Goal: Task Accomplishment & Management: Use online tool/utility

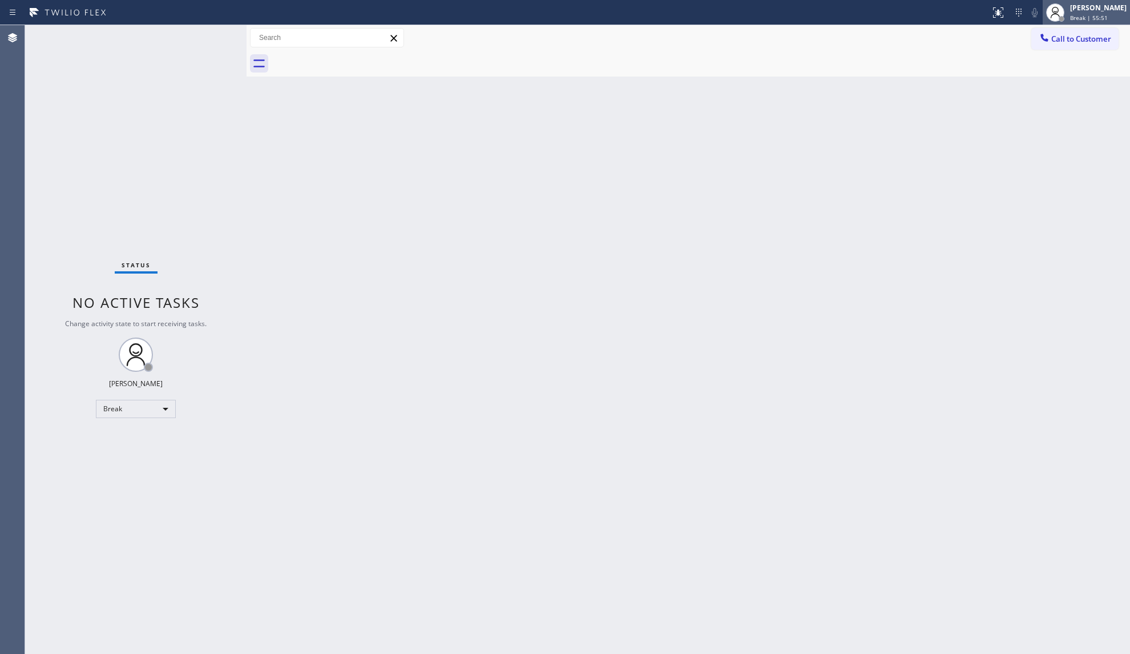
click at [1078, 6] on div "[PERSON_NAME]" at bounding box center [1098, 8] width 57 height 10
click at [1033, 69] on button "Unavailable" at bounding box center [1073, 75] width 114 height 15
click at [769, 38] on div "Call to Customer Outbound call Location Viking Best Appliance Crew [GEOGRAPHIC_…" at bounding box center [689, 38] width 884 height 20
drag, startPoint x: 1077, startPoint y: 32, endPoint x: 1043, endPoint y: 46, distance: 36.1
click at [1076, 33] on button "Call to Customer" at bounding box center [1074, 39] width 87 height 22
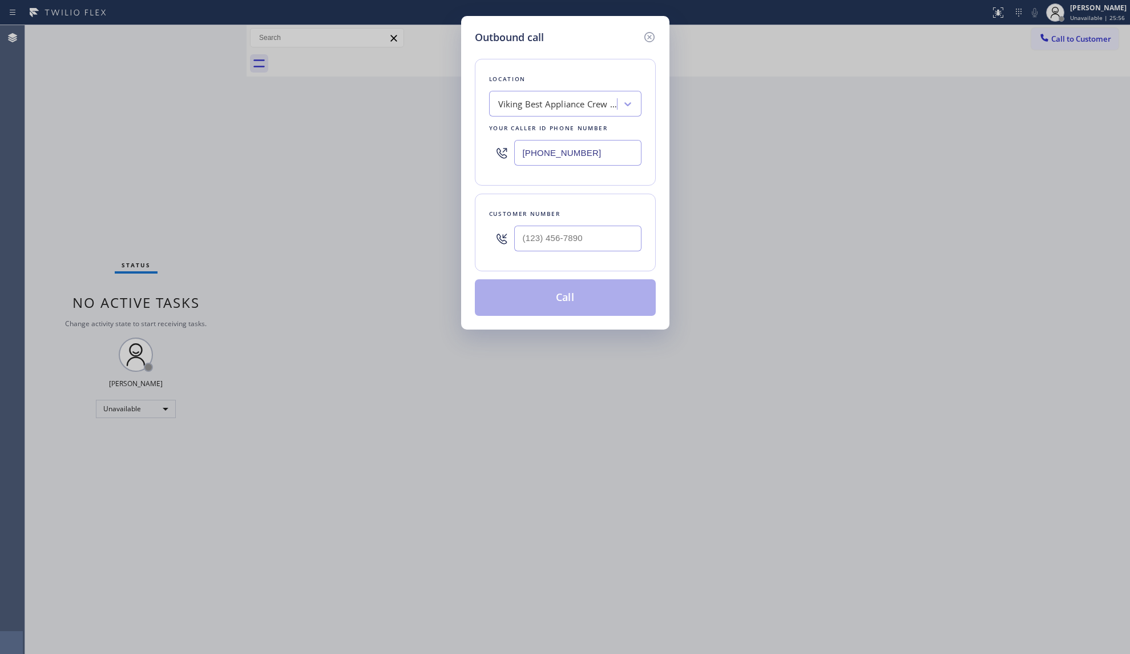
drag, startPoint x: 593, startPoint y: 149, endPoint x: 434, endPoint y: 153, distance: 158.2
click at [434, 153] on div "Outbound call Location Viking Best Appliance Crew [GEOGRAPHIC_DATA] Your caller…" at bounding box center [565, 327] width 1130 height 654
paste input "14) 330-482"
type input "[PHONE_NUMBER]"
paste input "714) 330-4824"
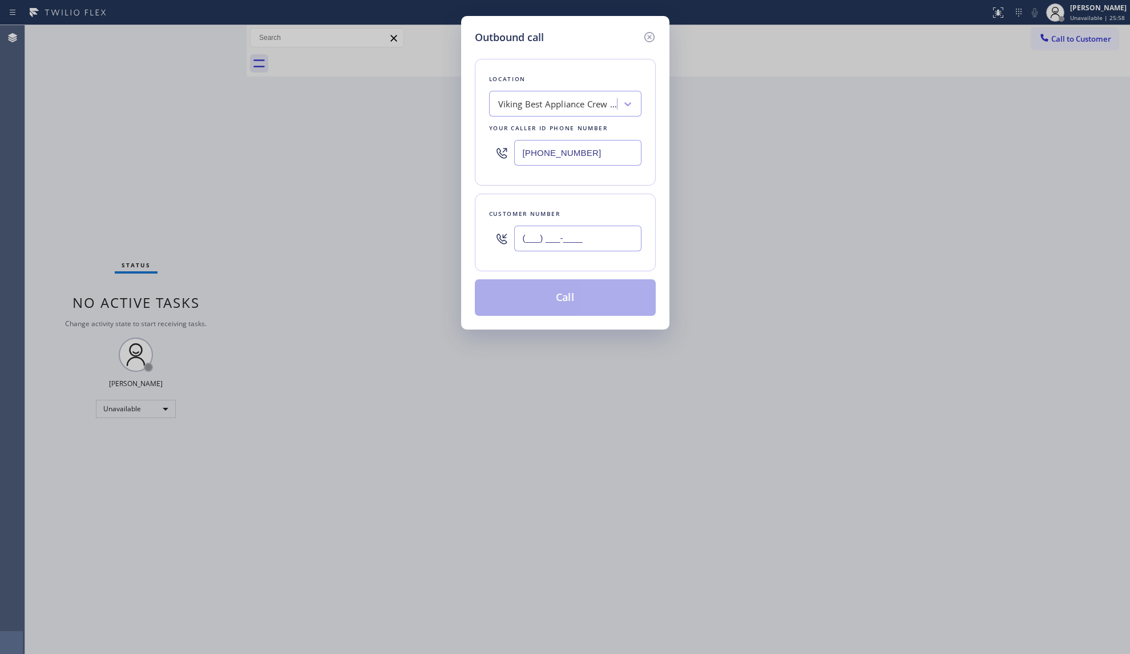
click at [605, 240] on input "(___) ___-____" at bounding box center [577, 238] width 127 height 26
type input "[PHONE_NUMBER]"
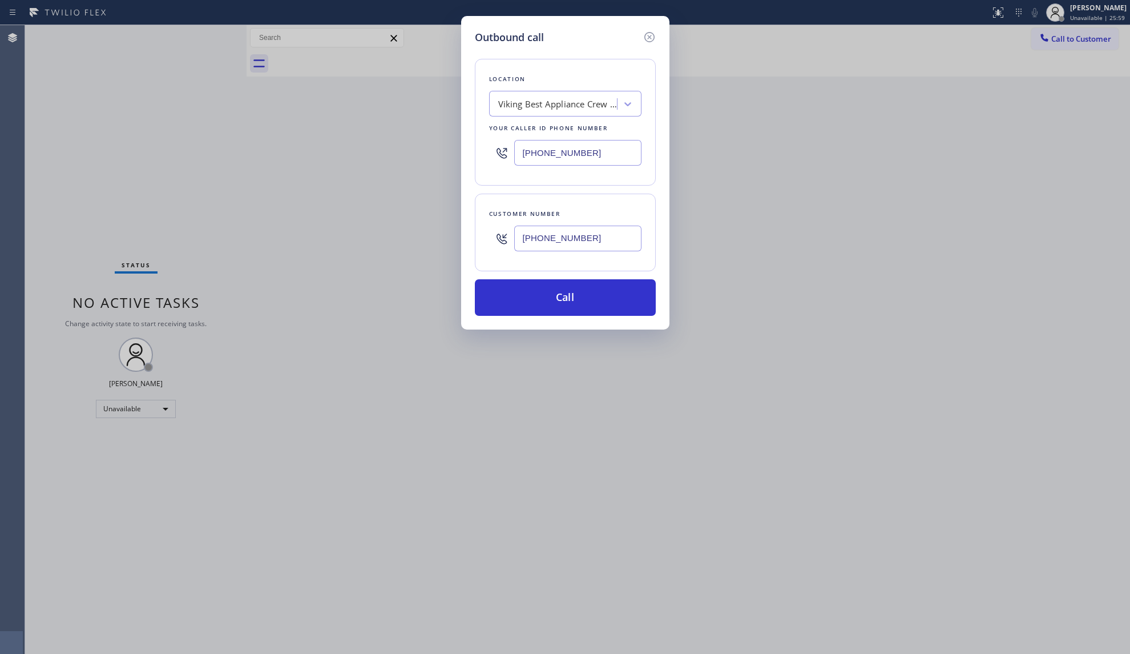
type input "[PHONE_NUMBER]"
click at [525, 158] on input "[PHONE_NUMBER]" at bounding box center [577, 153] width 127 height 26
paste input "855) 999-4417"
type input "[PHONE_NUMBER]"
click at [610, 284] on button "Call" at bounding box center [565, 297] width 181 height 37
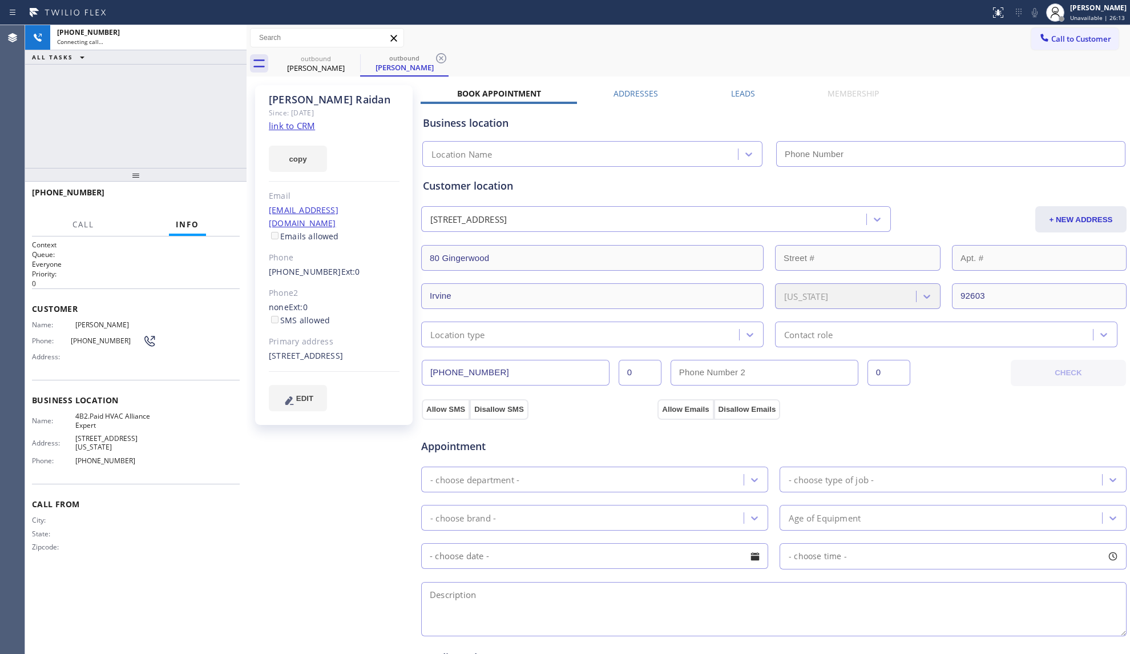
type input "[PHONE_NUMBER]"
click at [439, 55] on icon at bounding box center [441, 58] width 14 height 14
click at [487, 43] on div "Call to Customer Outbound call Location HVAC Alliance Expert Your caller id pho…" at bounding box center [689, 38] width 884 height 20
drag, startPoint x: 647, startPoint y: 34, endPoint x: 473, endPoint y: 78, distance: 179.6
click at [646, 34] on div "Call to Customer Outbound call Location HVAC Alliance Expert Your caller id pho…" at bounding box center [689, 38] width 884 height 20
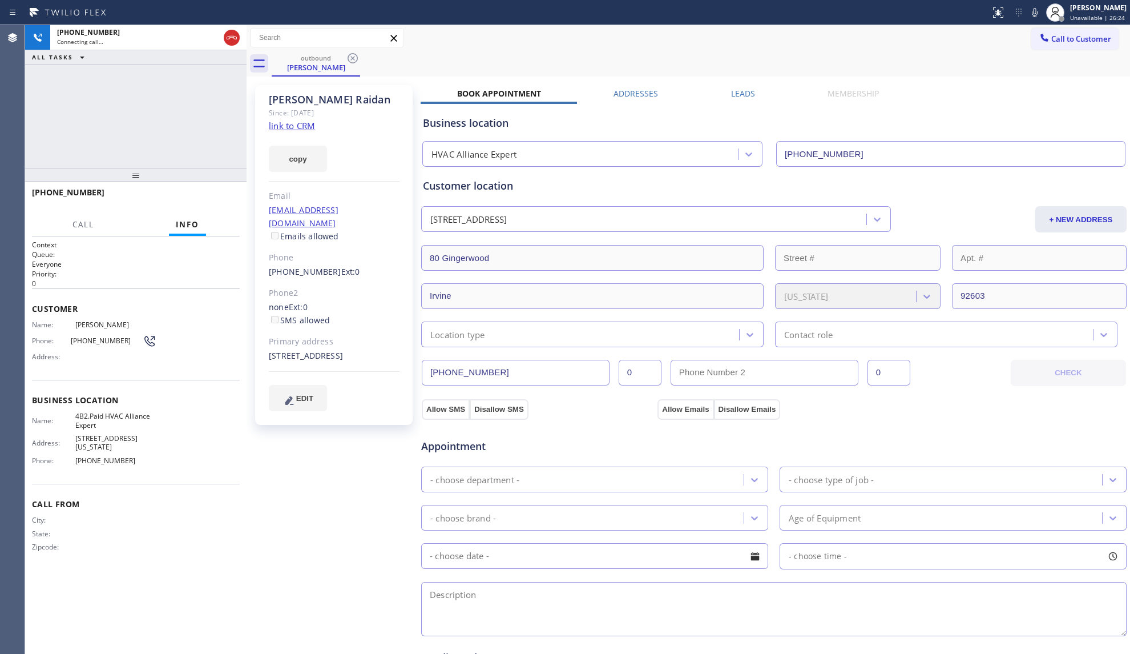
click at [324, 102] on div "[PERSON_NAME]" at bounding box center [334, 99] width 131 height 13
click at [324, 100] on div "[PERSON_NAME]" at bounding box center [334, 99] width 131 height 13
copy div "[PERSON_NAME]"
click at [1034, 12] on icon at bounding box center [1035, 12] width 6 height 9
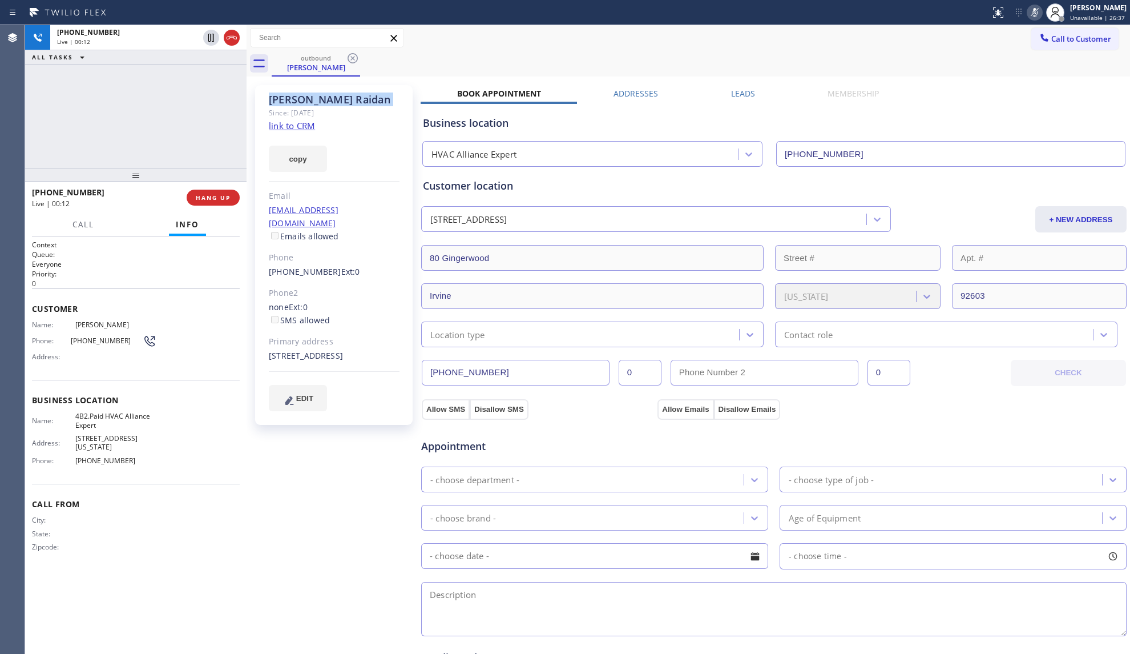
click at [1042, 14] on icon at bounding box center [1035, 13] width 14 height 14
click at [663, 53] on div "outbound [PERSON_NAME]" at bounding box center [701, 64] width 859 height 26
drag, startPoint x: 734, startPoint y: 88, endPoint x: 753, endPoint y: 99, distance: 22.2
click at [736, 90] on label "Leads" at bounding box center [743, 93] width 24 height 11
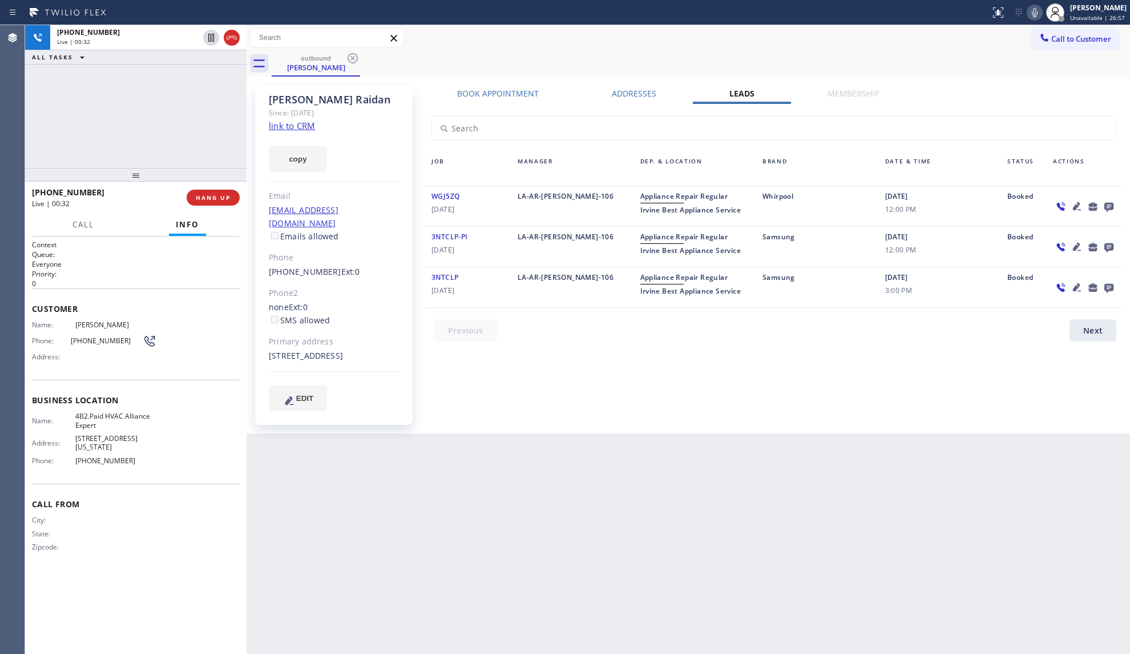
click at [1077, 207] on icon at bounding box center [1077, 206] width 8 height 8
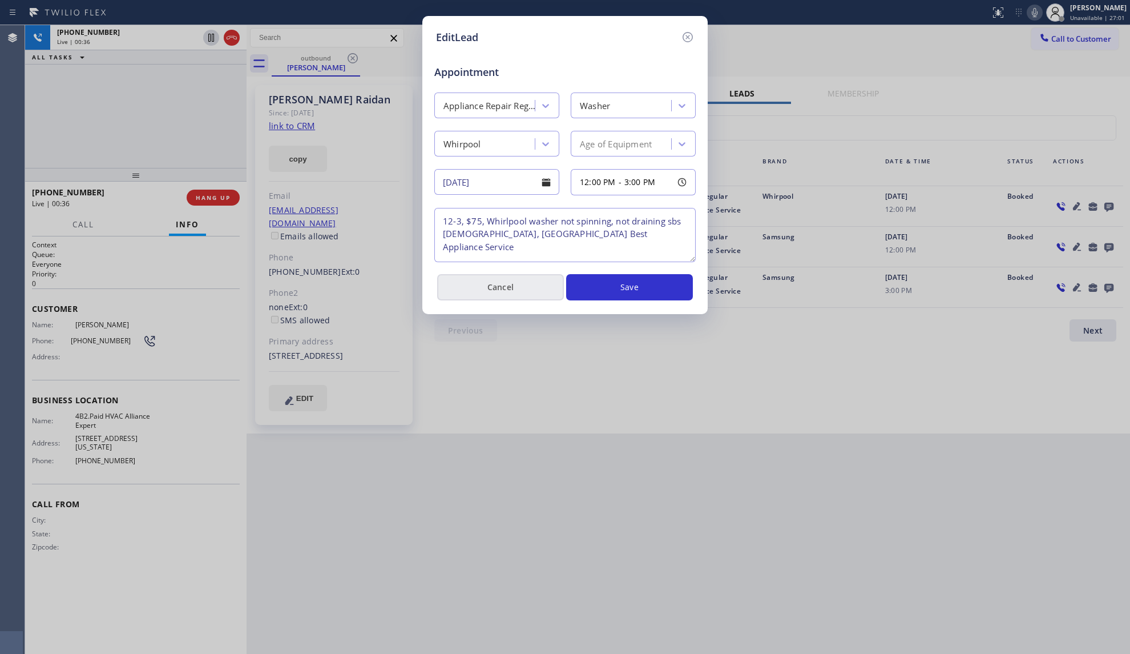
click at [512, 283] on button "Cancel" at bounding box center [500, 287] width 127 height 26
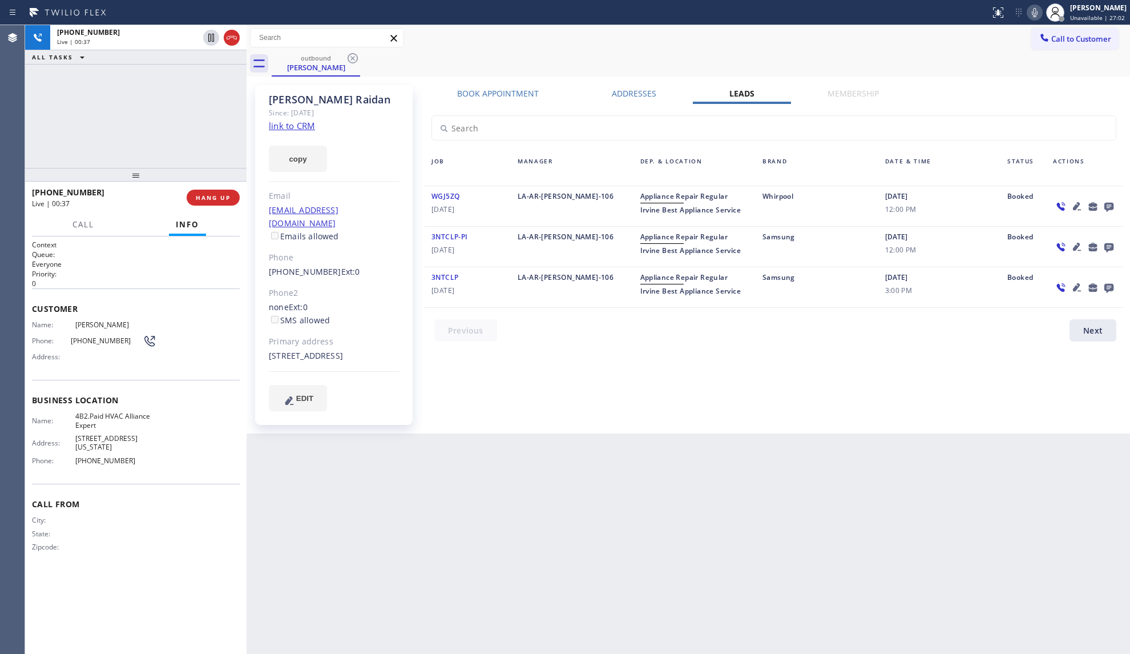
click at [1075, 243] on icon at bounding box center [1077, 247] width 14 height 14
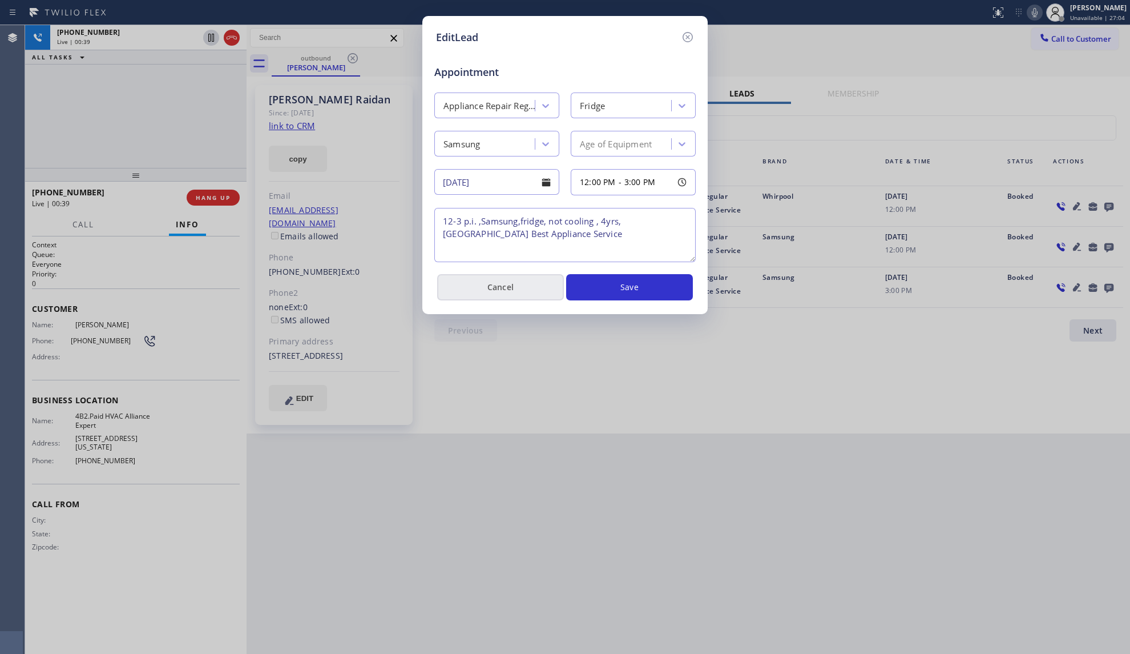
click at [469, 288] on button "Cancel" at bounding box center [500, 287] width 127 height 26
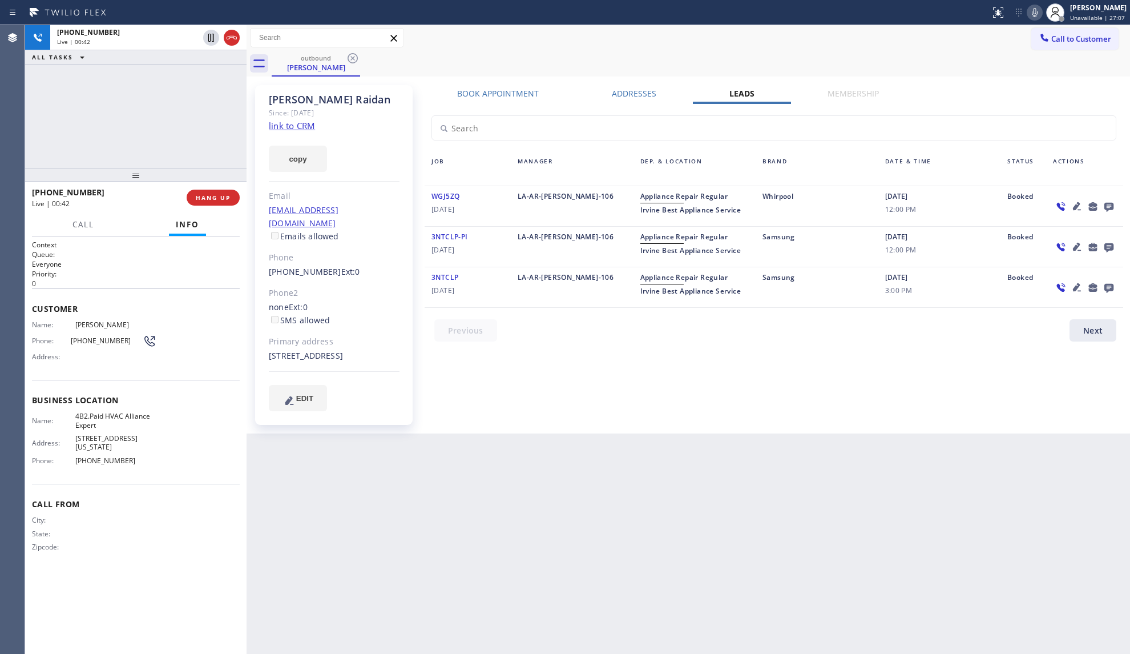
click at [512, 86] on div "[PERSON_NAME] Since: [DATE] link to CRM copy Email [EMAIL_ADDRESS][DOMAIN_NAME]…" at bounding box center [688, 254] width 878 height 351
click at [542, 62] on div "outbound [PERSON_NAME]" at bounding box center [701, 64] width 859 height 26
click at [505, 88] on label "Book Appointment" at bounding box center [498, 93] width 82 height 11
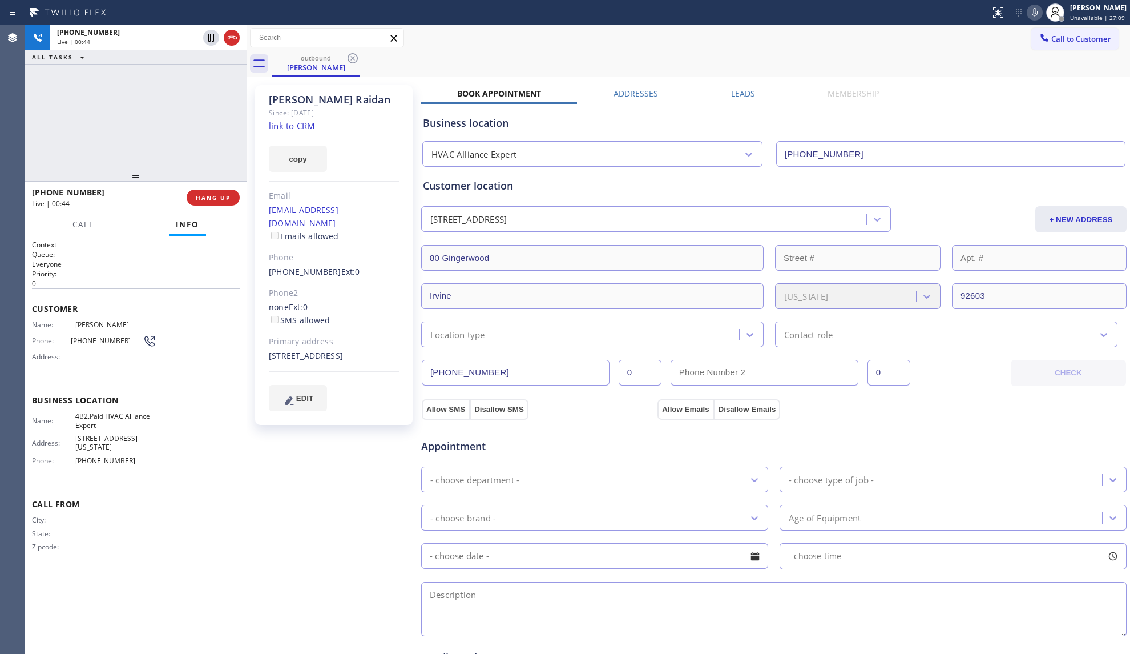
click at [498, 74] on div "outbound [PERSON_NAME]" at bounding box center [701, 64] width 859 height 26
click at [1033, 19] on button at bounding box center [1035, 13] width 16 height 16
click at [1035, 17] on icon at bounding box center [1035, 13] width 14 height 14
click at [1032, 10] on icon at bounding box center [1035, 13] width 14 height 14
click at [1034, 10] on icon at bounding box center [1035, 13] width 14 height 14
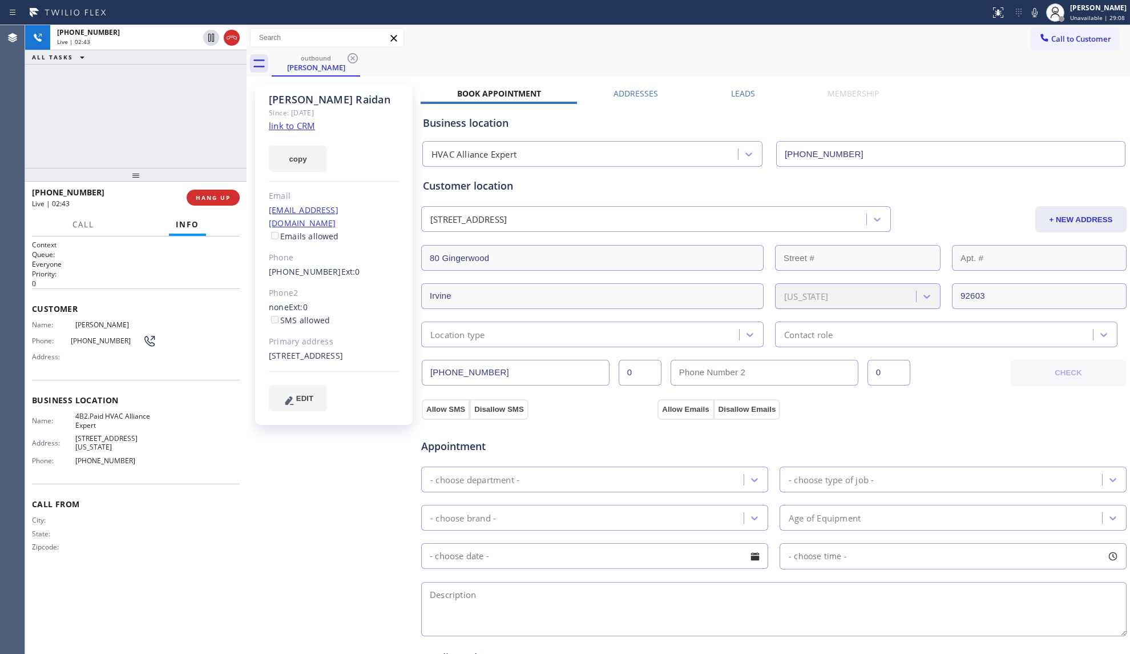
click at [1041, 17] on icon at bounding box center [1035, 13] width 14 height 14
click at [1038, 15] on icon at bounding box center [1035, 13] width 14 height 14
click at [654, 197] on div "Customer location [STREET_ADDRESS] + NEW ADDRESS [STREET_ADDRESS][US_STATE] Loc…" at bounding box center [774, 262] width 702 height 169
drag, startPoint x: 670, startPoint y: 192, endPoint x: 813, endPoint y: 131, distance: 156.0
click at [675, 187] on div "Customer location" at bounding box center [774, 185] width 702 height 15
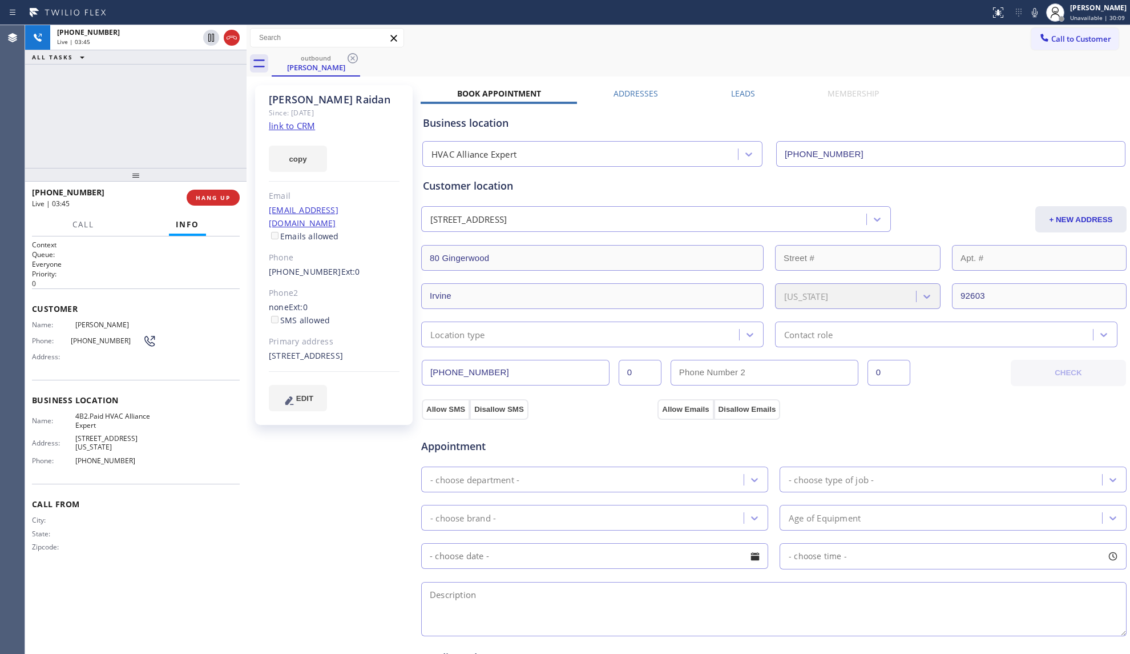
click at [554, 67] on div "outbound [PERSON_NAME]" at bounding box center [701, 64] width 859 height 26
click at [775, 51] on div "outbound [PERSON_NAME]" at bounding box center [701, 64] width 859 height 26
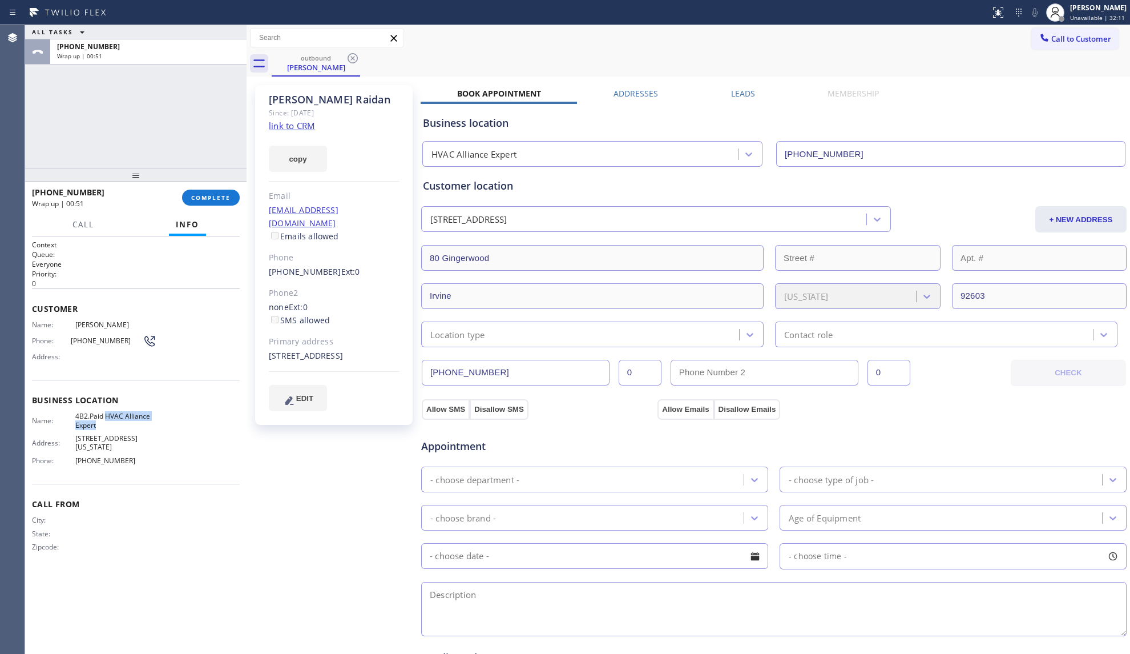
drag, startPoint x: 104, startPoint y: 417, endPoint x: 119, endPoint y: 423, distance: 16.6
click at [119, 423] on span "4B2.Paid HVAC Alliance Expert" at bounding box center [115, 421] width 81 height 18
copy span "HVAC Alliance Expert"
click at [99, 456] on span "[PHONE_NUMBER]" at bounding box center [115, 460] width 81 height 9
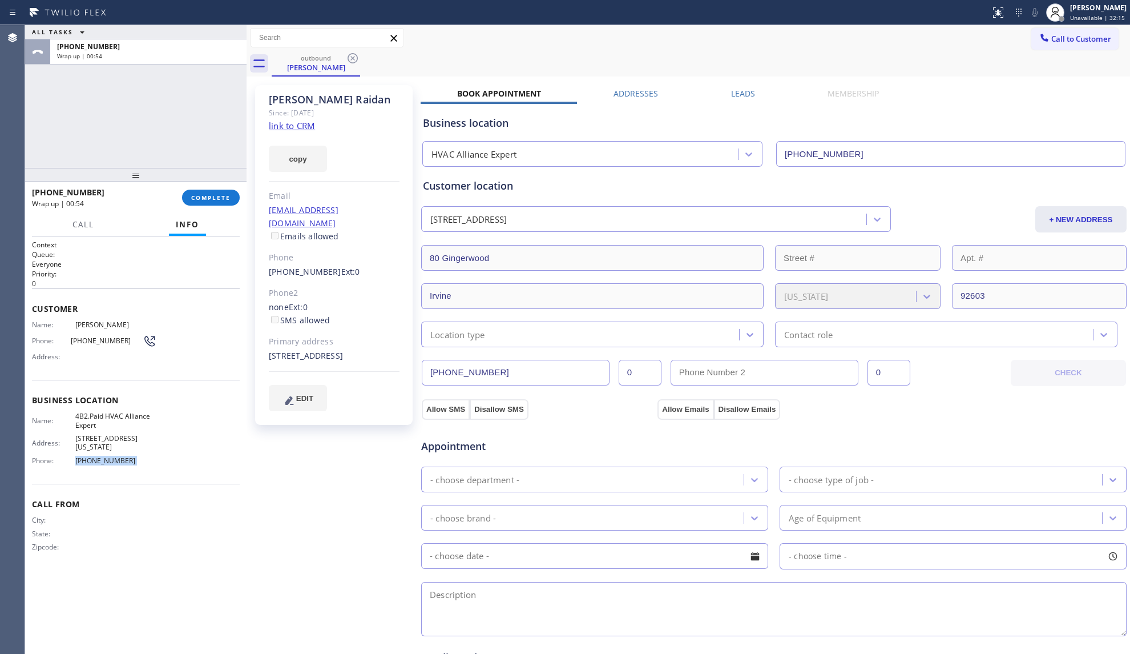
click at [100, 456] on span "[PHONE_NUMBER]" at bounding box center [115, 460] width 81 height 9
copy span "[PHONE_NUMBER]"
click at [218, 200] on span "COMPLETE" at bounding box center [210, 198] width 39 height 8
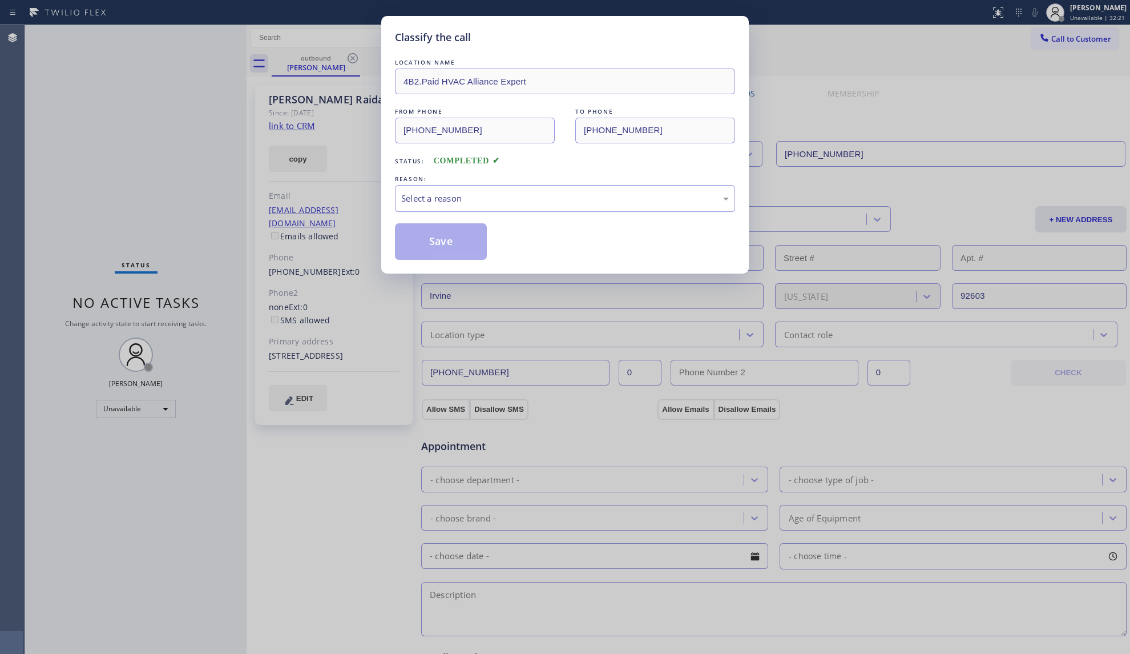
click at [422, 200] on div "Select a reason" at bounding box center [565, 198] width 328 height 13
click at [444, 222] on div "LOCATION NAME 4B2.Paid HVAC Alliance Expert FROM PHONE [PHONE_NUMBER] TO PHONE …" at bounding box center [565, 158] width 340 height 203
click at [434, 241] on button "Save" at bounding box center [441, 241] width 92 height 37
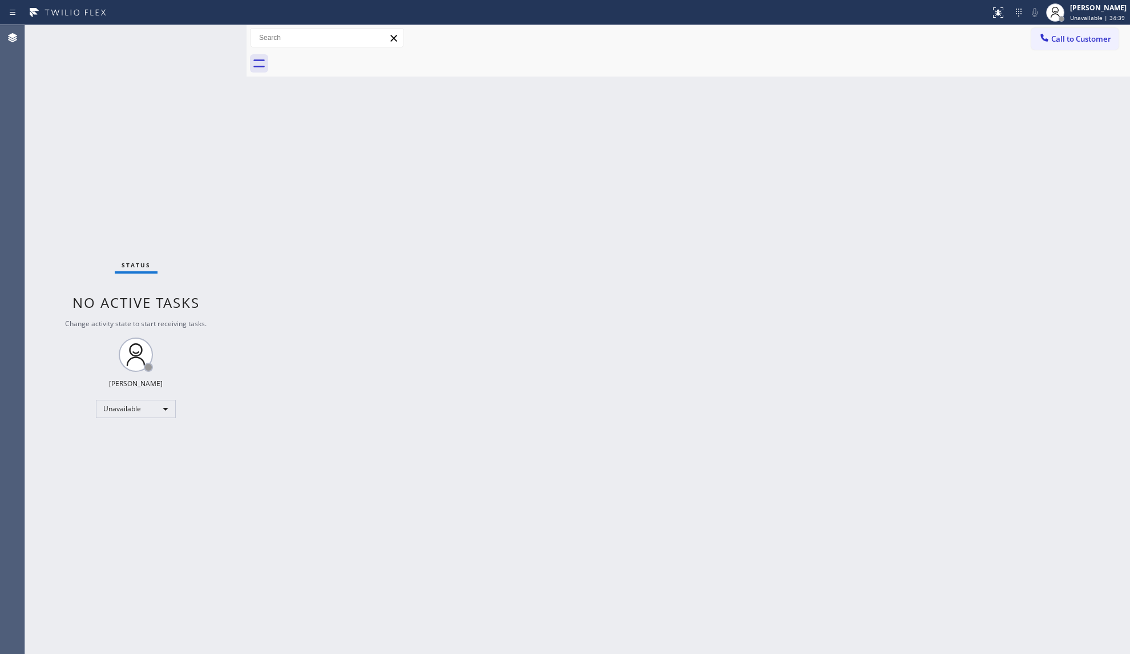
drag, startPoint x: 1069, startPoint y: 33, endPoint x: 1058, endPoint y: 43, distance: 14.5
click at [1066, 35] on span "Call to Customer" at bounding box center [1081, 39] width 60 height 10
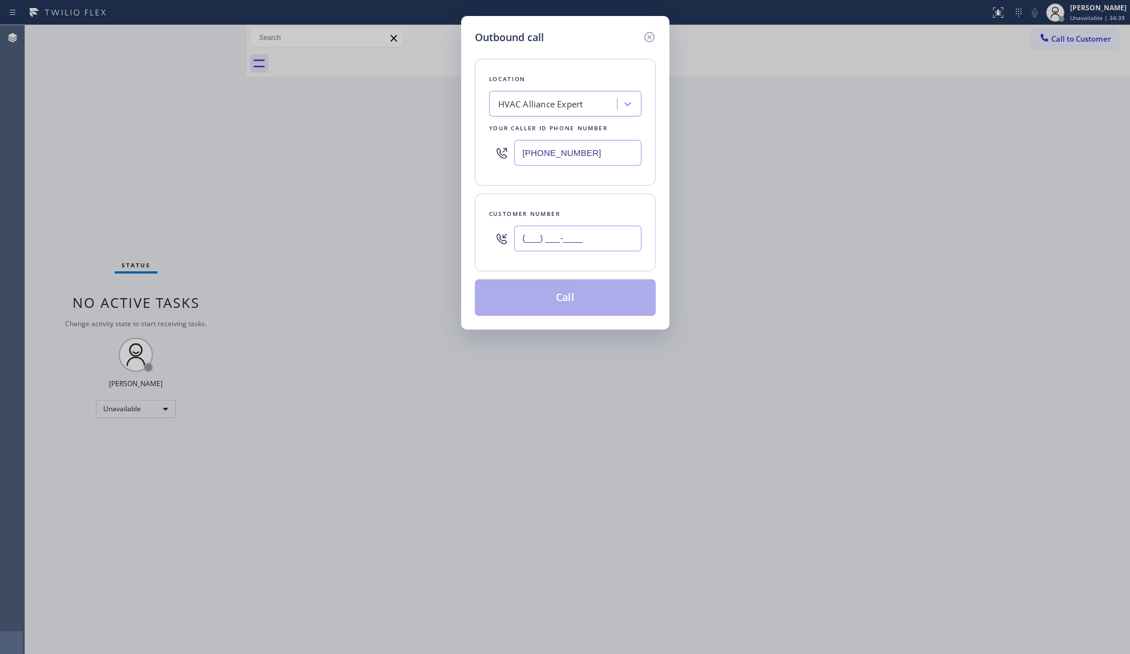
click at [613, 244] on input "(___) ___-____" at bounding box center [577, 238] width 127 height 26
paste input "917) 834-2886"
type input "[PHONE_NUMBER]"
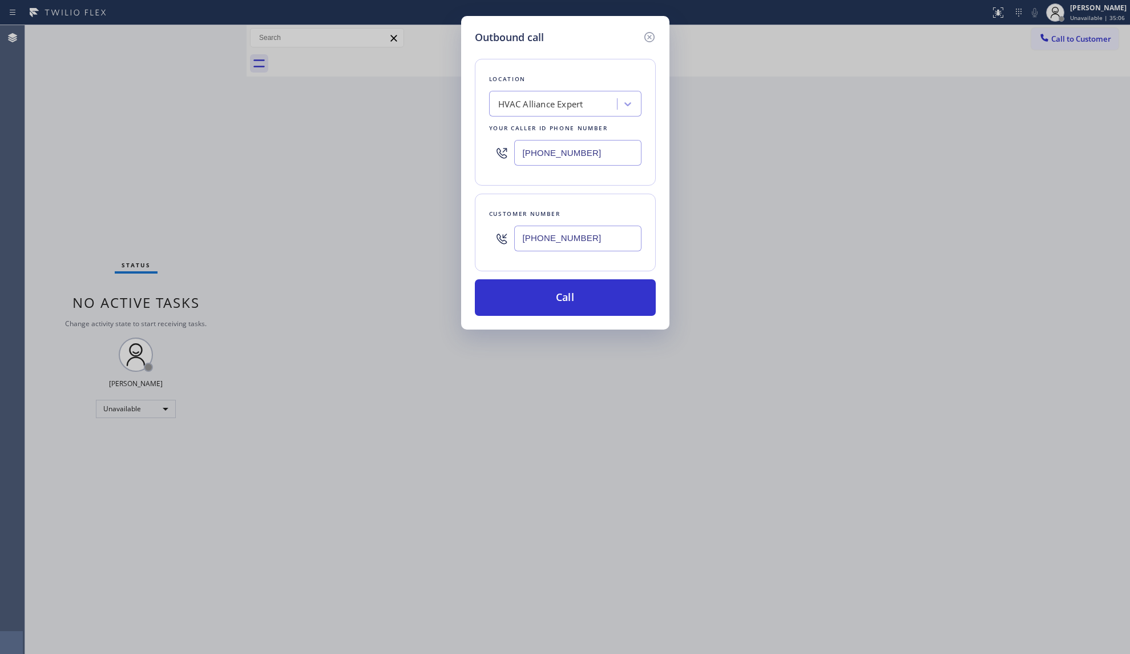
drag, startPoint x: 578, startPoint y: 154, endPoint x: 473, endPoint y: 138, distance: 106.2
click at [470, 138] on div "Outbound call Location HVAC Alliance Expert Your caller id phone number [PHONE_…" at bounding box center [565, 172] width 208 height 313
paste input "6) 356-0561"
type input "[PHONE_NUMBER]"
click at [555, 299] on button "Call" at bounding box center [565, 297] width 181 height 37
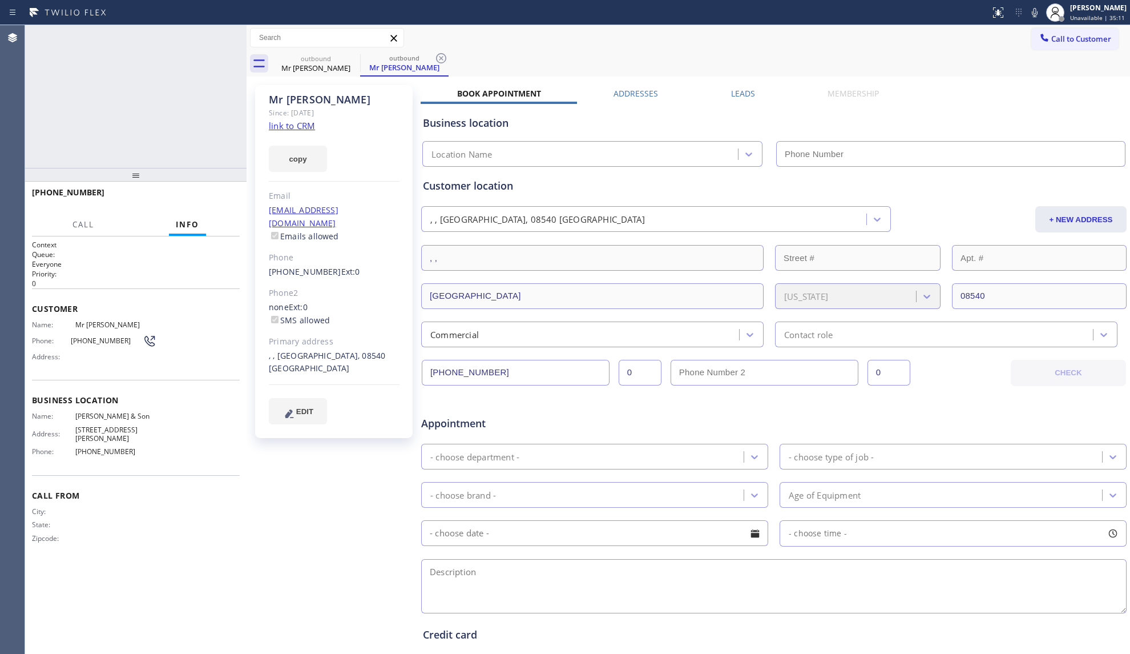
type input "[PHONE_NUMBER]"
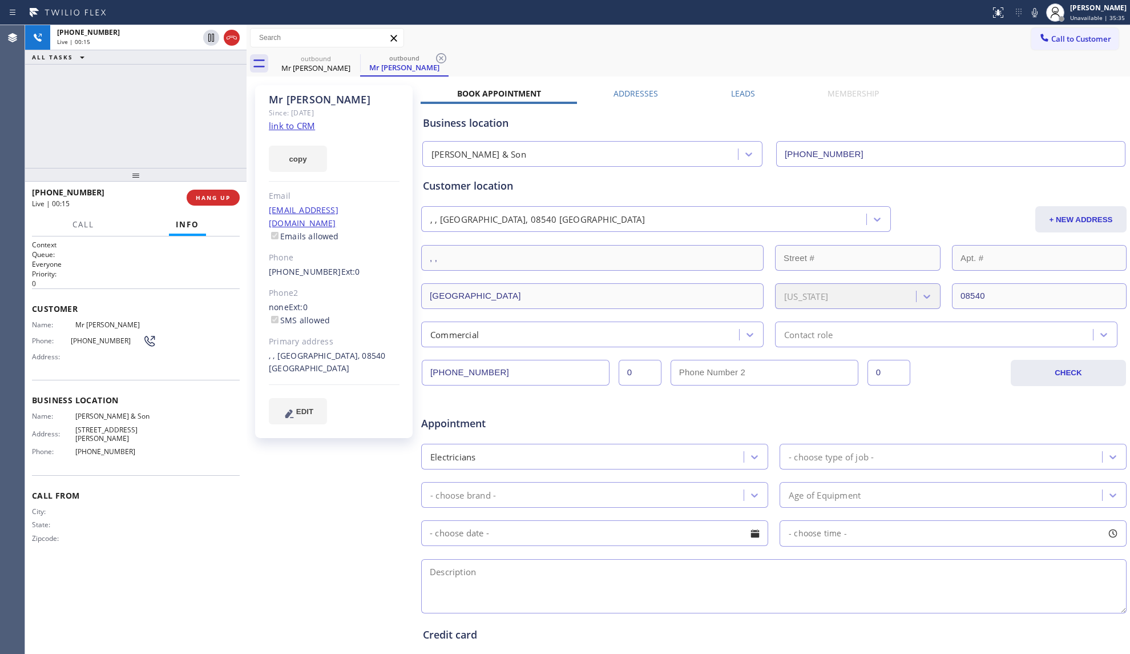
click at [588, 181] on div "Customer location" at bounding box center [774, 185] width 702 height 15
click at [1032, 10] on icon at bounding box center [1035, 13] width 14 height 14
click at [1033, 8] on icon at bounding box center [1035, 13] width 14 height 14
click at [1033, 10] on icon at bounding box center [1035, 13] width 14 height 14
click at [1035, 10] on icon at bounding box center [1035, 13] width 14 height 14
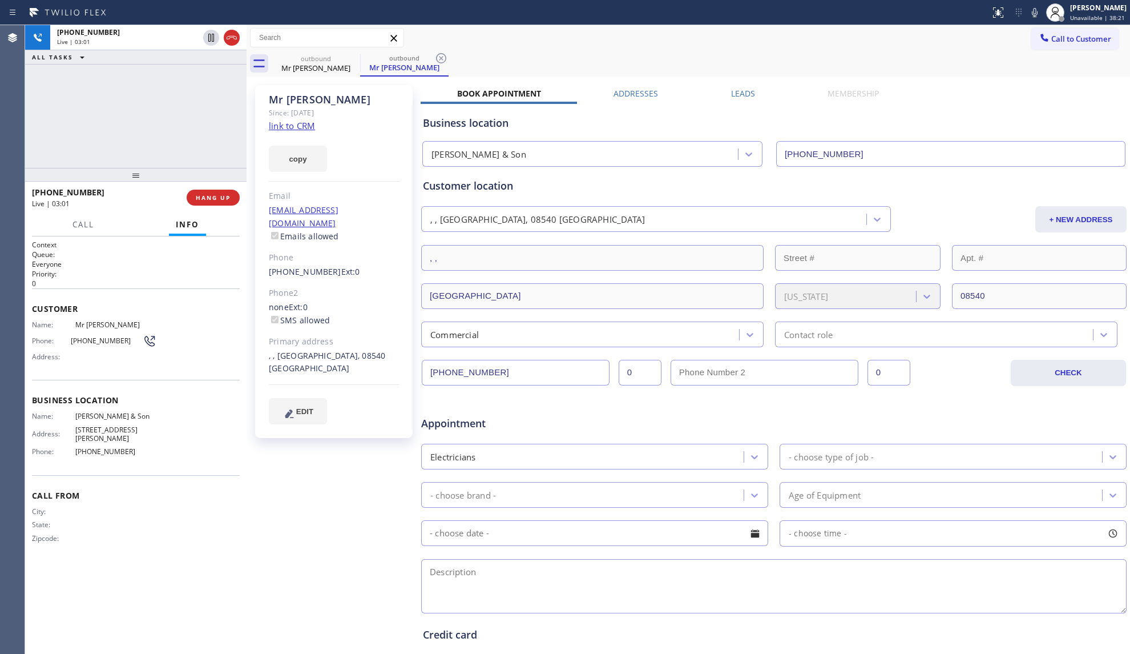
click at [939, 84] on div "Mr [PERSON_NAME] Since: [DATE] link to CRM copy Email [EMAIL_ADDRESS][DOMAIN_NA…" at bounding box center [688, 449] width 878 height 740
click at [291, 103] on div "Mr [PERSON_NAME]" at bounding box center [334, 99] width 131 height 13
click at [293, 103] on div "Mr [PERSON_NAME]" at bounding box center [334, 99] width 131 height 13
click at [293, 102] on div "Mr [PERSON_NAME]" at bounding box center [334, 99] width 131 height 13
click at [301, 101] on div "Mr [PERSON_NAME]" at bounding box center [334, 99] width 131 height 13
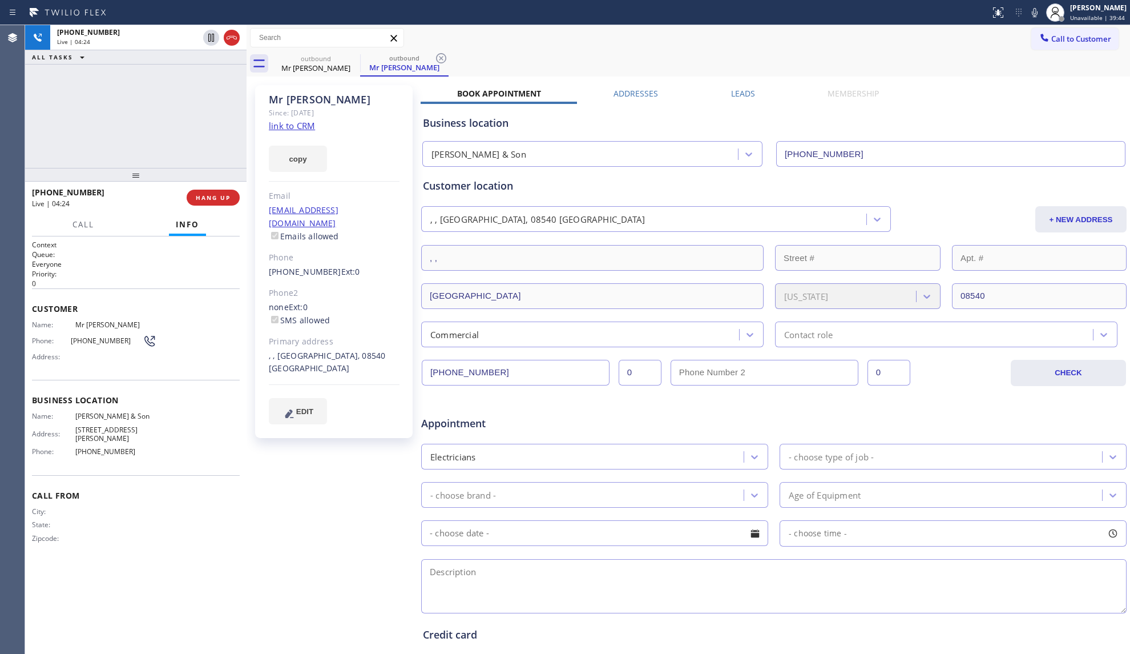
click at [301, 101] on div "Mr [PERSON_NAME]" at bounding box center [334, 99] width 131 height 13
click at [302, 100] on div "Mr [PERSON_NAME]" at bounding box center [334, 99] width 131 height 13
copy div "[PERSON_NAME]"
click at [1031, 12] on icon at bounding box center [1035, 13] width 14 height 14
click at [1037, 16] on icon at bounding box center [1035, 12] width 6 height 9
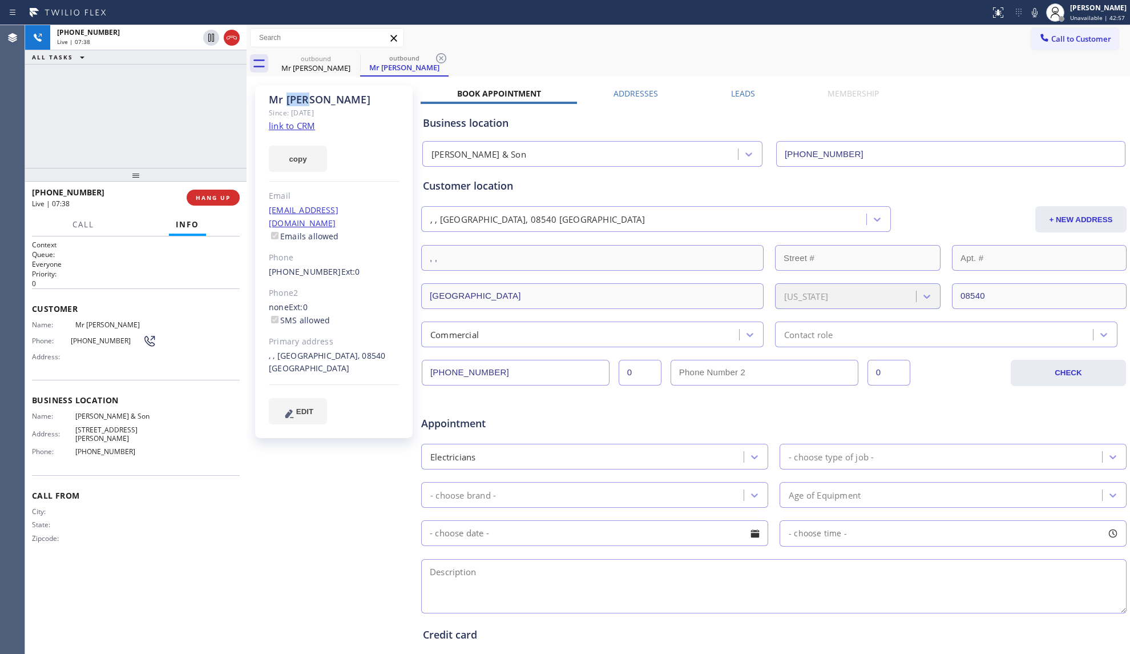
click at [1035, 11] on icon at bounding box center [1035, 13] width 14 height 14
click at [1039, 12] on icon at bounding box center [1035, 13] width 14 height 14
click at [889, 42] on div "Call to Customer Outbound call Location [PERSON_NAME] & Son Your caller id phon…" at bounding box center [689, 38] width 884 height 20
click at [914, 44] on div "Call to Customer Outbound call Location [PERSON_NAME] & Son Your caller id phon…" at bounding box center [689, 38] width 884 height 20
click at [208, 194] on span "HANG UP" at bounding box center [213, 198] width 35 height 8
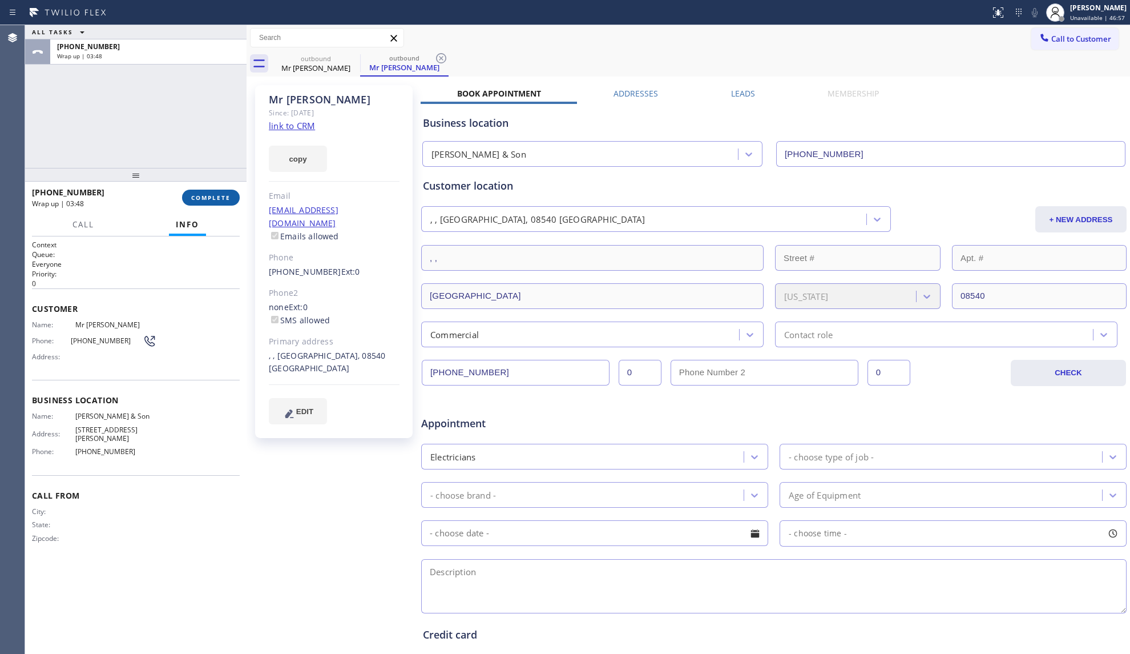
click at [233, 195] on button "COMPLETE" at bounding box center [211, 198] width 58 height 16
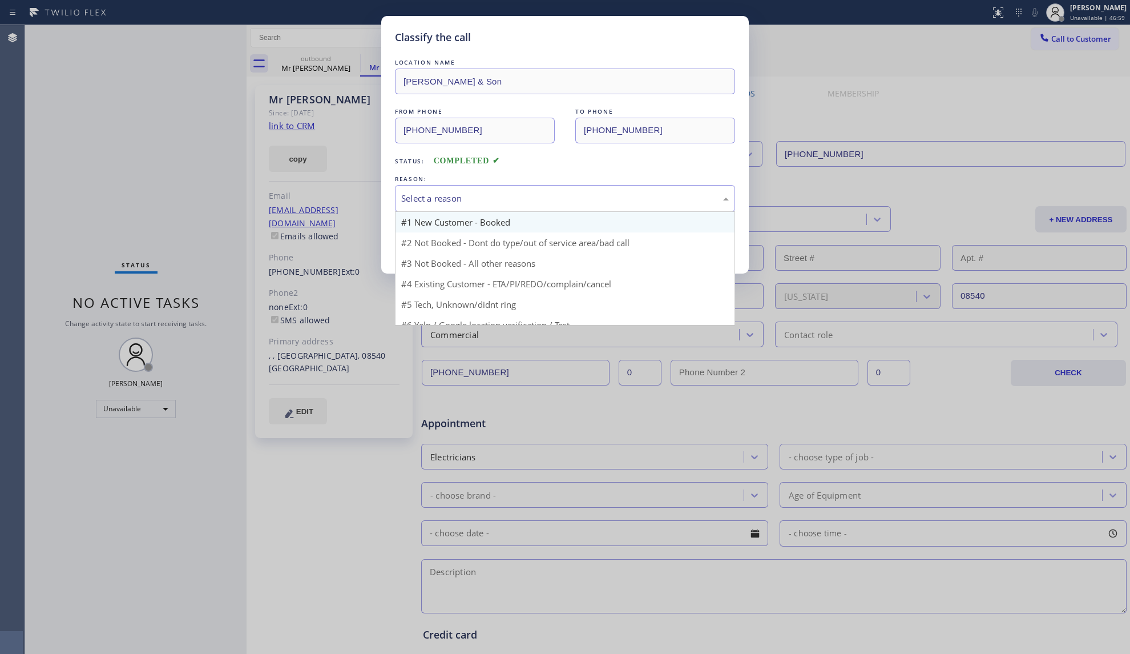
drag, startPoint x: 473, startPoint y: 200, endPoint x: 444, endPoint y: 231, distance: 42.4
click at [473, 201] on div "Select a reason" at bounding box center [565, 198] width 328 height 13
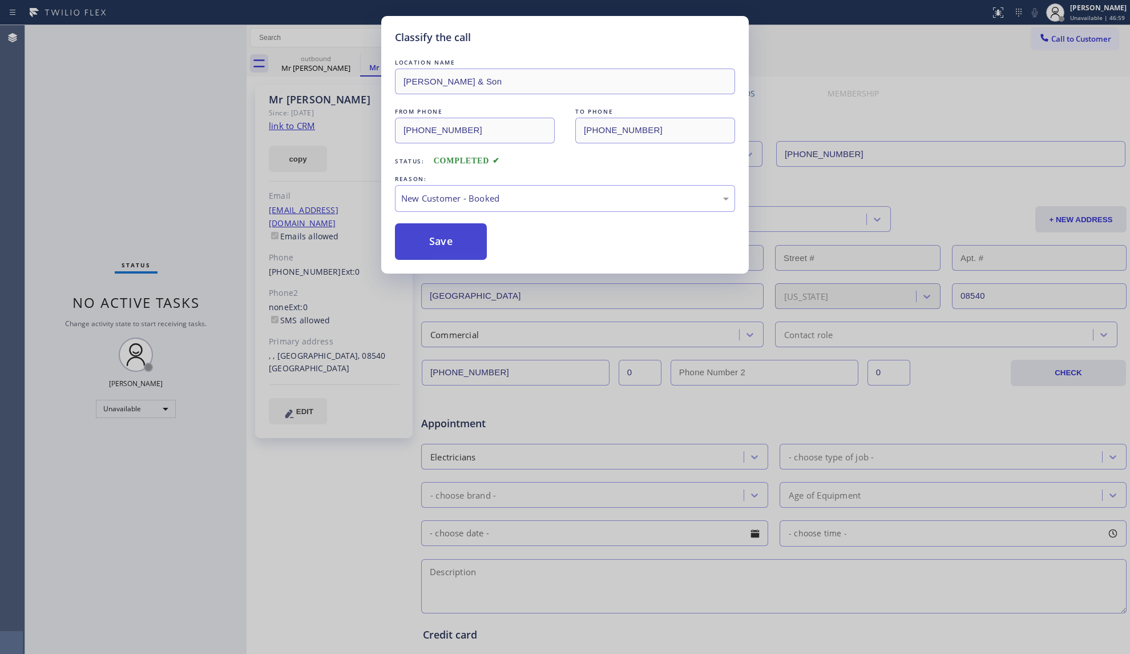
click at [433, 236] on button "Save" at bounding box center [441, 241] width 92 height 37
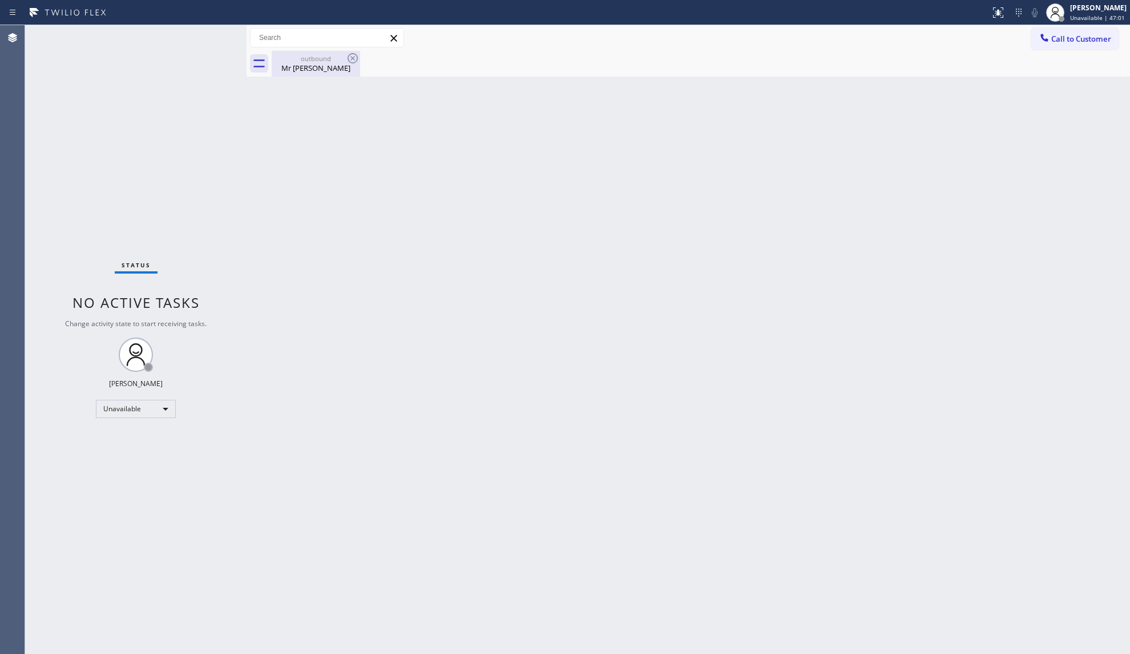
click at [300, 68] on div "Mr [PERSON_NAME]" at bounding box center [316, 68] width 86 height 10
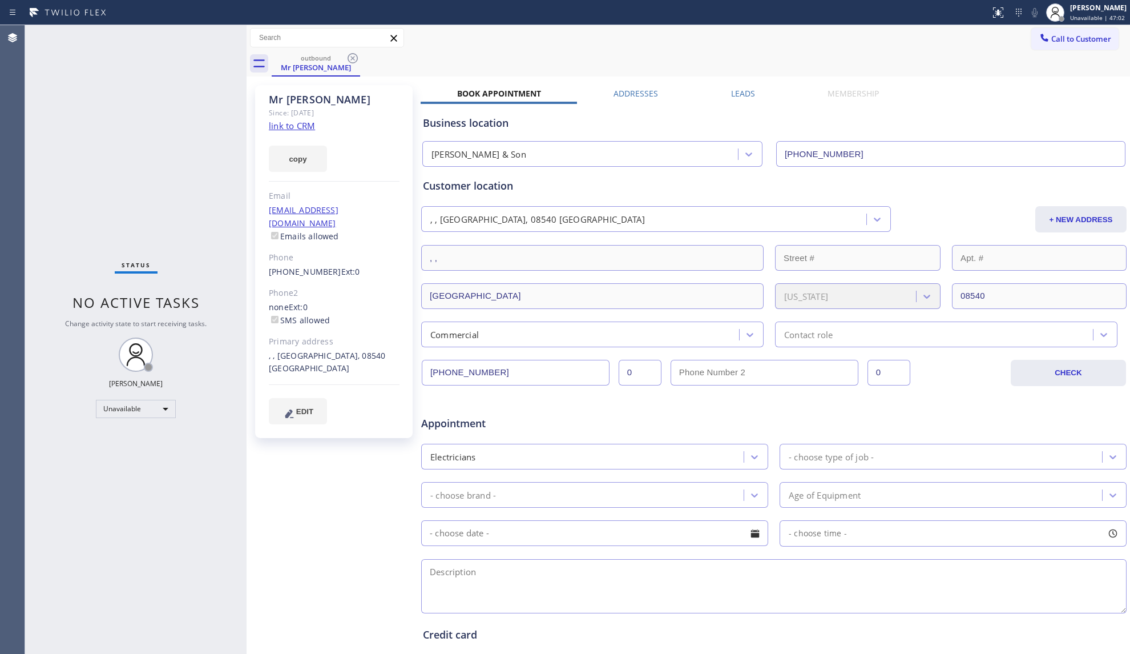
drag, startPoint x: 350, startPoint y: 59, endPoint x: 348, endPoint y: 54, distance: 6.1
click at [350, 59] on icon at bounding box center [353, 58] width 14 height 14
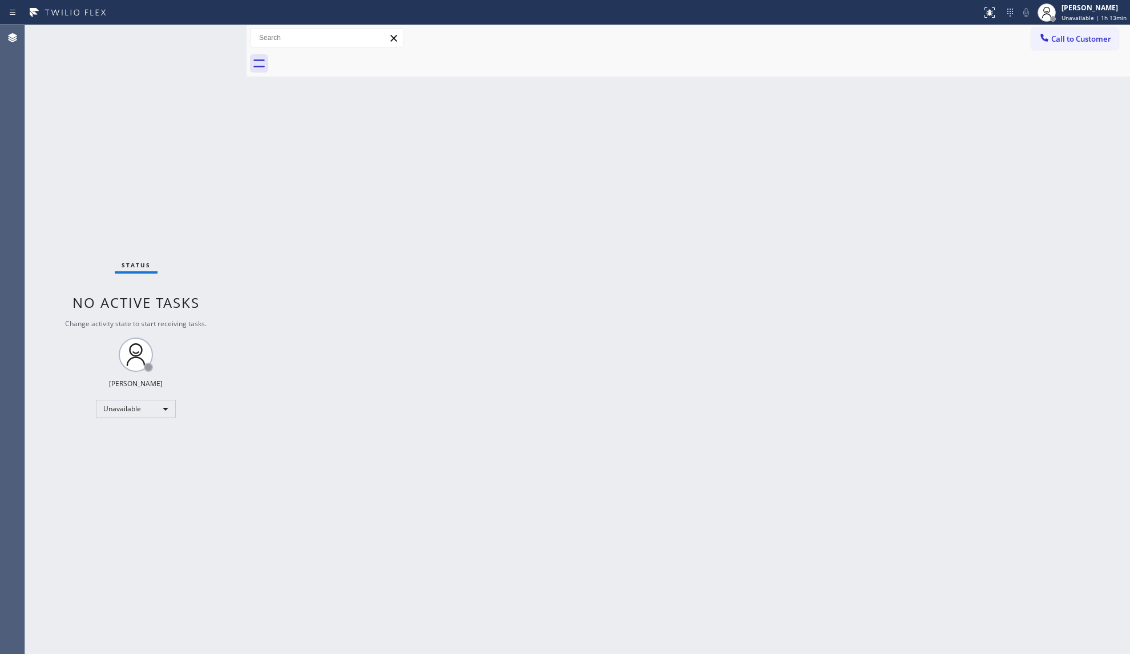
click at [766, 152] on div "Back to Dashboard Change Sender ID Customers Technicians Select a contact Outbo…" at bounding box center [689, 339] width 884 height 628
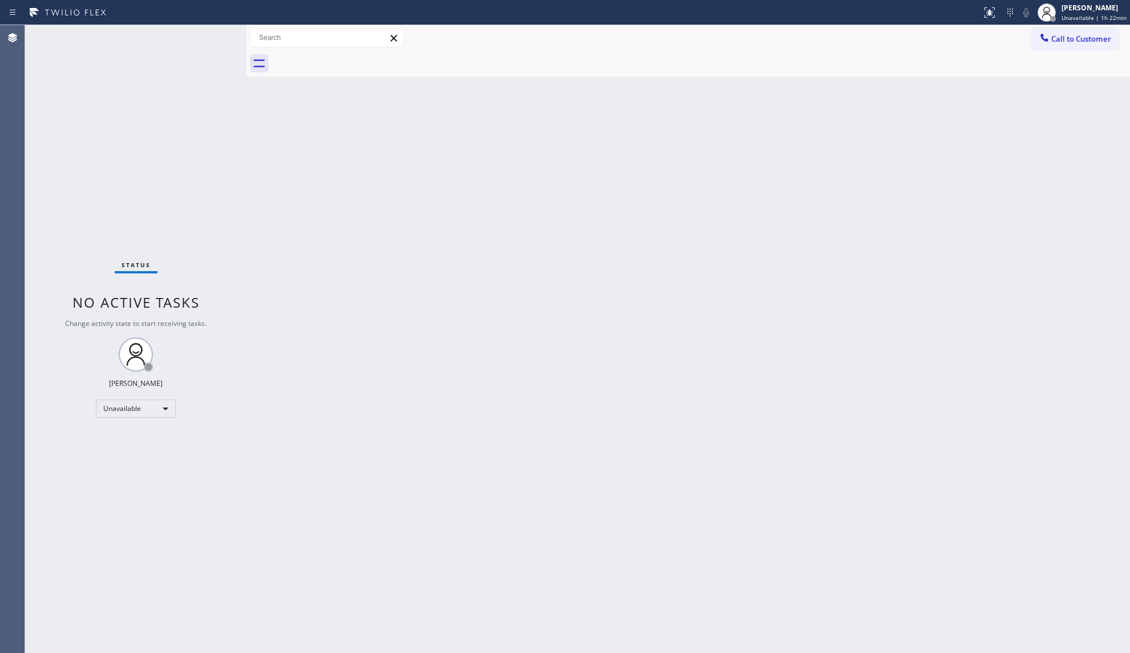
drag, startPoint x: 628, startPoint y: 281, endPoint x: 635, endPoint y: 279, distance: 7.8
click at [628, 280] on div "Back to Dashboard Change Sender ID Customers Technicians Select a contact Outbo…" at bounding box center [689, 339] width 884 height 628
click at [1083, 7] on div "[PERSON_NAME]" at bounding box center [1094, 8] width 65 height 10
click at [1033, 91] on button "Break" at bounding box center [1073, 90] width 114 height 15
click at [158, 402] on div "Break" at bounding box center [136, 409] width 80 height 18
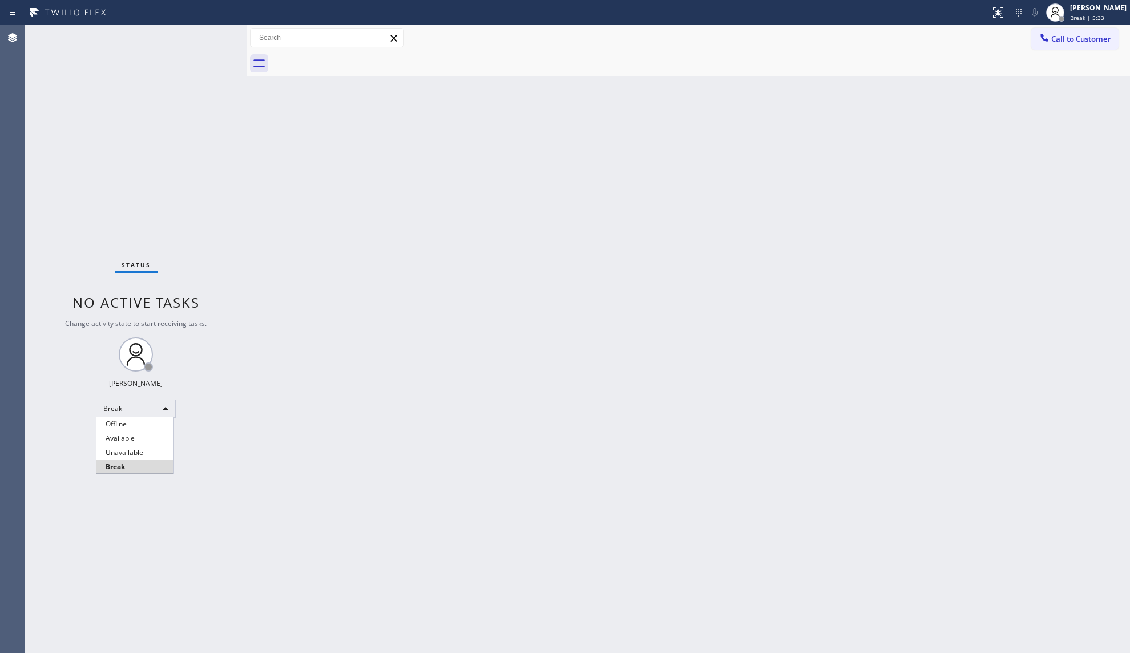
drag, startPoint x: 139, startPoint y: 448, endPoint x: 377, endPoint y: 389, distance: 245.2
click at [142, 448] on li "Unavailable" at bounding box center [134, 453] width 77 height 14
click at [405, 381] on div "Back to Dashboard Change Sender ID Customers Technicians Select a contact Outbo…" at bounding box center [689, 339] width 884 height 628
drag, startPoint x: 1085, startPoint y: 37, endPoint x: 1061, endPoint y: 42, distance: 25.2
click at [1082, 37] on span "Call to Customer" at bounding box center [1081, 39] width 60 height 10
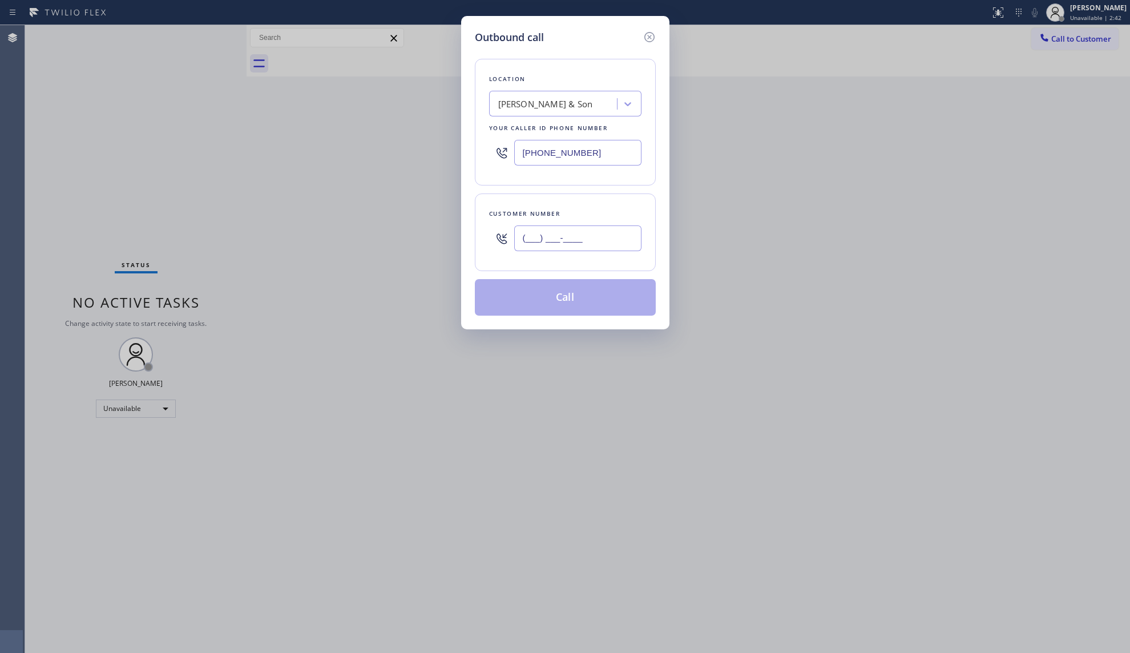
click at [588, 239] on input "(___) ___-____" at bounding box center [577, 238] width 127 height 26
paste input "408) 250-0722"
type input "[PHONE_NUMBER]"
drag, startPoint x: 596, startPoint y: 154, endPoint x: 433, endPoint y: 151, distance: 163.3
click at [434, 154] on div "Outbound call Location [PERSON_NAME] & Son Your caller id phone number [PHONE_N…" at bounding box center [565, 326] width 1130 height 653
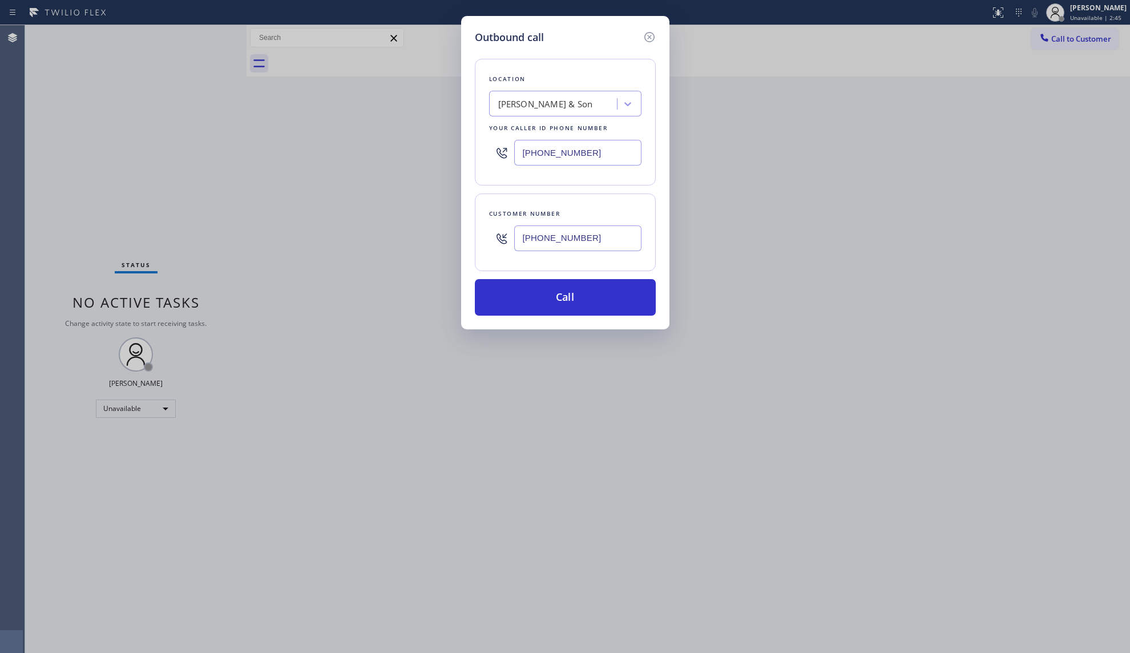
paste input "323) 416-2342"
type input "[PHONE_NUMBER]"
click at [545, 297] on button "Call" at bounding box center [565, 297] width 181 height 37
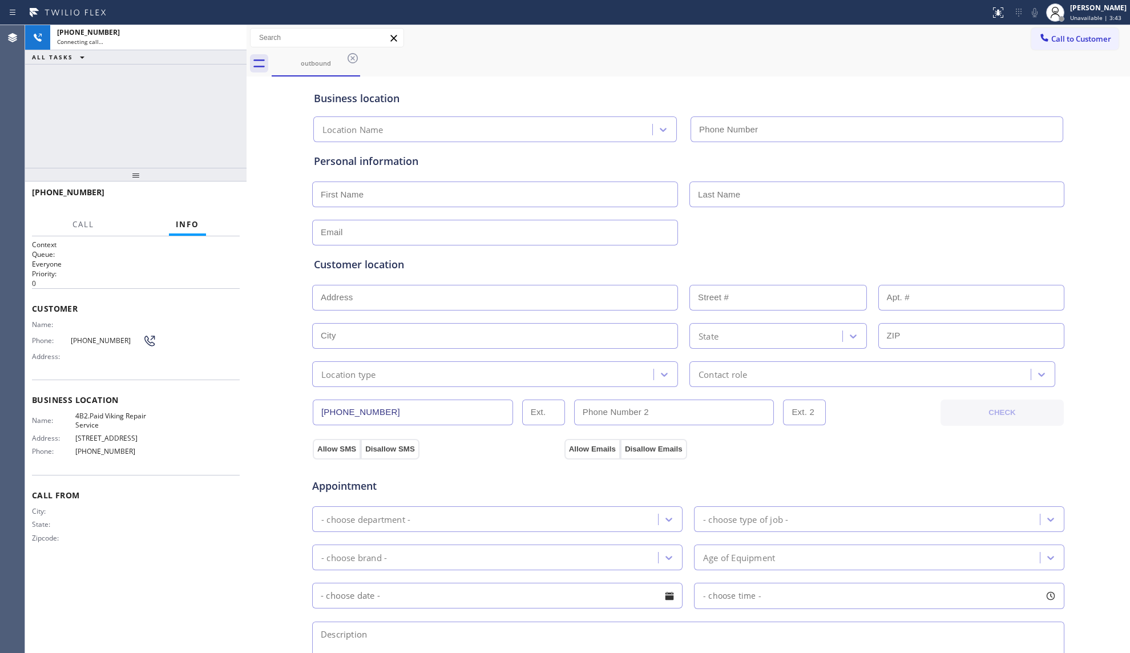
type input "[PHONE_NUMBER]"
click at [1037, 13] on icon at bounding box center [1035, 13] width 14 height 14
click at [1012, 33] on div "Status report No issues detected If you experience an issue, please download th…" at bounding box center [565, 326] width 1130 height 653
click at [1037, 10] on rect at bounding box center [1035, 11] width 8 height 8
drag, startPoint x: 989, startPoint y: 38, endPoint x: 1001, endPoint y: 40, distance: 11.6
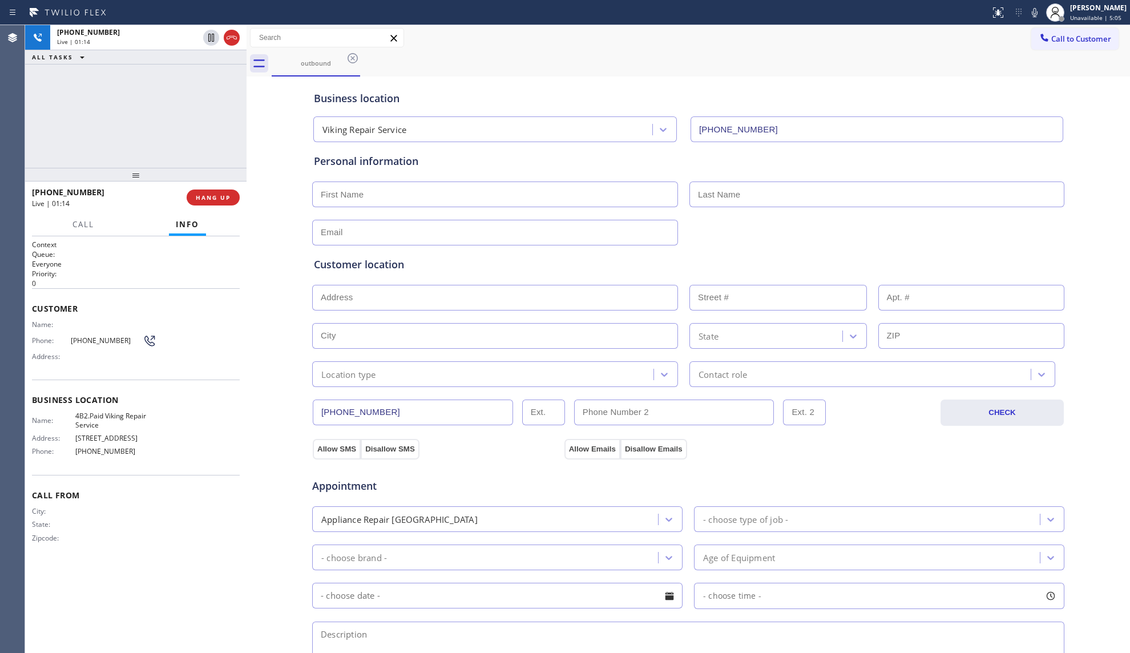
click at [997, 41] on div "Call to Customer Outbound call Location Viking Repair Service Your caller id ph…" at bounding box center [689, 38] width 884 height 20
click at [1030, 8] on icon at bounding box center [1035, 13] width 14 height 14
click at [1032, 8] on icon at bounding box center [1035, 13] width 14 height 14
click at [1033, 17] on icon at bounding box center [1035, 13] width 14 height 14
click at [1035, 14] on icon at bounding box center [1035, 13] width 14 height 14
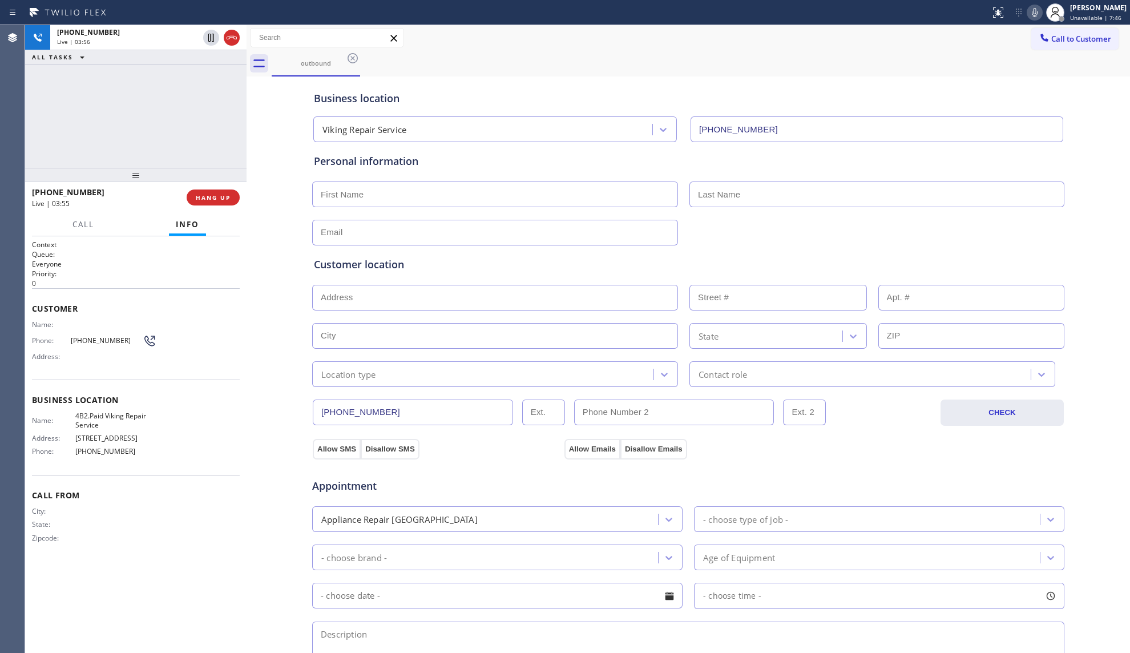
click at [1034, 18] on icon at bounding box center [1035, 13] width 14 height 14
click at [1037, 10] on icon at bounding box center [1035, 13] width 14 height 14
click at [1035, 12] on icon at bounding box center [1035, 13] width 14 height 14
click at [1038, 12] on icon at bounding box center [1035, 13] width 14 height 14
click at [1034, 14] on icon at bounding box center [1035, 13] width 14 height 14
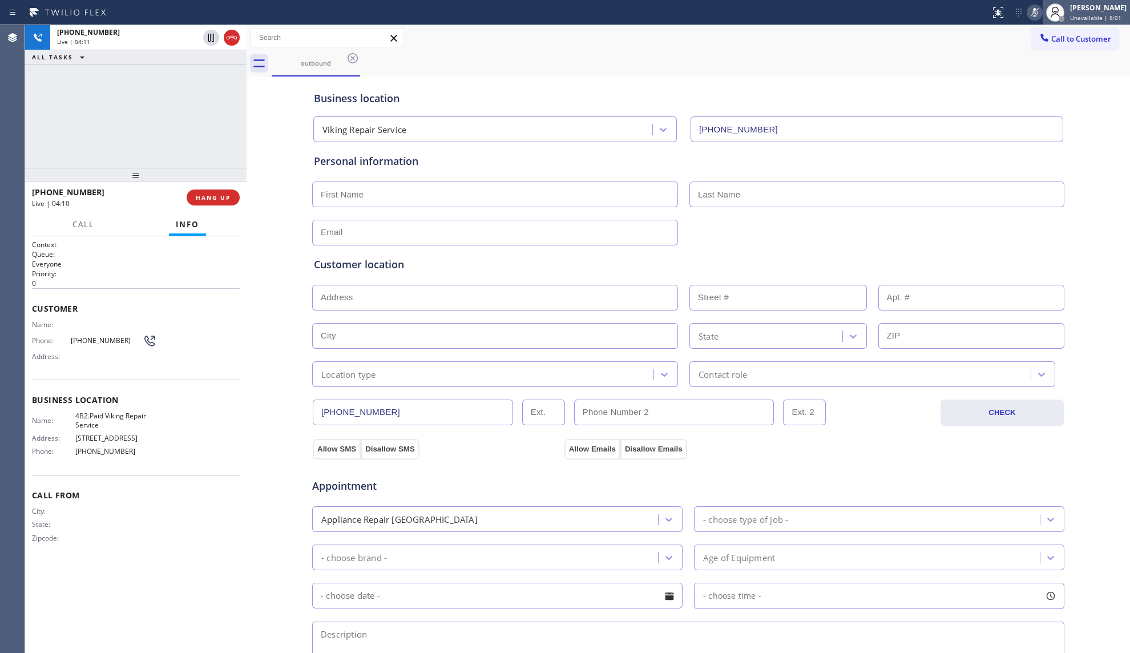
click at [1047, 21] on div at bounding box center [1055, 12] width 25 height 25
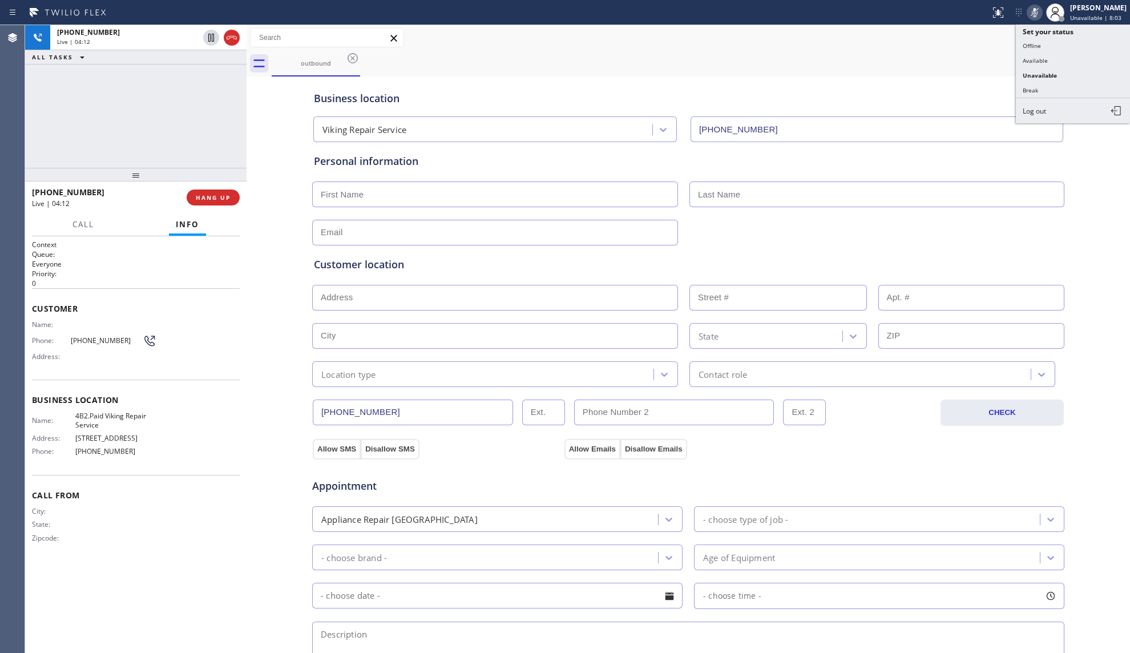
click at [930, 70] on div "outbound" at bounding box center [701, 64] width 859 height 26
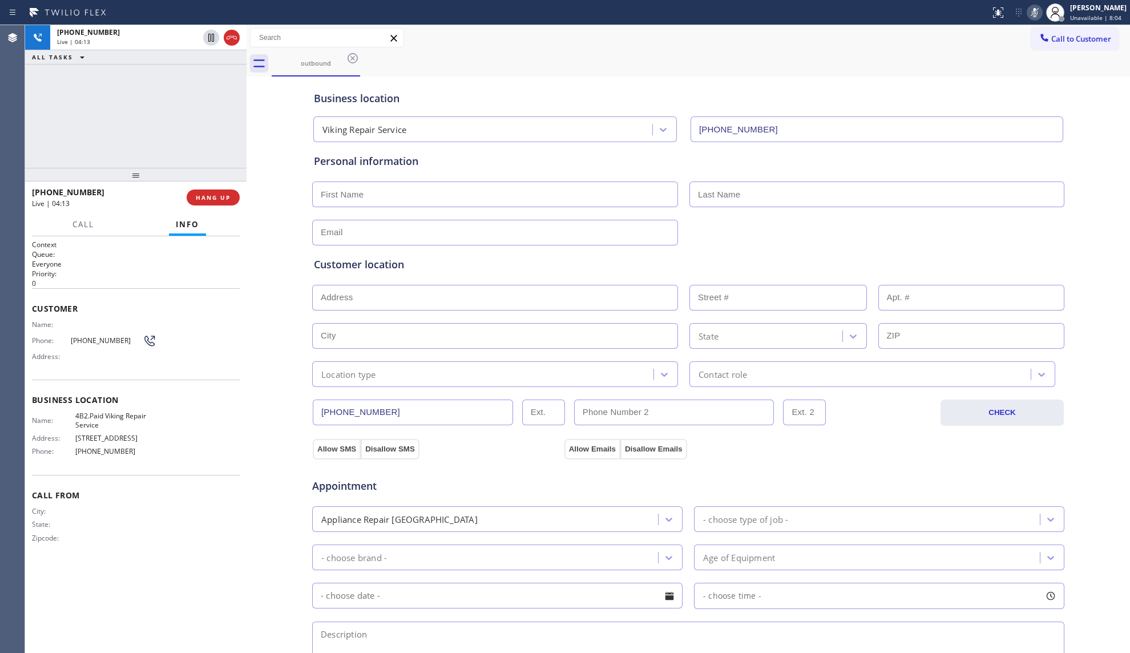
click at [1037, 14] on icon at bounding box center [1035, 13] width 14 height 14
click at [1033, 15] on icon at bounding box center [1035, 13] width 14 height 14
click at [1035, 14] on icon at bounding box center [1035, 13] width 14 height 14
click at [1033, 14] on icon at bounding box center [1035, 13] width 14 height 14
click at [1035, 14] on icon at bounding box center [1035, 13] width 14 height 14
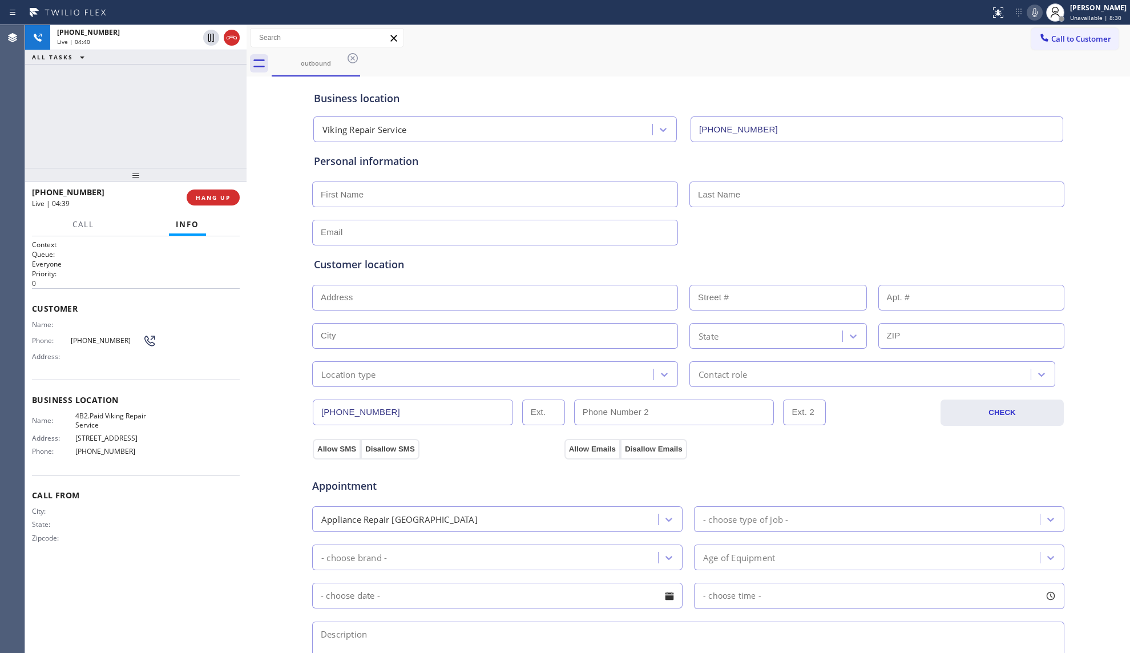
click at [1034, 10] on icon at bounding box center [1035, 13] width 14 height 14
click at [998, 37] on div "Call to Customer Outbound call Location Viking Repair Service Your caller id ph…" at bounding box center [689, 38] width 884 height 20
click at [205, 198] on span "HANG UP" at bounding box center [213, 198] width 35 height 8
click at [530, 188] on input "text" at bounding box center [495, 195] width 366 height 26
paste input "[PERSON_NAME]"
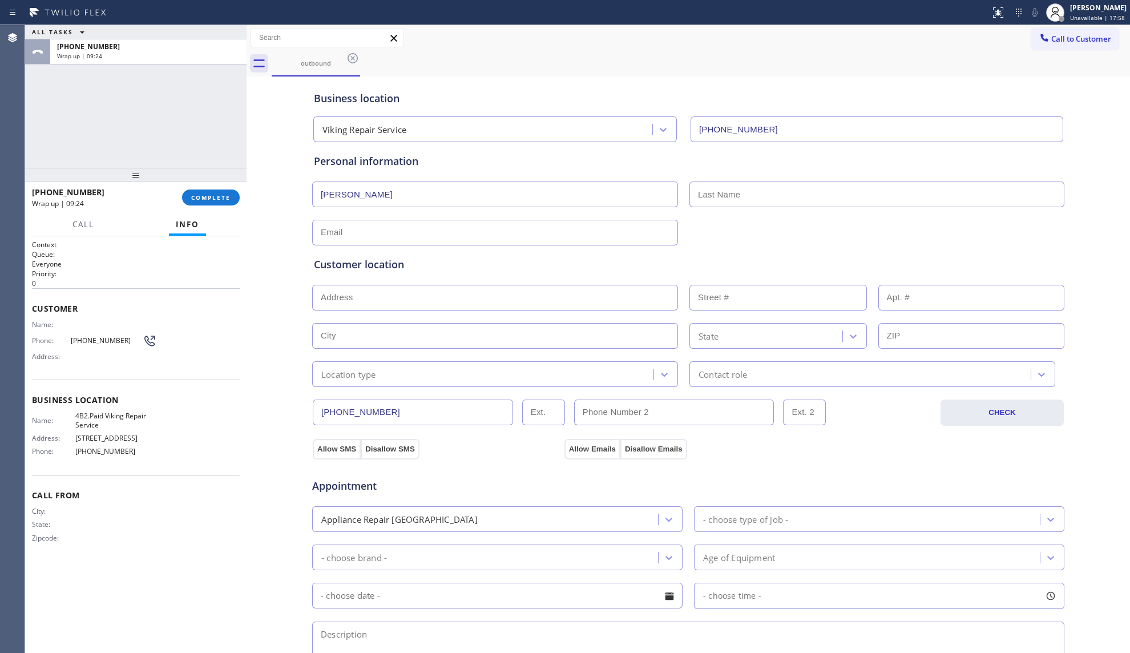
type input "[PERSON_NAME]"
click at [848, 181] on div "[PERSON_NAME]" at bounding box center [688, 193] width 755 height 28
click at [937, 199] on input "text" at bounding box center [877, 195] width 375 height 26
paste input "[PERSON_NAME]"
type input "[PERSON_NAME]"
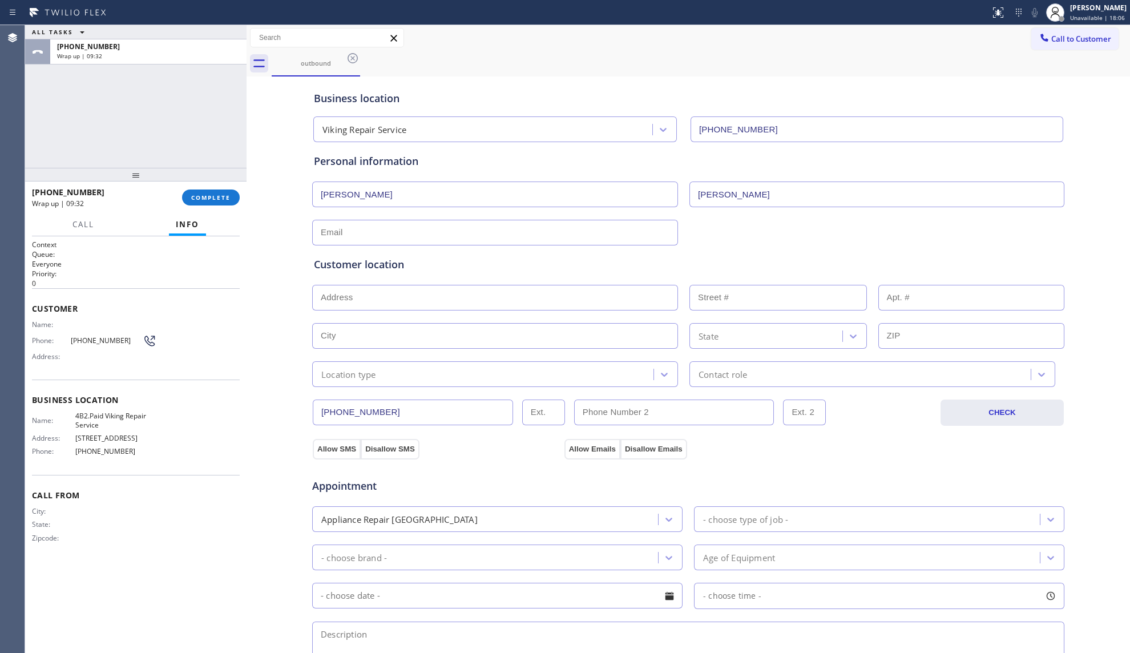
click at [609, 238] on input "text" at bounding box center [495, 233] width 366 height 26
paste input "[EMAIL_ADDRESS][DOMAIN_NAME]"
type input "[EMAIL_ADDRESS][DOMAIN_NAME]"
click at [556, 295] on input "text" at bounding box center [495, 298] width 366 height 26
paste input "[STREET_ADDRESS][PERSON_NAME]"
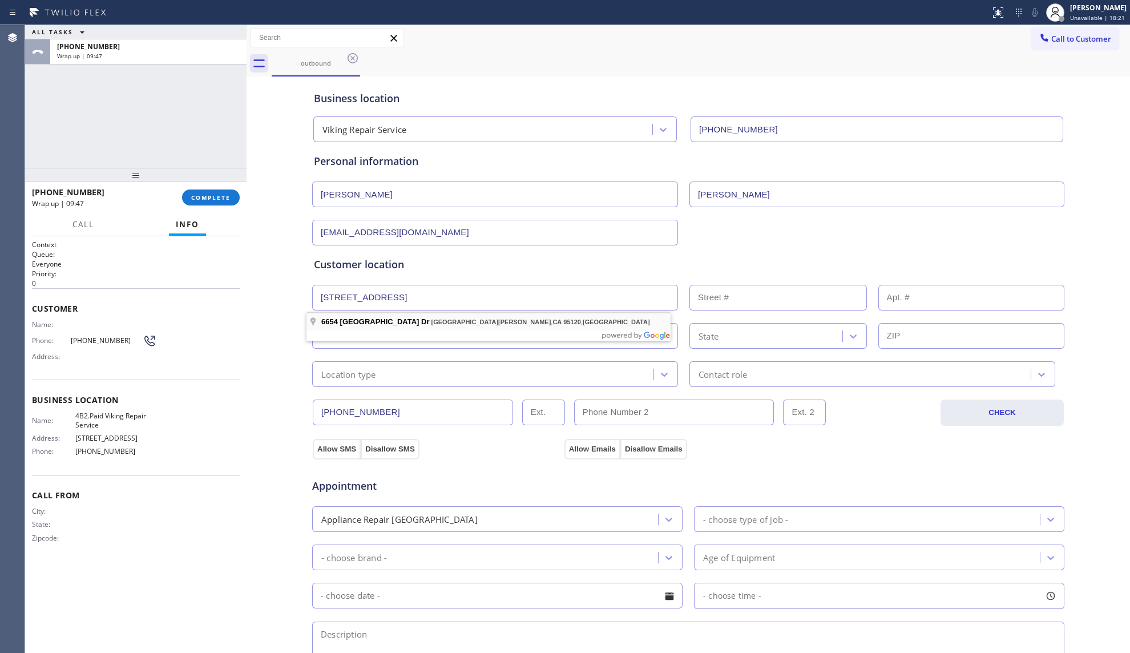
type input "[STREET_ADDRESS]"
type input "6654"
type input "[GEOGRAPHIC_DATA][PERSON_NAME]"
type input "95120"
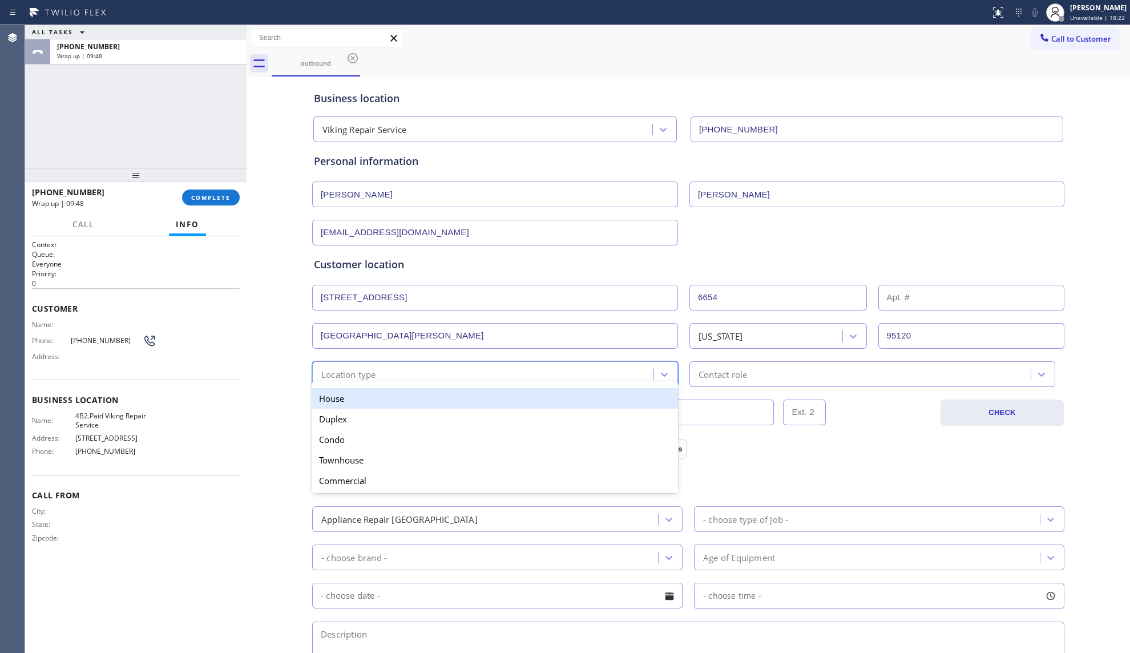
click at [384, 373] on div "Location type" at bounding box center [485, 374] width 338 height 20
drag, startPoint x: 380, startPoint y: 400, endPoint x: 407, endPoint y: 400, distance: 27.4
click at [380, 400] on div "House" at bounding box center [495, 398] width 366 height 21
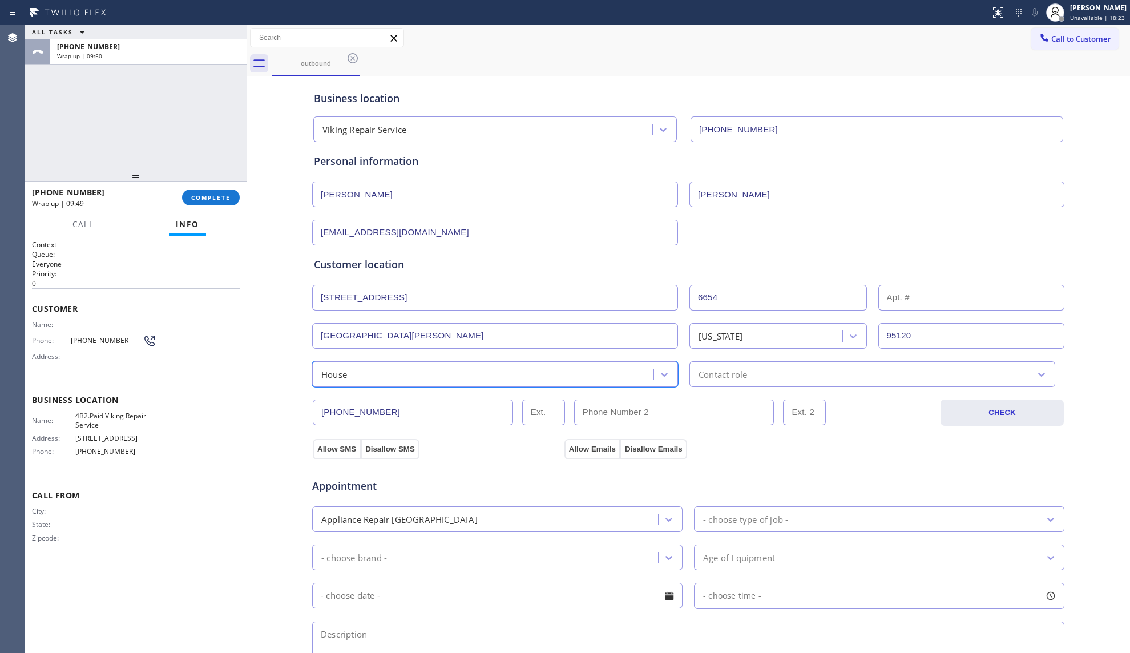
click at [779, 380] on div "Contact role" at bounding box center [862, 374] width 338 height 20
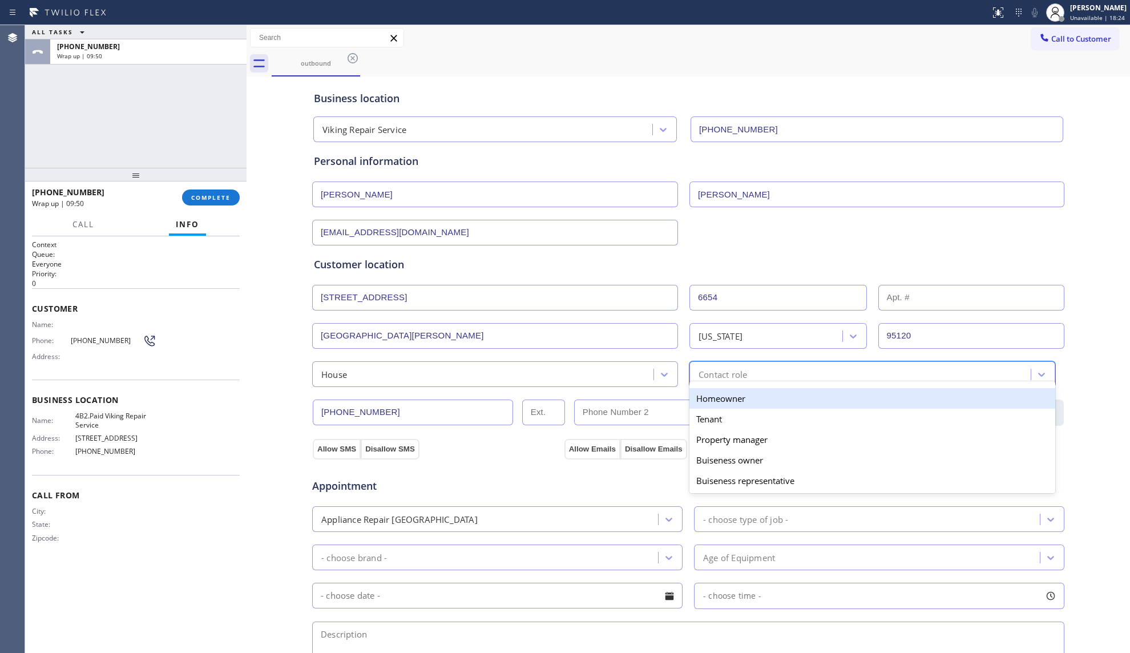
click at [738, 396] on div "Homeowner" at bounding box center [873, 398] width 366 height 21
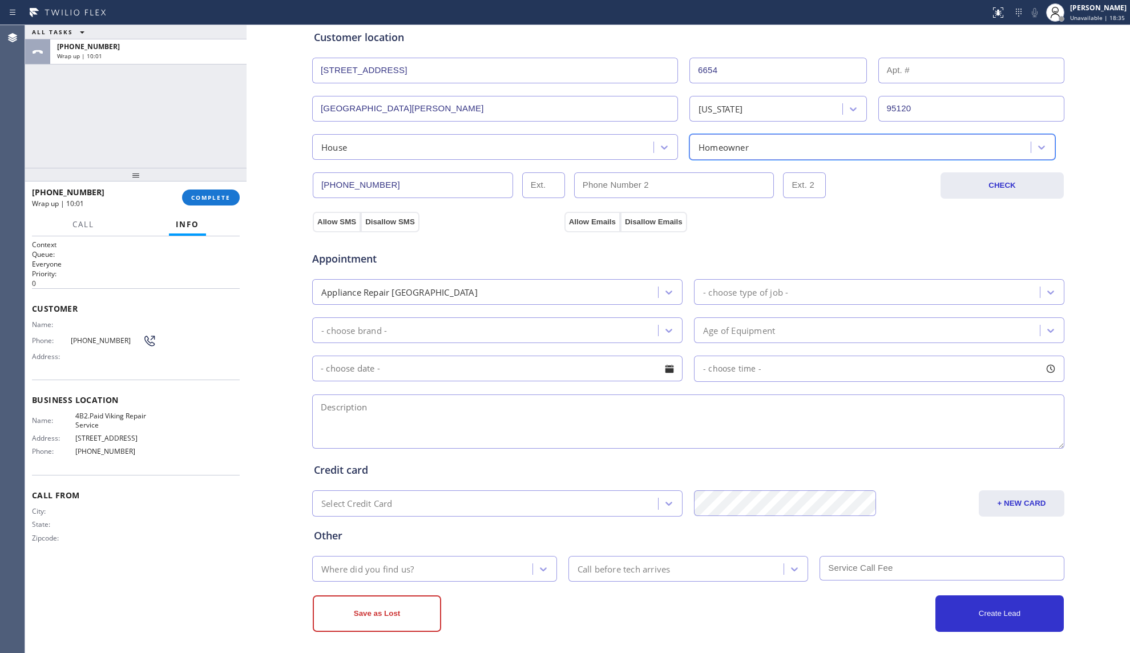
scroll to position [228, 0]
click at [329, 220] on button "Allow SMS" at bounding box center [337, 221] width 48 height 21
click at [587, 211] on div "Allow Emails Disallow Emails" at bounding box center [626, 220] width 124 height 21
click at [589, 220] on button "Allow Emails" at bounding box center [593, 221] width 56 height 21
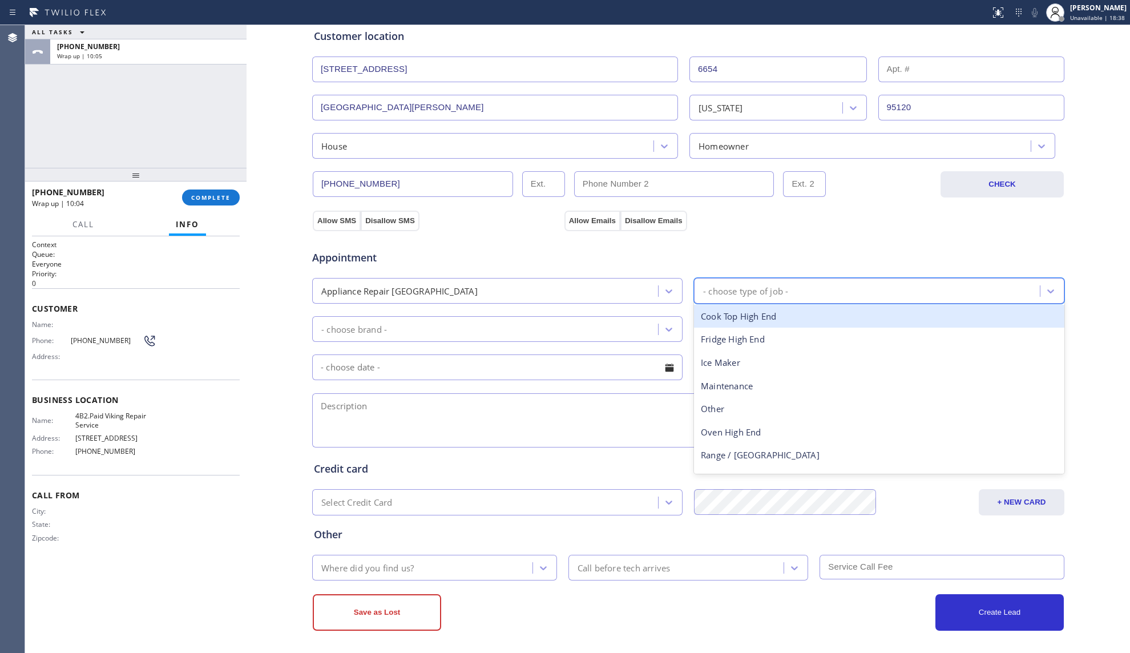
click at [750, 293] on div "- choose type of job -" at bounding box center [745, 290] width 85 height 13
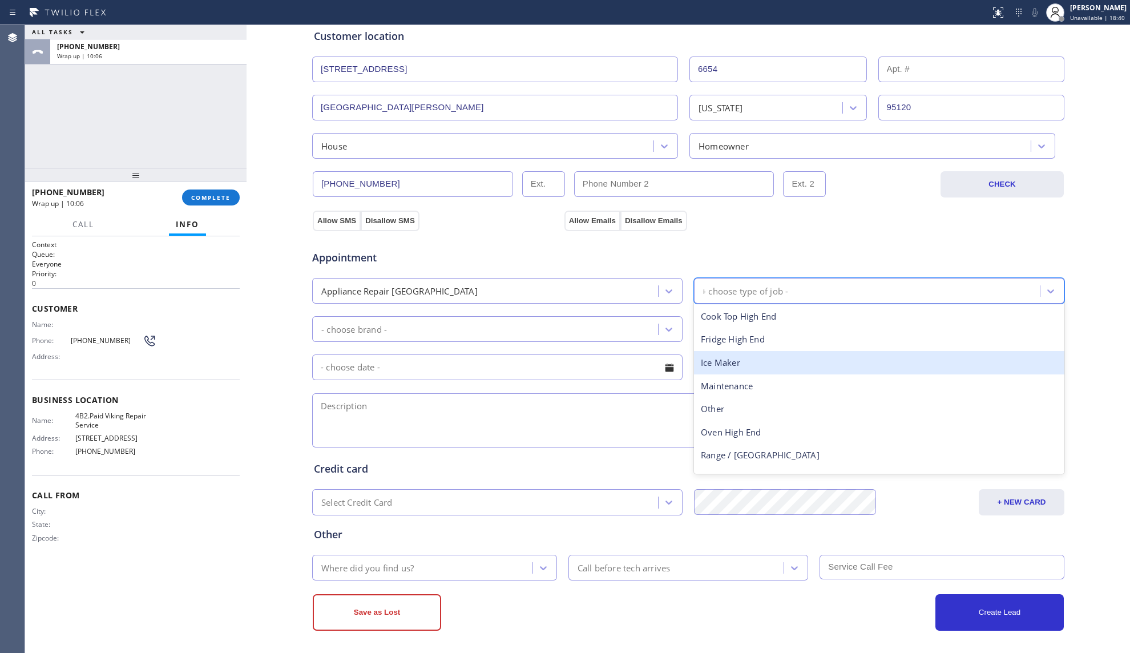
type input "ra"
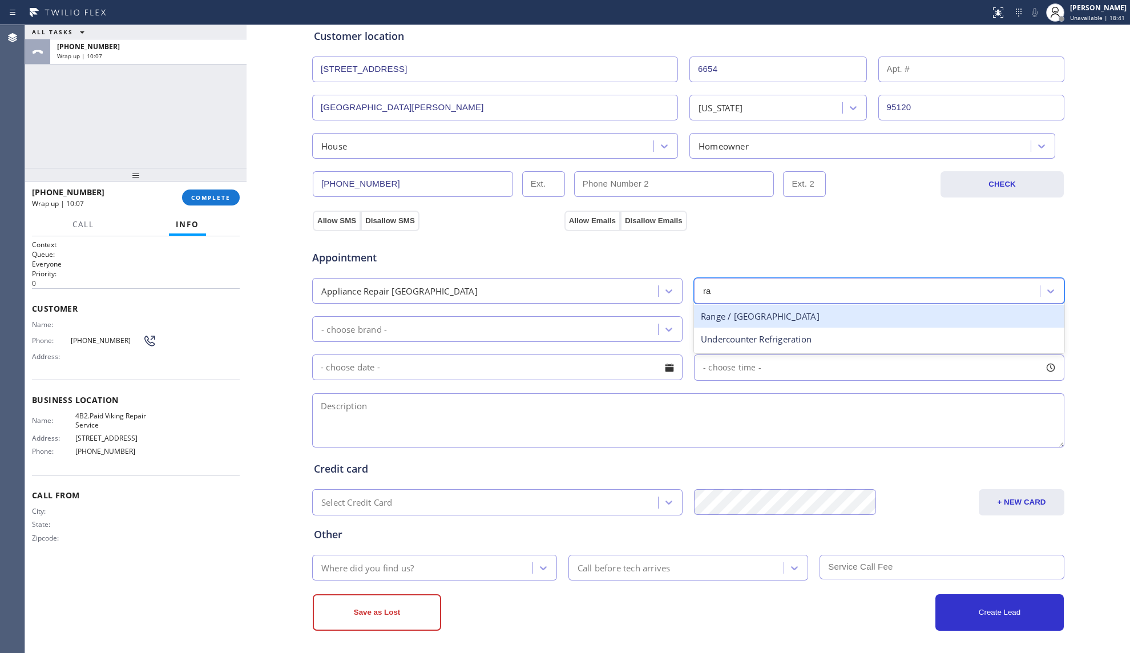
click at [724, 323] on div "Range / [GEOGRAPHIC_DATA]" at bounding box center [879, 316] width 370 height 23
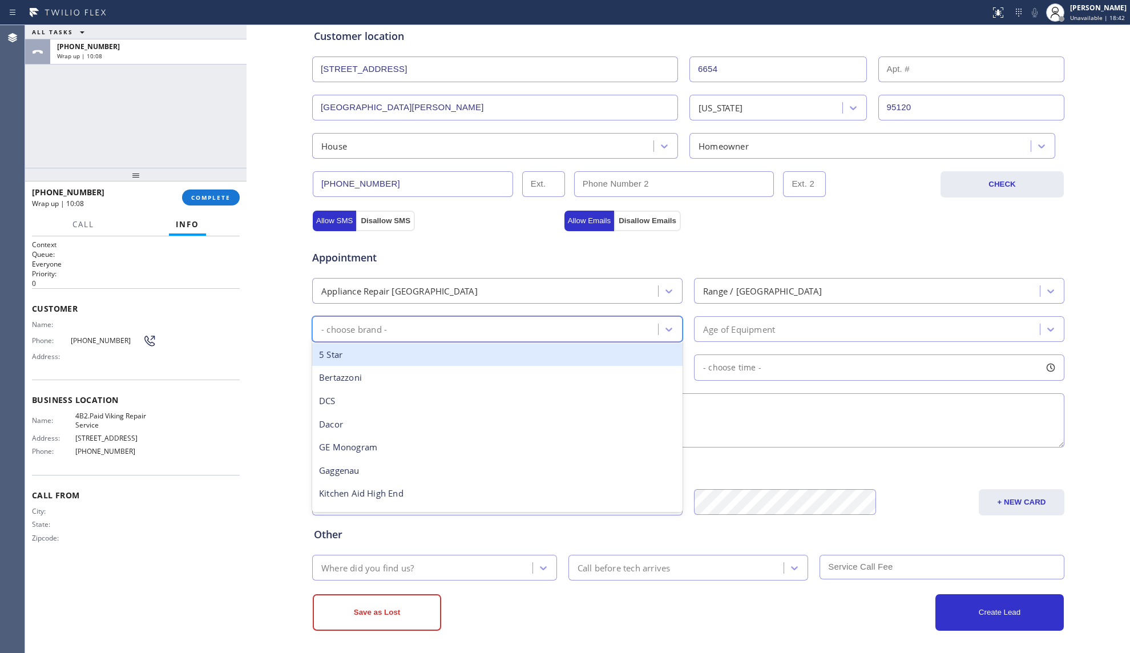
click at [612, 332] on div "- choose brand -" at bounding box center [487, 329] width 342 height 20
type input "viki"
click at [555, 354] on div "Viking" at bounding box center [497, 354] width 370 height 23
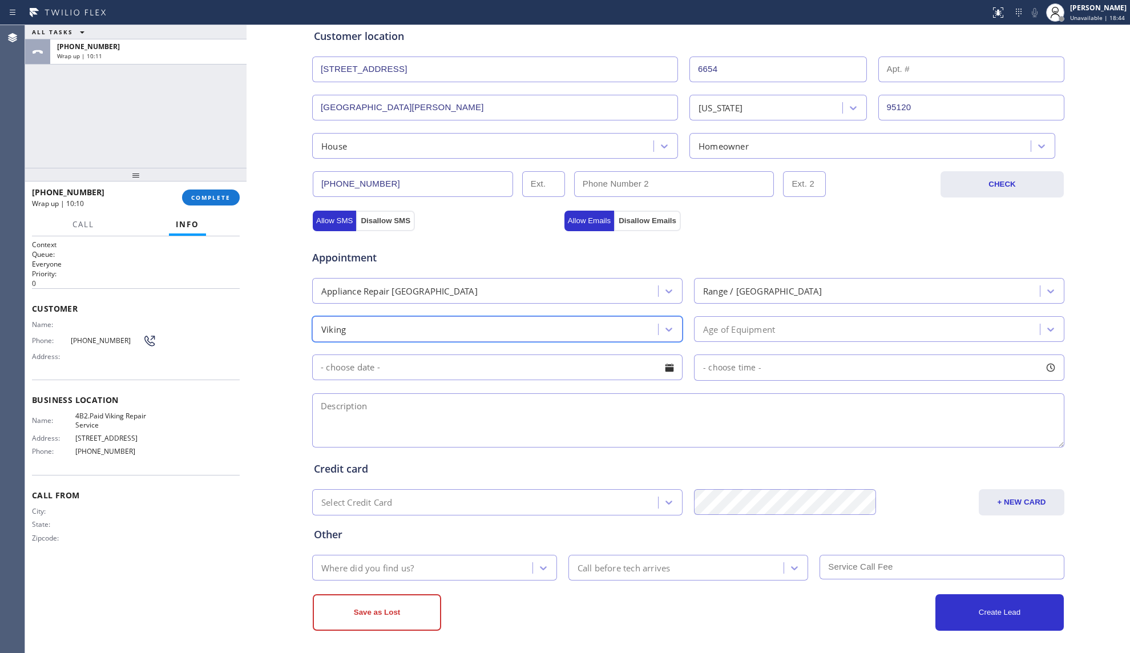
click at [727, 334] on div "Age of Equipment" at bounding box center [739, 329] width 72 height 13
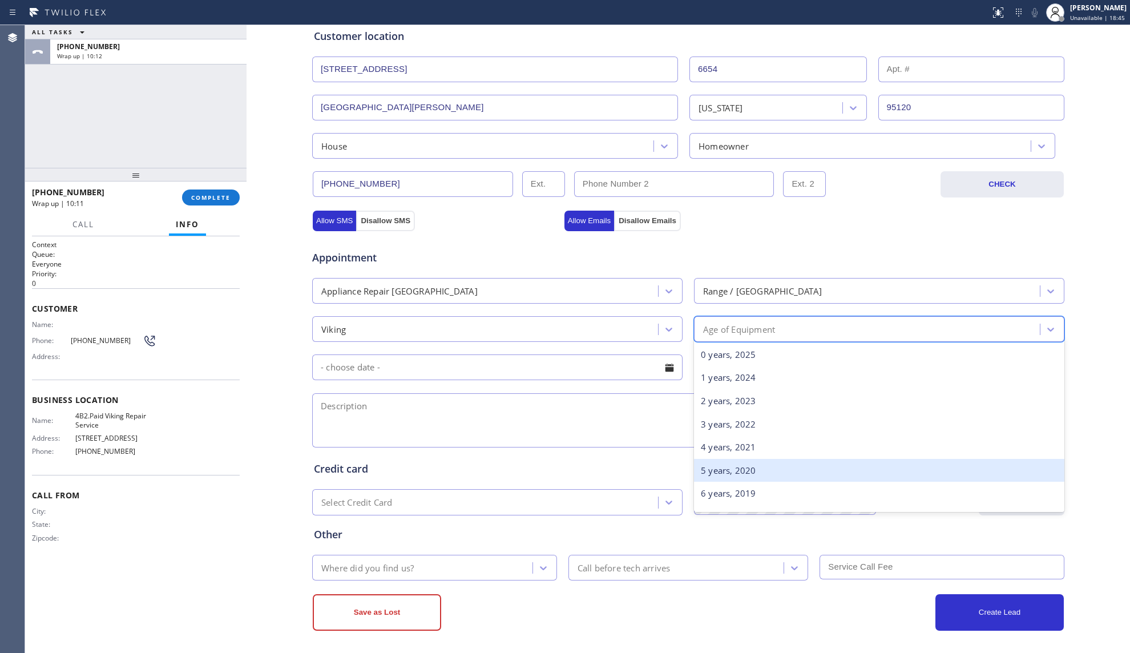
click at [720, 472] on div "5 years, 2020" at bounding box center [879, 470] width 370 height 23
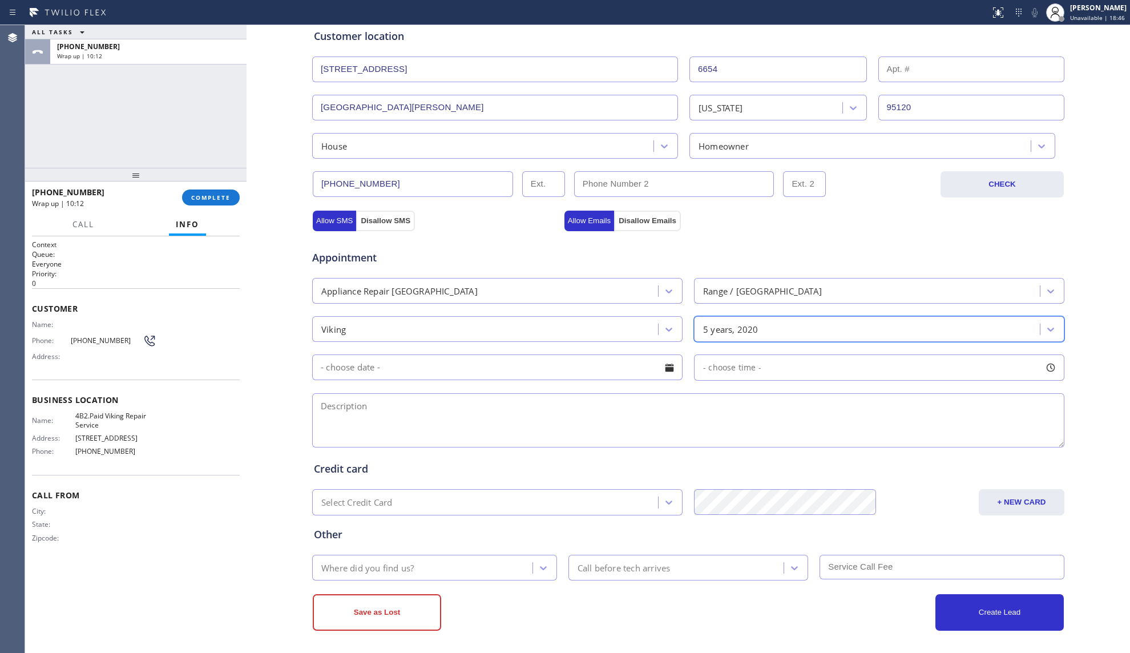
click at [554, 371] on input "text" at bounding box center [497, 367] width 370 height 26
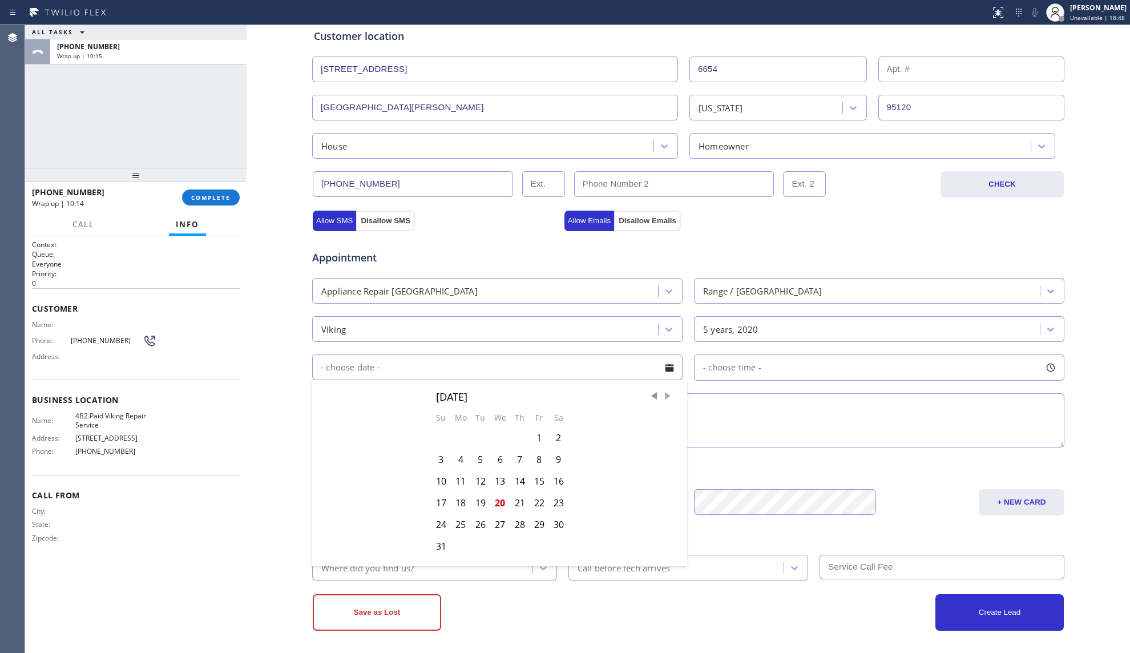
click at [662, 396] on span "Next Month" at bounding box center [667, 395] width 11 height 11
click at [455, 442] on div "1" at bounding box center [461, 438] width 20 height 22
type input "[DATE]"
click at [712, 364] on span "- choose time -" at bounding box center [732, 367] width 58 height 11
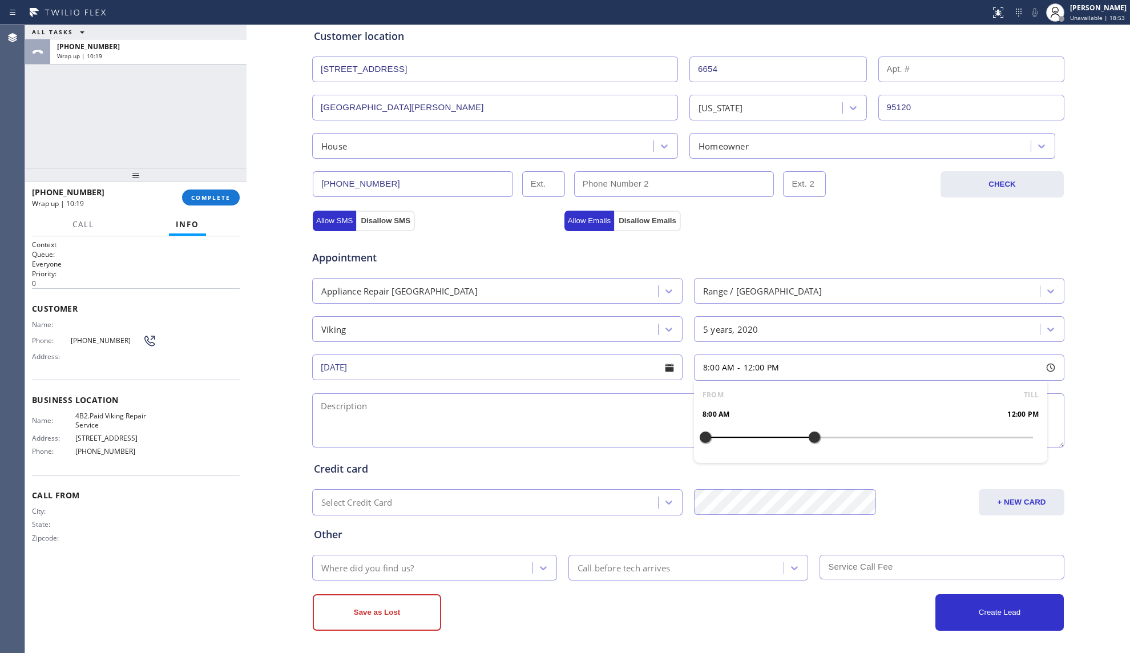
drag, startPoint x: 730, startPoint y: 441, endPoint x: 804, endPoint y: 434, distance: 74.5
click at [808, 434] on div at bounding box center [815, 437] width 14 height 24
click at [732, 432] on div at bounding box center [733, 437] width 14 height 24
click at [632, 430] on textarea at bounding box center [688, 420] width 752 height 54
click at [714, 406] on textarea "9-12, $50," at bounding box center [688, 420] width 752 height 54
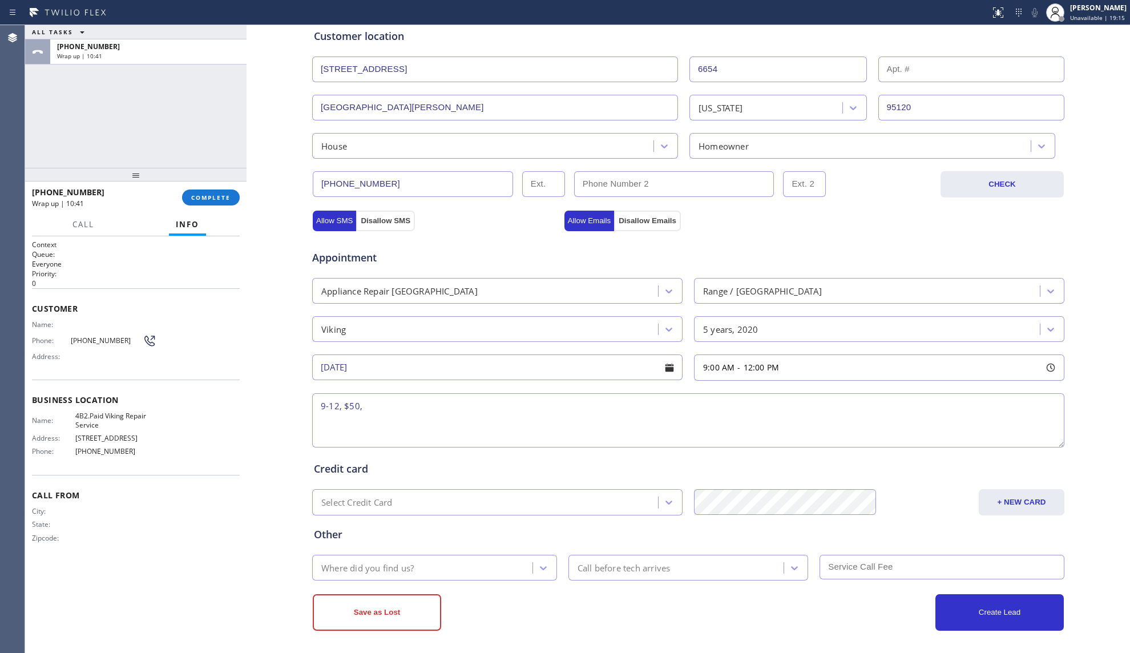
paste textarea "Viking stove top with four burners and a wok burner in the middle. I would like…"
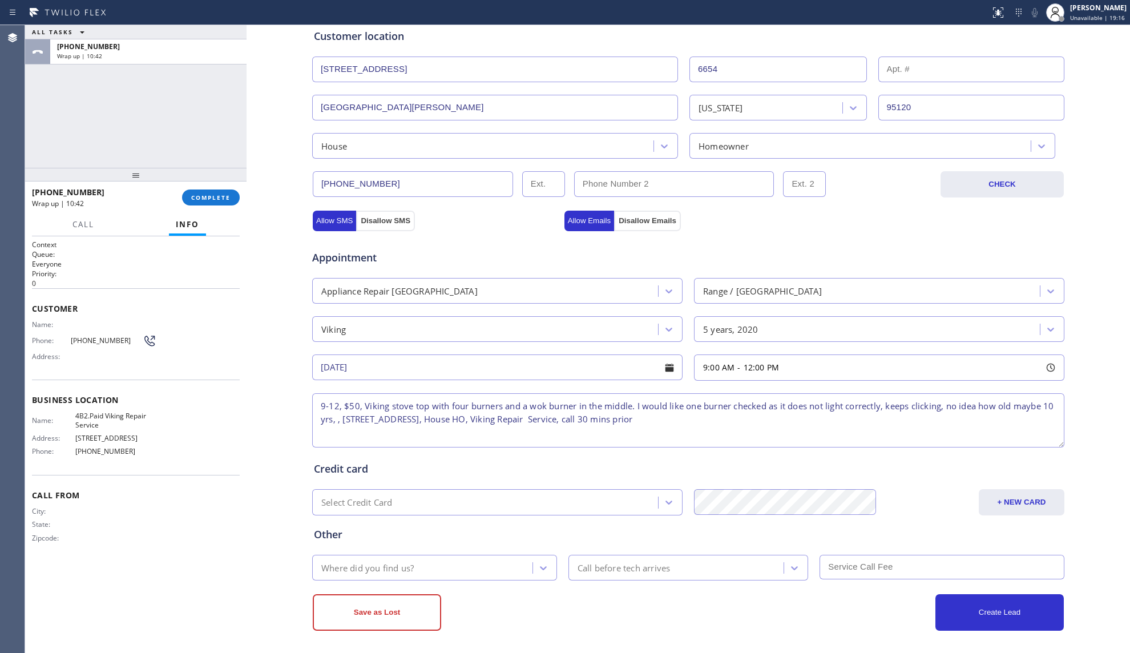
type textarea "9-12, $50, Viking stove top with four burners and a wok burner in the middle. I…"
click at [380, 567] on div "Where did you find us?" at bounding box center [367, 567] width 92 height 13
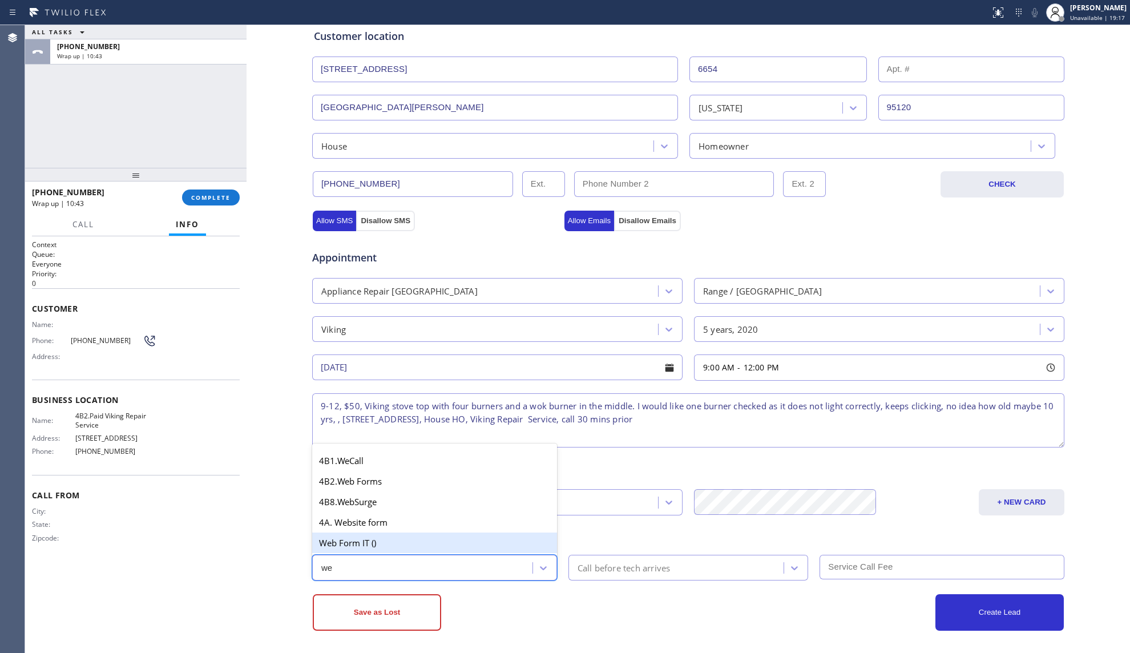
type input "web"
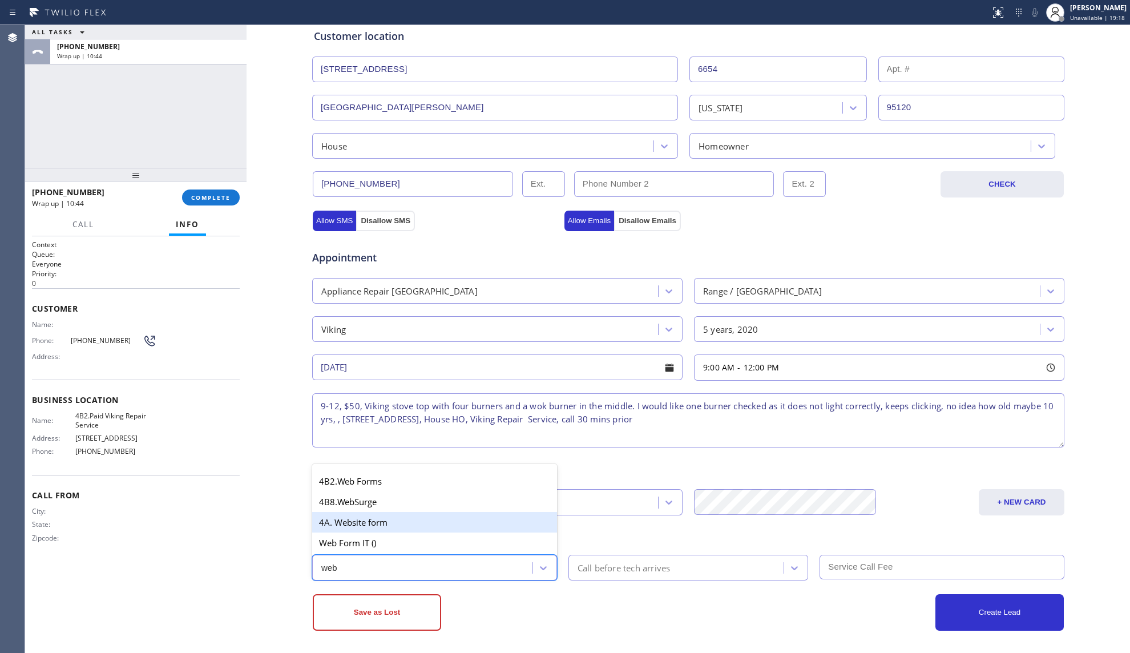
click at [341, 527] on div "4A. Website form" at bounding box center [434, 522] width 245 height 21
click at [590, 574] on div "Call before tech arrives" at bounding box center [624, 567] width 93 height 13
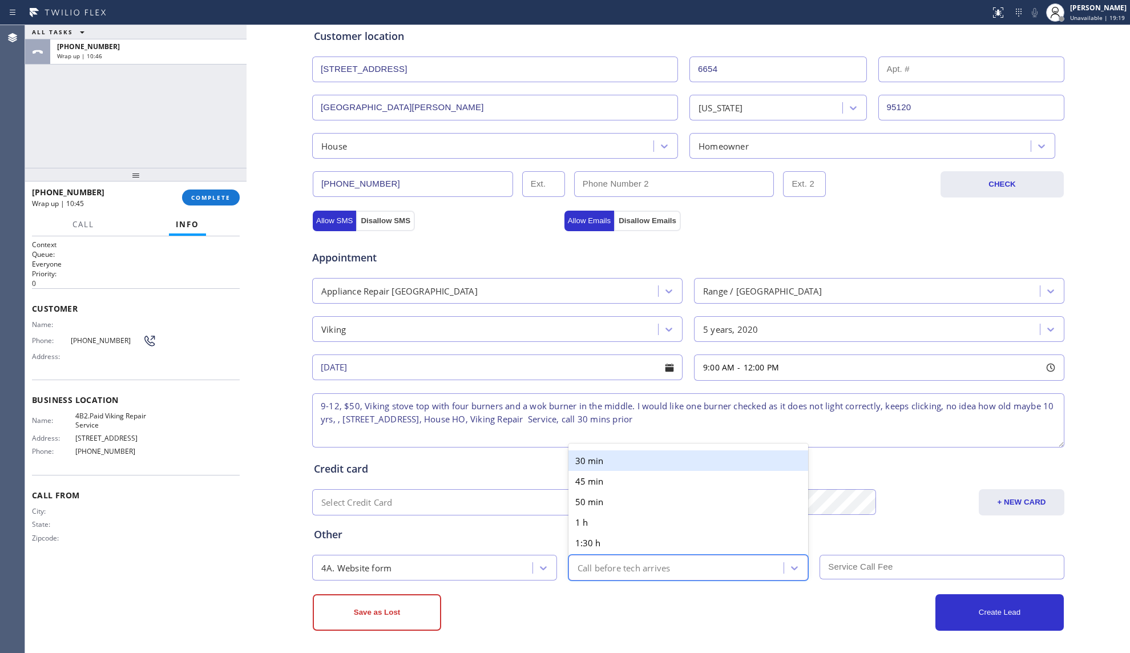
click at [587, 462] on div "30 min" at bounding box center [689, 460] width 240 height 21
click at [841, 567] on input "text" at bounding box center [942, 567] width 245 height 25
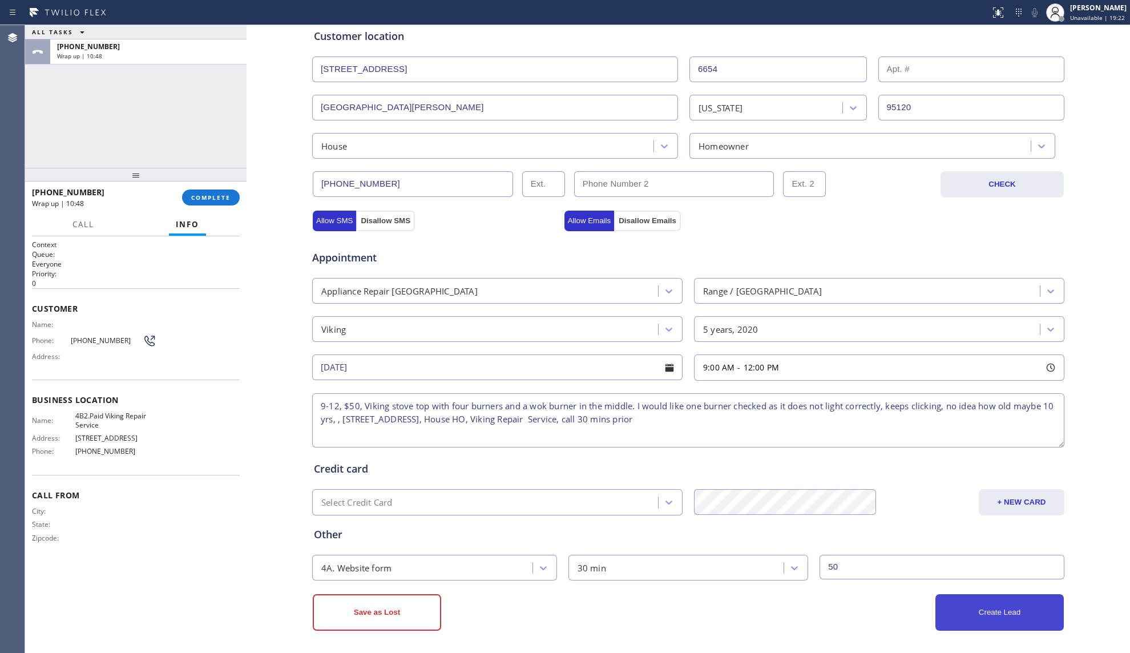
type input "50"
click at [980, 607] on button "Create Lead" at bounding box center [1000, 612] width 128 height 37
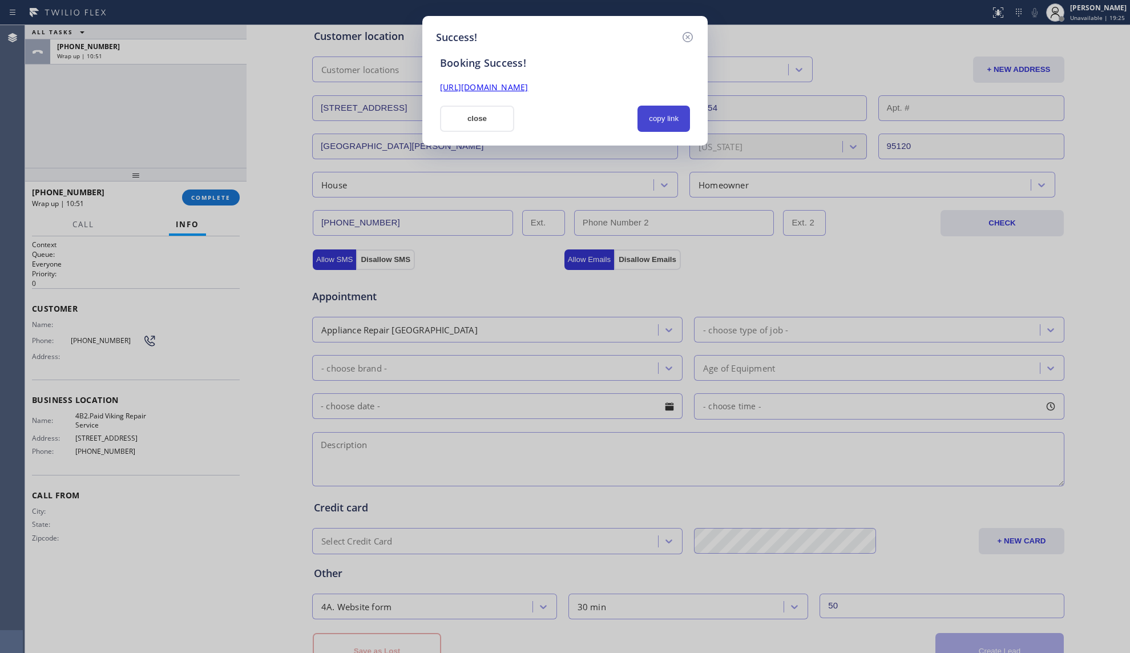
click at [674, 117] on button "copy link" at bounding box center [664, 119] width 53 height 26
click at [615, 94] on div "Booking Success! [URL][DOMAIN_NAME] close copy link" at bounding box center [565, 88] width 258 height 87
click at [528, 91] on link "[URL][DOMAIN_NAME]" at bounding box center [484, 87] width 88 height 11
click at [460, 126] on button "close" at bounding box center [477, 119] width 74 height 26
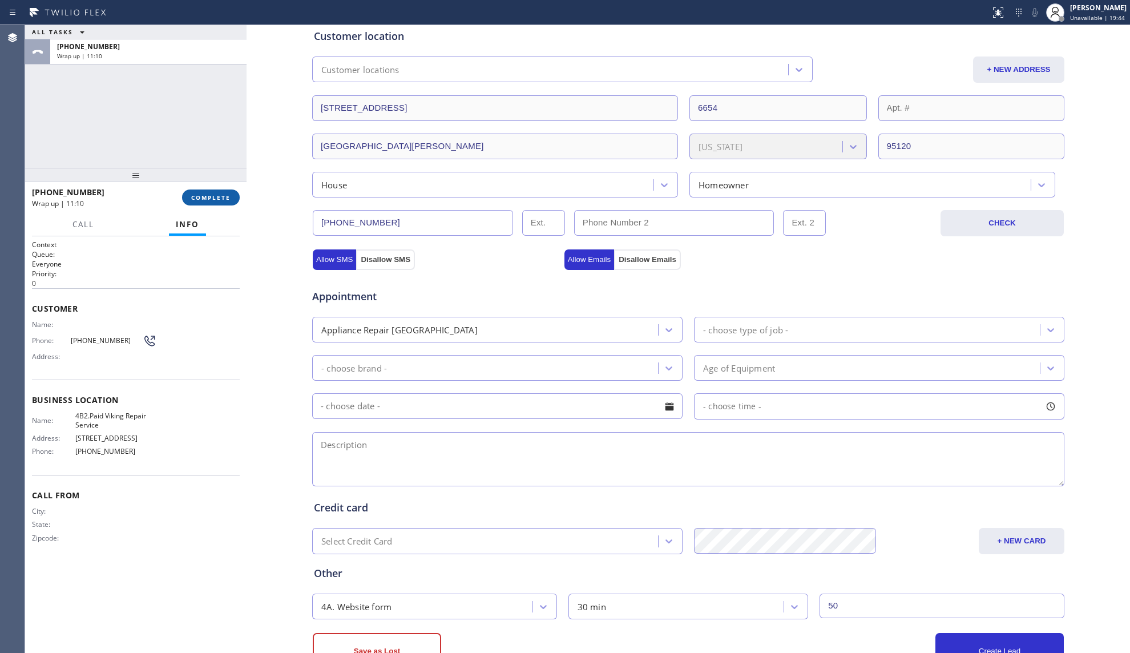
click at [217, 205] on button "COMPLETE" at bounding box center [211, 198] width 58 height 16
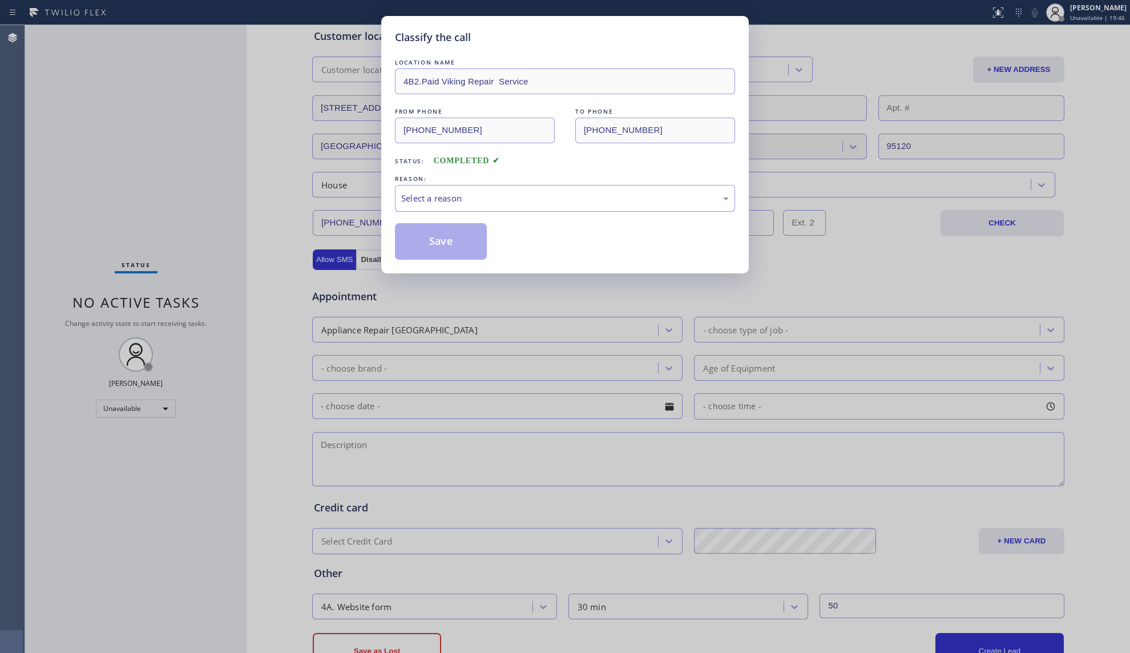
drag, startPoint x: 434, startPoint y: 195, endPoint x: 435, endPoint y: 210, distance: 14.9
click at [435, 195] on div "Select a reason" at bounding box center [565, 198] width 328 height 13
click at [437, 240] on button "Save" at bounding box center [441, 241] width 92 height 37
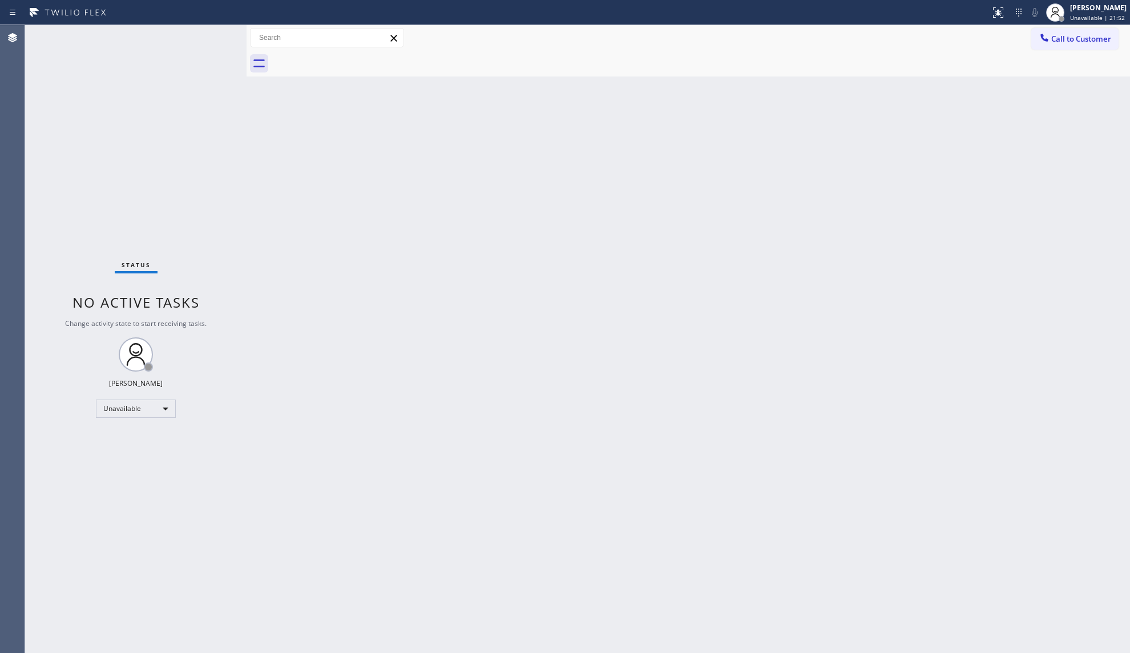
click at [664, 111] on div "Back to Dashboard Change Sender ID Customers Technicians Select a contact Outbo…" at bounding box center [689, 339] width 884 height 628
click at [856, 259] on div "Back to Dashboard Change Sender ID Customers Technicians Select a contact Outbo…" at bounding box center [689, 339] width 884 height 628
click at [1060, 35] on span "Call to Customer" at bounding box center [1081, 39] width 60 height 10
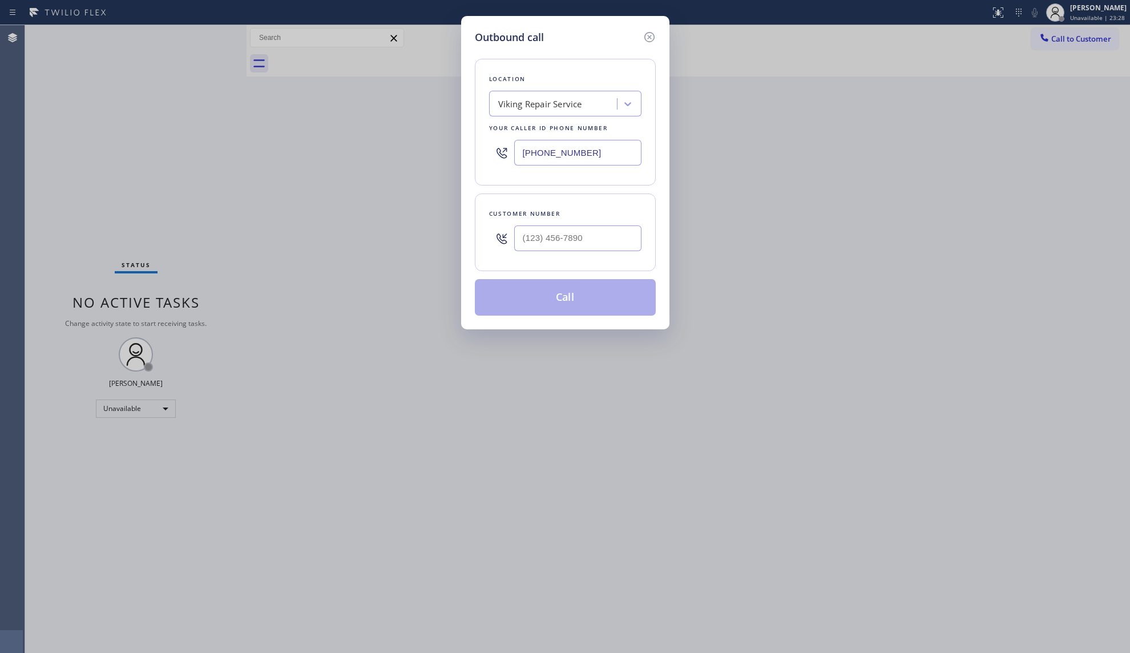
drag, startPoint x: 604, startPoint y: 142, endPoint x: 537, endPoint y: 158, distance: 68.5
click at [537, 158] on input "[PHONE_NUMBER]" at bounding box center [577, 153] width 127 height 26
click at [521, 158] on input "[PHONE_NUMBER]" at bounding box center [577, 153] width 127 height 26
paste input "602) 755-6017"
type input "[PHONE_NUMBER]"
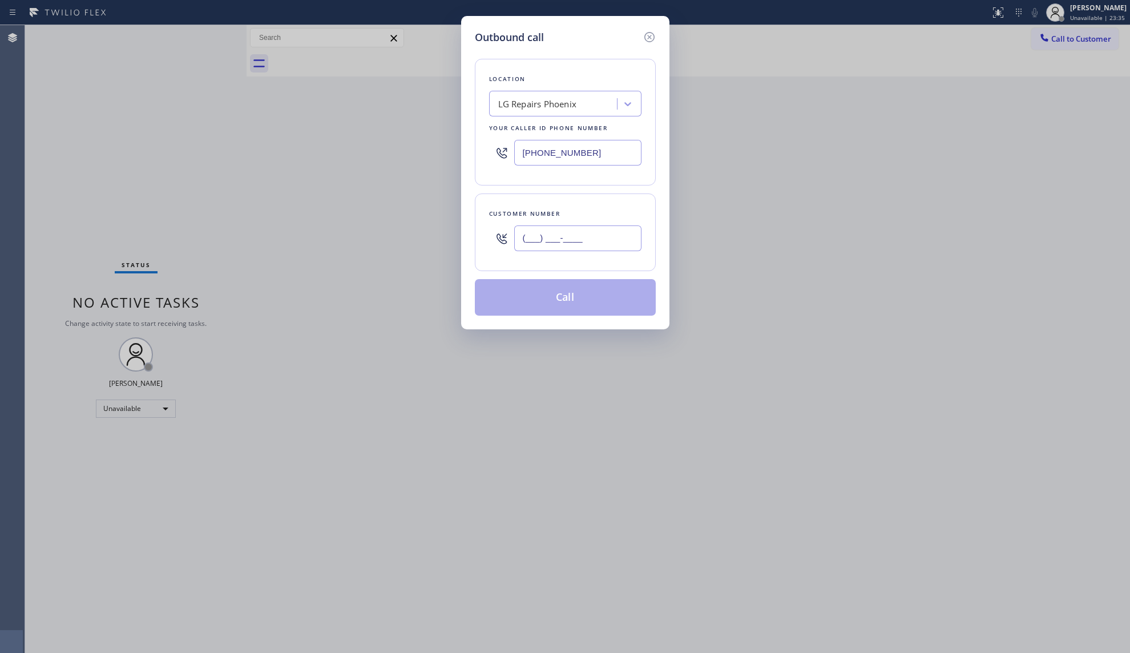
click at [518, 227] on input "(___) ___-____" at bounding box center [577, 238] width 127 height 26
paste input "602) 935-9969"
type input "[PHONE_NUMBER]"
click at [560, 293] on button "Call" at bounding box center [565, 297] width 181 height 37
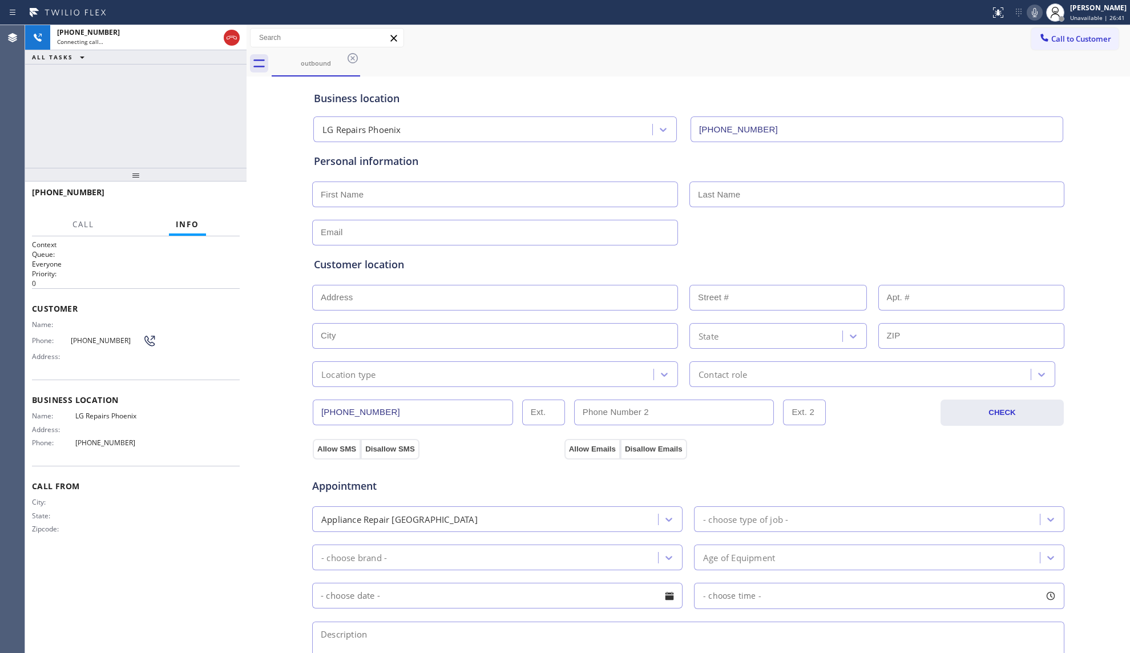
click at [839, 436] on div "Allow SMS Disallow SMS Allow Emails Disallow Emails" at bounding box center [688, 442] width 753 height 33
click at [236, 38] on icon at bounding box center [232, 38] width 14 height 14
click at [231, 200] on button "COMPLETE" at bounding box center [211, 198] width 58 height 16
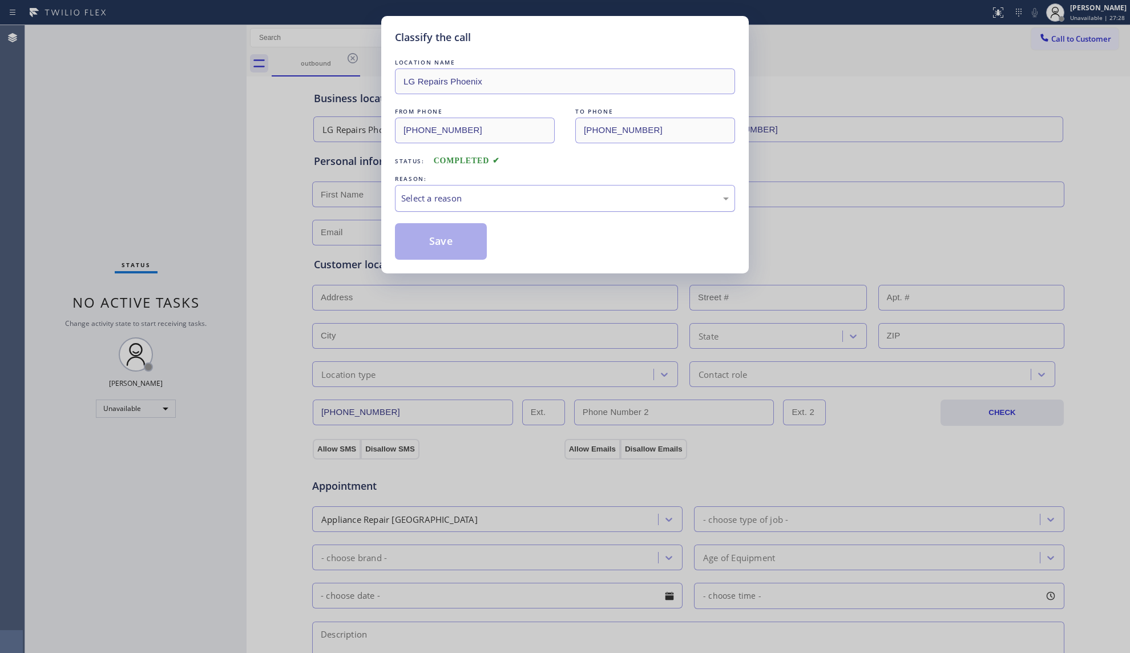
click at [442, 204] on div "Select a reason" at bounding box center [565, 198] width 328 height 13
click at [429, 240] on button "Save" at bounding box center [441, 241] width 92 height 37
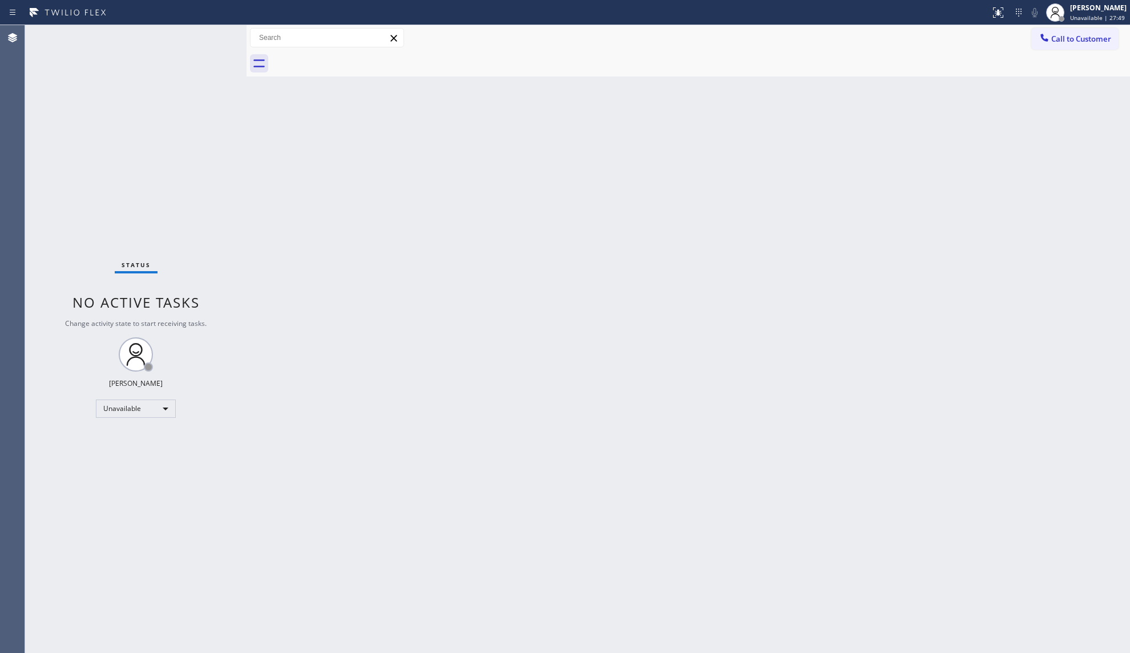
drag, startPoint x: 965, startPoint y: 184, endPoint x: 1049, endPoint y: 80, distance: 133.9
click at [968, 180] on div "Back to Dashboard Change Sender ID Customers Technicians Select a contact Outbo…" at bounding box center [689, 339] width 884 height 628
click at [1062, 42] on span "Call to Customer" at bounding box center [1081, 39] width 60 height 10
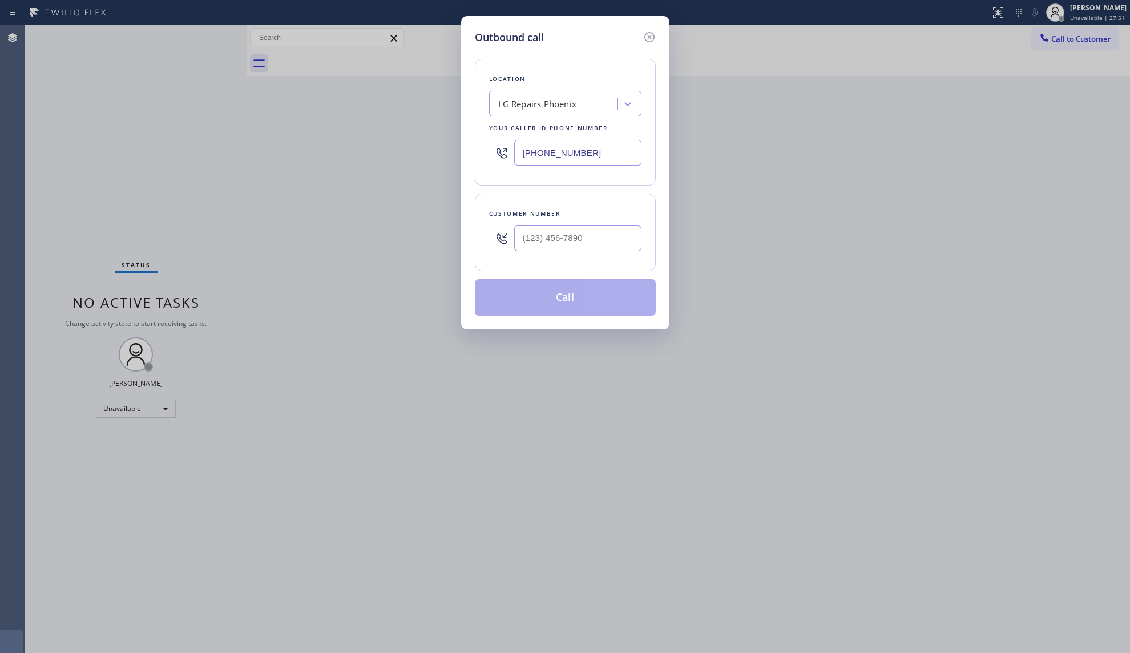
drag, startPoint x: 602, startPoint y: 159, endPoint x: 532, endPoint y: 160, distance: 69.7
click at [473, 155] on div "Outbound call Location LG Repairs [GEOGRAPHIC_DATA] Your caller id phone number…" at bounding box center [565, 172] width 208 height 313
paste input "26) 921-4230"
type input "[PHONE_NUMBER]"
drag, startPoint x: 615, startPoint y: 242, endPoint x: 626, endPoint y: 217, distance: 27.1
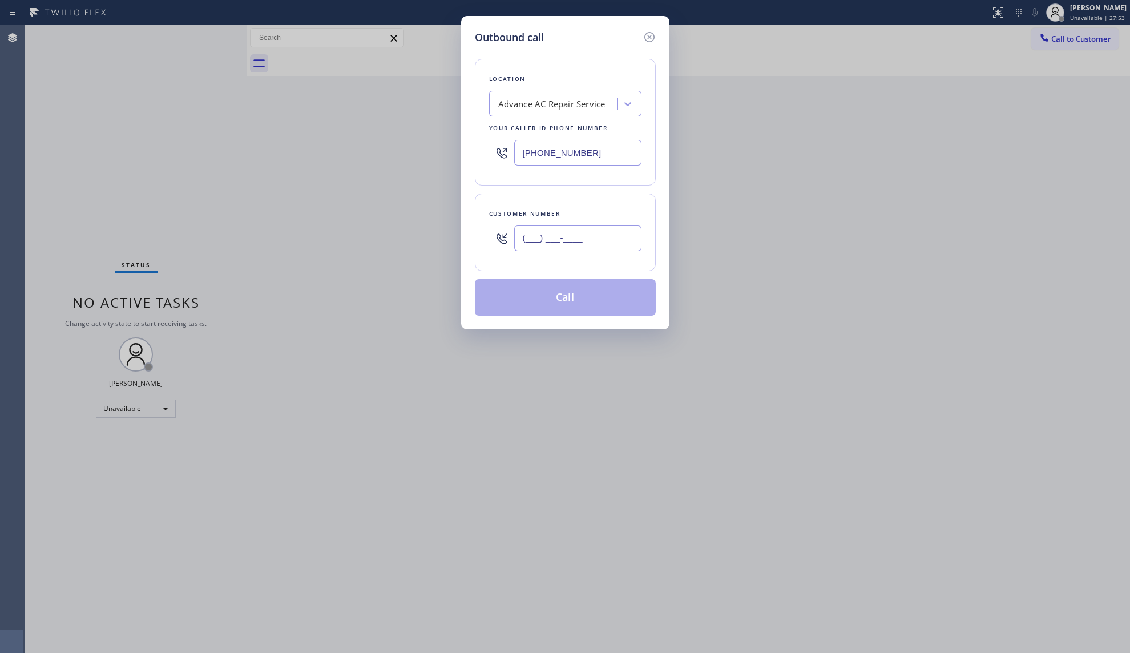
click at [615, 243] on input "(___) ___-____" at bounding box center [577, 238] width 127 height 26
paste input "559) 706-3197"
type input "[PHONE_NUMBER]"
click at [563, 299] on button "Call" at bounding box center [565, 297] width 181 height 37
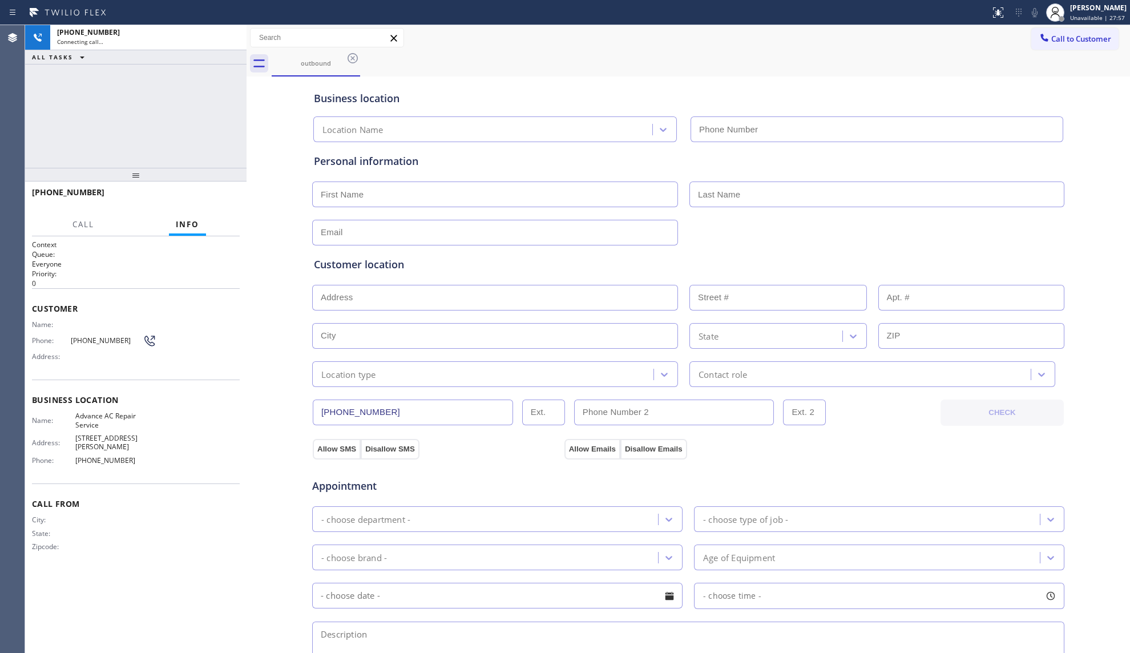
type input "[PHONE_NUMBER]"
click at [606, 56] on div "outbound" at bounding box center [701, 64] width 859 height 26
drag, startPoint x: 215, startPoint y: 99, endPoint x: 219, endPoint y: 92, distance: 7.4
click at [216, 99] on div "[PHONE_NUMBER] Connecting call… ALL TASKS ALL TASKS ACTIVE TASKS TASKS IN WRAP …" at bounding box center [135, 96] width 221 height 143
click at [302, 65] on div "outbound" at bounding box center [316, 63] width 86 height 9
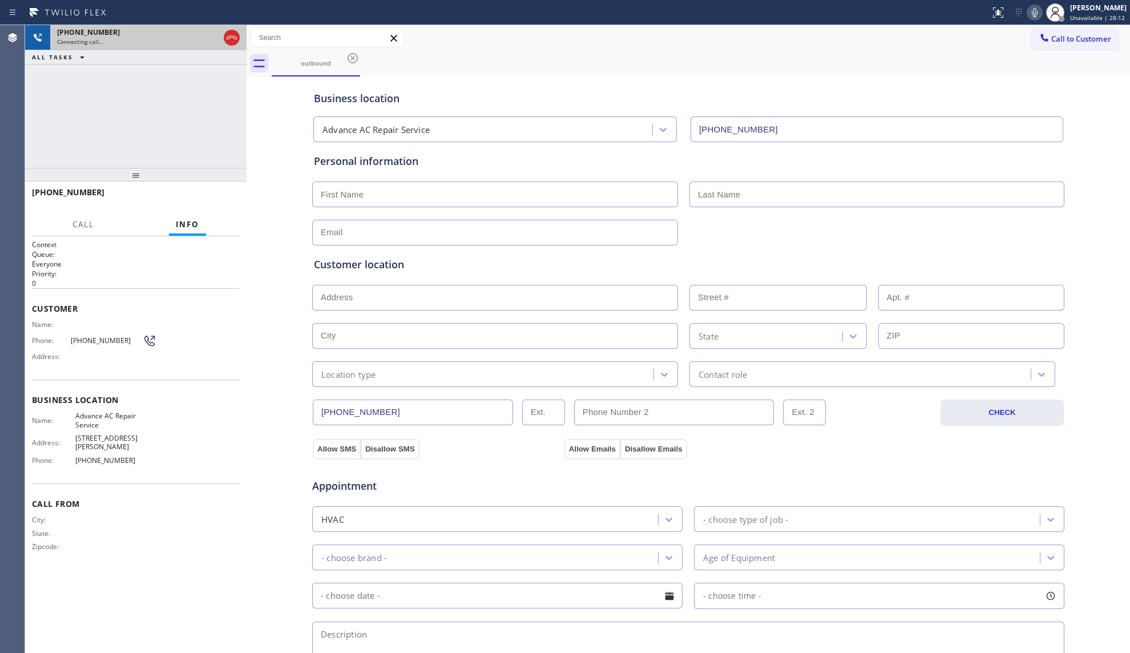
click at [185, 39] on div "Connecting call…" at bounding box center [138, 42] width 162 height 8
click at [229, 37] on icon at bounding box center [232, 37] width 10 height 3
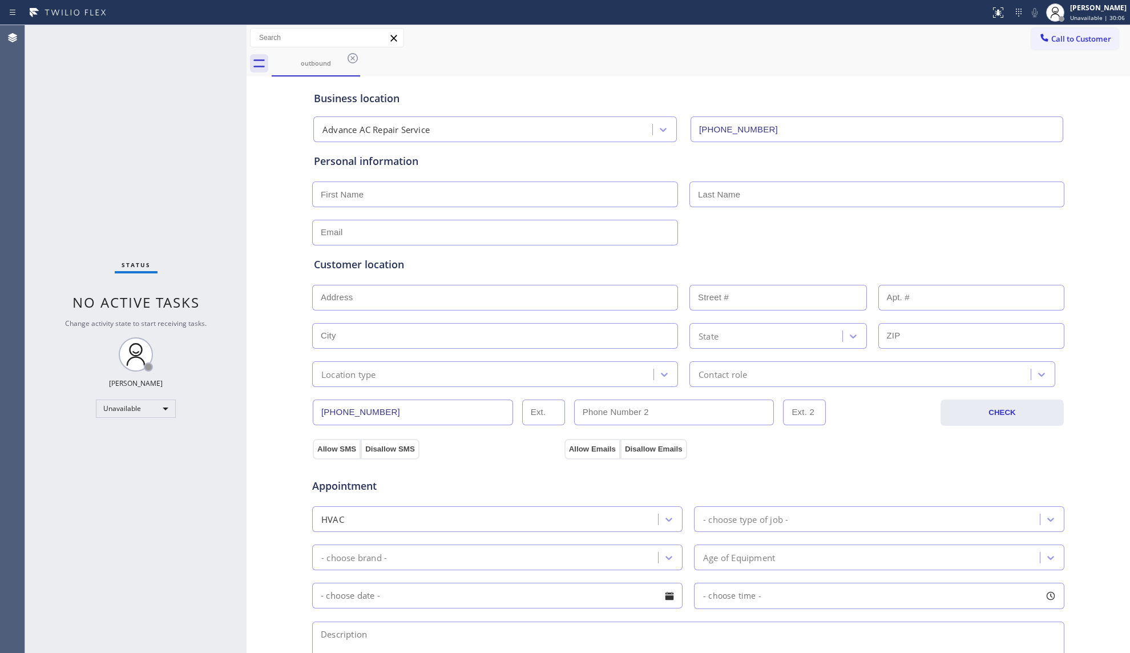
drag, startPoint x: 350, startPoint y: 55, endPoint x: 847, endPoint y: 186, distance: 514.1
click at [352, 55] on icon at bounding box center [353, 58] width 14 height 14
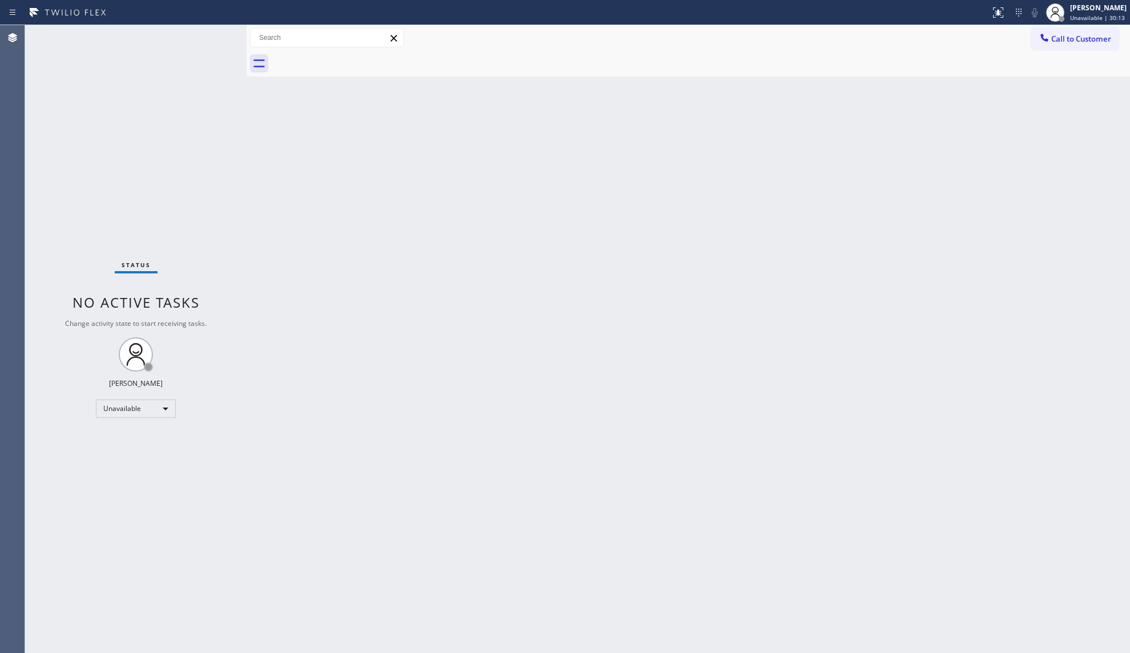
drag, startPoint x: 941, startPoint y: 216, endPoint x: 1001, endPoint y: 131, distance: 104.1
click at [942, 212] on div "Back to Dashboard Change Sender ID Customers Technicians Select a contact Outbo…" at bounding box center [689, 339] width 884 height 628
click at [1061, 40] on span "Call to Customer" at bounding box center [1081, 39] width 60 height 10
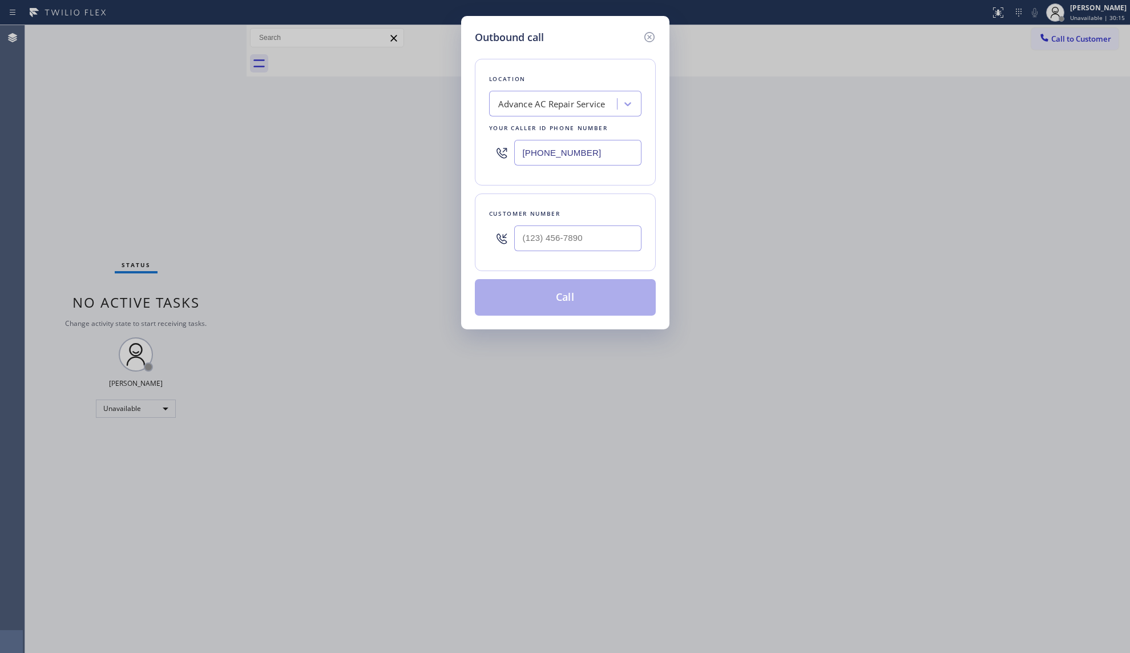
drag, startPoint x: 616, startPoint y: 151, endPoint x: 540, endPoint y: 158, distance: 76.8
click at [502, 154] on div "[PHONE_NUMBER]" at bounding box center [565, 152] width 152 height 37
paste input "805) 556-4711"
type input "[PHONE_NUMBER]"
click at [619, 241] on input "(___) ___-____" at bounding box center [577, 238] width 127 height 26
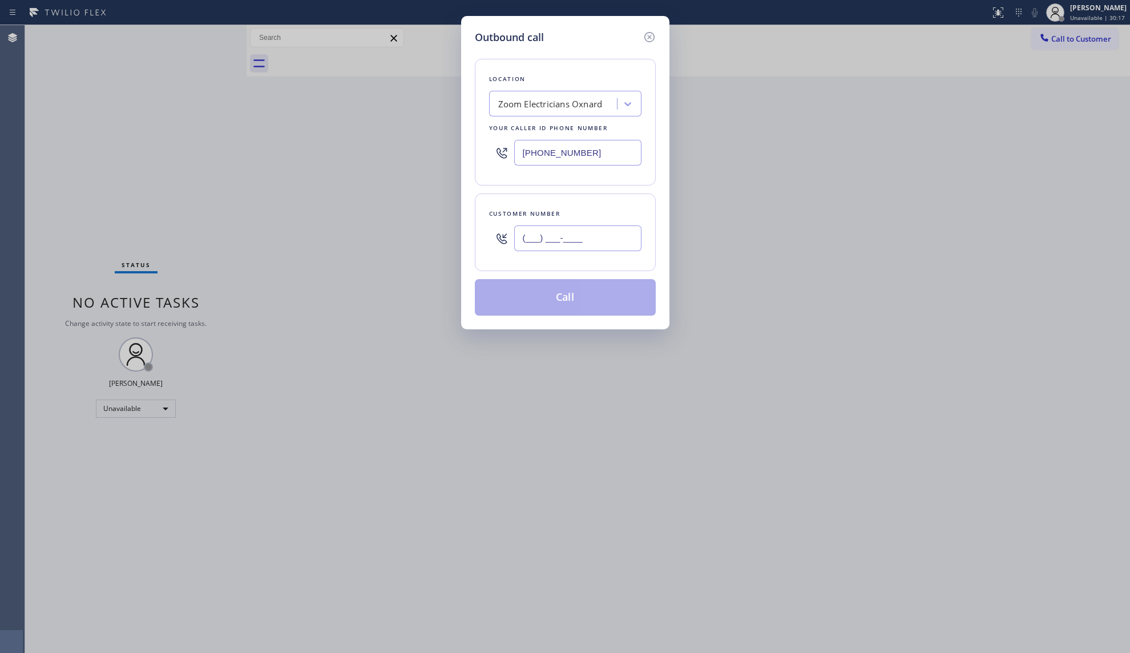
paste input "805) 307-6369"
type input "[PHONE_NUMBER]"
click at [594, 292] on button "Call" at bounding box center [565, 297] width 181 height 37
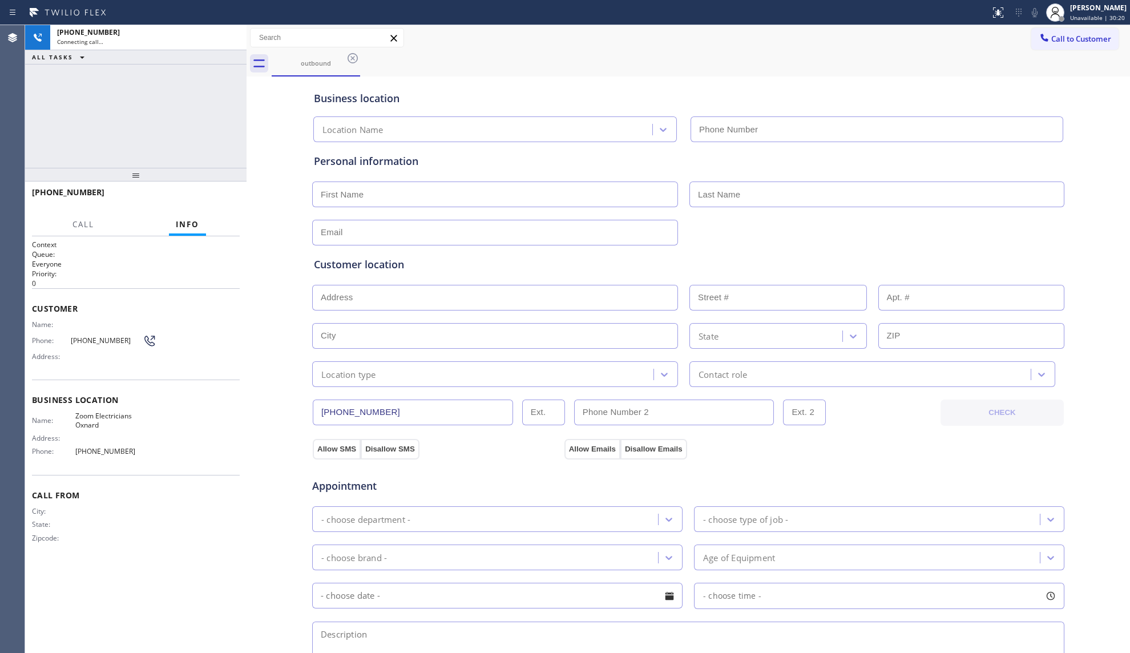
type input "[PHONE_NUMBER]"
click at [548, 90] on div "Business location Zoom Electricians Oxnard [PHONE_NUMBER]" at bounding box center [688, 110] width 753 height 63
click at [481, 79] on div "Business location Zoom Electricians Oxnard [PHONE_NUMBER]" at bounding box center [688, 110] width 753 height 63
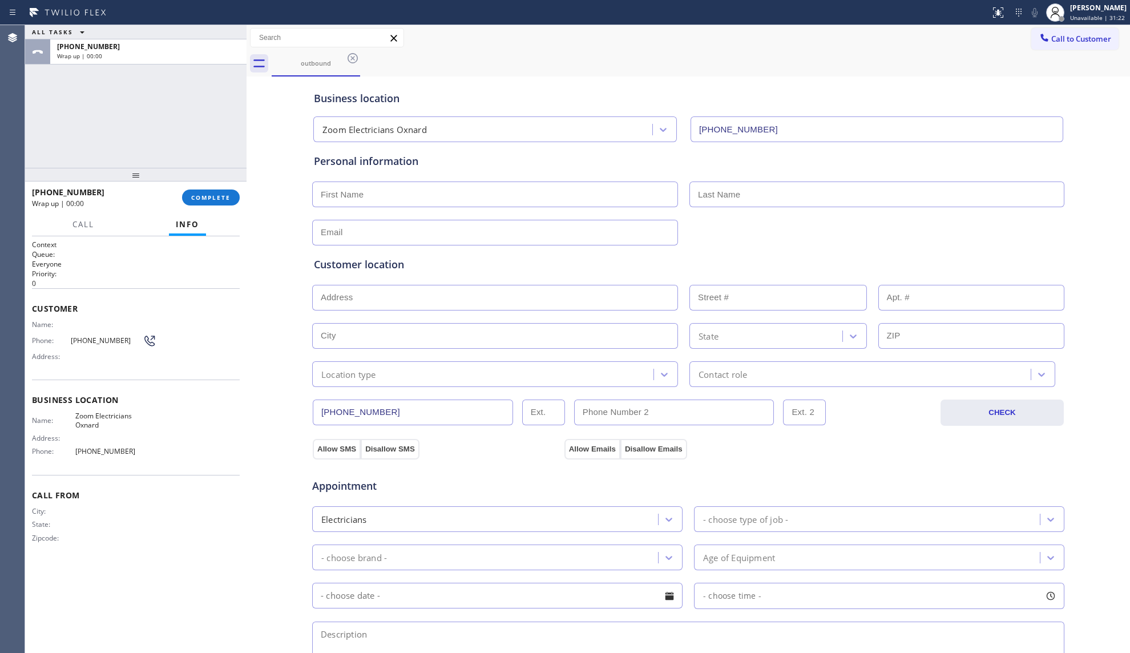
click at [232, 206] on div "[PHONE_NUMBER] Wrap up | 00:00 COMPLETE" at bounding box center [136, 198] width 208 height 30
drag, startPoint x: 231, startPoint y: 204, endPoint x: 227, endPoint y: 199, distance: 7.0
click at [229, 202] on button "COMPLETE" at bounding box center [211, 198] width 58 height 16
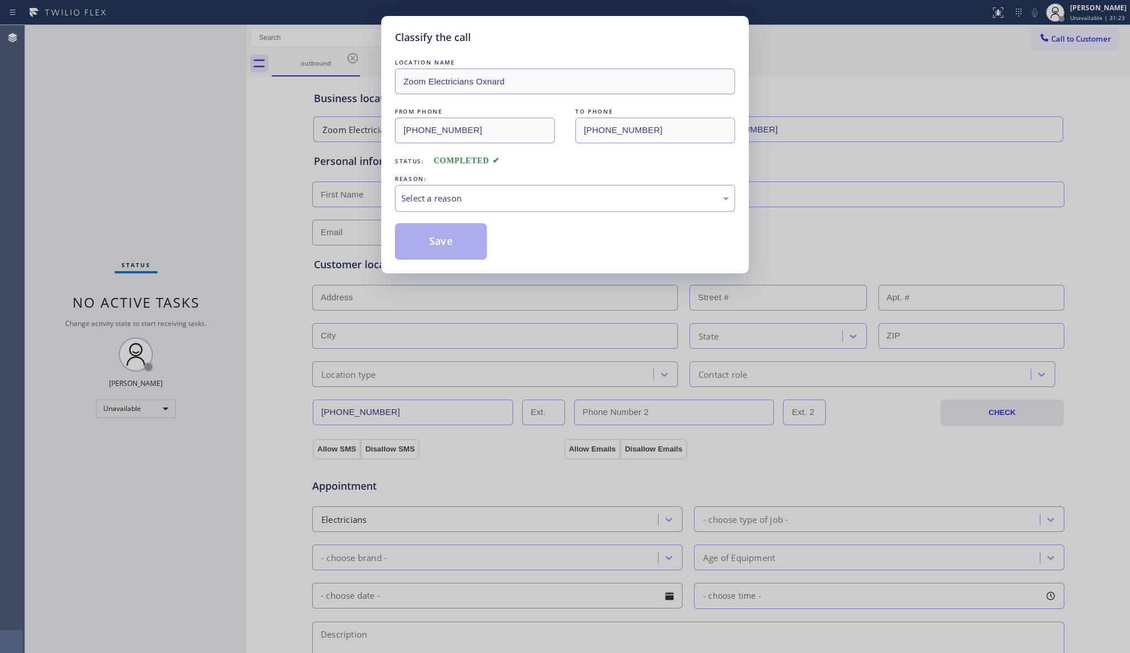
click at [225, 190] on div "Classify the call LOCATION NAME Zoom Electricians Oxnard FROM PHONE [PHONE_NUMB…" at bounding box center [565, 326] width 1130 height 653
click at [224, 187] on div "Classify the call LOCATION NAME Zoom Electricians Oxnard FROM PHONE [PHONE_NUMB…" at bounding box center [565, 326] width 1130 height 653
click at [225, 187] on div "Classify the call LOCATION NAME Zoom Electricians Oxnard FROM PHONE [PHONE_NUMB…" at bounding box center [565, 326] width 1130 height 653
click at [471, 170] on div "LOCATION NAME Zoom Electricians Oxnard FROM PHONE [PHONE_NUMBER] TO PHONE [PHON…" at bounding box center [565, 158] width 340 height 203
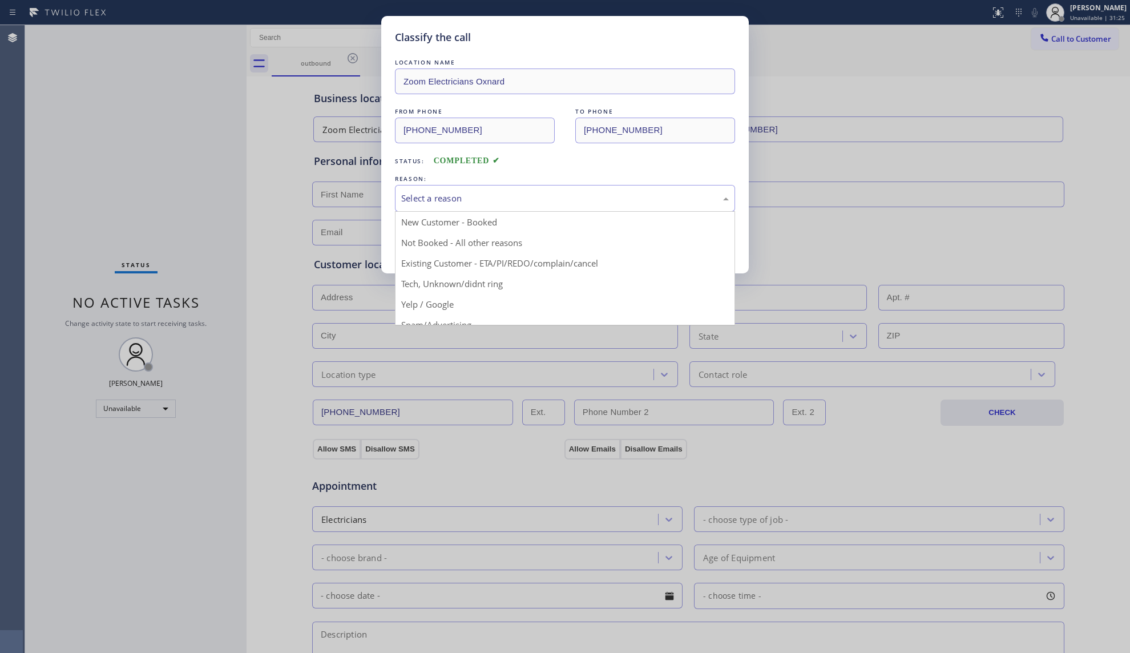
click at [475, 194] on div "Select a reason" at bounding box center [565, 198] width 328 height 13
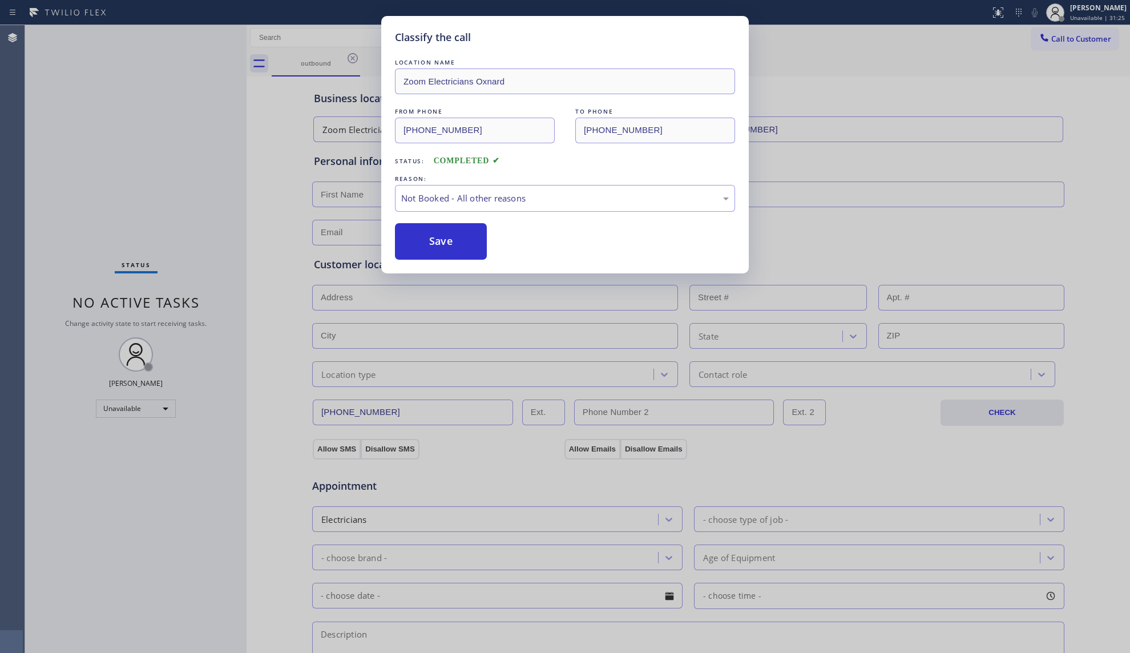
click at [437, 245] on button "Save" at bounding box center [441, 241] width 92 height 37
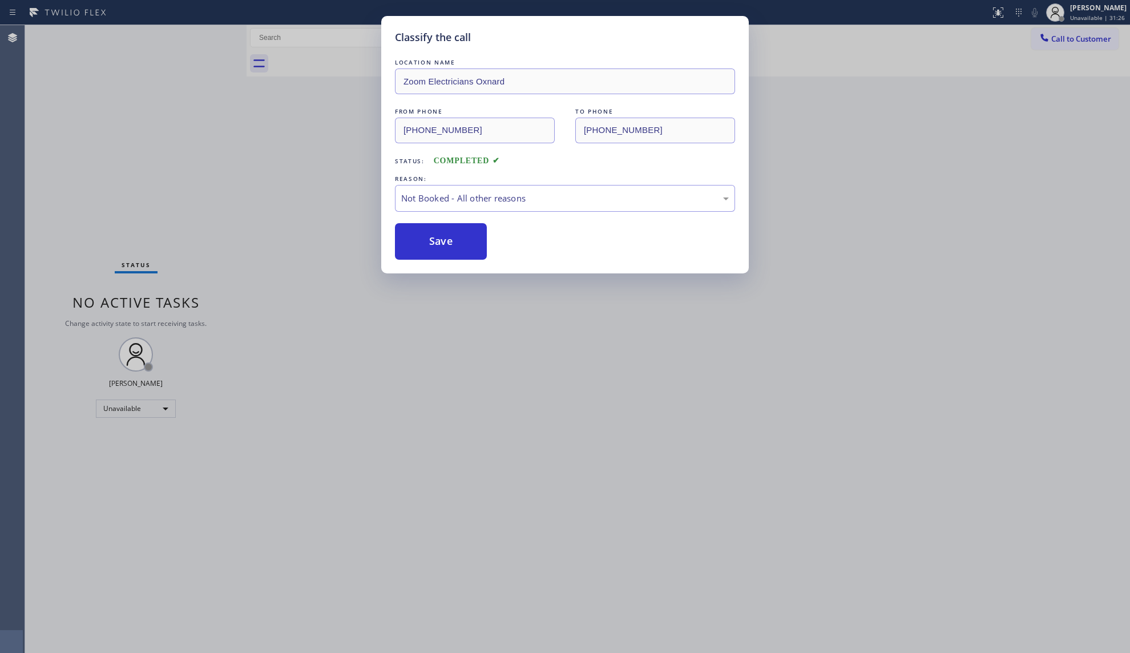
click at [437, 245] on button "Save" at bounding box center [441, 241] width 92 height 37
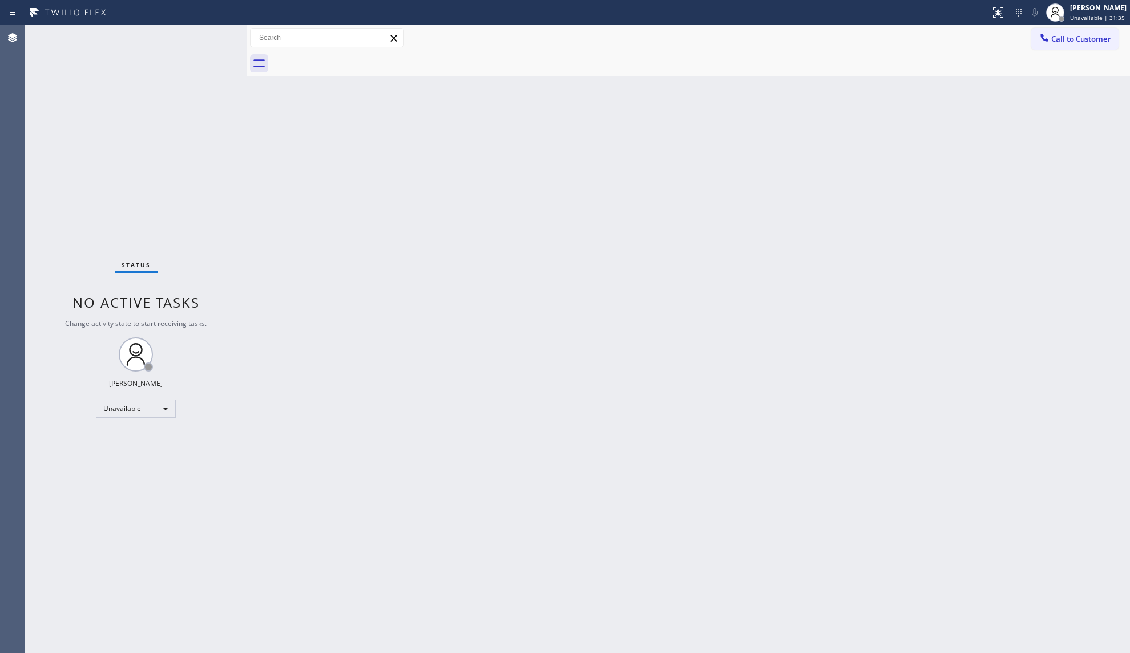
drag, startPoint x: 880, startPoint y: 211, endPoint x: 934, endPoint y: 154, distance: 78.3
click at [881, 209] on div "Back to Dashboard Change Sender ID Customers Technicians Select a contact Outbo…" at bounding box center [689, 339] width 884 height 628
click at [1064, 44] on button "Call to Customer" at bounding box center [1074, 39] width 87 height 22
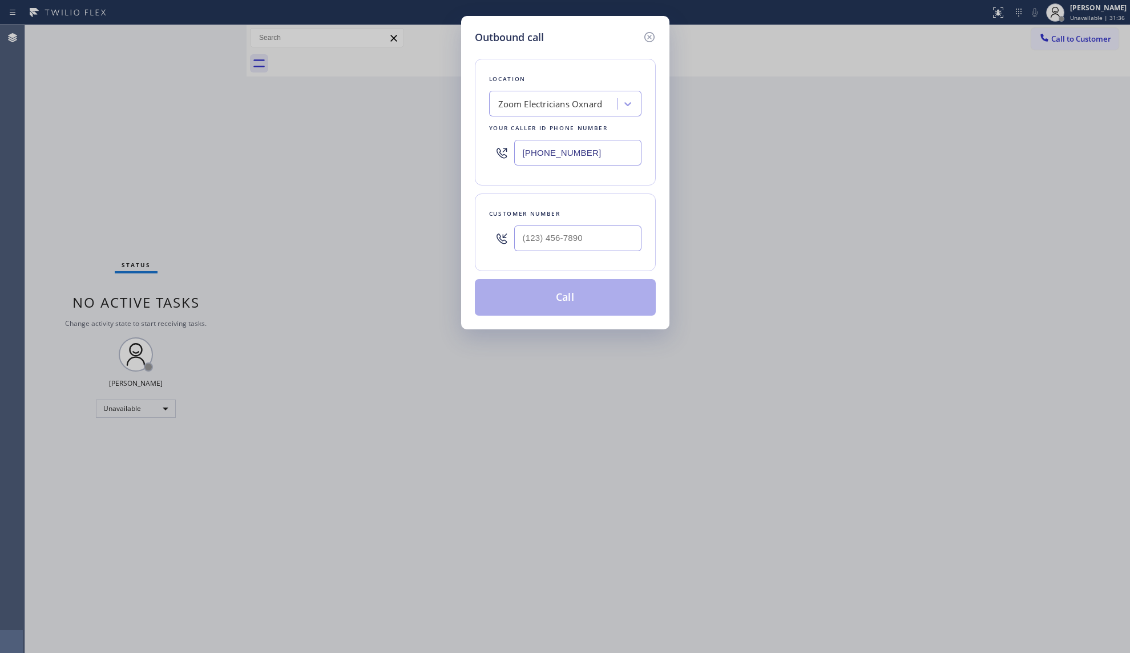
drag, startPoint x: 586, startPoint y: 161, endPoint x: 483, endPoint y: 145, distance: 104.0
click at [481, 146] on div "Location Zoom Electricians Oxnard Your caller id phone number [PHONE_NUMBER]" at bounding box center [565, 122] width 181 height 127
paste input "510) 617-158"
type input "[PHONE_NUMBER]"
click at [550, 245] on input "(___) ___-____" at bounding box center [577, 238] width 127 height 26
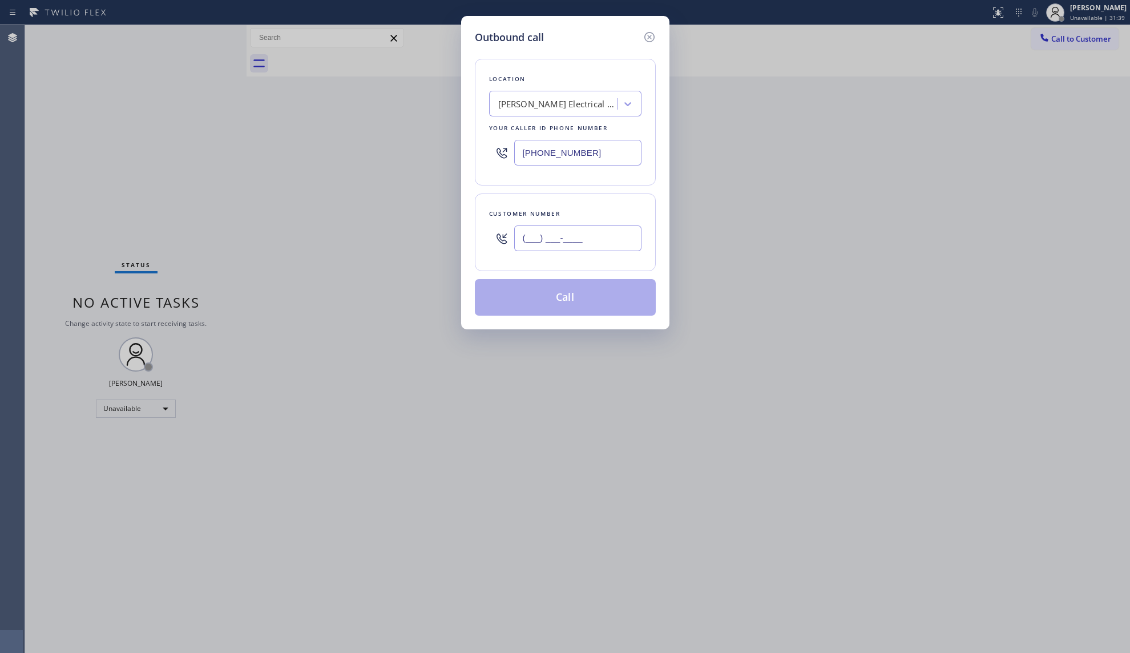
paste input "510) 407-7537"
type input "[PHONE_NUMBER]"
click at [576, 307] on button "Call" at bounding box center [565, 297] width 181 height 37
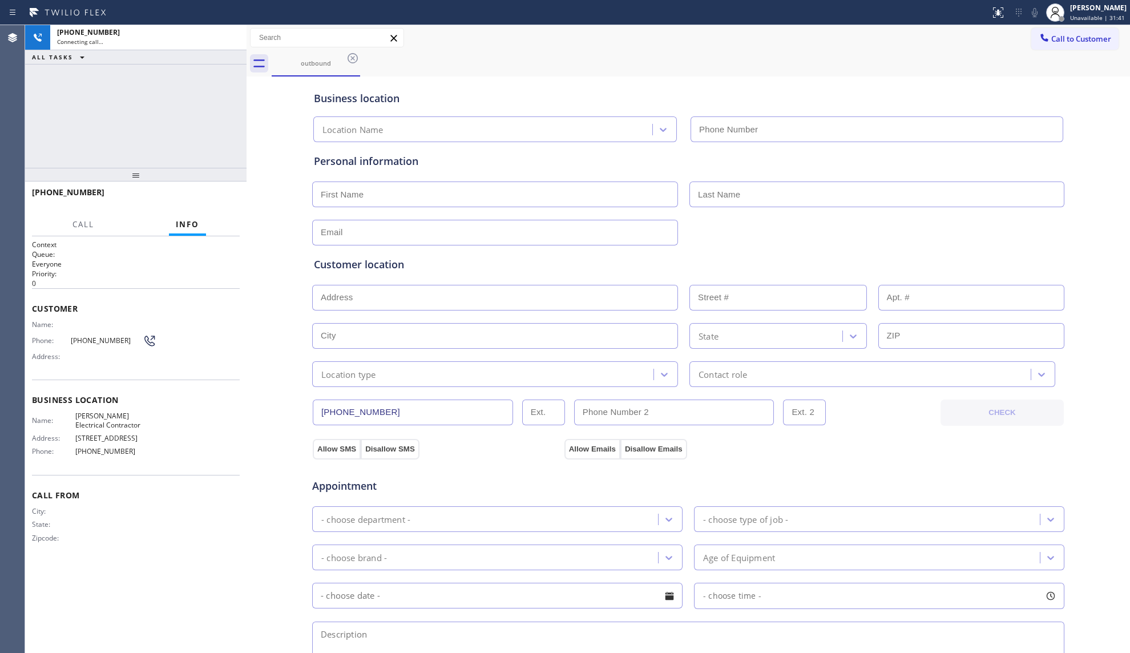
type input "[PHONE_NUMBER]"
click at [779, 78] on div "Business location [PERSON_NAME] Electrical Contractor [PHONE_NUMBER]" at bounding box center [688, 108] width 753 height 67
click at [450, 53] on div "outbound" at bounding box center [701, 64] width 859 height 26
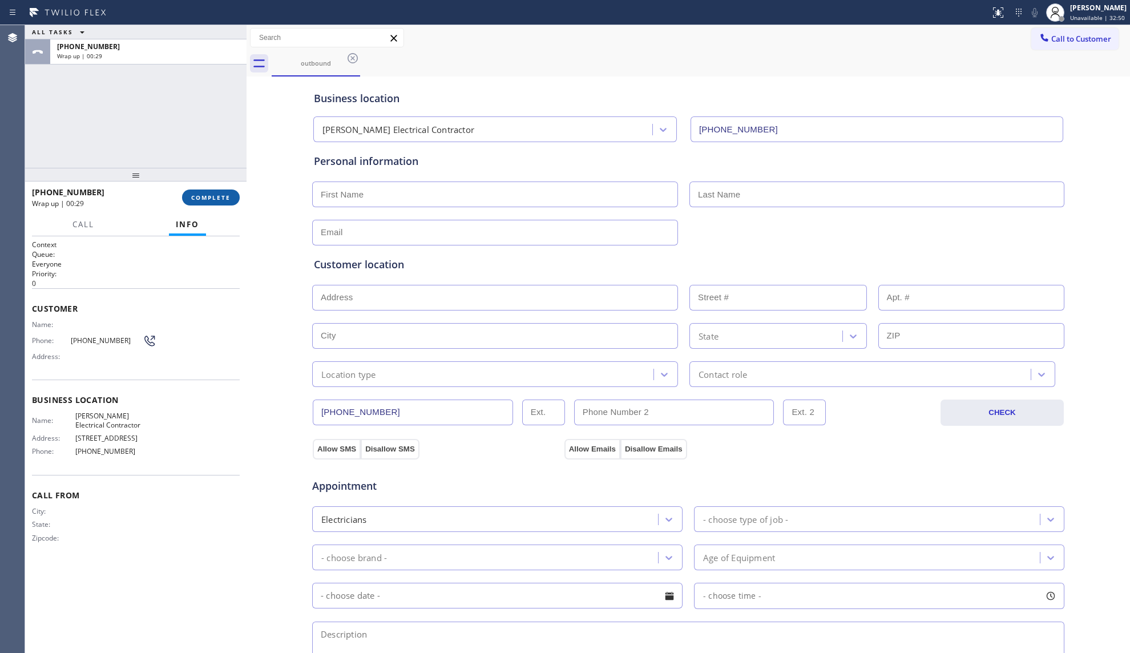
click at [206, 192] on button "COMPLETE" at bounding box center [211, 198] width 58 height 16
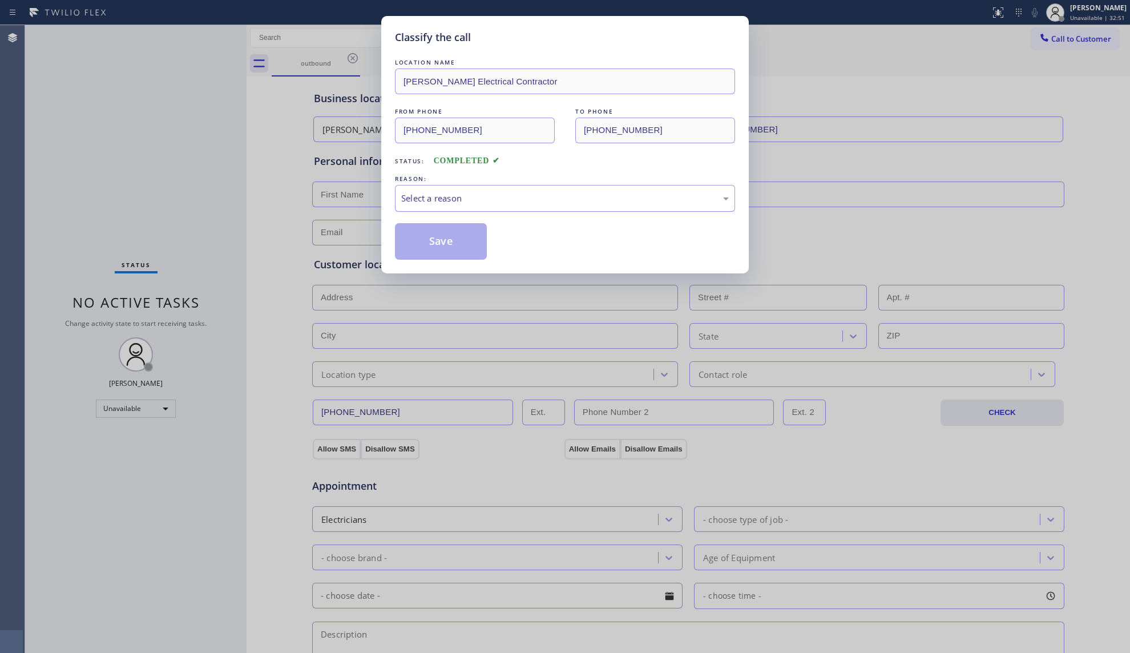
drag, startPoint x: 469, startPoint y: 191, endPoint x: 469, endPoint y: 199, distance: 8.0
click at [469, 192] on div "Select a reason" at bounding box center [565, 198] width 340 height 27
click at [441, 234] on button "Save" at bounding box center [441, 241] width 92 height 37
drag, startPoint x: 441, startPoint y: 234, endPoint x: 476, endPoint y: 234, distance: 34.8
click at [464, 234] on button "Save" at bounding box center [441, 241] width 92 height 37
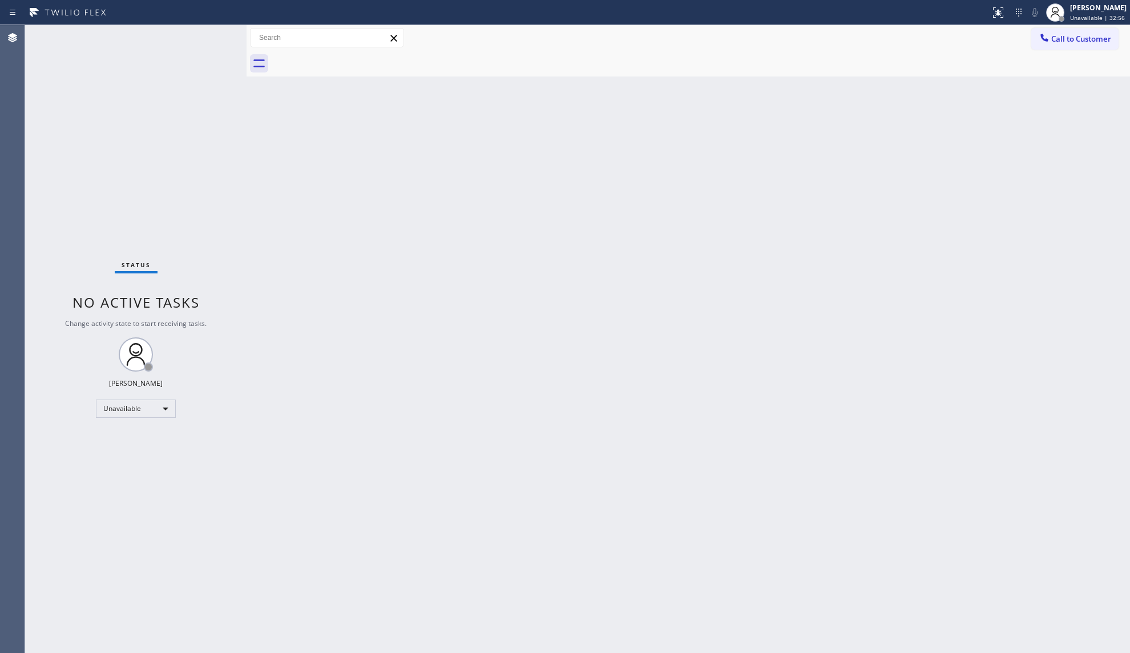
drag, startPoint x: 966, startPoint y: 183, endPoint x: 1010, endPoint y: 135, distance: 64.7
click at [966, 179] on div "Back to Dashboard Change Sender ID Customers Technicians Select a contact Outbo…" at bounding box center [689, 339] width 884 height 628
click at [1057, 23] on div at bounding box center [1055, 12] width 25 height 25
click at [1009, 103] on div "Back to Dashboard Change Sender ID Customers Technicians Select a contact Outbo…" at bounding box center [689, 339] width 884 height 628
click at [1061, 49] on button "Call to Customer" at bounding box center [1074, 39] width 87 height 22
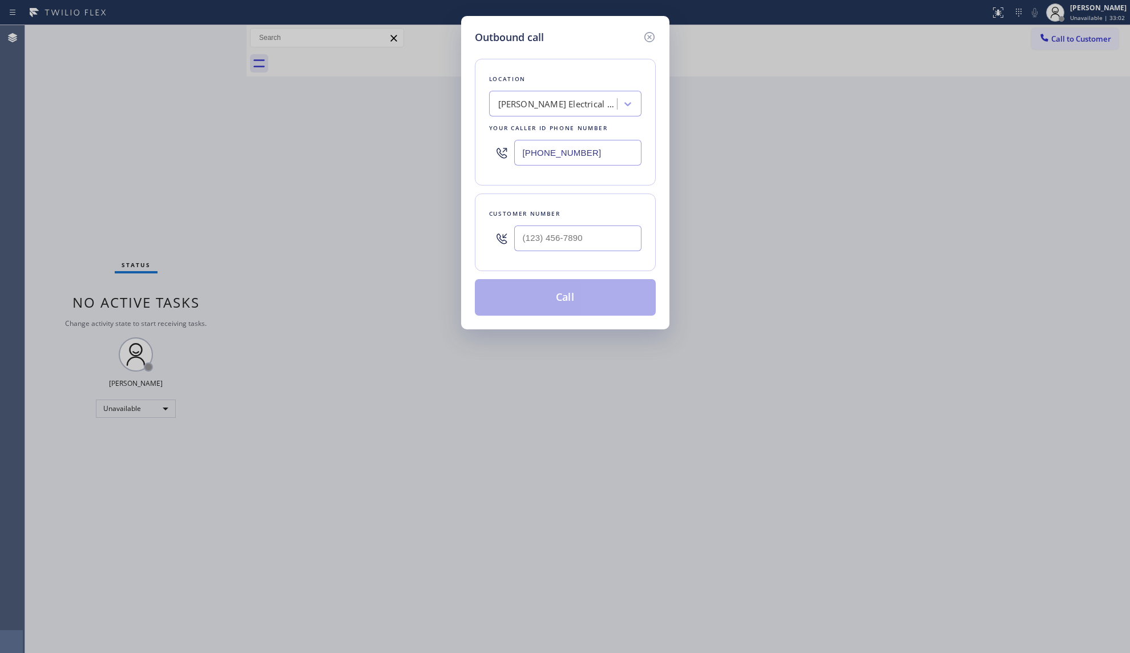
drag, startPoint x: 597, startPoint y: 154, endPoint x: 441, endPoint y: 154, distance: 155.8
click at [441, 154] on div "Outbound call Location [PERSON_NAME] Electrical Contractor Your caller id phone…" at bounding box center [565, 326] width 1130 height 653
paste input "786) 465-524"
type input "[PHONE_NUMBER]"
click at [557, 244] on input "(___) ___-____" at bounding box center [577, 238] width 127 height 26
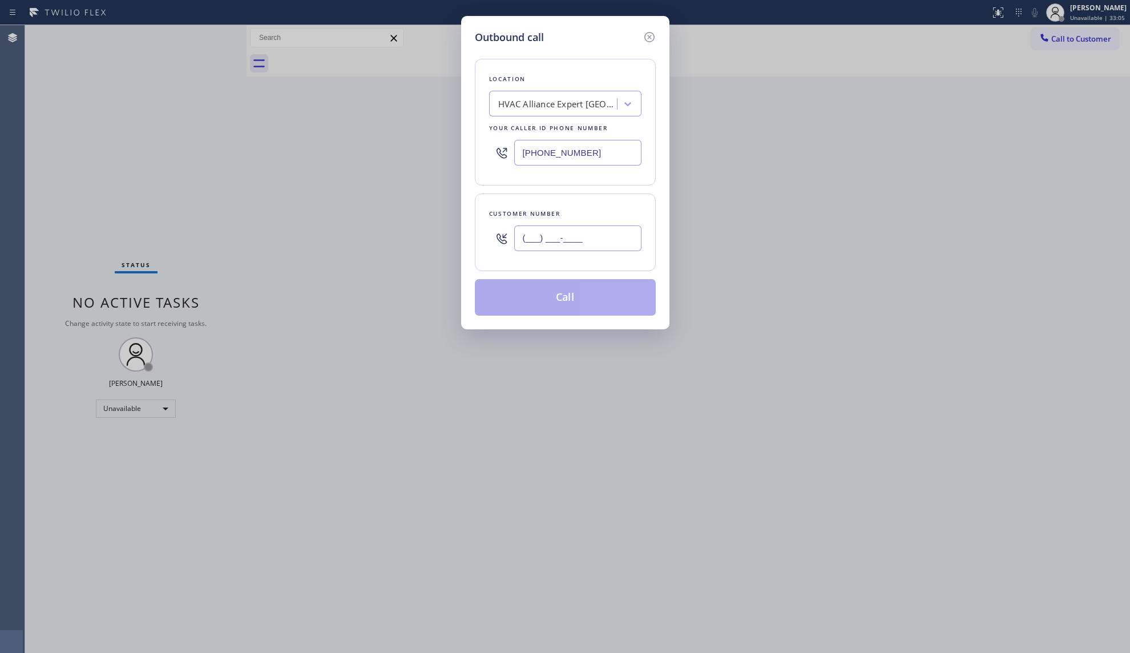
paste input "754) 341-0184"
type input "[PHONE_NUMBER]"
click at [574, 290] on button "Call" at bounding box center [565, 297] width 181 height 37
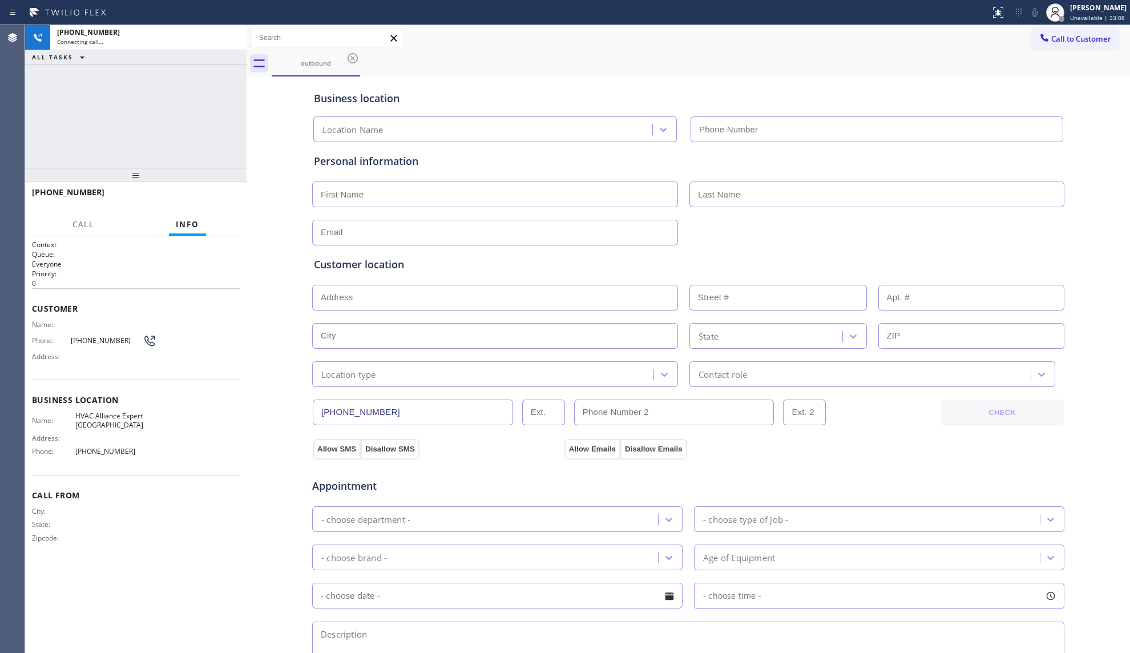
type input "[PHONE_NUMBER]"
click at [217, 201] on span "HANG UP" at bounding box center [213, 198] width 35 height 8
click at [217, 200] on span "HANG UP" at bounding box center [213, 198] width 35 height 8
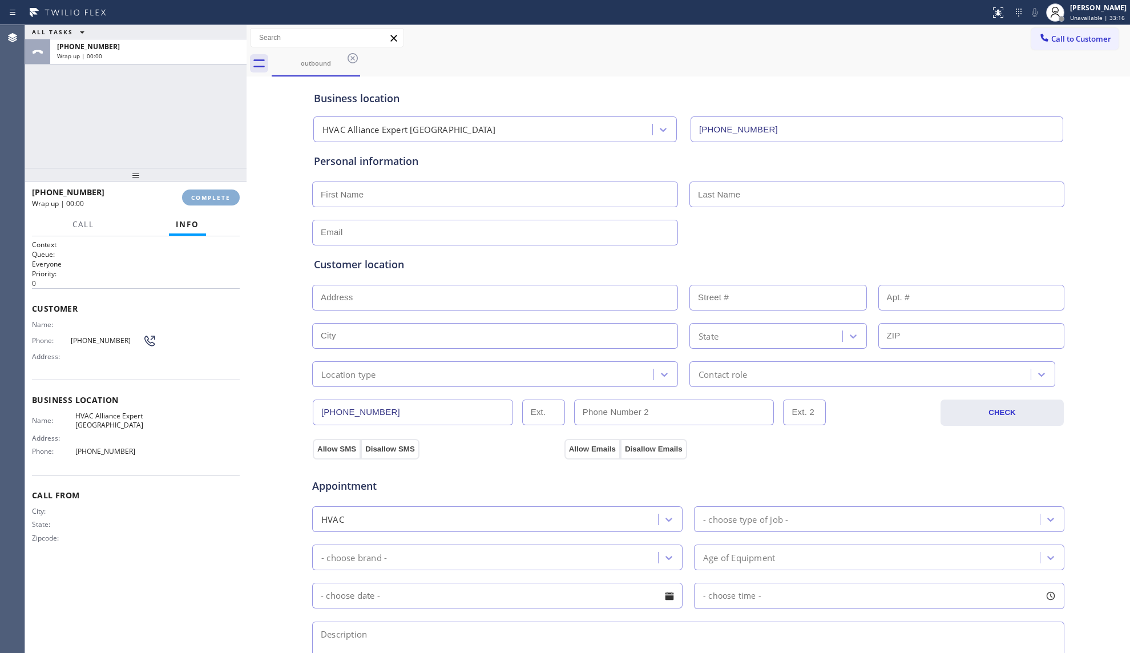
click at [216, 195] on span "COMPLETE" at bounding box center [210, 198] width 39 height 8
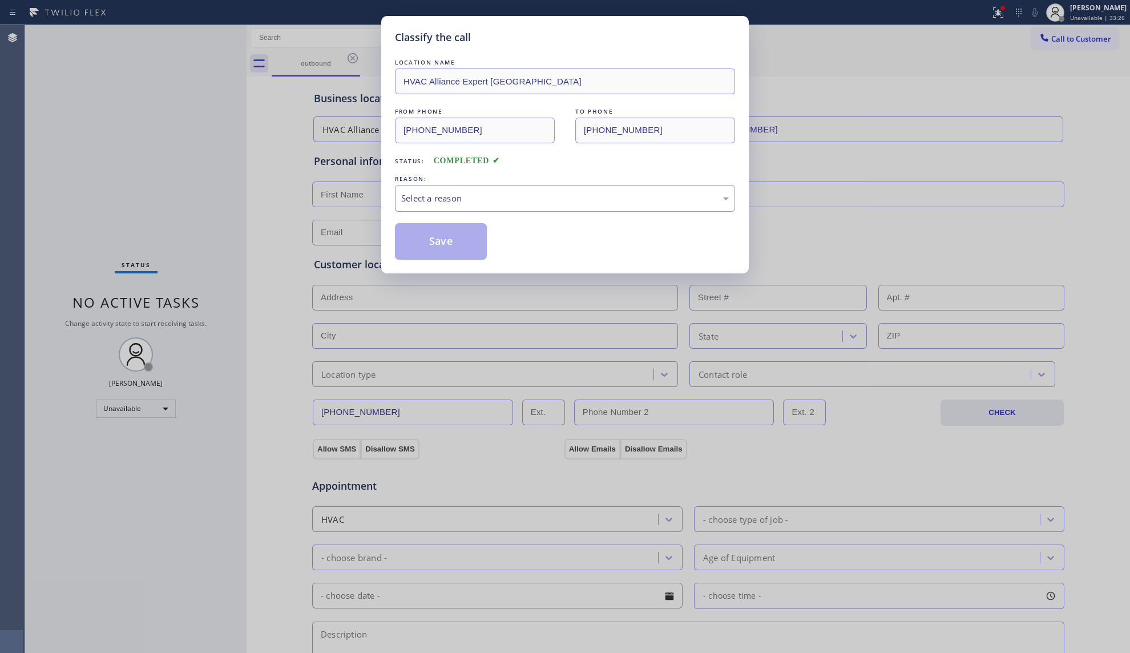
click at [442, 201] on div "Select a reason" at bounding box center [565, 198] width 328 height 13
click at [430, 238] on button "Save" at bounding box center [441, 241] width 92 height 37
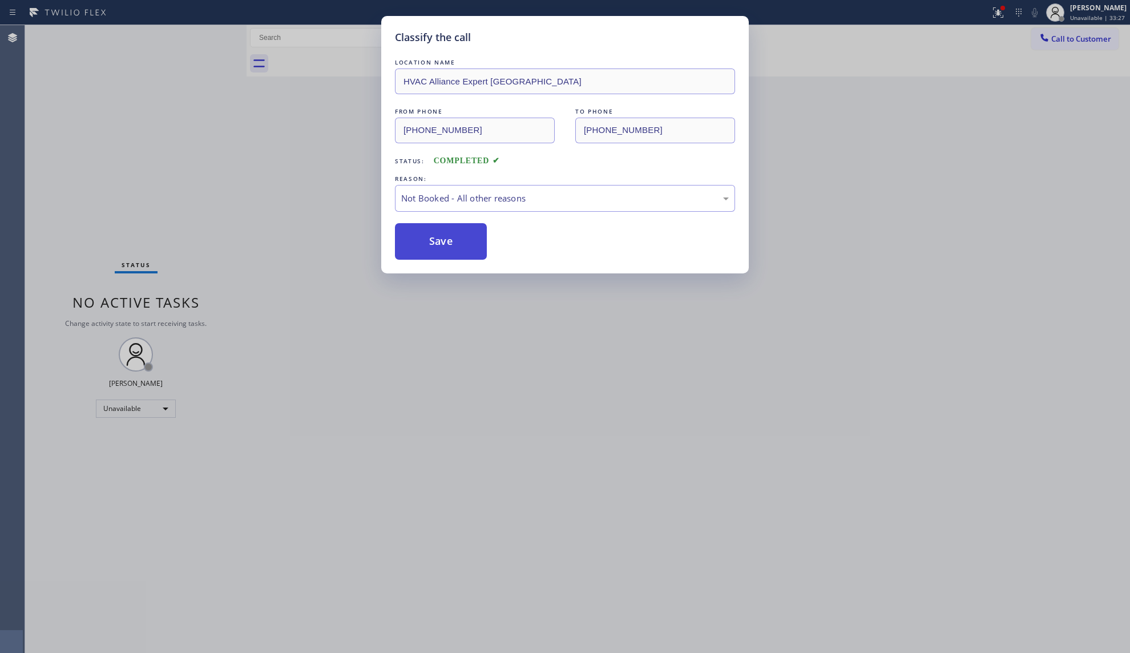
drag, startPoint x: 430, startPoint y: 238, endPoint x: 444, endPoint y: 239, distance: 13.1
click at [432, 238] on button "Save" at bounding box center [441, 241] width 92 height 37
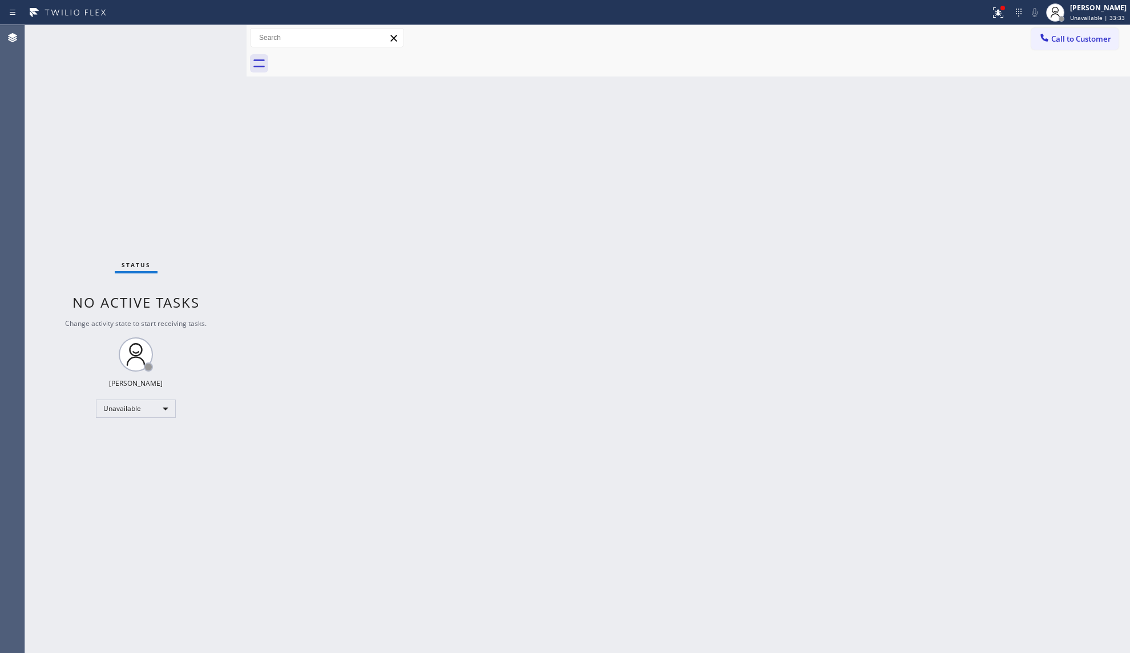
drag, startPoint x: 900, startPoint y: 94, endPoint x: 948, endPoint y: 41, distance: 71.1
click at [904, 90] on div "Back to Dashboard Change Sender ID Customers Technicians Select a contact Outbo…" at bounding box center [689, 339] width 884 height 628
click at [1006, 3] on button at bounding box center [998, 12] width 25 height 25
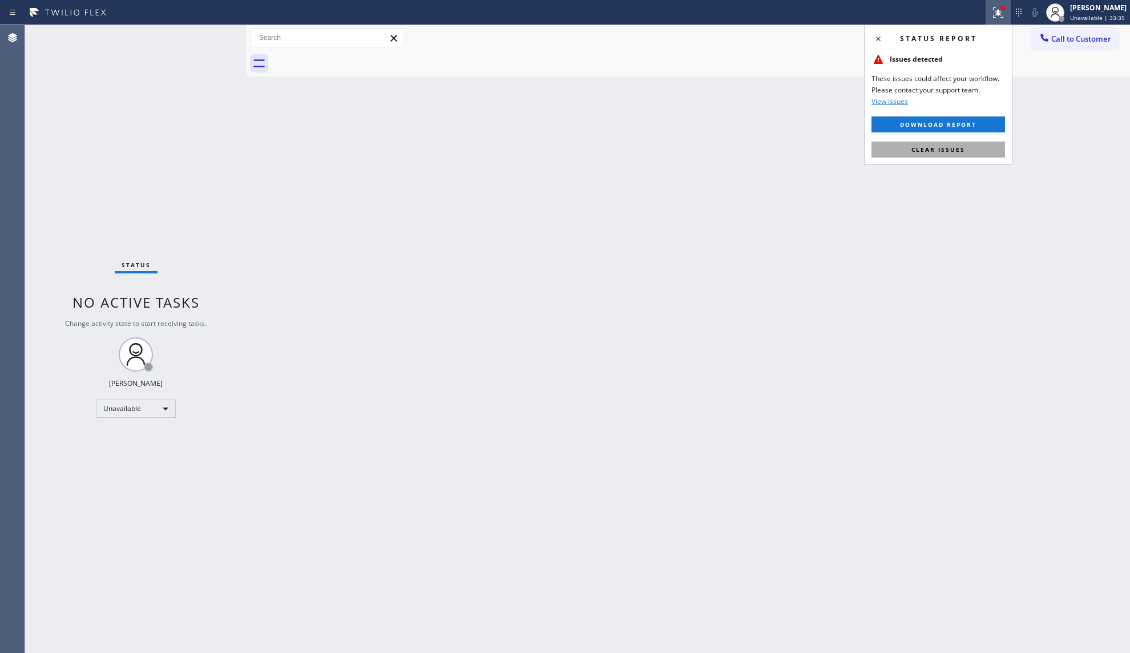
drag, startPoint x: 930, startPoint y: 151, endPoint x: 993, endPoint y: 96, distance: 83.8
click at [930, 151] on span "Clear issues" at bounding box center [939, 150] width 54 height 8
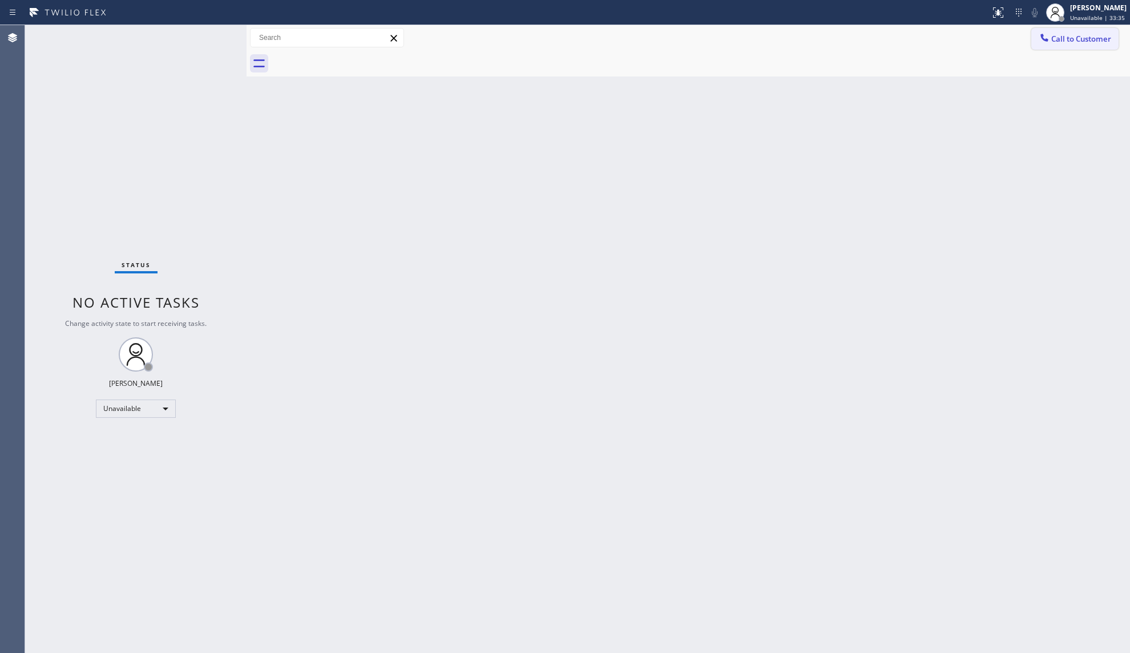
click at [1050, 39] on div at bounding box center [1045, 39] width 14 height 14
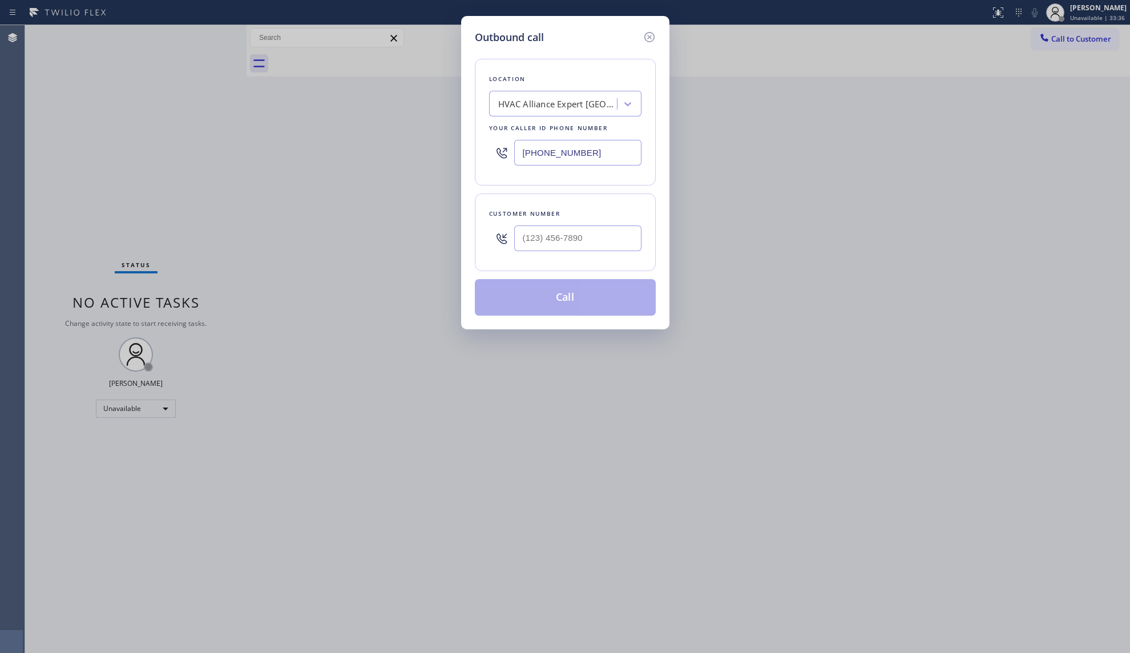
drag, startPoint x: 628, startPoint y: 149, endPoint x: 485, endPoint y: 142, distance: 144.0
click at [511, 150] on div "[PHONE_NUMBER]" at bounding box center [565, 152] width 152 height 37
paste input "323) 649-8557"
type input "[PHONE_NUMBER]"
click at [617, 243] on input "(___) ___-____" at bounding box center [577, 238] width 127 height 26
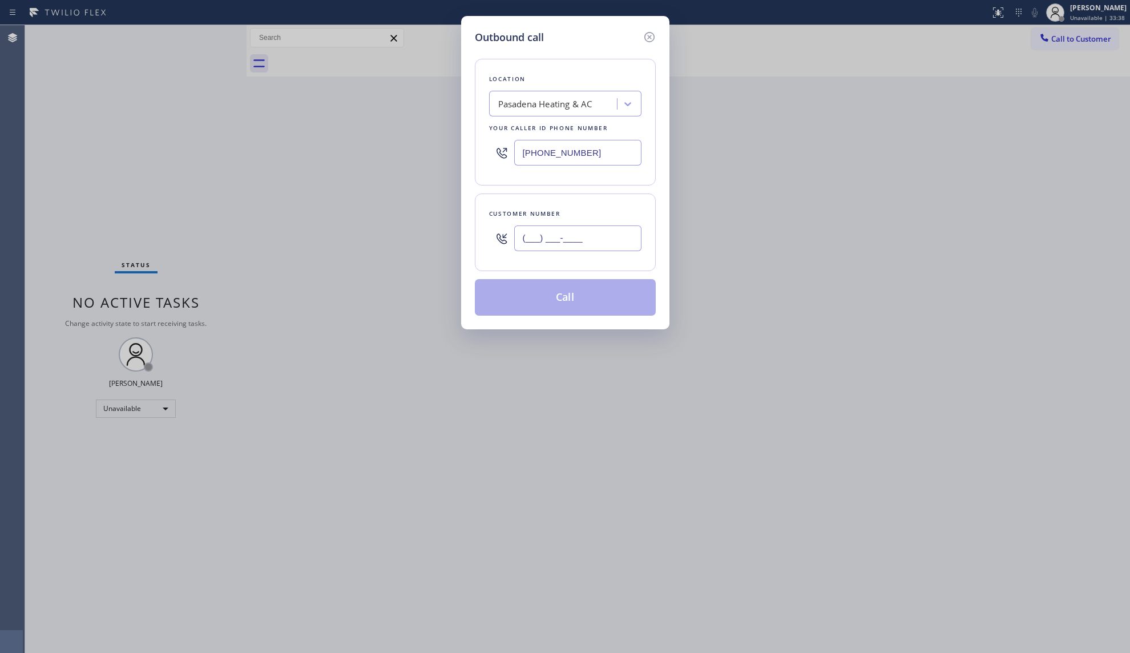
paste input "805) 853-4418"
type input "[PHONE_NUMBER]"
click at [594, 298] on button "Call" at bounding box center [565, 297] width 181 height 37
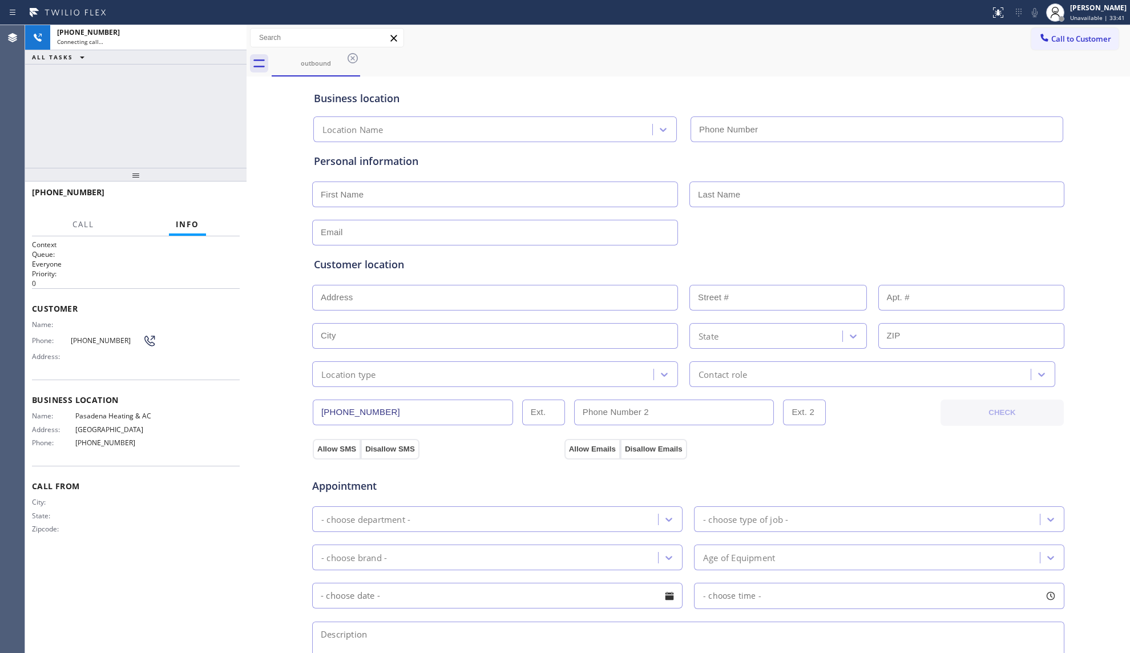
type input "[PHONE_NUMBER]"
click at [626, 80] on div "Business location [GEOGRAPHIC_DATA] Heating & AC [PHONE_NUMBER]" at bounding box center [688, 110] width 753 height 63
click at [206, 200] on span "HANG UP" at bounding box center [213, 198] width 35 height 8
click at [207, 199] on span "HANG UP" at bounding box center [213, 198] width 35 height 8
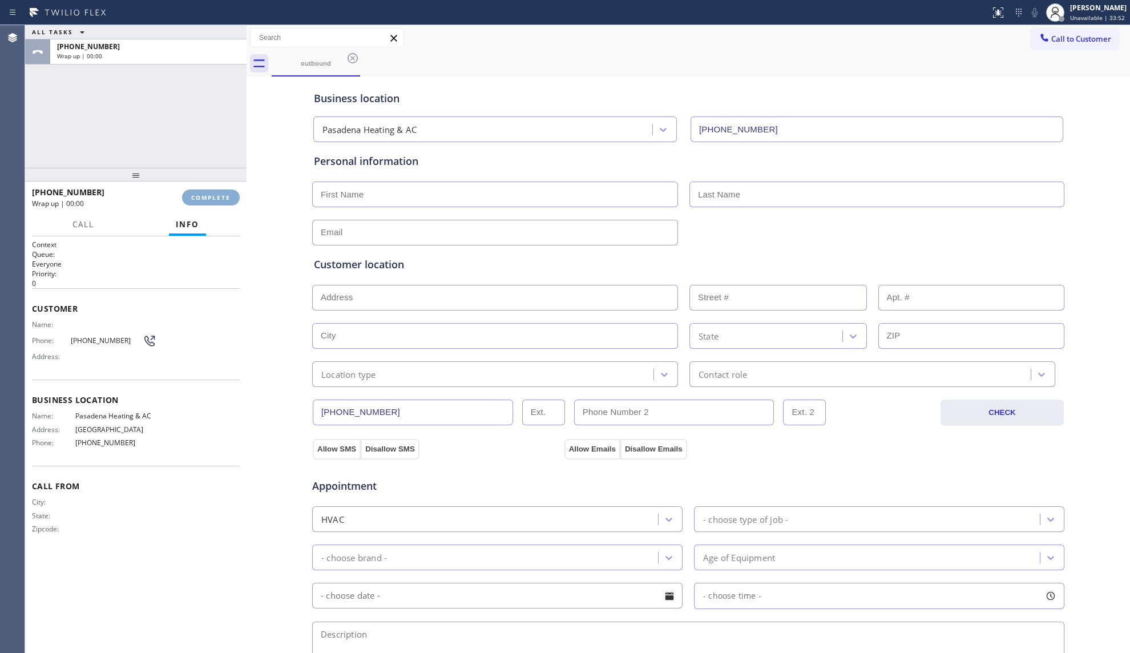
click at [210, 199] on span "COMPLETE" at bounding box center [210, 198] width 39 height 8
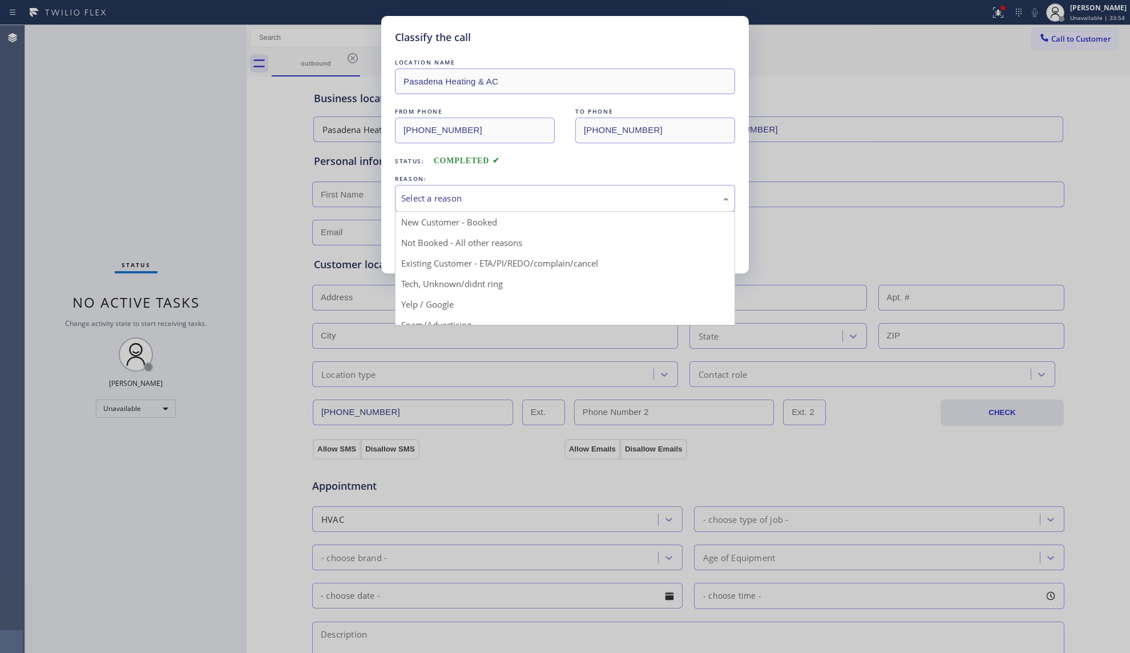
click at [418, 205] on div "Select a reason" at bounding box center [565, 198] width 328 height 13
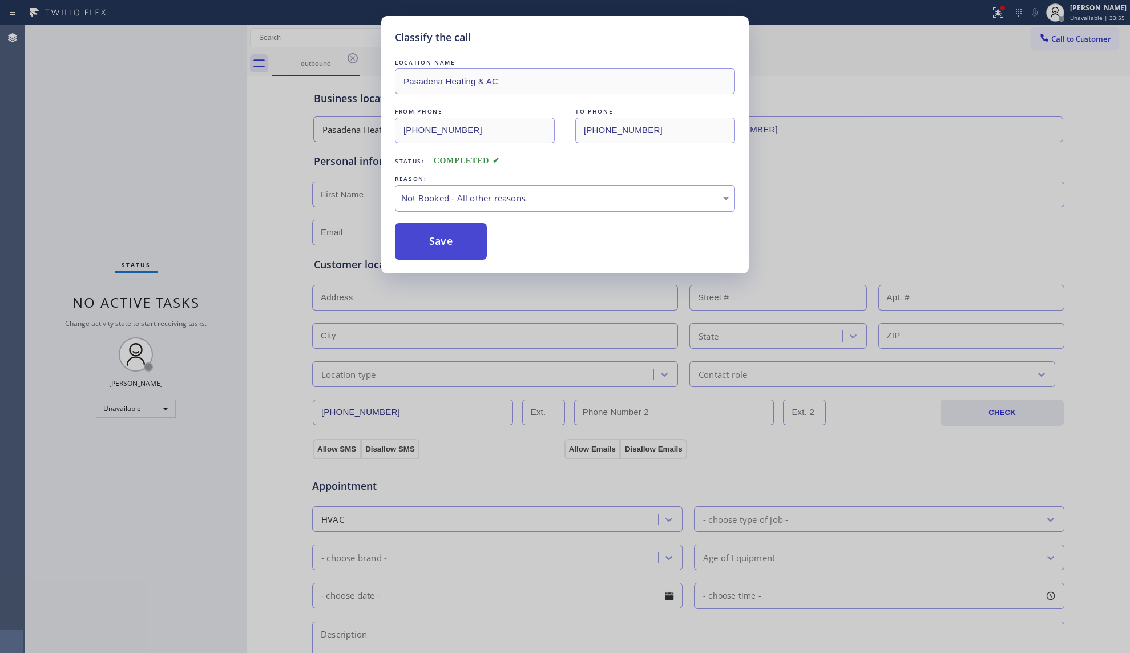
click at [427, 247] on button "Save" at bounding box center [441, 241] width 92 height 37
click at [428, 245] on button "Save" at bounding box center [441, 241] width 92 height 37
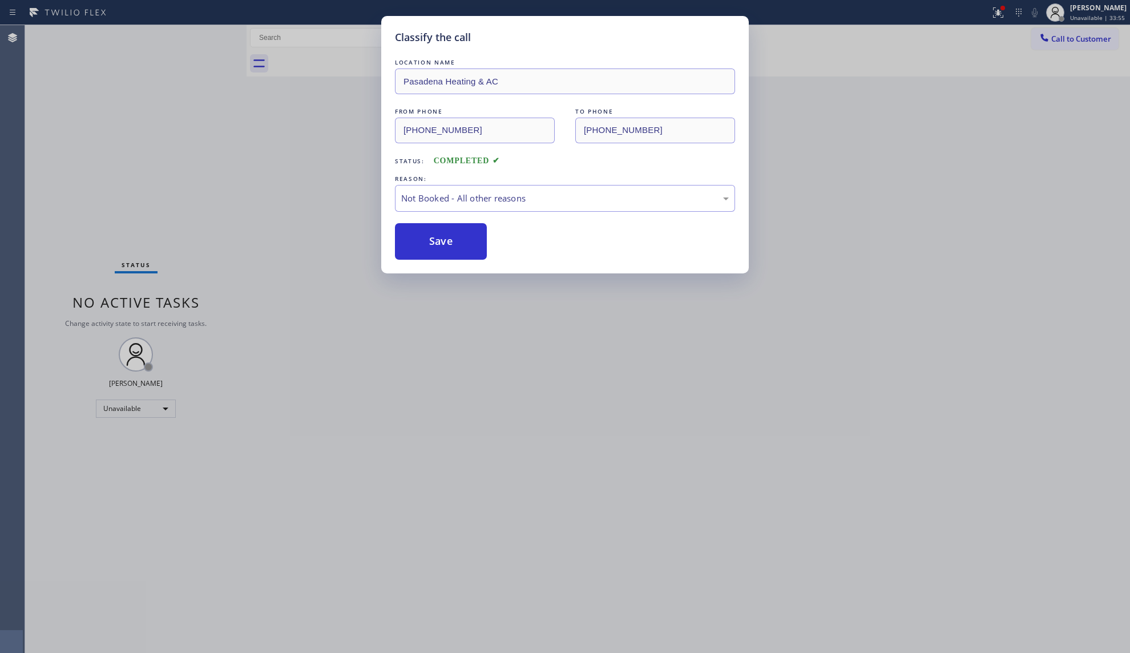
drag, startPoint x: 293, startPoint y: 151, endPoint x: 323, endPoint y: 149, distance: 29.7
click at [300, 151] on div "Classify the call LOCATION NAME Pasadena Heating & AC FROM PHONE [PHONE_NUMBER]…" at bounding box center [565, 326] width 1130 height 653
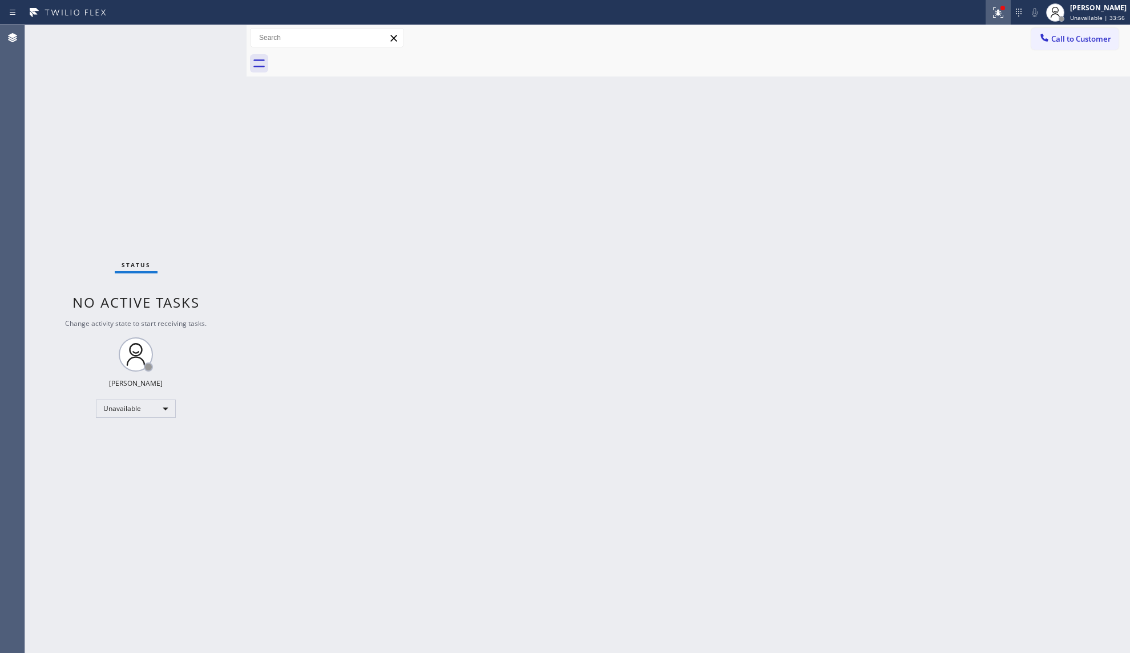
click at [1008, 17] on div at bounding box center [998, 13] width 25 height 14
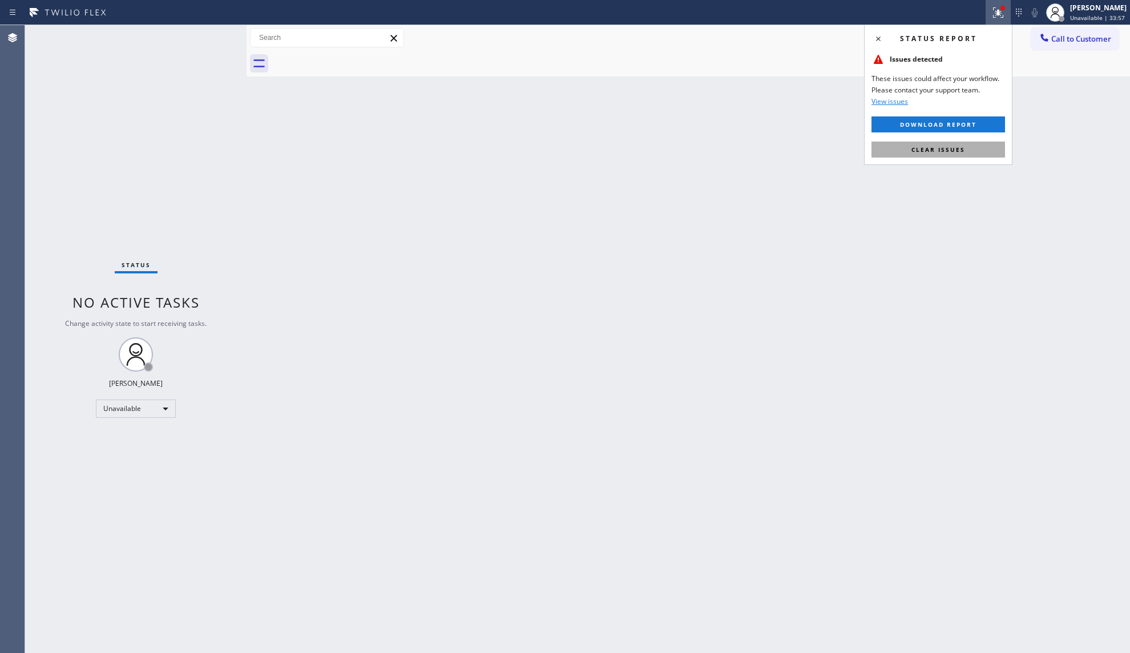
click at [930, 147] on span "Clear issues" at bounding box center [939, 150] width 54 height 8
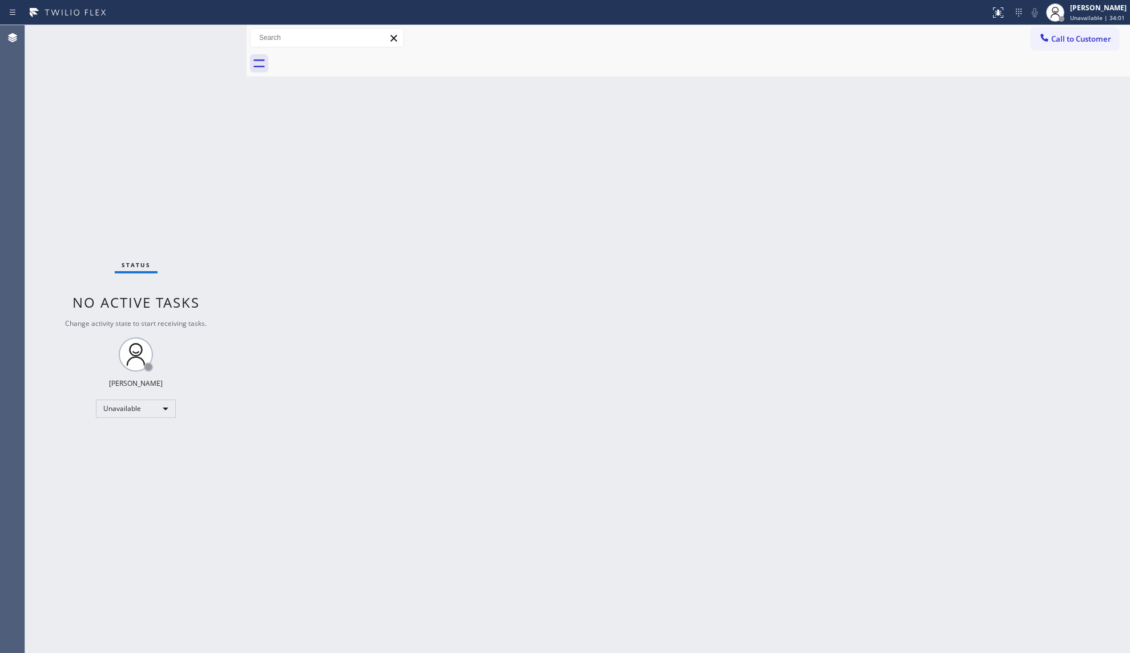
drag, startPoint x: 854, startPoint y: 99, endPoint x: 923, endPoint y: 65, distance: 76.8
click at [866, 92] on div "Back to Dashboard Change Sender ID Customers Technicians Select a contact Outbo…" at bounding box center [689, 339] width 884 height 628
click at [1050, 39] on div at bounding box center [1045, 39] width 14 height 14
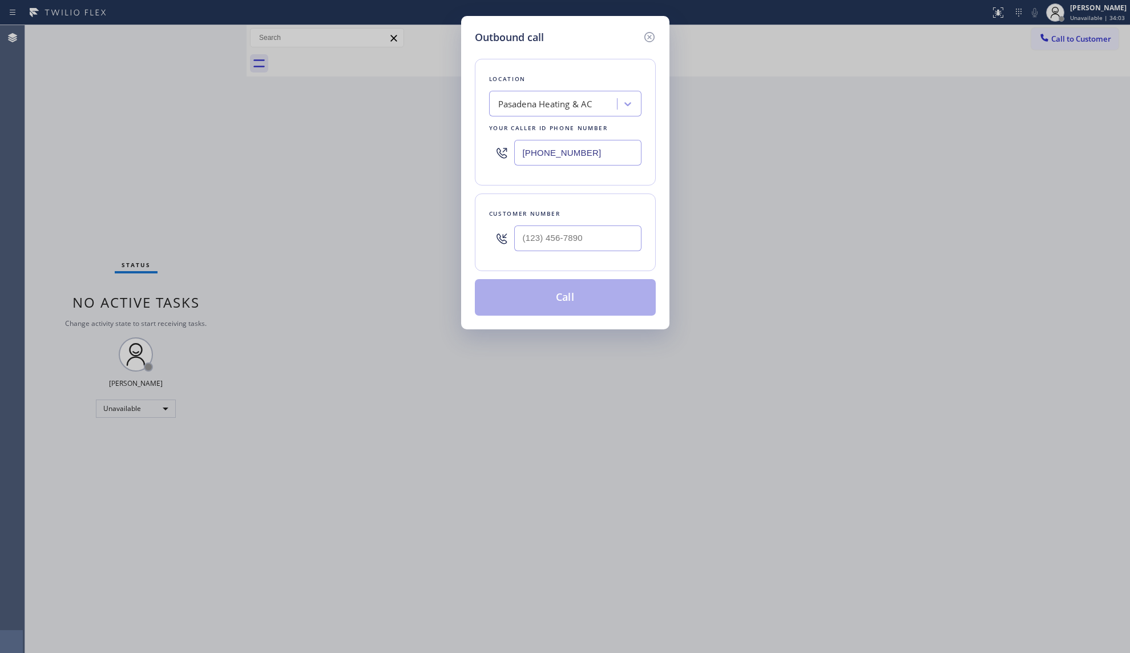
drag, startPoint x: 608, startPoint y: 151, endPoint x: 506, endPoint y: 146, distance: 102.3
click at [469, 150] on div "Outbound call Location [GEOGRAPHIC_DATA] Heating & AC Your caller id phone numb…" at bounding box center [565, 172] width 208 height 313
paste input "862) 277-5311"
type input "[PHONE_NUMBER]"
drag, startPoint x: 624, startPoint y: 244, endPoint x: 642, endPoint y: 231, distance: 22.4
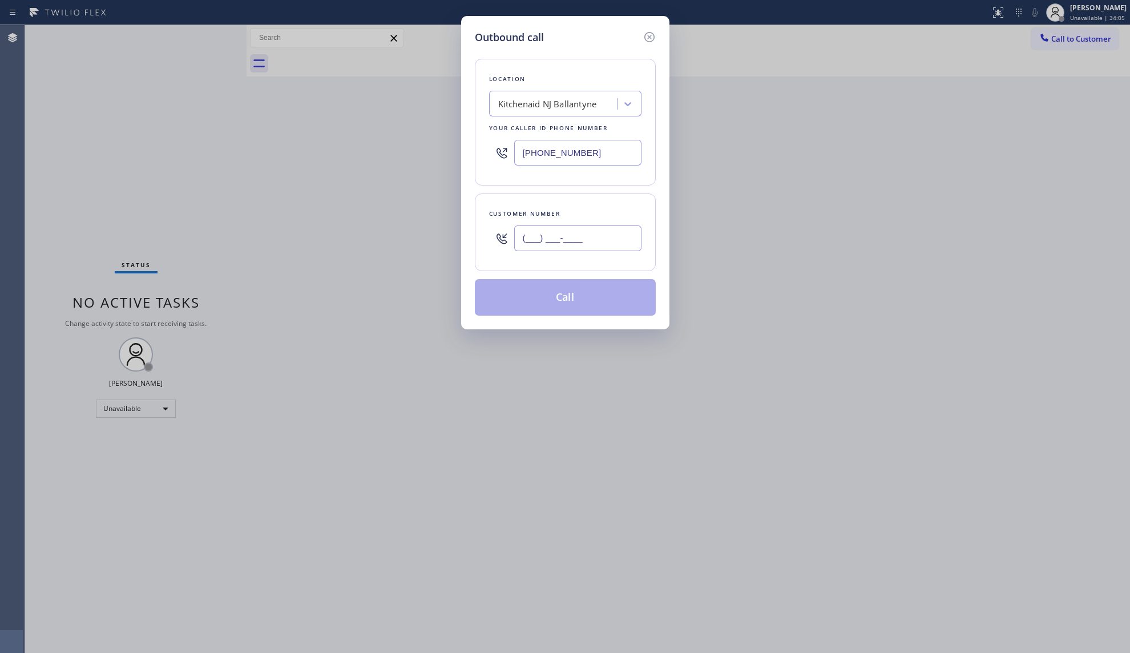
click at [624, 244] on input "(___) ___-____" at bounding box center [577, 238] width 127 height 26
paste input "732) 423-6235"
type input "[PHONE_NUMBER]"
click at [555, 303] on button "Call" at bounding box center [565, 297] width 181 height 37
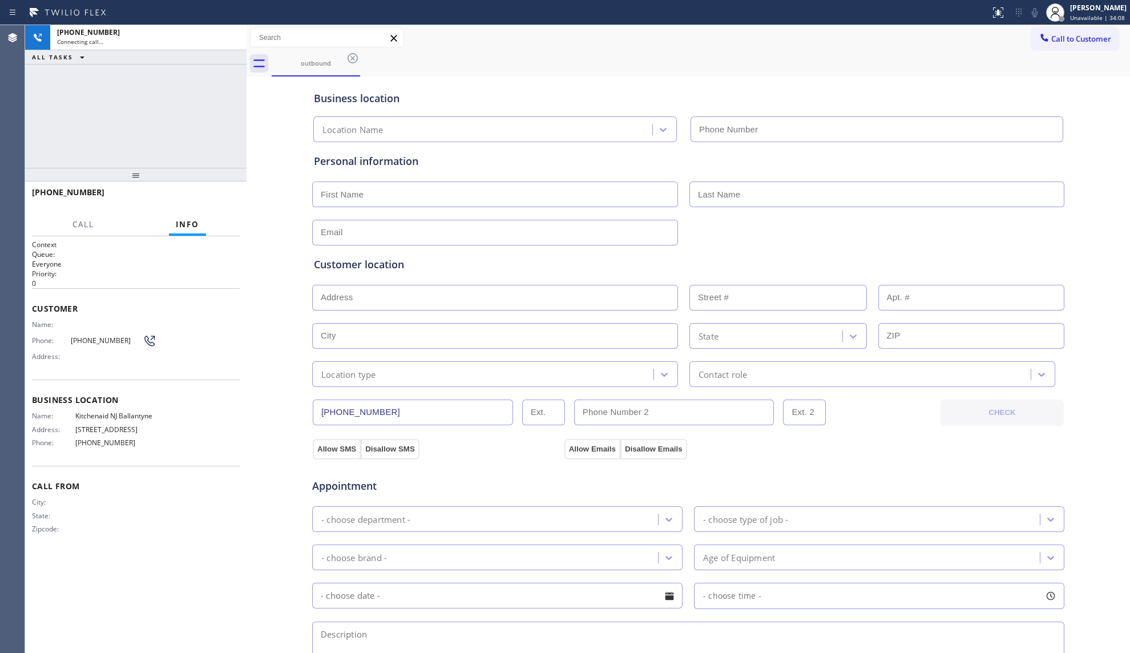
type input "[PHONE_NUMBER]"
click at [211, 198] on span "HANG UP" at bounding box center [213, 198] width 35 height 8
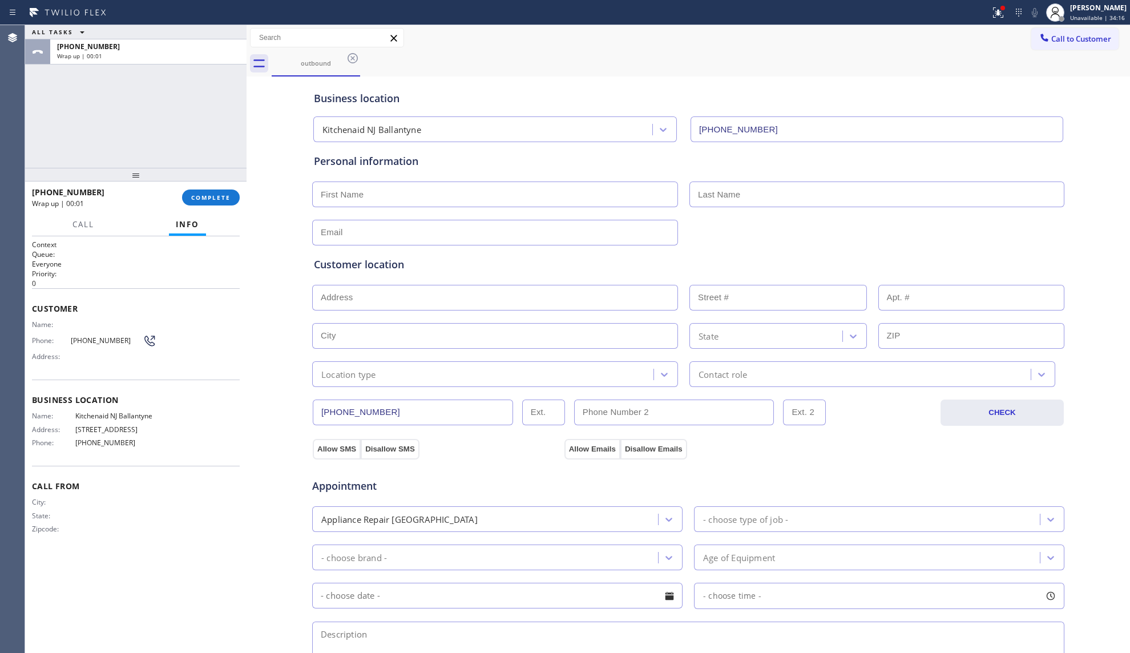
click at [222, 179] on div at bounding box center [135, 175] width 221 height 14
click at [217, 195] on button "COMPLETE" at bounding box center [211, 198] width 58 height 16
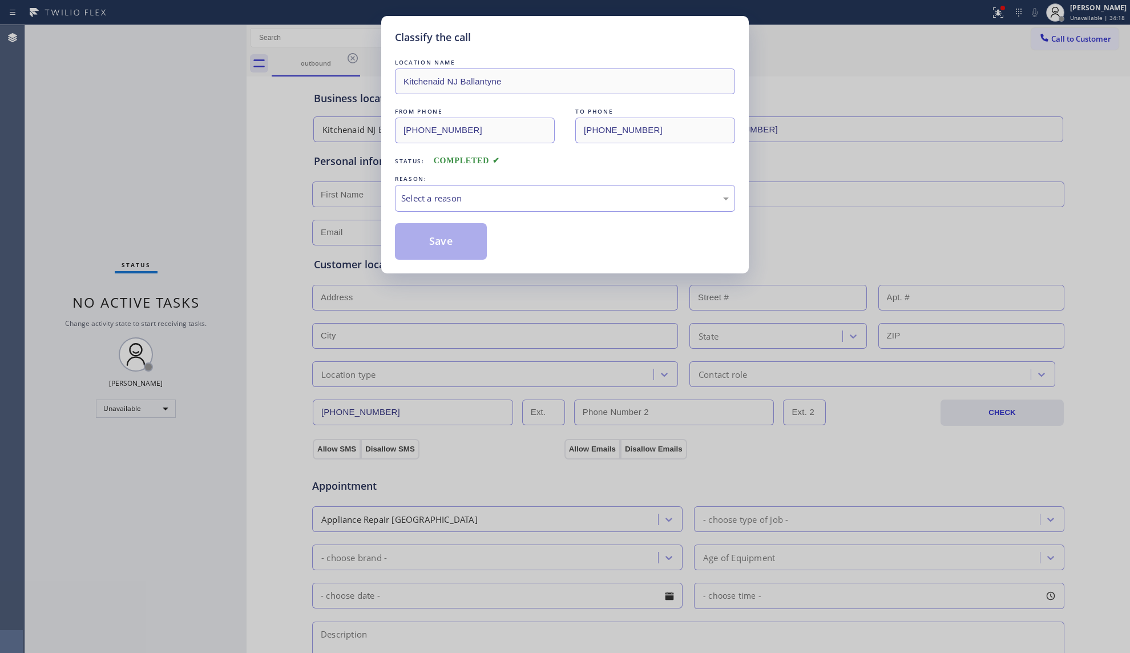
click at [453, 213] on div "LOCATION NAME [GEOGRAPHIC_DATA] [GEOGRAPHIC_DATA] Ballantyne FROM PHONE [PHONE_…" at bounding box center [565, 158] width 340 height 203
drag, startPoint x: 426, startPoint y: 203, endPoint x: 425, endPoint y: 210, distance: 6.9
click at [426, 208] on div "Select a reason" at bounding box center [565, 198] width 340 height 27
click at [423, 247] on button "Save" at bounding box center [441, 241] width 92 height 37
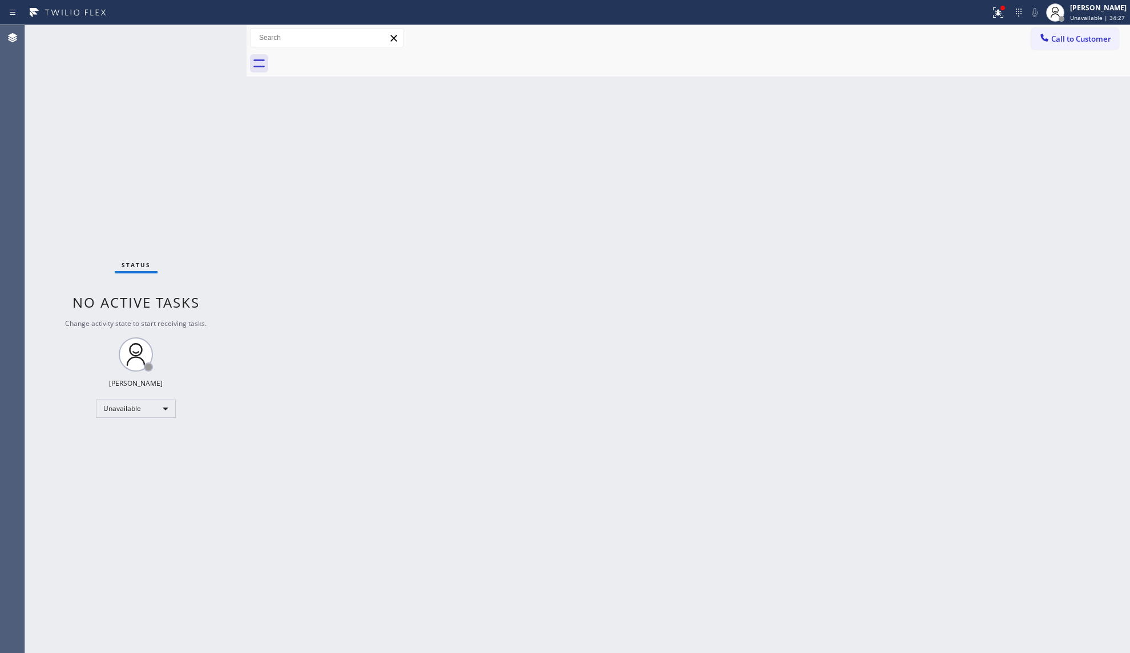
drag, startPoint x: 1004, startPoint y: 17, endPoint x: 980, endPoint y: 53, distance: 43.4
click at [1004, 17] on icon at bounding box center [998, 12] width 10 height 10
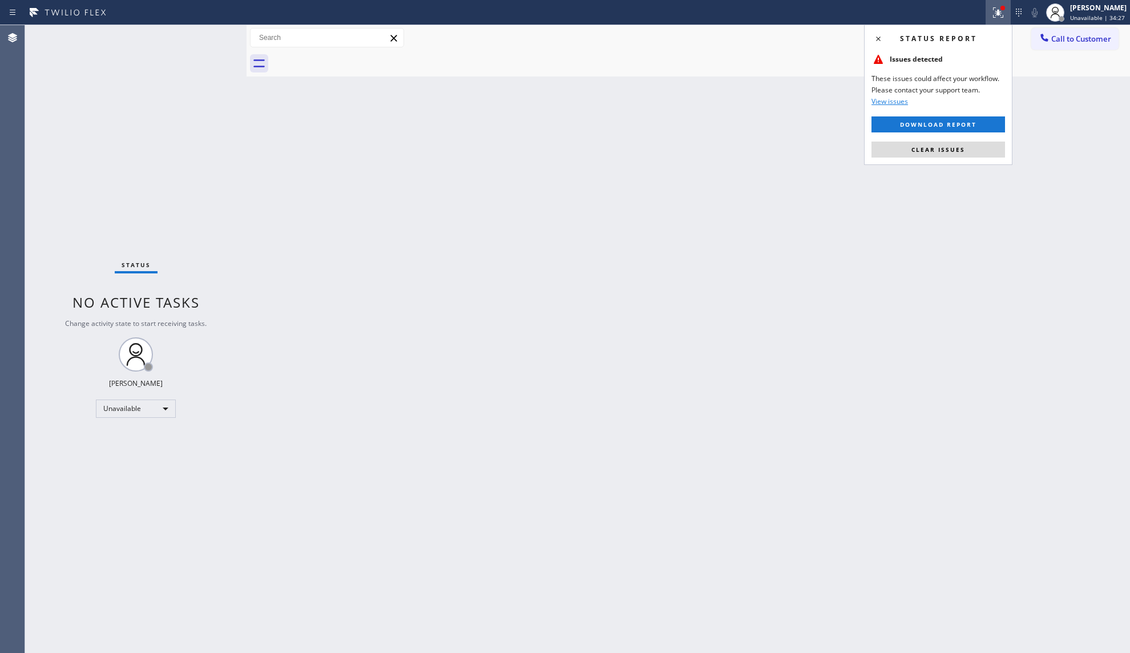
drag, startPoint x: 937, startPoint y: 154, endPoint x: 908, endPoint y: 63, distance: 96.0
click at [937, 153] on button "Clear issues" at bounding box center [939, 150] width 134 height 16
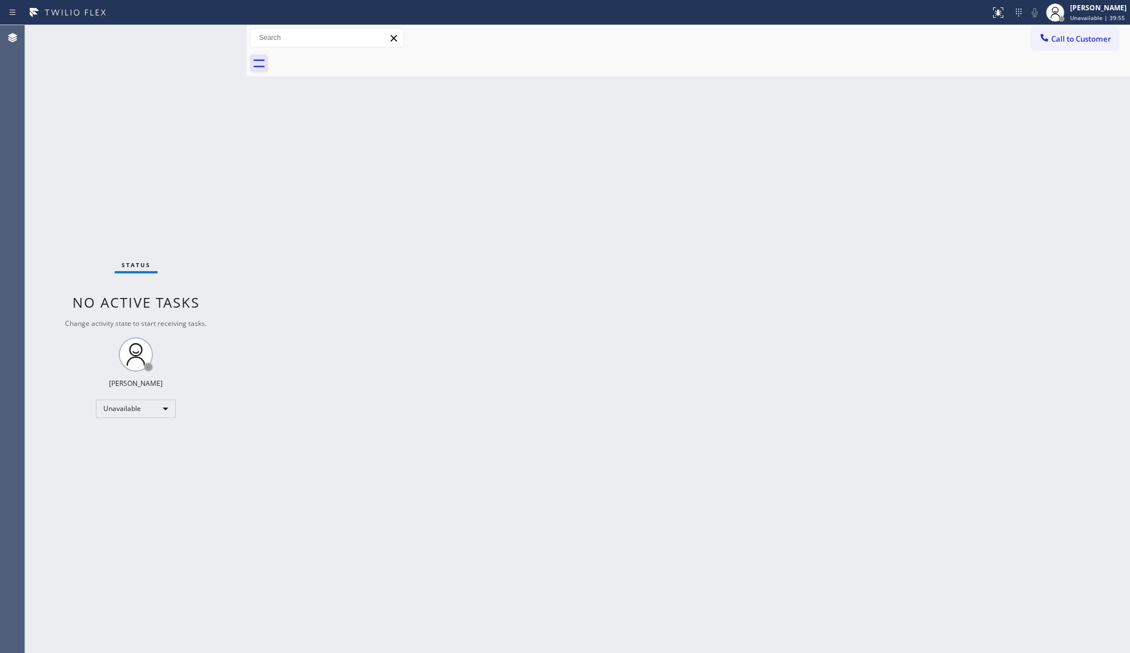
drag, startPoint x: 1062, startPoint y: 33, endPoint x: 974, endPoint y: 83, distance: 101.0
click at [1058, 37] on span "Call to Customer" at bounding box center [1081, 39] width 60 height 10
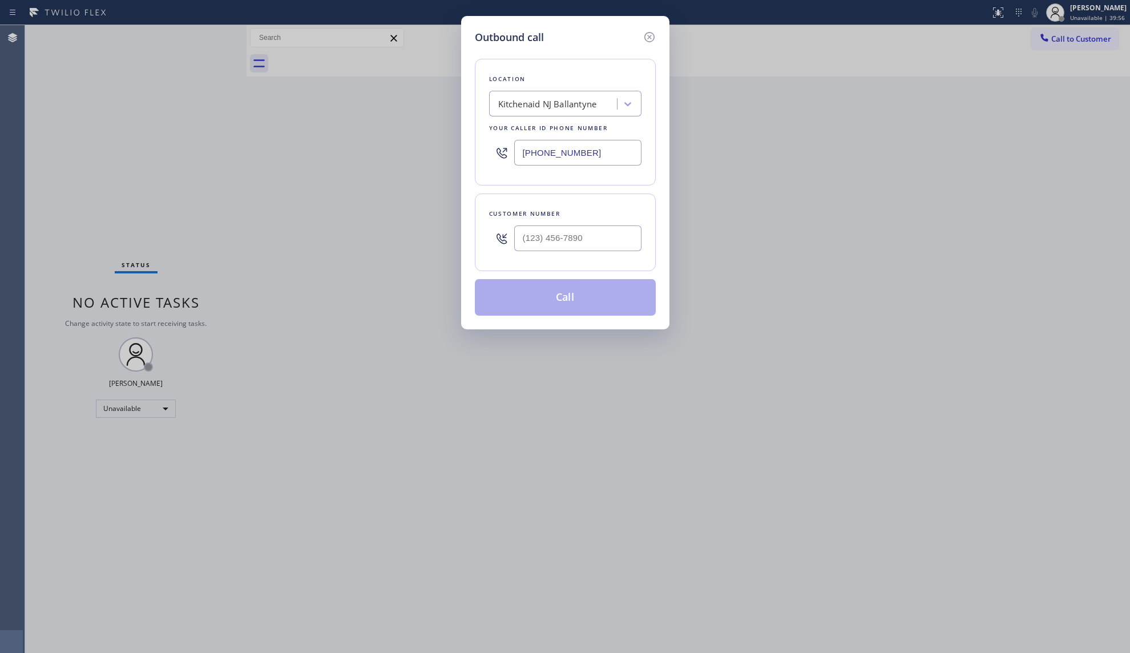
drag, startPoint x: 595, startPoint y: 158, endPoint x: 501, endPoint y: 158, distance: 94.2
click at [501, 158] on div "[PHONE_NUMBER]" at bounding box center [565, 152] width 152 height 37
paste input "425) 406-3545"
type input "[PHONE_NUMBER]"
click at [601, 232] on input "(___) ___-____" at bounding box center [577, 238] width 127 height 26
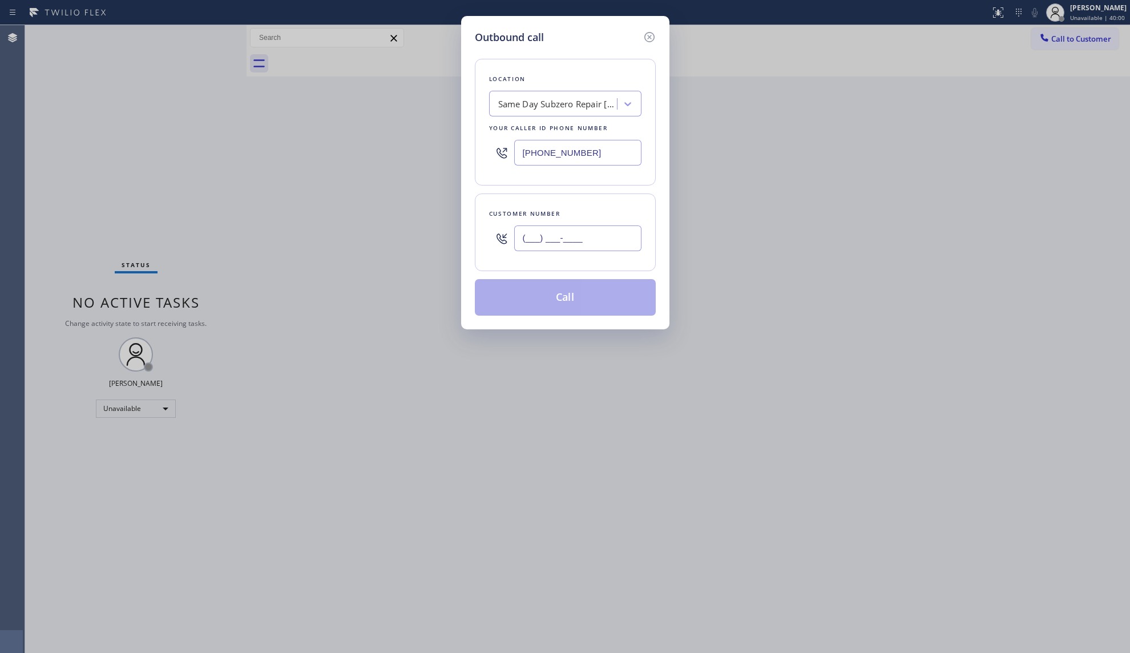
paste input "425) 647-3908"
type input "[PHONE_NUMBER]"
drag, startPoint x: 566, startPoint y: 302, endPoint x: 578, endPoint y: 311, distance: 14.6
click at [567, 301] on button "Call" at bounding box center [565, 297] width 181 height 37
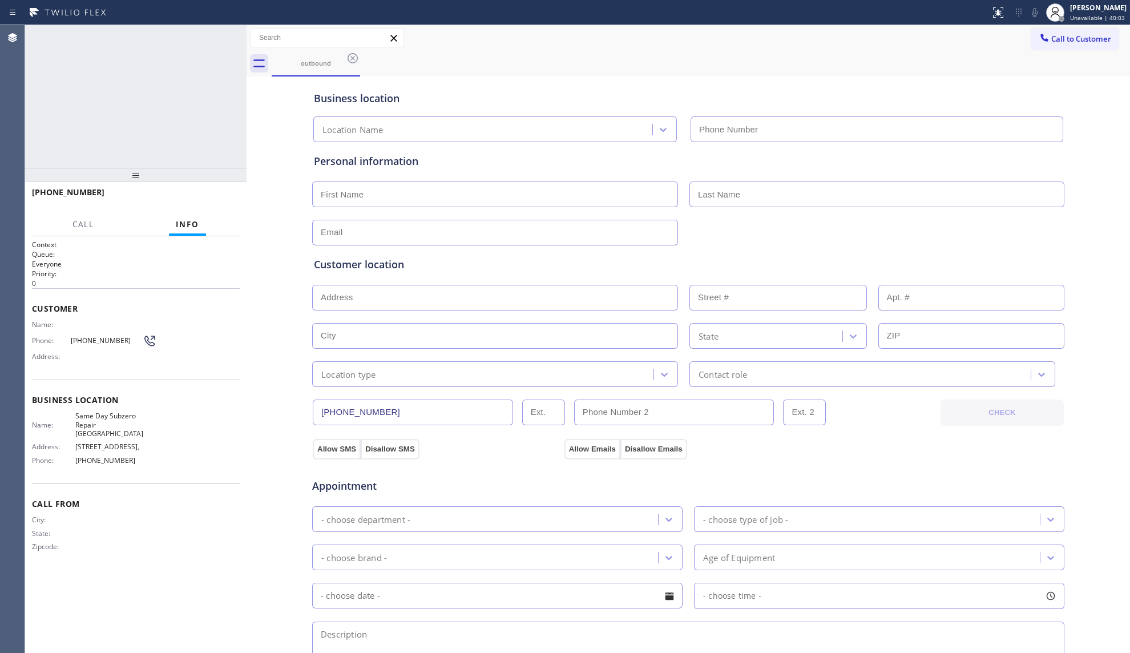
type input "[PHONE_NUMBER]"
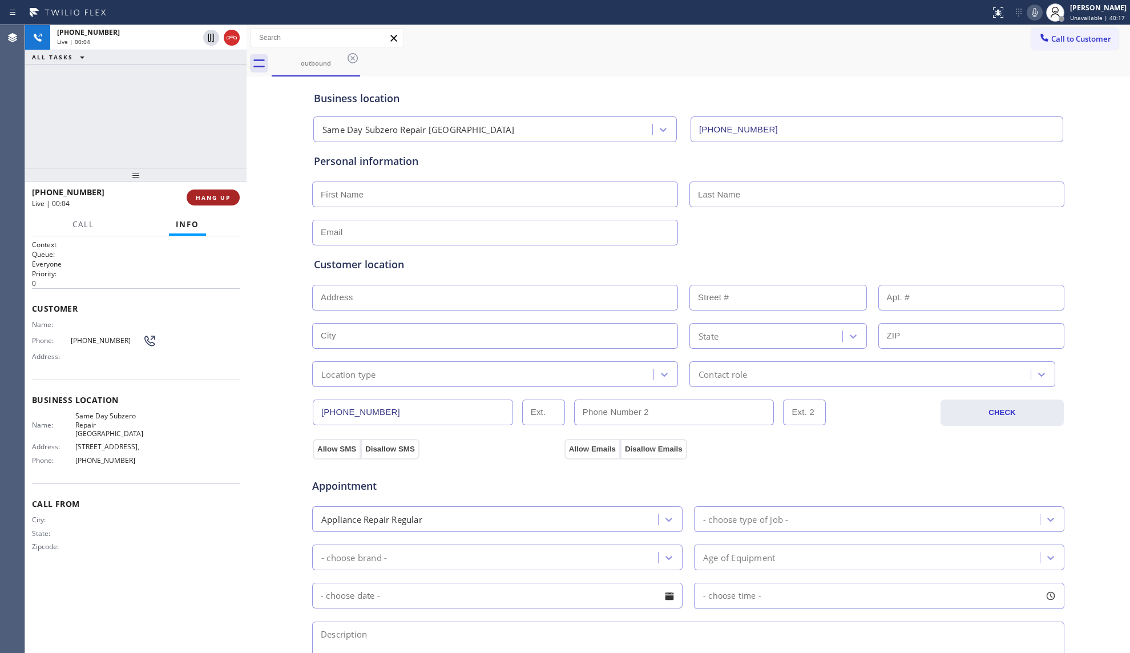
click at [236, 202] on button "HANG UP" at bounding box center [213, 198] width 53 height 16
click at [235, 201] on button "HANG UP" at bounding box center [213, 198] width 53 height 16
click at [222, 211] on div "[PHONE_NUMBER] Wrap up | 00:01 COMPLETE" at bounding box center [136, 198] width 208 height 30
click at [204, 182] on div at bounding box center [135, 175] width 221 height 14
click at [211, 190] on button "COMPLETE" at bounding box center [211, 198] width 58 height 16
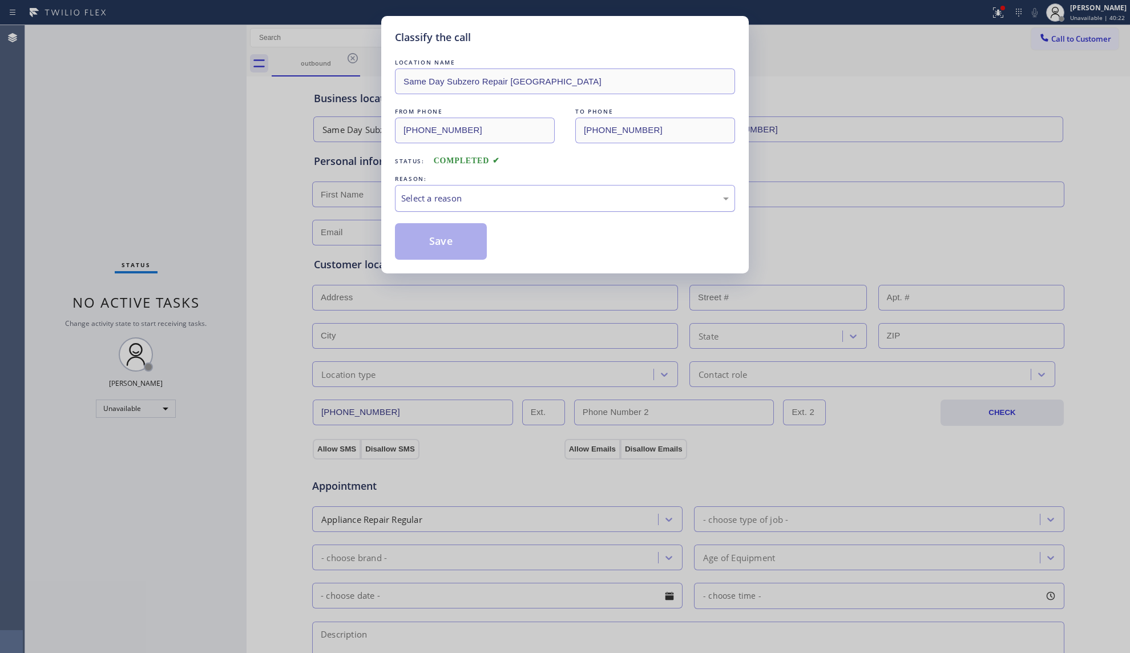
click at [409, 195] on div "Select a reason" at bounding box center [565, 198] width 328 height 13
click at [412, 238] on button "Save" at bounding box center [441, 241] width 92 height 37
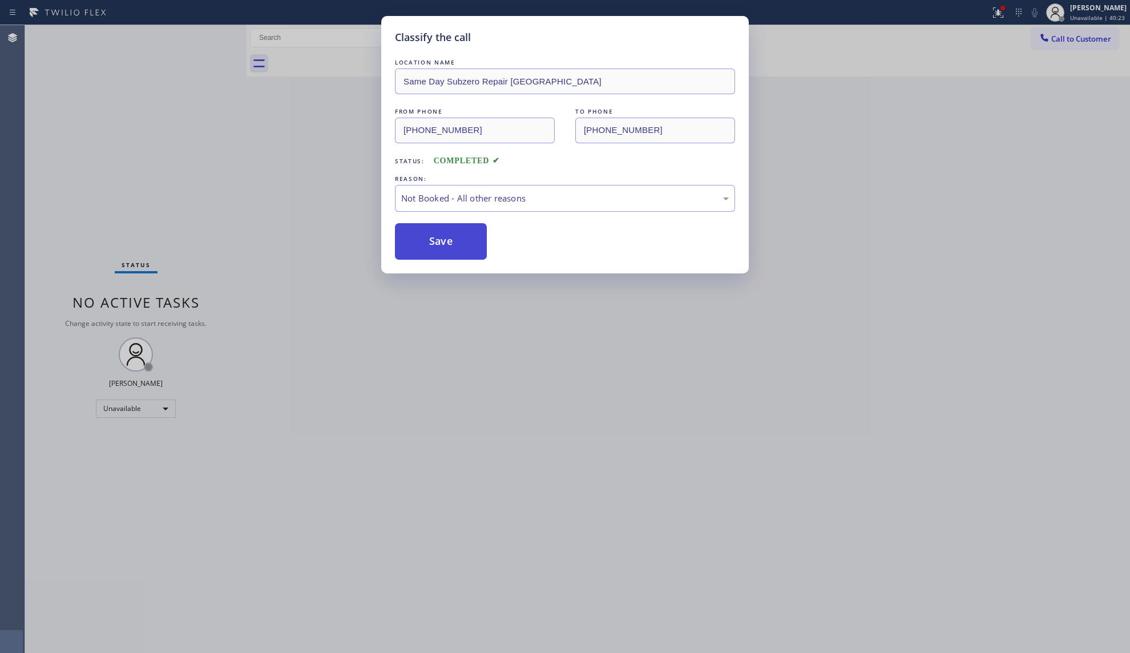
click at [414, 237] on button "Save" at bounding box center [441, 241] width 92 height 37
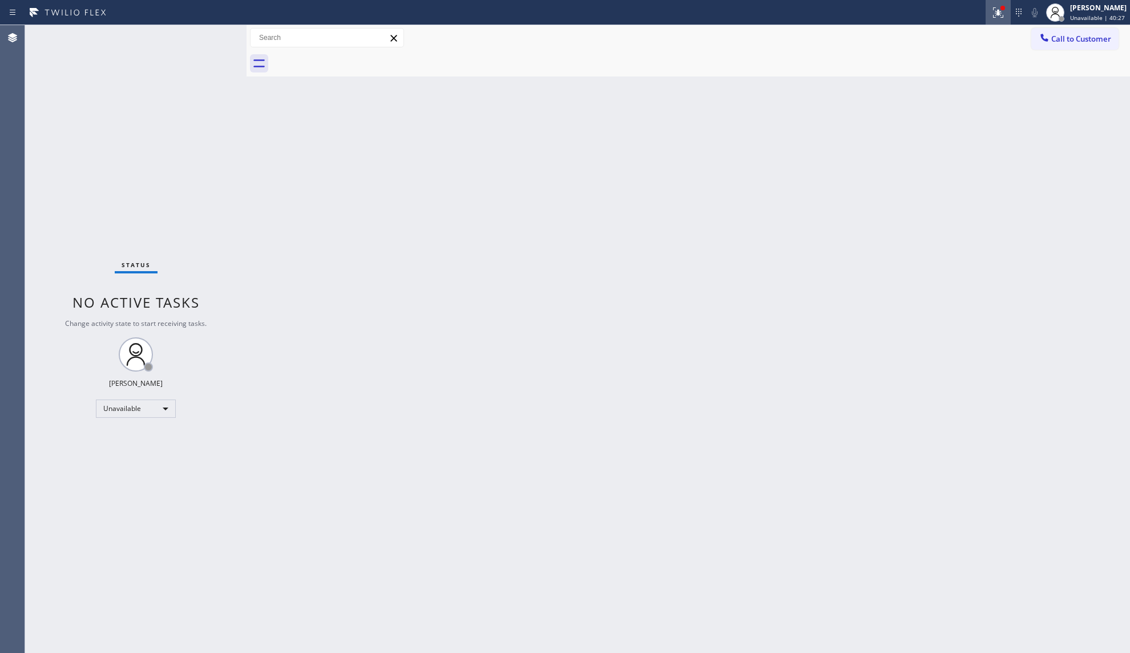
click at [991, 8] on div at bounding box center [998, 13] width 25 height 14
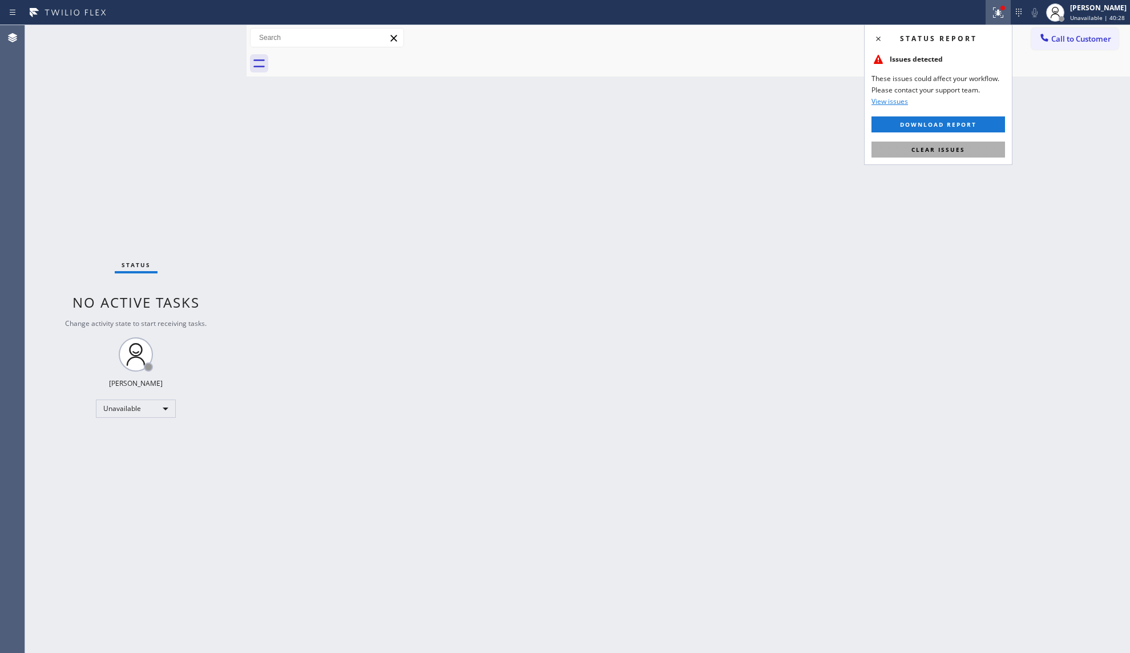
click at [941, 149] on span "Clear issues" at bounding box center [939, 150] width 54 height 8
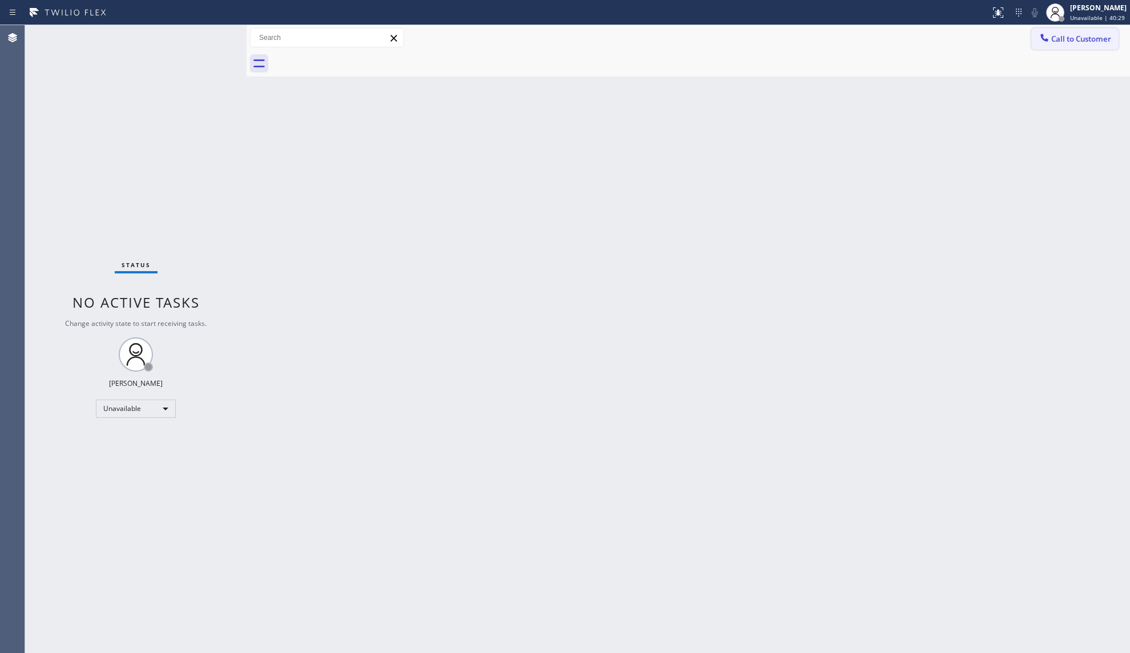
drag, startPoint x: 1077, startPoint y: 37, endPoint x: 1069, endPoint y: 42, distance: 9.8
click at [1076, 37] on span "Call to Customer" at bounding box center [1081, 39] width 60 height 10
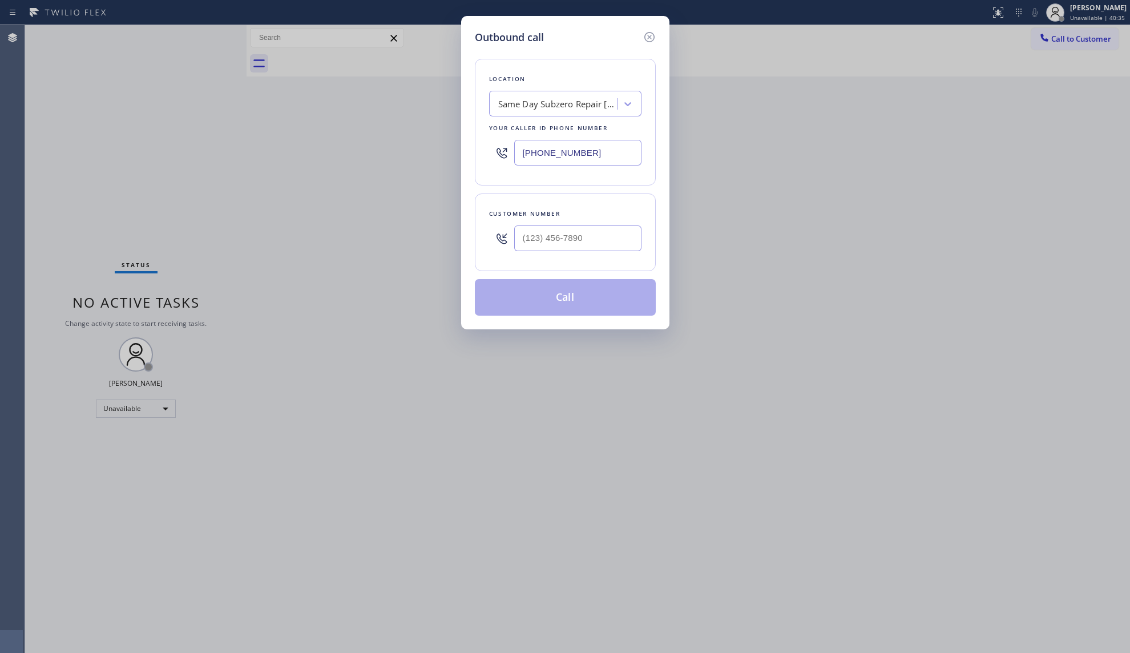
drag, startPoint x: 590, startPoint y: 158, endPoint x: 510, endPoint y: 147, distance: 80.2
click at [512, 146] on div "[PHONE_NUMBER]" at bounding box center [565, 152] width 152 height 37
paste input "213) 319-6087"
type input "[PHONE_NUMBER]"
click at [535, 247] on input "(___) ___-____" at bounding box center [577, 238] width 127 height 26
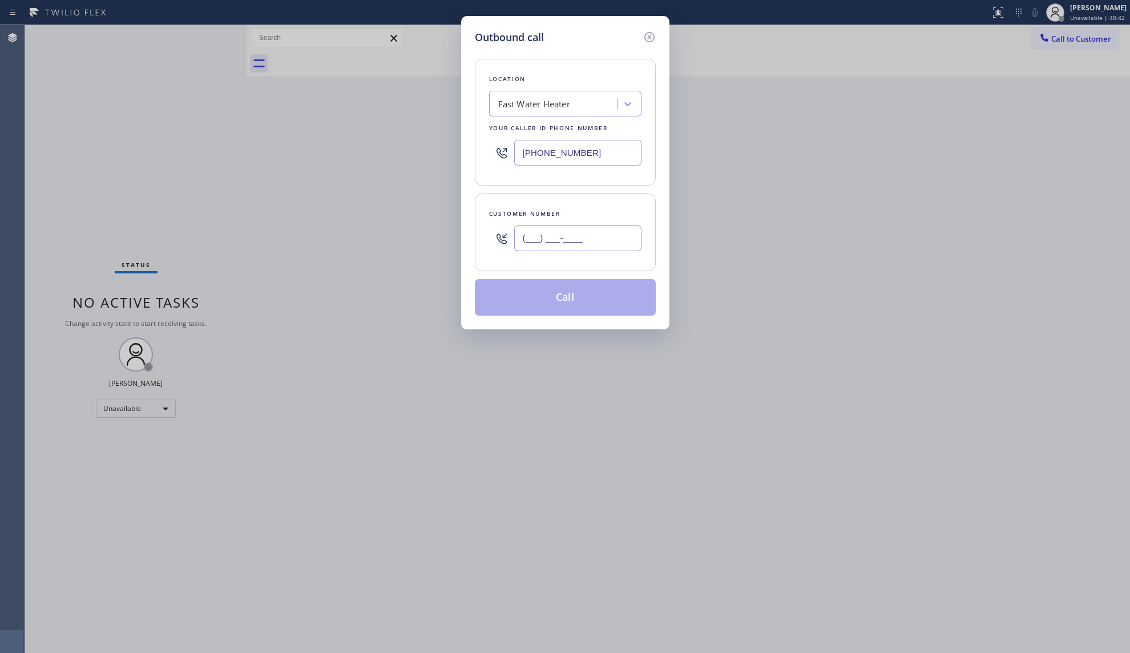
paste input "310) 924-2006"
type input "[PHONE_NUMBER]"
click at [571, 291] on button "Call" at bounding box center [565, 297] width 181 height 37
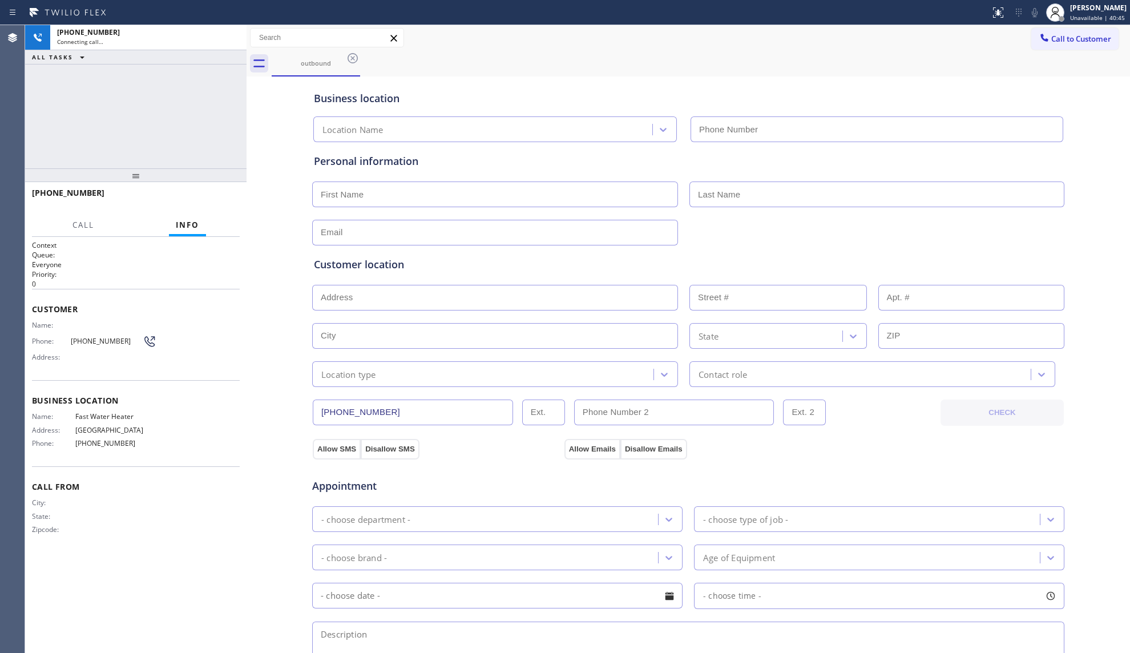
type input "[PHONE_NUMBER]"
click at [549, 62] on div "outbound" at bounding box center [701, 64] width 859 height 26
click at [213, 195] on span "HANG UP" at bounding box center [213, 198] width 35 height 8
click at [211, 197] on span "HANG UP" at bounding box center [213, 198] width 35 height 8
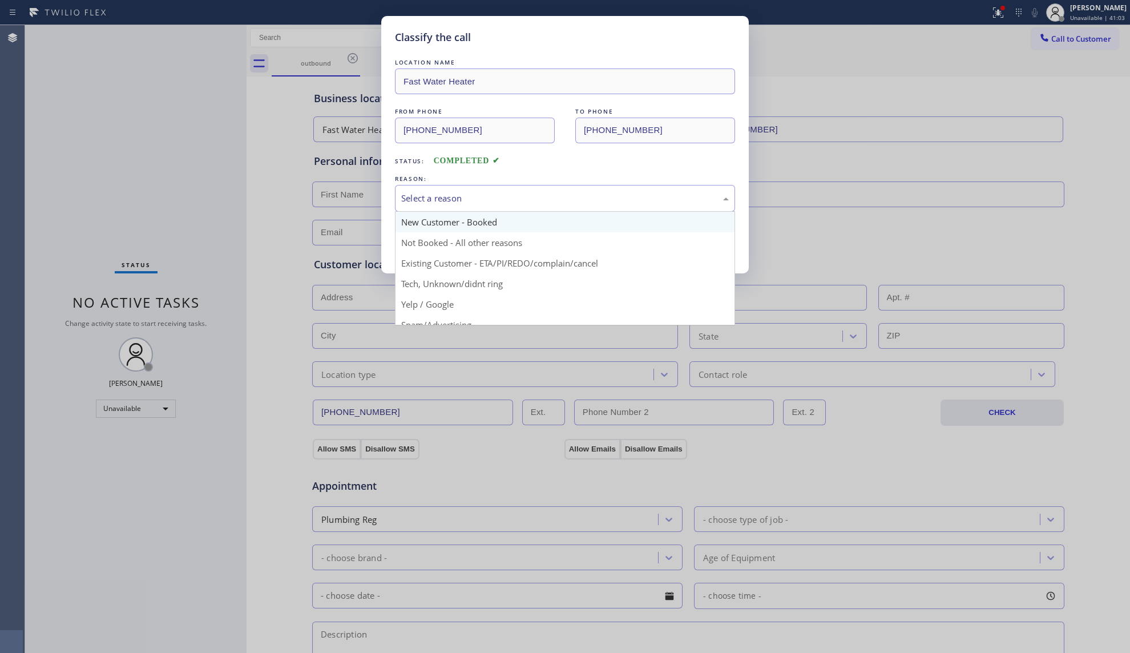
drag, startPoint x: 408, startPoint y: 194, endPoint x: 410, endPoint y: 216, distance: 21.8
click at [409, 198] on div "Select a reason" at bounding box center [565, 198] width 328 height 13
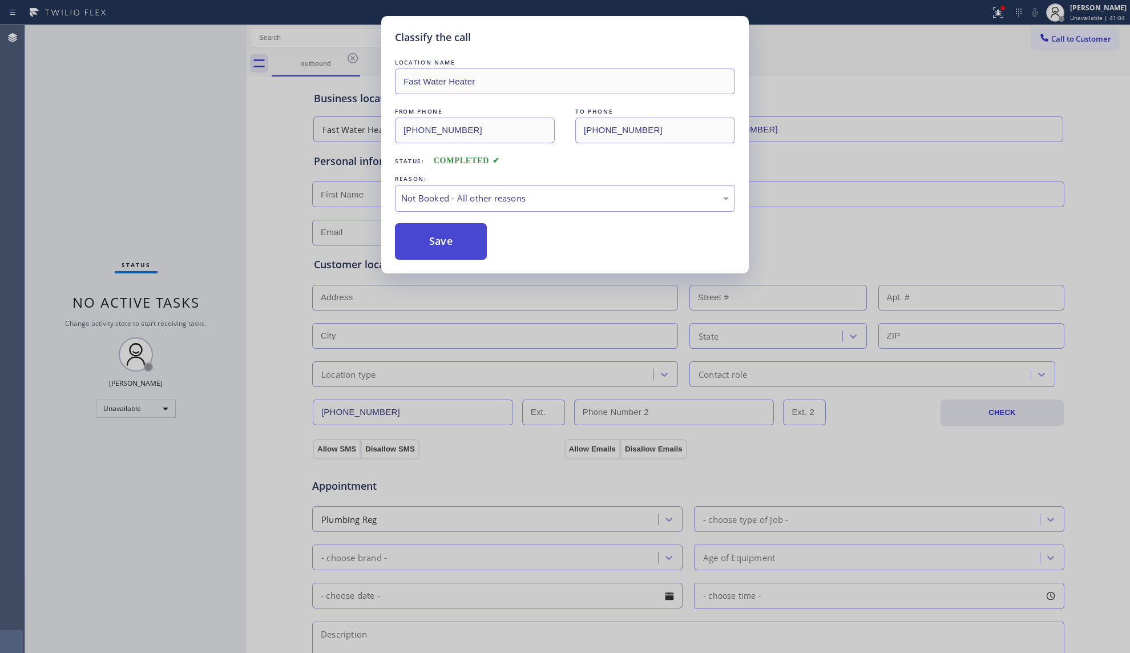
click at [420, 237] on button "Save" at bounding box center [441, 241] width 92 height 37
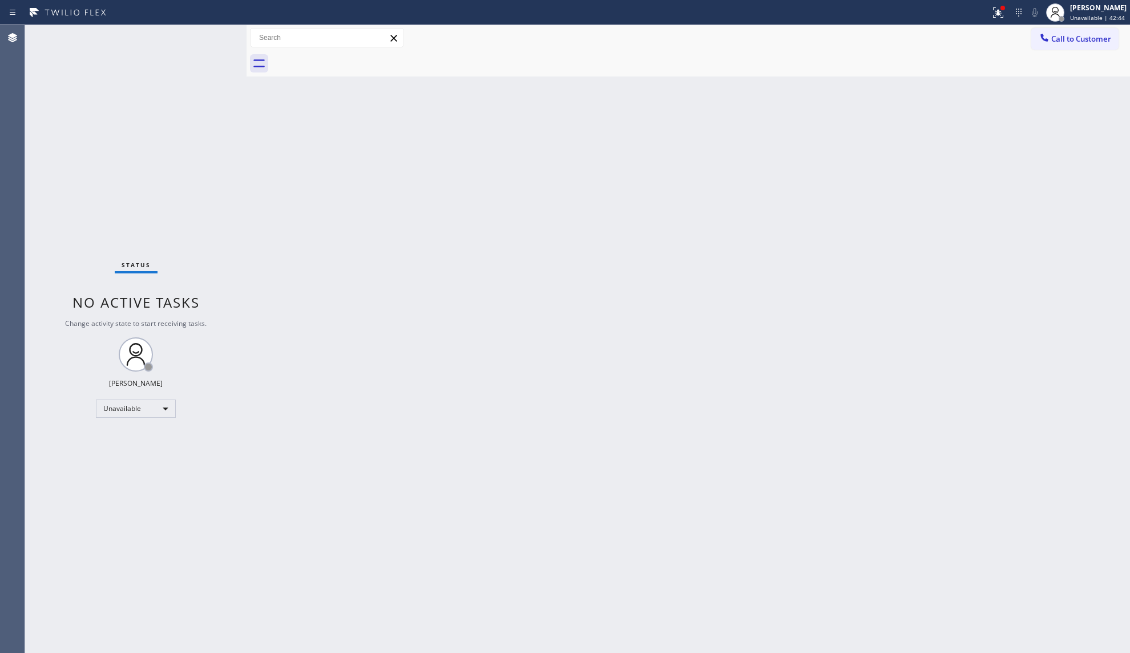
drag, startPoint x: 1058, startPoint y: 29, endPoint x: 1050, endPoint y: 39, distance: 13.0
click at [1058, 31] on button "Call to Customer" at bounding box center [1074, 39] width 87 height 22
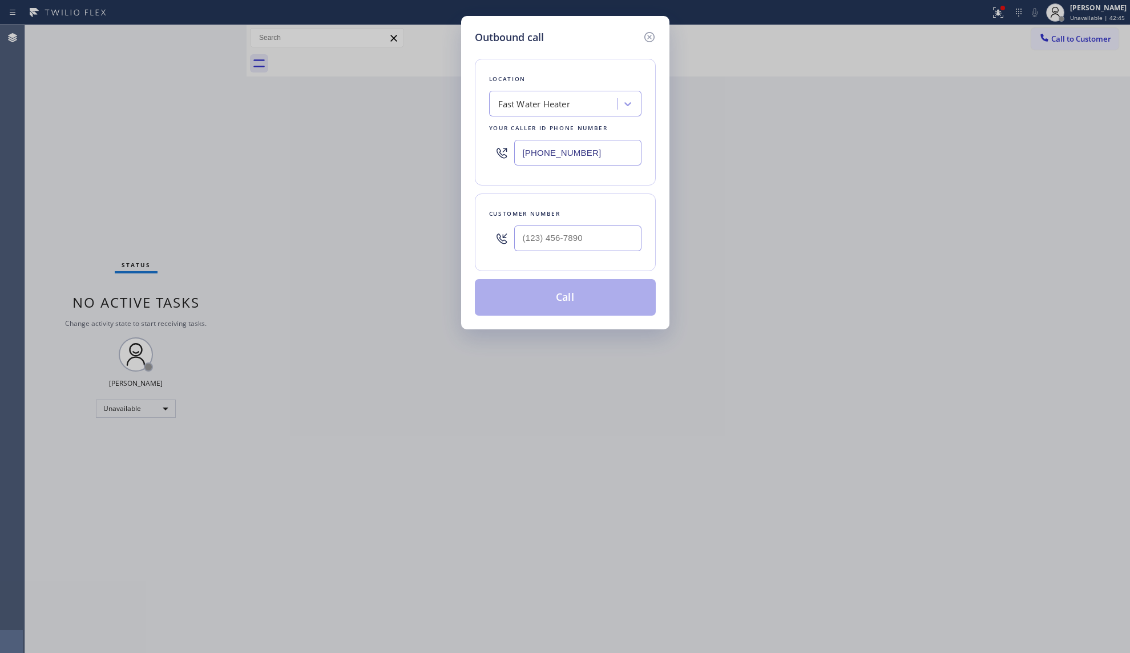
drag, startPoint x: 597, startPoint y: 158, endPoint x: 464, endPoint y: 160, distance: 133.0
click at [464, 160] on div "Outbound call Location Fast Water Heater Your caller id phone number [PHONE_NUM…" at bounding box center [565, 172] width 208 height 313
paste input "602) 755-601"
type input "[PHONE_NUMBER]"
drag, startPoint x: 607, startPoint y: 267, endPoint x: 606, endPoint y: 259, distance: 8.7
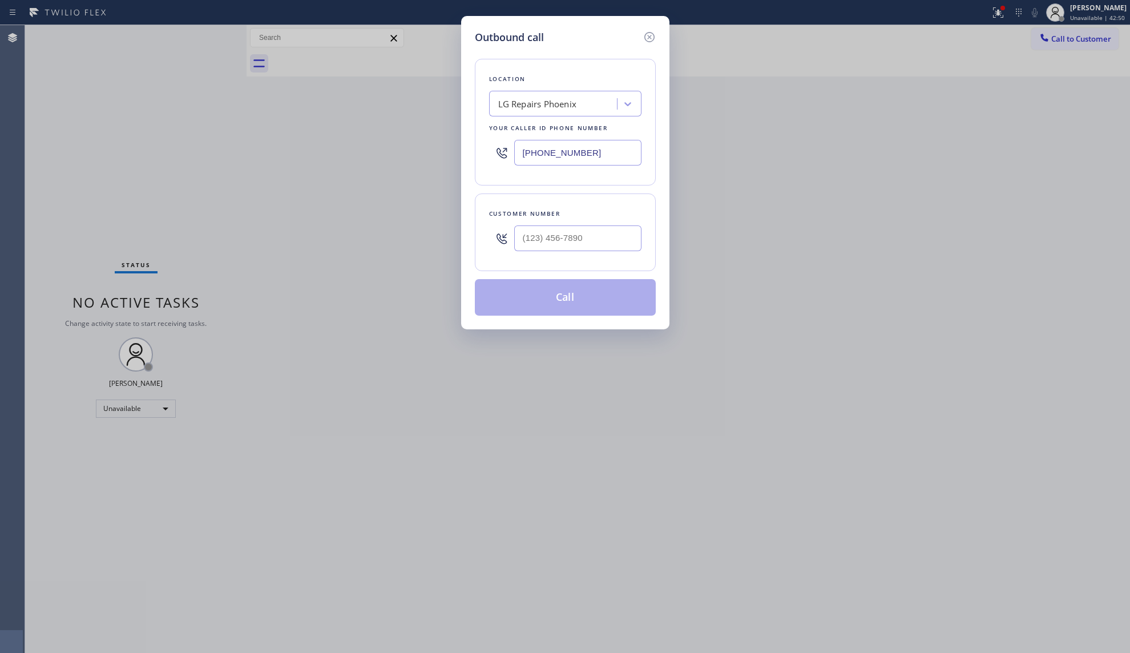
click at [607, 265] on div "Customer number" at bounding box center [565, 233] width 181 height 78
click at [603, 248] on input "(___) ___-____" at bounding box center [577, 238] width 127 height 26
paste input "602) 935-9969"
type input "[PHONE_NUMBER]"
click at [567, 302] on button "Call" at bounding box center [565, 297] width 181 height 37
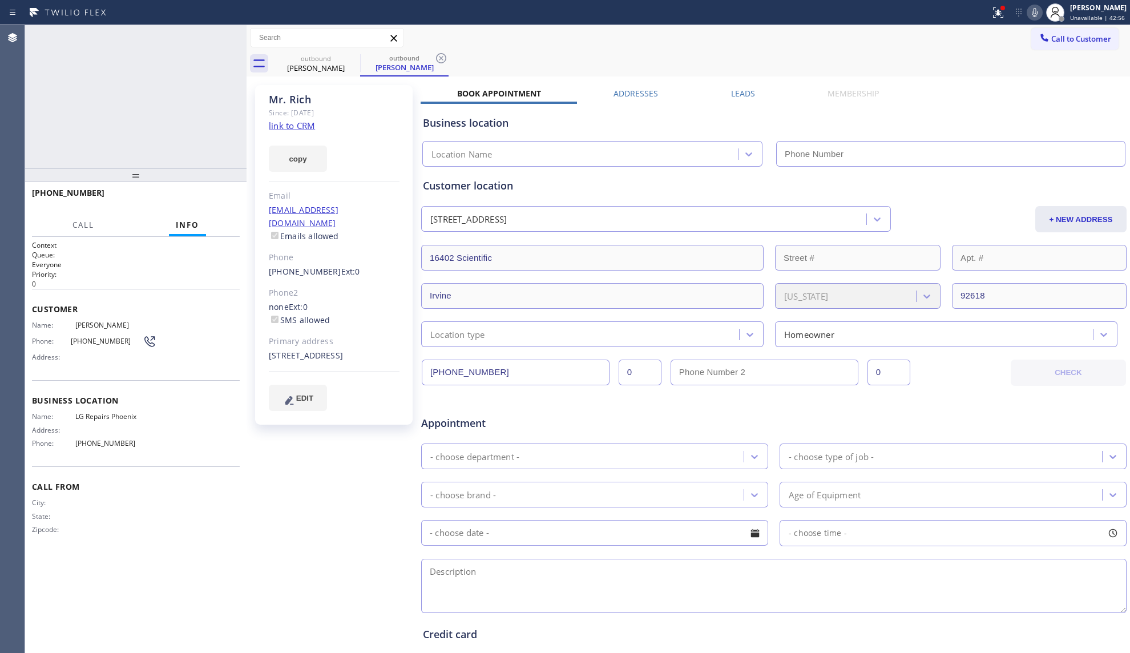
type input "[PHONE_NUMBER]"
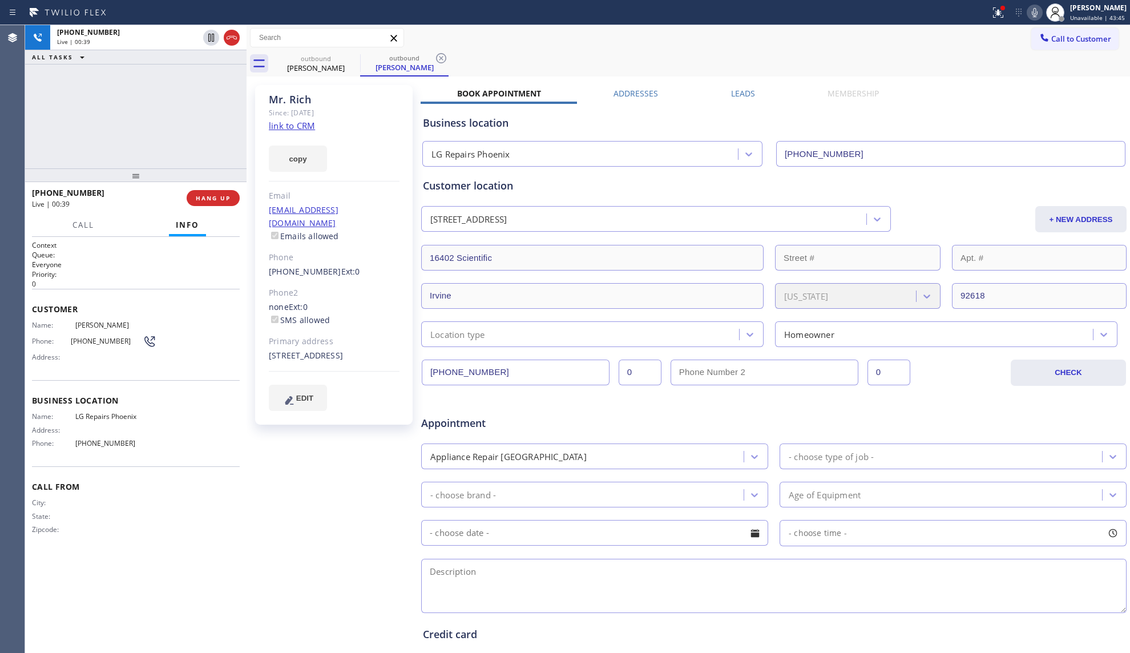
click at [985, 11] on div at bounding box center [495, 12] width 981 height 18
click at [1005, 14] on icon at bounding box center [999, 13] width 14 height 14
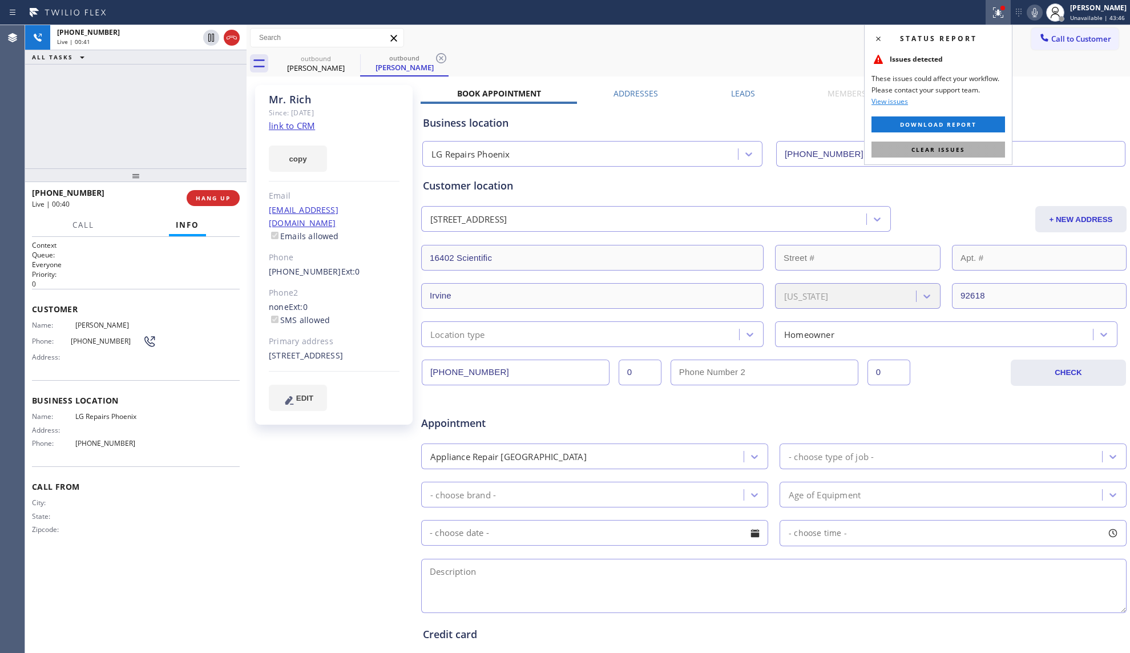
click at [938, 147] on span "Clear issues" at bounding box center [939, 150] width 54 height 8
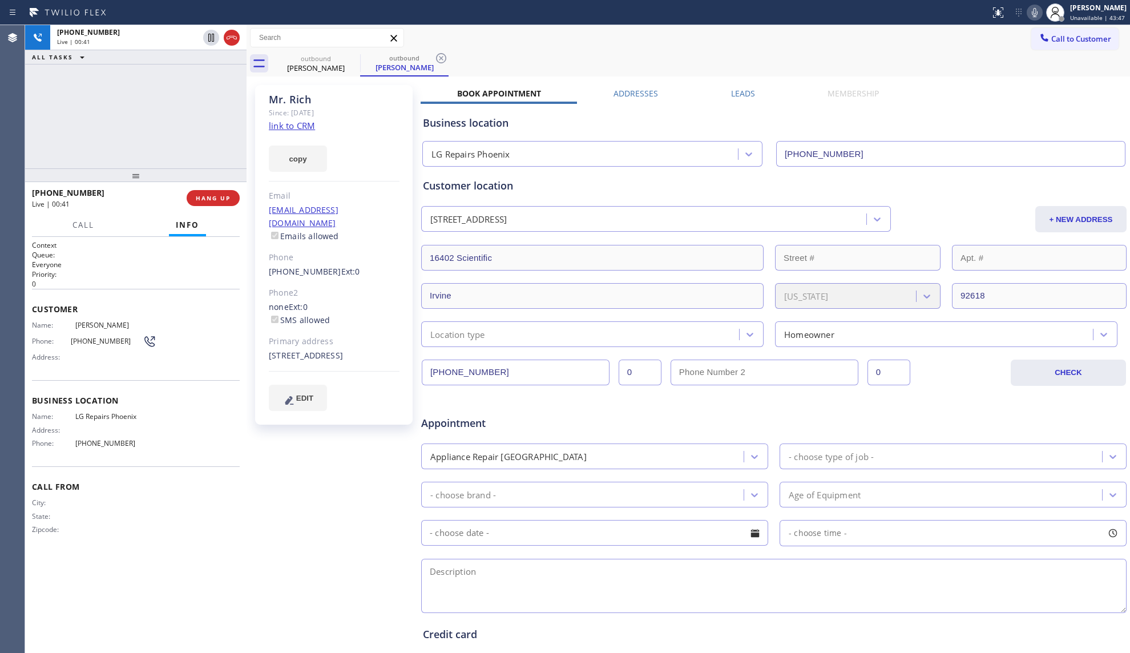
click at [867, 53] on div "outbound [PERSON_NAME] outbound [PERSON_NAME]" at bounding box center [701, 64] width 859 height 26
click at [222, 188] on div "[PHONE_NUMBER] Wrap up | 00:50 COMPLETE" at bounding box center [136, 198] width 208 height 30
click at [225, 191] on button "COMPLETE" at bounding box center [211, 198] width 58 height 16
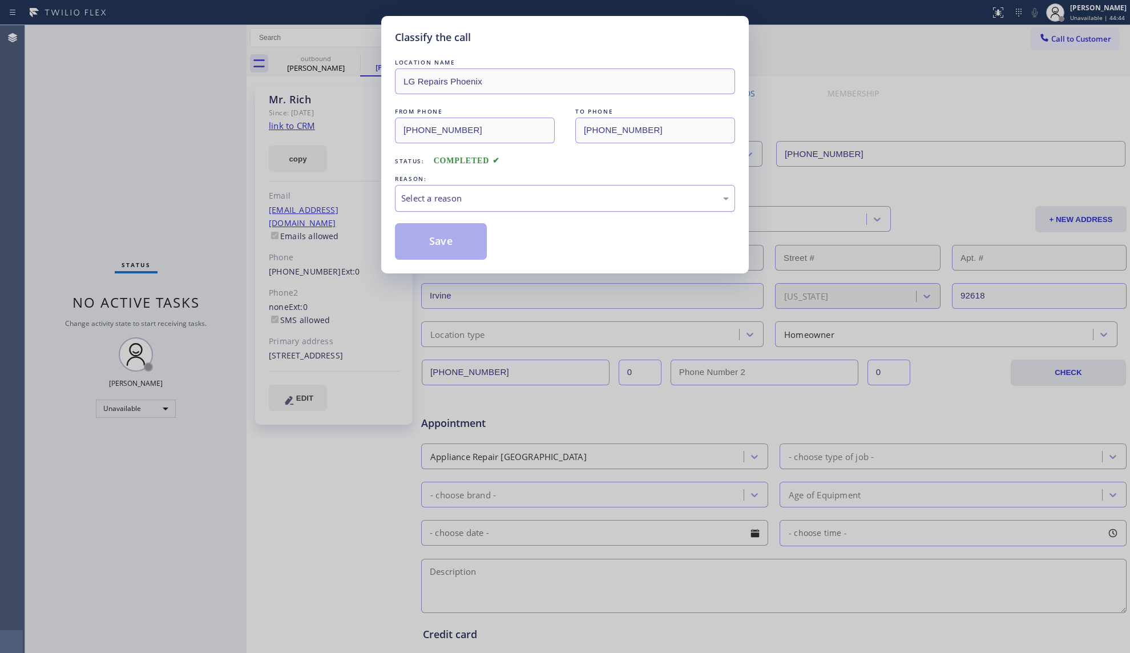
drag, startPoint x: 466, startPoint y: 195, endPoint x: 456, endPoint y: 209, distance: 17.9
click at [466, 195] on div "Select a reason" at bounding box center [565, 198] width 328 height 13
drag, startPoint x: 428, startPoint y: 244, endPoint x: 434, endPoint y: 240, distance: 7.8
click at [429, 243] on button "Save" at bounding box center [441, 241] width 92 height 37
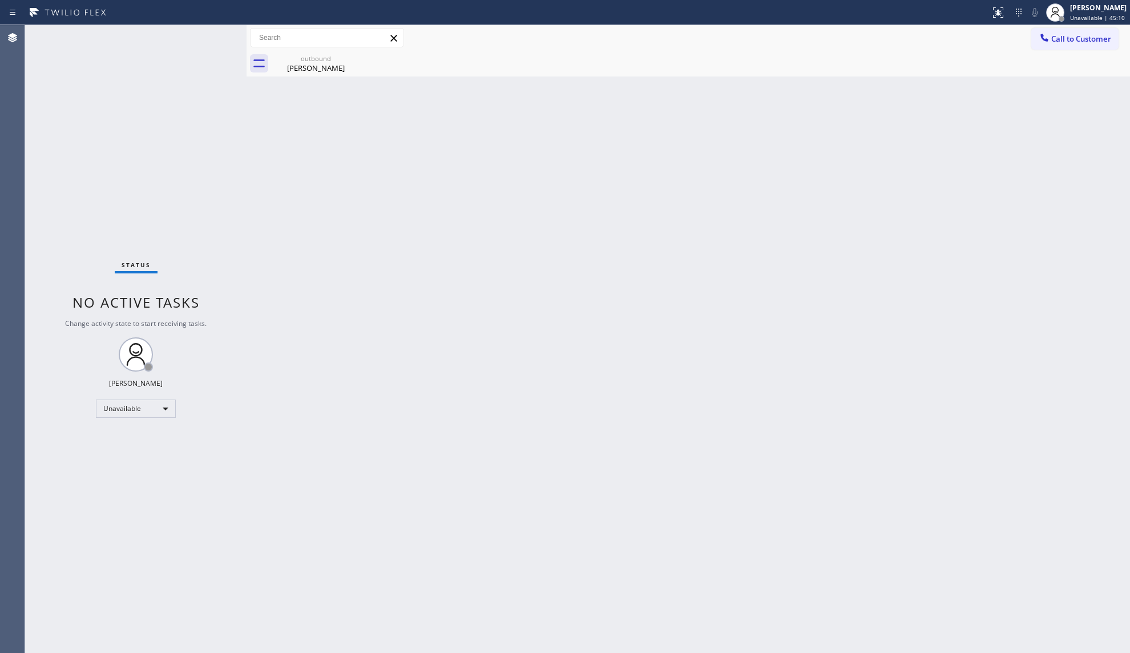
click at [900, 85] on div "Back to Dashboard Change Sender ID Customers Technicians Select a contact Outbo…" at bounding box center [689, 339] width 884 height 628
drag, startPoint x: 1053, startPoint y: 26, endPoint x: 1039, endPoint y: 48, distance: 25.7
click at [1051, 28] on div "Call to Customer Outbound call Location LG Repairs [GEOGRAPHIC_DATA] Your calle…" at bounding box center [689, 38] width 884 height 26
click at [1102, 51] on div "outbound [PERSON_NAME]" at bounding box center [701, 64] width 859 height 26
click at [1051, 42] on span "Call to Customer" at bounding box center [1081, 39] width 60 height 10
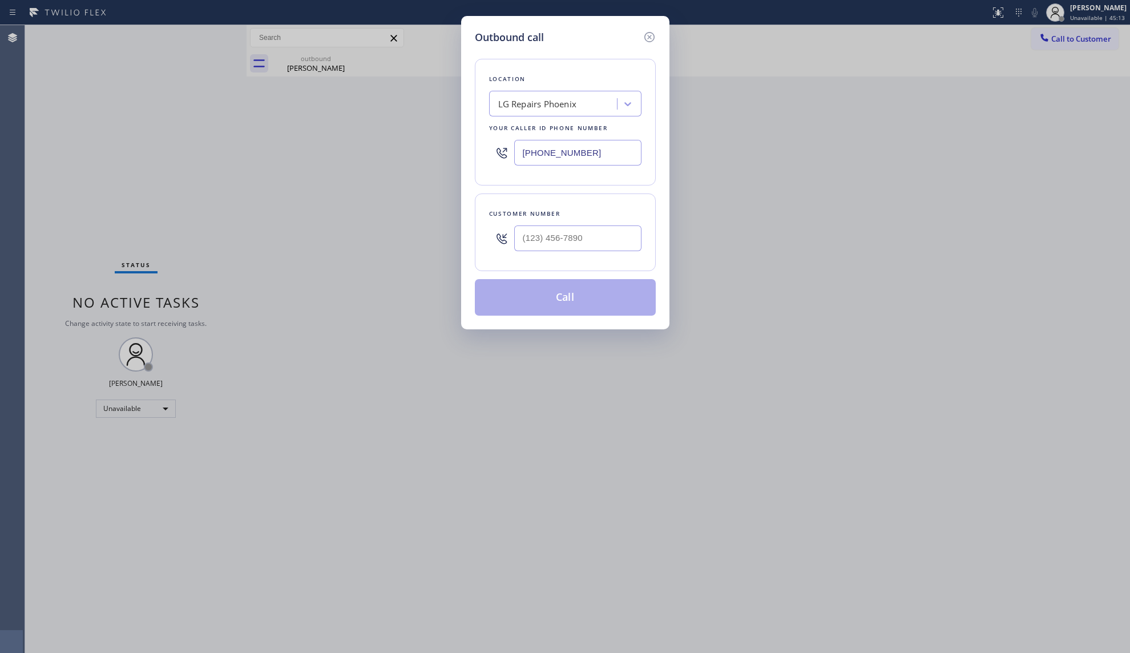
drag, startPoint x: 619, startPoint y: 153, endPoint x: 478, endPoint y: 151, distance: 140.4
click at [480, 153] on div "Location LG Repairs [GEOGRAPHIC_DATA] Your caller id phone number [PHONE_NUMBER]" at bounding box center [565, 122] width 181 height 127
paste input "536-8319"
type input "[PHONE_NUMBER]"
click at [612, 241] on input "(___) ___-____" at bounding box center [577, 238] width 127 height 26
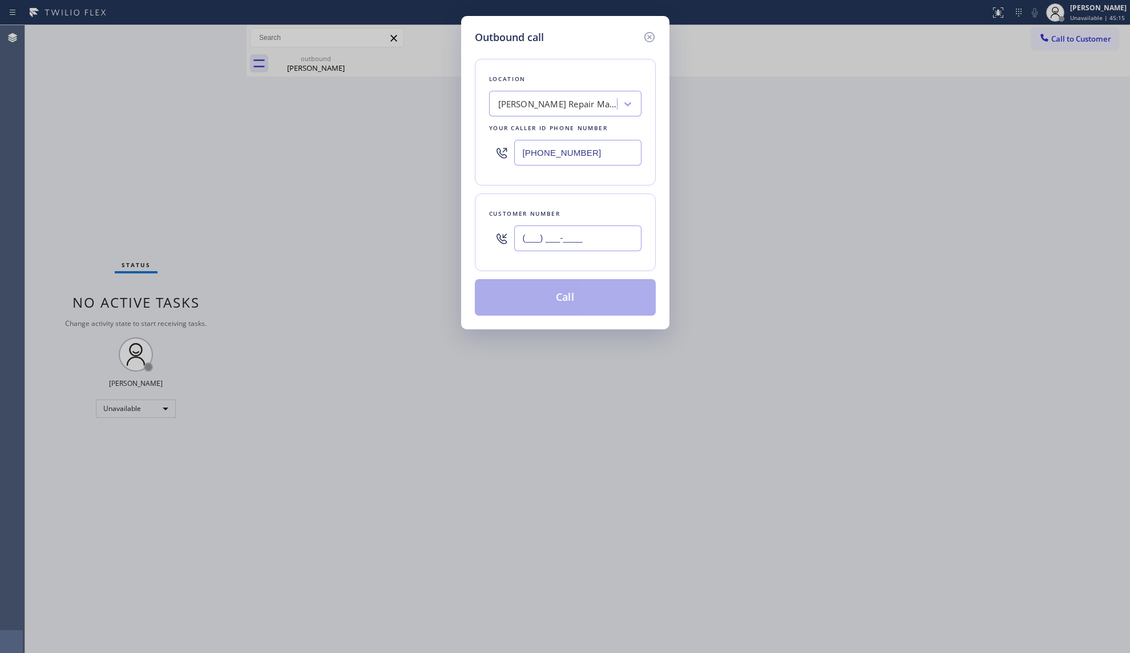
paste input "602) 878-3310"
type input "[PHONE_NUMBER]"
click at [571, 268] on div "Customer number [PHONE_NUMBER]" at bounding box center [565, 233] width 181 height 78
click at [567, 296] on button "Call" at bounding box center [565, 297] width 181 height 37
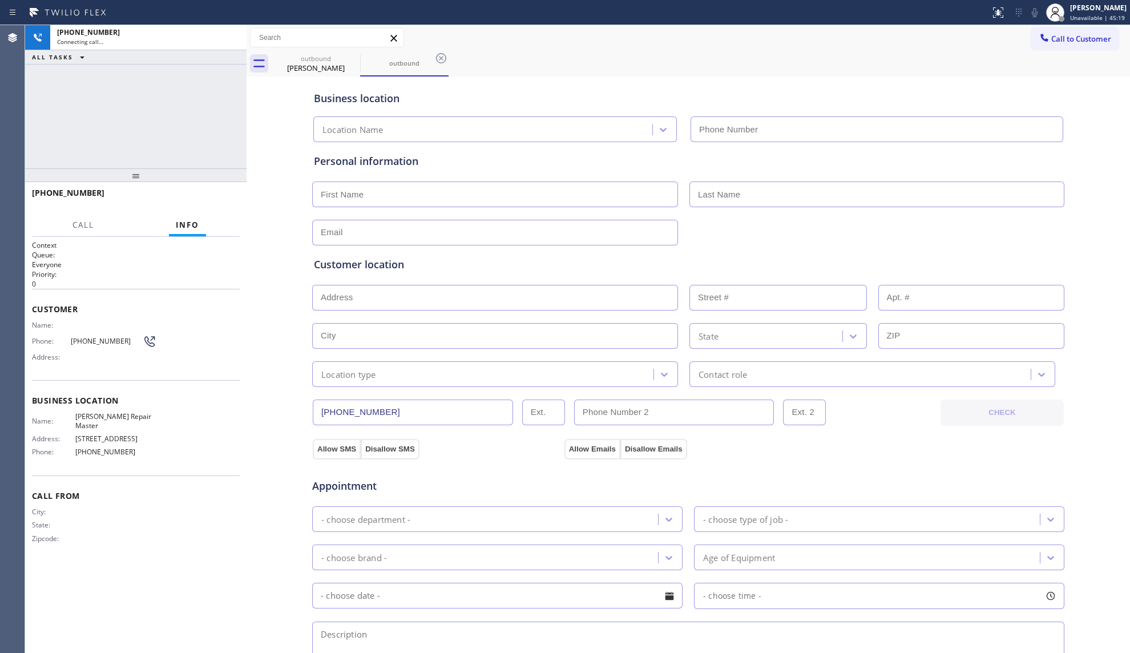
type input "[PHONE_NUMBER]"
click at [202, 139] on div "[PHONE_NUMBER] Live | 00:03 ALL TASKS ALL TASKS ACTIVE TASKS TASKS IN WRAP UP" at bounding box center [135, 96] width 221 height 143
click at [220, 204] on button "HANG UP" at bounding box center [213, 198] width 53 height 16
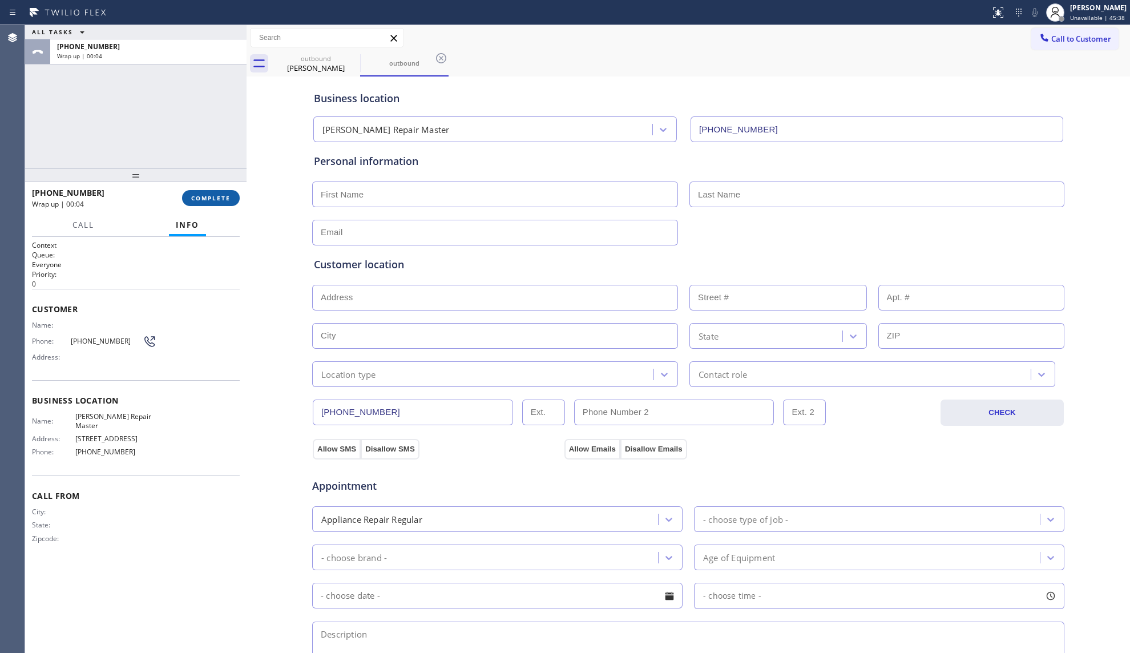
click at [222, 201] on span "COMPLETE" at bounding box center [210, 198] width 39 height 8
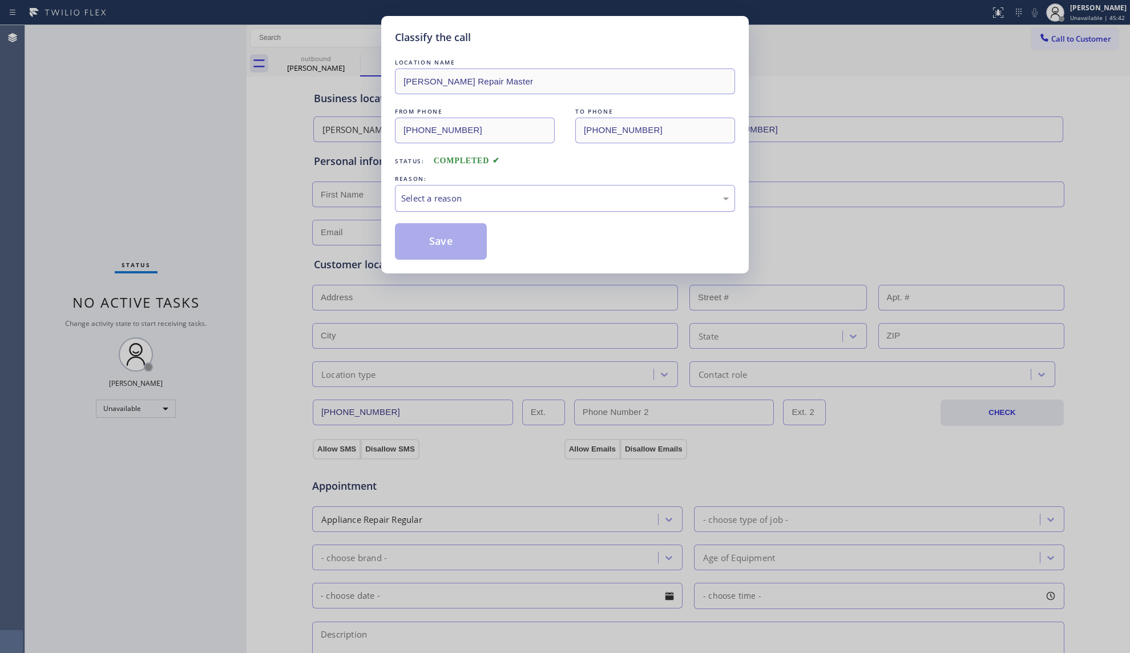
click at [450, 194] on div "Select a reason" at bounding box center [565, 198] width 328 height 13
click at [434, 241] on button "Save" at bounding box center [441, 241] width 92 height 37
type input "[PHONE_NUMBER]"
click at [434, 241] on button "Save" at bounding box center [441, 241] width 92 height 37
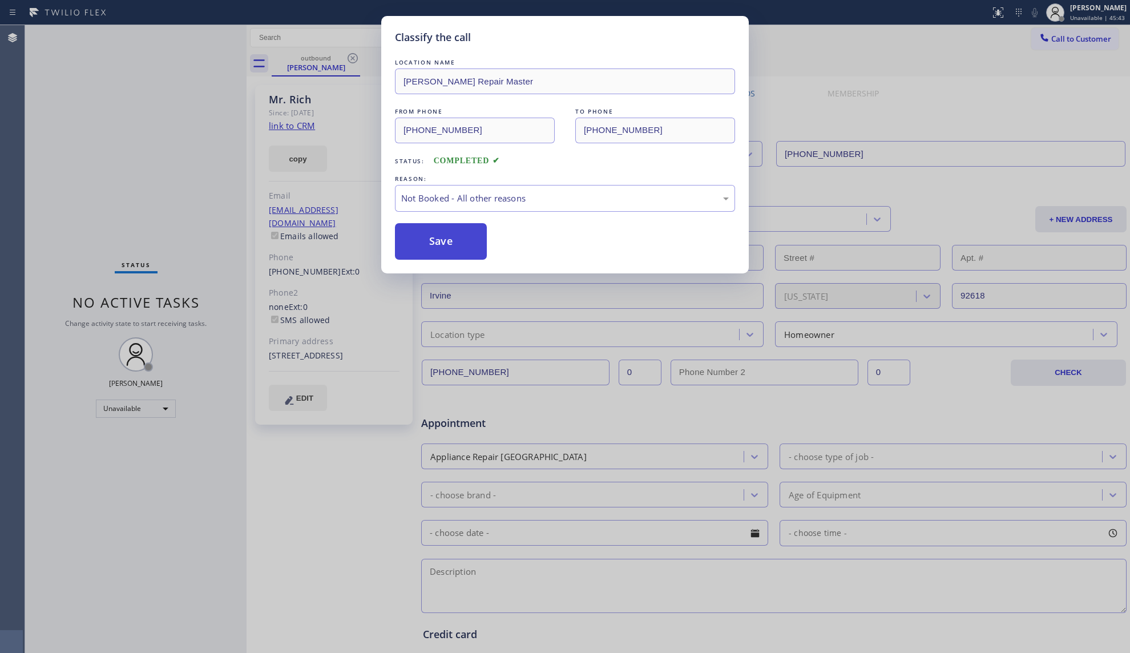
click at [434, 241] on button "Save" at bounding box center [441, 241] width 92 height 37
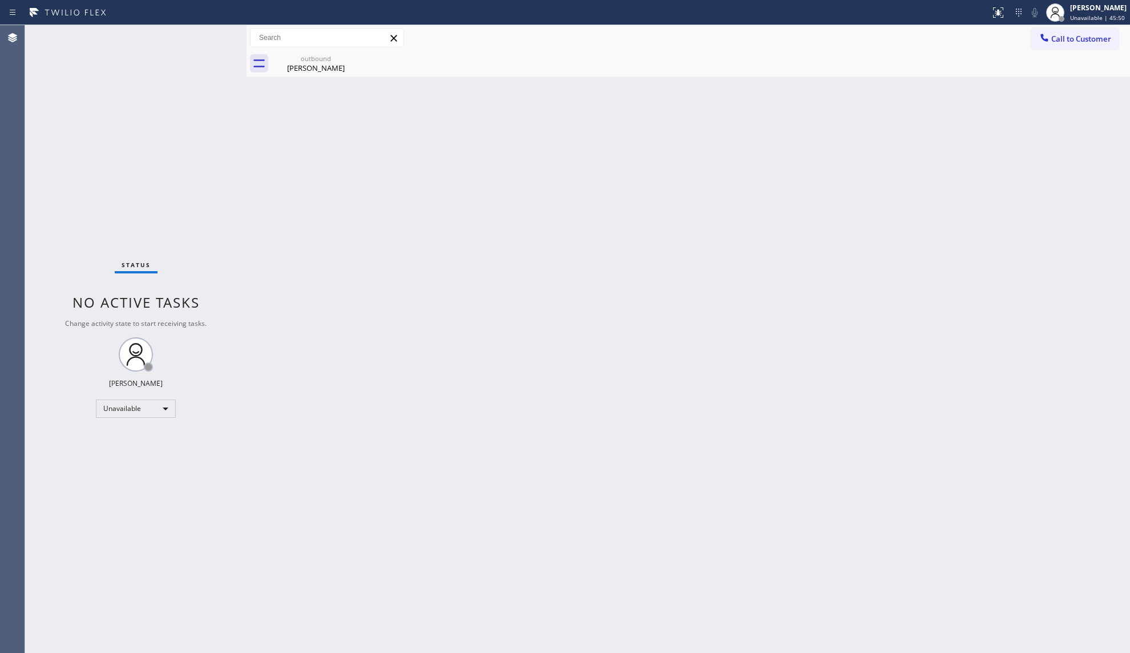
click at [859, 113] on div "Back to Dashboard Change Sender ID Customers Technicians Select a contact Outbo…" at bounding box center [689, 339] width 884 height 628
click at [1047, 35] on icon at bounding box center [1044, 37] width 11 height 11
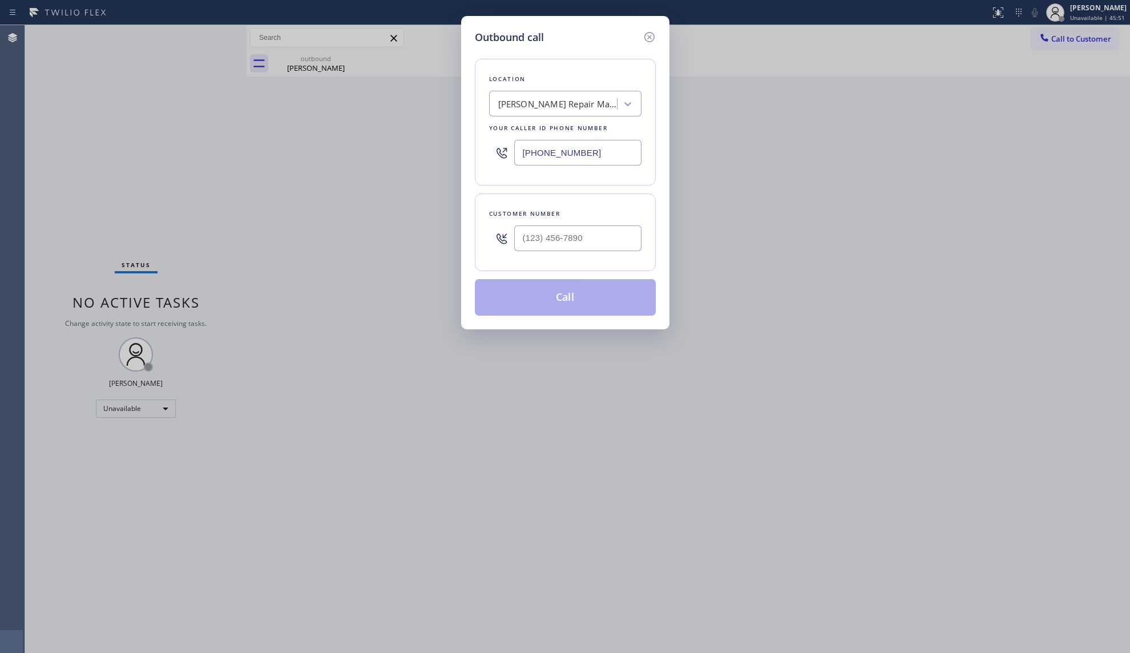
drag, startPoint x: 571, startPoint y: 154, endPoint x: 510, endPoint y: 156, distance: 61.7
click at [507, 154] on div "[PHONE_NUMBER]" at bounding box center [565, 152] width 152 height 37
paste input "512) 855-7126"
type input "[PHONE_NUMBER]"
click at [593, 235] on input "(___) ___-____" at bounding box center [577, 238] width 127 height 26
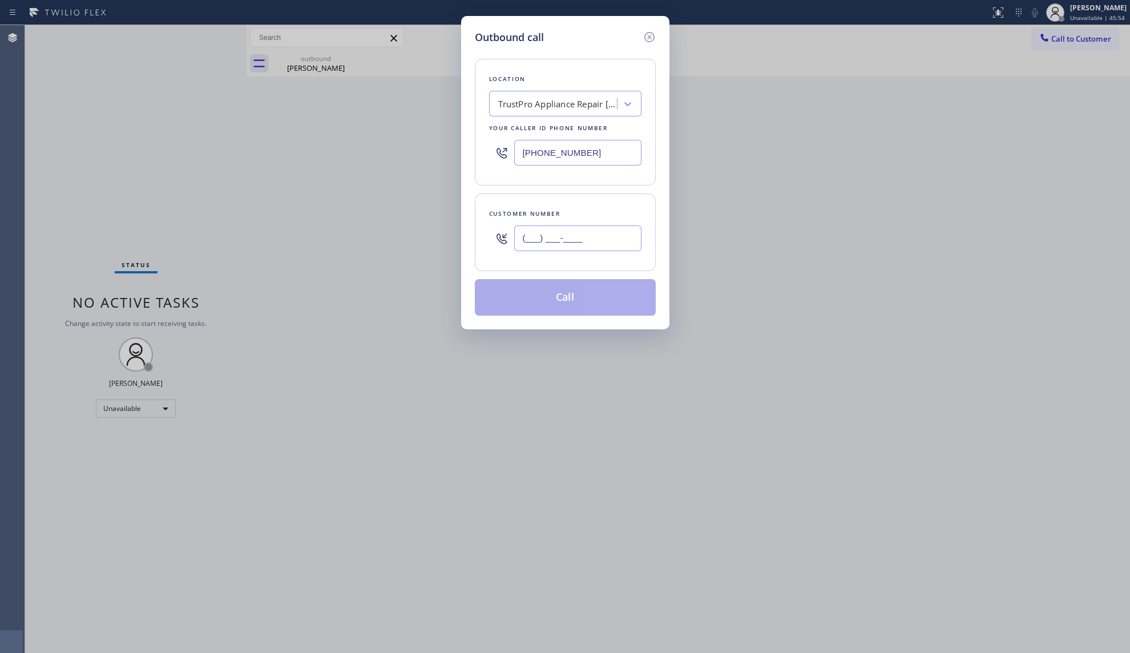
paste input "512) 638-1046"
type input "[PHONE_NUMBER]"
click at [562, 301] on button "Call" at bounding box center [565, 297] width 181 height 37
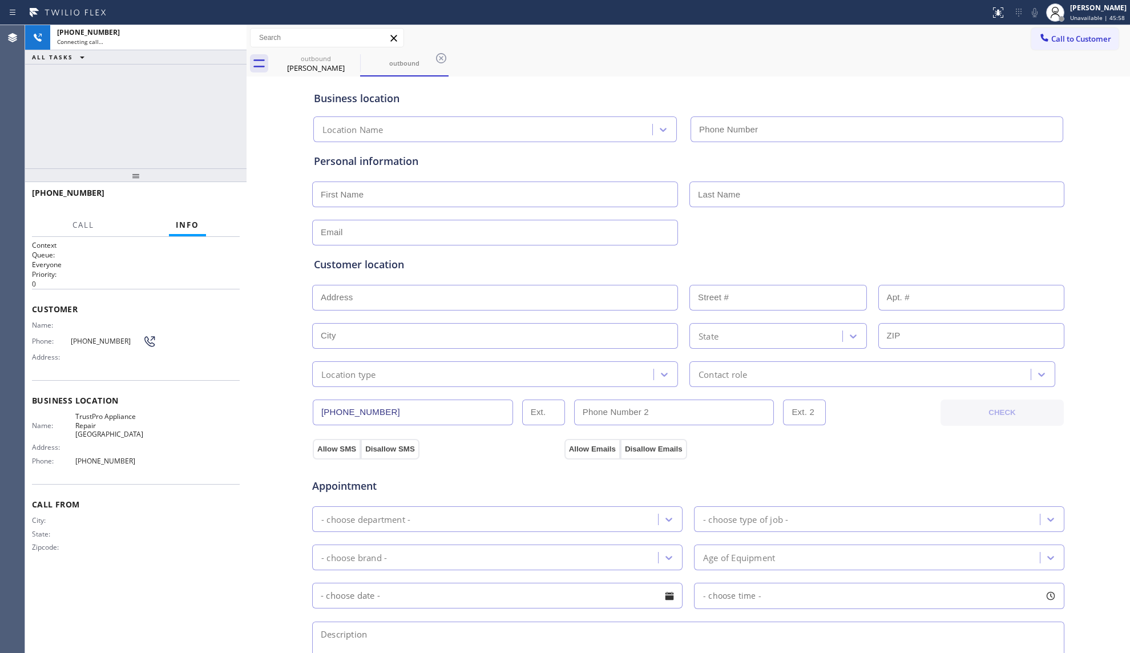
type input "[PHONE_NUMBER]"
click at [836, 72] on div "outbound [PERSON_NAME] outbound" at bounding box center [701, 64] width 859 height 26
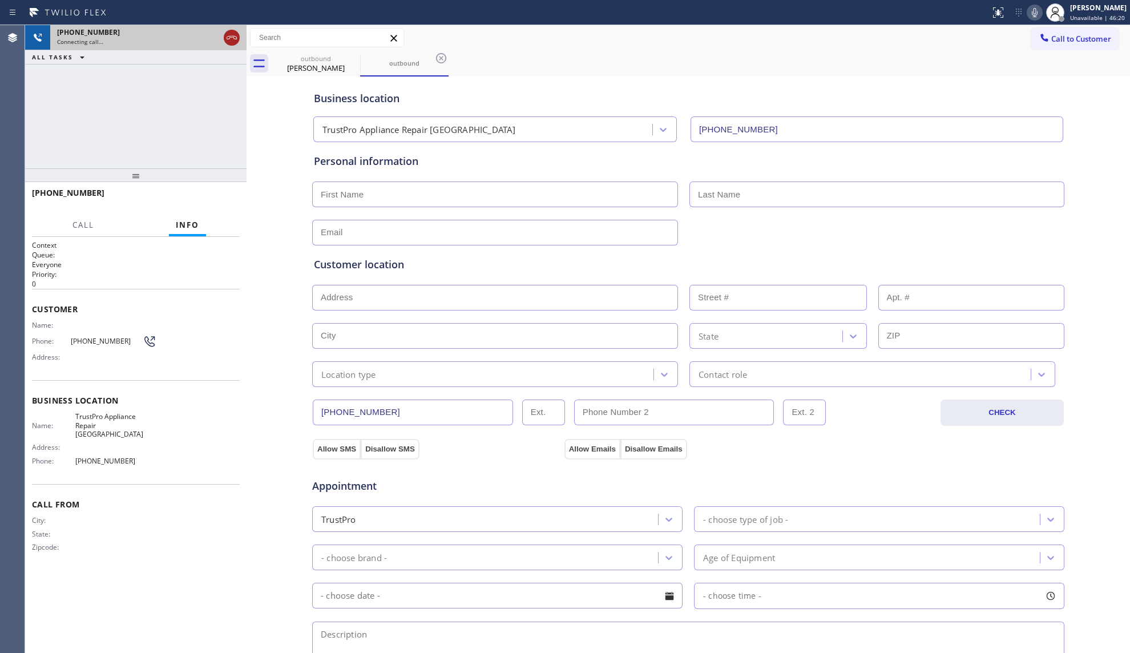
click at [232, 42] on icon at bounding box center [232, 38] width 14 height 14
click at [340, 56] on div "outbound" at bounding box center [316, 58] width 86 height 9
type input "[PHONE_NUMBER]"
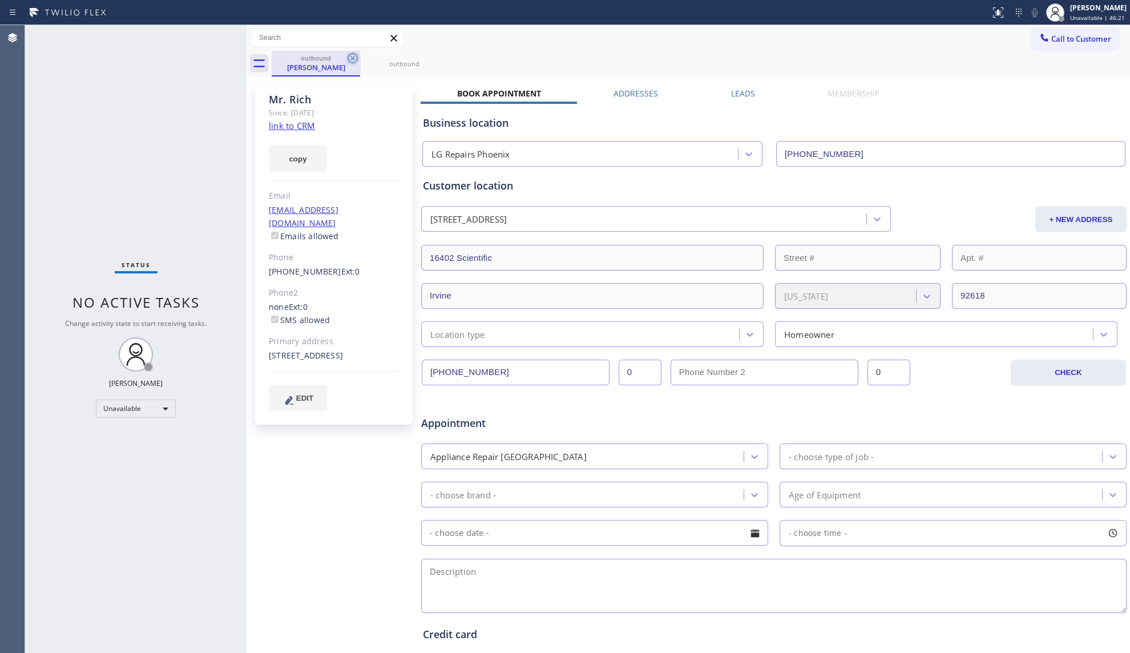
click at [350, 55] on icon at bounding box center [353, 58] width 14 height 14
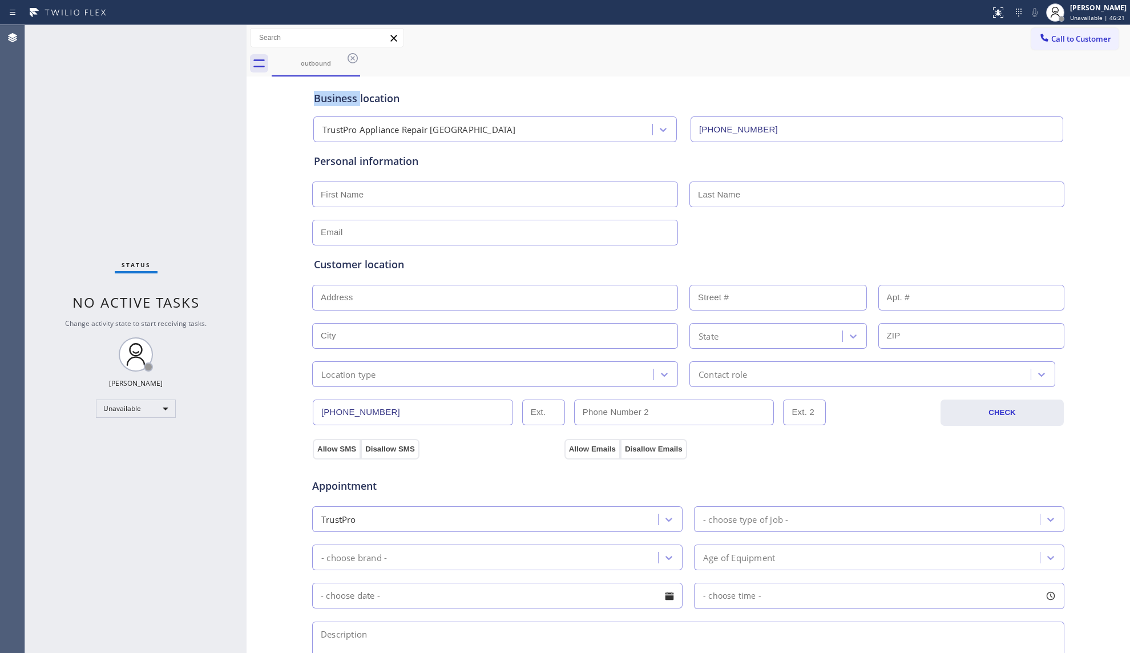
click at [350, 55] on icon at bounding box center [353, 58] width 14 height 14
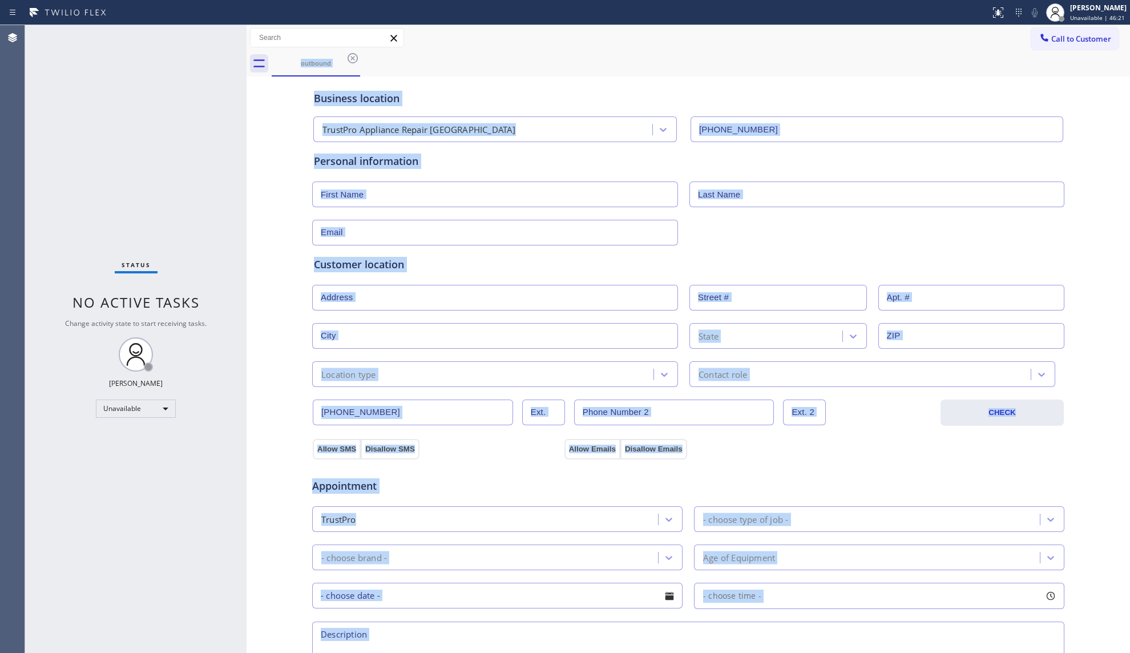
click at [350, 55] on div "outbound" at bounding box center [701, 64] width 859 height 26
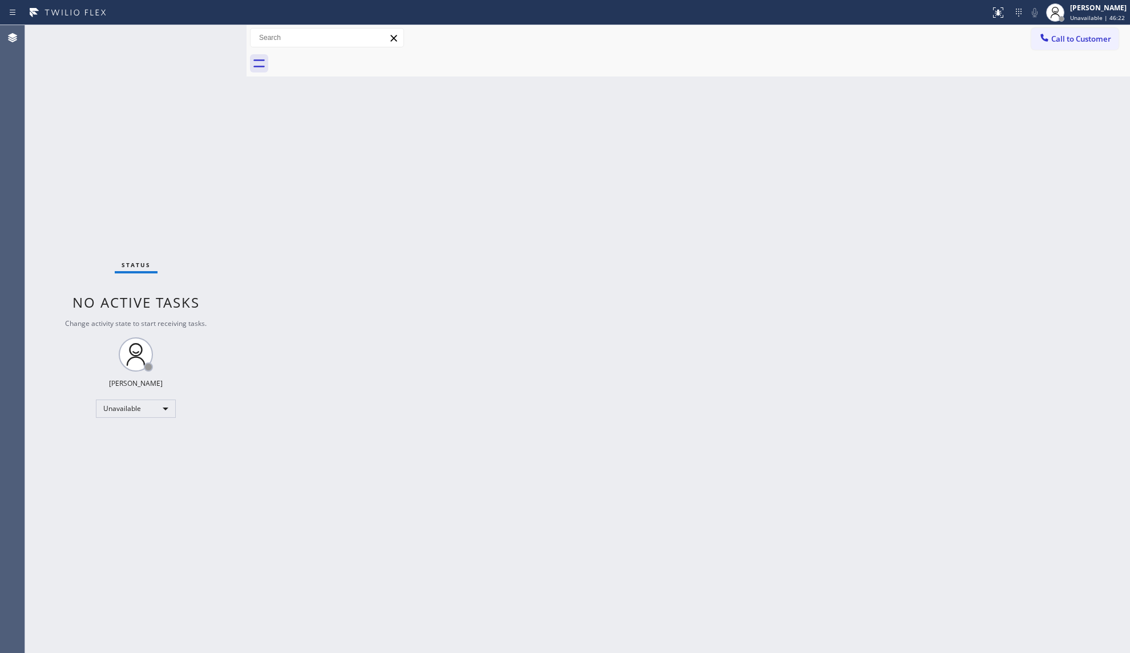
drag, startPoint x: 1044, startPoint y: 34, endPoint x: 1029, endPoint y: 48, distance: 20.6
click at [1044, 34] on icon at bounding box center [1044, 37] width 11 height 11
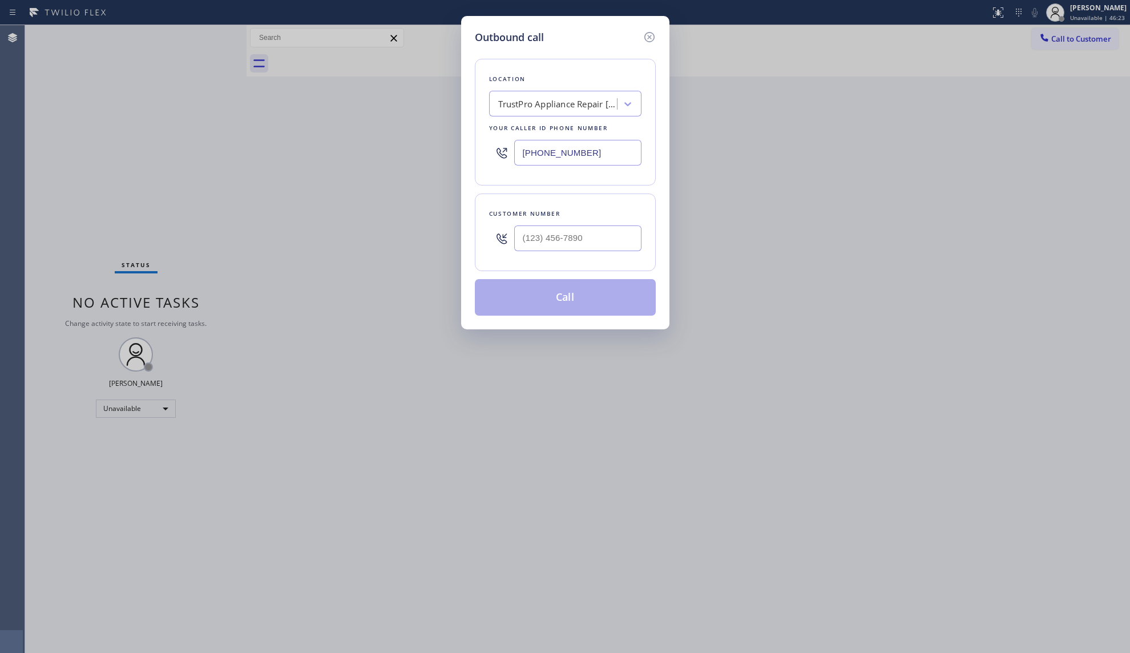
drag, startPoint x: 594, startPoint y: 156, endPoint x: 421, endPoint y: 156, distance: 173.0
click at [421, 156] on div "Outbound call Location TrustPro Appliance Repair [GEOGRAPHIC_DATA] Your caller …" at bounding box center [565, 326] width 1130 height 653
paste input "973) 816-2155"
type input "[PHONE_NUMBER]"
click at [631, 251] on input "(___) ___-____" at bounding box center [577, 238] width 127 height 26
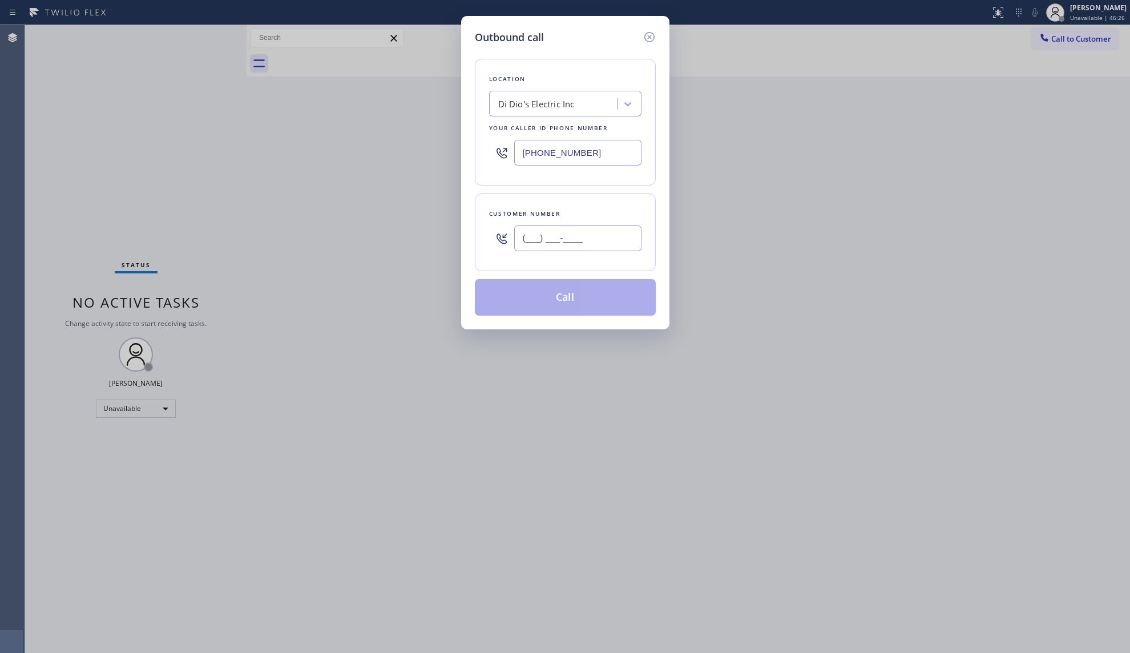
paste input "570) 318-6930"
type input "[PHONE_NUMBER]"
click at [581, 292] on button "Call" at bounding box center [565, 297] width 181 height 37
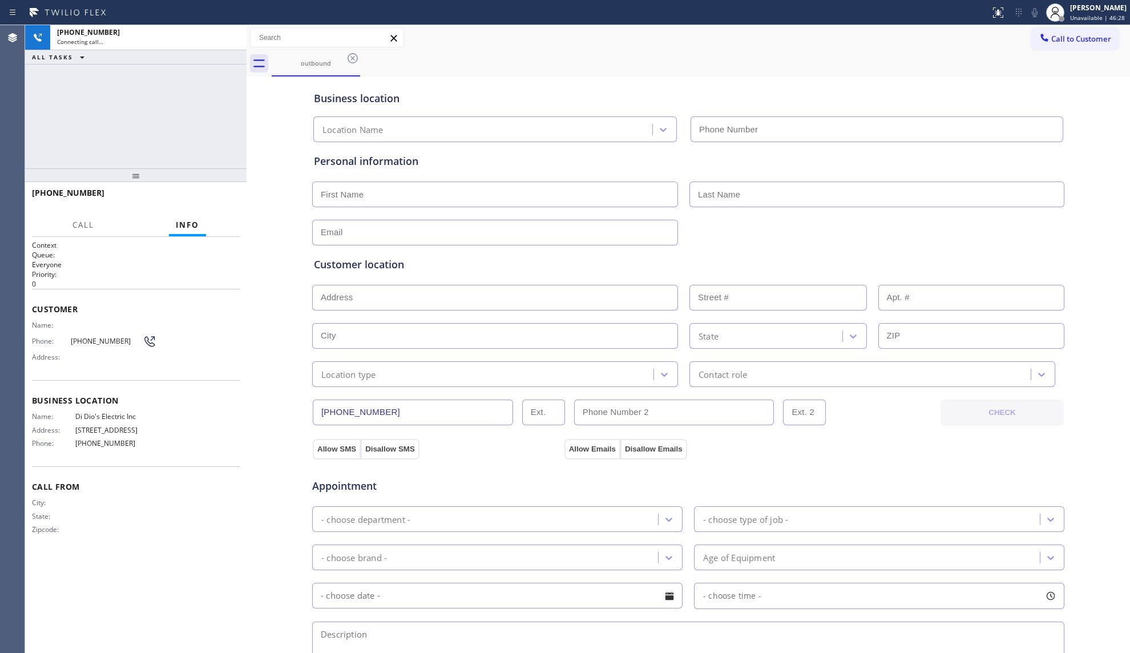
type input "[PHONE_NUMBER]"
click at [233, 195] on button "HANG UP" at bounding box center [213, 198] width 53 height 16
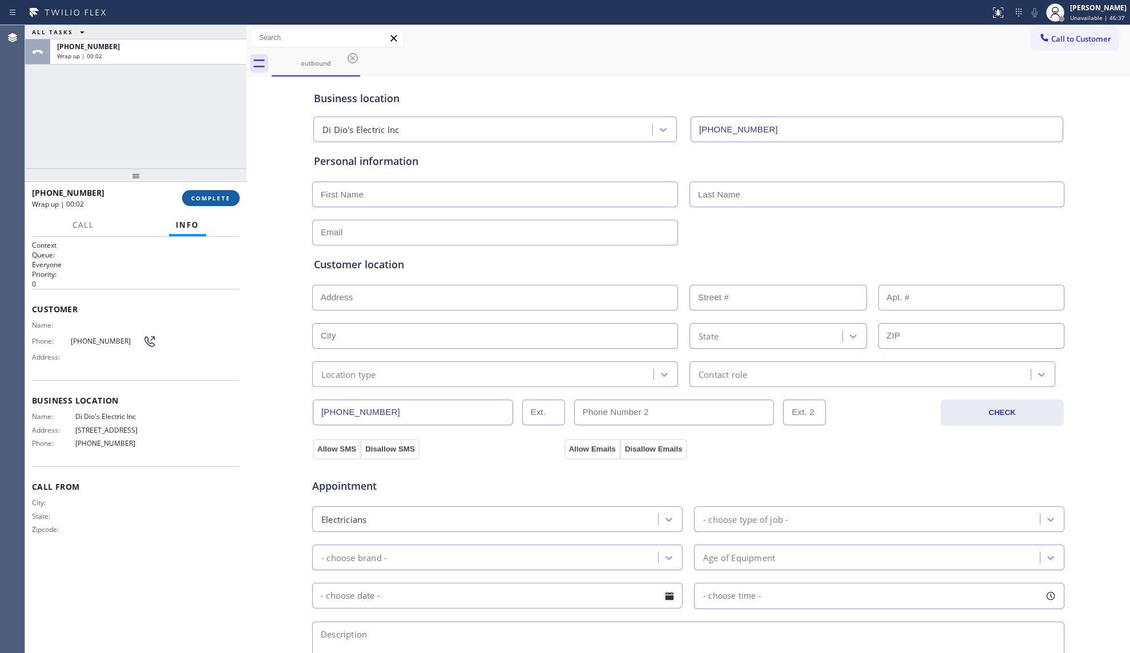
click at [229, 190] on button "COMPLETE" at bounding box center [211, 198] width 58 height 16
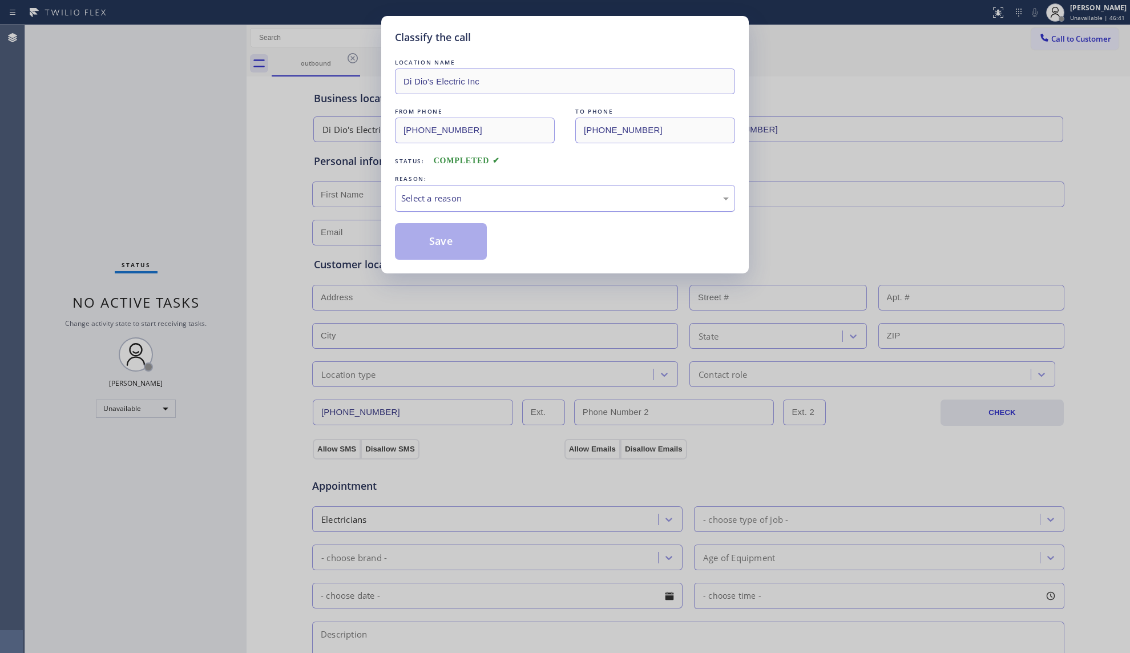
drag, startPoint x: 493, startPoint y: 194, endPoint x: 472, endPoint y: 210, distance: 26.9
click at [491, 195] on div "Select a reason" at bounding box center [565, 198] width 328 height 13
click at [429, 240] on button "Save" at bounding box center [441, 241] width 92 height 37
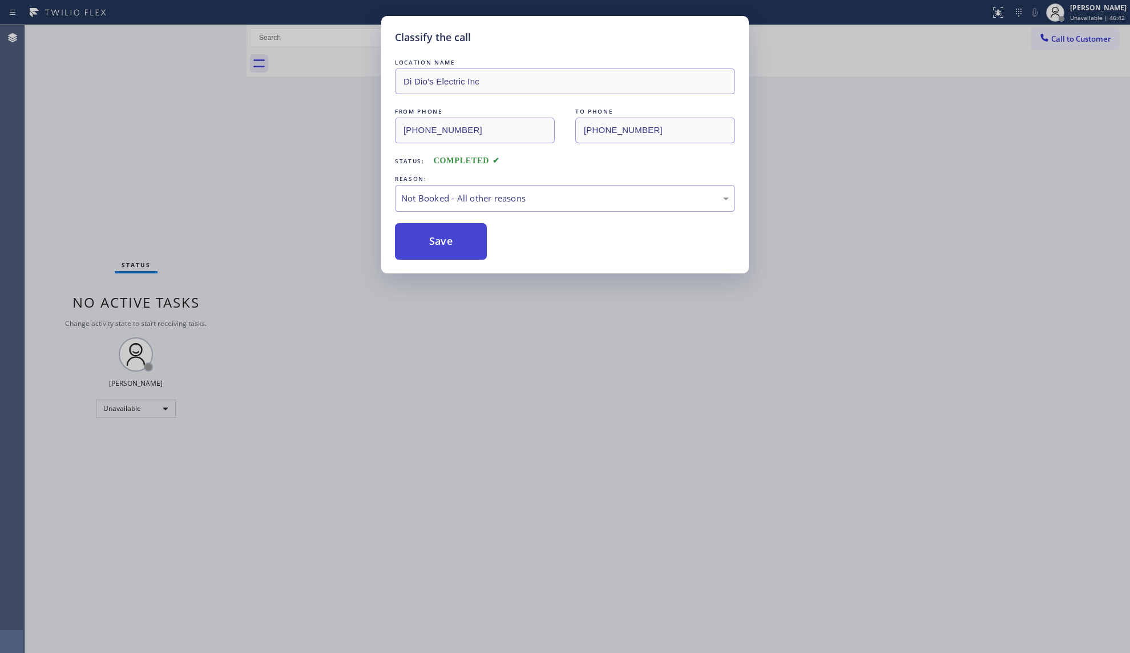
click at [430, 242] on button "Save" at bounding box center [441, 241] width 92 height 37
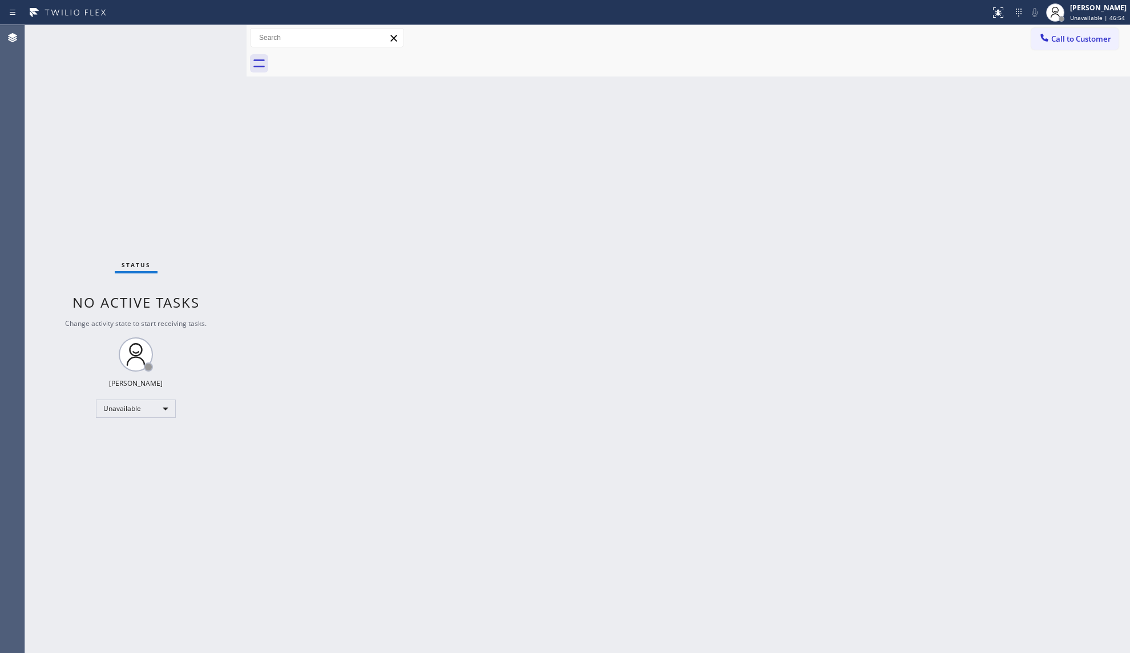
click at [959, 244] on div "Back to Dashboard Change Sender ID Customers Technicians Select a contact Outbo…" at bounding box center [689, 339] width 884 height 628
click at [1054, 37] on span "Call to Customer" at bounding box center [1081, 39] width 60 height 10
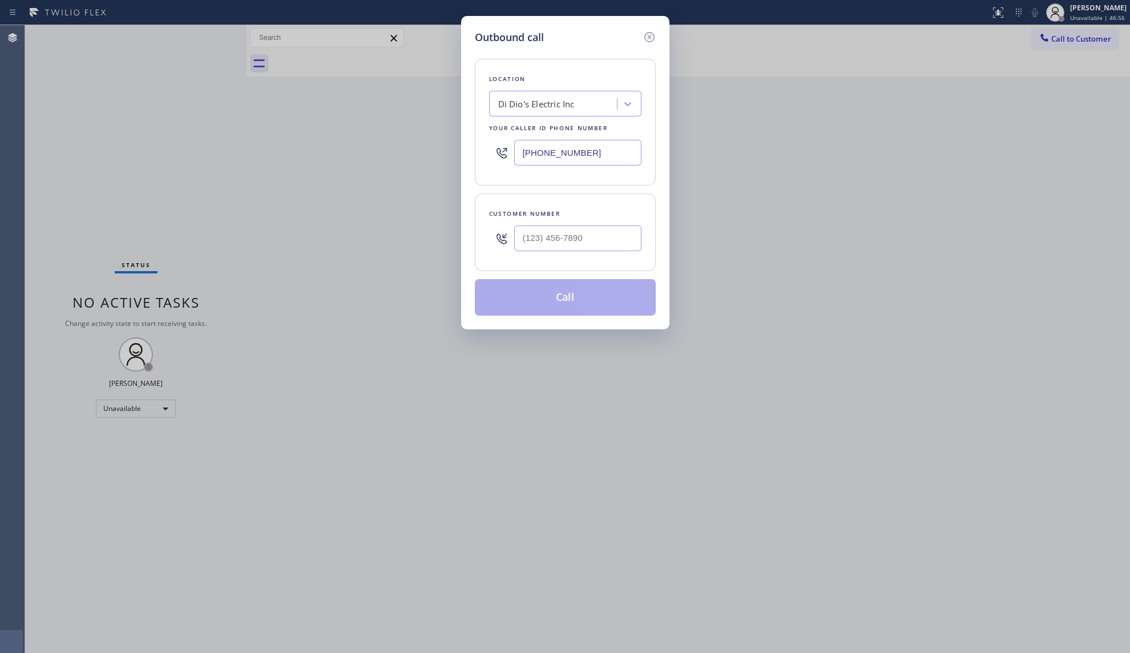
drag, startPoint x: 588, startPoint y: 154, endPoint x: 435, endPoint y: 154, distance: 153.0
click at [435, 154] on div "Outbound call Location Di Dio's Electric Inc Your caller id phone number [PHONE…" at bounding box center [565, 326] width 1130 height 653
paste input "708) 998-4884"
type input "[PHONE_NUMBER]"
click at [575, 245] on input "(___) ___-____" at bounding box center [577, 238] width 127 height 26
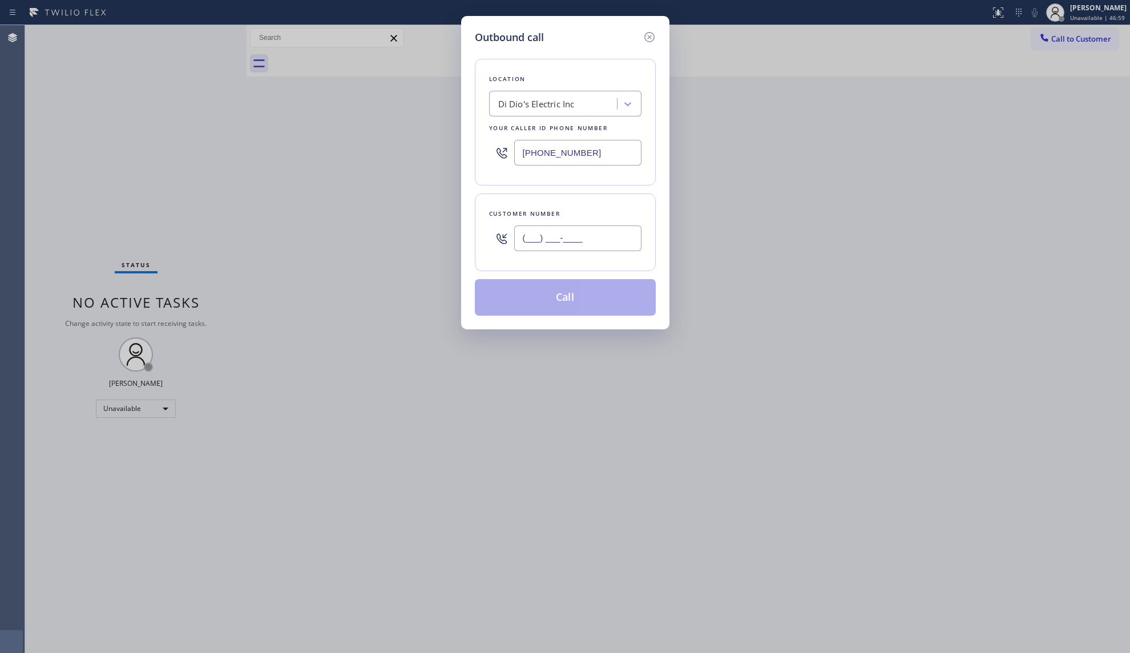
paste input "708) 998-1232"
type input "[PHONE_NUMBER]"
click at [577, 302] on button "Call" at bounding box center [565, 297] width 181 height 37
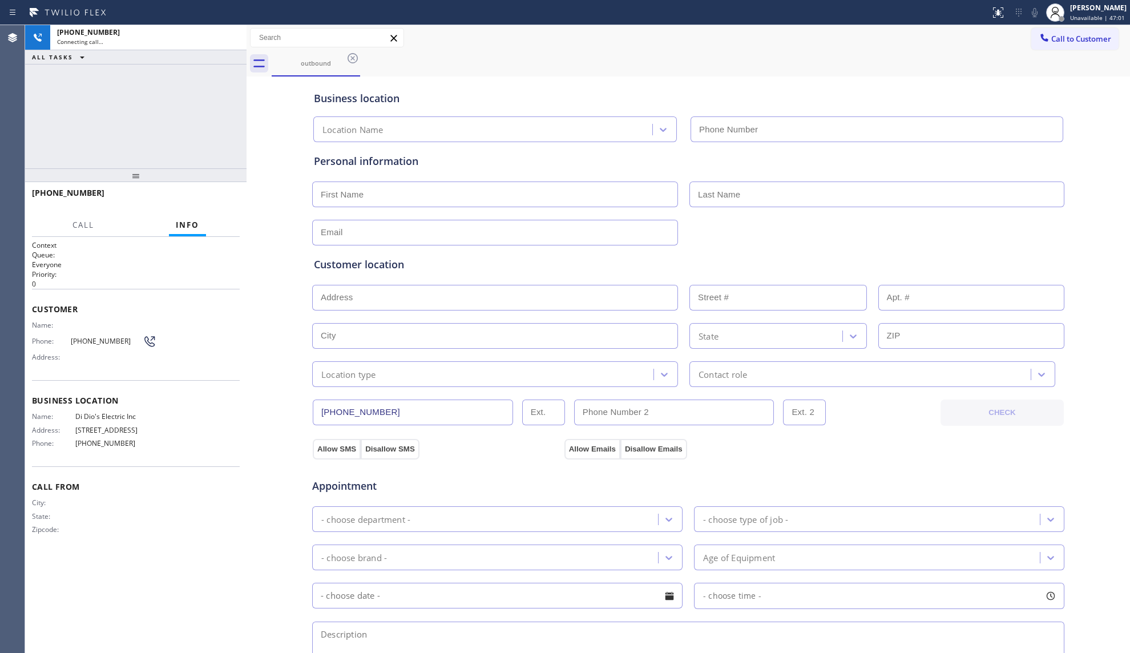
type input "[PHONE_NUMBER]"
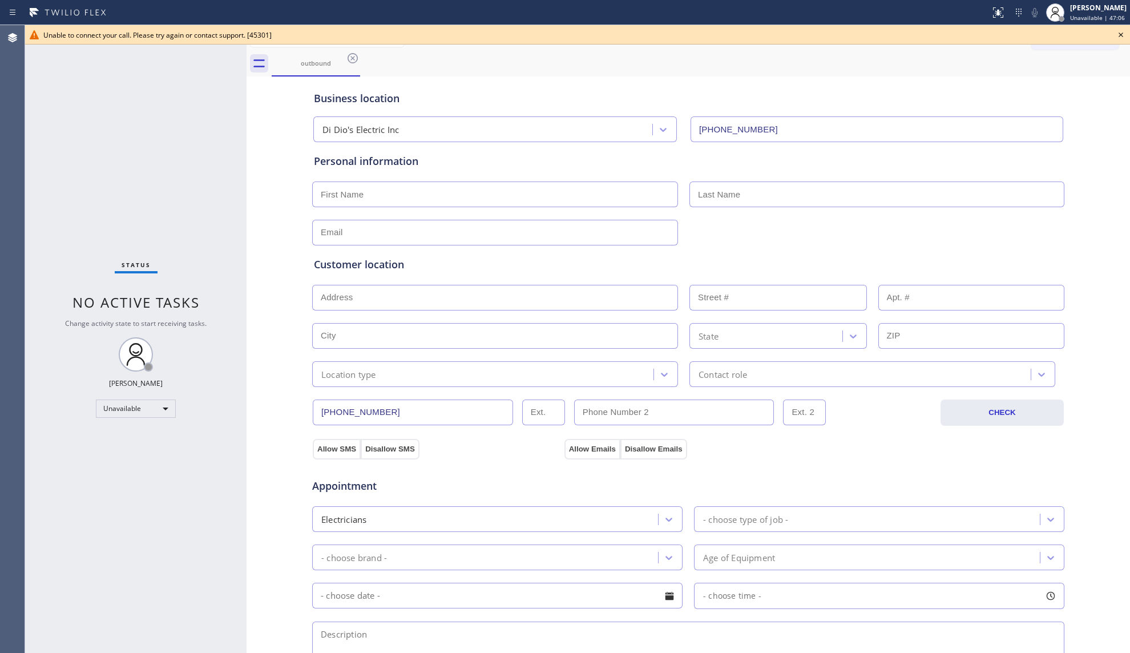
drag, startPoint x: 538, startPoint y: 72, endPoint x: 562, endPoint y: 72, distance: 24.0
click at [544, 72] on div "outbound" at bounding box center [701, 64] width 859 height 26
click at [1122, 34] on icon at bounding box center [1121, 35] width 5 height 5
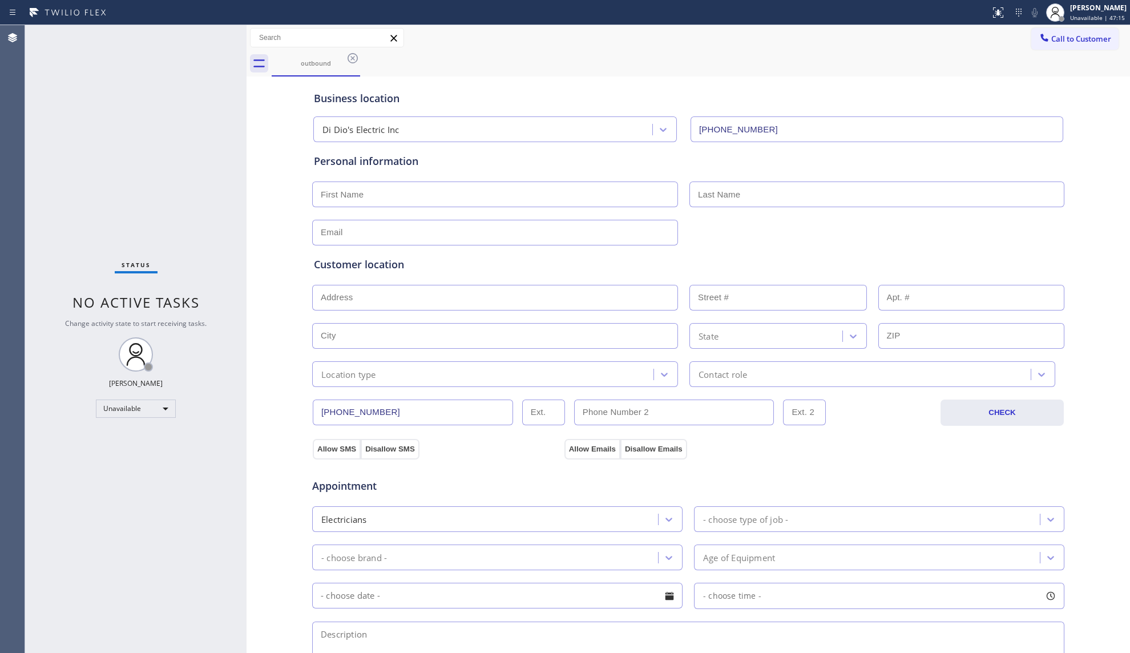
drag, startPoint x: 818, startPoint y: 61, endPoint x: 856, endPoint y: 53, distance: 39.1
click at [817, 60] on div "outbound" at bounding box center [701, 64] width 859 height 26
click at [355, 59] on icon at bounding box center [353, 58] width 14 height 14
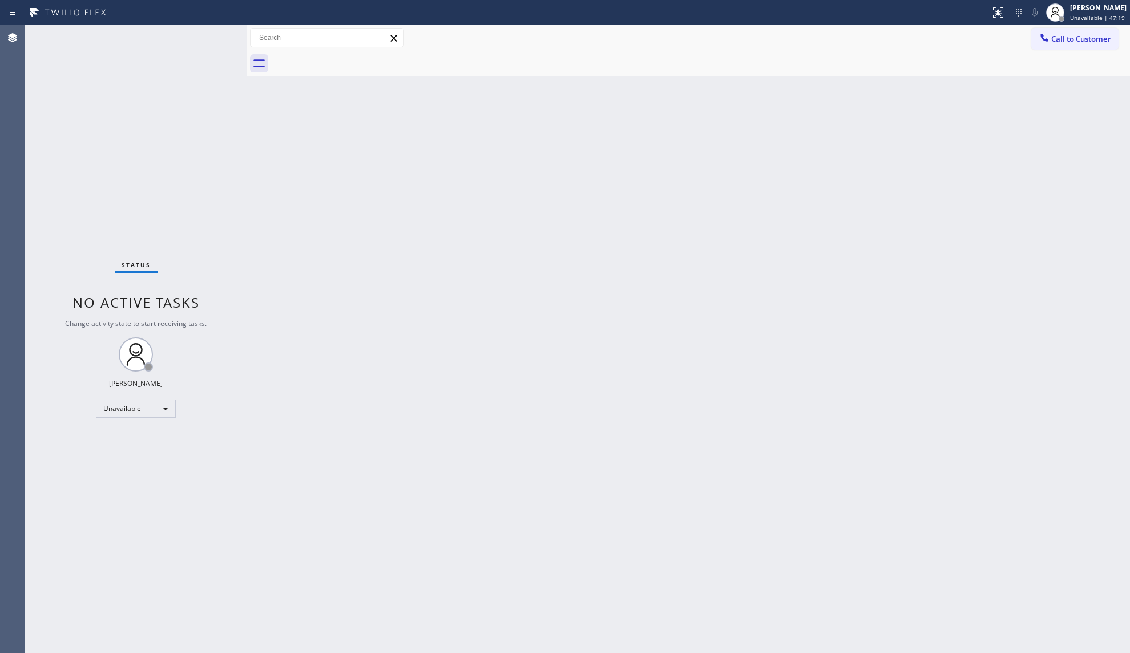
drag, startPoint x: 1055, startPoint y: 44, endPoint x: 1045, endPoint y: 44, distance: 10.3
click at [1045, 44] on button "Call to Customer" at bounding box center [1074, 39] width 87 height 22
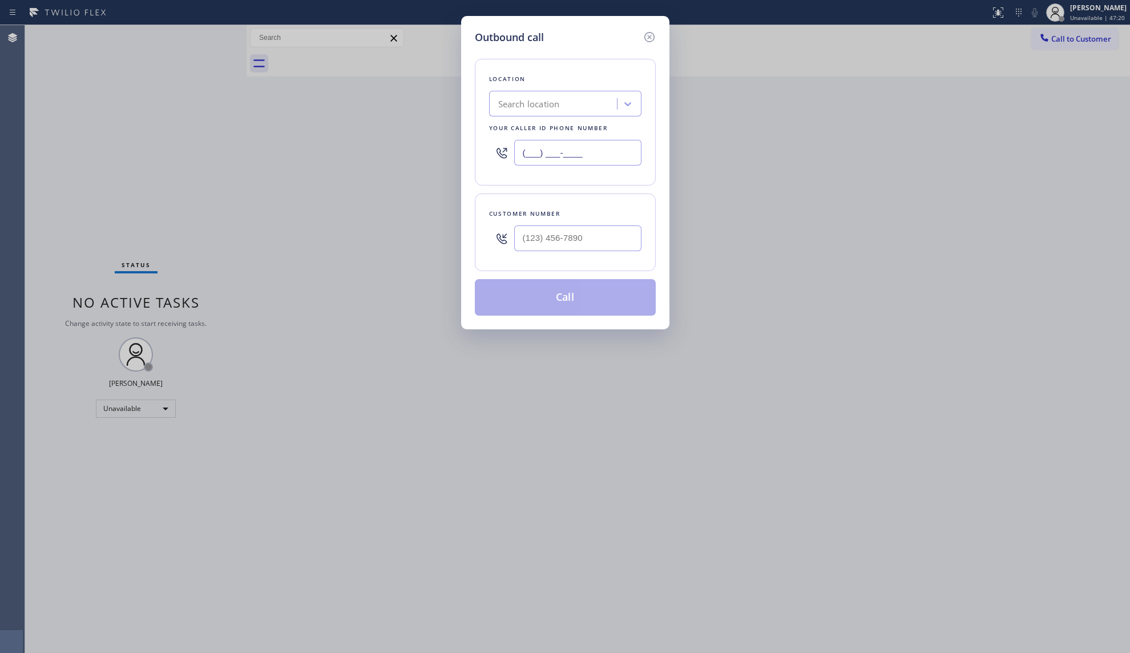
drag, startPoint x: 489, startPoint y: 149, endPoint x: 407, endPoint y: 149, distance: 82.2
click at [404, 149] on div "Outbound call Location Search location Your caller id phone number (___) ___-__…" at bounding box center [565, 326] width 1130 height 653
paste input "312) 836-4357"
type input "[PHONE_NUMBER]"
click at [611, 242] on input "(___) ___-____" at bounding box center [577, 238] width 127 height 26
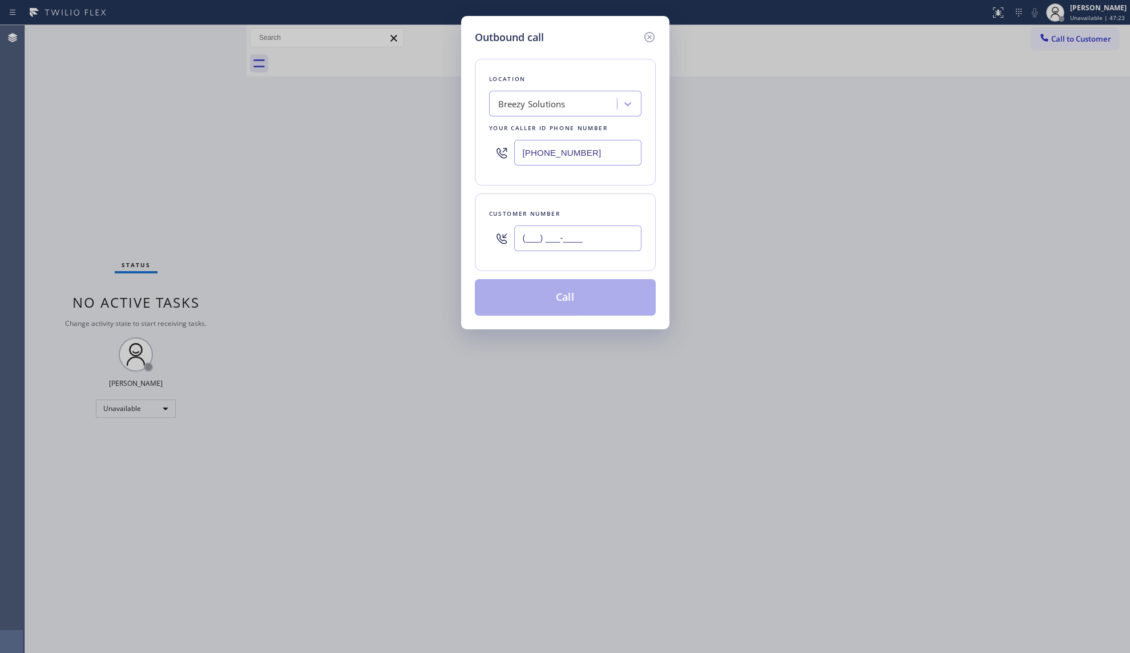
paste input "773) 882-6553"
type input "[PHONE_NUMBER]"
click at [583, 301] on button "Call" at bounding box center [565, 297] width 181 height 37
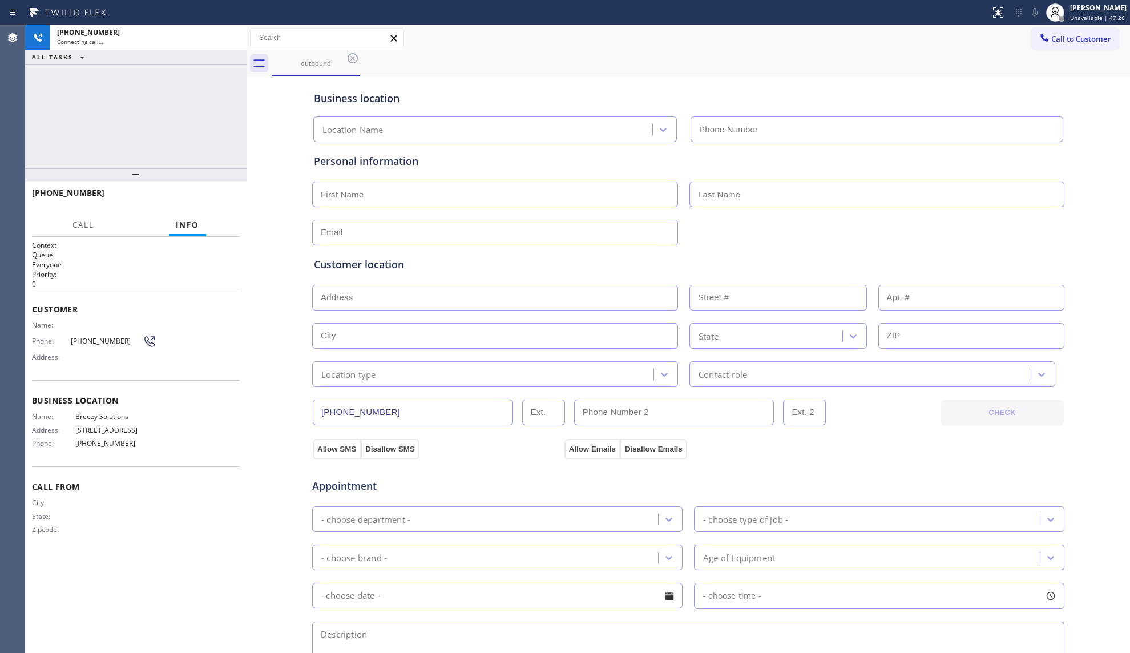
type input "[PHONE_NUMBER]"
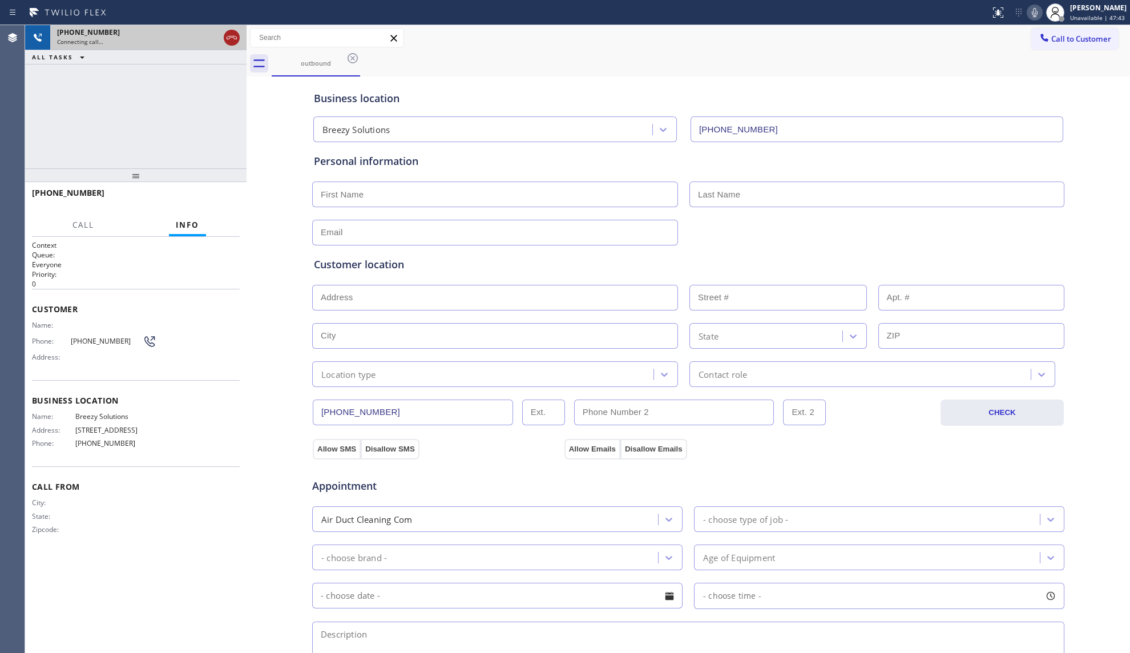
click at [234, 34] on icon at bounding box center [232, 38] width 14 height 14
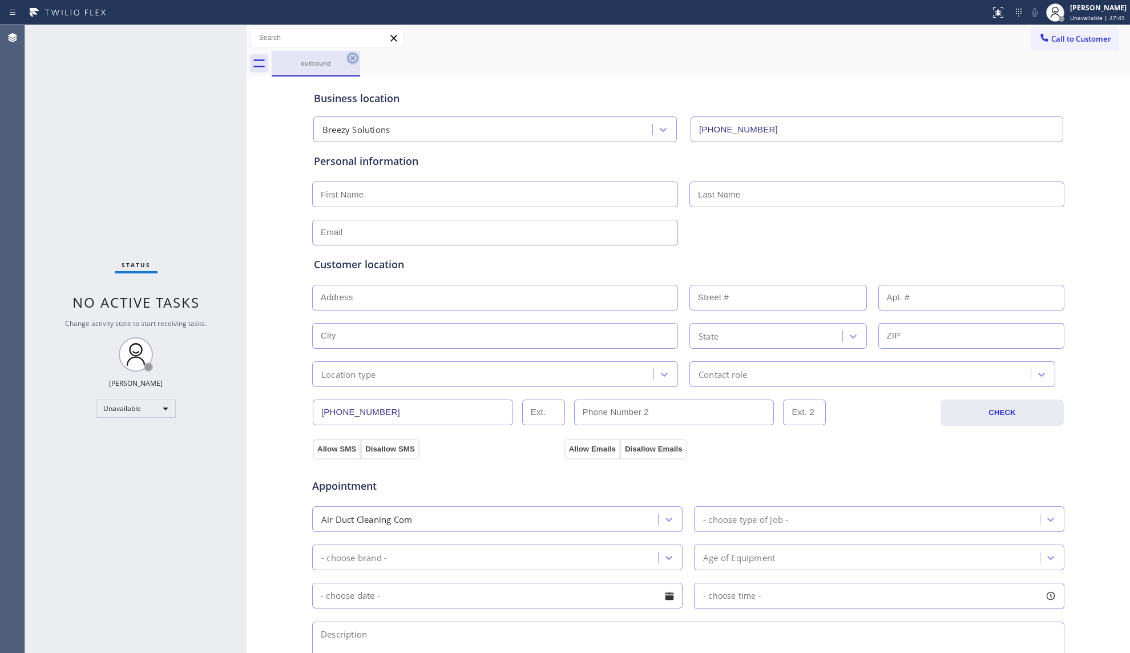
click at [347, 58] on icon at bounding box center [353, 58] width 14 height 14
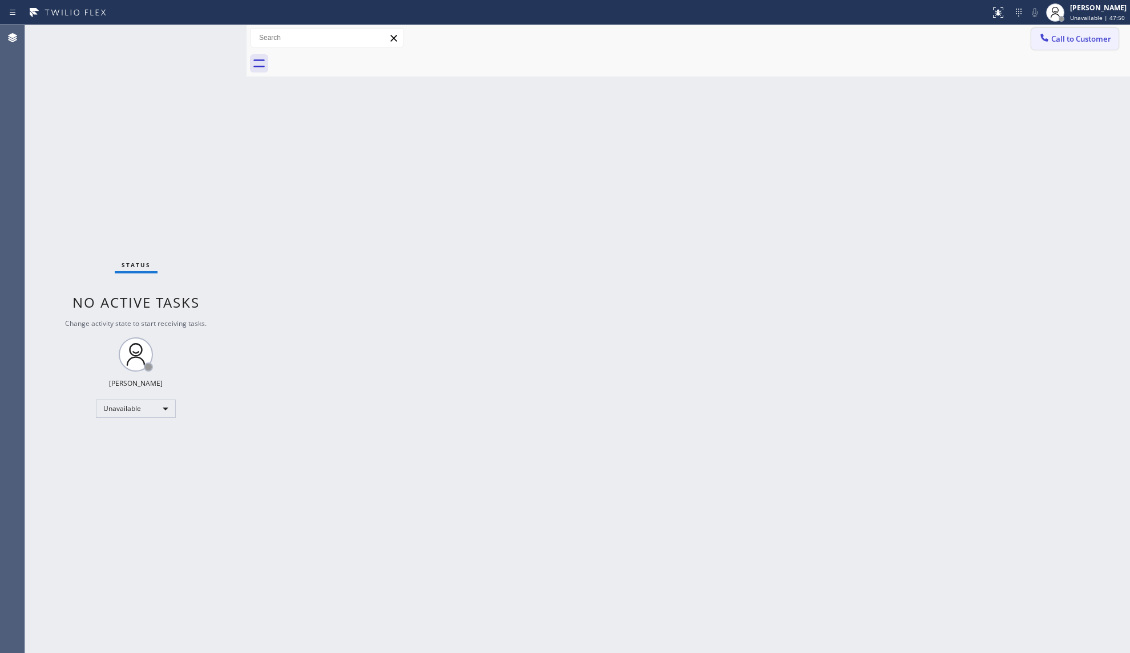
drag, startPoint x: 1053, startPoint y: 43, endPoint x: 715, endPoint y: 104, distance: 343.3
click at [1051, 43] on span "Call to Customer" at bounding box center [1081, 39] width 60 height 10
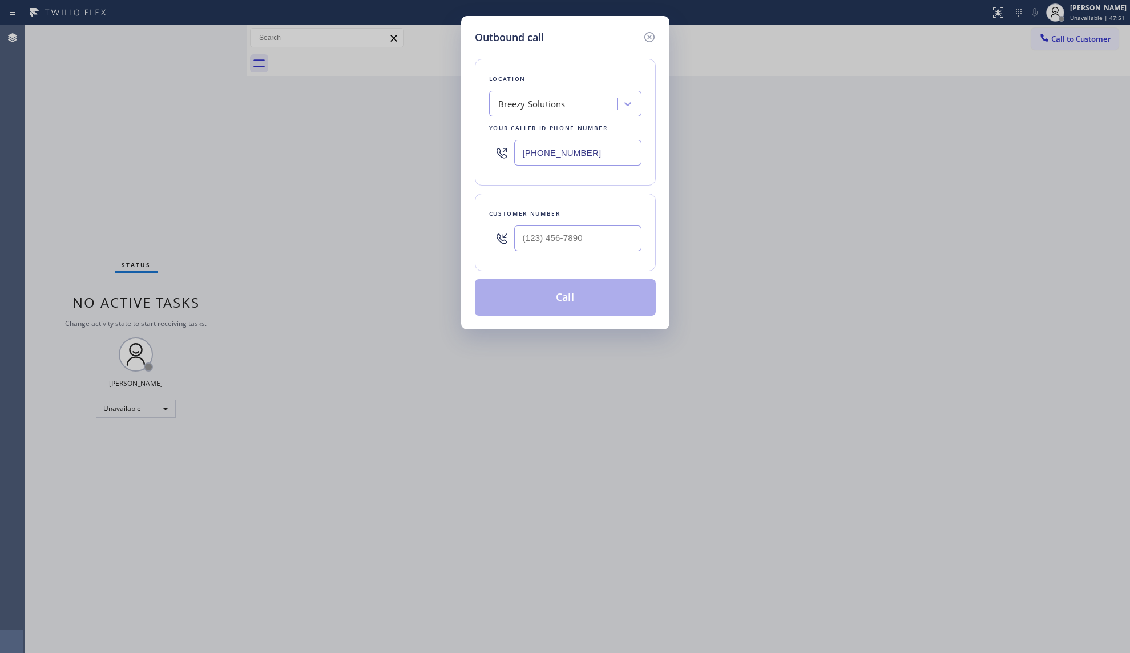
drag, startPoint x: 593, startPoint y: 158, endPoint x: 498, endPoint y: 170, distance: 94.9
click at [498, 170] on div "[PHONE_NUMBER]" at bounding box center [565, 152] width 152 height 37
paste input "516) 613-5262"
type input "[PHONE_NUMBER]"
click at [511, 240] on div at bounding box center [501, 238] width 25 height 37
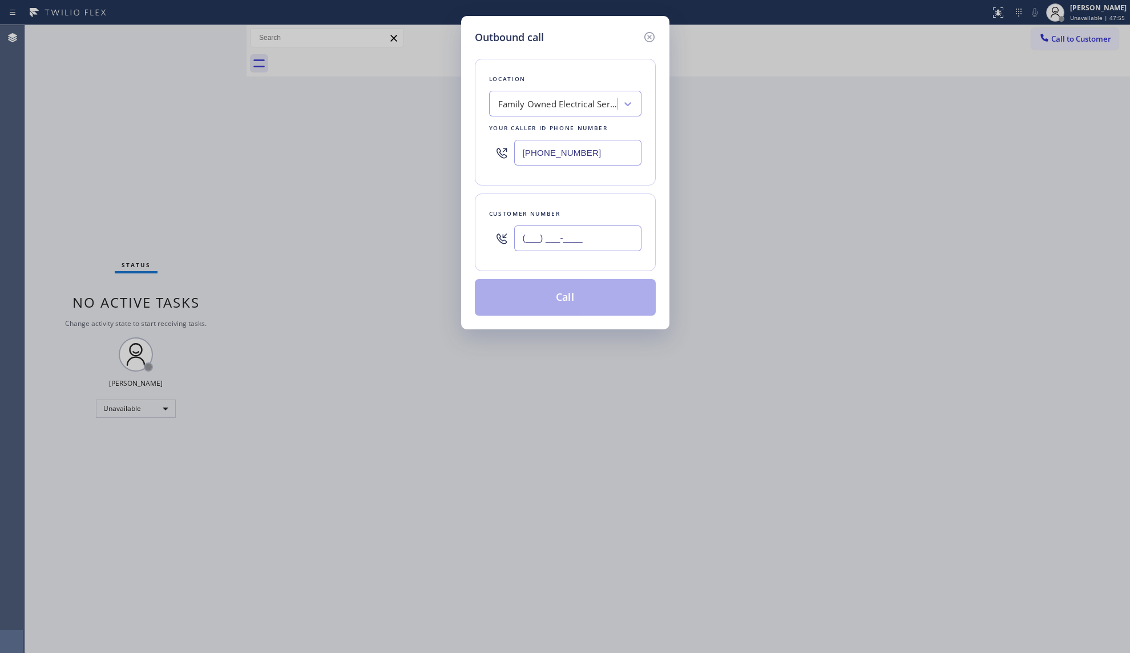
click at [517, 239] on input "(___) ___-____" at bounding box center [577, 238] width 127 height 26
paste input "315) 547-2529"
type input "[PHONE_NUMBER]"
click at [578, 304] on button "Call" at bounding box center [565, 297] width 181 height 37
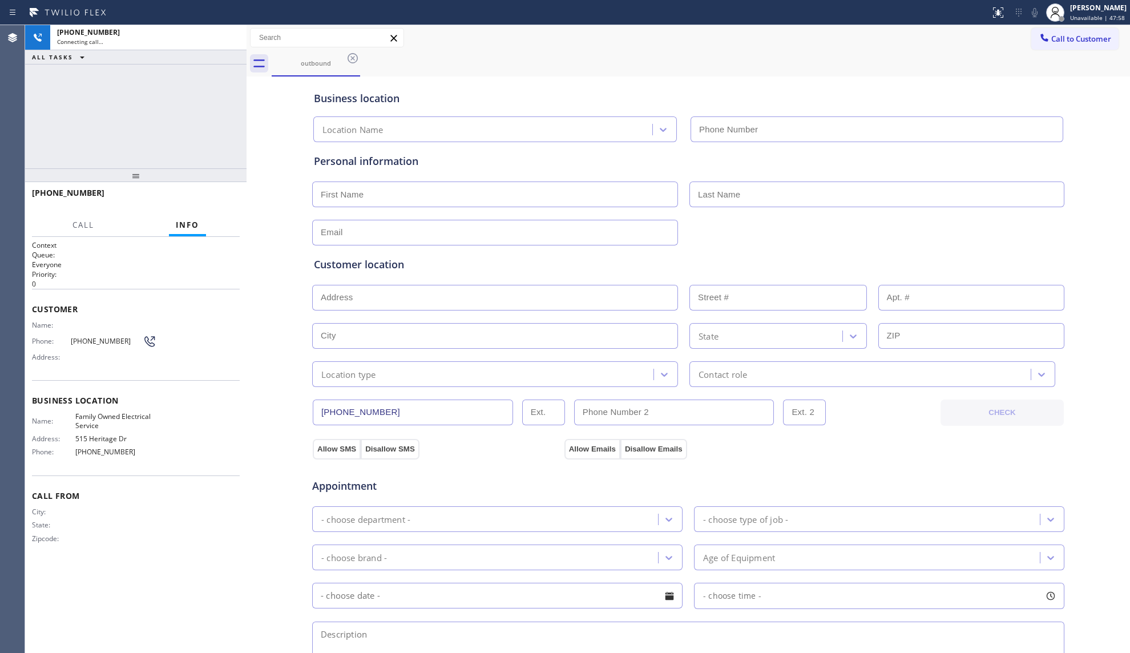
type input "[PHONE_NUMBER]"
click at [830, 48] on div "Call to Customer Outbound call Location Family Owned Electrical Service Your ca…" at bounding box center [689, 38] width 884 height 26
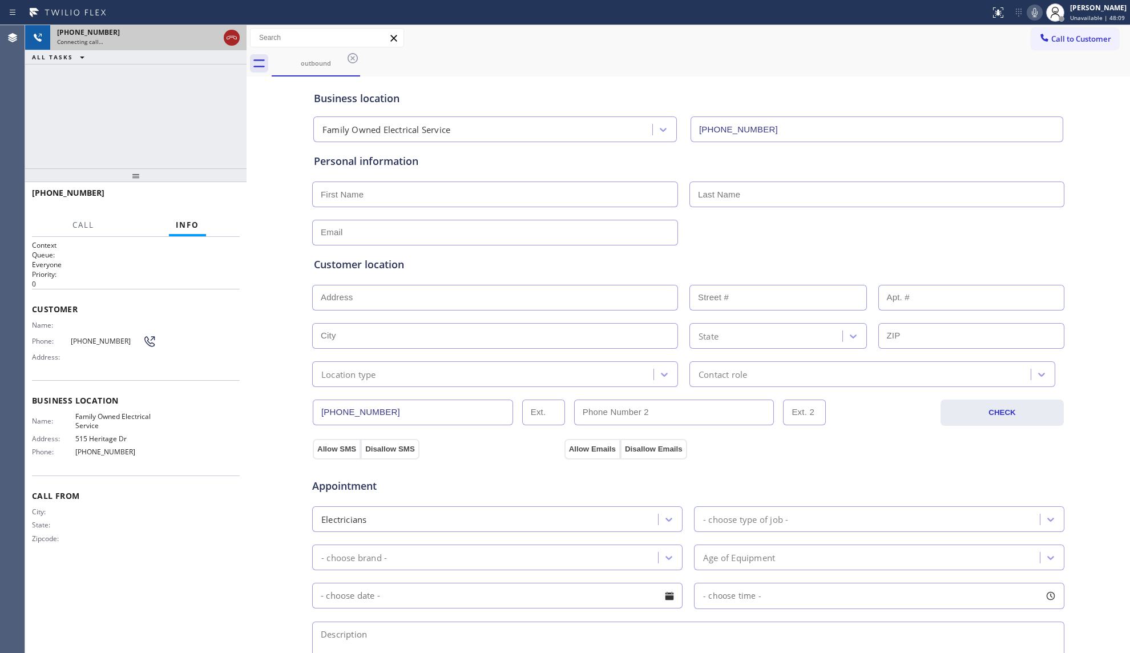
click at [229, 38] on icon at bounding box center [232, 38] width 14 height 14
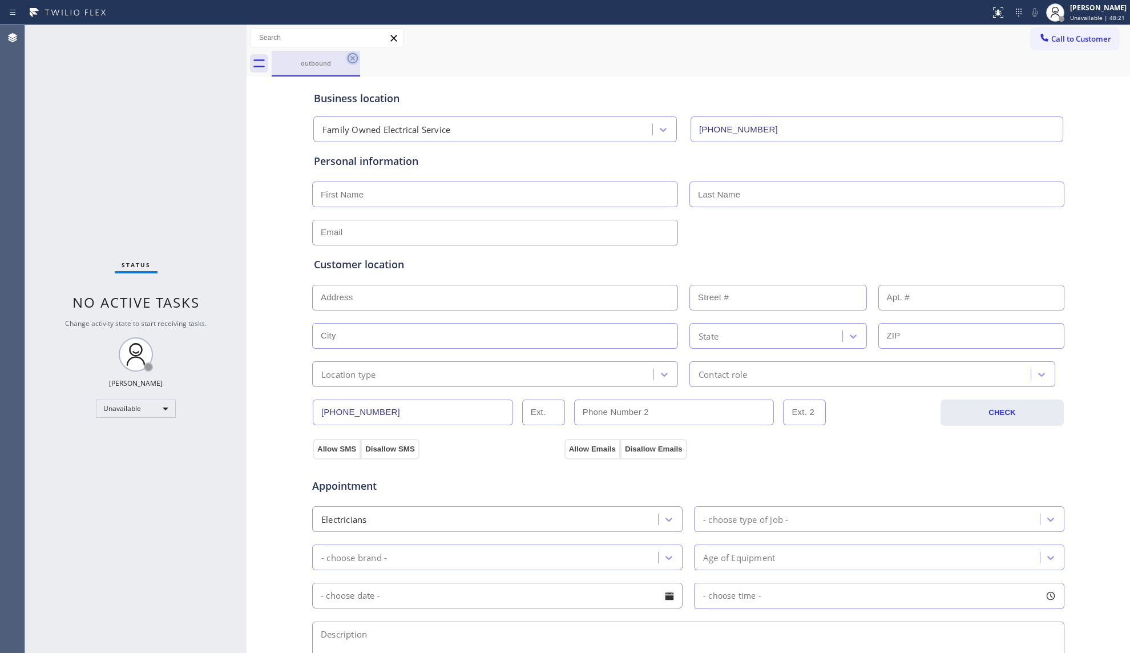
click at [354, 62] on icon at bounding box center [353, 58] width 14 height 14
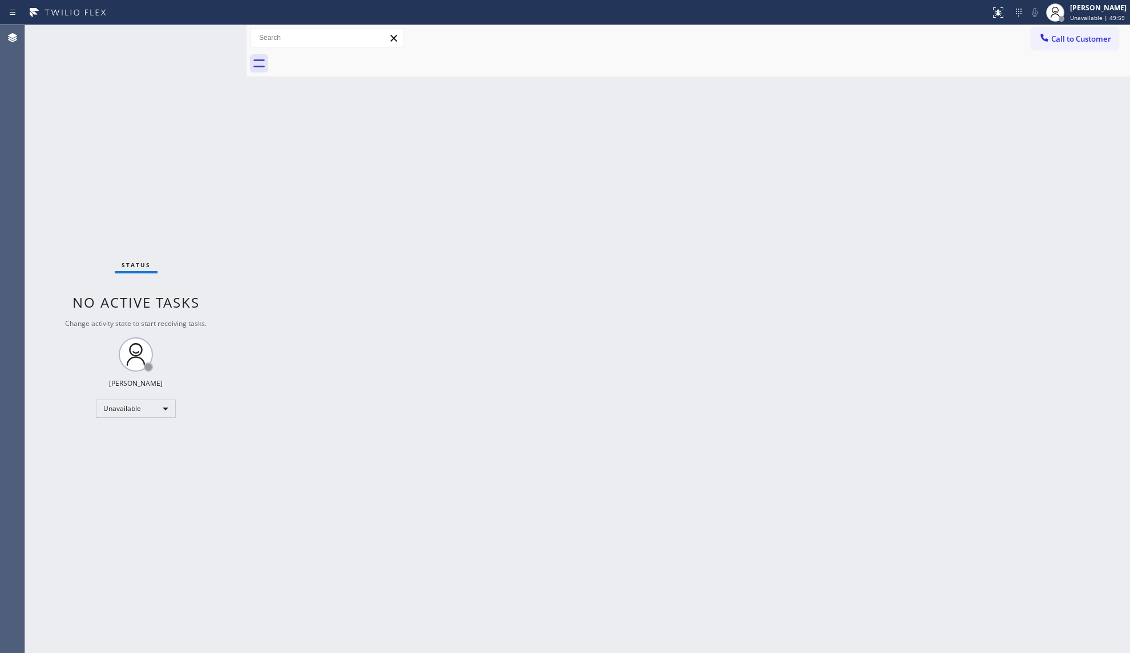
click at [624, 147] on div "Back to Dashboard Change Sender ID Customers Technicians Select a contact Outbo…" at bounding box center [689, 339] width 884 height 628
drag, startPoint x: 897, startPoint y: 170, endPoint x: 914, endPoint y: 151, distance: 25.5
click at [902, 167] on div "Back to Dashboard Change Sender ID Customers Technicians Select a contact Outbo…" at bounding box center [689, 339] width 884 height 628
click at [1054, 39] on span "Call to Customer" at bounding box center [1081, 39] width 60 height 10
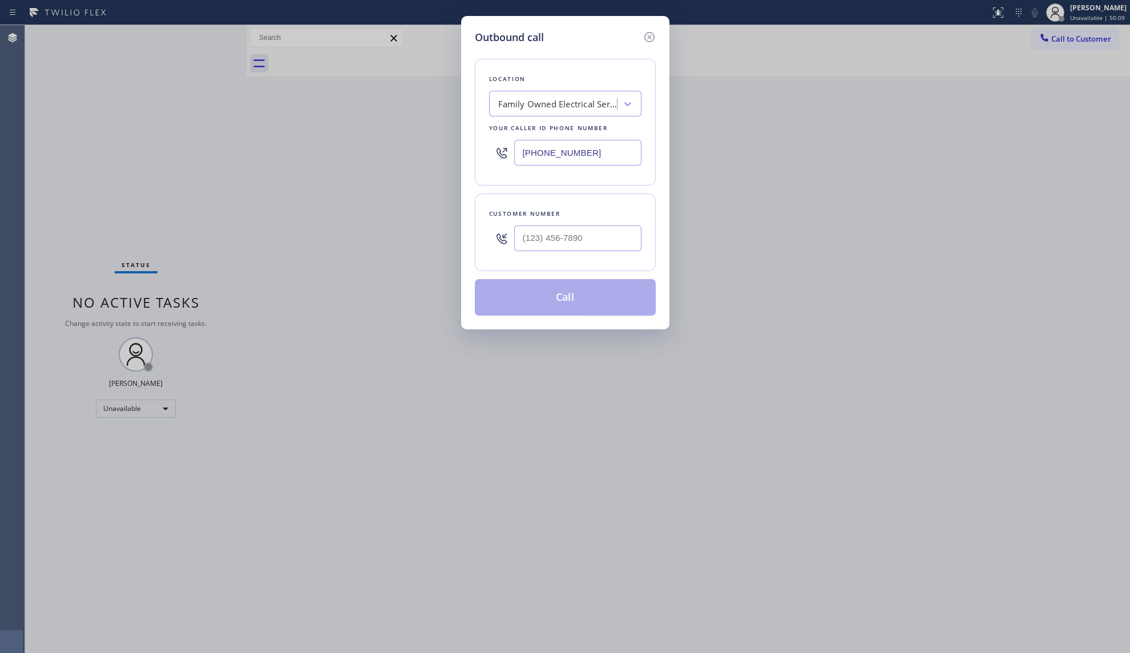
click at [608, 142] on input "[PHONE_NUMBER]" at bounding box center [577, 153] width 127 height 26
drag, startPoint x: 601, startPoint y: 147, endPoint x: 476, endPoint y: 150, distance: 125.0
click at [476, 150] on div "Location Family Owned Electrical Service Your caller id phone number [PHONE_NUM…" at bounding box center [565, 122] width 181 height 127
paste input "661) 338-6378"
type input "[PHONE_NUMBER]"
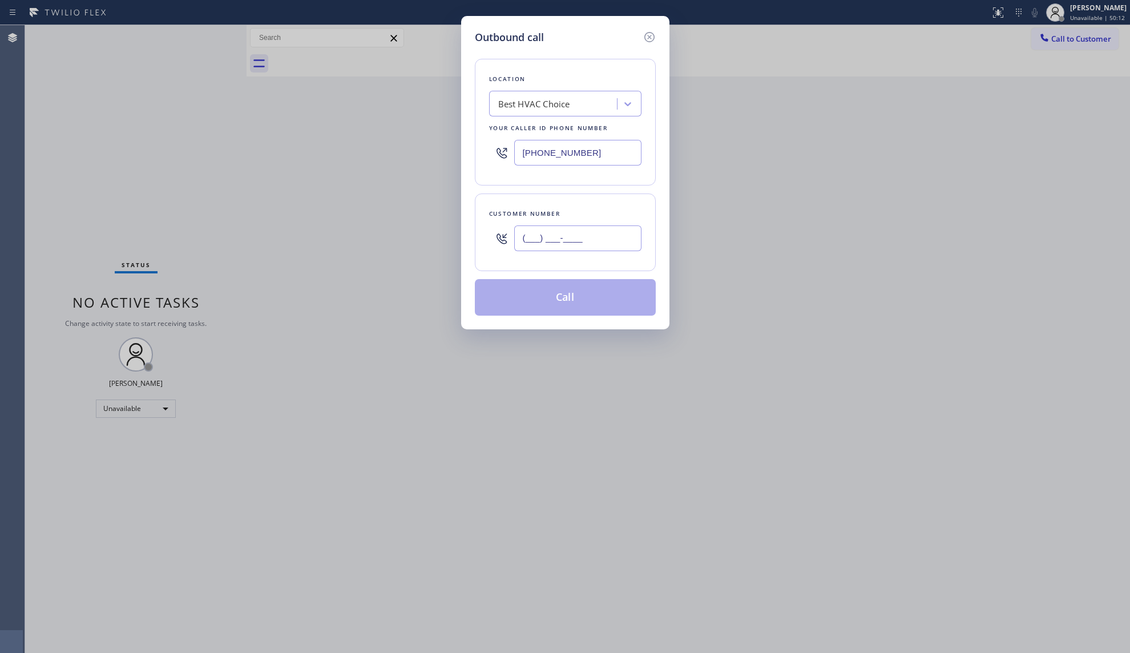
paste input "661) 461-5248"
click at [624, 235] on input "[PHONE_NUMBER]" at bounding box center [577, 238] width 127 height 26
type input "[PHONE_NUMBER]"
click at [558, 309] on button "Call" at bounding box center [565, 297] width 181 height 37
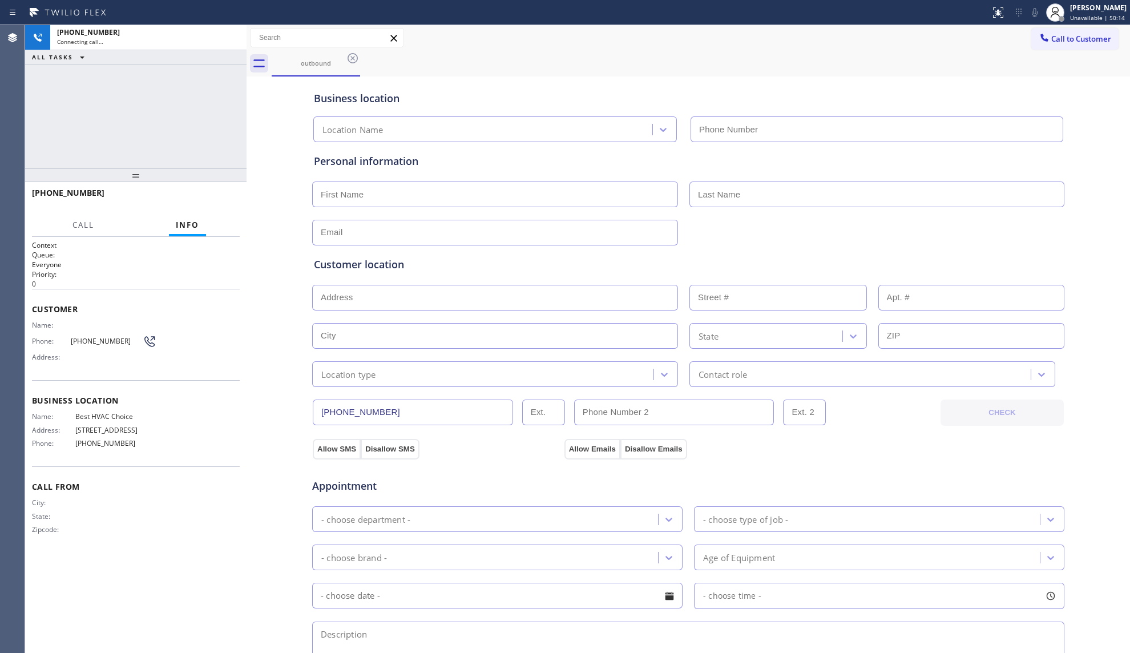
type input "[PHONE_NUMBER]"
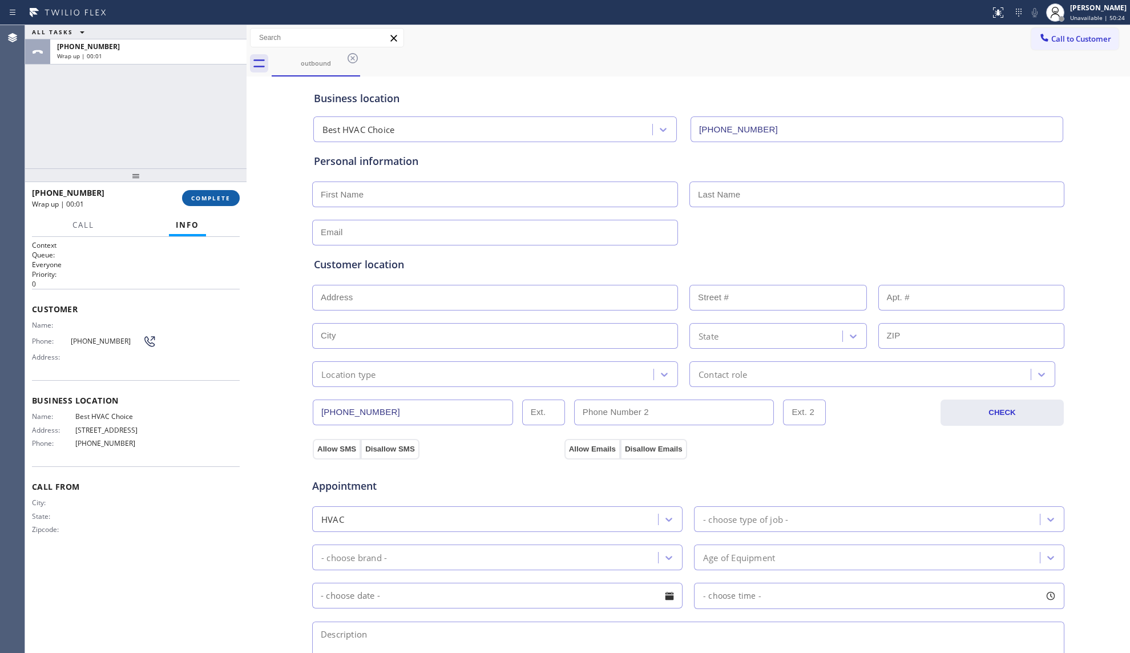
click at [211, 196] on span "COMPLETE" at bounding box center [210, 198] width 39 height 8
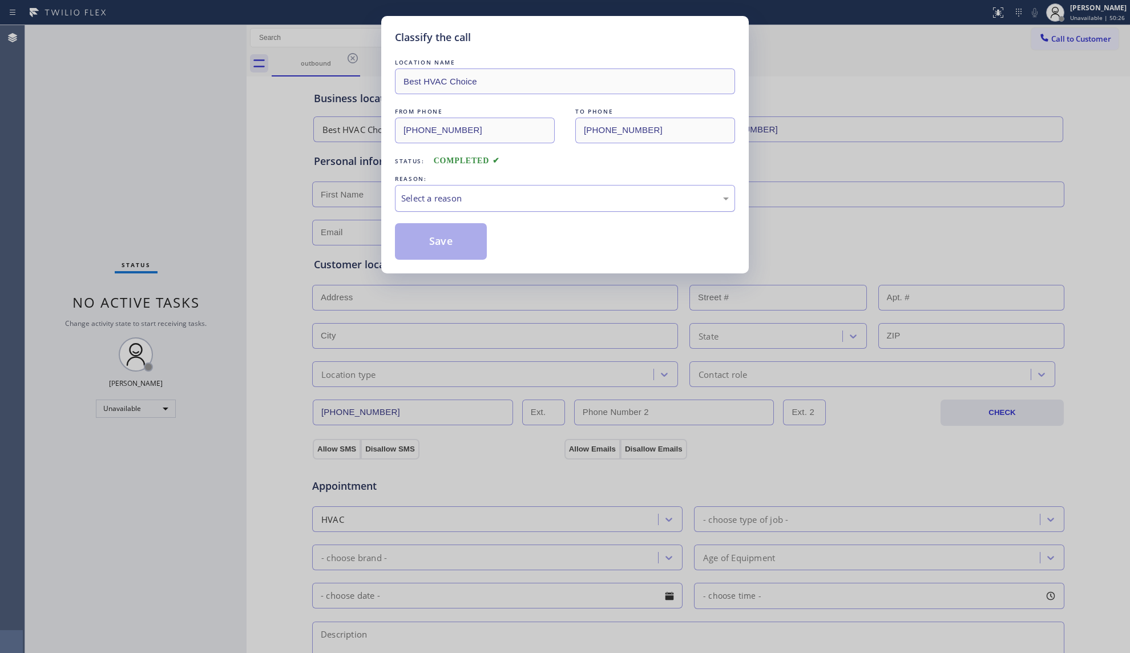
click at [420, 199] on div "Select a reason" at bounding box center [565, 198] width 328 height 13
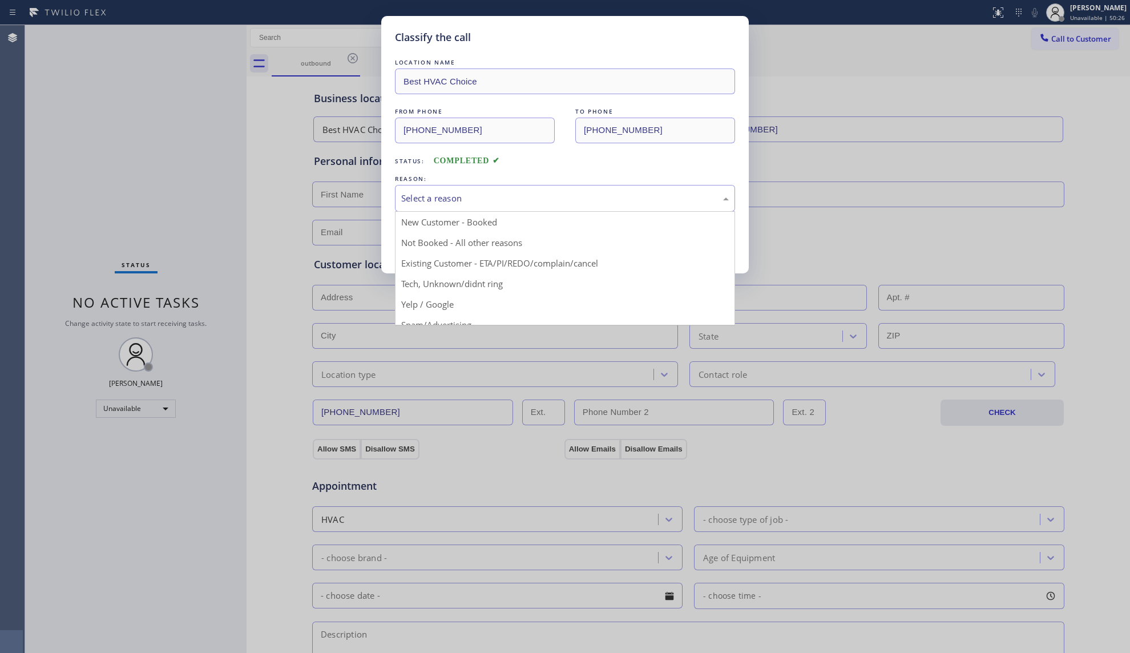
click at [421, 243] on button "Save" at bounding box center [441, 241] width 92 height 37
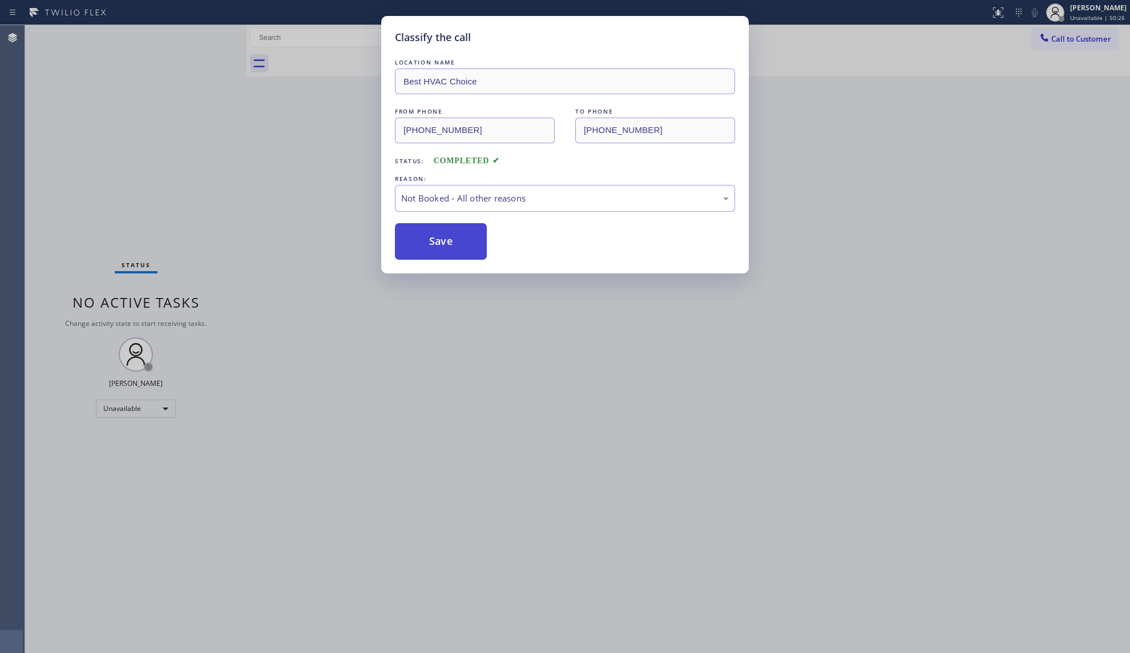
click at [433, 238] on button "Save" at bounding box center [441, 241] width 92 height 37
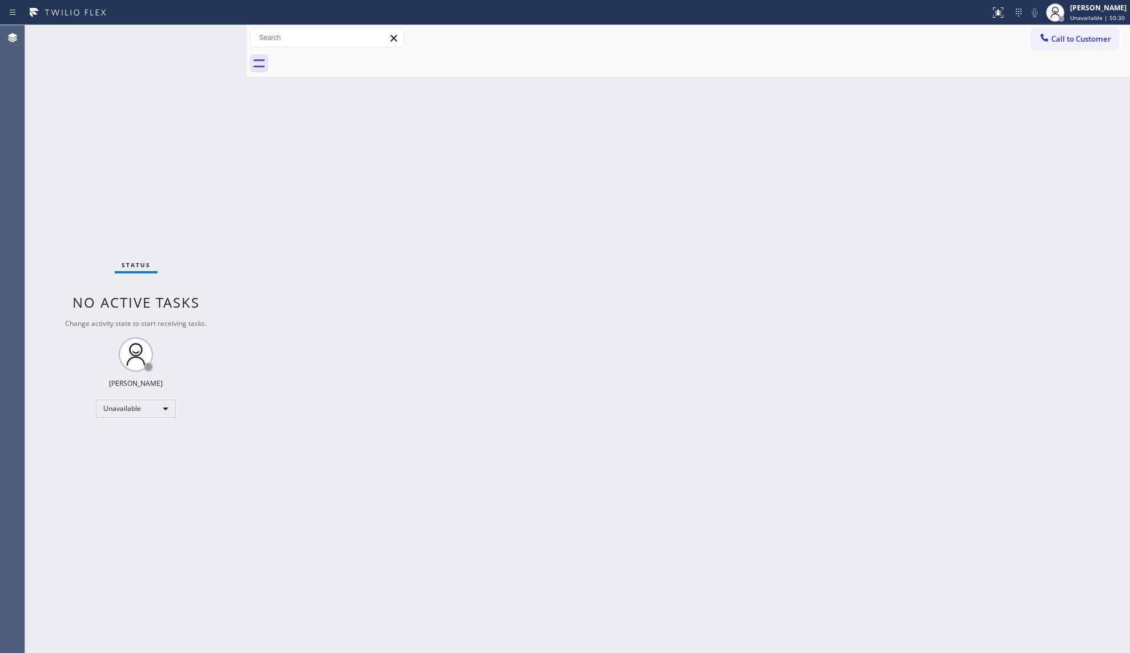
drag, startPoint x: 1038, startPoint y: 37, endPoint x: 756, endPoint y: 105, distance: 289.6
click at [1034, 35] on button "Call to Customer" at bounding box center [1074, 39] width 87 height 22
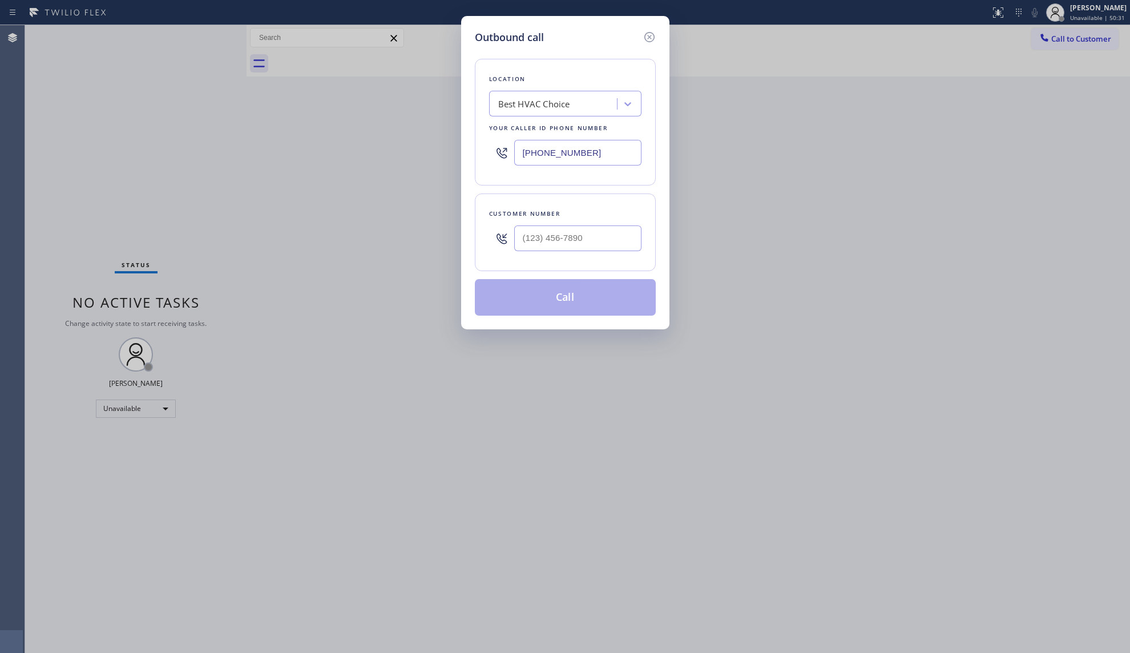
drag, startPoint x: 601, startPoint y: 155, endPoint x: 464, endPoint y: 130, distance: 139.8
click at [464, 130] on div "Outbound call Location Best HVAC Choice Your caller id phone number [PHONE_NUMB…" at bounding box center [565, 172] width 208 height 313
paste input "805) 360-380"
type input "[PHONE_NUMBER]"
click at [592, 233] on input "(___) ___-____" at bounding box center [577, 238] width 127 height 26
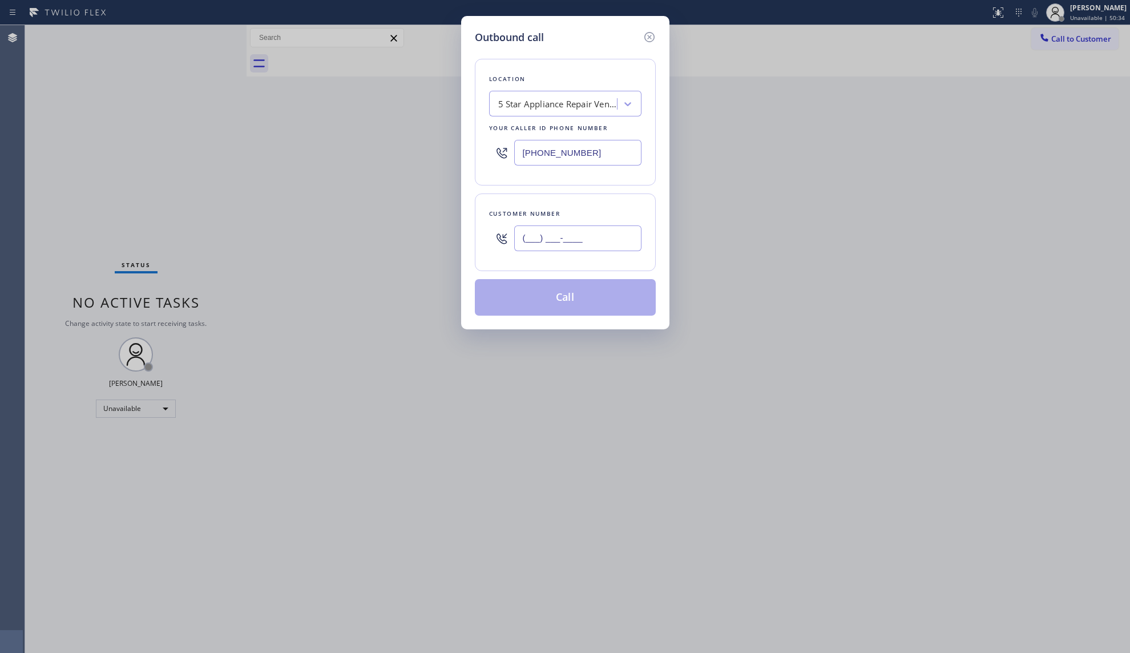
paste input "209) 790-7016"
type input "[PHONE_NUMBER]"
click at [565, 300] on button "Call" at bounding box center [565, 297] width 181 height 37
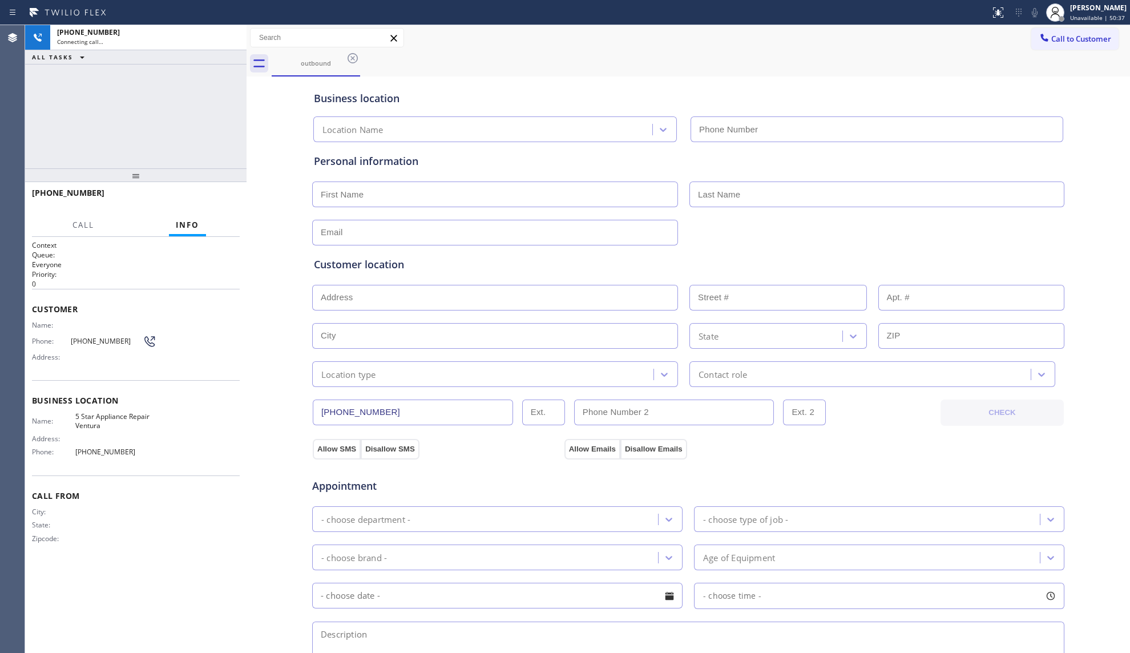
type input "[PHONE_NUMBER]"
click at [213, 209] on div "[PHONE_NUMBER] Live | 00:03 HANG UP" at bounding box center [136, 198] width 208 height 30
click at [211, 203] on button "HANG UP" at bounding box center [213, 198] width 53 height 16
click at [211, 202] on button "HANG UP" at bounding box center [213, 198] width 53 height 16
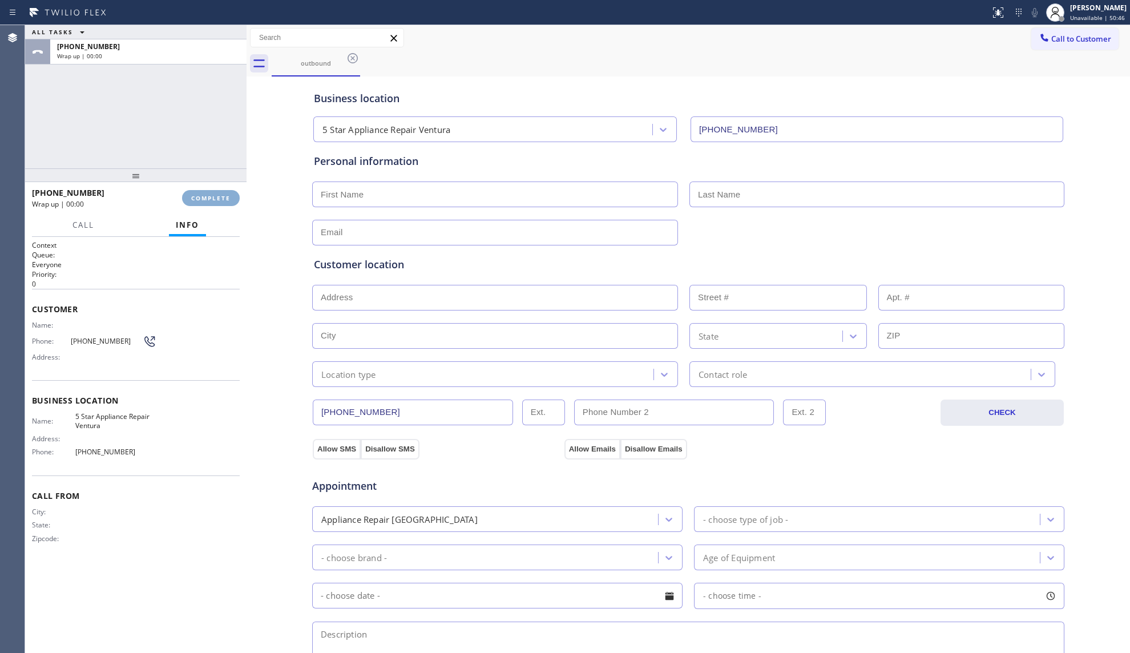
click at [211, 202] on span "COMPLETE" at bounding box center [210, 198] width 39 height 8
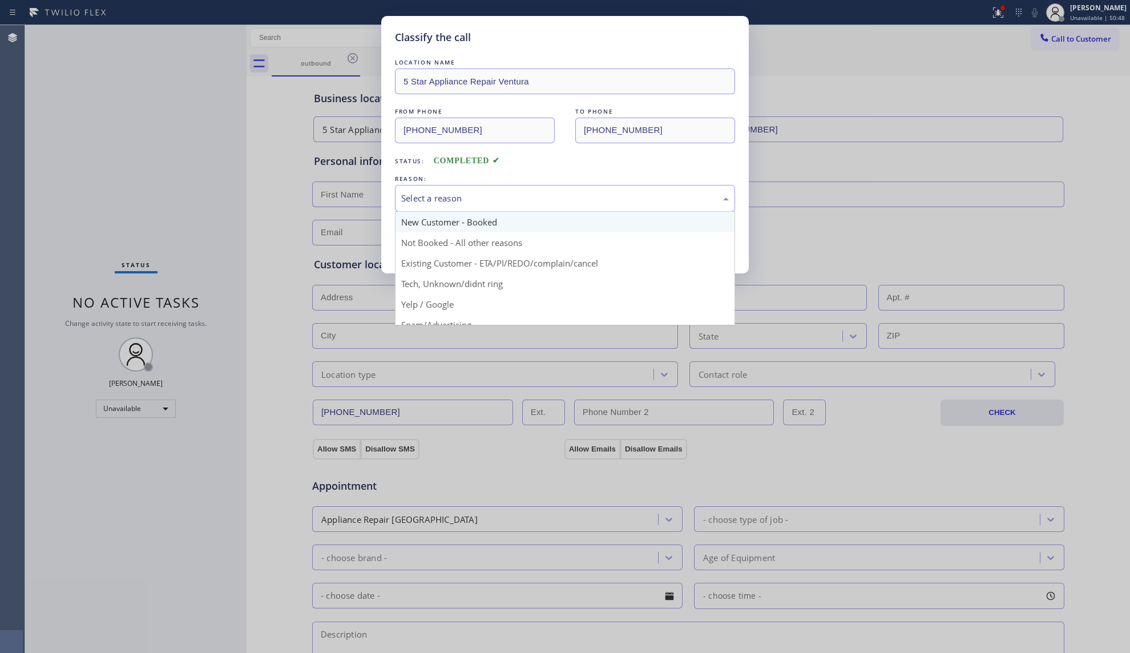
drag, startPoint x: 425, startPoint y: 192, endPoint x: 426, endPoint y: 227, distance: 35.4
click at [424, 192] on div "Select a reason" at bounding box center [565, 198] width 328 height 13
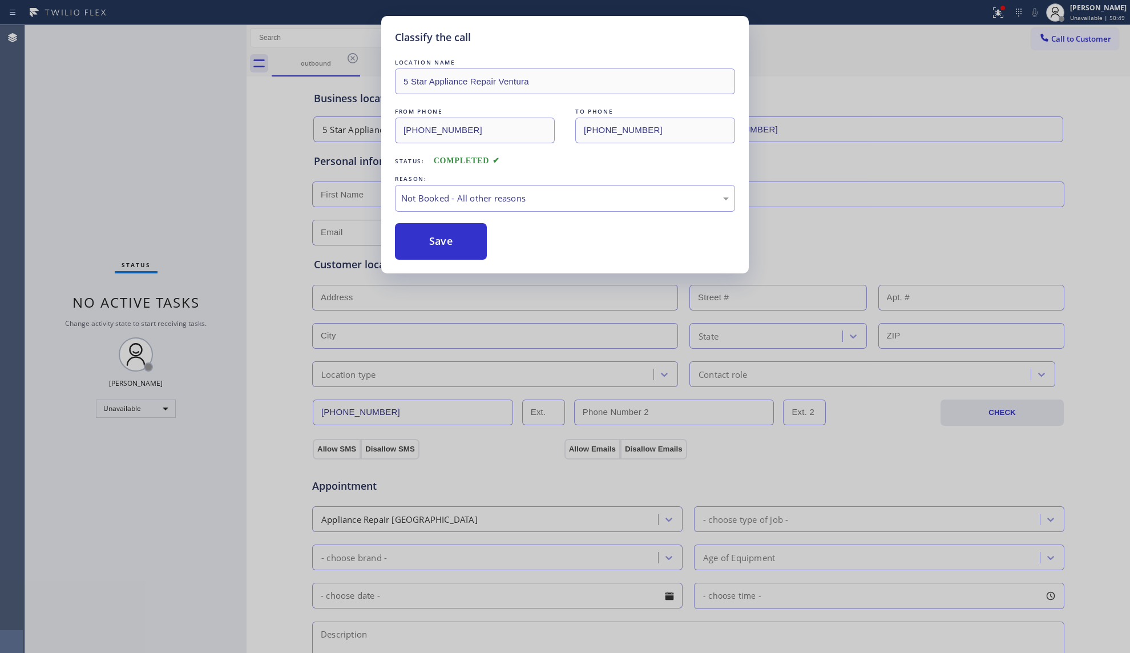
click at [428, 243] on button "Save" at bounding box center [441, 241] width 92 height 37
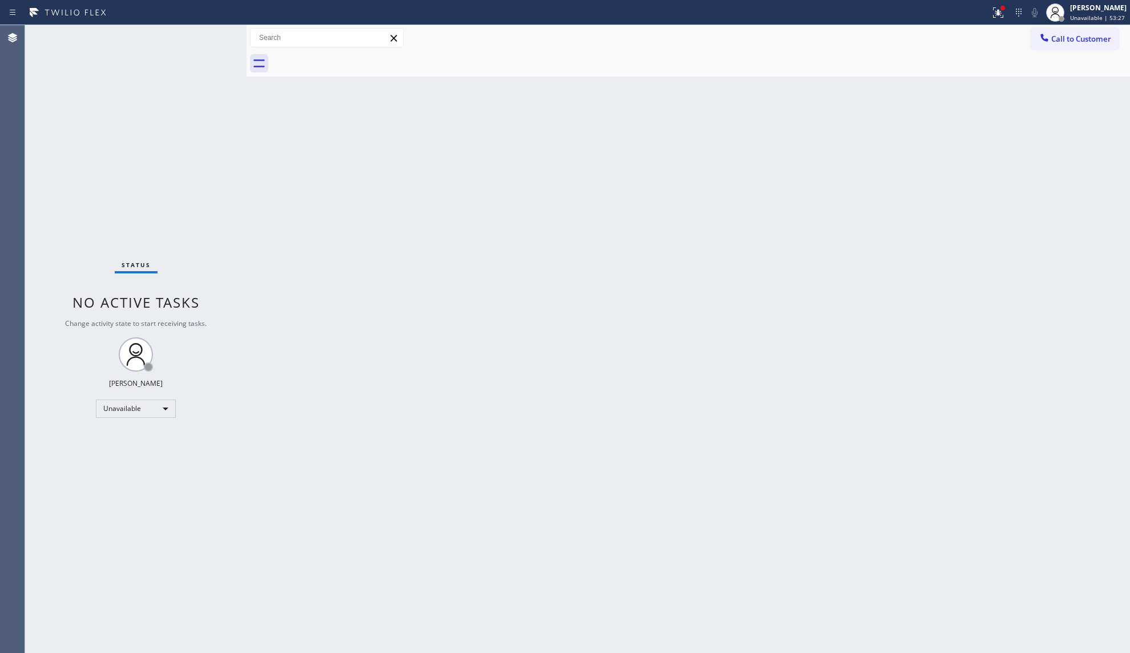
click at [748, 104] on div "Back to Dashboard Change Sender ID Customers Technicians Select a contact Outbo…" at bounding box center [689, 339] width 884 height 628
click at [987, 21] on button at bounding box center [998, 12] width 25 height 25
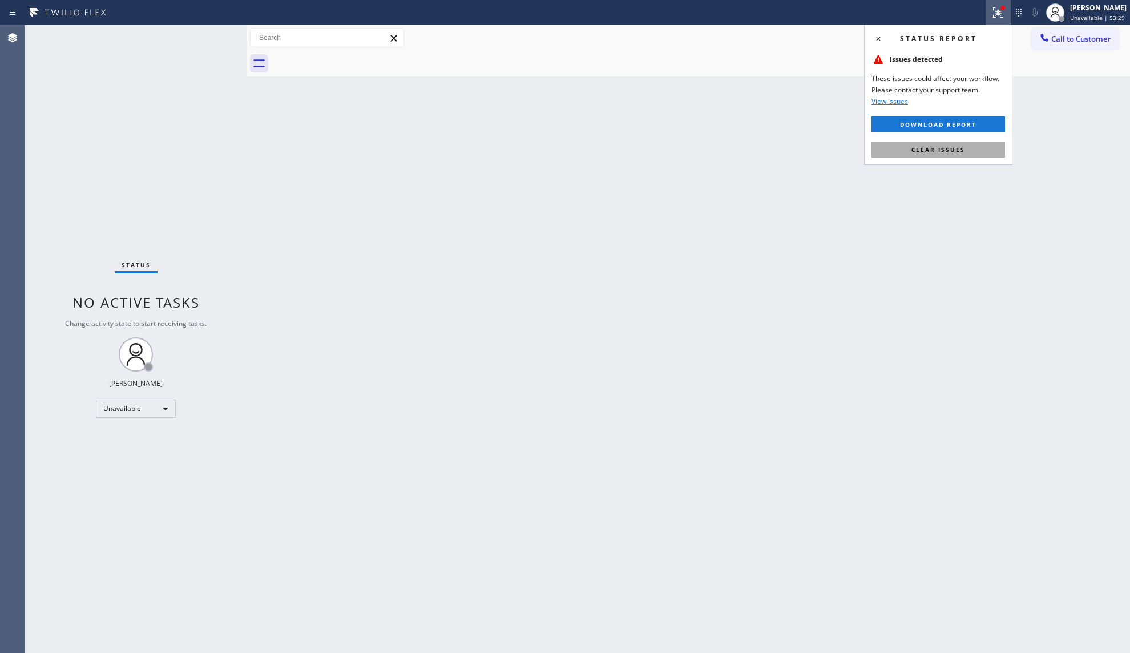
click at [950, 151] on span "Clear issues" at bounding box center [939, 150] width 54 height 8
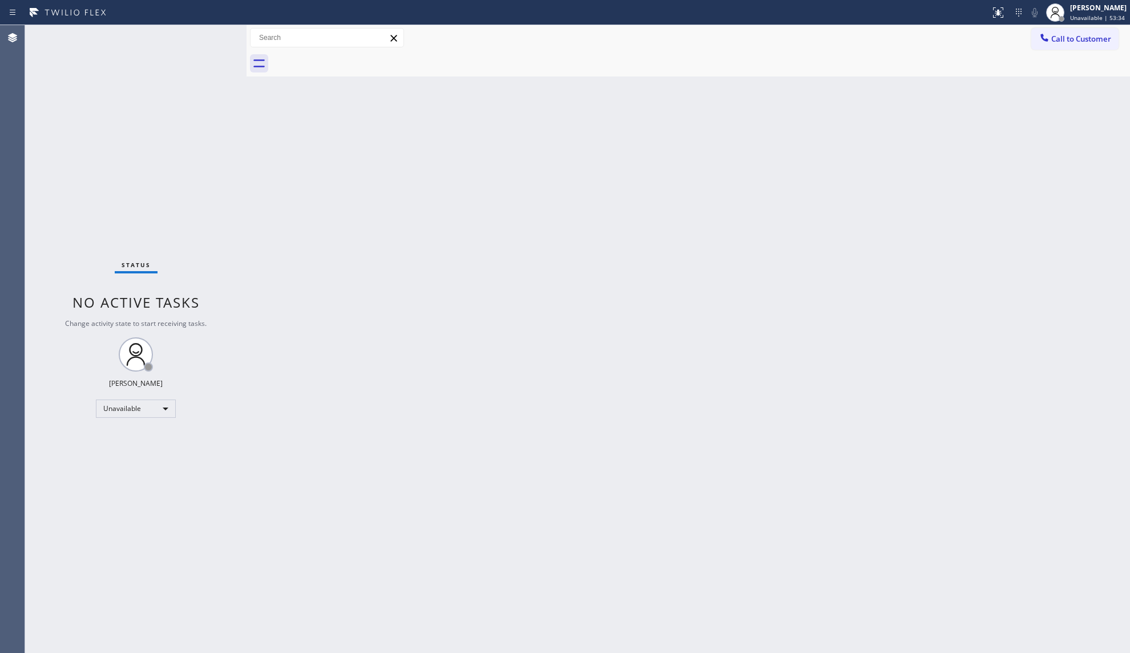
drag, startPoint x: 827, startPoint y: 183, endPoint x: 953, endPoint y: 140, distance: 133.6
click at [832, 183] on div "Back to Dashboard Change Sender ID Customers Technicians Select a contact Outbo…" at bounding box center [689, 339] width 884 height 628
click at [1053, 40] on span "Call to Customer" at bounding box center [1081, 39] width 60 height 10
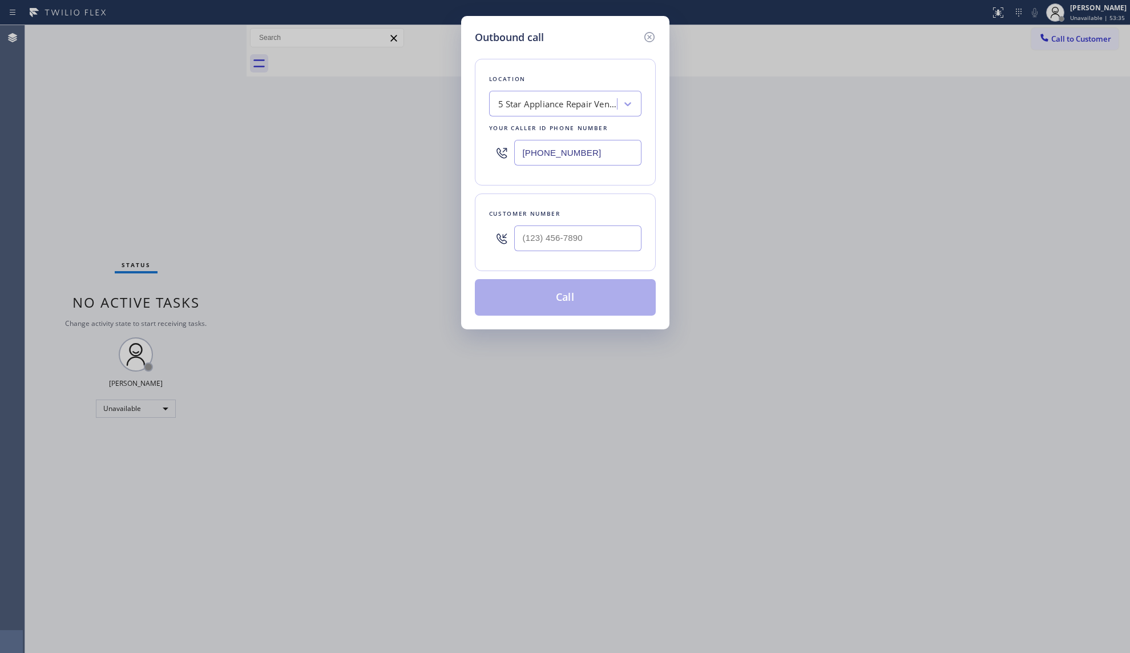
drag, startPoint x: 610, startPoint y: 142, endPoint x: 501, endPoint y: 151, distance: 110.0
click at [501, 152] on div "[PHONE_NUMBER]" at bounding box center [565, 152] width 152 height 37
paste input "206) 533-3914"
type input "[PHONE_NUMBER]"
click at [640, 238] on div "Customer number" at bounding box center [565, 233] width 181 height 78
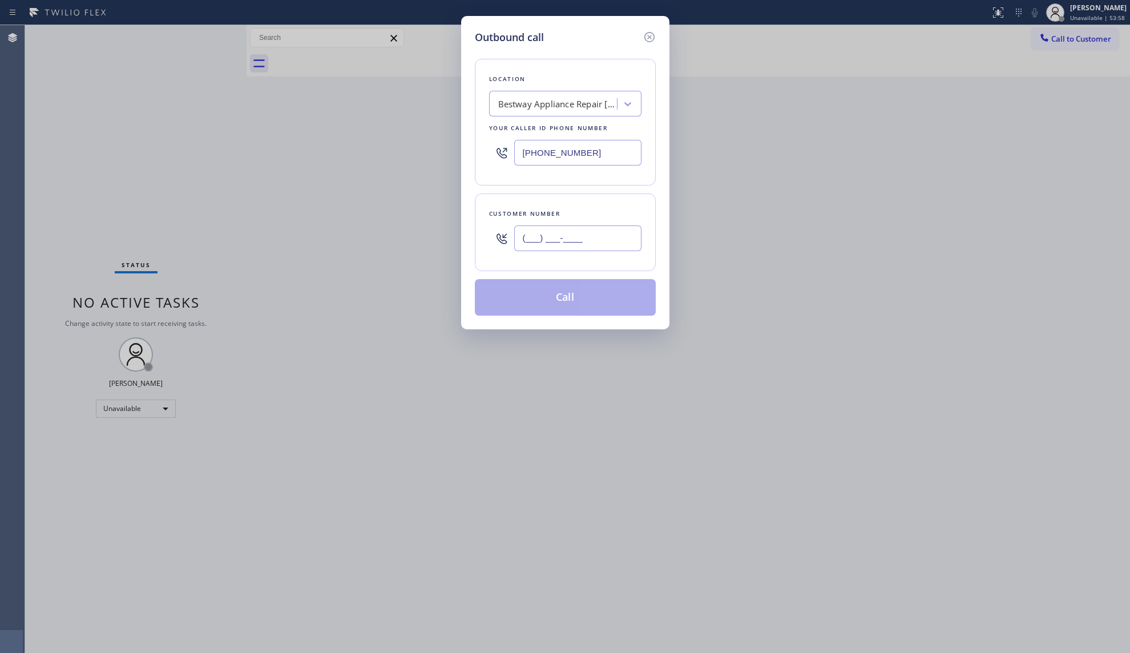
click at [620, 237] on input "(___) ___-____" at bounding box center [577, 238] width 127 height 26
paste input "325) 352-5556"
drag, startPoint x: 597, startPoint y: 245, endPoint x: 503, endPoint y: 236, distance: 93.4
click at [505, 237] on div "[PHONE_NUMBER]" at bounding box center [565, 238] width 152 height 37
paste input "text"
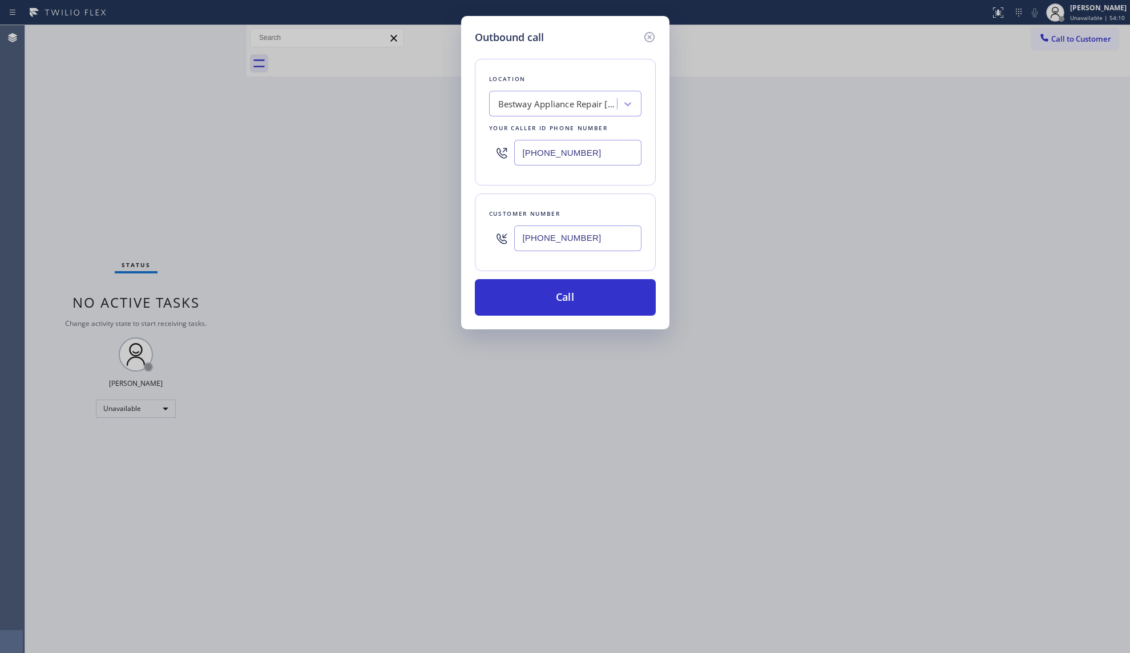
type input "[PHONE_NUMBER]"
drag, startPoint x: 603, startPoint y: 145, endPoint x: 515, endPoint y: 156, distance: 88.6
click at [515, 156] on input "[PHONE_NUMBER]" at bounding box center [577, 153] width 127 height 26
paste input "855) 999-4417"
type input "[PHONE_NUMBER]"
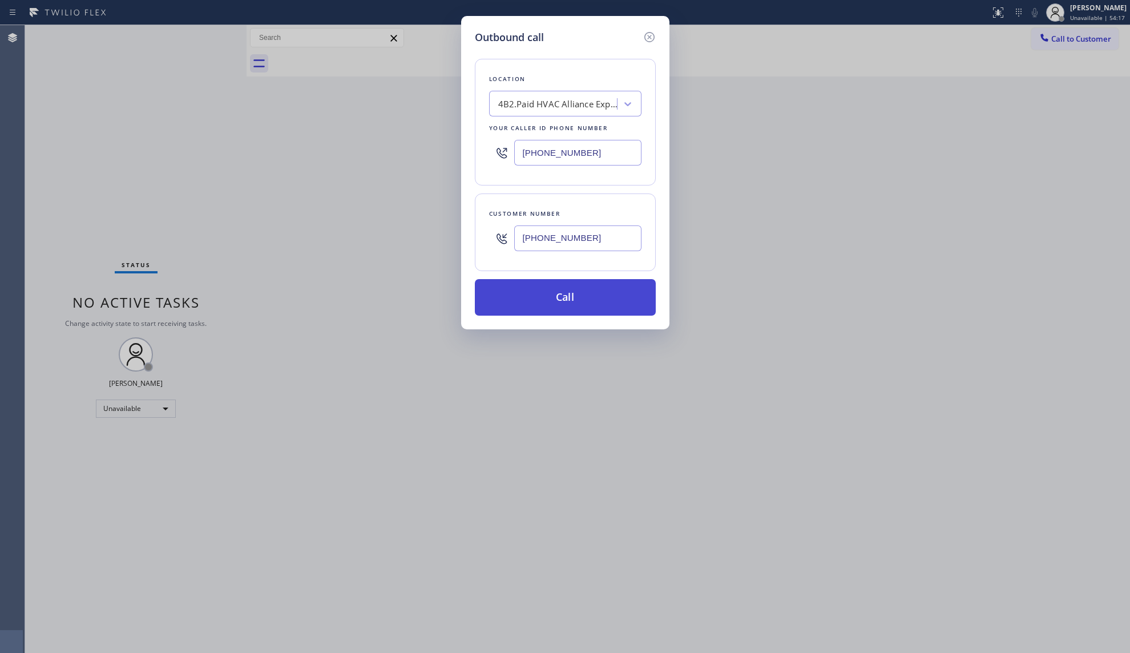
click at [569, 298] on button "Call" at bounding box center [565, 297] width 181 height 37
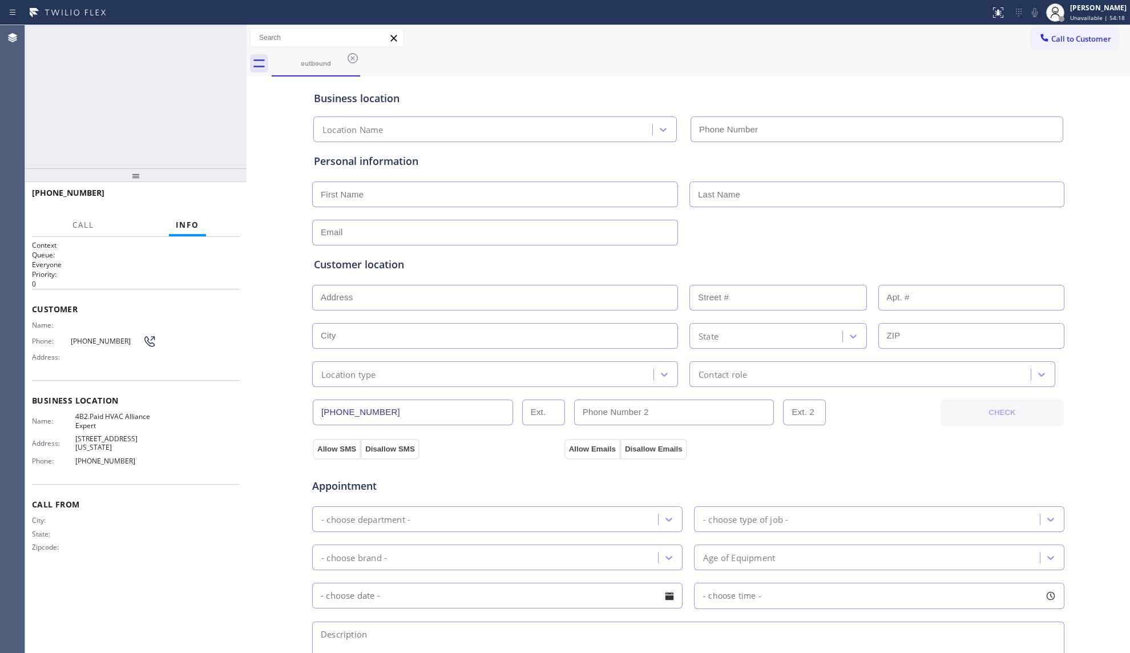
type input "[PHONE_NUMBER]"
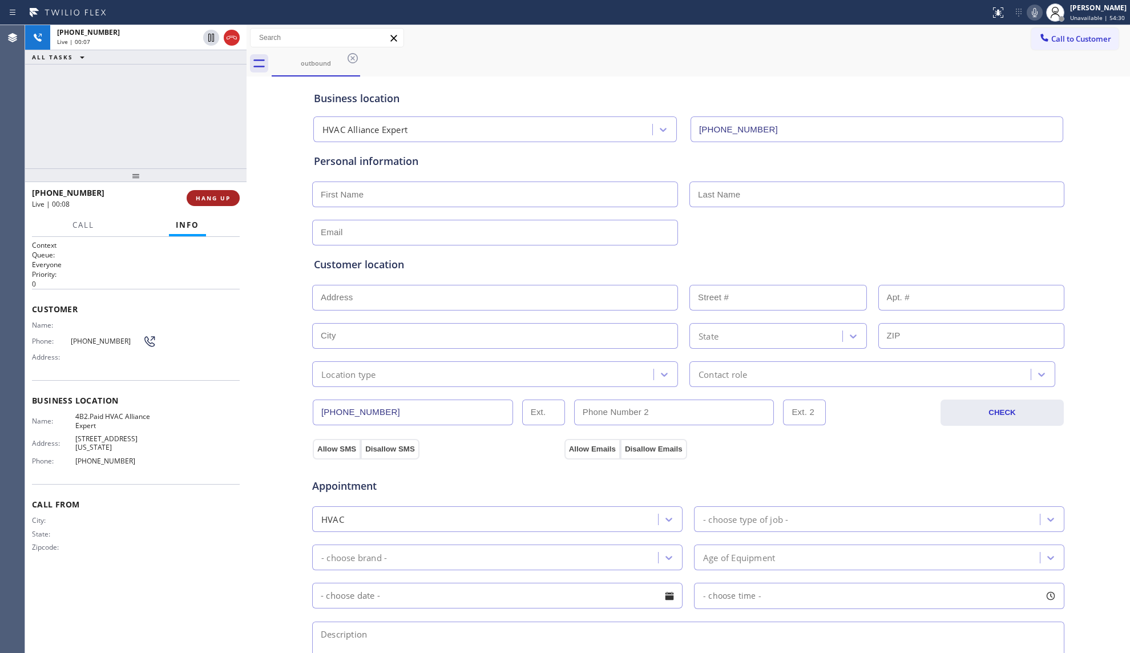
click at [207, 195] on span "HANG UP" at bounding box center [213, 198] width 35 height 8
drag, startPoint x: 207, startPoint y: 192, endPoint x: 170, endPoint y: 187, distance: 37.5
click at [170, 187] on div "[PHONE_NUMBER] Live | 00:08 HANG UP" at bounding box center [136, 198] width 208 height 30
click at [194, 193] on button "COMPLETE" at bounding box center [211, 198] width 58 height 16
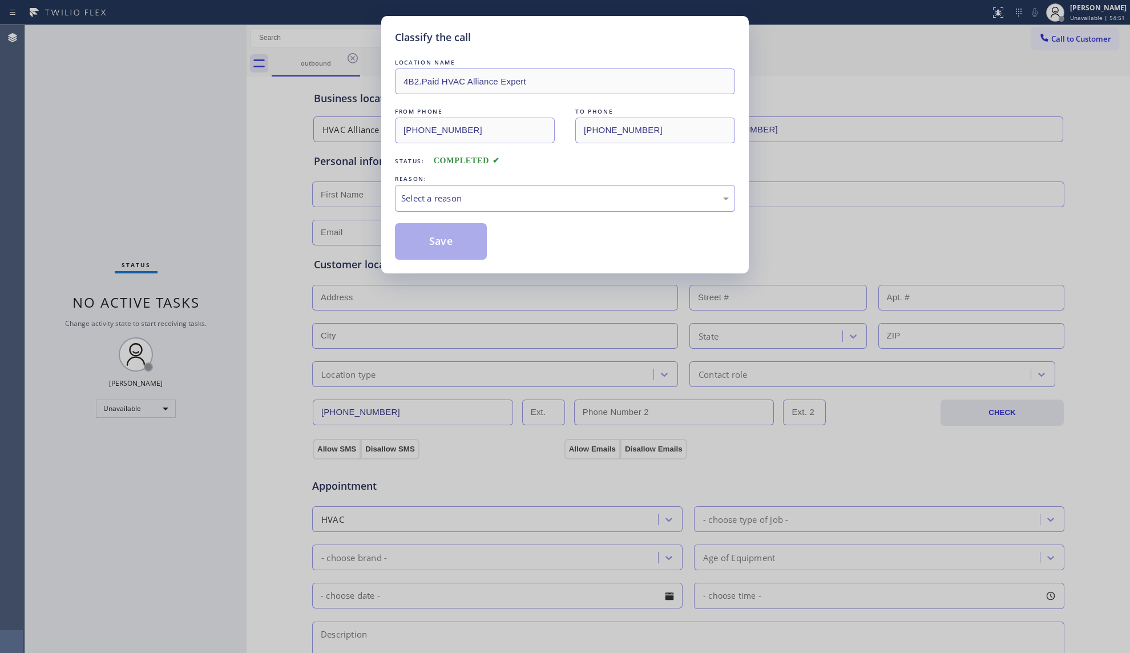
click at [430, 195] on div "Select a reason" at bounding box center [565, 198] width 328 height 13
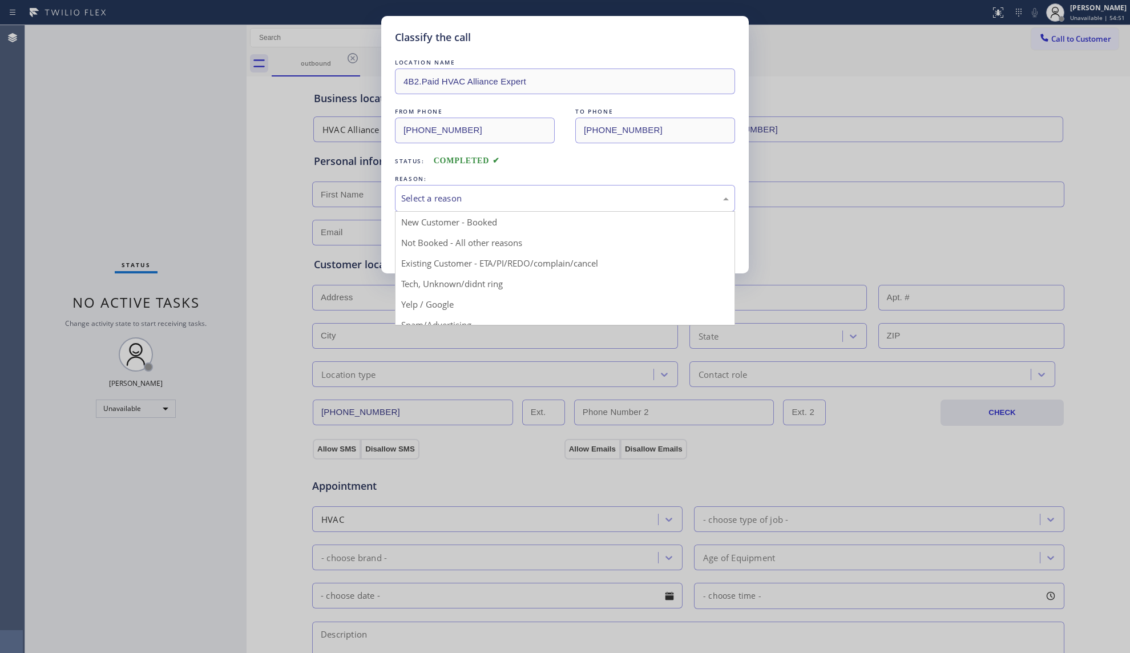
click at [423, 245] on button "Save" at bounding box center [441, 241] width 92 height 37
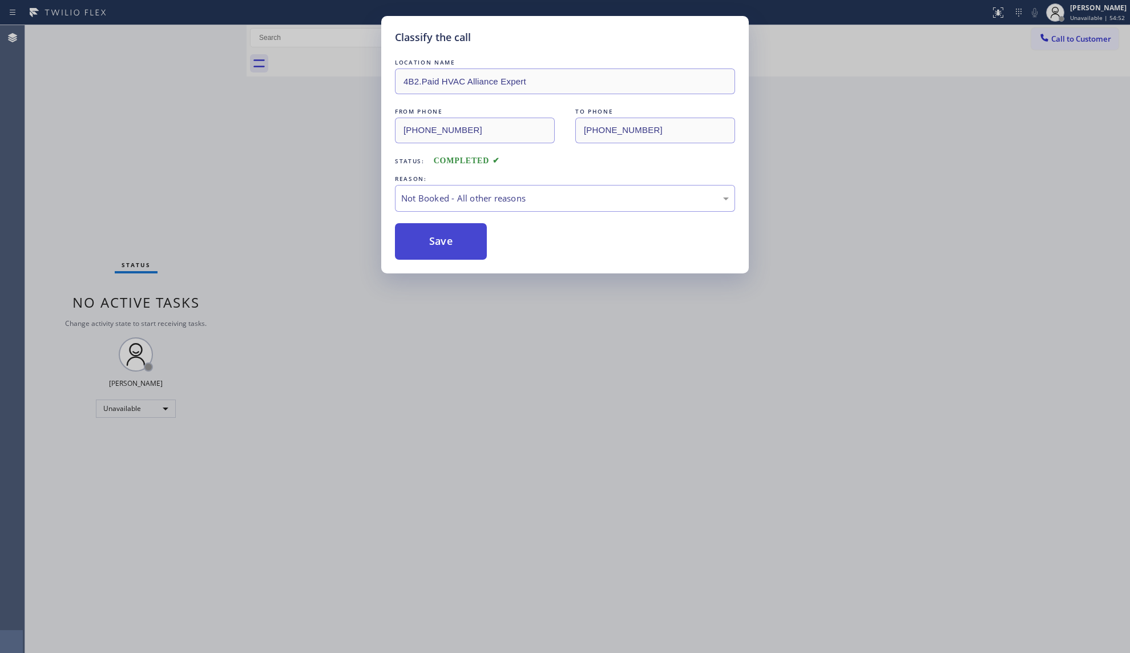
click at [425, 243] on button "Save" at bounding box center [441, 241] width 92 height 37
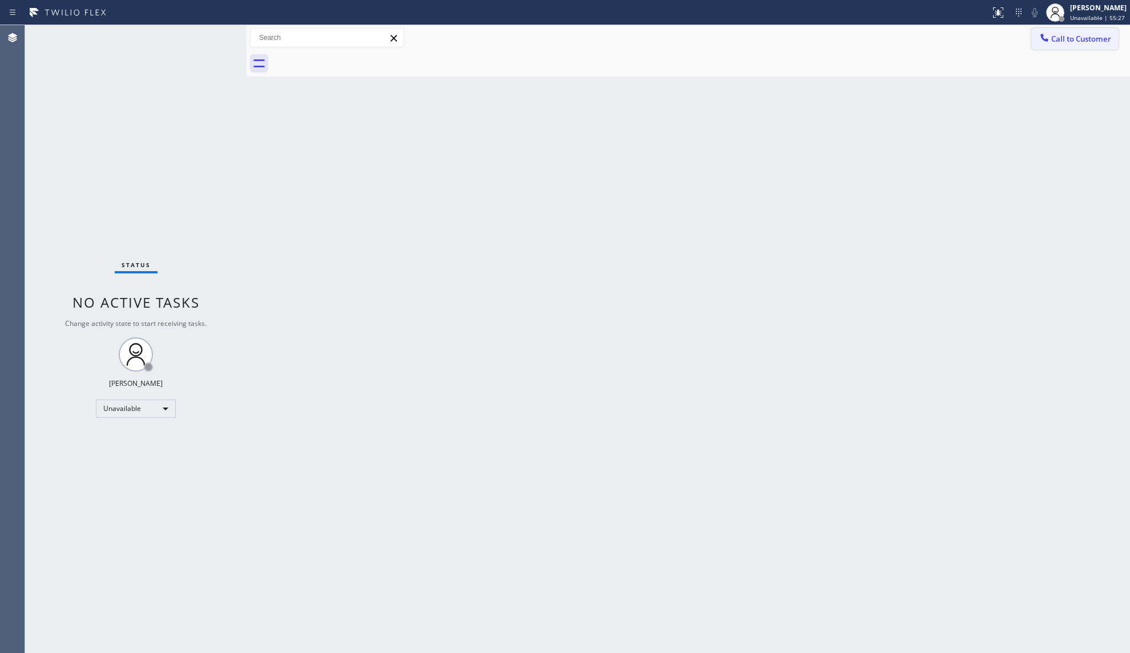
click at [1057, 46] on button "Call to Customer" at bounding box center [1074, 39] width 87 height 22
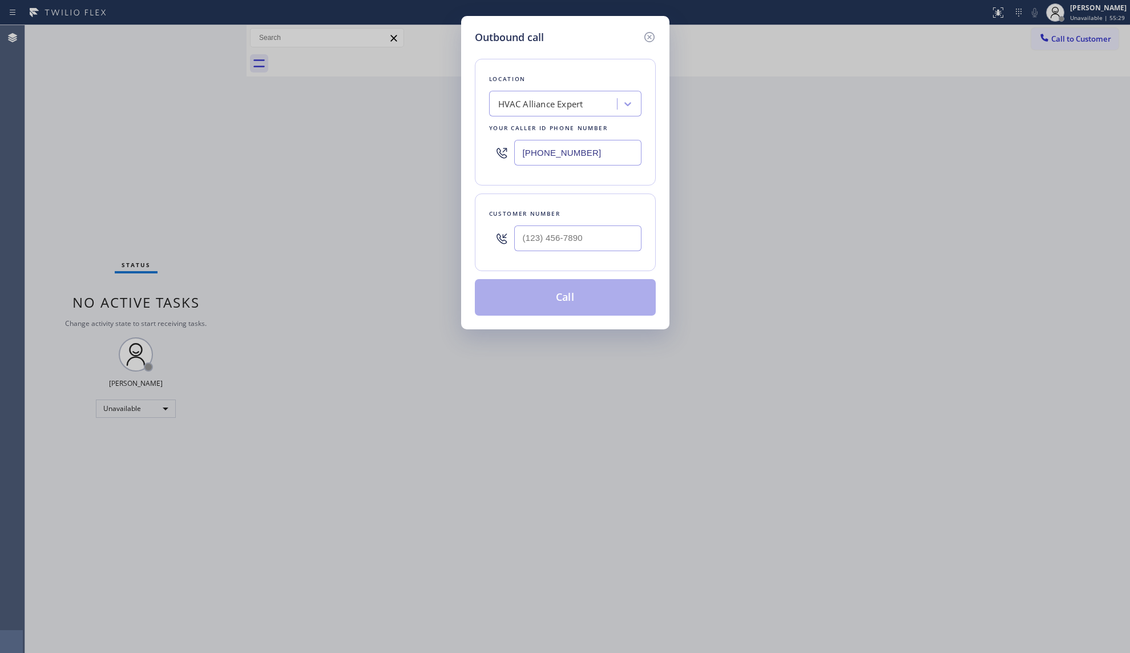
drag, startPoint x: 597, startPoint y: 154, endPoint x: 341, endPoint y: 138, distance: 256.8
click at [357, 138] on div "Outbound call Location HVAC Alliance Expert Your caller id phone number [PHONE_…" at bounding box center [565, 326] width 1130 height 653
paste input "754) 205-3961"
type input "[PHONE_NUMBER]"
type input "(___) ___-____"
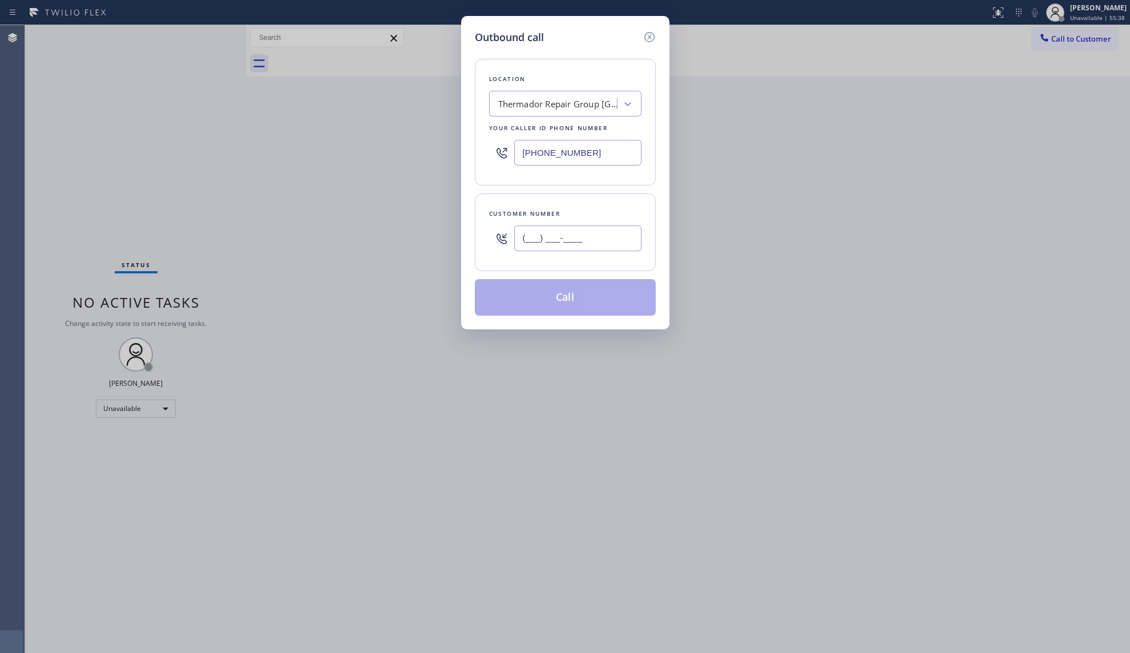
click at [533, 243] on input "(___) ___-____" at bounding box center [577, 238] width 127 height 26
paste input "text"
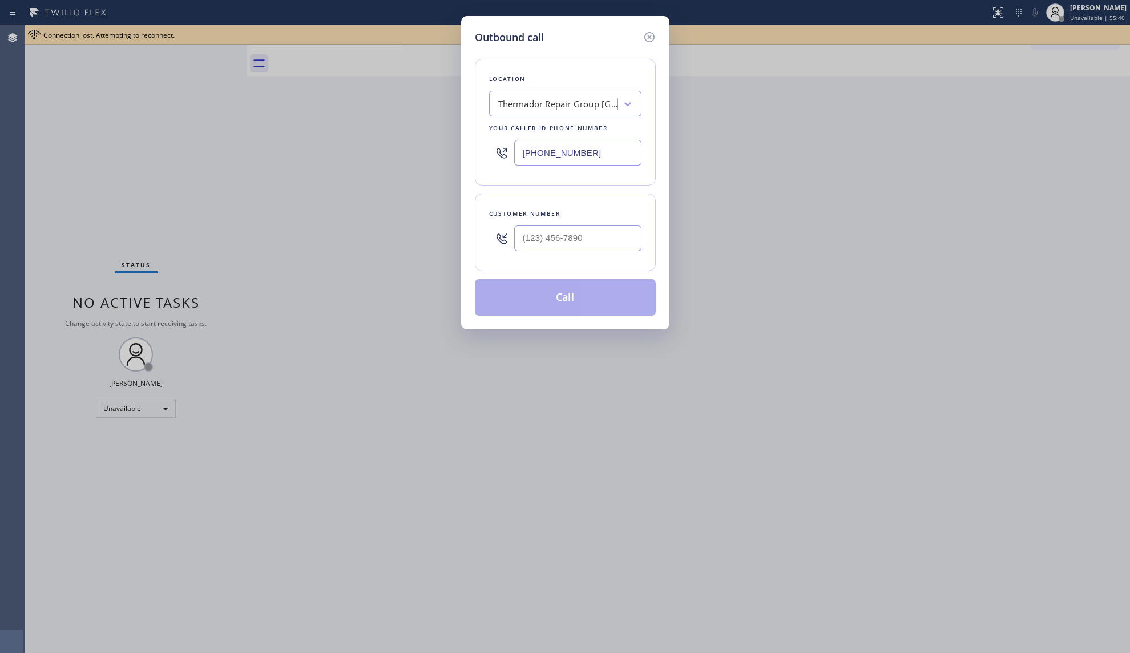
drag, startPoint x: 592, startPoint y: 238, endPoint x: 478, endPoint y: 238, distance: 113.6
click at [478, 238] on div "Customer number" at bounding box center [565, 233] width 181 height 78
paste input "(___) ___-____"
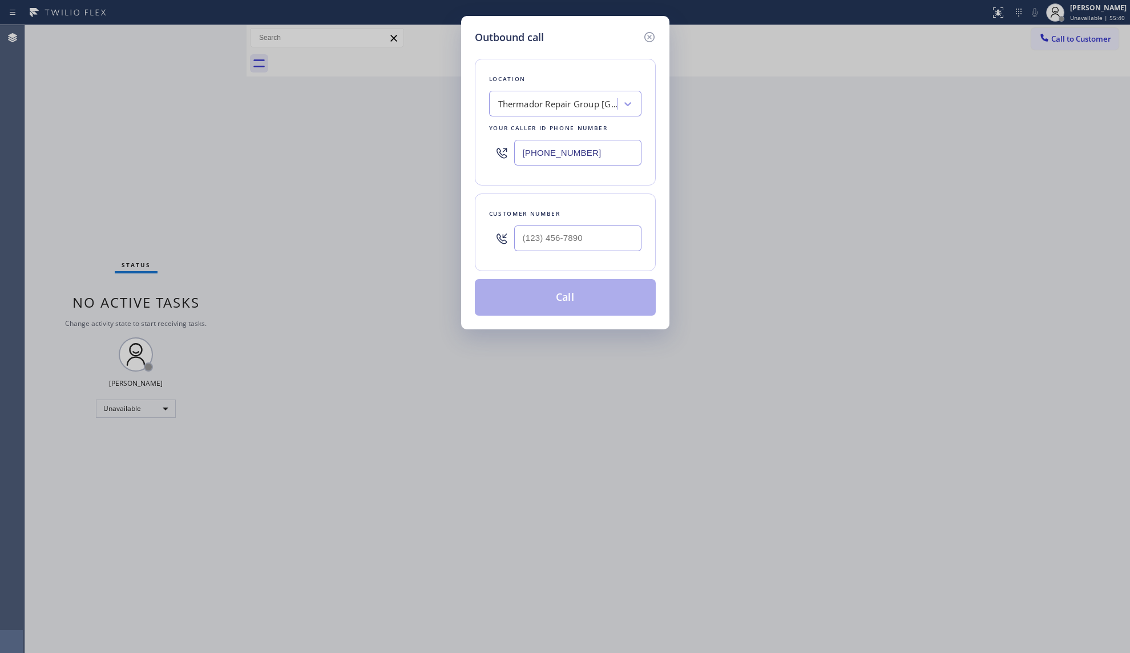
type input "(___) ___-____"
click at [517, 243] on input "(___) ___-____" at bounding box center [577, 238] width 127 height 26
paste input "646) 265-7063"
type input "[PHONE_NUMBER]"
drag, startPoint x: 575, startPoint y: 293, endPoint x: 570, endPoint y: 275, distance: 18.6
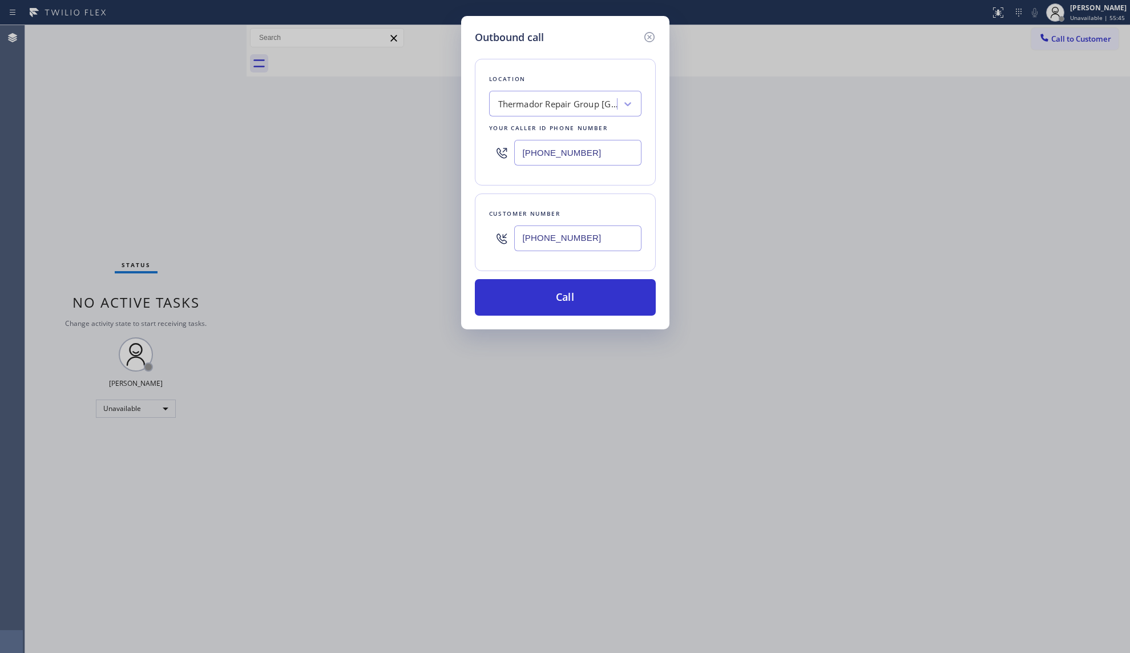
click at [576, 292] on button "Call" at bounding box center [565, 297] width 181 height 37
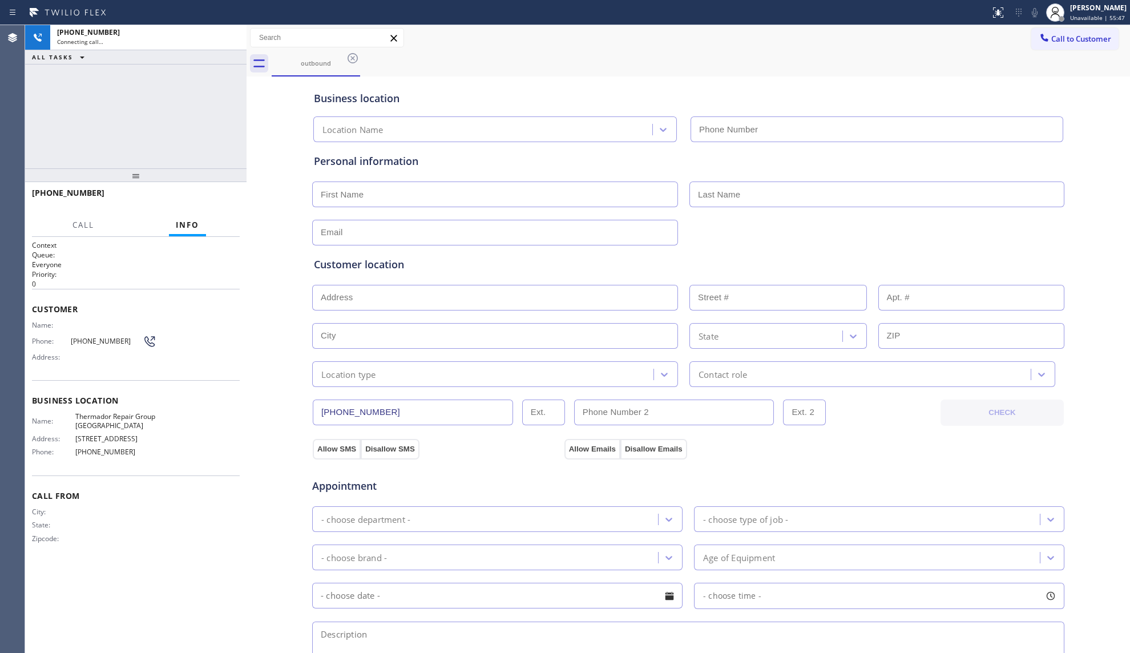
type input "[PHONE_NUMBER]"
click at [627, 66] on div "outbound" at bounding box center [701, 64] width 859 height 26
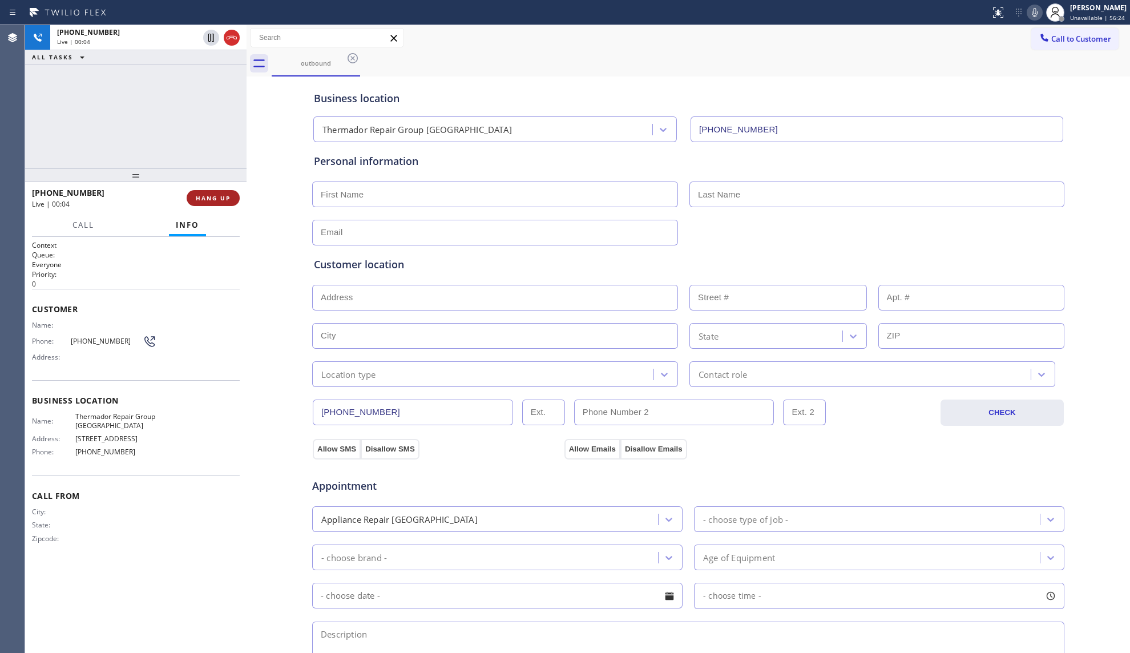
click at [216, 195] on span "HANG UP" at bounding box center [213, 198] width 35 height 8
click at [216, 195] on span "COMPLETE" at bounding box center [210, 198] width 39 height 8
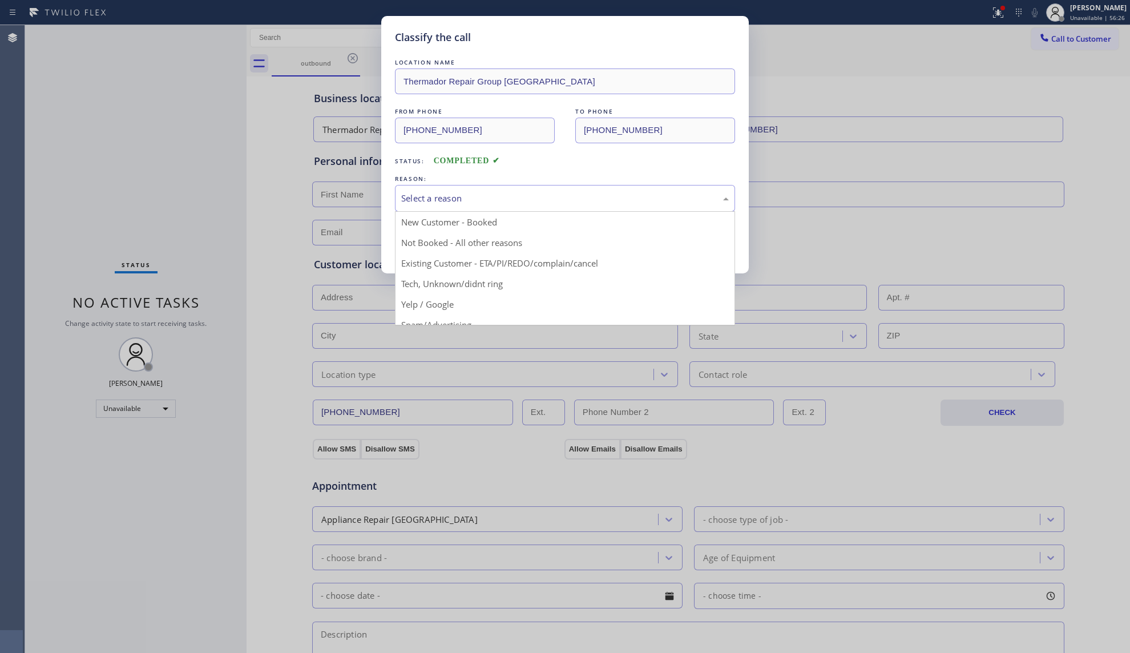
click at [460, 191] on div "Select a reason" at bounding box center [565, 198] width 340 height 27
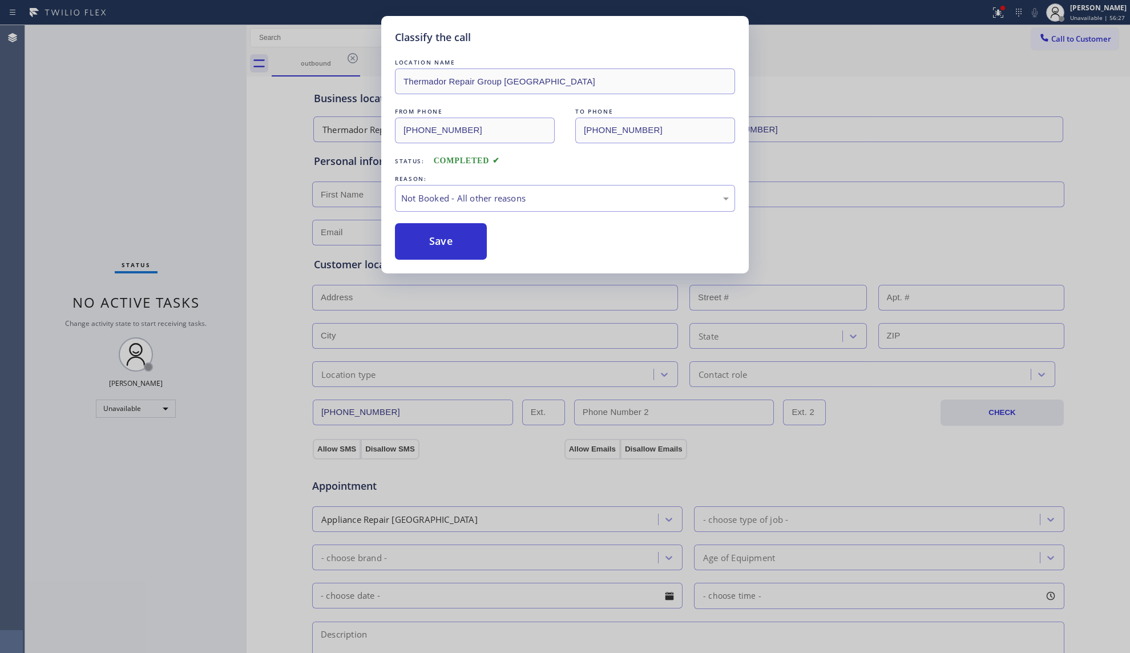
click at [437, 242] on button "Save" at bounding box center [441, 241] width 92 height 37
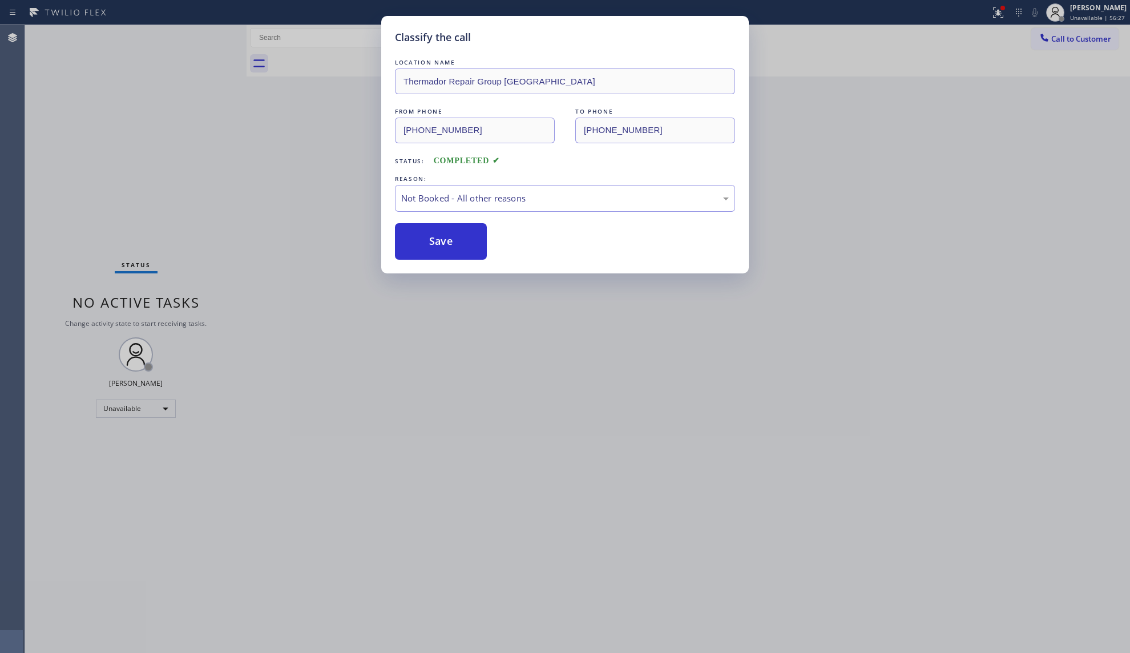
drag, startPoint x: 127, startPoint y: 176, endPoint x: 153, endPoint y: 159, distance: 31.3
click at [133, 171] on div "Classify the call LOCATION NAME Thermador Repair Group [GEOGRAPHIC_DATA] FROM P…" at bounding box center [565, 326] width 1130 height 653
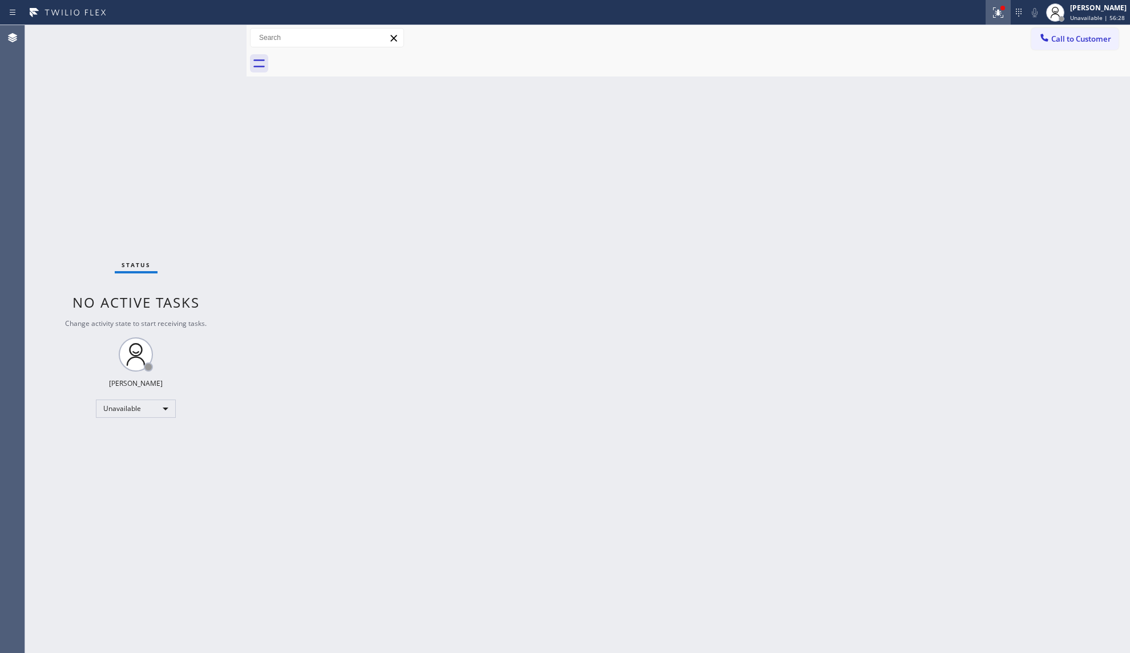
click at [996, 11] on icon at bounding box center [999, 13] width 14 height 14
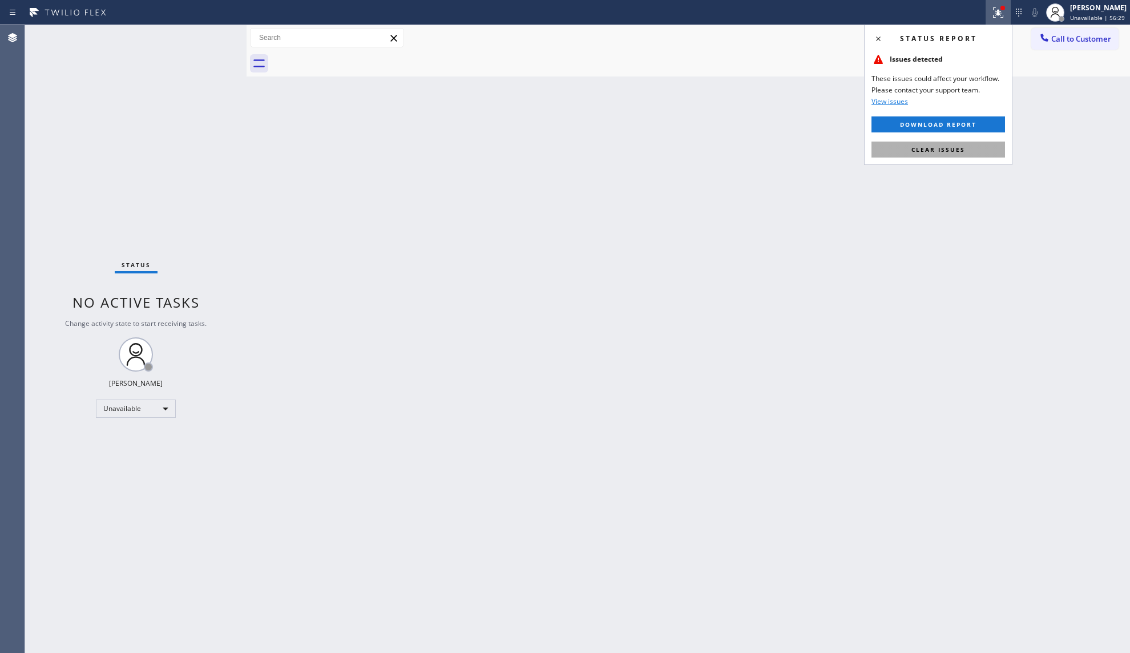
click at [944, 158] on button "Clear issues" at bounding box center [939, 150] width 134 height 16
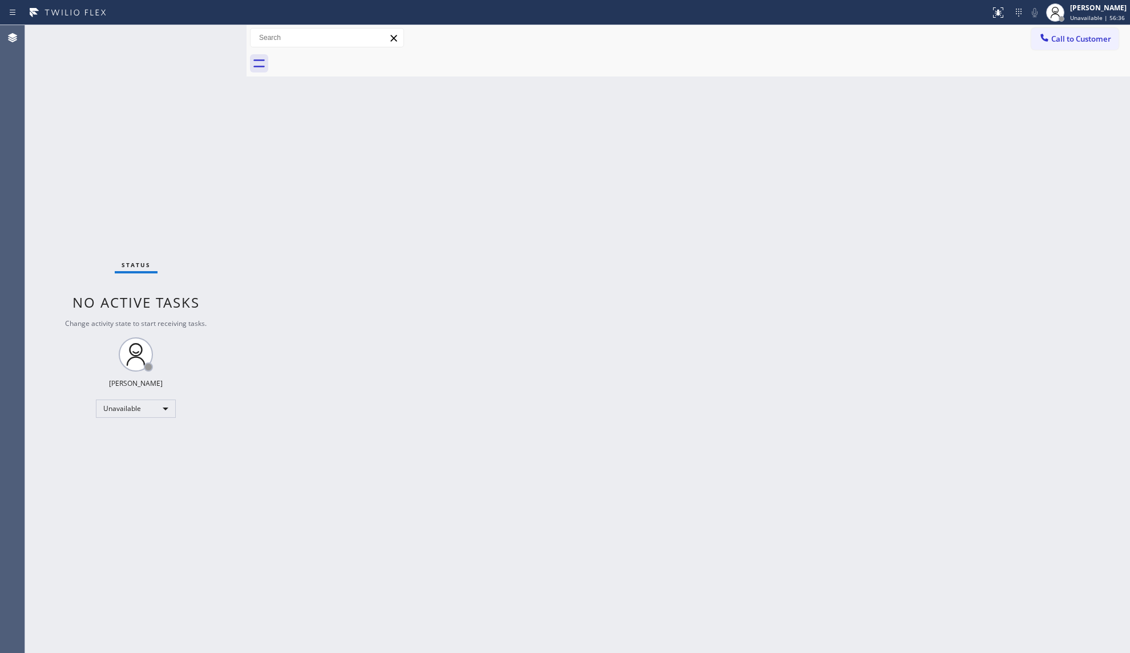
drag, startPoint x: 959, startPoint y: 412, endPoint x: 1012, endPoint y: 375, distance: 64.4
click at [1010, 396] on div "Back to Dashboard Change Sender ID Customers Technicians Select a contact Outbo…" at bounding box center [689, 339] width 884 height 628
drag, startPoint x: 863, startPoint y: 245, endPoint x: 1125, endPoint y: 215, distance: 263.2
click at [863, 245] on div "Back to Dashboard Change Sender ID Customers Technicians Select a contact Outbo…" at bounding box center [689, 339] width 884 height 628
drag, startPoint x: 896, startPoint y: 178, endPoint x: 980, endPoint y: 124, distance: 99.1
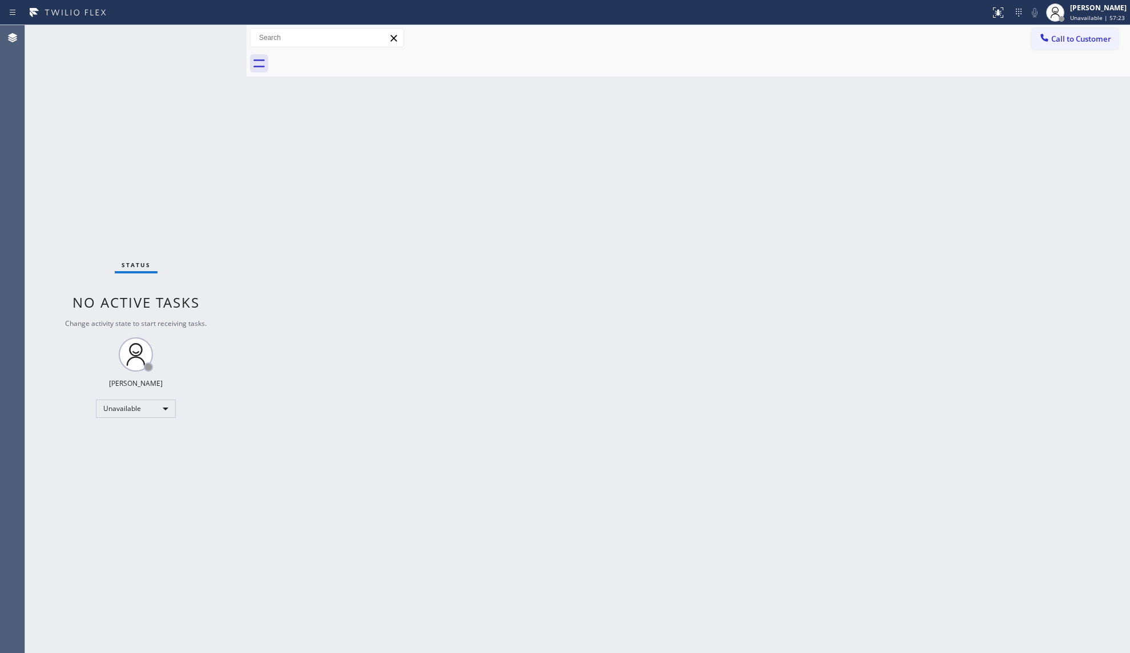
click at [897, 172] on div "Back to Dashboard Change Sender ID Customers Technicians Select a contact Outbo…" at bounding box center [689, 339] width 884 height 628
click at [1074, 45] on button "Call to Customer" at bounding box center [1074, 39] width 87 height 22
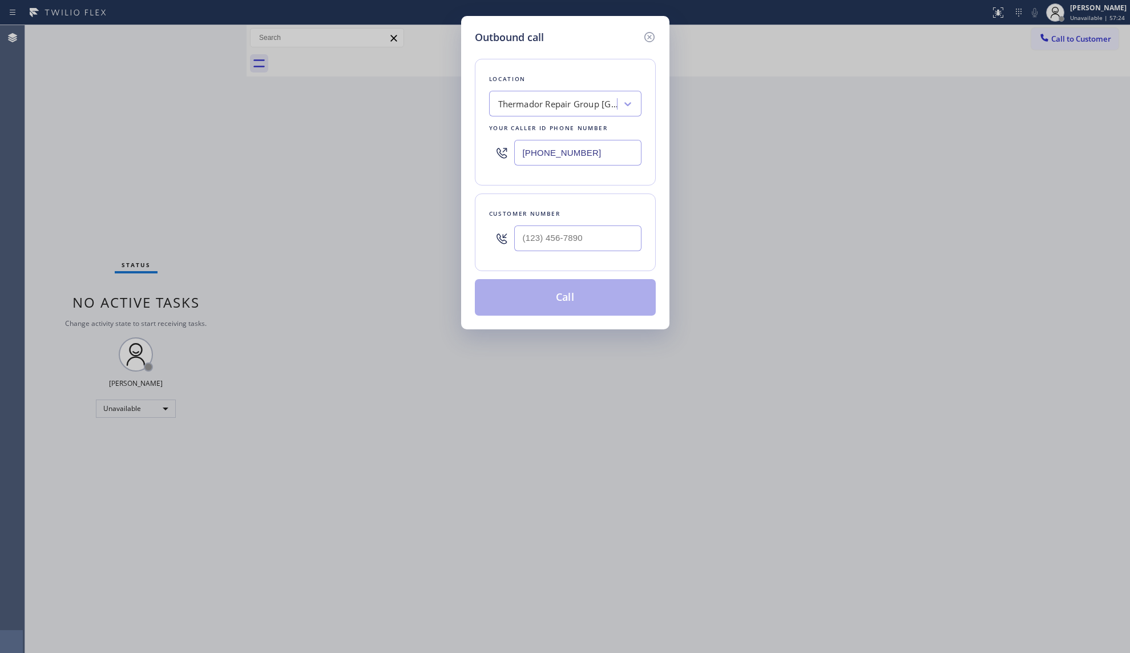
drag, startPoint x: 592, startPoint y: 154, endPoint x: 503, endPoint y: 145, distance: 88.9
click at [503, 145] on div "[PHONE_NUMBER]" at bounding box center [565, 152] width 152 height 37
paste input "929) 374-265"
type input "[PHONE_NUMBER]"
click at [590, 245] on input "(___) ___-____" at bounding box center [577, 238] width 127 height 26
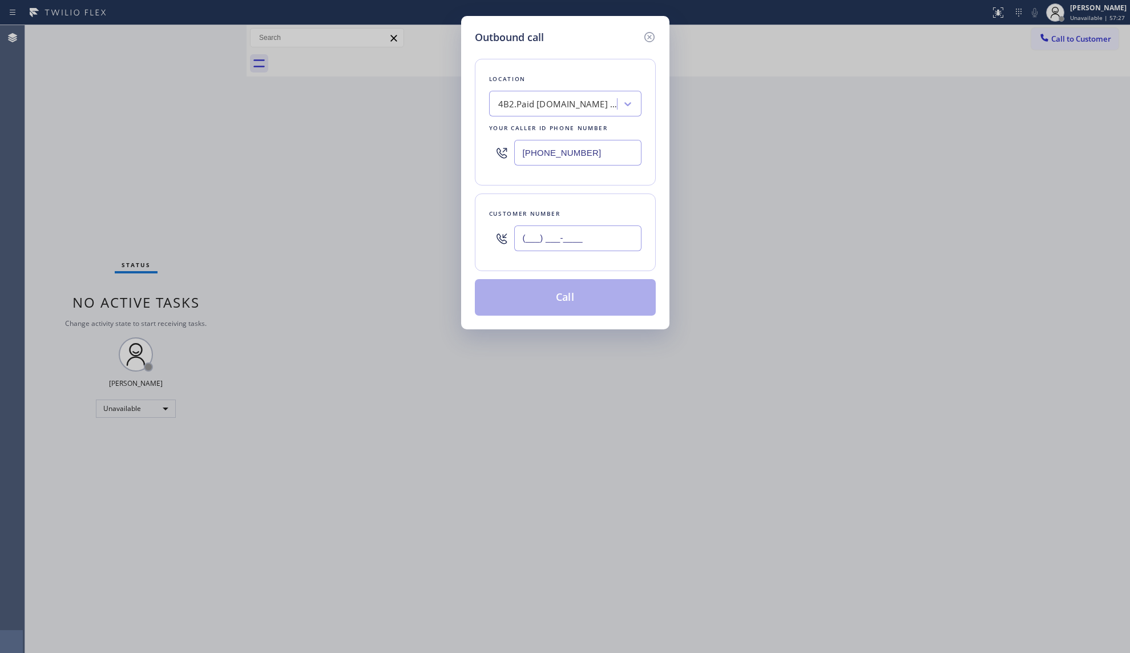
paste input "844) 679-3652"
type input "[PHONE_NUMBER]"
click at [570, 299] on button "Call" at bounding box center [565, 297] width 181 height 37
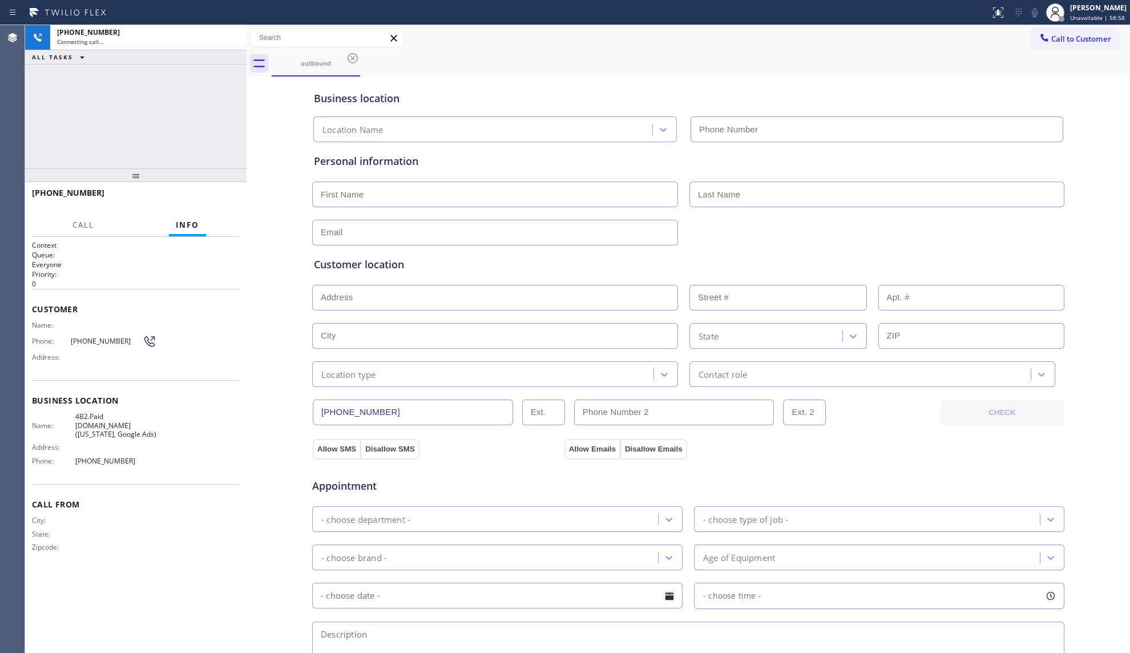
type input "[PHONE_NUMBER]"
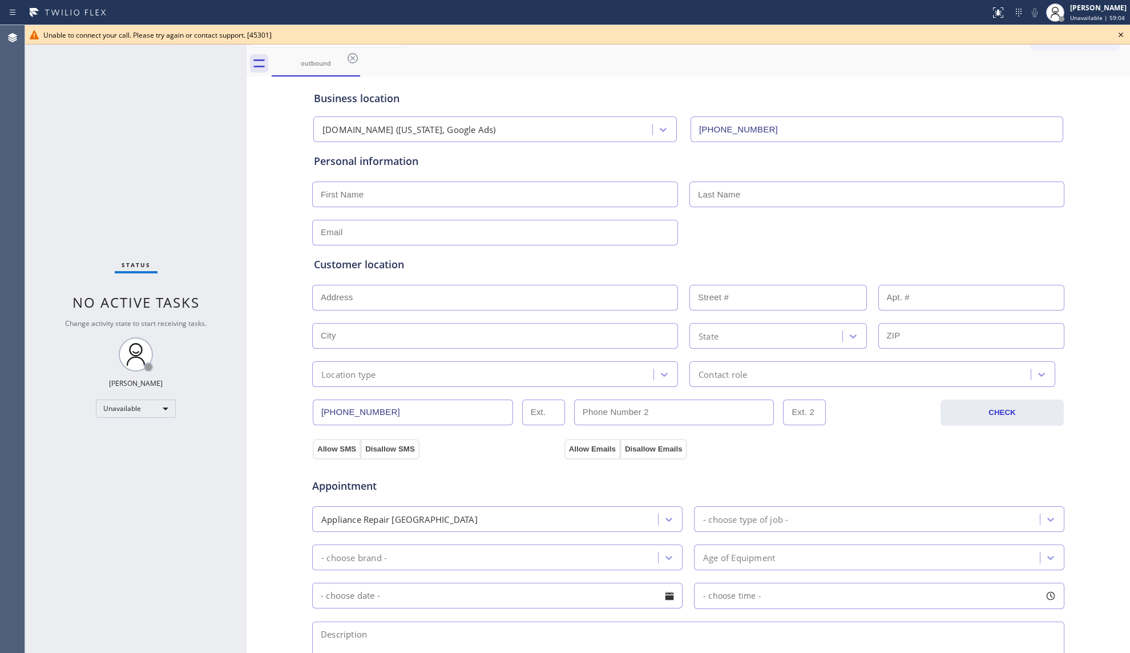
drag, startPoint x: 350, startPoint y: 59, endPoint x: 353, endPoint y: 66, distance: 7.4
click at [350, 61] on icon at bounding box center [353, 58] width 14 height 14
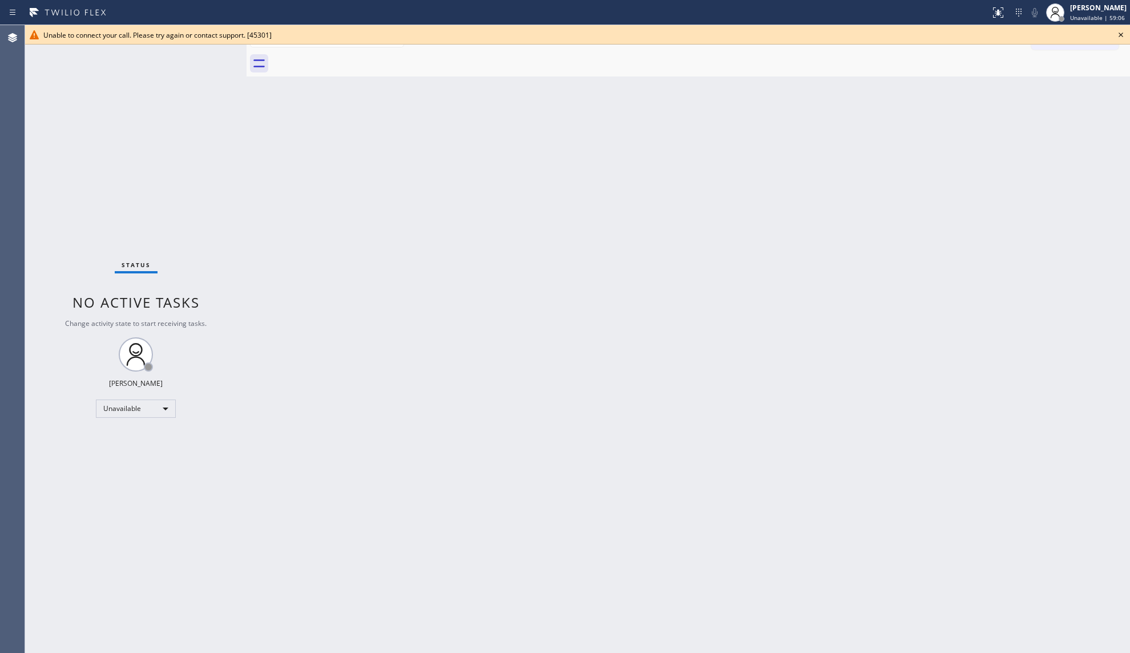
click at [1123, 35] on icon at bounding box center [1121, 35] width 14 height 14
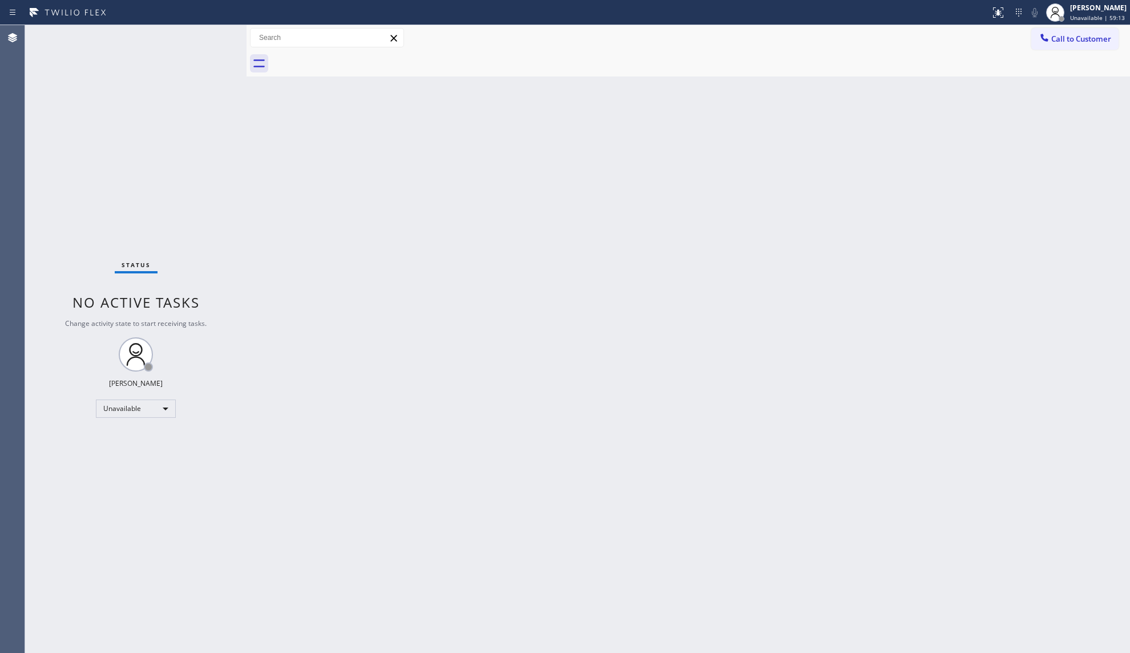
drag, startPoint x: 744, startPoint y: 160, endPoint x: 831, endPoint y: 110, distance: 100.0
click at [748, 158] on div "Back to Dashboard Change Sender ID Customers Technicians Select a contact Outbo…" at bounding box center [689, 339] width 884 height 628
click at [1050, 39] on div at bounding box center [1045, 39] width 14 height 14
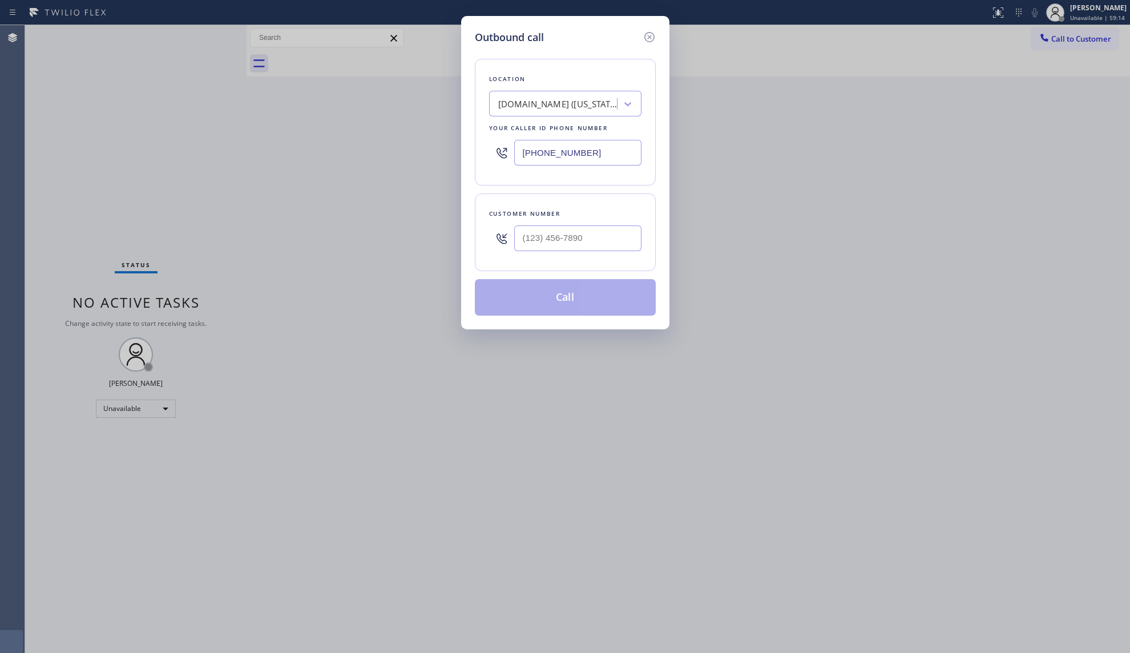
drag, startPoint x: 590, startPoint y: 154, endPoint x: 485, endPoint y: 163, distance: 106.0
click at [485, 163] on div "Location [DOMAIN_NAME] ([US_STATE], Google Ads) Your caller id phone number [PH…" at bounding box center [565, 122] width 181 height 127
paste input "305) 440-4758"
type input "[PHONE_NUMBER]"
paste input "text"
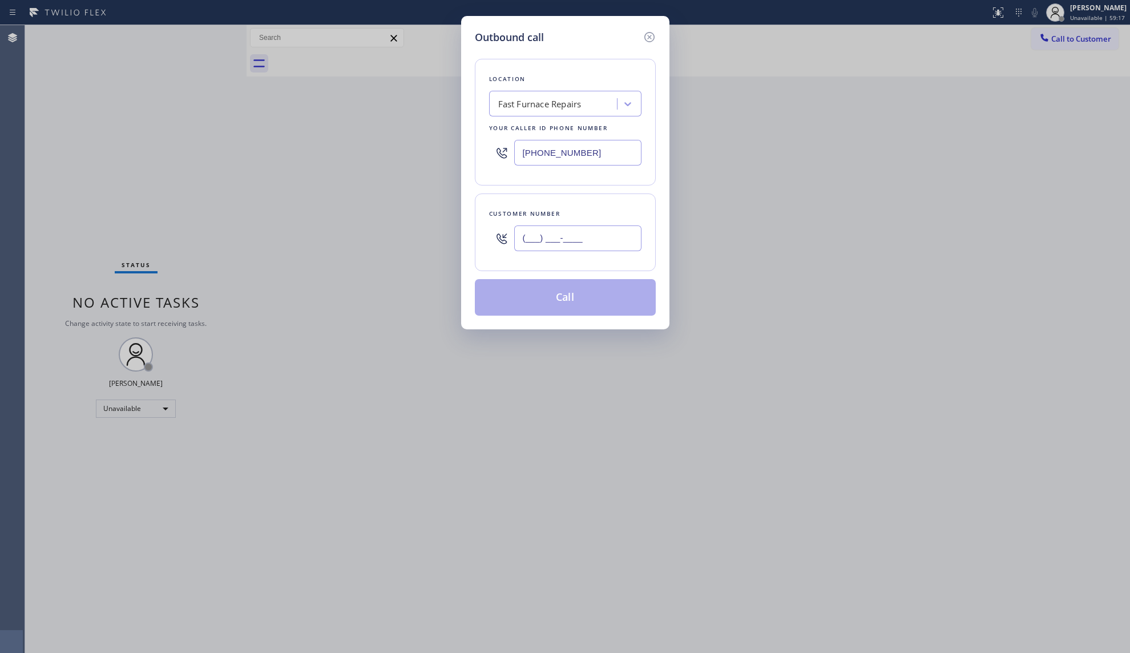
click at [611, 239] on input "(___) ___-____" at bounding box center [577, 238] width 127 height 26
paste input "text"
click at [534, 238] on input "(___) ___-____" at bounding box center [577, 238] width 127 height 26
click at [527, 243] on input "(___) ___-____" at bounding box center [577, 238] width 127 height 26
paste input "954) 909-3490"
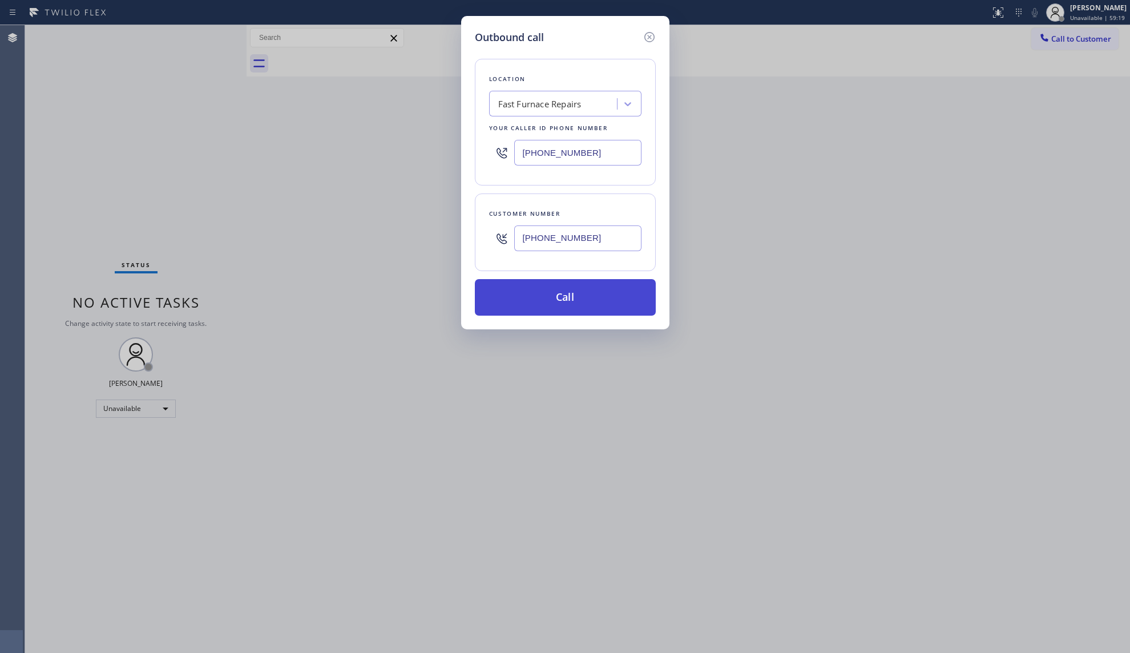
type input "[PHONE_NUMBER]"
click at [554, 300] on button "Call" at bounding box center [565, 297] width 181 height 37
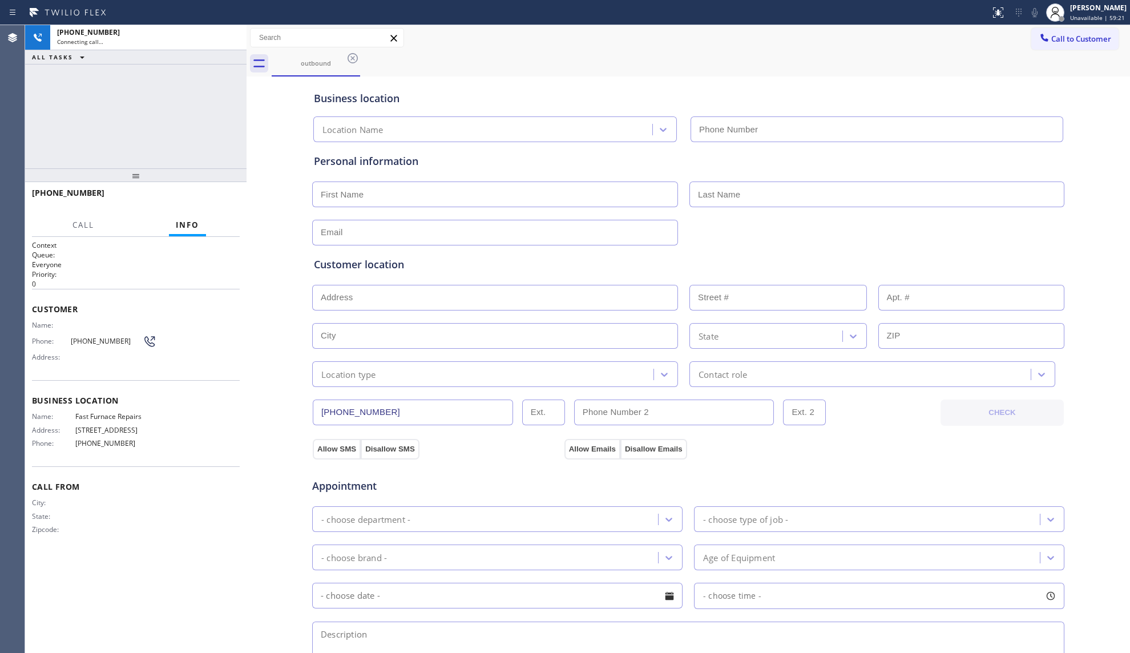
type input "[PHONE_NUMBER]"
click at [736, 54] on div "outbound" at bounding box center [701, 64] width 859 height 26
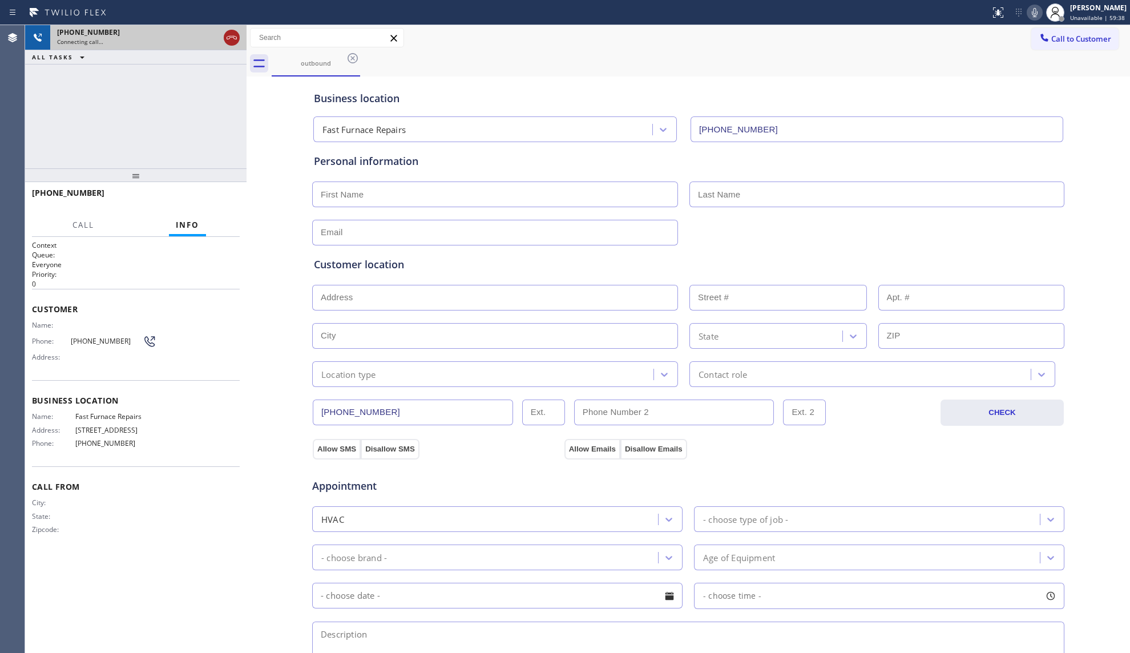
click at [227, 37] on icon at bounding box center [232, 38] width 14 height 14
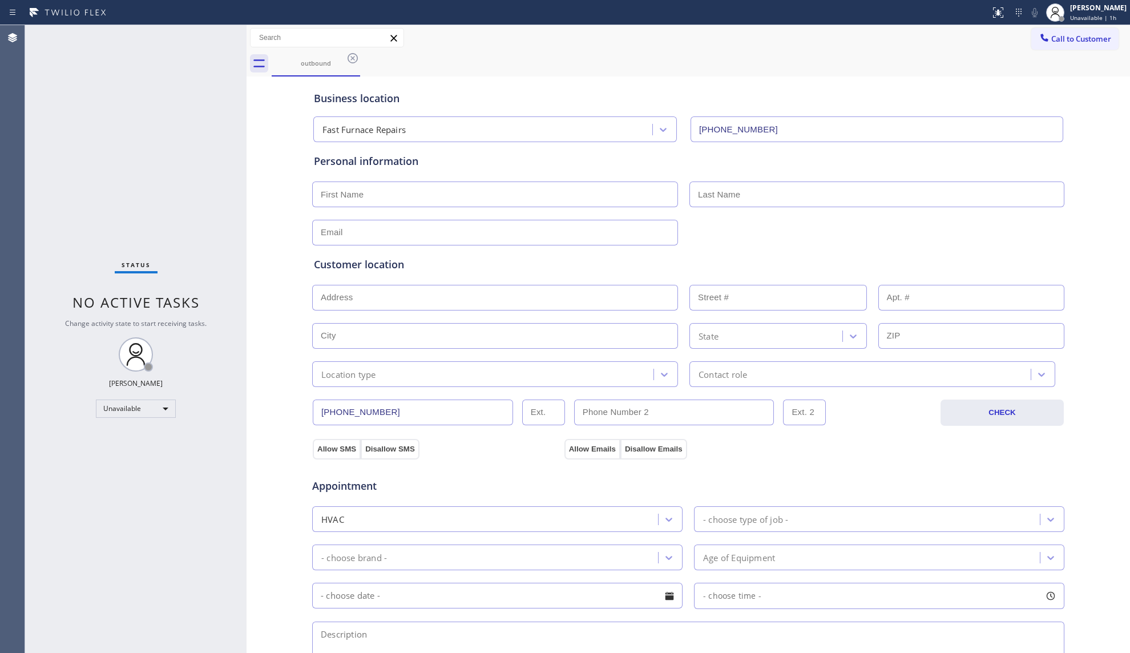
click at [888, 51] on div "outbound" at bounding box center [701, 64] width 859 height 26
drag, startPoint x: 1034, startPoint y: 41, endPoint x: 1004, endPoint y: 58, distance: 35.0
click at [1039, 41] on icon at bounding box center [1044, 37] width 11 height 11
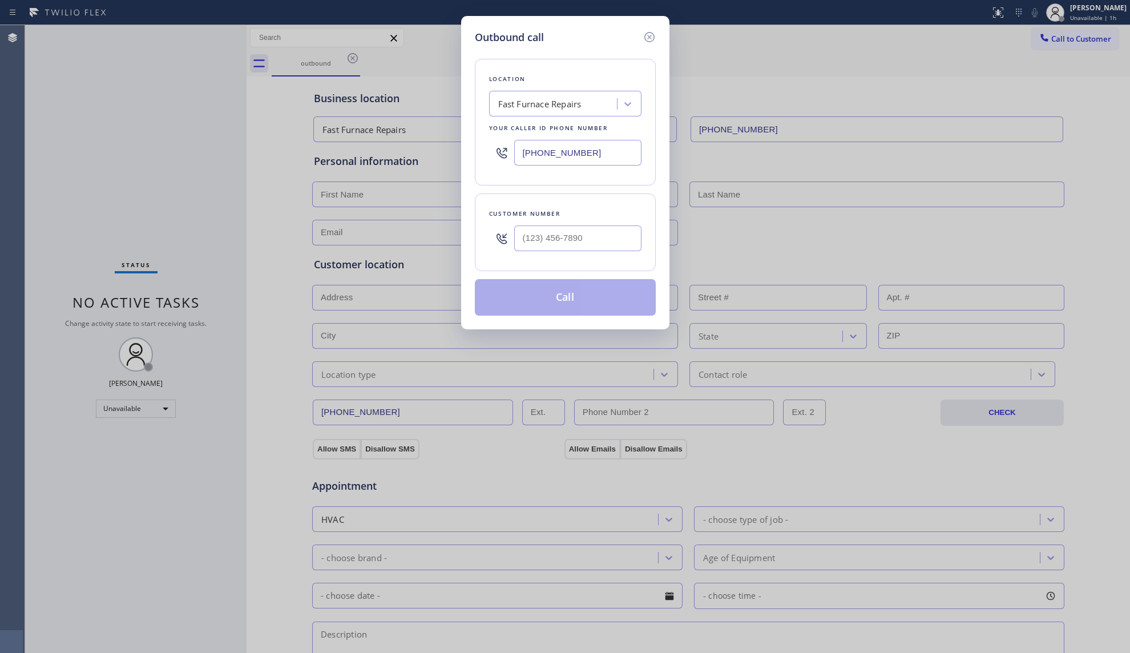
drag, startPoint x: 604, startPoint y: 160, endPoint x: 491, endPoint y: 158, distance: 112.5
click at [493, 159] on div "[PHONE_NUMBER]" at bounding box center [565, 152] width 152 height 37
paste input "917) 746-1611"
type input "[PHONE_NUMBER]"
click at [590, 243] on input "(___) ___-____" at bounding box center [577, 238] width 127 height 26
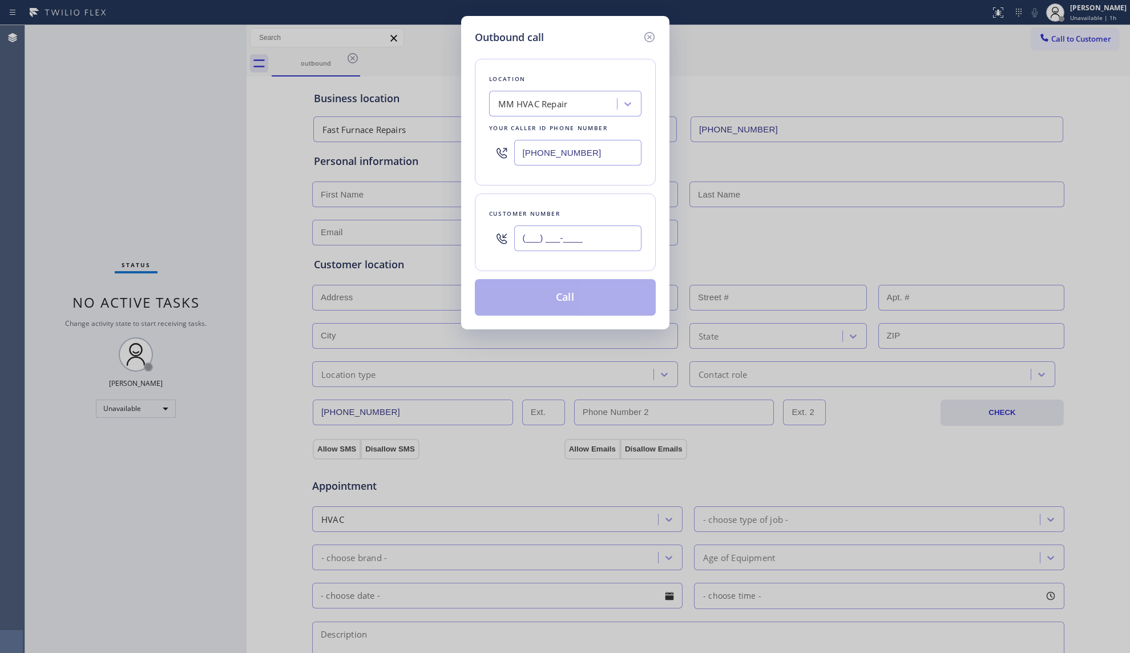
paste input "367) 477-3705"
type input "[PHONE_NUMBER]"
click at [581, 316] on button "Call" at bounding box center [565, 297] width 181 height 37
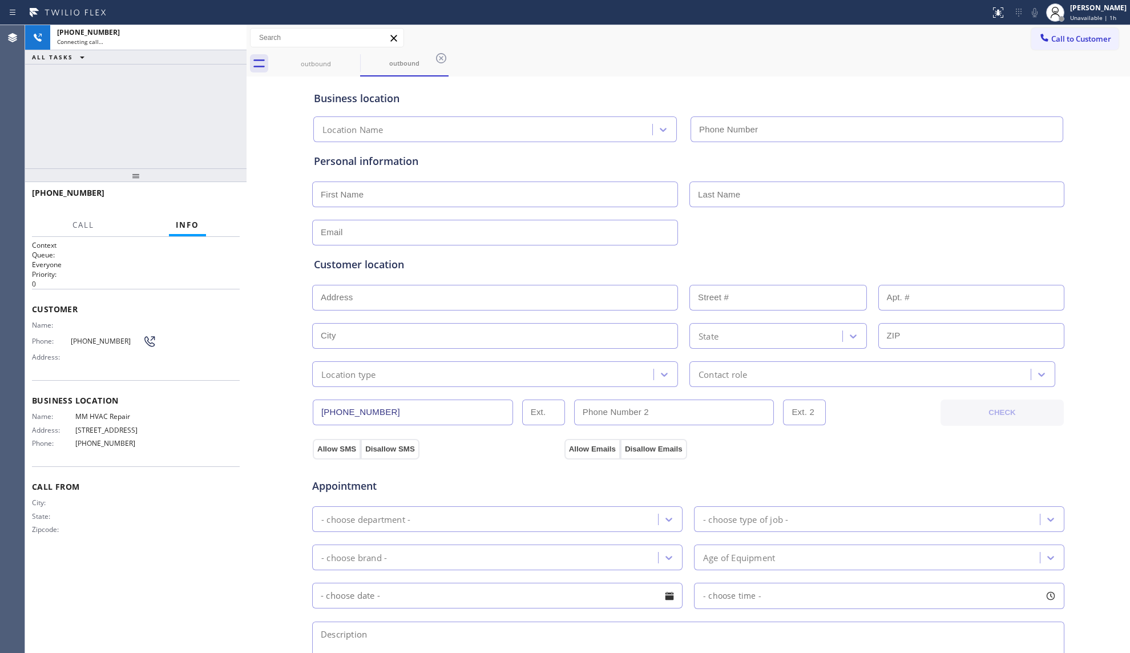
type input "[PHONE_NUMBER]"
drag, startPoint x: 745, startPoint y: 69, endPoint x: 733, endPoint y: 65, distance: 12.6
click at [742, 66] on div "outbound outbound" at bounding box center [701, 64] width 859 height 26
click at [224, 80] on div "[PHONE_NUMBER] Connecting call… ALL TASKS ALL TASKS ACTIVE TASKS TASKS IN WRAP …" at bounding box center [135, 96] width 221 height 143
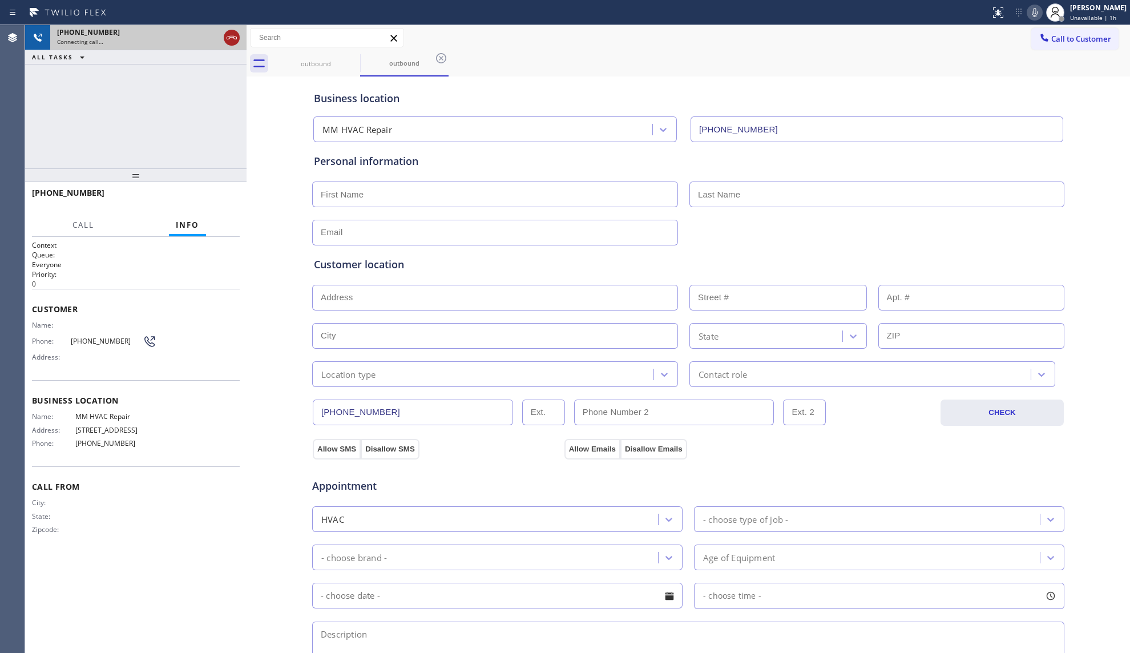
click at [227, 35] on icon at bounding box center [232, 38] width 14 height 14
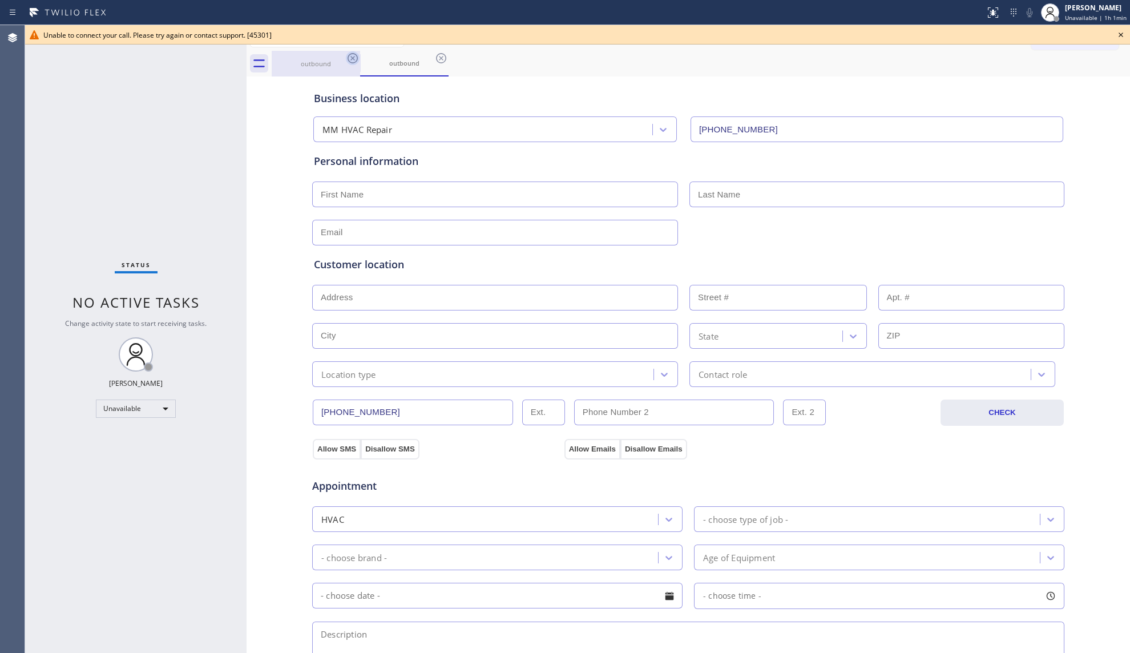
click at [350, 62] on icon at bounding box center [353, 58] width 10 height 10
drag, startPoint x: 350, startPoint y: 62, endPoint x: 357, endPoint y: 57, distance: 8.1
click at [0, 0] on icon at bounding box center [0, 0] width 0 height 0
click at [360, 62] on div "outbound" at bounding box center [404, 64] width 88 height 26
click at [436, 62] on icon at bounding box center [441, 58] width 10 height 10
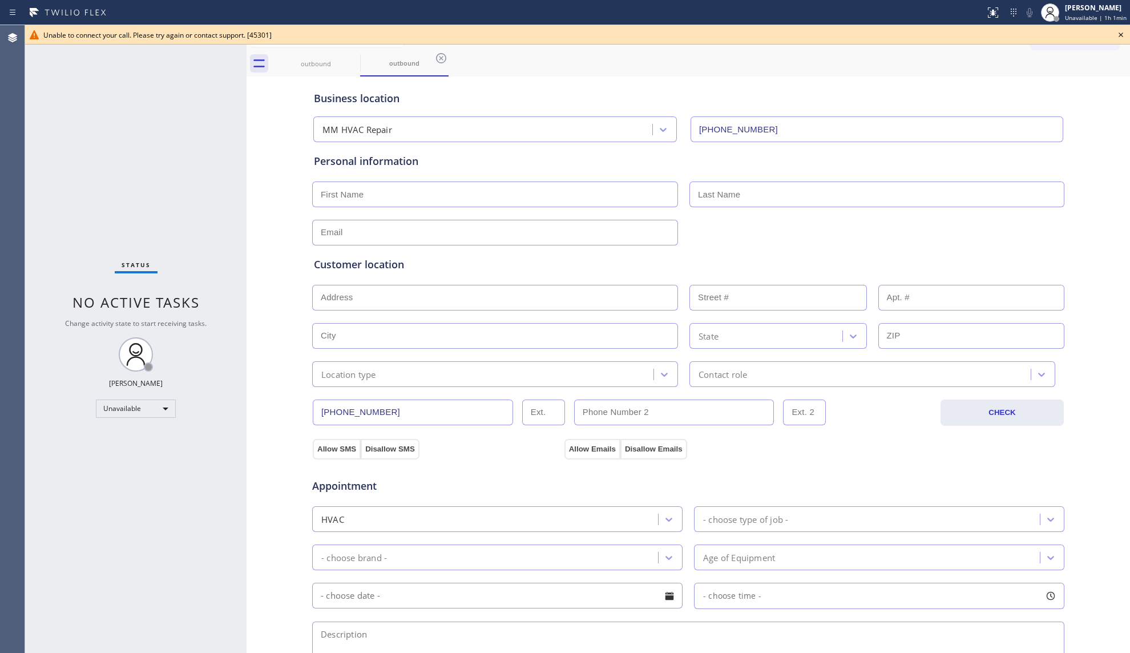
click at [350, 62] on div "outbound outbound" at bounding box center [701, 64] width 859 height 26
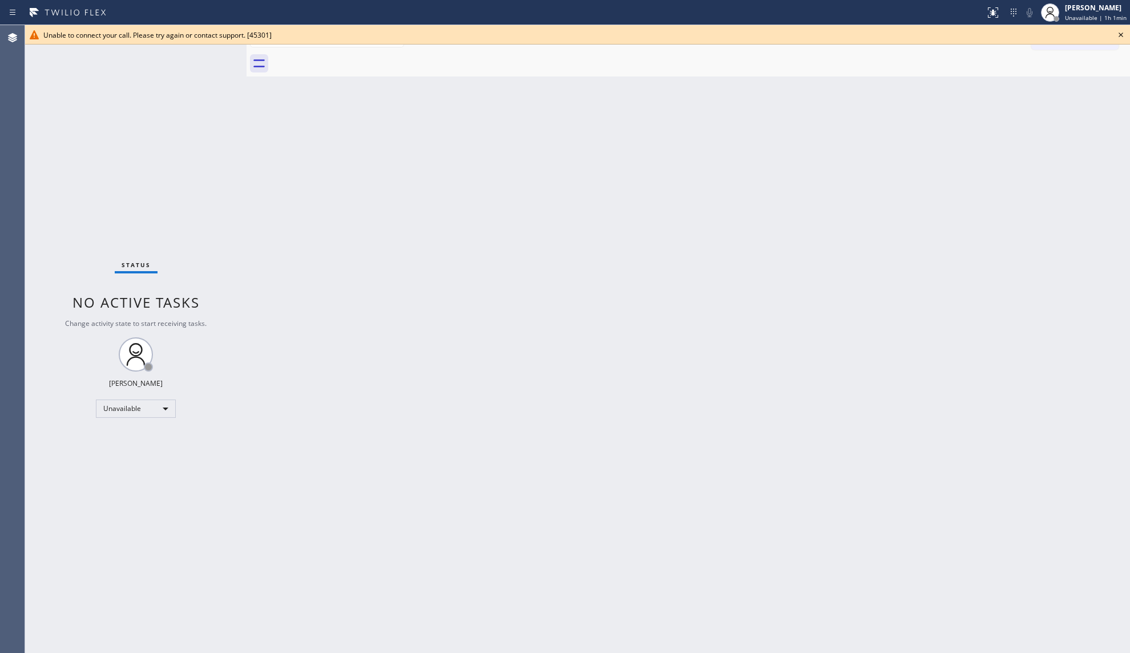
click at [357, 57] on div at bounding box center [701, 64] width 859 height 26
click at [1122, 35] on icon at bounding box center [1121, 35] width 14 height 14
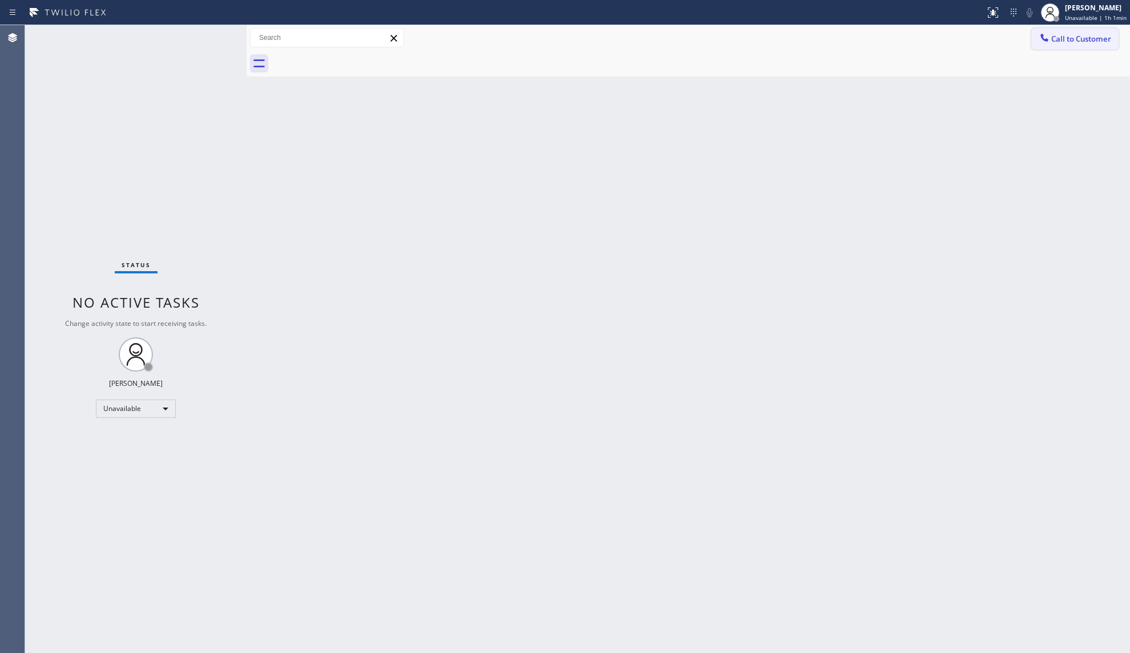
click at [1062, 44] on button "Call to Customer" at bounding box center [1074, 39] width 87 height 22
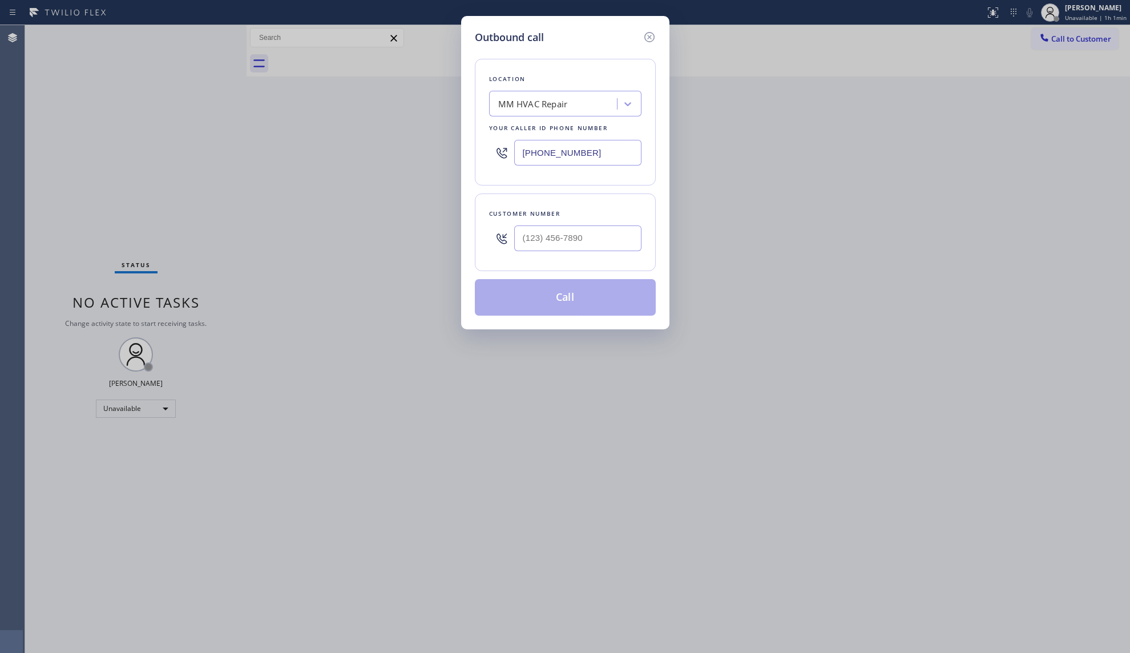
drag, startPoint x: 607, startPoint y: 156, endPoint x: 502, endPoint y: 158, distance: 105.0
click at [503, 159] on div "[PHONE_NUMBER]" at bounding box center [565, 152] width 152 height 37
paste input "786) 305-6606"
type input "[PHONE_NUMBER]"
click at [615, 229] on input "(___) ___-____" at bounding box center [577, 238] width 127 height 26
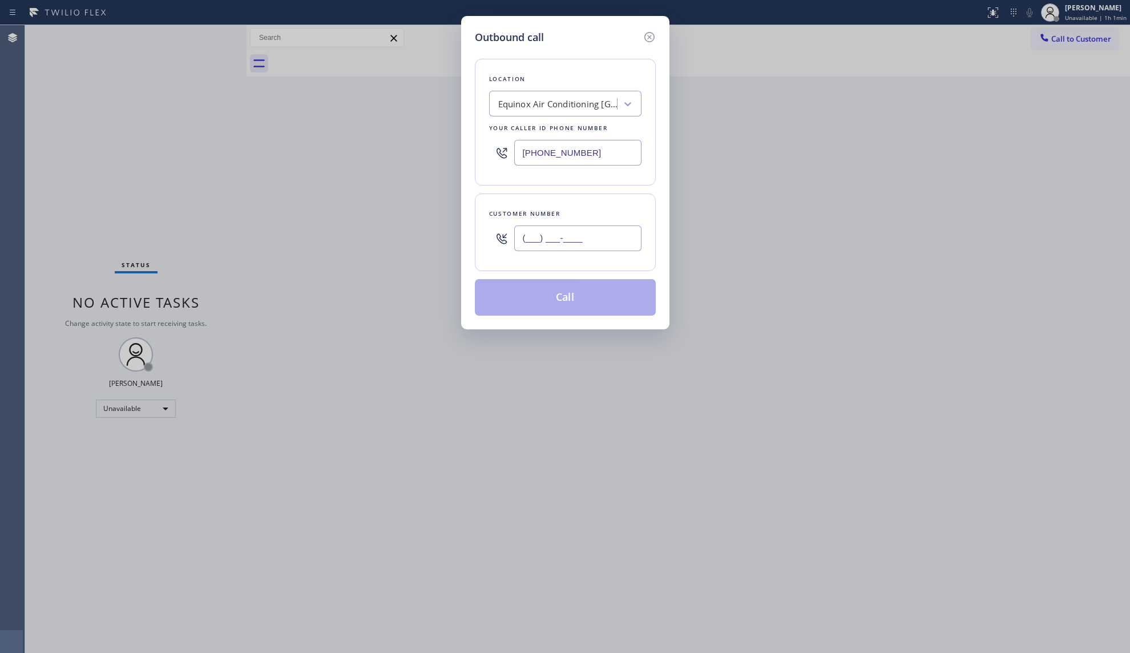
paste input "786) 755-7231"
type input "[PHONE_NUMBER]"
click at [561, 264] on div "Customer number [PHONE_NUMBER]" at bounding box center [565, 233] width 181 height 78
click at [565, 309] on button "Call" at bounding box center [565, 297] width 181 height 37
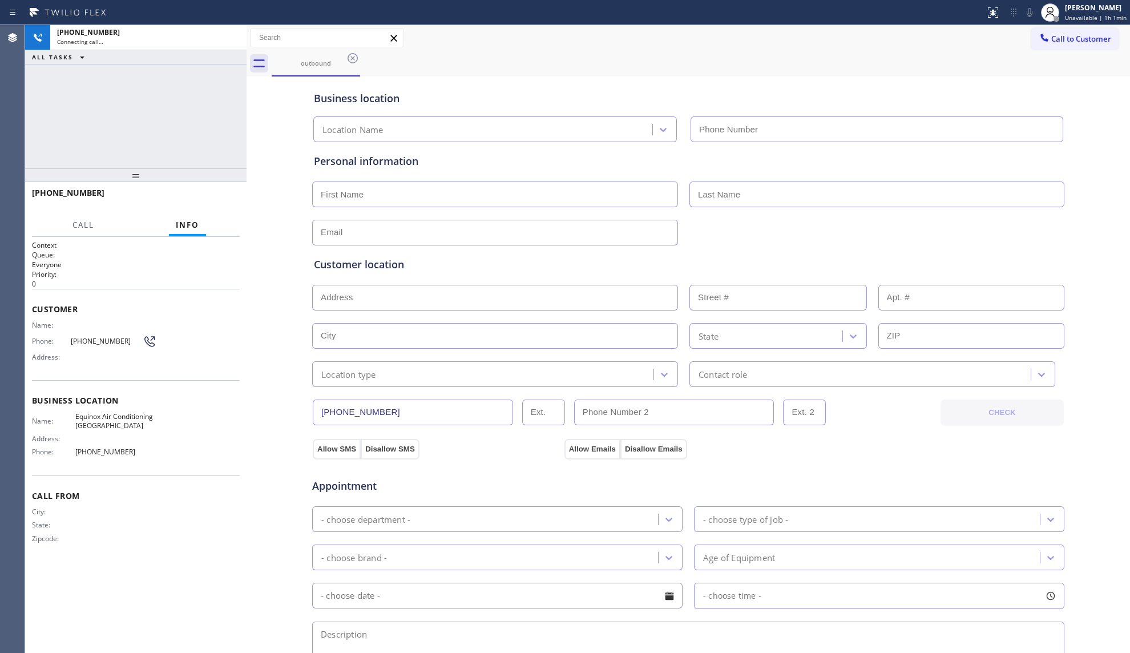
type input "[PHONE_NUMBER]"
drag, startPoint x: 795, startPoint y: 78, endPoint x: 801, endPoint y: 80, distance: 7.2
click at [795, 78] on div "Business location Equinox Air Conditioning [GEOGRAPHIC_DATA] [PHONE_NUMBER]" at bounding box center [688, 108] width 753 height 67
click at [220, 83] on div "[PHONE_NUMBER] Connecting call… ALL TASKS ALL TASKS ACTIVE TASKS TASKS IN WRAP …" at bounding box center [135, 96] width 221 height 143
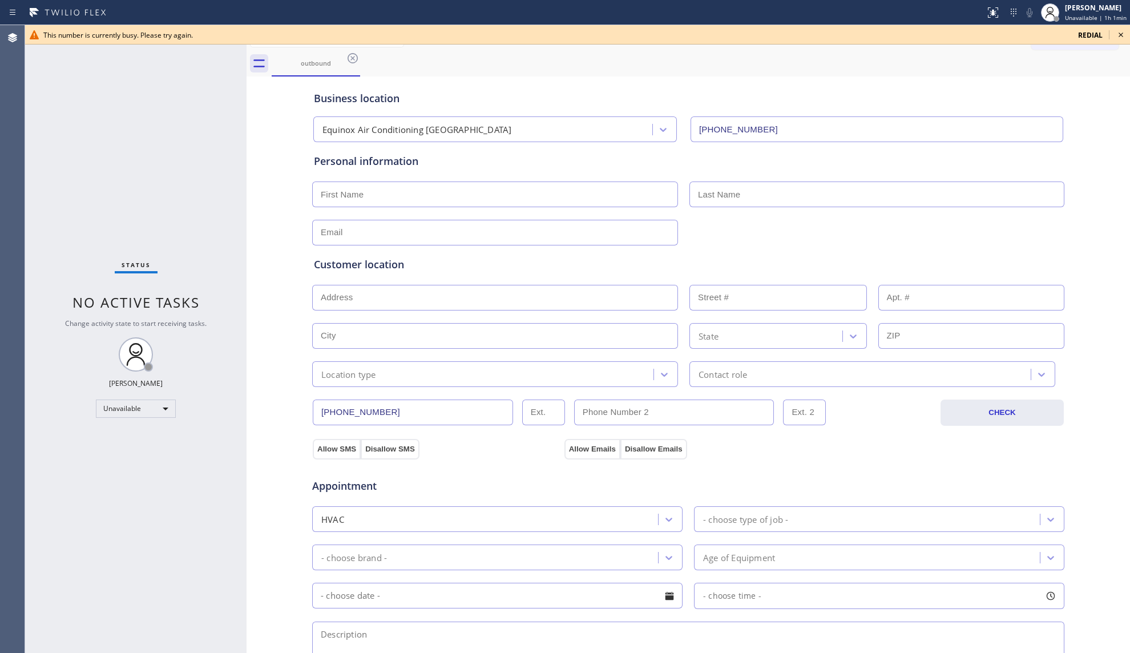
click at [231, 39] on div "This number is currently busy. Please try again." at bounding box center [556, 35] width 1026 height 10
click at [354, 58] on icon at bounding box center [353, 58] width 14 height 14
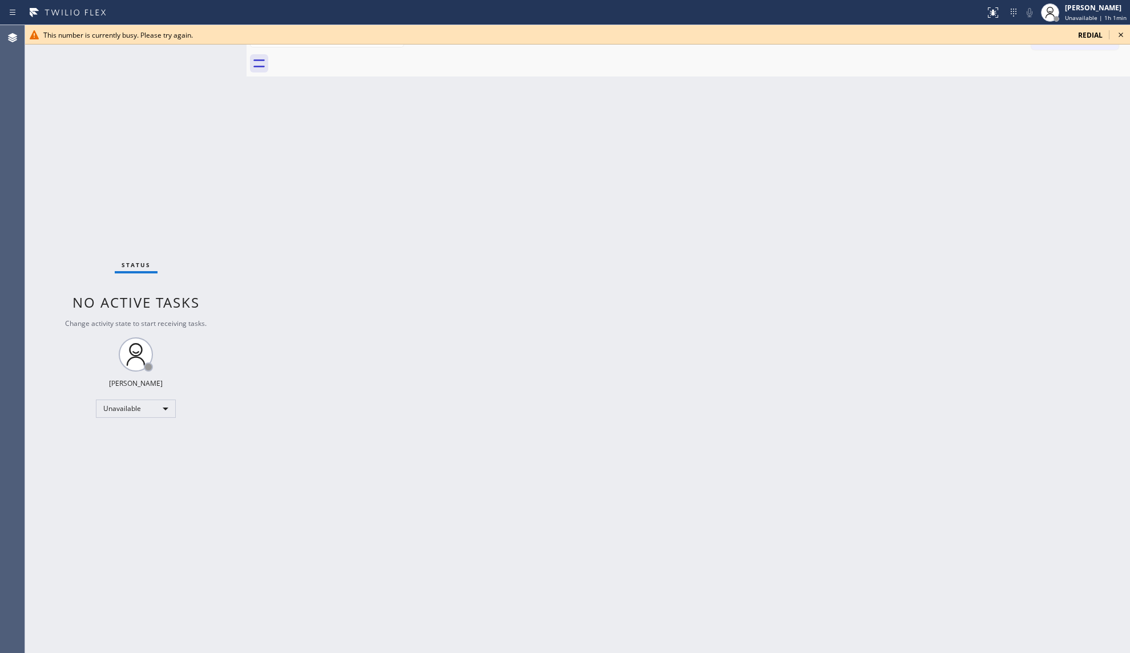
click at [1083, 34] on span "redial" at bounding box center [1090, 35] width 25 height 10
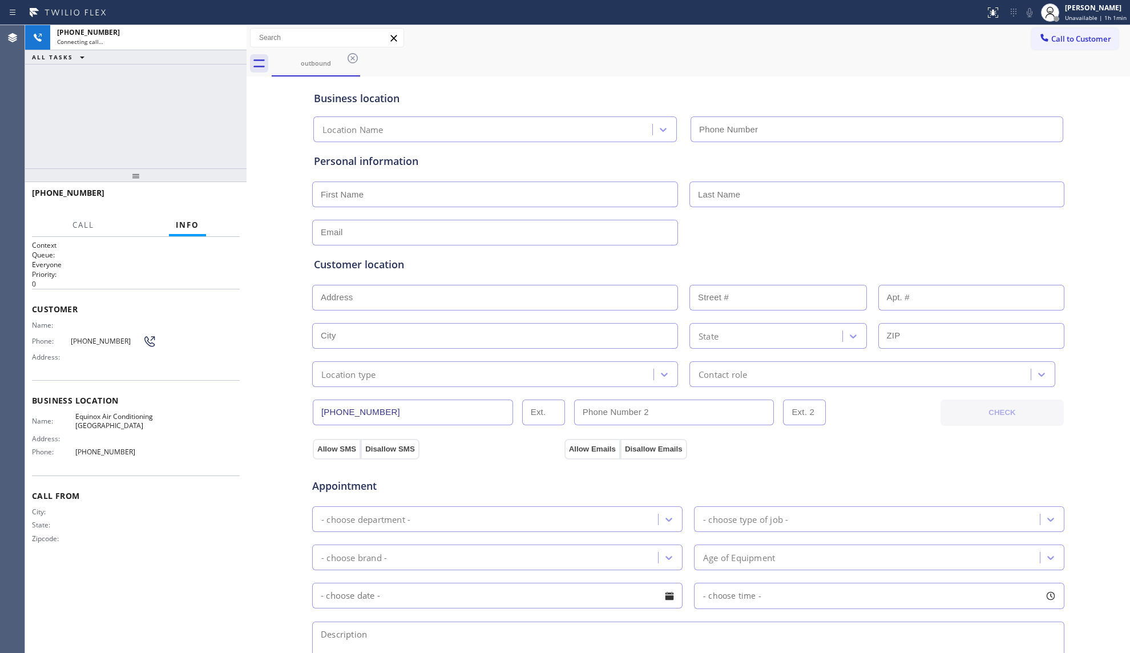
type input "[PHONE_NUMBER]"
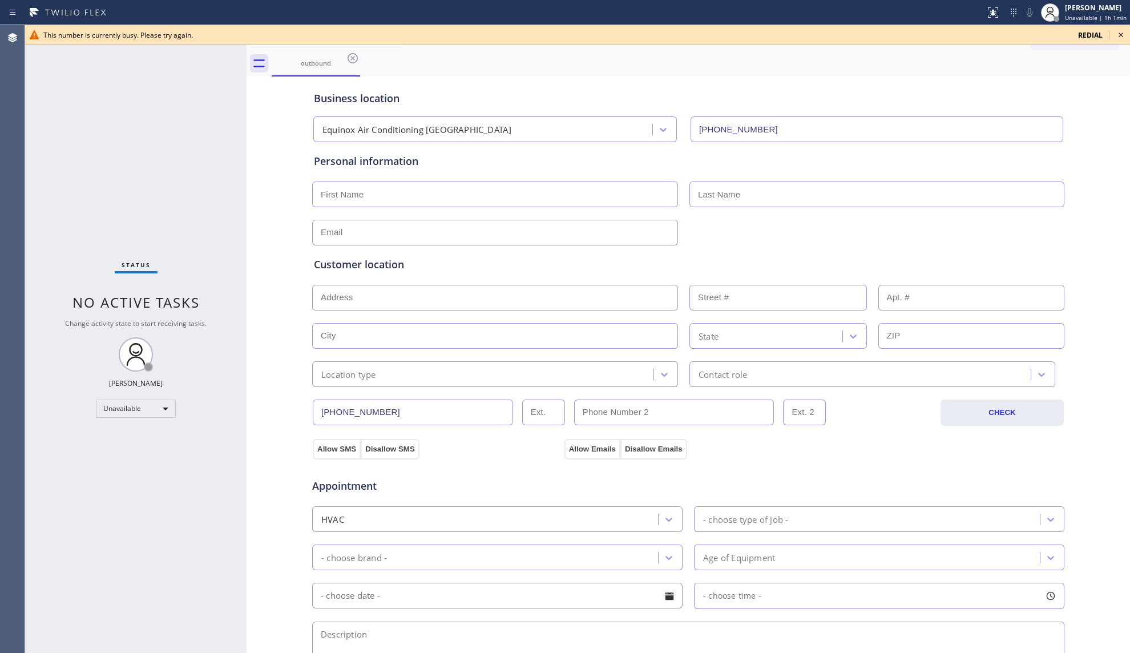
click at [885, 74] on div "outbound" at bounding box center [701, 64] width 859 height 26
click at [1122, 33] on icon at bounding box center [1121, 35] width 14 height 14
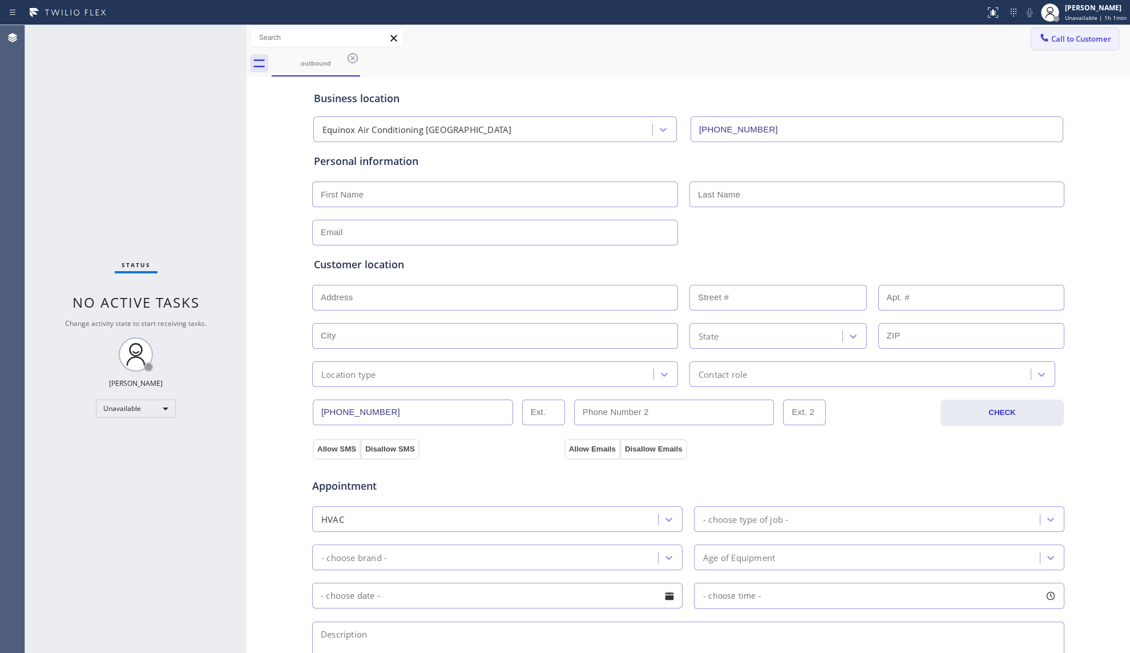
click at [1057, 34] on span "Call to Customer" at bounding box center [1081, 39] width 60 height 10
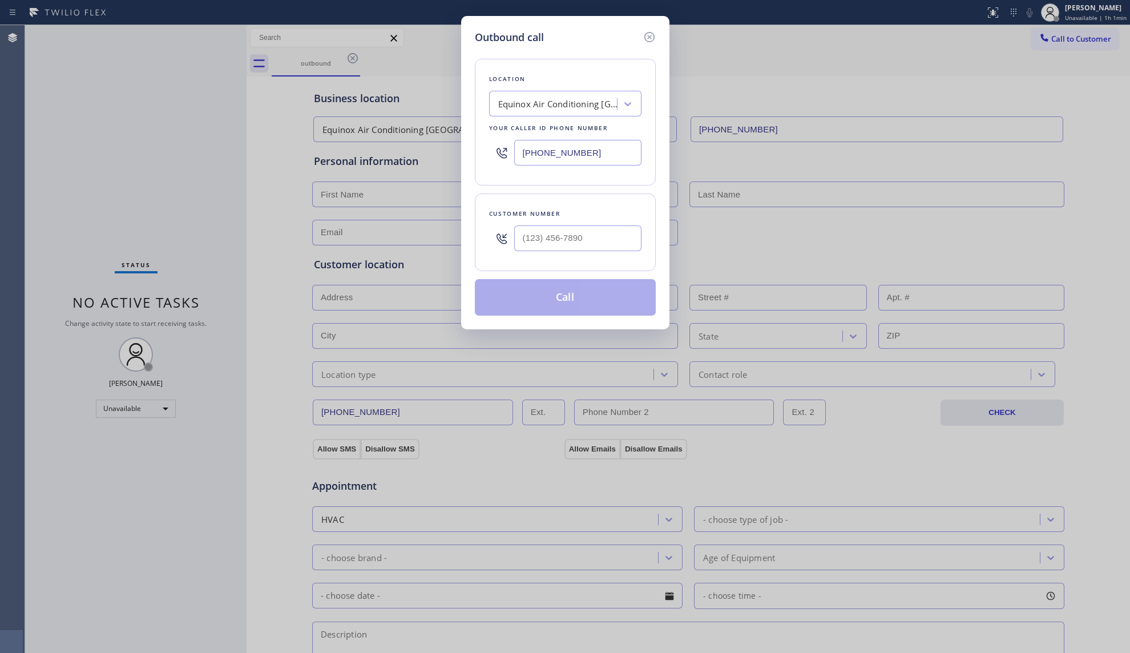
drag, startPoint x: 608, startPoint y: 154, endPoint x: 425, endPoint y: 195, distance: 187.1
click at [425, 195] on div "Outbound call Location Equinox Air Conditioning [GEOGRAPHIC_DATA] Your caller i…" at bounding box center [565, 326] width 1130 height 653
paste input "470) 673-7412"
type input "[PHONE_NUMBER]"
click at [619, 235] on input "(___) ___-____" at bounding box center [577, 238] width 127 height 26
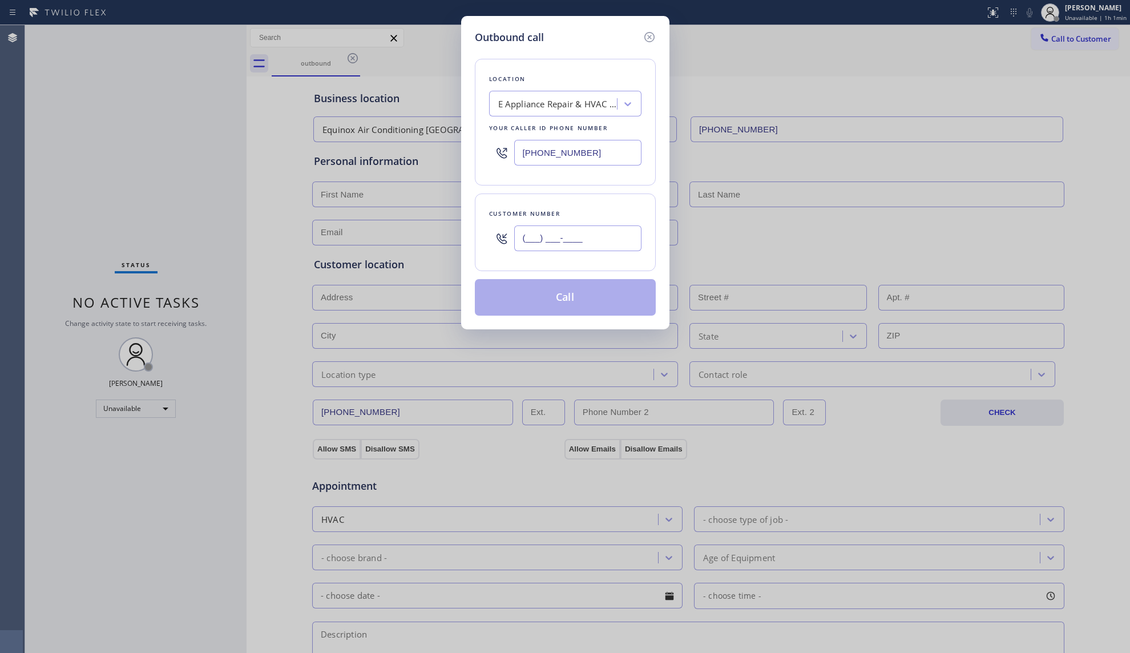
paste input "762) 213-6870"
type input "[PHONE_NUMBER]"
click at [585, 307] on button "Call" at bounding box center [565, 297] width 181 height 37
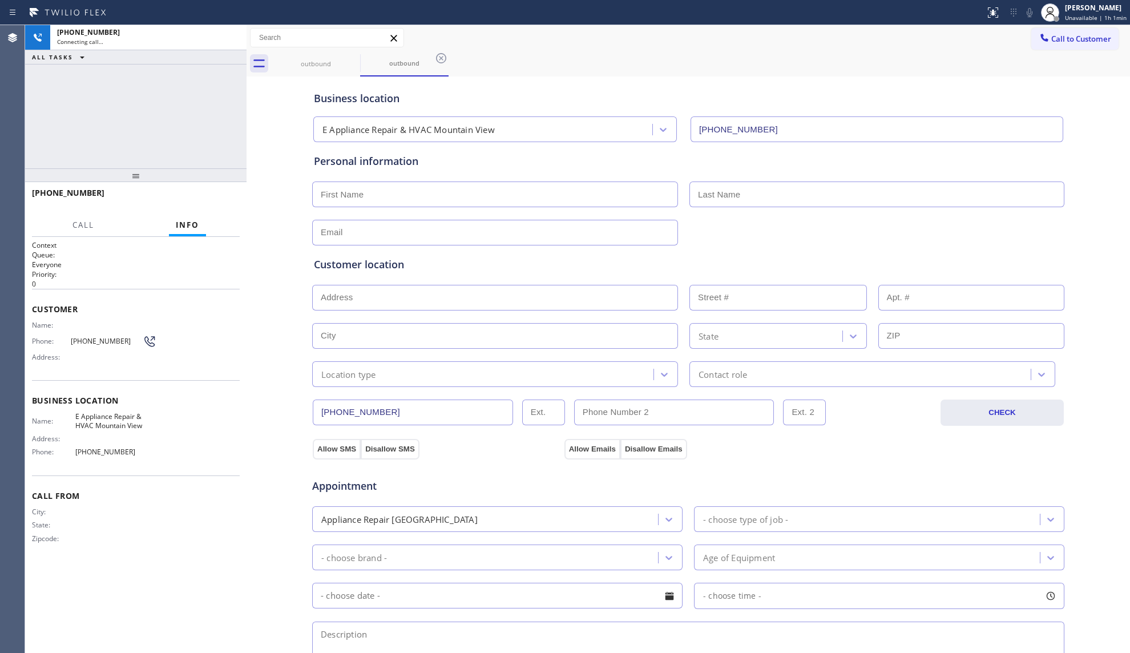
type input "[PHONE_NUMBER]"
click at [759, 69] on div "outbound outbound" at bounding box center [701, 64] width 859 height 26
click at [78, 96] on div "[PHONE_NUMBER] Live | 00:02 ALL TASKS ALL TASKS ACTIVE TASKS TASKS IN WRAP UP" at bounding box center [135, 96] width 221 height 143
click at [176, 107] on div "[PHONE_NUMBER] Live | 00:04 ALL TASKS ALL TASKS ACTIVE TASKS TASKS IN WRAP UP" at bounding box center [135, 96] width 221 height 143
click at [224, 196] on span "HANG UP" at bounding box center [213, 198] width 35 height 8
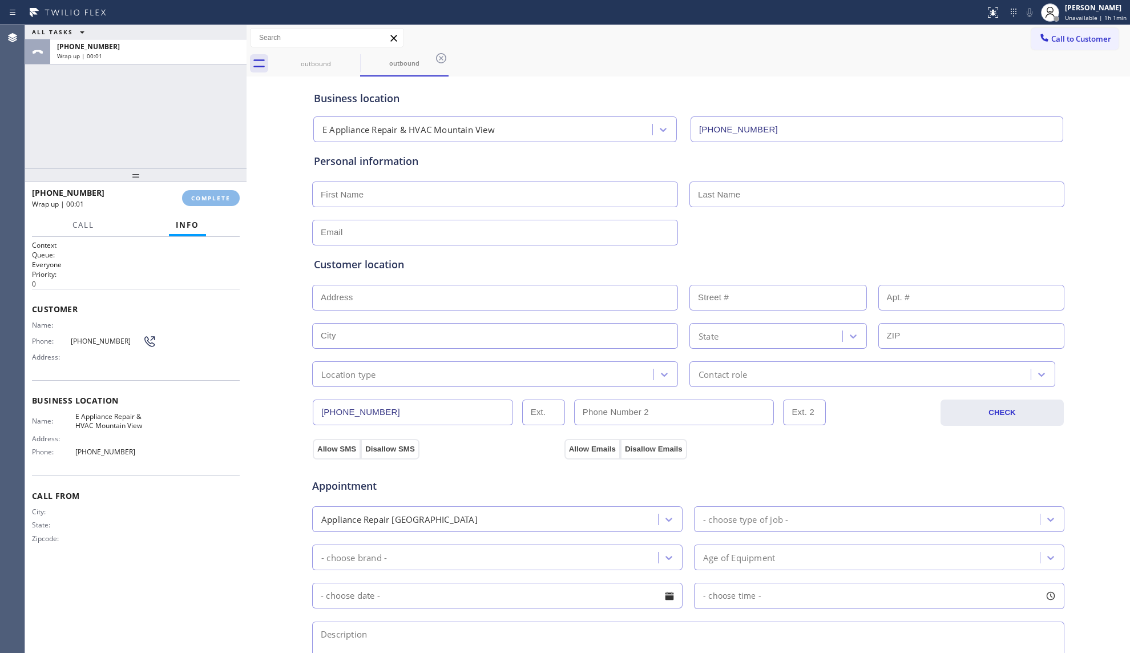
click at [185, 115] on div "ALL TASKS ALL TASKS ACTIVE TASKS TASKS IN WRAP UP [PHONE_NUMBER] Wrap up | 00:01" at bounding box center [135, 96] width 221 height 143
click at [224, 200] on span "COMPLETE" at bounding box center [210, 198] width 39 height 8
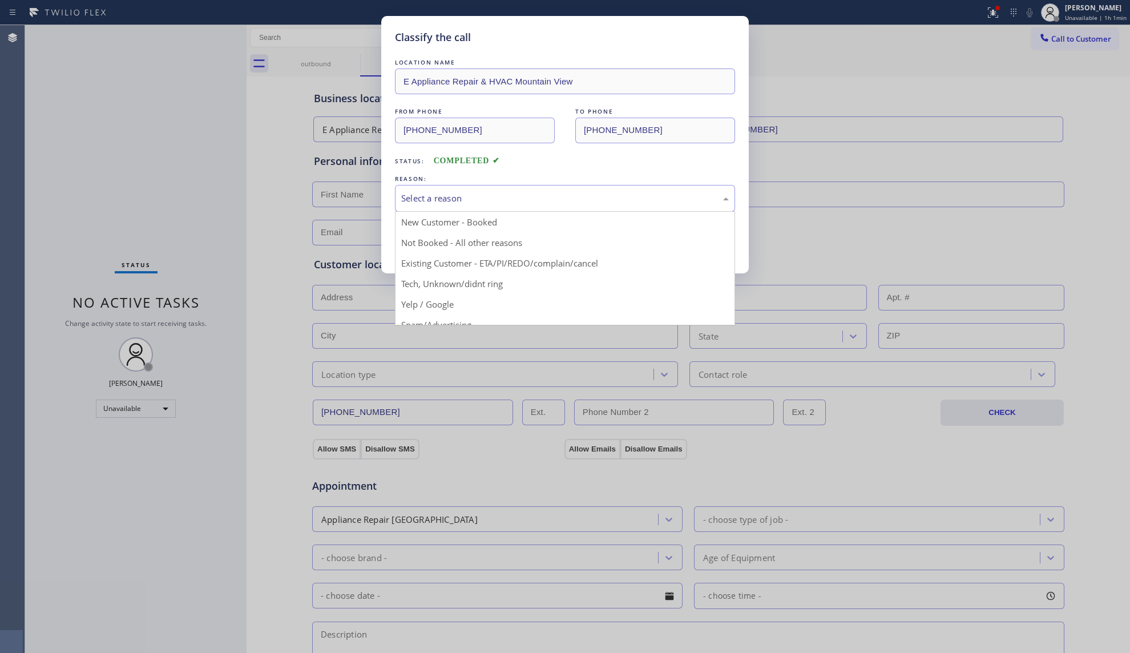
click at [428, 191] on div "Select a reason" at bounding box center [565, 198] width 340 height 27
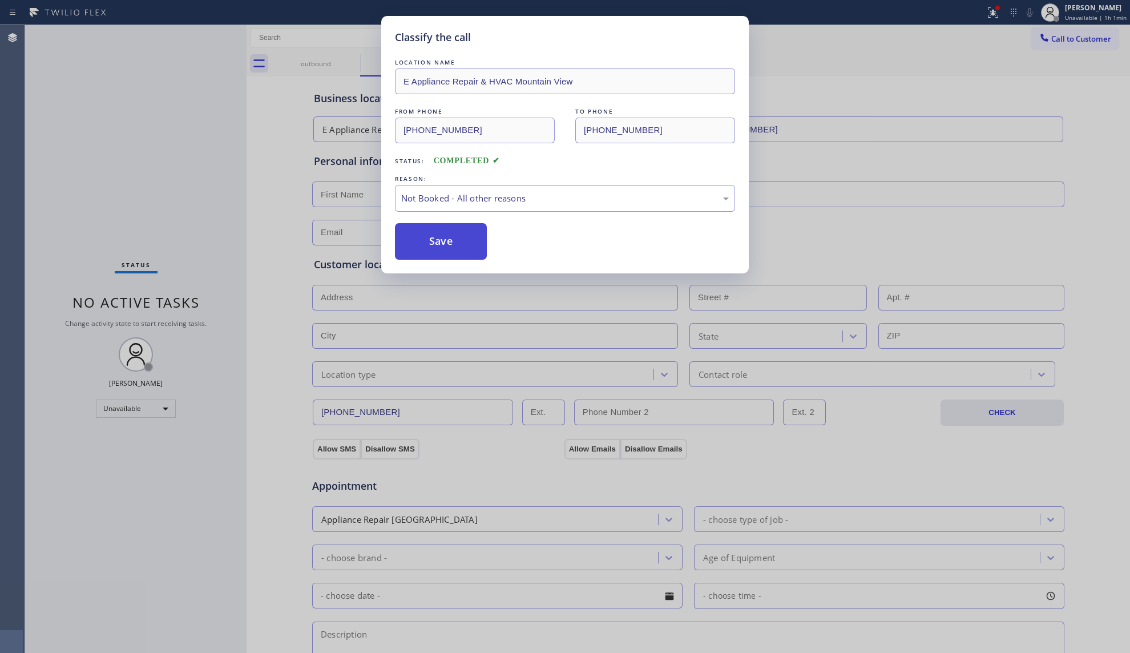
click at [433, 243] on button "Save" at bounding box center [441, 241] width 92 height 37
click at [94, 108] on div "Classify the call LOCATION NAME E Appliance Repair & HVAC Mountain View FROM PH…" at bounding box center [565, 326] width 1130 height 653
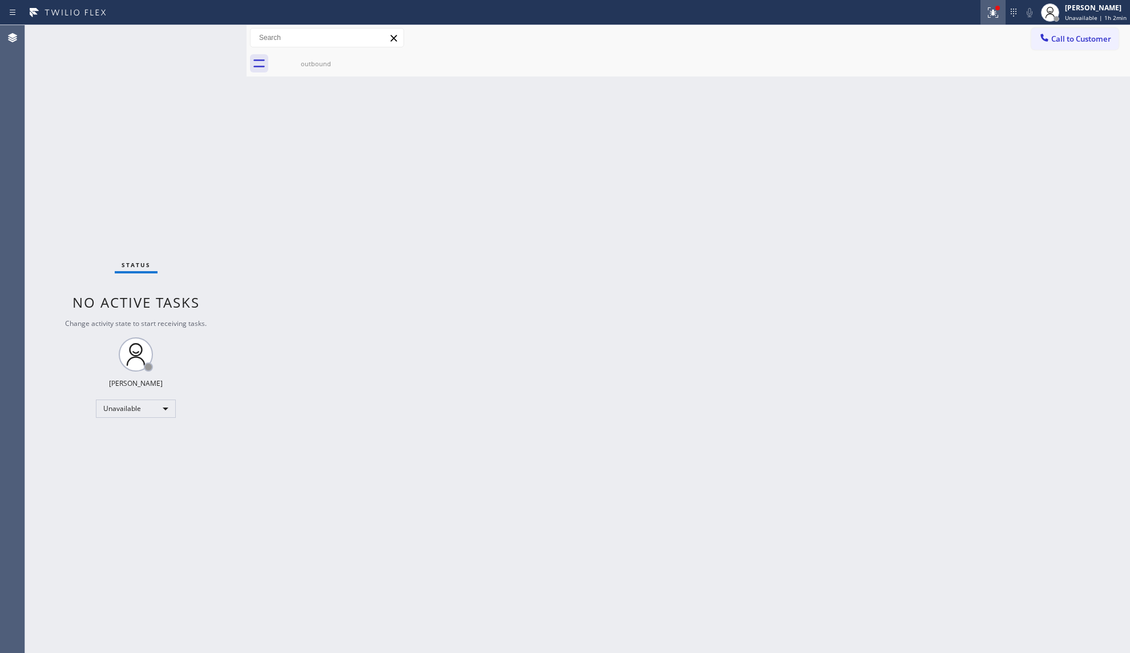
click at [985, 9] on div at bounding box center [993, 13] width 25 height 14
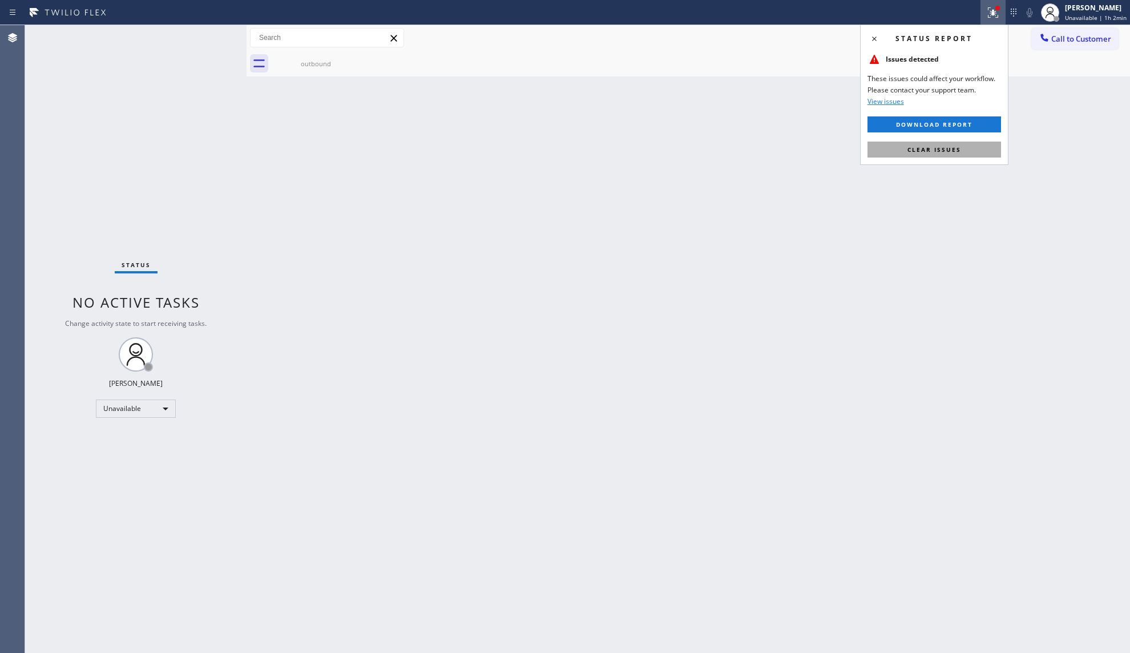
click at [914, 154] on button "Clear issues" at bounding box center [935, 150] width 134 height 16
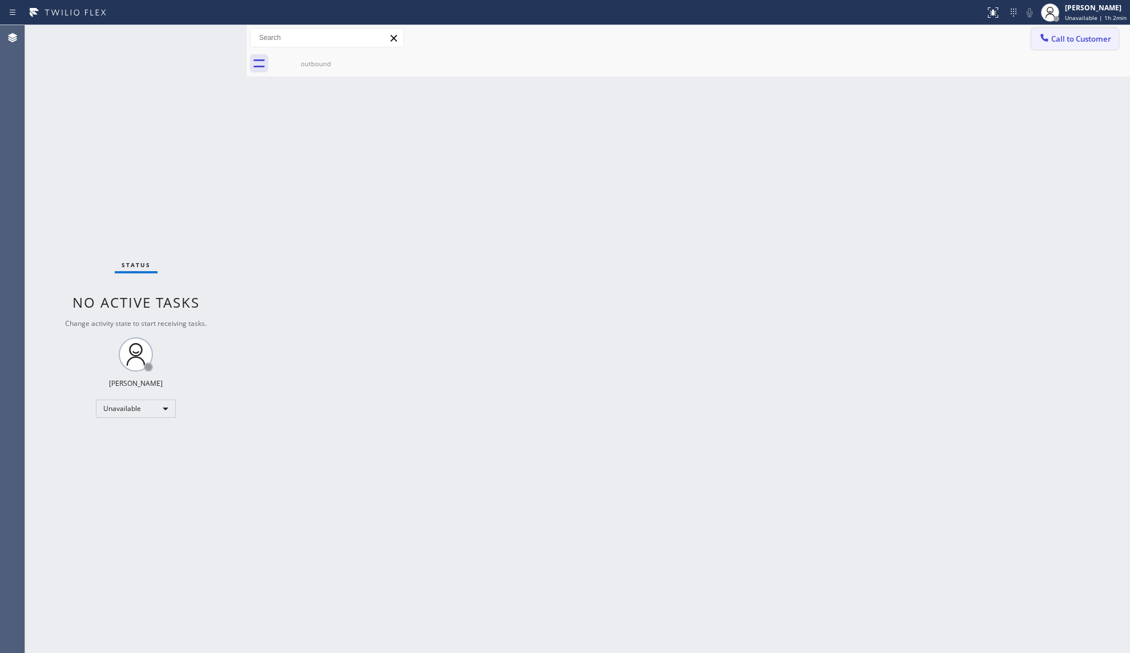
click at [1045, 37] on icon at bounding box center [1044, 37] width 11 height 11
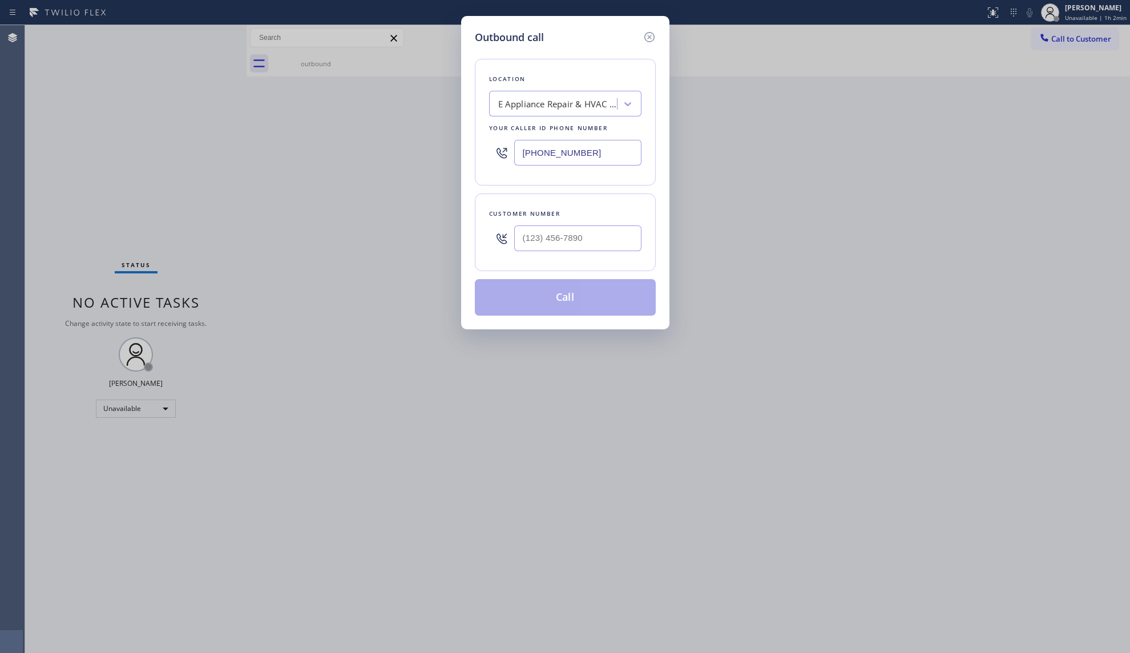
drag, startPoint x: 601, startPoint y: 155, endPoint x: 466, endPoint y: 152, distance: 134.2
click at [466, 152] on div "Outbound call Location E Appliance Repair & HVAC Mountain View Your caller id p…" at bounding box center [565, 172] width 208 height 313
paste input "929) 605-3343"
type input "[PHONE_NUMBER]"
click at [609, 239] on input "(___) ___-____" at bounding box center [577, 238] width 127 height 26
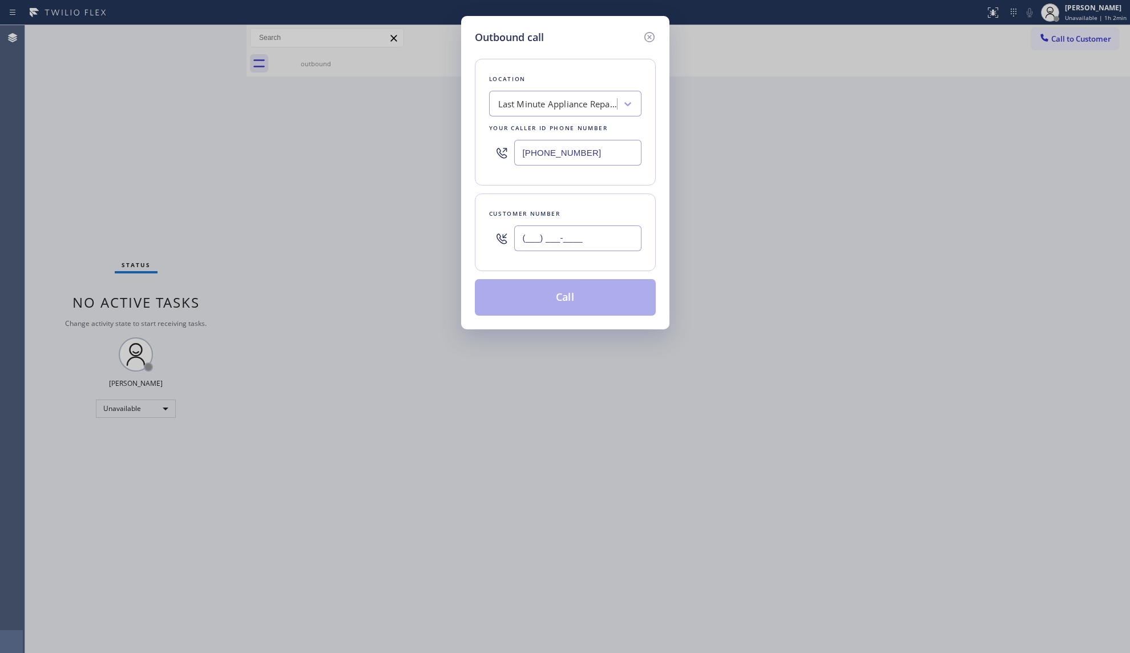
paste input "929) 571-3576"
type input "[PHONE_NUMBER]"
click at [587, 292] on button "Call" at bounding box center [565, 297] width 181 height 37
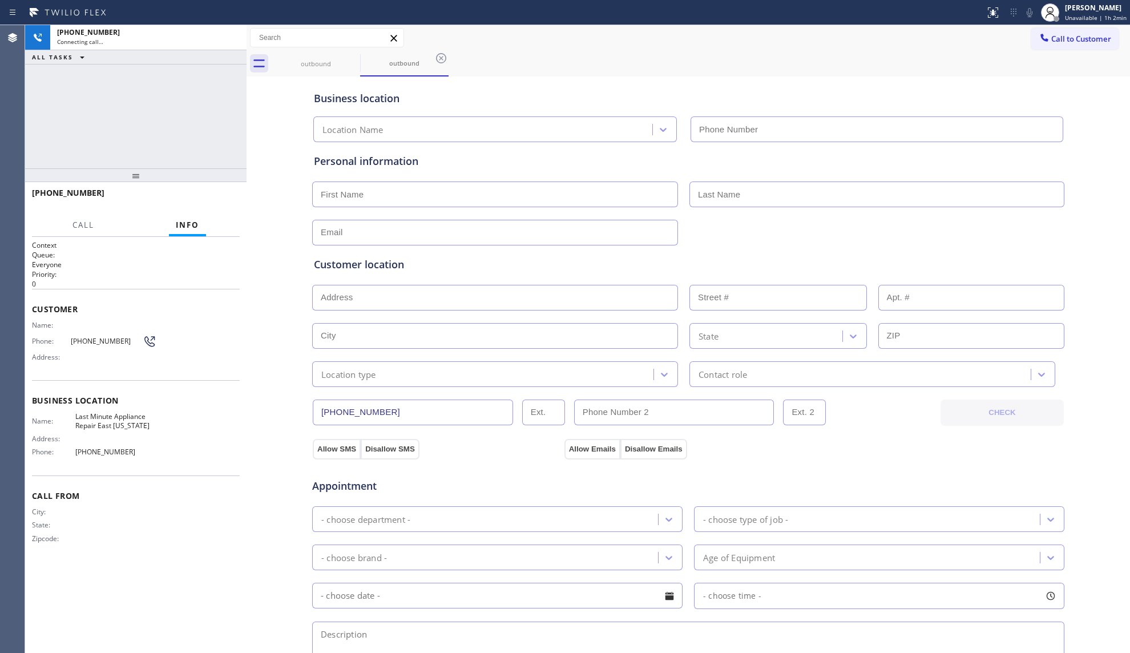
type input "[PHONE_NUMBER]"
click at [800, 67] on div "outbound outbound" at bounding box center [701, 64] width 859 height 26
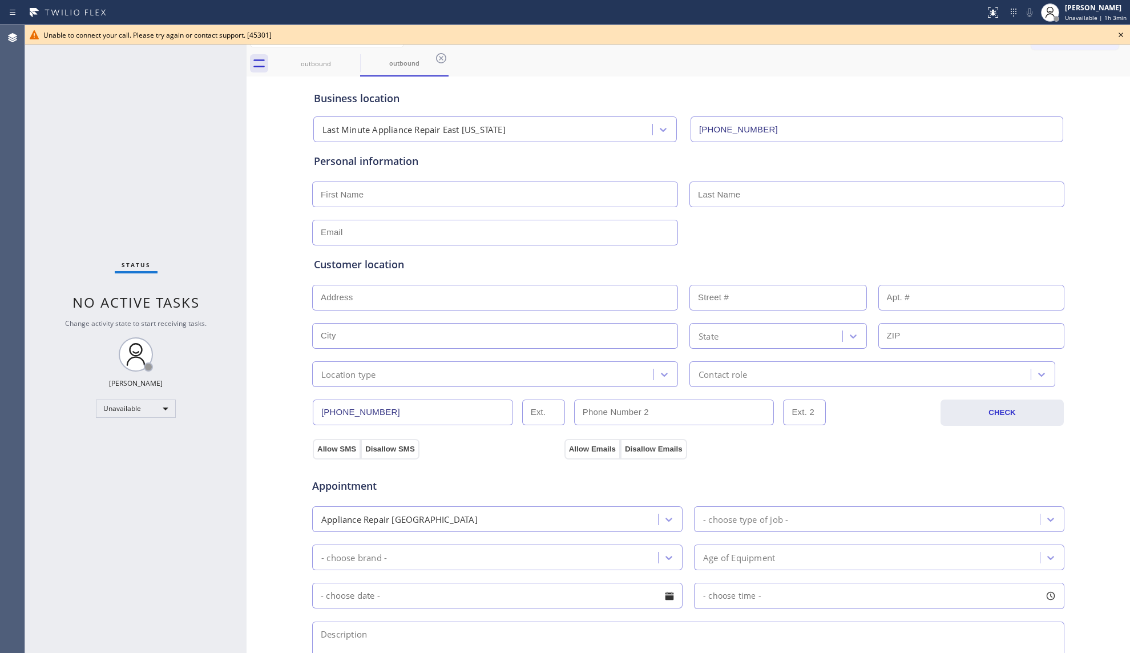
click at [1124, 31] on icon at bounding box center [1121, 35] width 14 height 14
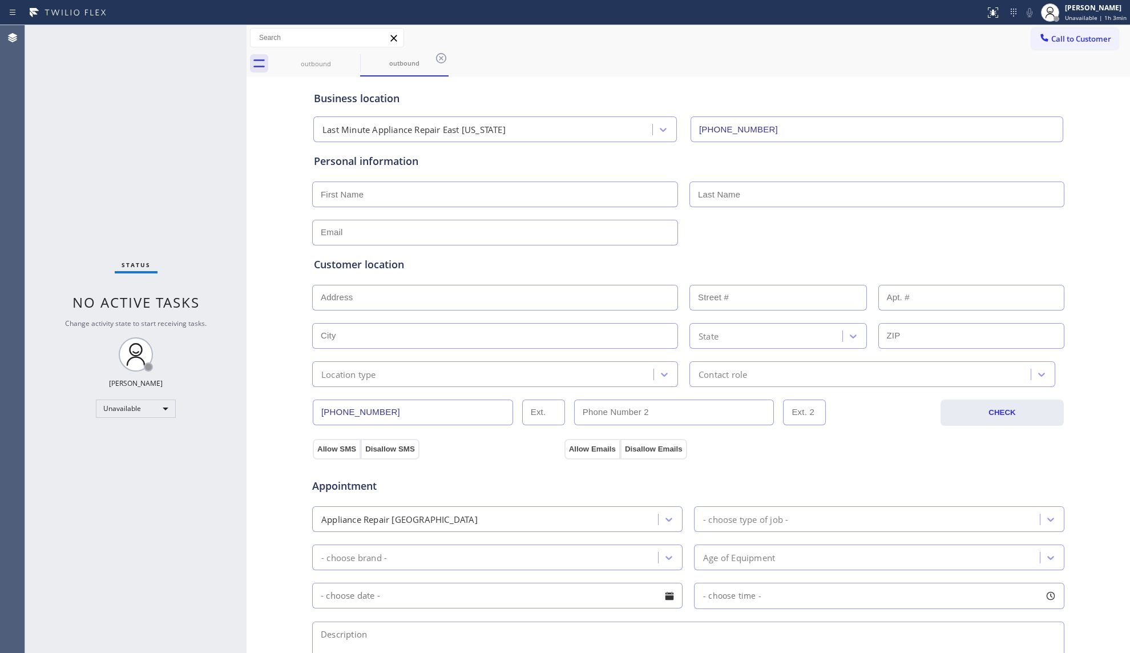
click at [1055, 26] on div "Call to Customer Outbound call Location Last Minute Appliance Repair [GEOGRAPHI…" at bounding box center [689, 38] width 884 height 26
click at [1051, 35] on span "Call to Customer" at bounding box center [1081, 39] width 60 height 10
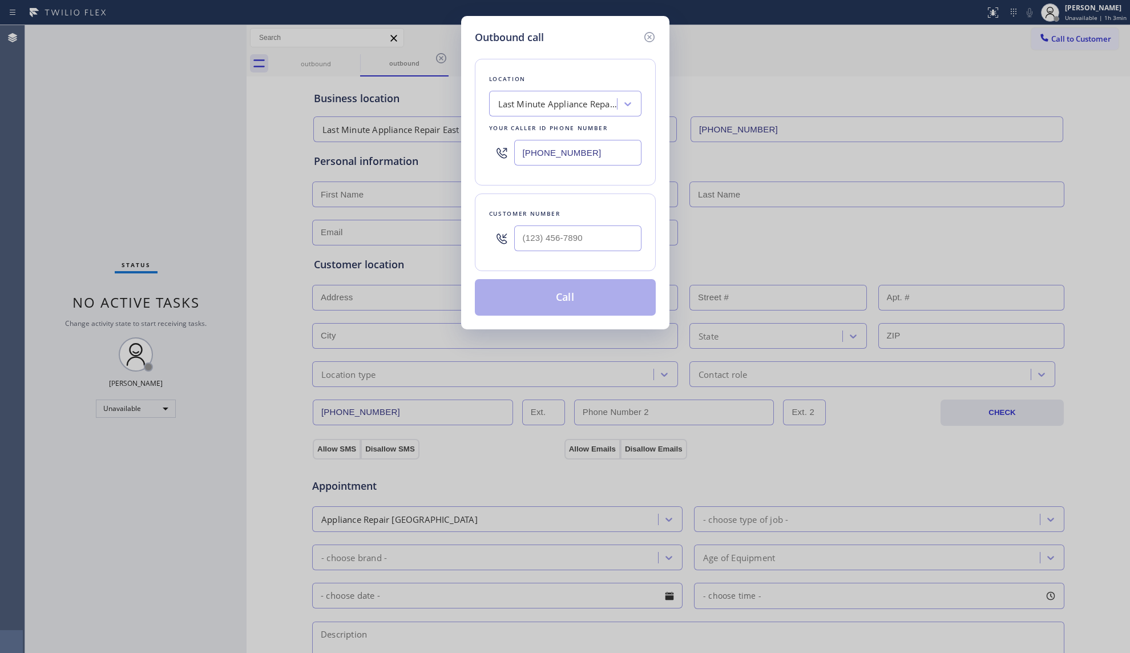
drag, startPoint x: 594, startPoint y: 151, endPoint x: 466, endPoint y: 145, distance: 128.0
click at [476, 149] on div "Location Last Minute Appliance Repair [GEOGRAPHIC_DATA][US_STATE] Your caller i…" at bounding box center [565, 122] width 181 height 127
paste input "561) 220-4818"
type input "[PHONE_NUMBER]"
click at [614, 244] on input "(___) ___-____" at bounding box center [577, 238] width 127 height 26
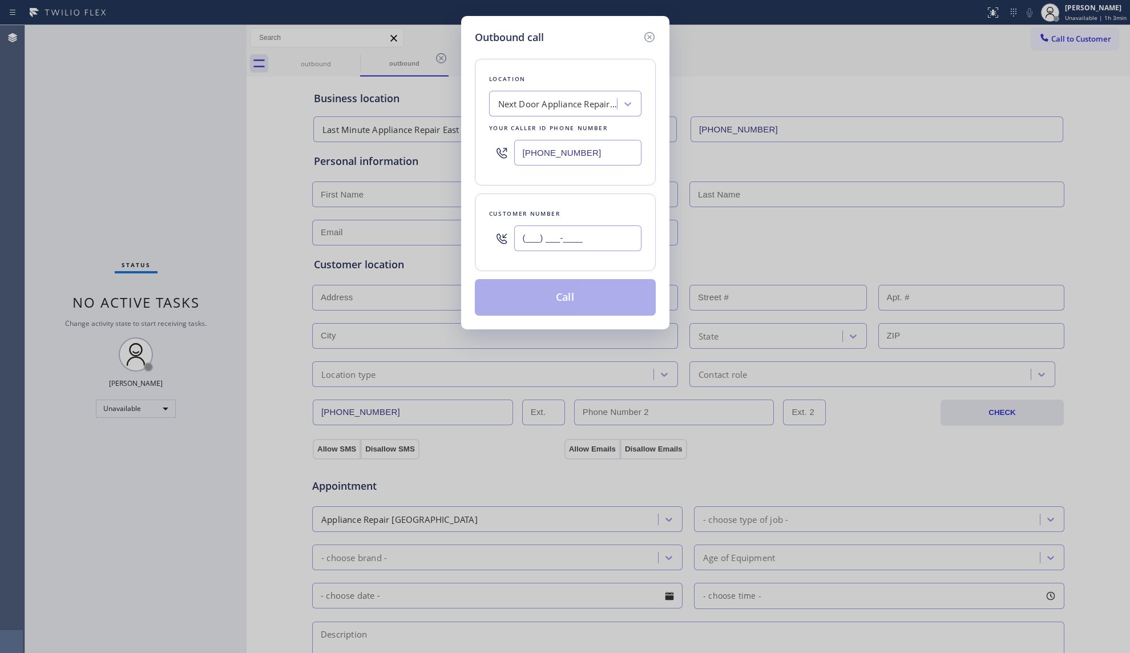
paste input "321) 209-7861"
type input "[PHONE_NUMBER]"
click at [577, 297] on button "Call" at bounding box center [565, 297] width 181 height 37
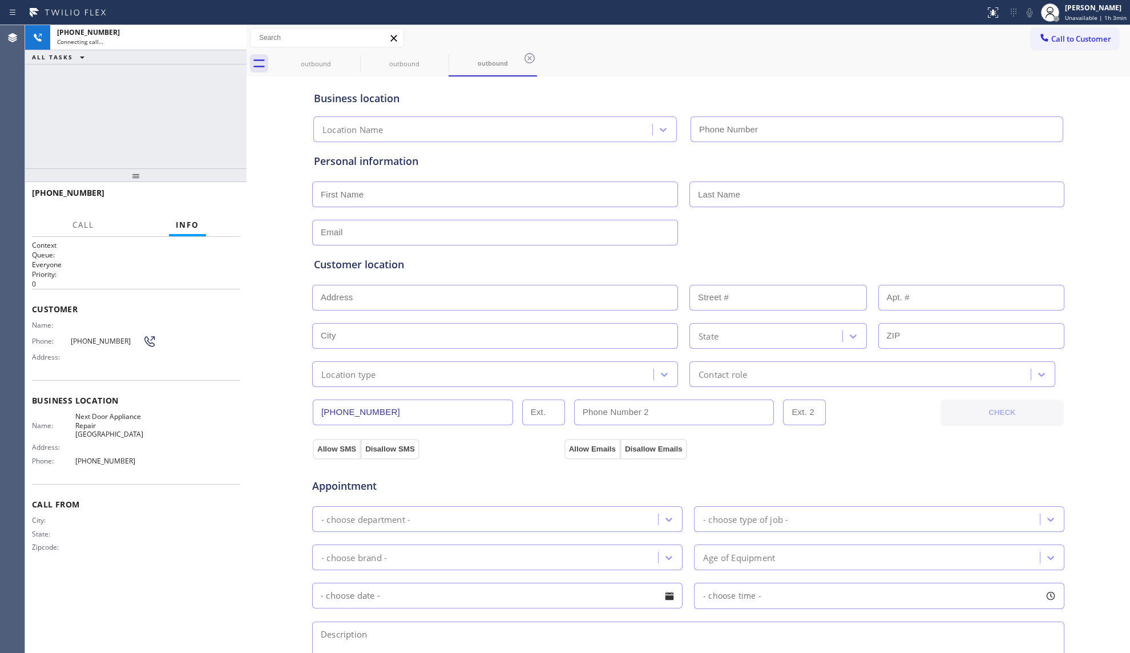
type input "[PHONE_NUMBER]"
click at [661, 59] on div "outbound outbound outbound" at bounding box center [701, 64] width 859 height 26
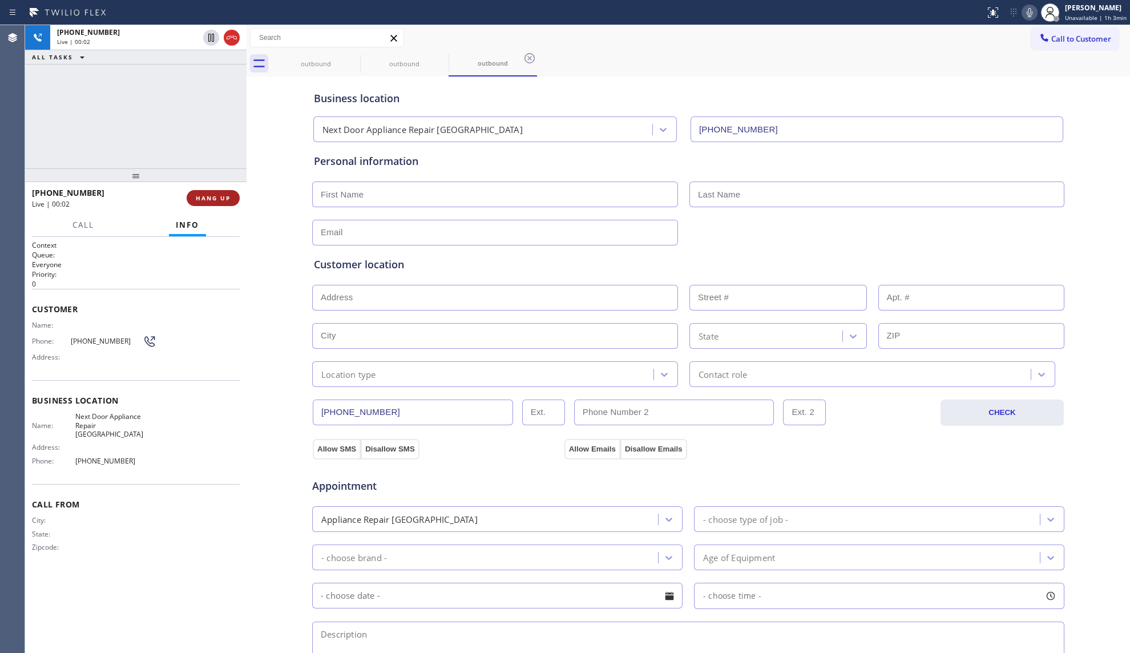
click at [208, 196] on span "HANG UP" at bounding box center [213, 198] width 35 height 8
click at [209, 195] on span "HANG UP" at bounding box center [213, 198] width 35 height 8
click at [213, 192] on button "COMPLETE" at bounding box center [211, 198] width 58 height 16
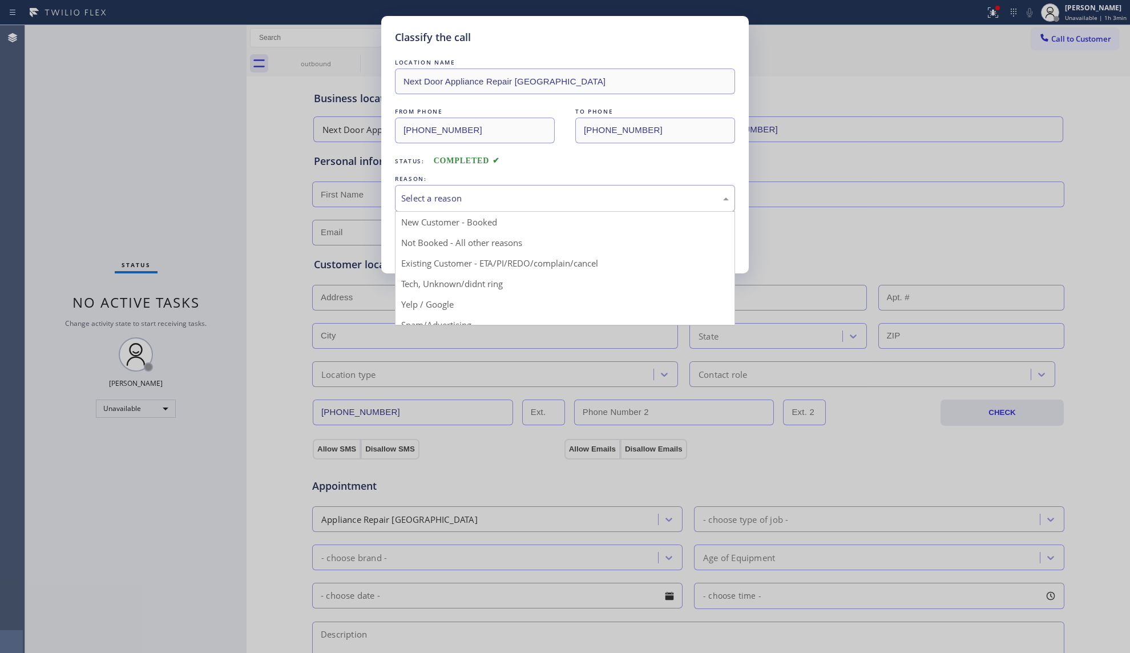
click at [519, 202] on div "Select a reason" at bounding box center [565, 198] width 328 height 13
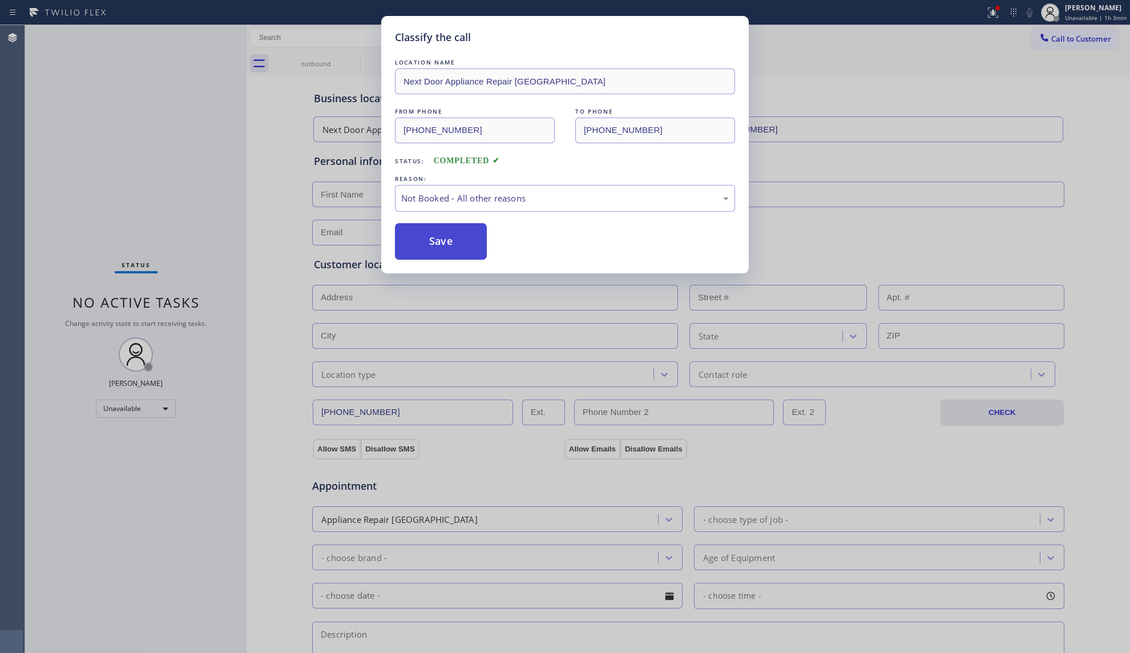
drag, startPoint x: 440, startPoint y: 244, endPoint x: 470, endPoint y: 238, distance: 31.5
click at [440, 243] on button "Save" at bounding box center [441, 241] width 92 height 37
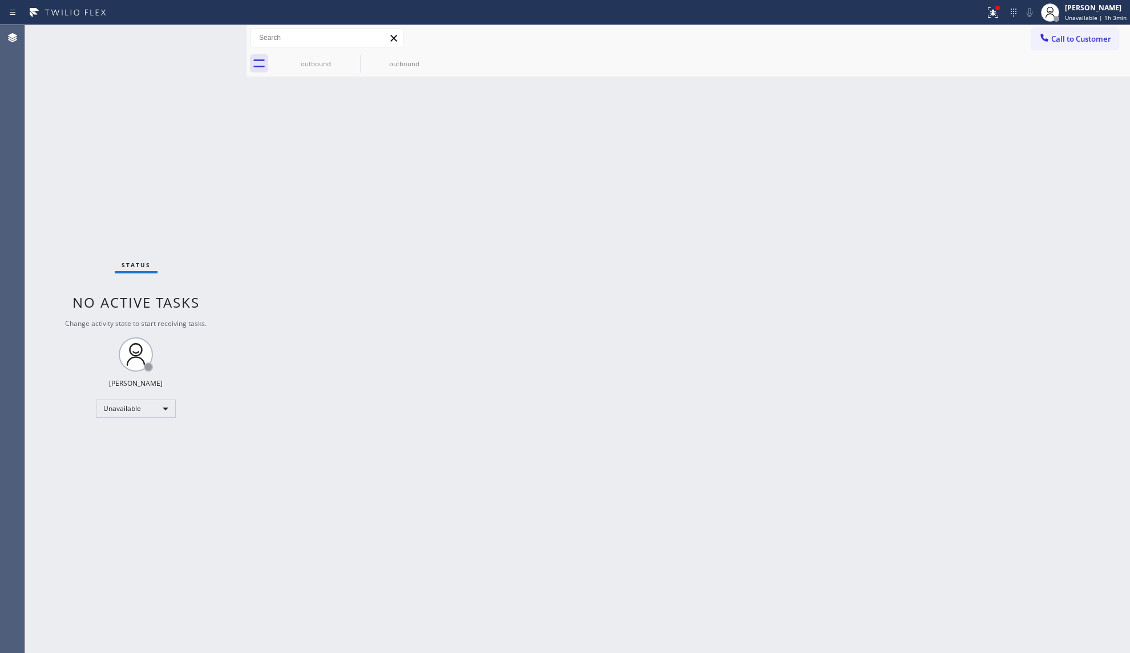
drag, startPoint x: 965, startPoint y: 49, endPoint x: 1009, endPoint y: 39, distance: 45.7
click at [972, 48] on div "Call to Customer Outbound call Location Next Door Appliance Repair [GEOGRAPHIC_…" at bounding box center [689, 38] width 884 height 26
drag, startPoint x: 1038, startPoint y: 31, endPoint x: 949, endPoint y: 87, distance: 105.2
click at [1035, 32] on button "Call to Customer" at bounding box center [1074, 39] width 87 height 22
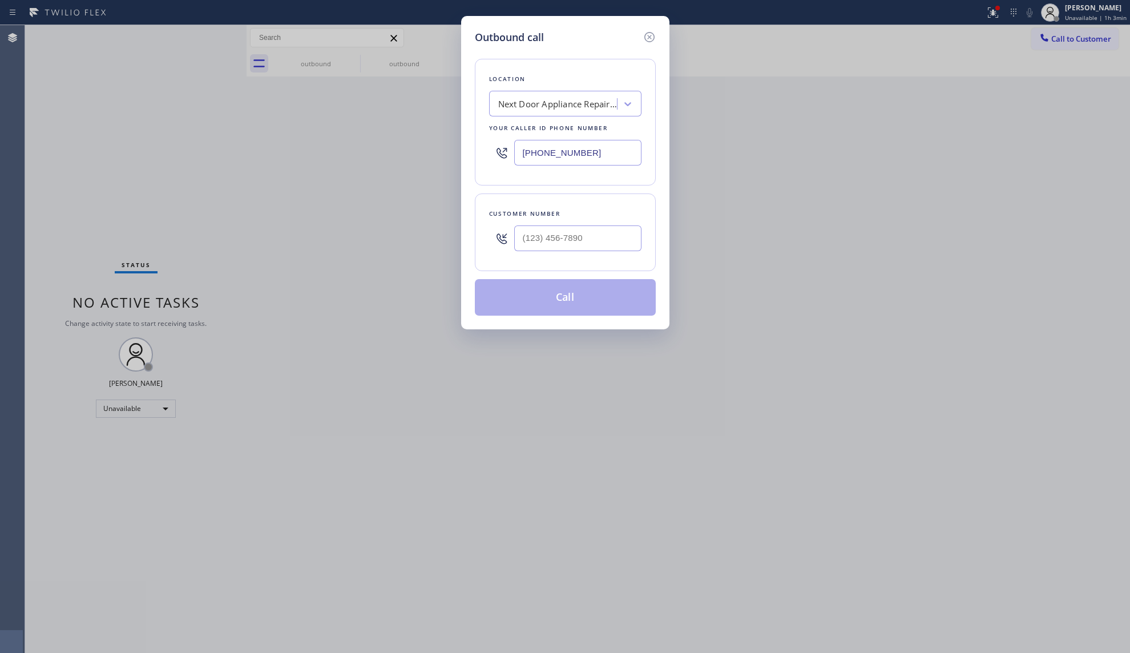
drag, startPoint x: 613, startPoint y: 152, endPoint x: 461, endPoint y: 151, distance: 151.3
click at [461, 151] on div "Outbound call Location Next Door Appliance Repair [GEOGRAPHIC_DATA] Your caller…" at bounding box center [565, 172] width 208 height 313
paste input "786) 751-5940"
type input "[PHONE_NUMBER]"
click at [582, 247] on input "(___) ___-____" at bounding box center [577, 238] width 127 height 26
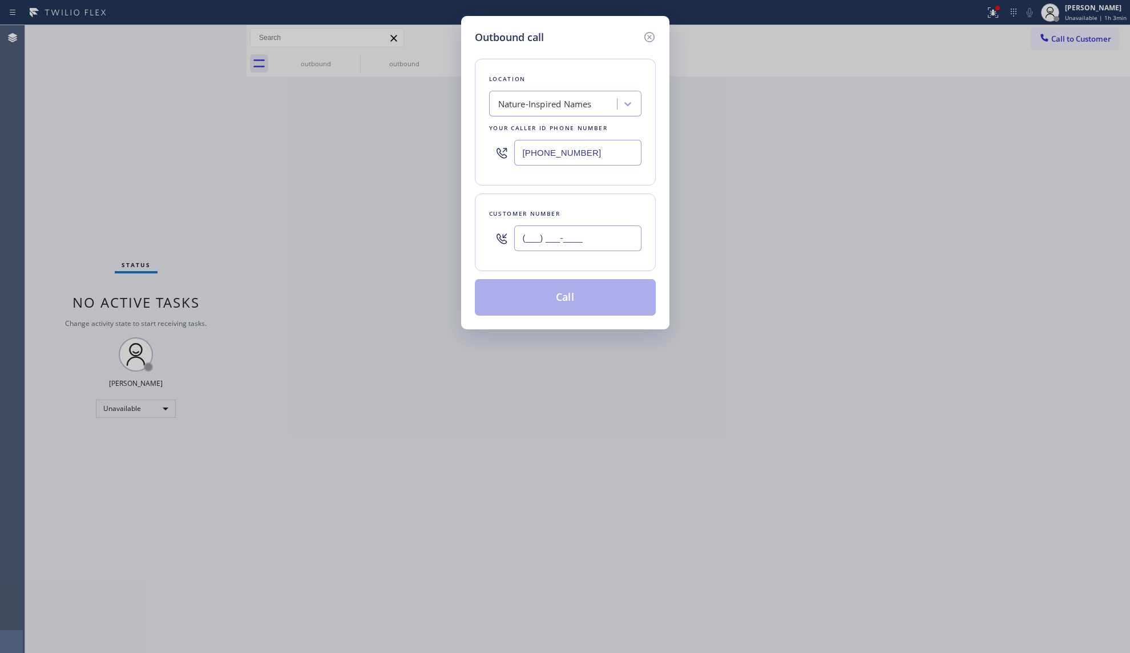
paste input "772) 255-5491"
type input "[PHONE_NUMBER]"
drag, startPoint x: 567, startPoint y: 300, endPoint x: 581, endPoint y: 300, distance: 13.7
click at [569, 300] on button "Call" at bounding box center [565, 297] width 181 height 37
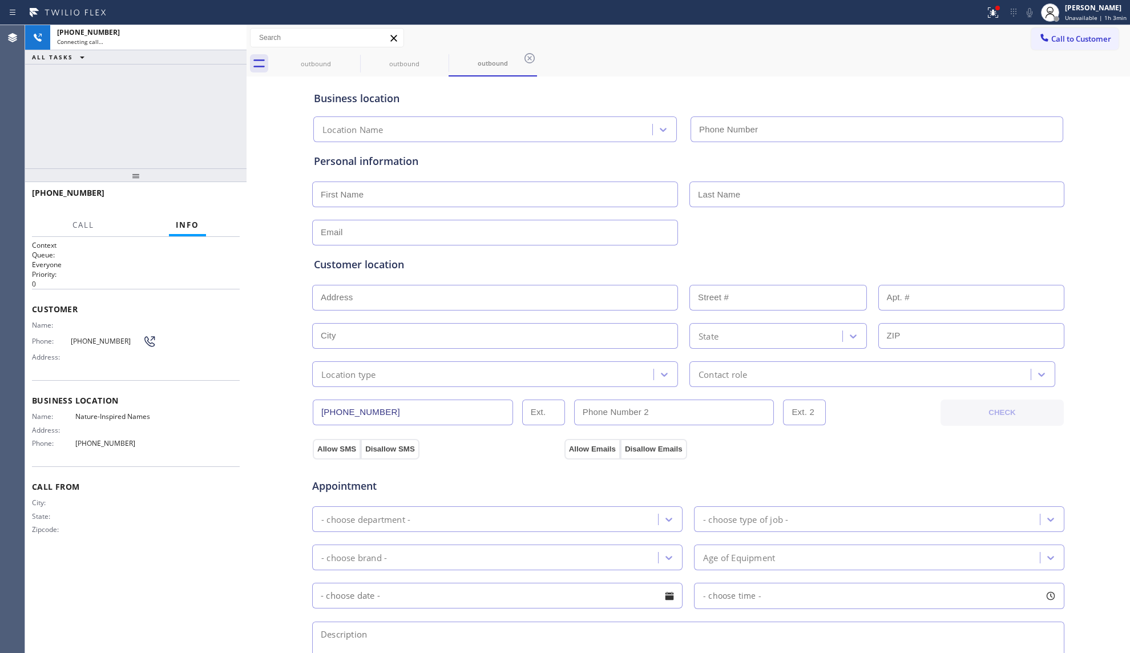
type input "[PHONE_NUMBER]"
drag, startPoint x: 846, startPoint y: 134, endPoint x: 805, endPoint y: 96, distance: 55.8
click at [839, 126] on input "[PHONE_NUMBER]" at bounding box center [877, 129] width 373 height 26
drag, startPoint x: 779, startPoint y: 73, endPoint x: 765, endPoint y: 41, distance: 34.6
click at [779, 72] on div "outbound outbound outbound Call to Customer Outbound call Location Nature-Inspi…" at bounding box center [689, 455] width 884 height 860
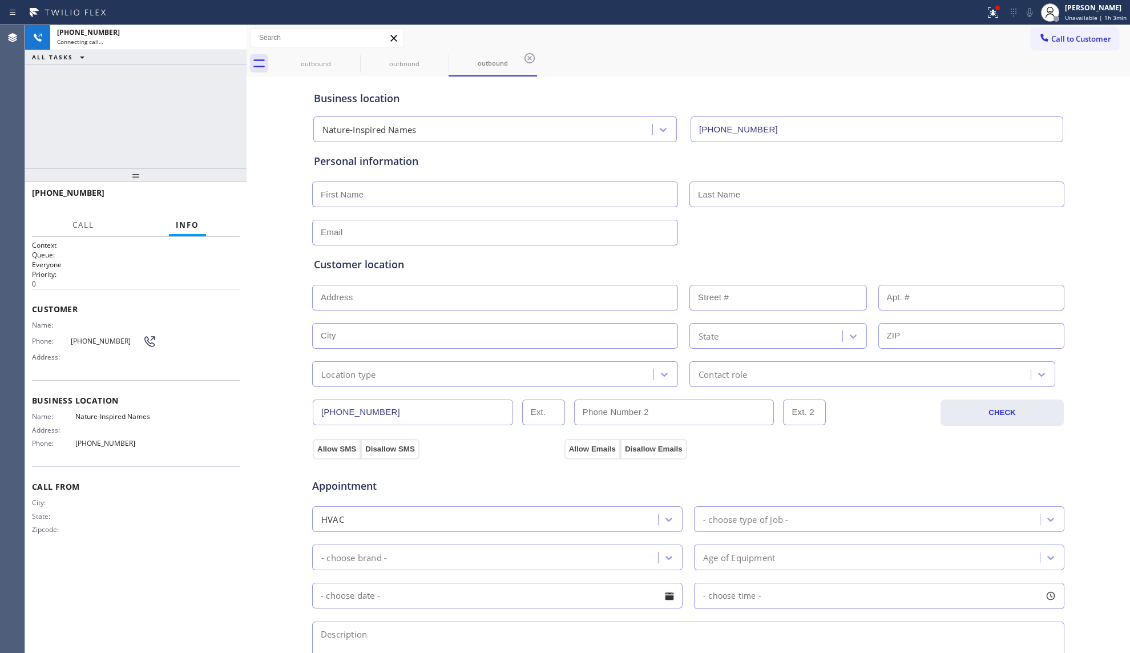
click at [225, 71] on div "[PHONE_NUMBER] Connecting call… ALL TASKS ALL TASKS ACTIVE TASKS TASKS IN WRAP …" at bounding box center [135, 96] width 221 height 143
click at [235, 33] on icon at bounding box center [232, 38] width 14 height 14
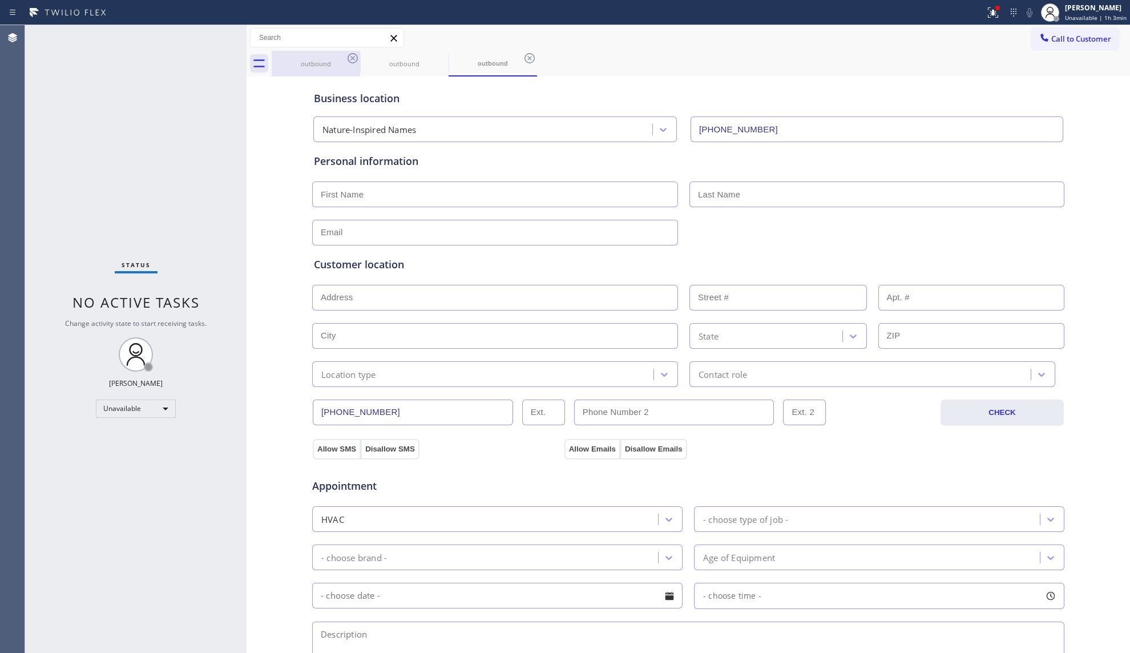
click at [354, 57] on icon at bounding box center [353, 58] width 10 height 10
click at [434, 57] on icon at bounding box center [441, 58] width 14 height 14
click at [353, 57] on icon at bounding box center [353, 58] width 14 height 14
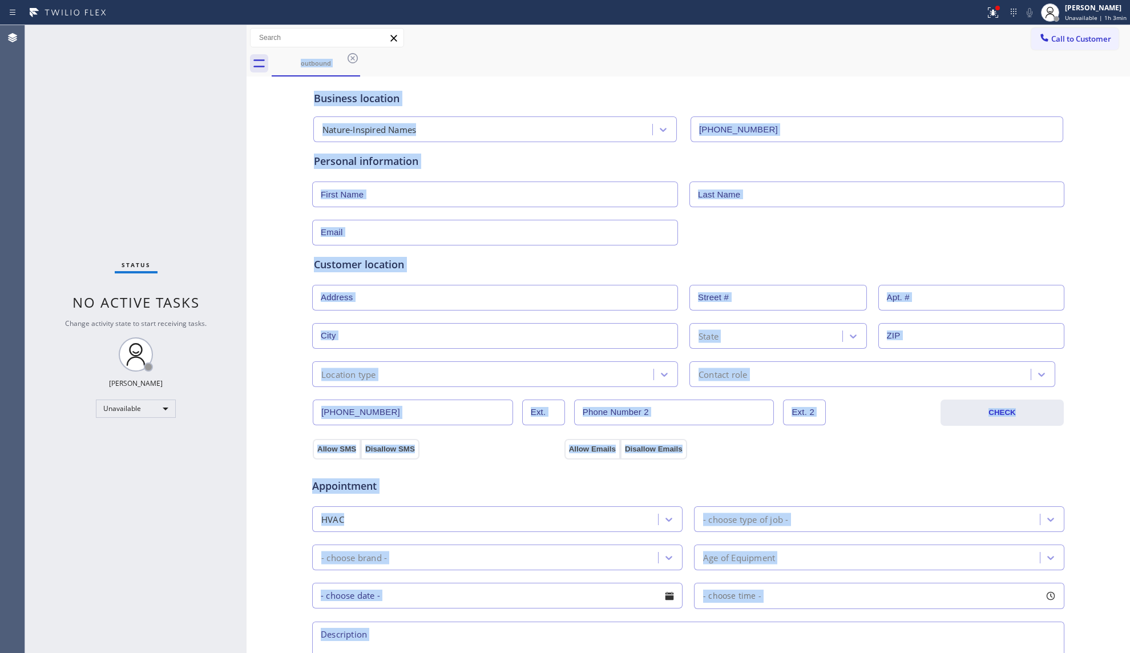
click at [353, 57] on div "outbound" at bounding box center [701, 64] width 859 height 26
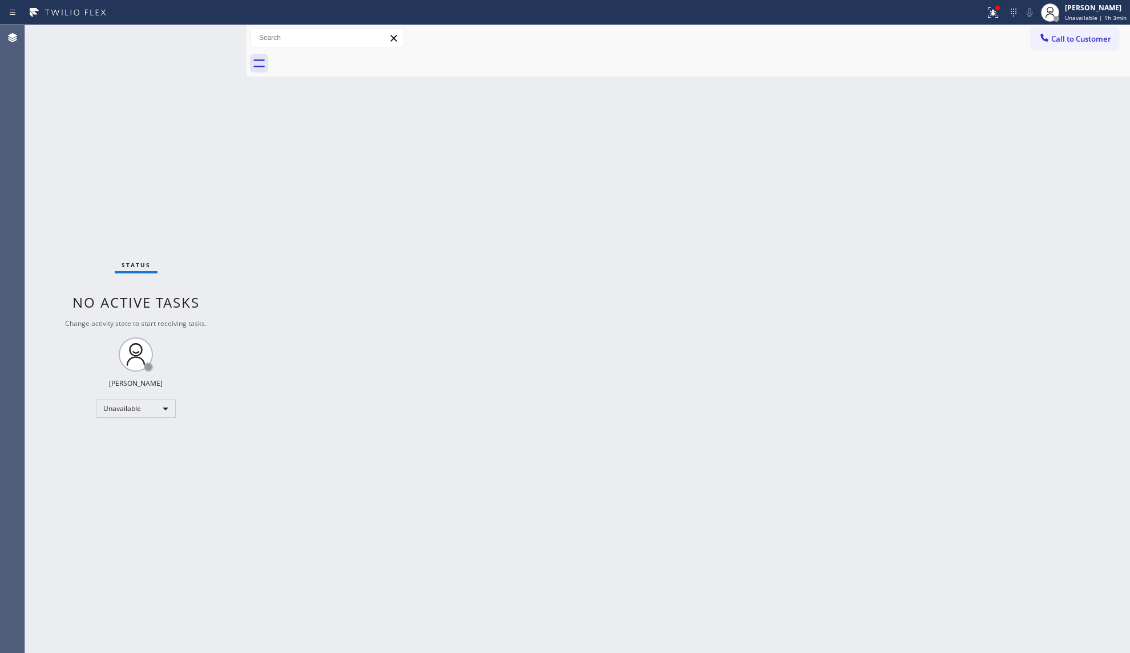
drag, startPoint x: 1044, startPoint y: 38, endPoint x: 998, endPoint y: 67, distance: 54.6
click at [1038, 43] on div at bounding box center [1045, 39] width 14 height 14
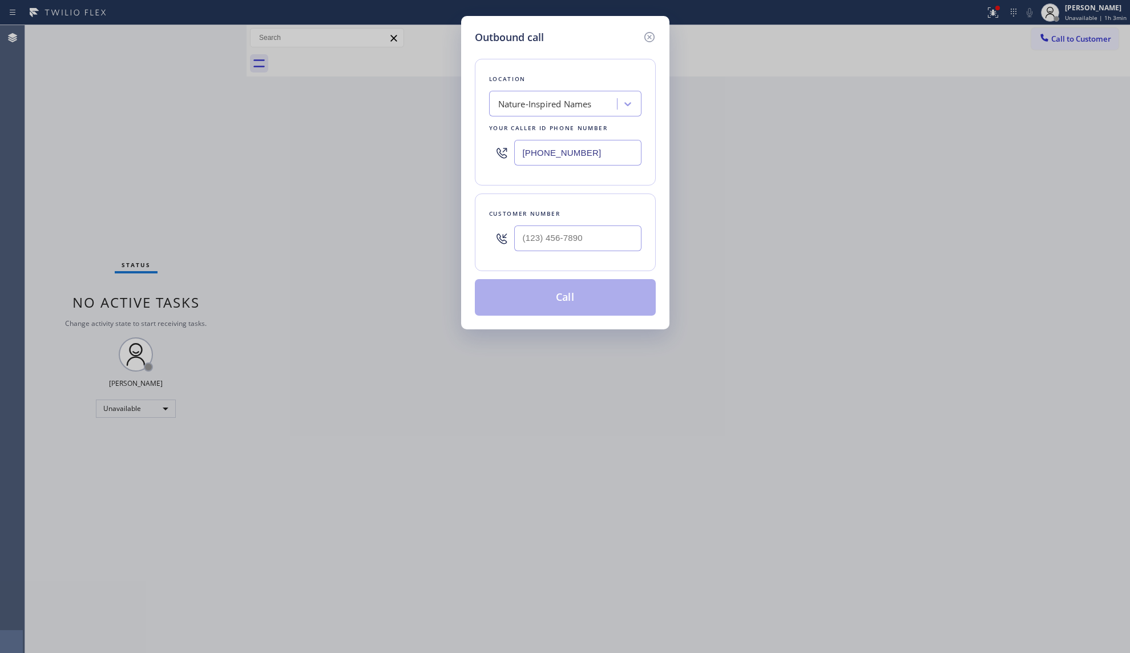
drag, startPoint x: 592, startPoint y: 152, endPoint x: 588, endPoint y: 147, distance: 6.1
click at [507, 150] on div "[PHONE_NUMBER]" at bounding box center [565, 152] width 152 height 37
paste input "973) 949-0517"
type input "[PHONE_NUMBER]"
click at [606, 236] on input "(___) ___-____" at bounding box center [577, 238] width 127 height 26
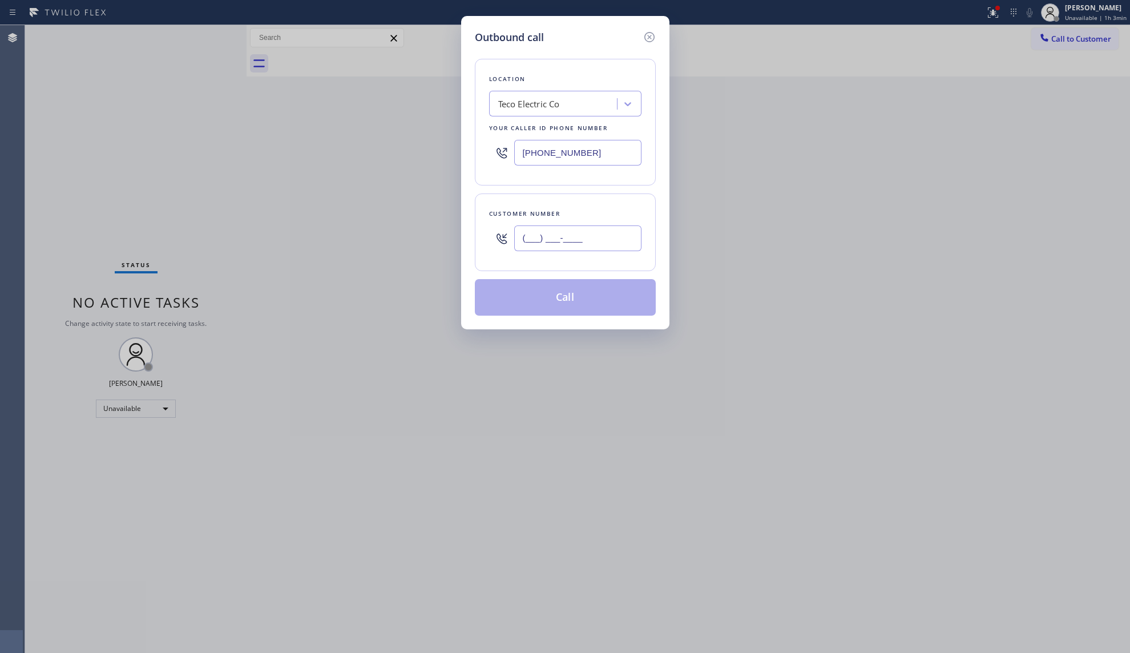
paste input "973) 525-3860"
type input "[PHONE_NUMBER]"
click at [559, 308] on button "Call" at bounding box center [565, 297] width 181 height 37
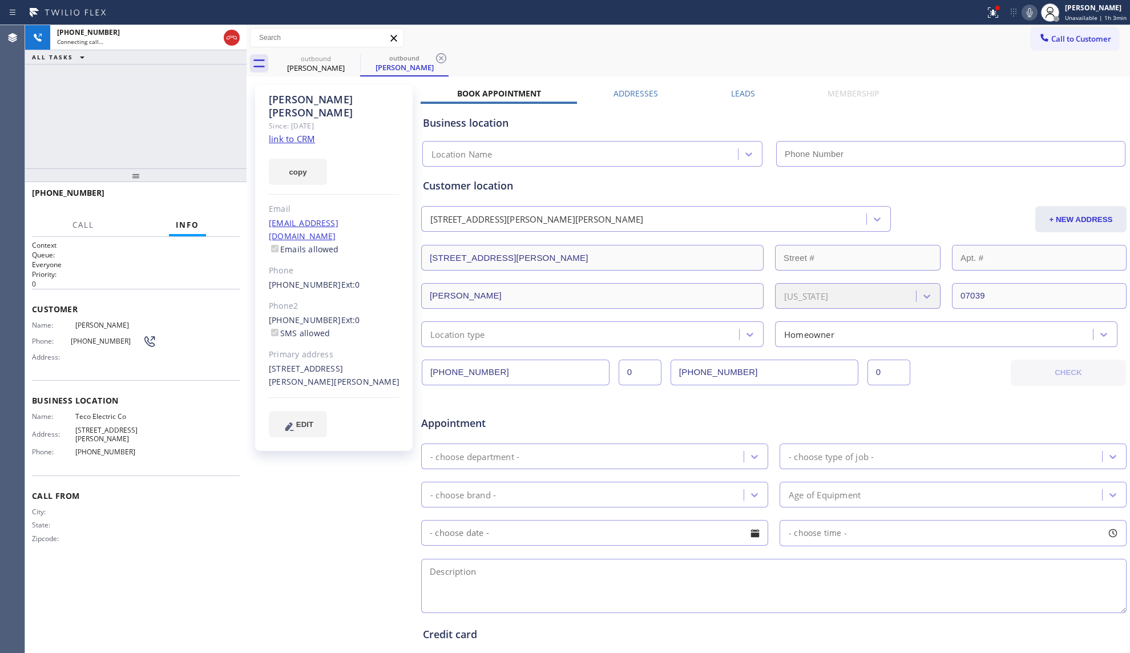
drag, startPoint x: 231, startPoint y: 33, endPoint x: 249, endPoint y: 62, distance: 33.6
click at [231, 33] on icon at bounding box center [232, 38] width 14 height 14
type input "[PHONE_NUMBER]"
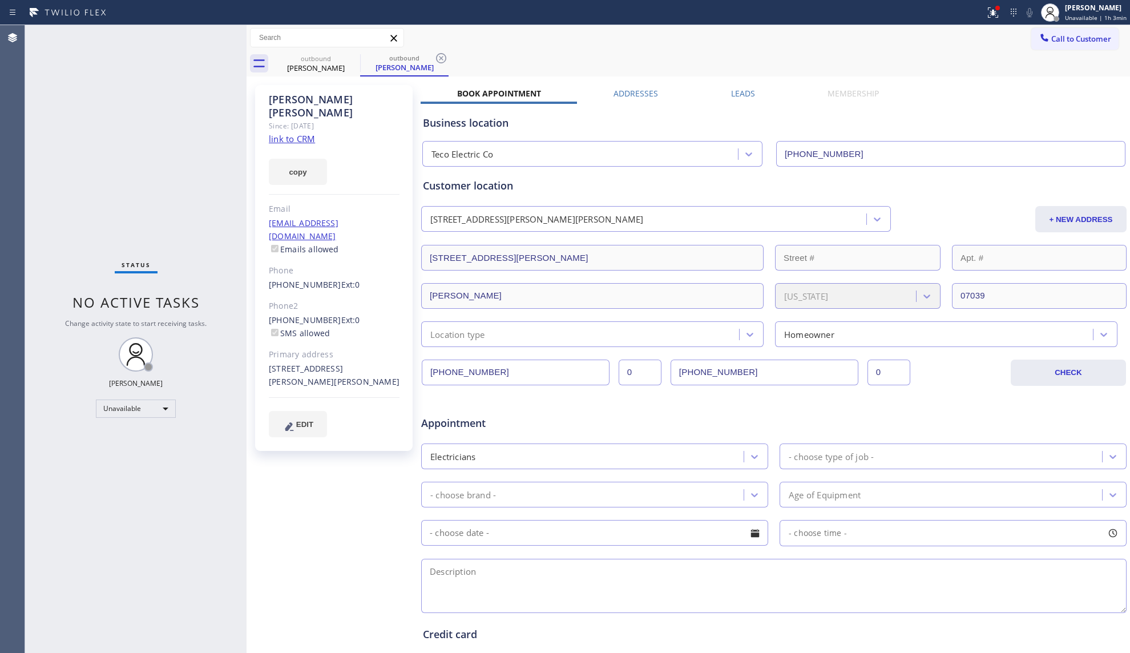
click at [297, 133] on link "link to CRM" at bounding box center [292, 138] width 46 height 11
click at [1002, 13] on div at bounding box center [993, 13] width 25 height 14
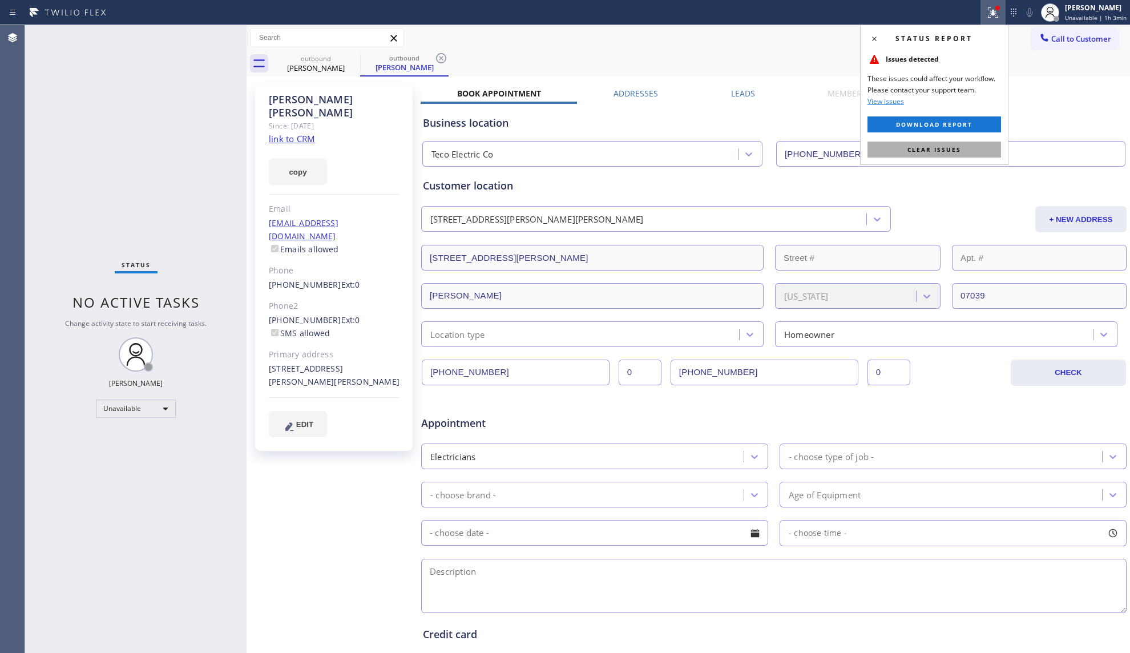
click at [964, 156] on button "Clear issues" at bounding box center [935, 150] width 134 height 16
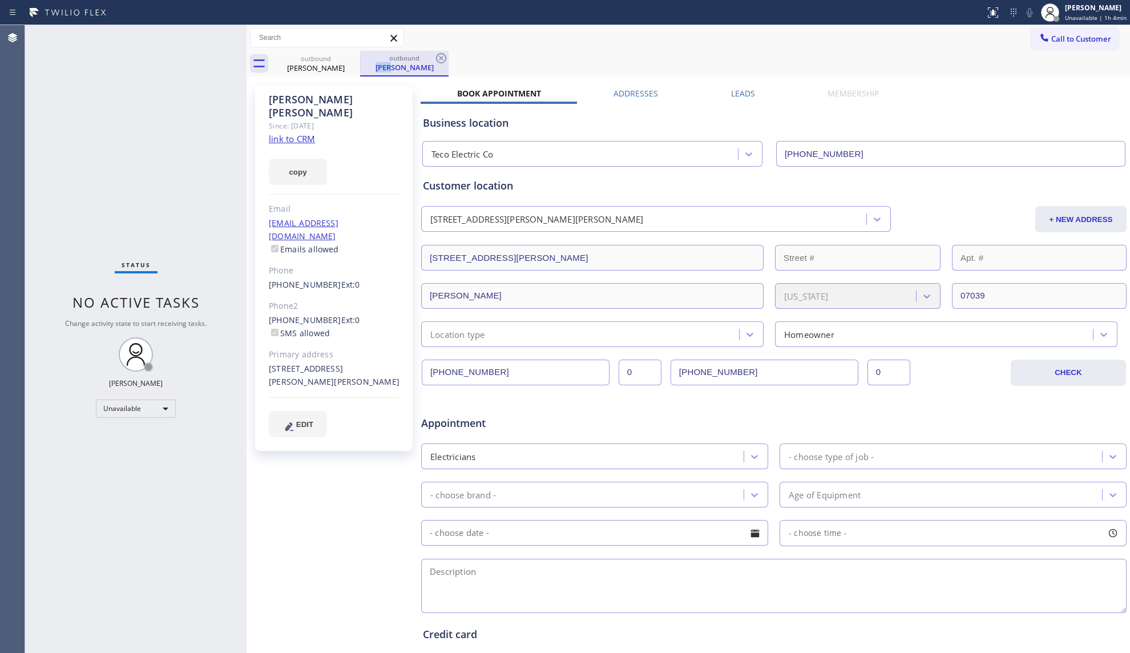
drag, startPoint x: 393, startPoint y: 70, endPoint x: 360, endPoint y: 66, distance: 33.3
click at [375, 67] on div "outbound [PERSON_NAME]" at bounding box center [404, 63] width 86 height 25
click at [321, 57] on div "outbound" at bounding box center [316, 58] width 86 height 9
click at [348, 57] on icon at bounding box center [353, 58] width 14 height 14
click at [348, 57] on icon at bounding box center [353, 58] width 10 height 10
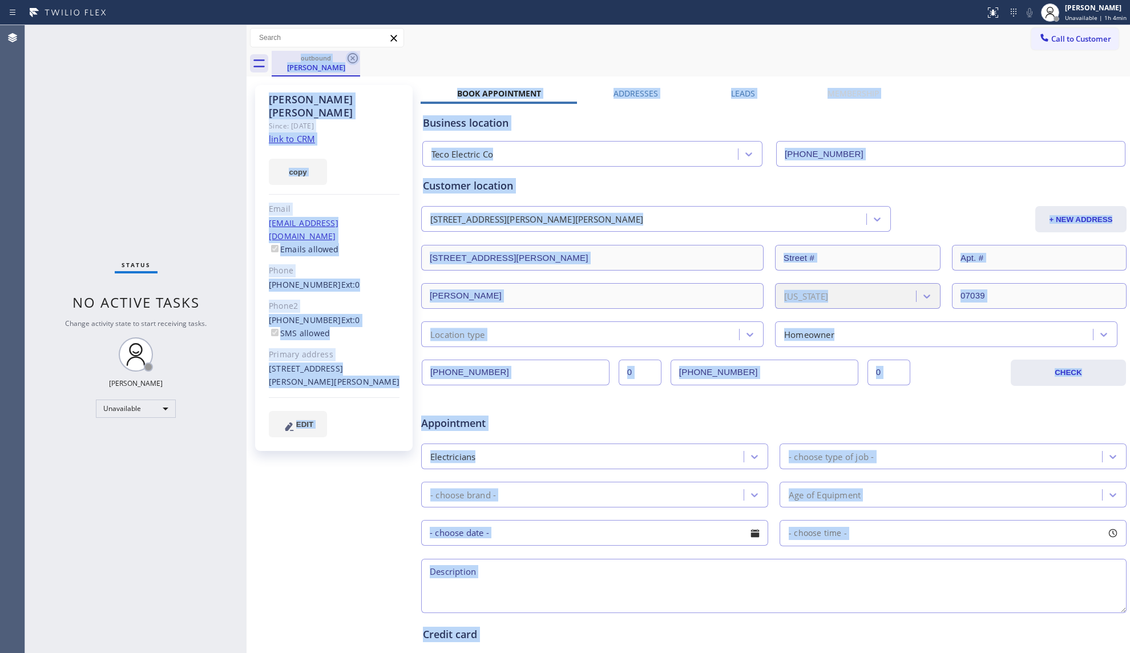
click at [348, 57] on div "outbound [PERSON_NAME]" at bounding box center [701, 64] width 859 height 26
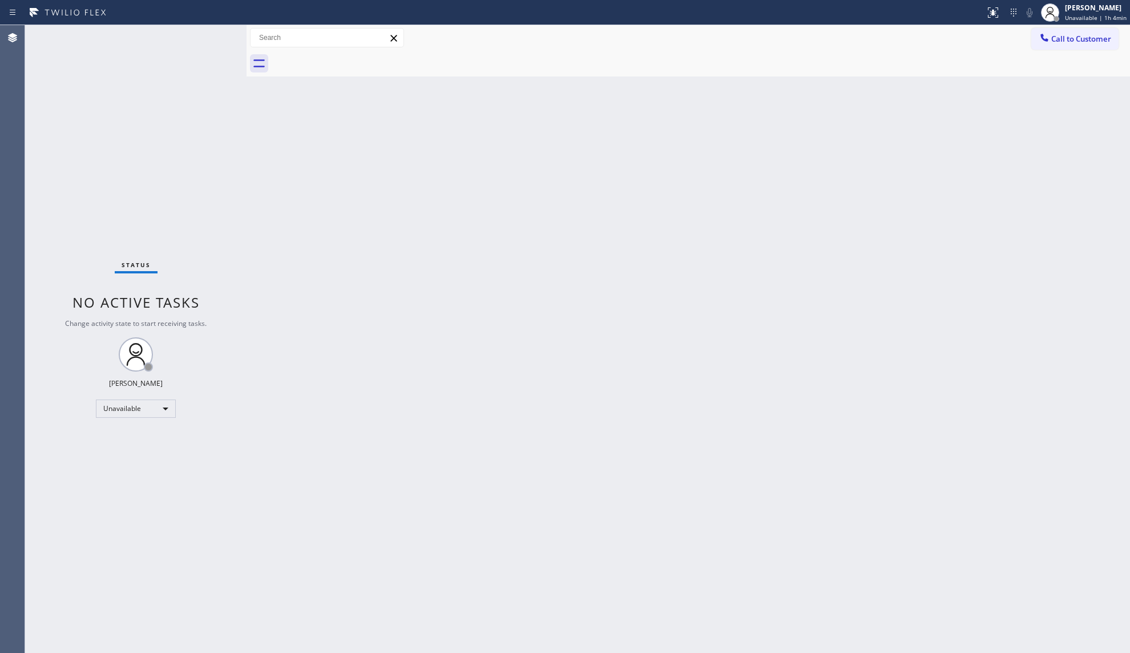
drag, startPoint x: 348, startPoint y: 57, endPoint x: 638, endPoint y: 73, distance: 290.4
click at [350, 58] on div at bounding box center [701, 64] width 859 height 26
click at [1056, 39] on span "Call to Customer" at bounding box center [1081, 39] width 60 height 10
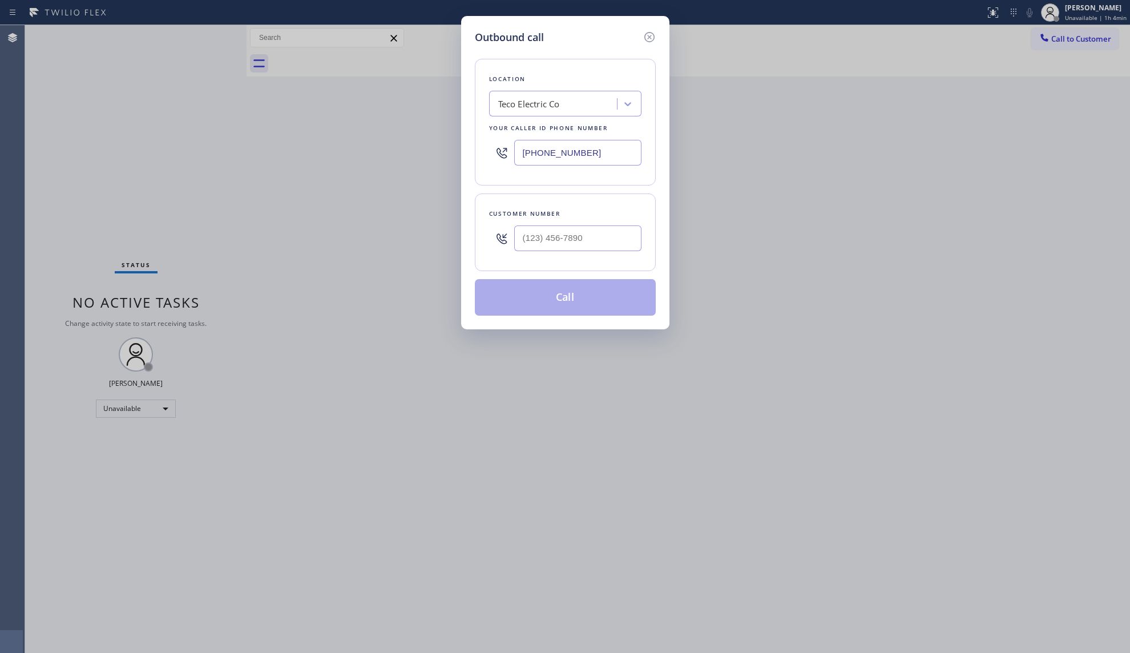
drag, startPoint x: 601, startPoint y: 160, endPoint x: 472, endPoint y: 161, distance: 129.0
click at [472, 161] on div "Outbound call Location Teco Electric Co Your caller id phone number [PHONE_NUMB…" at bounding box center [565, 172] width 208 height 313
paste input "347) 462-0348"
type input "[PHONE_NUMBER]"
paste input "516) 846-6324"
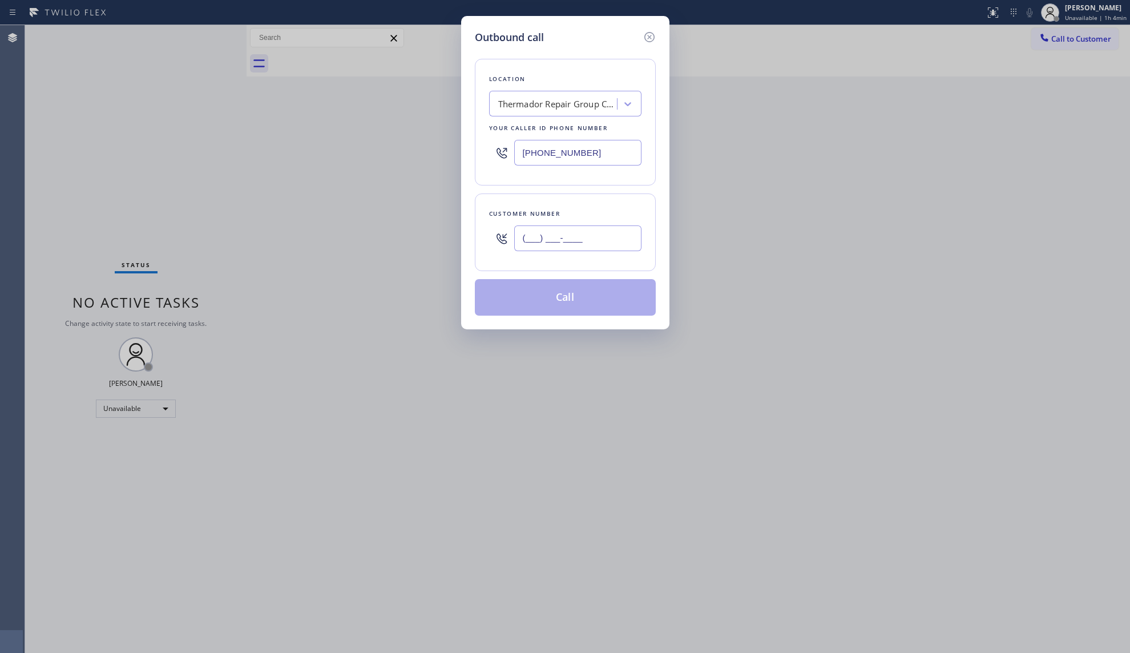
click at [615, 247] on input "(___) ___-____" at bounding box center [577, 238] width 127 height 26
type input "[PHONE_NUMBER]"
click at [581, 293] on button "Call" at bounding box center [565, 297] width 181 height 37
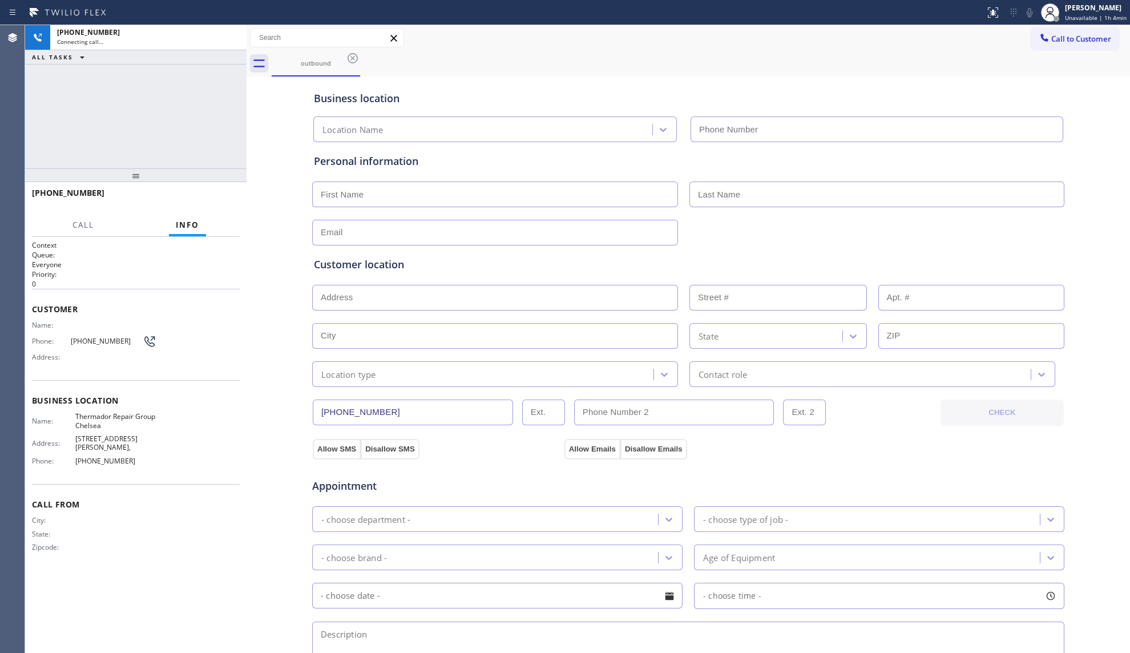
type input "[PHONE_NUMBER]"
click at [644, 76] on div "Business location Thermador Repair Group [GEOGRAPHIC_DATA] [PHONE_NUMBER]" at bounding box center [688, 108] width 753 height 67
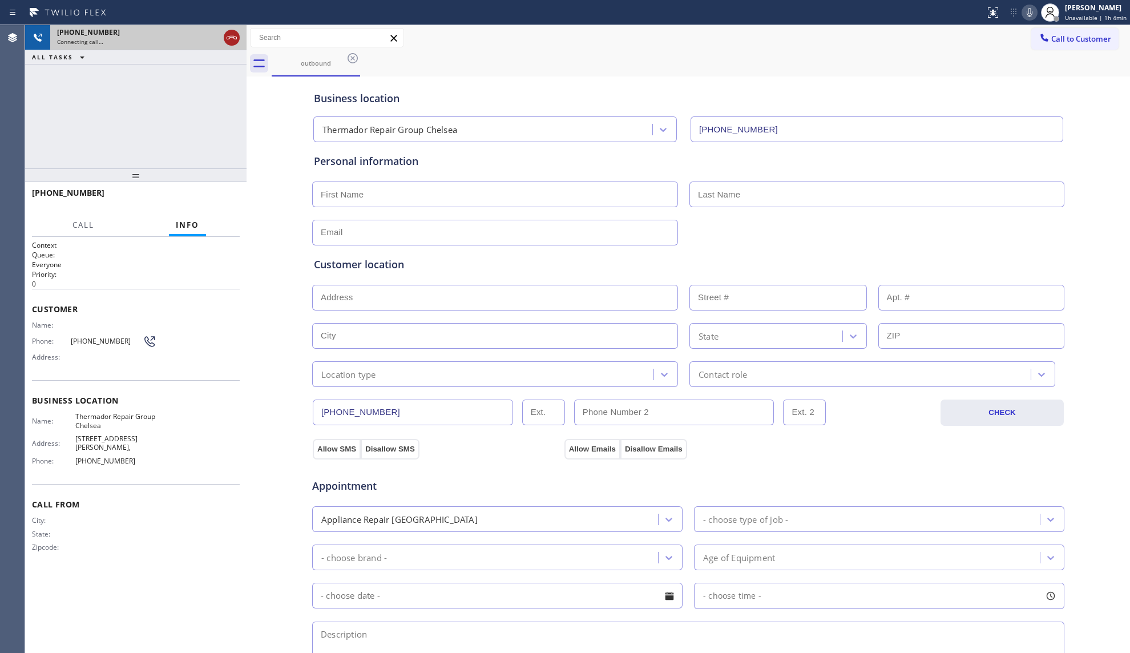
click at [227, 42] on icon at bounding box center [232, 38] width 14 height 14
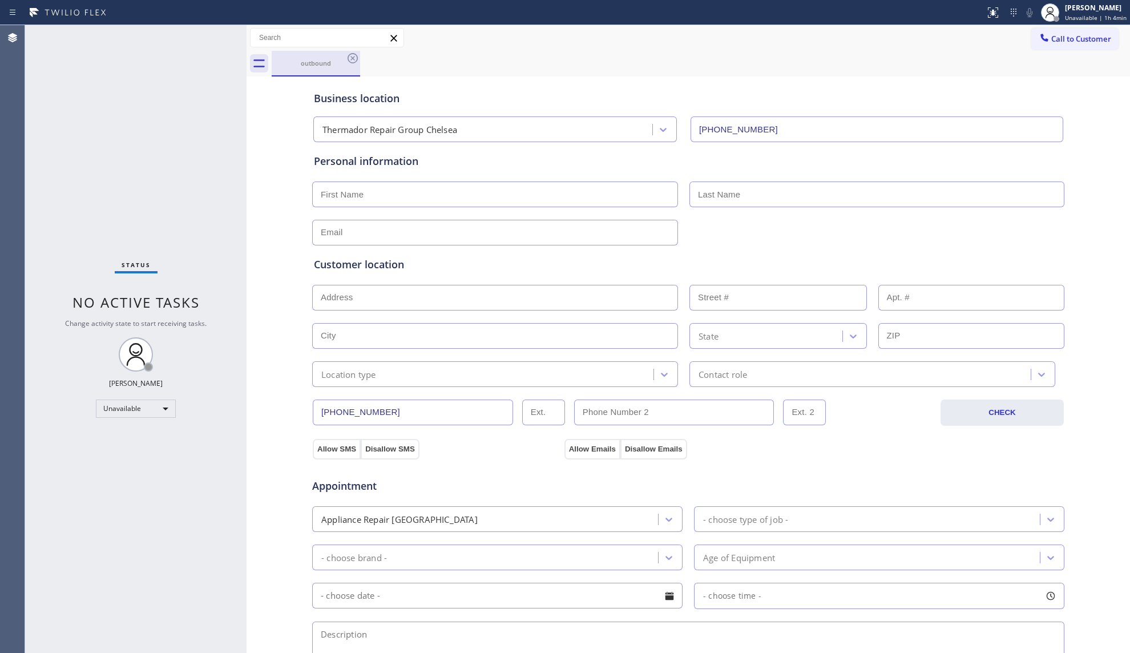
click at [339, 63] on div "outbound" at bounding box center [316, 63] width 86 height 9
click at [346, 61] on icon at bounding box center [353, 58] width 14 height 14
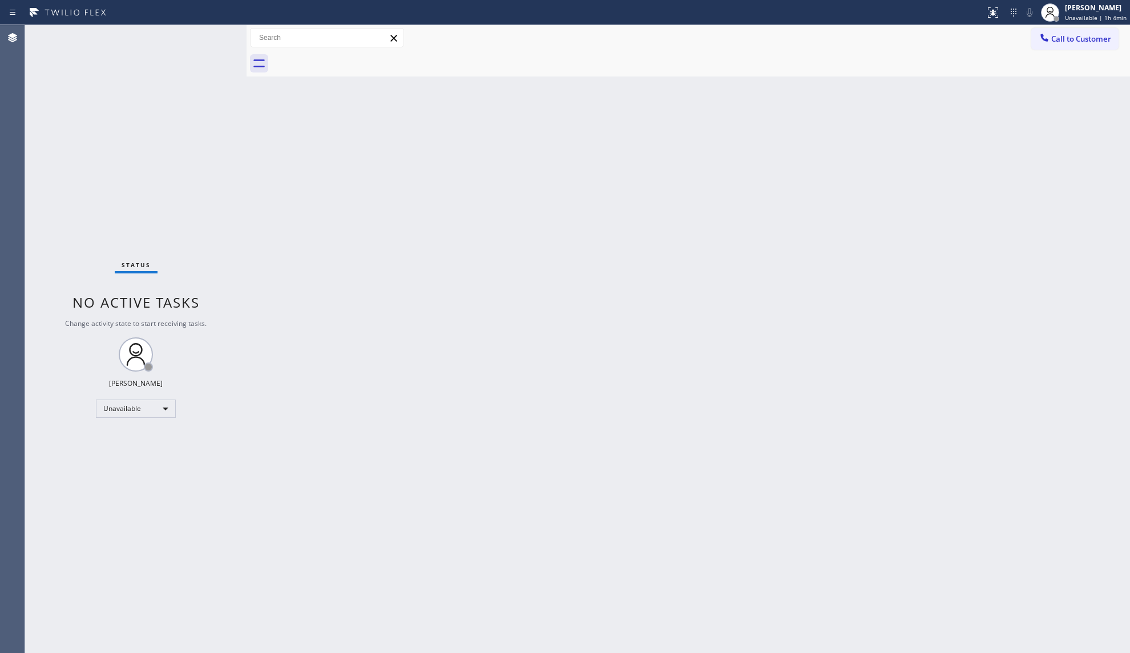
click at [1079, 58] on div at bounding box center [701, 64] width 859 height 26
click at [1063, 34] on span "Call to Customer" at bounding box center [1081, 39] width 60 height 10
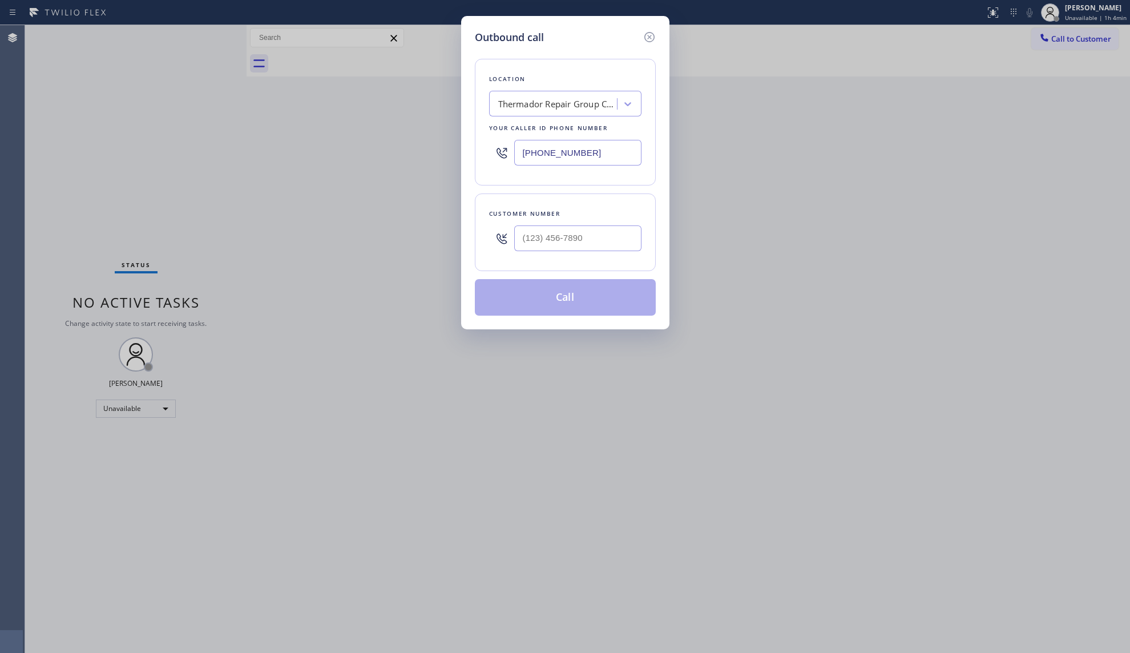
drag, startPoint x: 597, startPoint y: 150, endPoint x: 424, endPoint y: 152, distance: 173.5
click at [436, 158] on div "Outbound call Location Thermador Repair Group [GEOGRAPHIC_DATA] Your caller id …" at bounding box center [565, 326] width 1130 height 653
paste input "786) 465-5241"
type input "[PHONE_NUMBER]"
click at [580, 240] on input "(___) ___-____" at bounding box center [577, 238] width 127 height 26
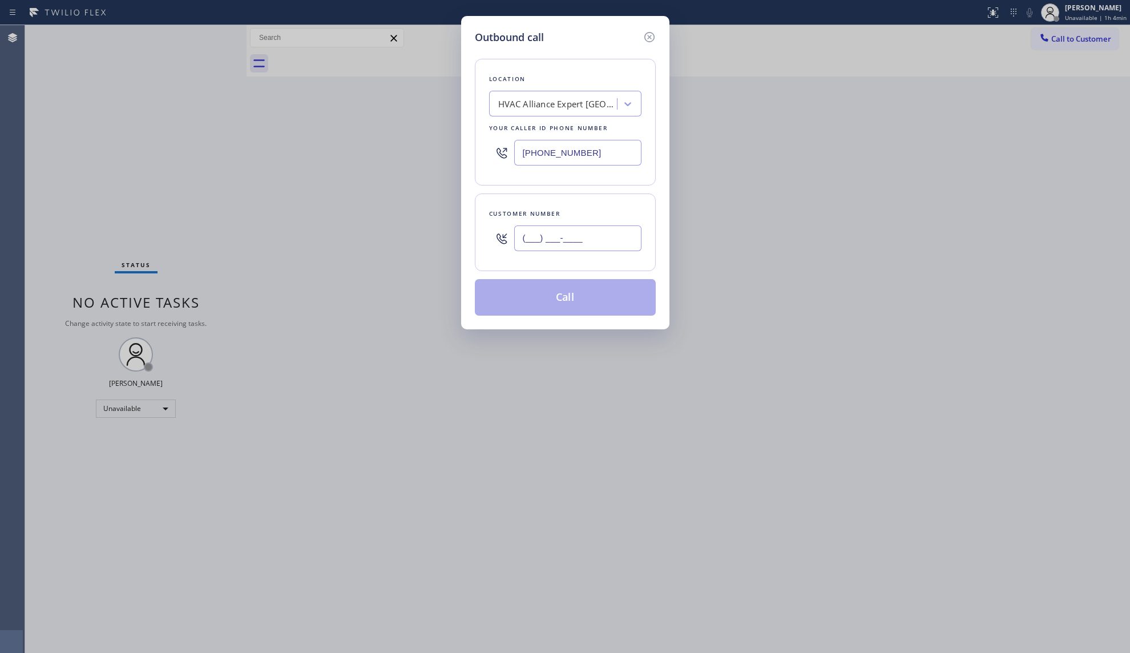
paste input "786) 957-7035"
type input "[PHONE_NUMBER]"
drag, startPoint x: 542, startPoint y: 295, endPoint x: 770, endPoint y: 249, distance: 232.7
click at [543, 295] on button "Call" at bounding box center [565, 297] width 181 height 37
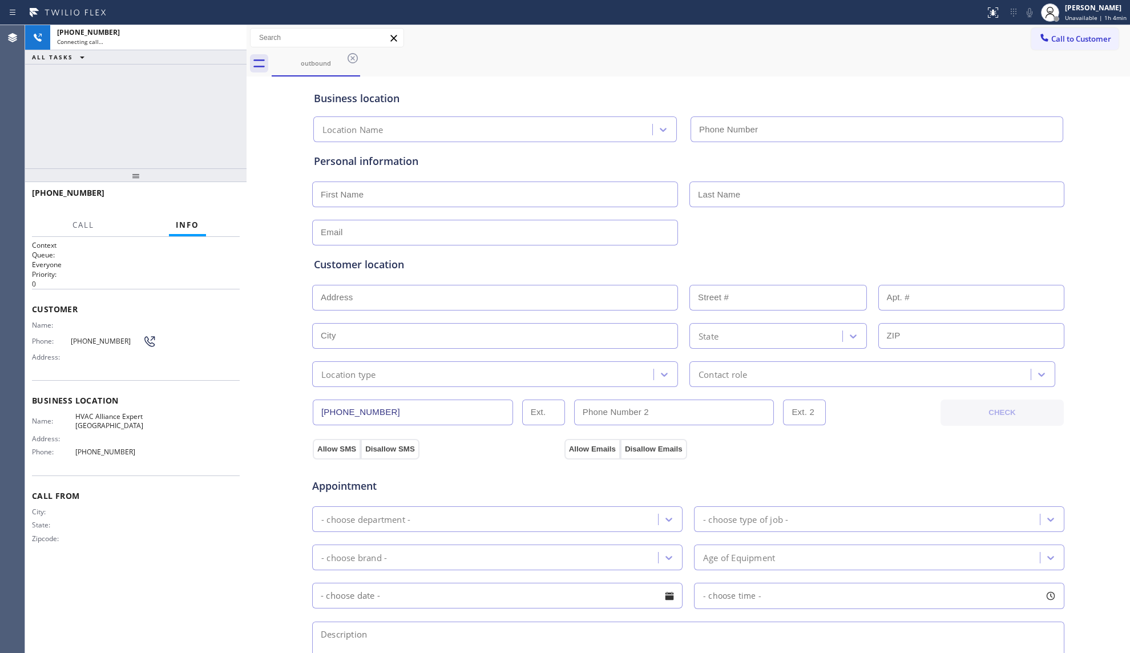
type input "[PHONE_NUMBER]"
click at [553, 73] on div "outbound" at bounding box center [701, 64] width 859 height 26
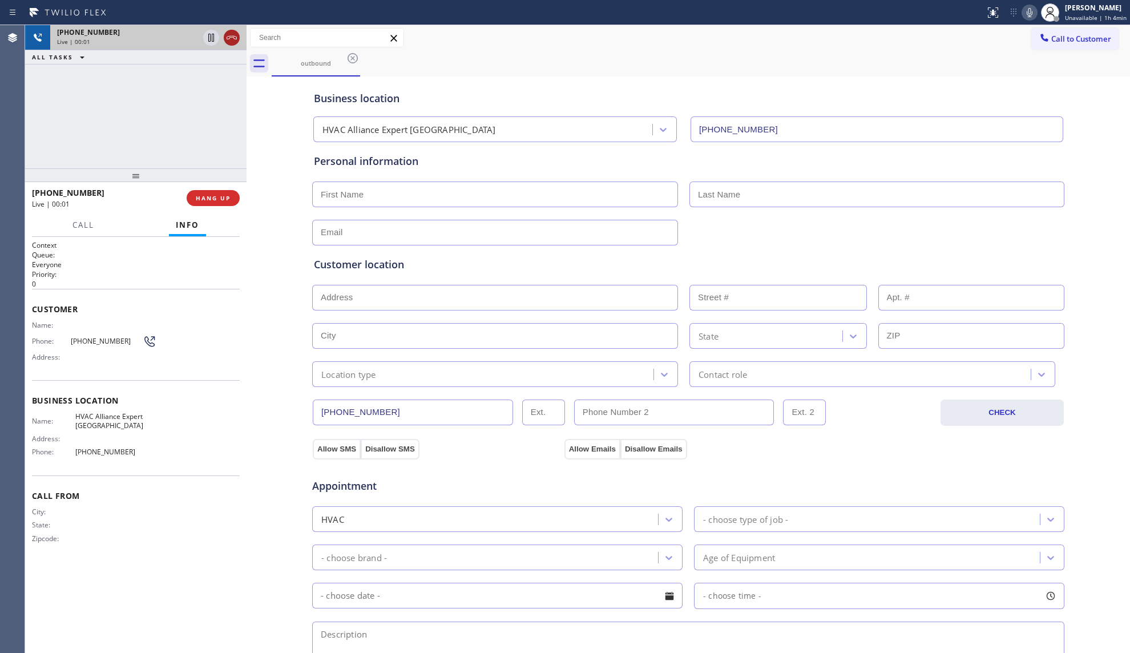
click at [231, 41] on icon at bounding box center [232, 38] width 14 height 14
click at [212, 192] on button "HANG UP" at bounding box center [213, 198] width 53 height 16
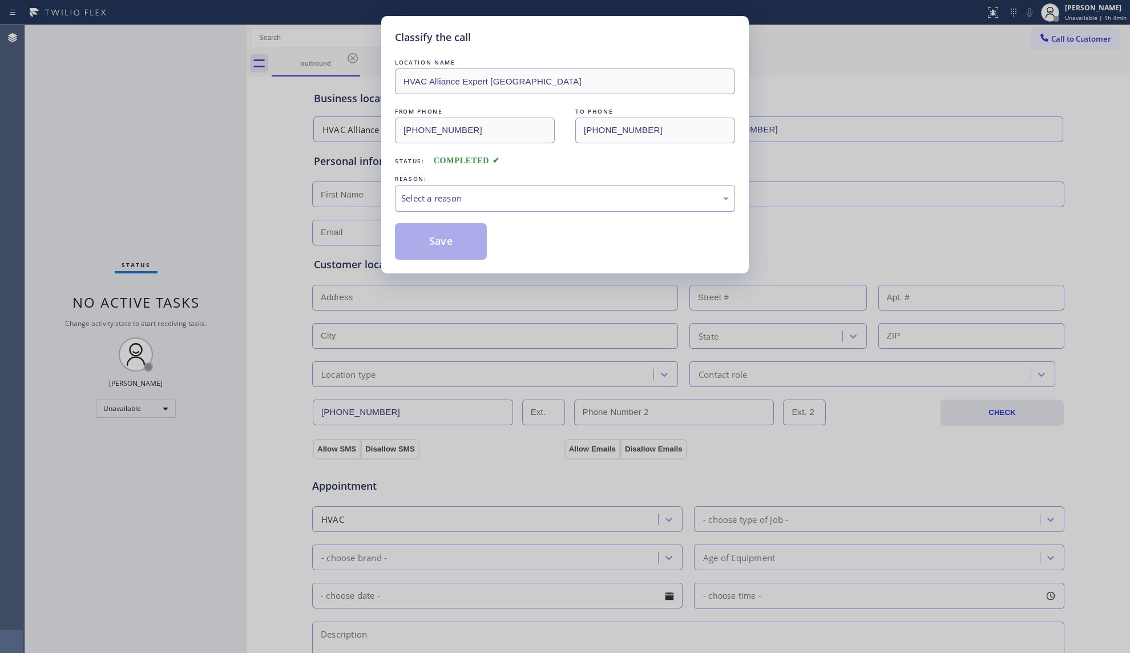
click at [440, 192] on div "Select a reason" at bounding box center [565, 198] width 328 height 13
click at [439, 244] on button "Save" at bounding box center [441, 241] width 92 height 37
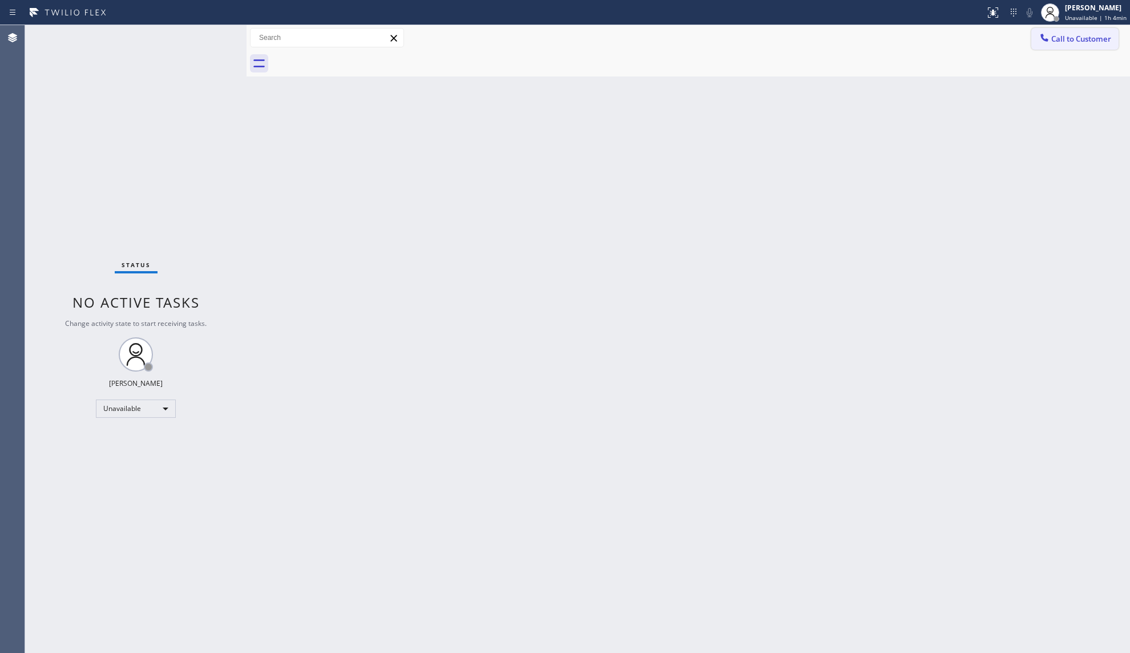
click at [1057, 42] on span "Call to Customer" at bounding box center [1081, 39] width 60 height 10
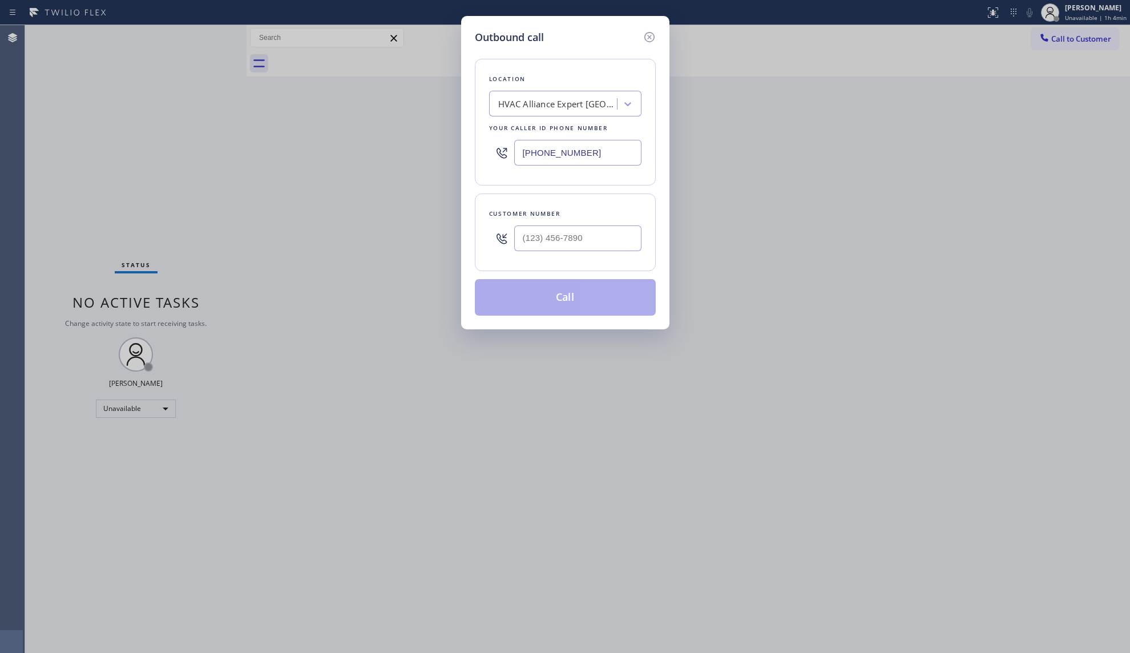
drag, startPoint x: 596, startPoint y: 149, endPoint x: 437, endPoint y: 150, distance: 159.3
click at [430, 150] on div "Outbound call Location HVAC Alliance Expert [GEOGRAPHIC_DATA] Your caller id ph…" at bounding box center [565, 326] width 1130 height 653
paste input "917) 789-575"
type input "[PHONE_NUMBER]"
click at [621, 239] on input "(___) ___-____" at bounding box center [577, 238] width 127 height 26
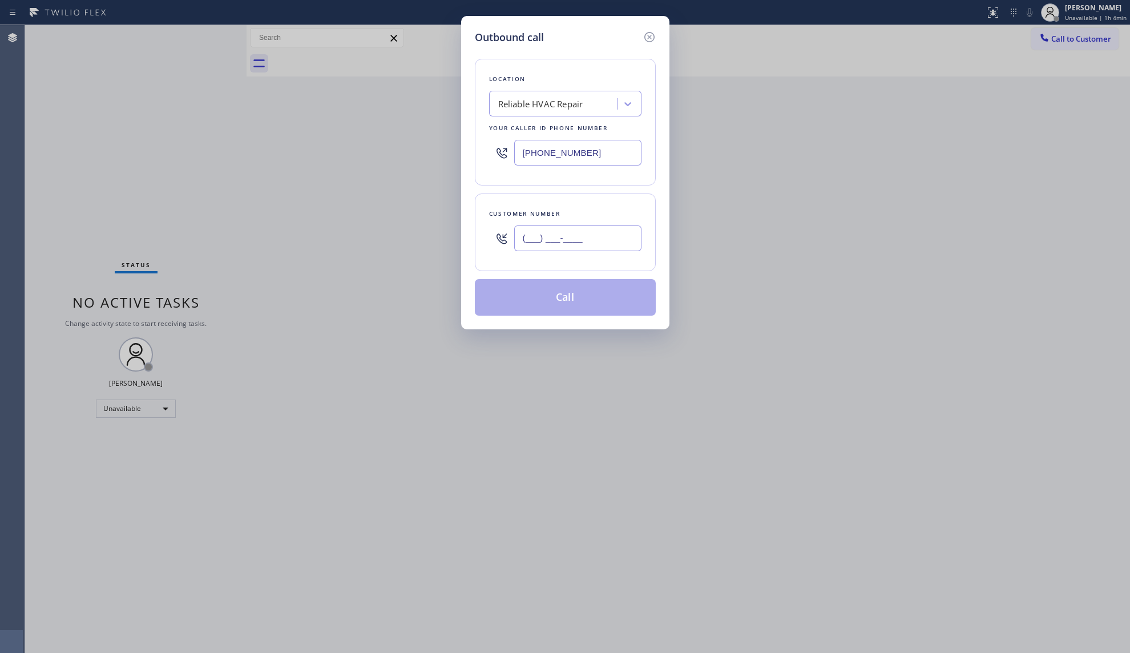
paste input "646) 453-4535"
type input "[PHONE_NUMBER]"
click at [591, 288] on button "Call" at bounding box center [565, 297] width 181 height 37
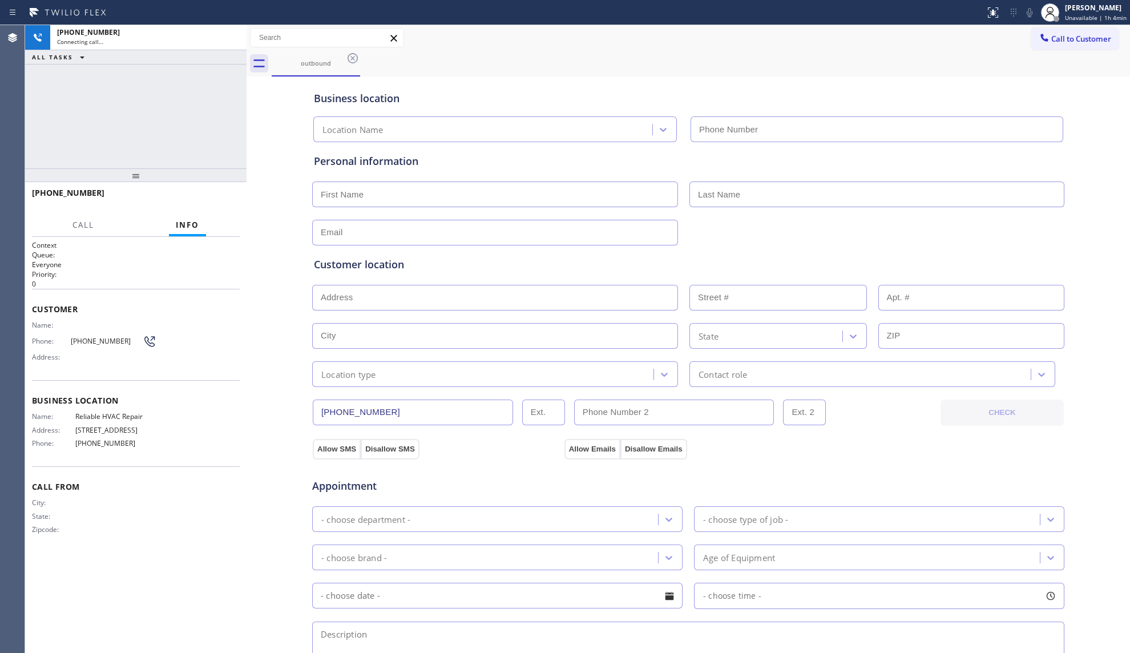
type input "[PHONE_NUMBER]"
click at [216, 198] on span "HANG UP" at bounding box center [213, 198] width 35 height 8
click at [215, 196] on span "HANG UP" at bounding box center [213, 198] width 35 height 8
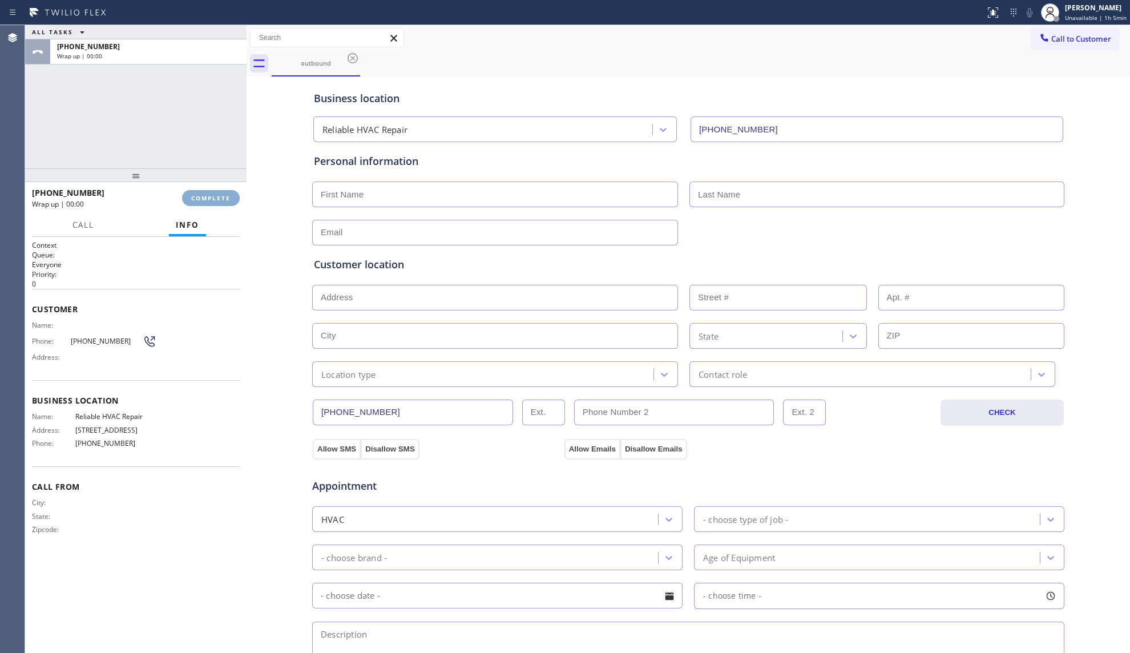
click at [213, 195] on span "COMPLETE" at bounding box center [210, 198] width 39 height 8
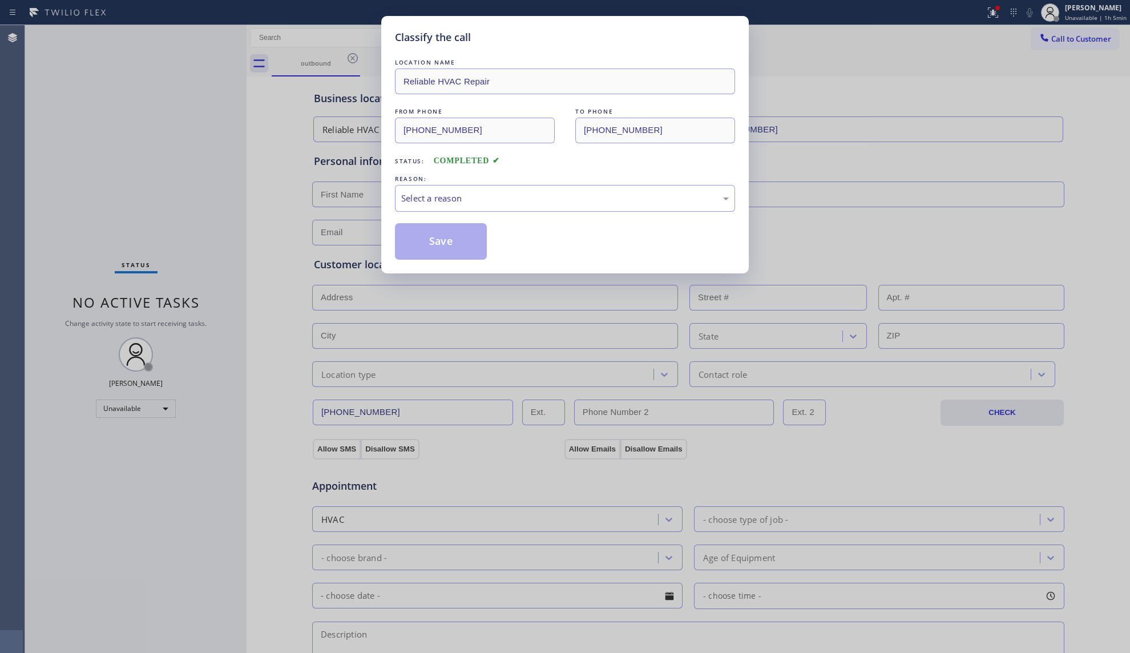
click at [449, 217] on div "LOCATION NAME Reliable HVAC Repair FROM PHONE [PHONE_NUMBER] TO PHONE [PHONE_NU…" at bounding box center [565, 158] width 340 height 203
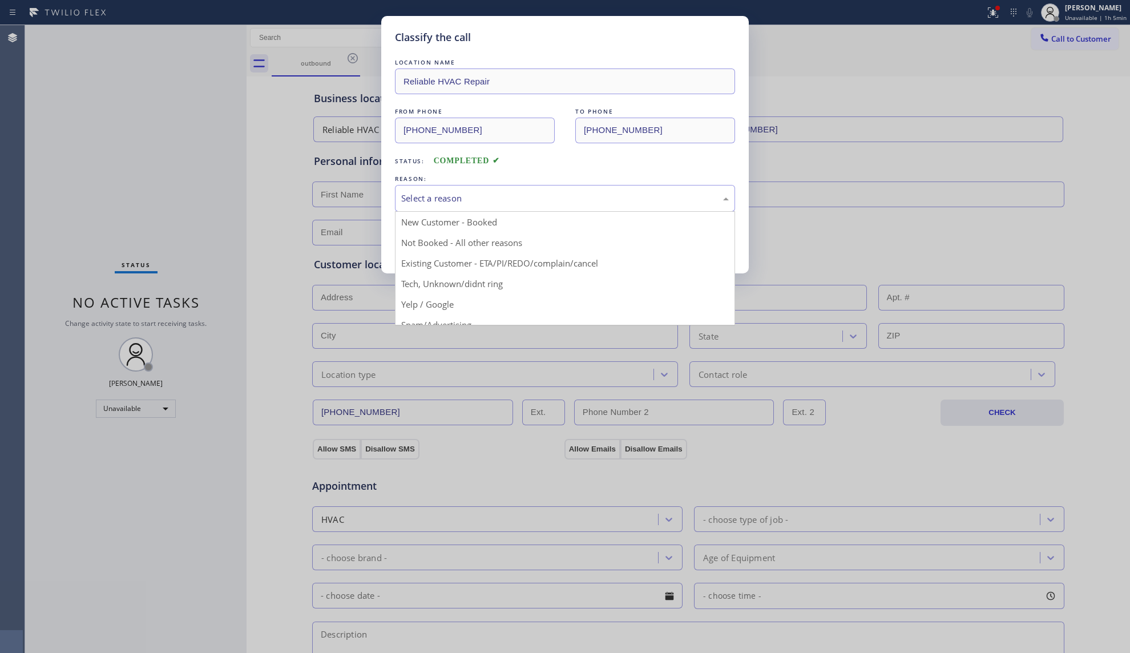
click at [460, 205] on div "Select a reason" at bounding box center [565, 198] width 328 height 13
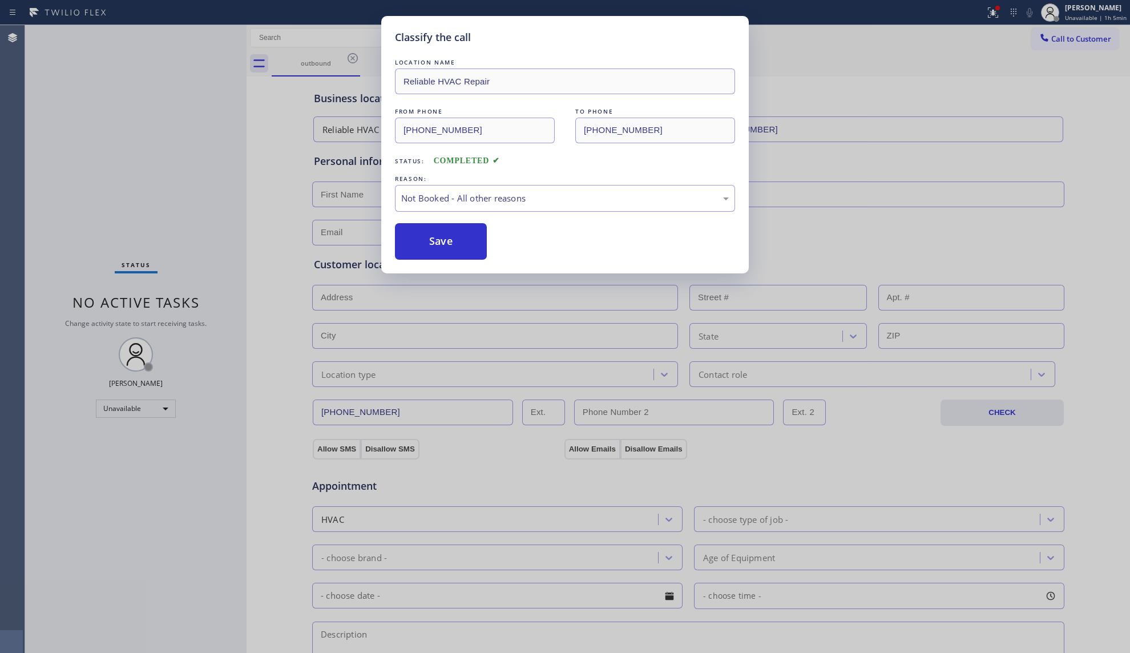
click at [448, 245] on button "Save" at bounding box center [441, 241] width 92 height 37
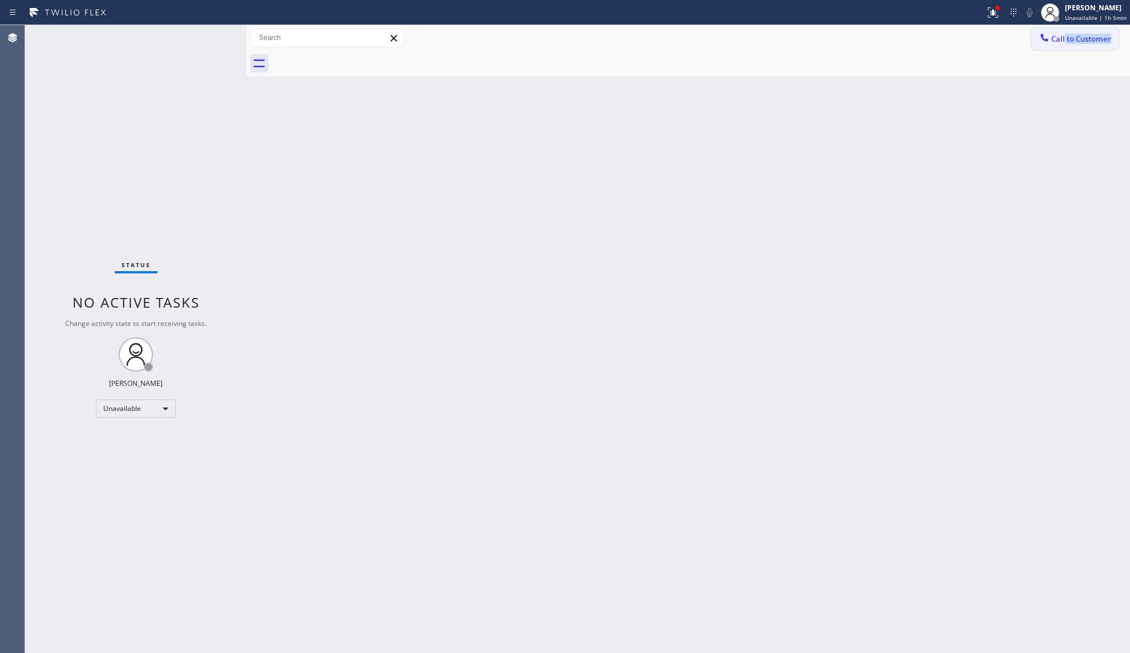
drag, startPoint x: 1065, startPoint y: 49, endPoint x: 1058, endPoint y: 44, distance: 8.1
click at [1064, 48] on div "Call to Customer Outbound call Location Reliable HVAC Repair Your caller id pho…" at bounding box center [689, 50] width 884 height 51
drag, startPoint x: 1010, startPoint y: 63, endPoint x: 1037, endPoint y: 42, distance: 34.1
click at [1012, 63] on div at bounding box center [701, 64] width 859 height 26
click at [1042, 37] on icon at bounding box center [1044, 37] width 7 height 7
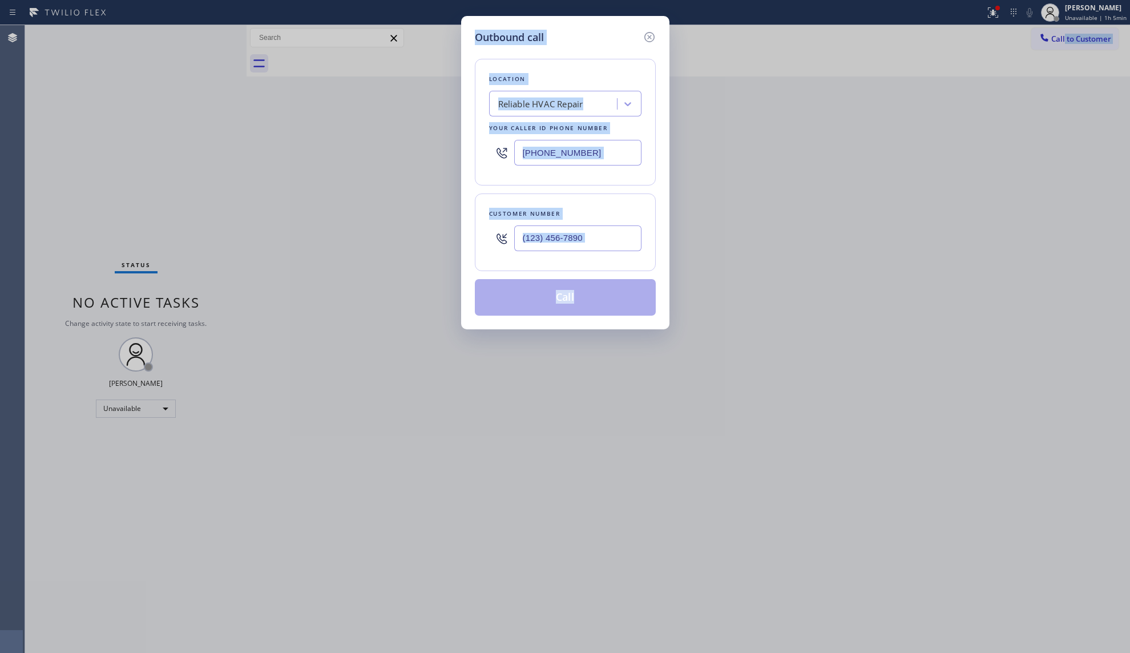
drag, startPoint x: 1069, startPoint y: 55, endPoint x: 1015, endPoint y: 55, distance: 53.7
click at [1069, 55] on div "Outbound call Location Reliable HVAC Repair Your caller id phone number [PHONE_…" at bounding box center [565, 326] width 1130 height 653
click at [958, 45] on div "Outbound call Location Reliable HVAC Repair Your caller id phone number [PHONE_…" at bounding box center [565, 326] width 1130 height 653
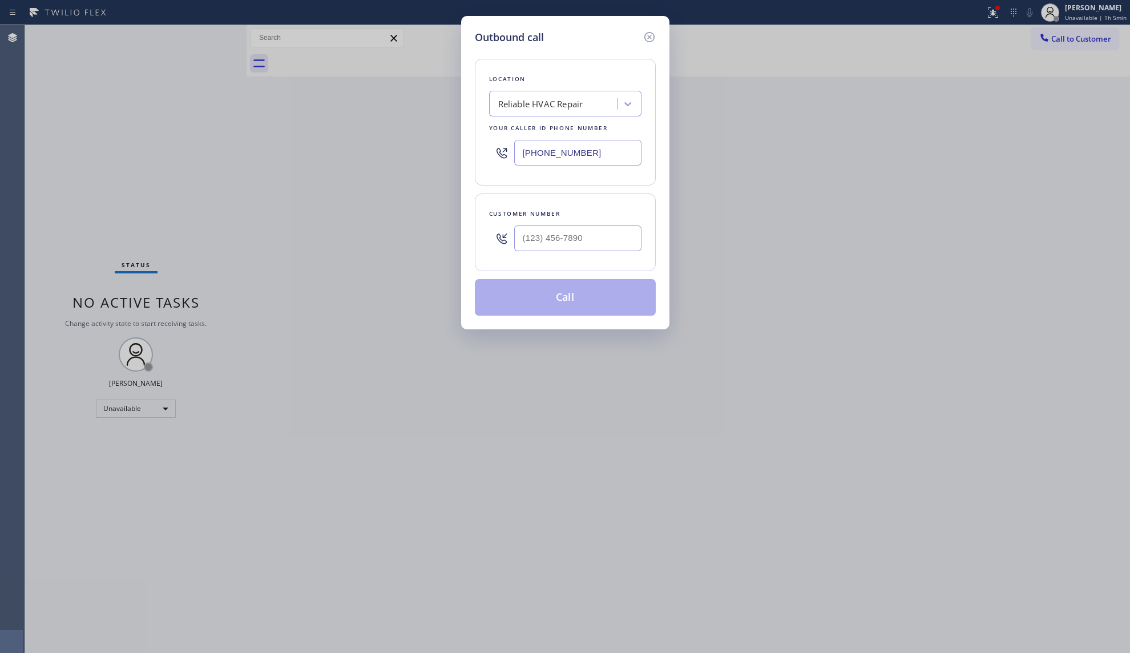
drag, startPoint x: 603, startPoint y: 158, endPoint x: 472, endPoint y: 147, distance: 132.4
click at [417, 151] on div "Outbound call Location Reliable HVAC Repair Your caller id phone number [PHONE_…" at bounding box center [565, 326] width 1130 height 653
paste input "619) 202-8298"
type input "[PHONE_NUMBER]"
click at [589, 235] on input "(___) ___-____" at bounding box center [577, 238] width 127 height 26
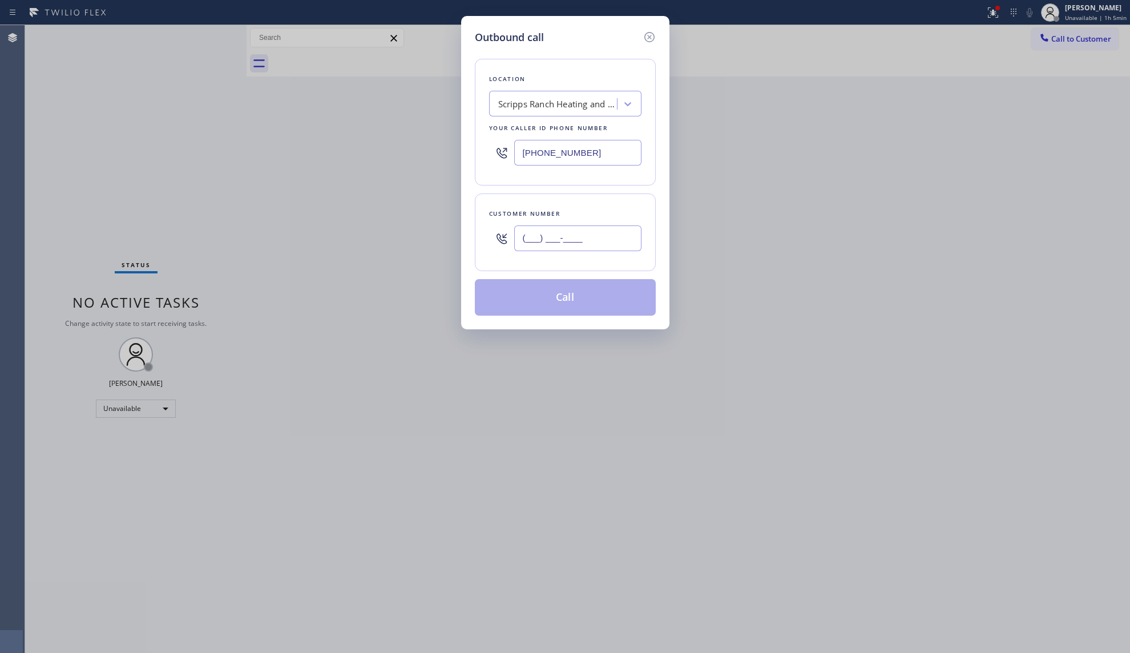
paste input "303) 418-7072"
type input "[PHONE_NUMBER]"
click at [585, 297] on button "Call" at bounding box center [565, 297] width 181 height 37
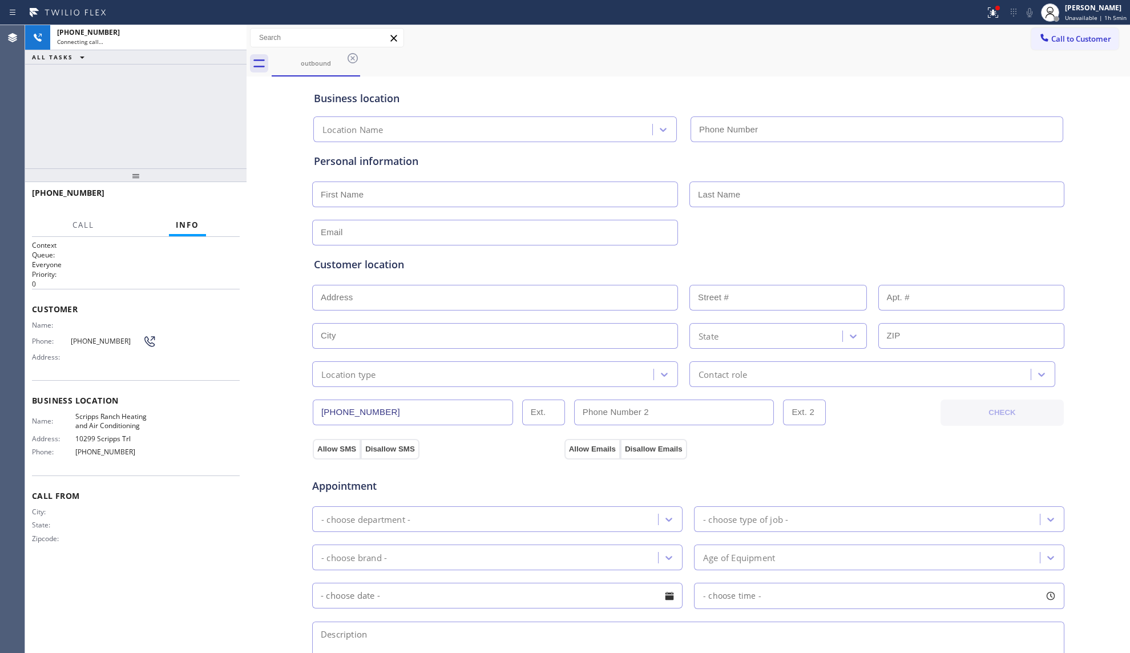
type input "[PHONE_NUMBER]"
drag, startPoint x: 682, startPoint y: 54, endPoint x: 601, endPoint y: 49, distance: 80.7
click at [678, 53] on div "outbound" at bounding box center [701, 64] width 859 height 26
click at [218, 83] on div "[PHONE_NUMBER] Connecting call… ALL TASKS ALL TASKS ACTIVE TASKS TASKS IN WRAP …" at bounding box center [135, 96] width 221 height 143
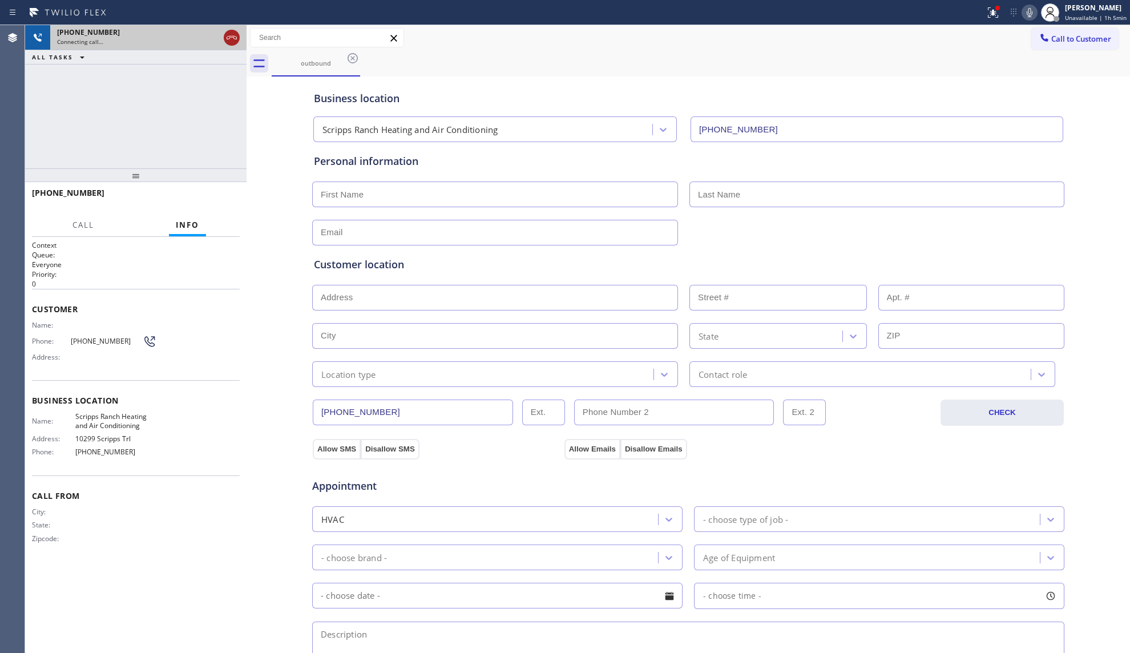
click at [239, 41] on div at bounding box center [232, 38] width 16 height 14
click at [357, 64] on div at bounding box center [353, 58] width 14 height 14
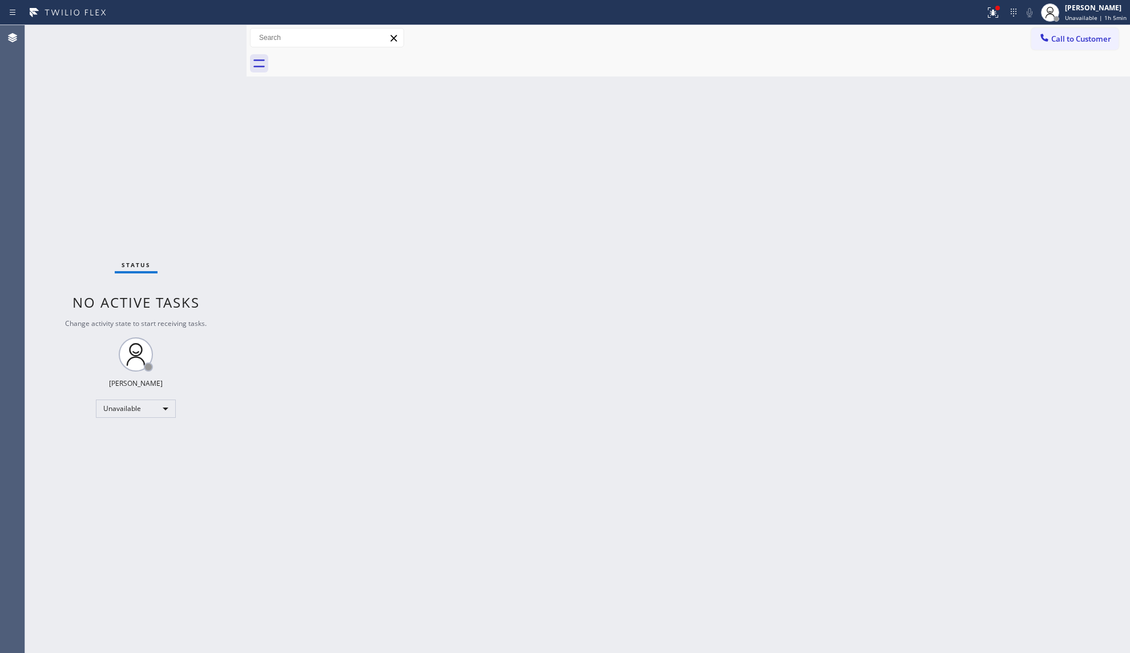
click at [355, 62] on div at bounding box center [701, 64] width 859 height 26
click at [990, 17] on icon at bounding box center [993, 13] width 14 height 14
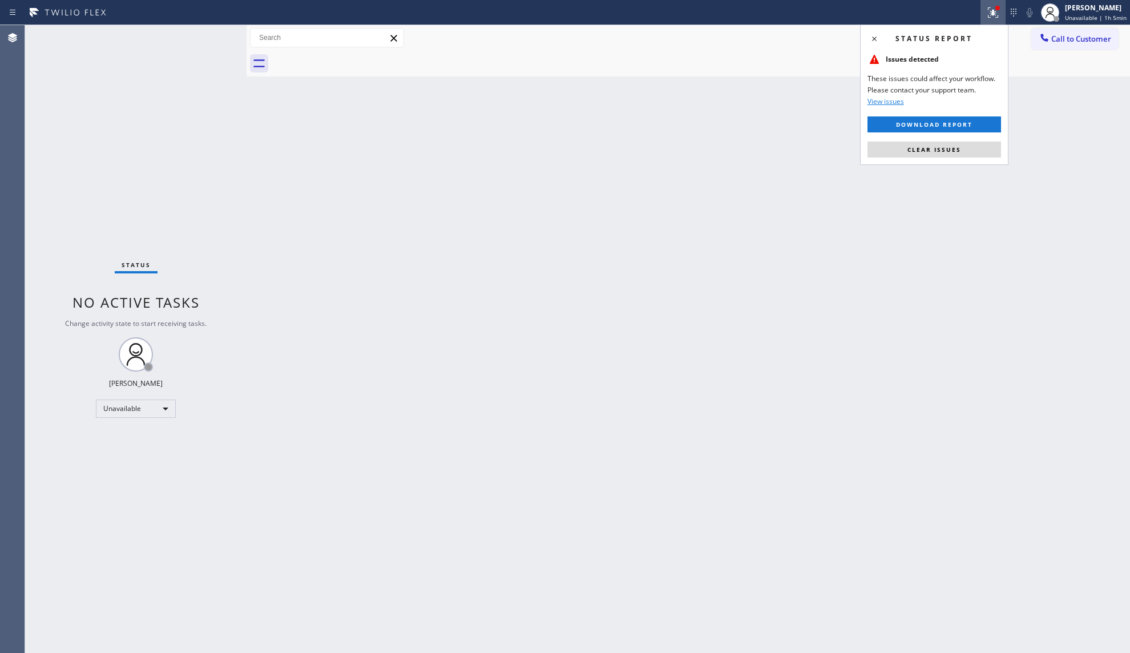
click at [913, 162] on div "Status report Issues detected These issues could affect your workflow. Please c…" at bounding box center [934, 95] width 148 height 140
drag, startPoint x: 929, startPoint y: 155, endPoint x: 952, endPoint y: 156, distance: 22.8
click at [932, 155] on button "Clear issues" at bounding box center [935, 150] width 134 height 16
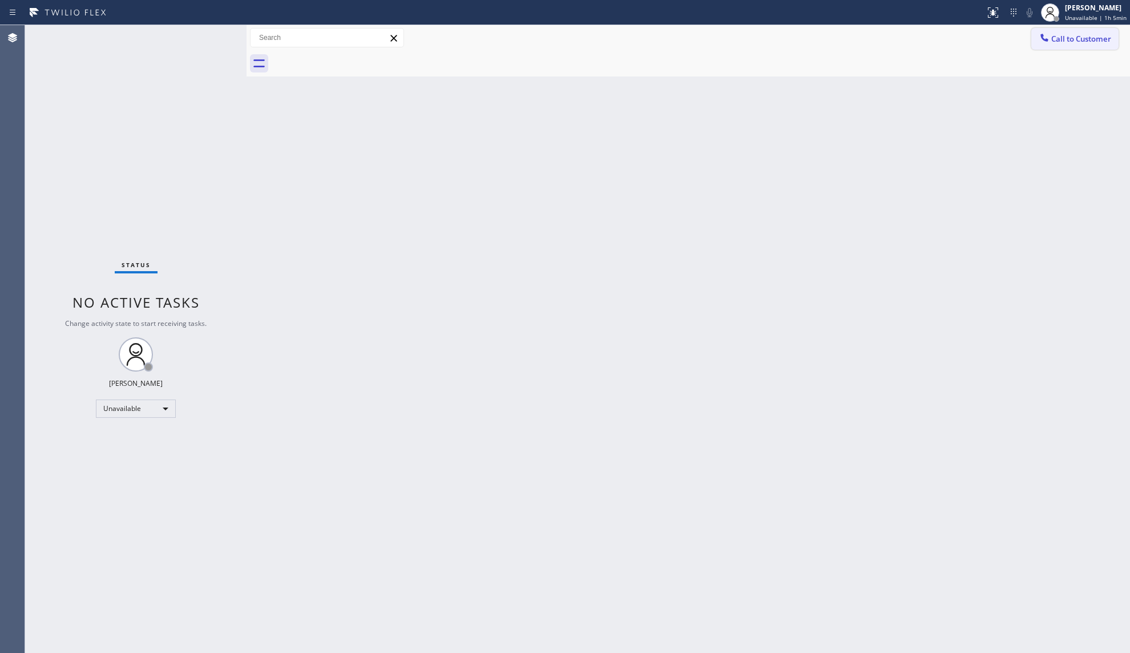
drag, startPoint x: 1053, startPoint y: 31, endPoint x: 785, endPoint y: 122, distance: 282.3
click at [1051, 34] on button "Call to Customer" at bounding box center [1074, 39] width 87 height 22
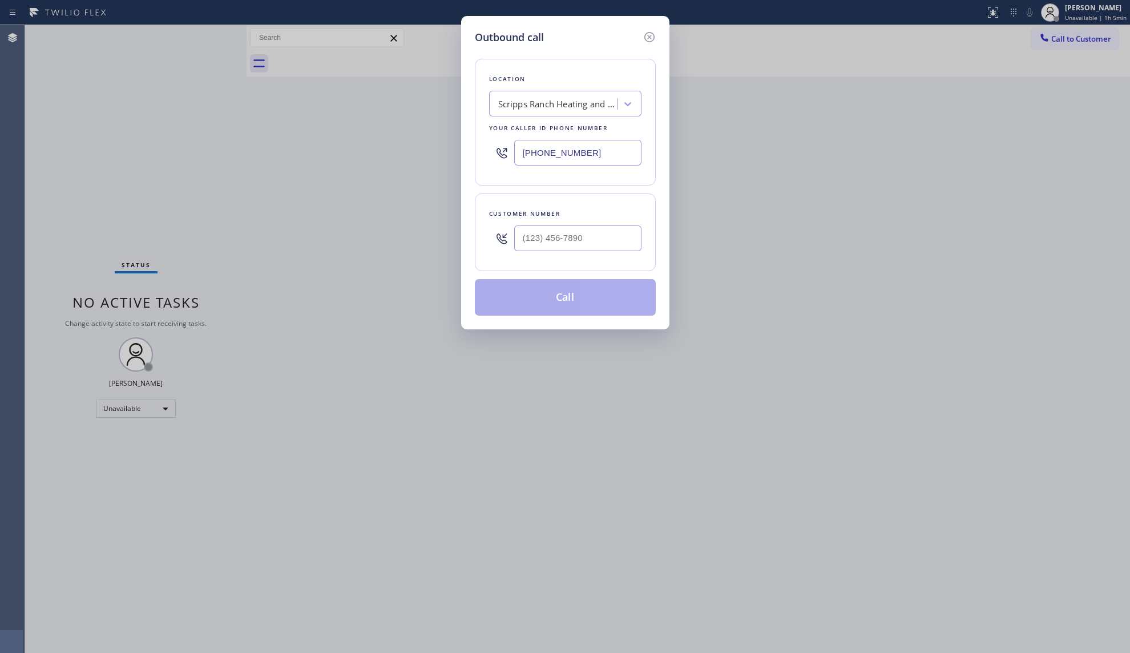
drag, startPoint x: 612, startPoint y: 150, endPoint x: 476, endPoint y: 156, distance: 136.0
click at [476, 156] on div "Location [GEOGRAPHIC_DATA] Heating and Air Conditioning Your caller id phone nu…" at bounding box center [565, 122] width 181 height 127
paste input "46) 661-74"
type input "[PHONE_NUMBER]"
click at [633, 239] on input "(___) ___-____" at bounding box center [577, 238] width 127 height 26
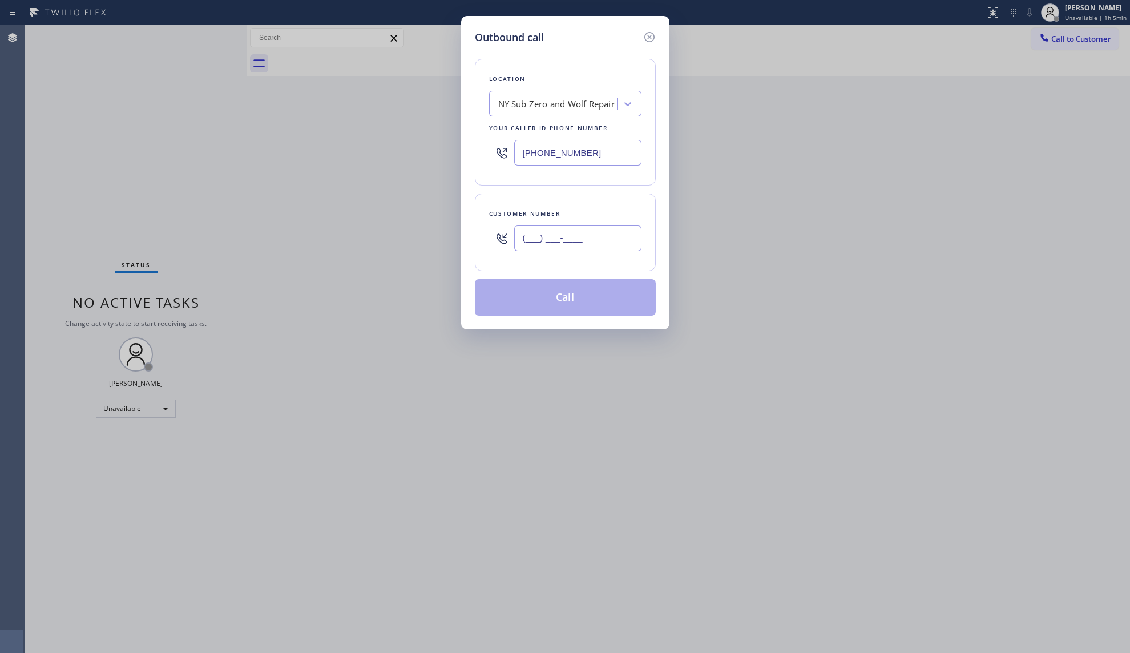
paste input "347) 795-2106"
type input "[PHONE_NUMBER]"
click at [597, 291] on button "Call" at bounding box center [565, 297] width 181 height 37
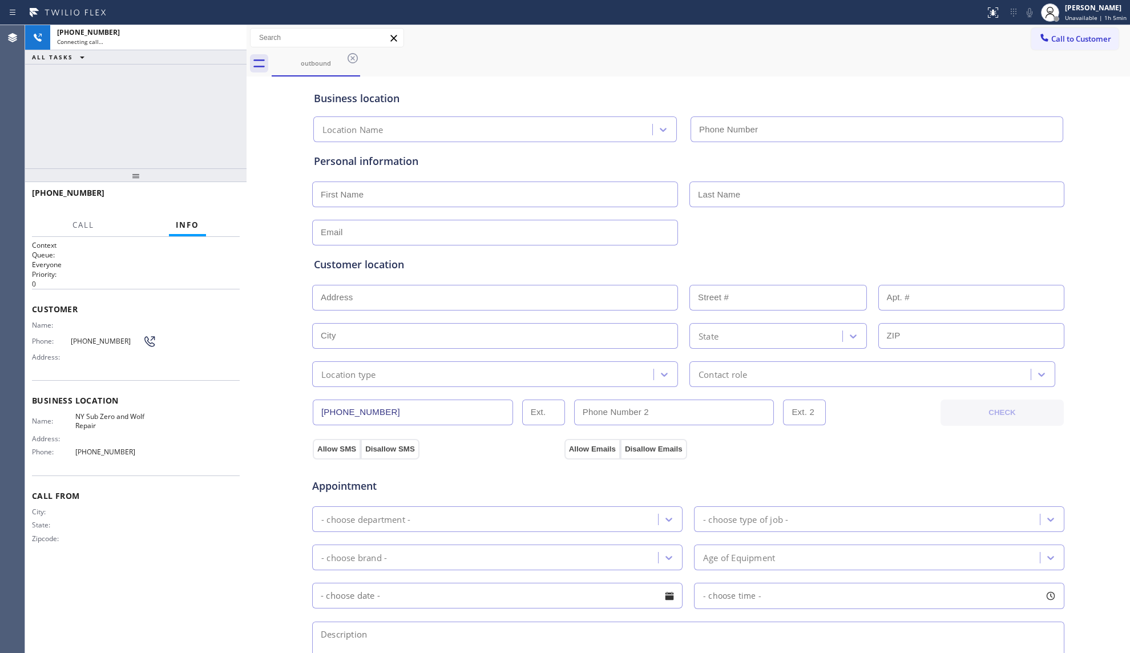
type input "[PHONE_NUMBER]"
click at [822, 51] on div "outbound" at bounding box center [701, 64] width 859 height 26
click at [205, 190] on div "[PHONE_NUMBER] Live | 00:02 HANG UP" at bounding box center [136, 198] width 208 height 30
click at [205, 190] on div "[PHONE_NUMBER] Live | 00:03 HANG UP" at bounding box center [136, 198] width 208 height 30
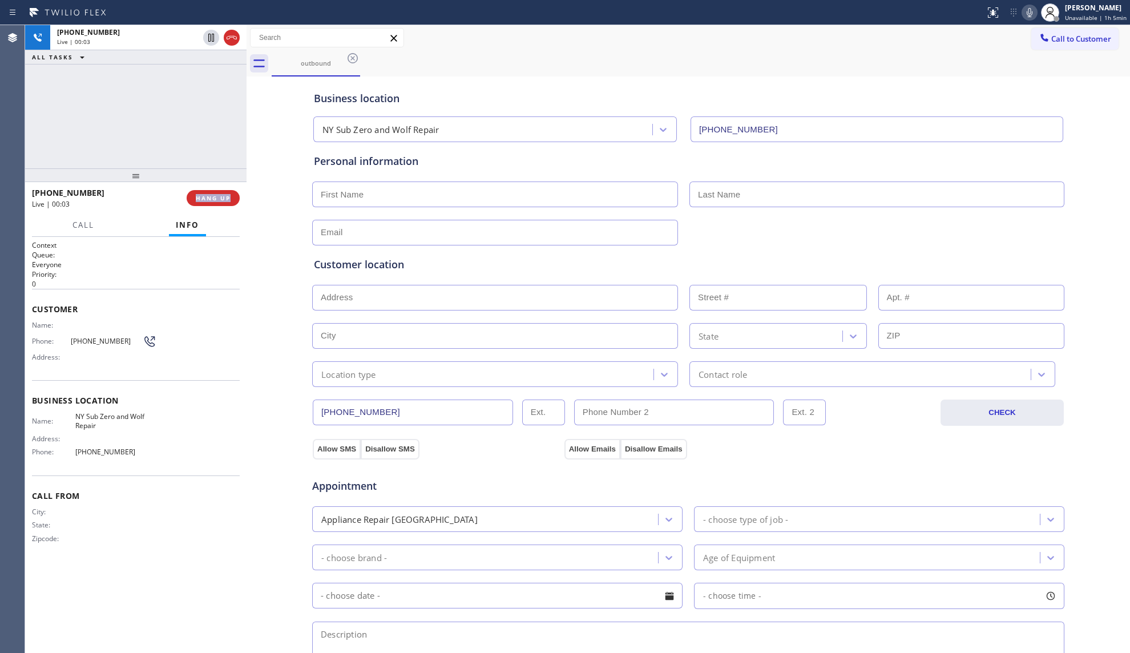
click at [205, 190] on div "[PHONE_NUMBER] Live | 00:03 HANG UP" at bounding box center [136, 198] width 208 height 30
click at [205, 195] on span "HANG UP" at bounding box center [213, 198] width 35 height 8
click at [204, 195] on span "HANG UP" at bounding box center [213, 198] width 35 height 8
drag, startPoint x: 191, startPoint y: 123, endPoint x: 208, endPoint y: 181, distance: 60.1
click at [190, 124] on div "[PHONE_NUMBER] Live | 00:04 ALL TASKS ALL TASKS ACTIVE TASKS TASKS IN WRAP UP" at bounding box center [135, 96] width 221 height 143
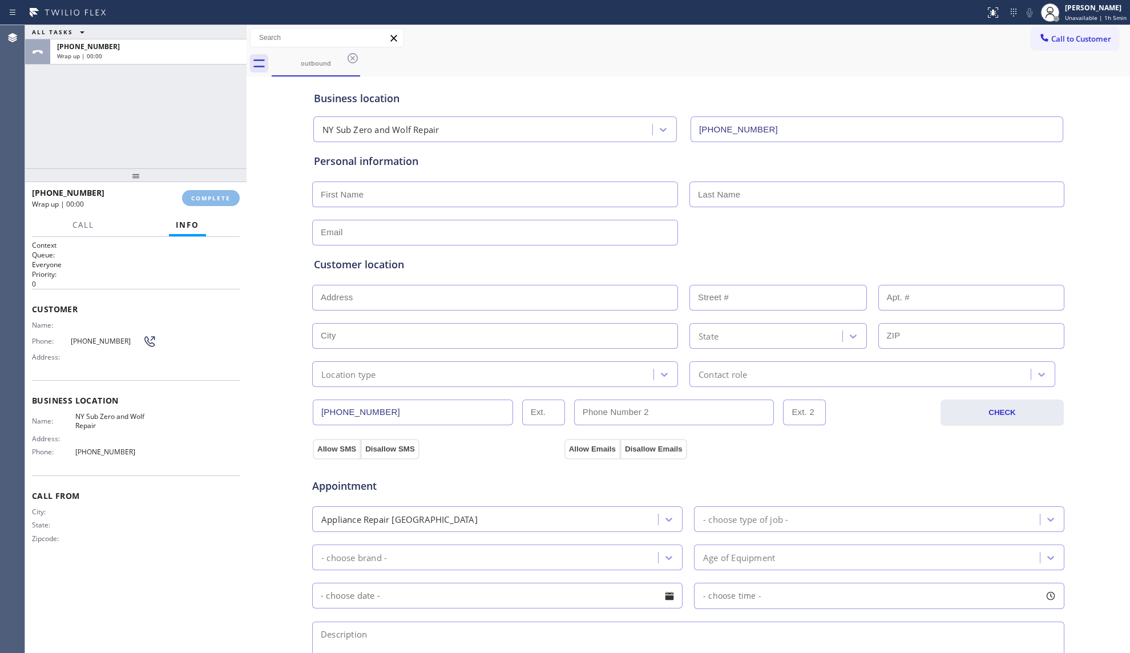
click at [212, 188] on div "[PHONE_NUMBER] Wrap up | 00:00 COMPLETE" at bounding box center [136, 198] width 208 height 30
drag, startPoint x: 215, startPoint y: 195, endPoint x: 313, endPoint y: 179, distance: 98.8
click at [216, 195] on span "COMPLETE" at bounding box center [210, 198] width 39 height 8
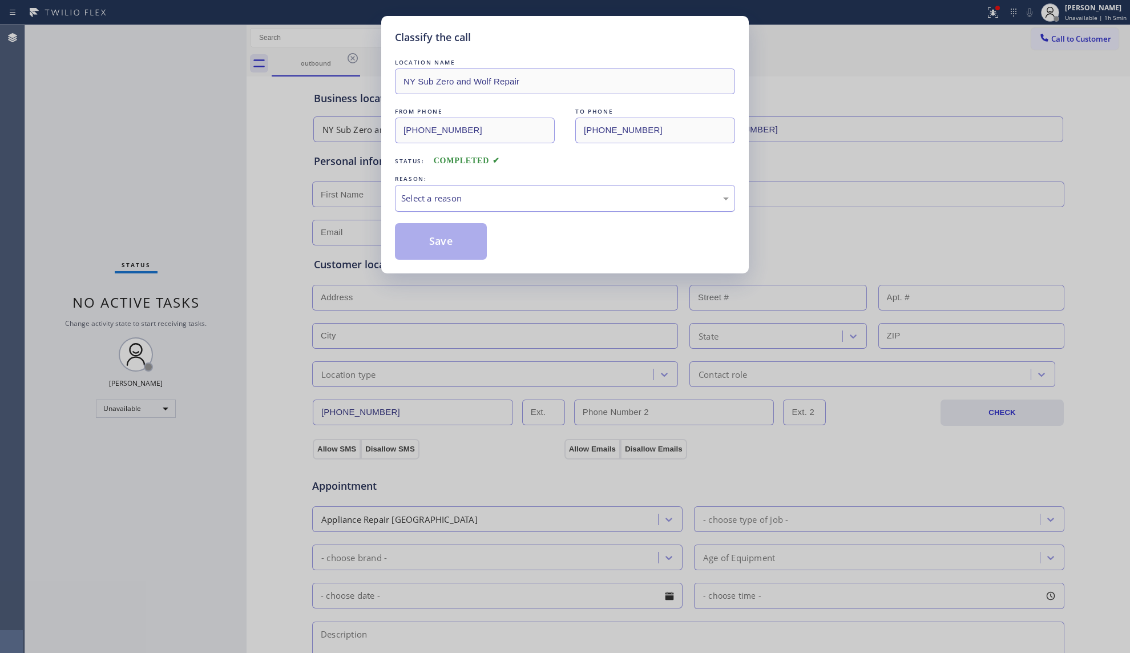
click at [450, 192] on div "Select a reason" at bounding box center [565, 198] width 328 height 13
click at [438, 247] on button "Save" at bounding box center [441, 241] width 92 height 37
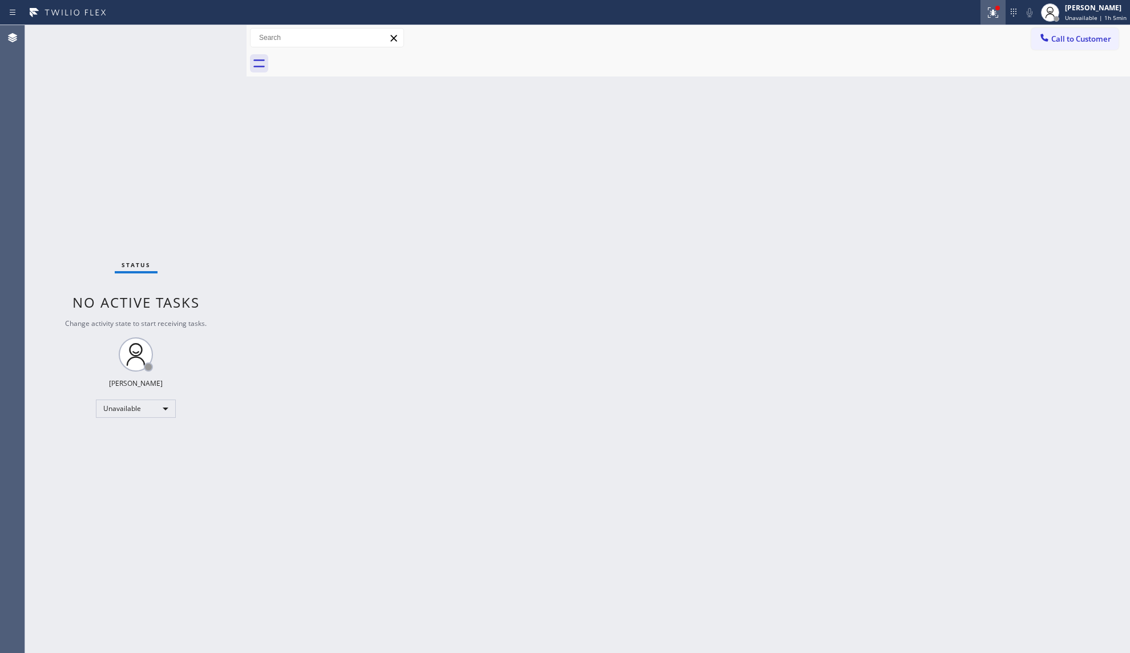
click at [991, 11] on icon at bounding box center [993, 13] width 14 height 14
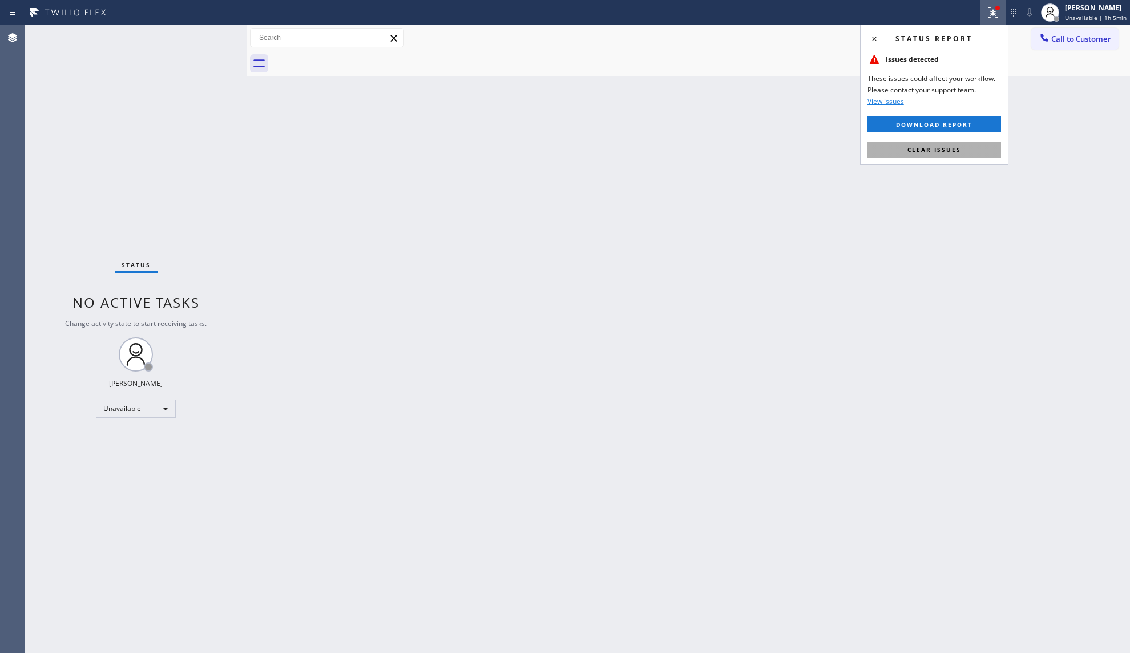
click at [919, 153] on span "Clear issues" at bounding box center [935, 150] width 54 height 8
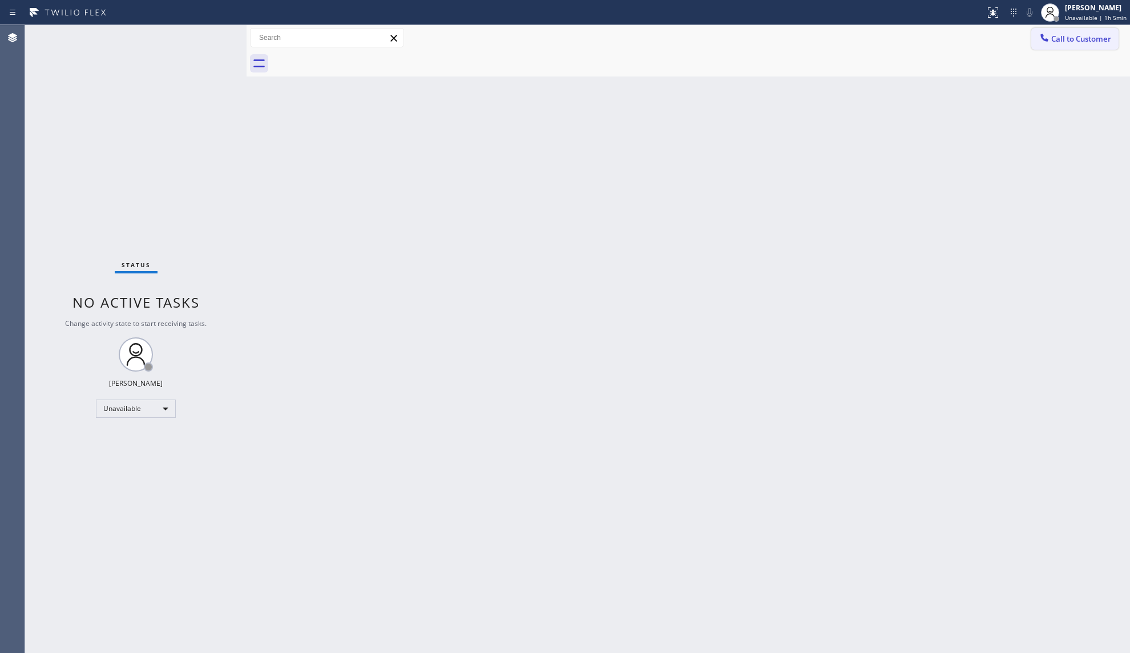
click at [1042, 33] on icon at bounding box center [1044, 37] width 11 height 11
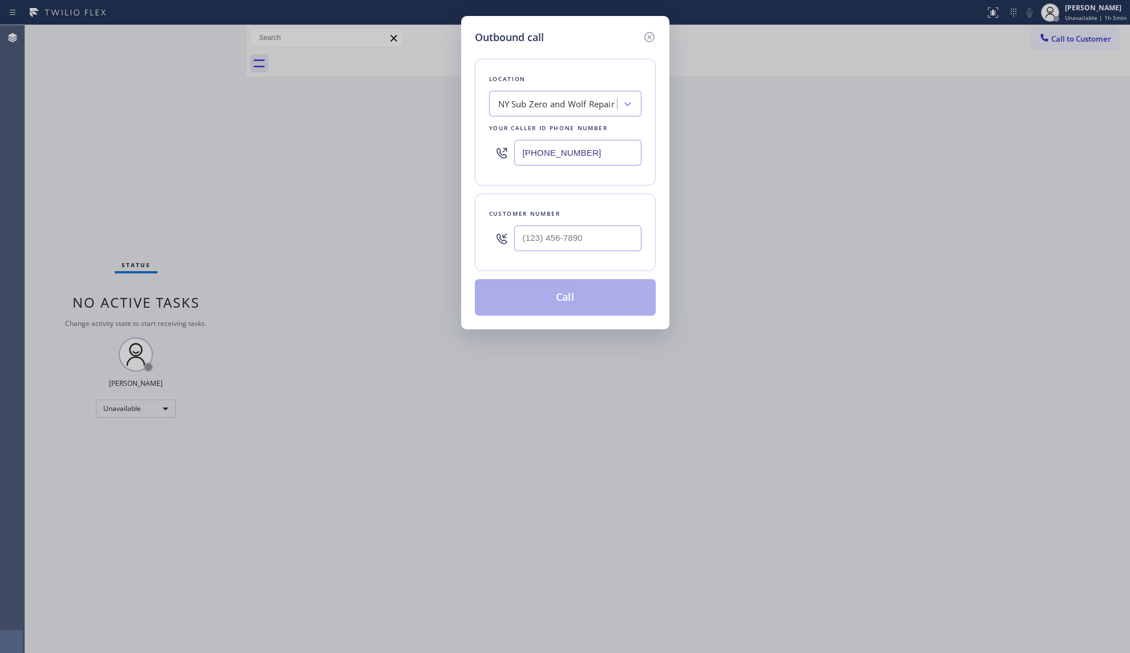
drag, startPoint x: 613, startPoint y: 146, endPoint x: 506, endPoint y: 151, distance: 106.9
click at [475, 152] on div "Location NY Sub Zero and Wolf Repair Your caller id phone number [PHONE_NUMBER]" at bounding box center [565, 122] width 181 height 127
paste input "26) 548-3326"
type input "[PHONE_NUMBER]"
click at [606, 240] on input "(___) ___-____" at bounding box center [577, 238] width 127 height 26
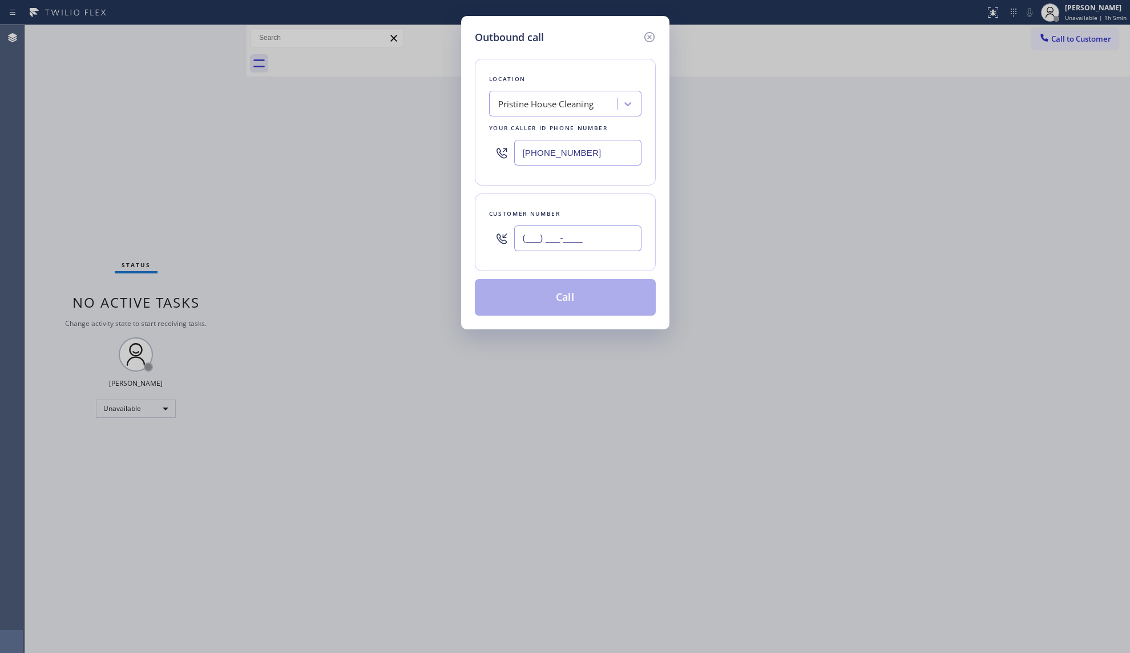
paste input "323) 907-3051"
type input "[PHONE_NUMBER]"
click at [570, 295] on button "Call" at bounding box center [565, 297] width 181 height 37
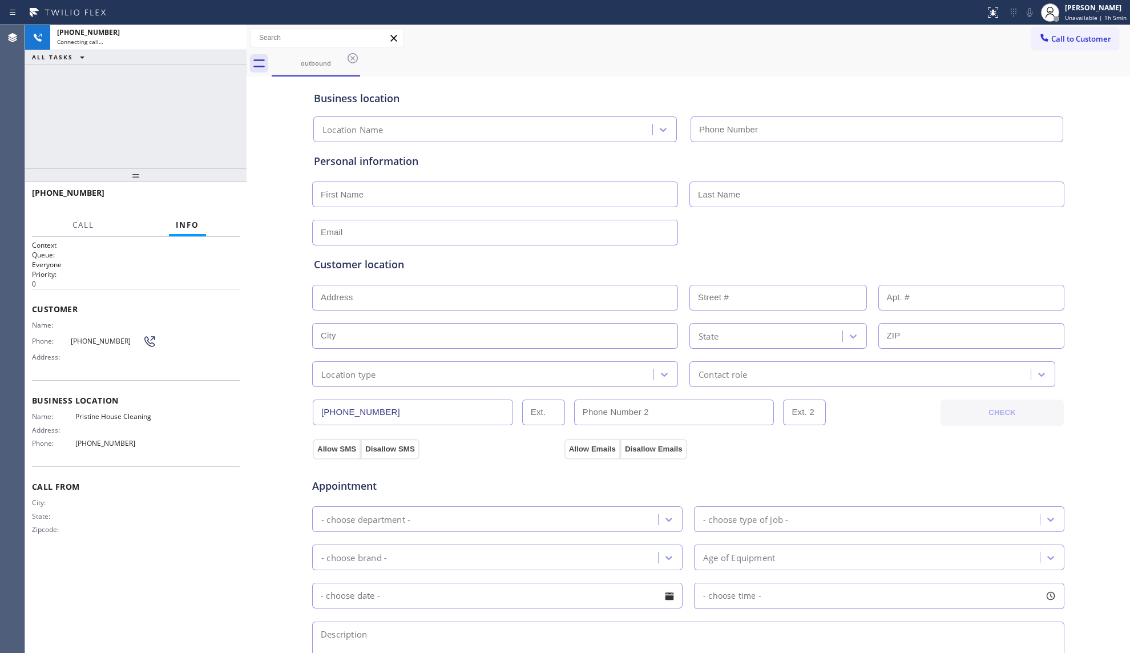
type input "[PHONE_NUMBER]"
click at [199, 195] on span "HANG UP" at bounding box center [213, 198] width 35 height 8
click at [200, 195] on span "HANG UP" at bounding box center [213, 198] width 35 height 8
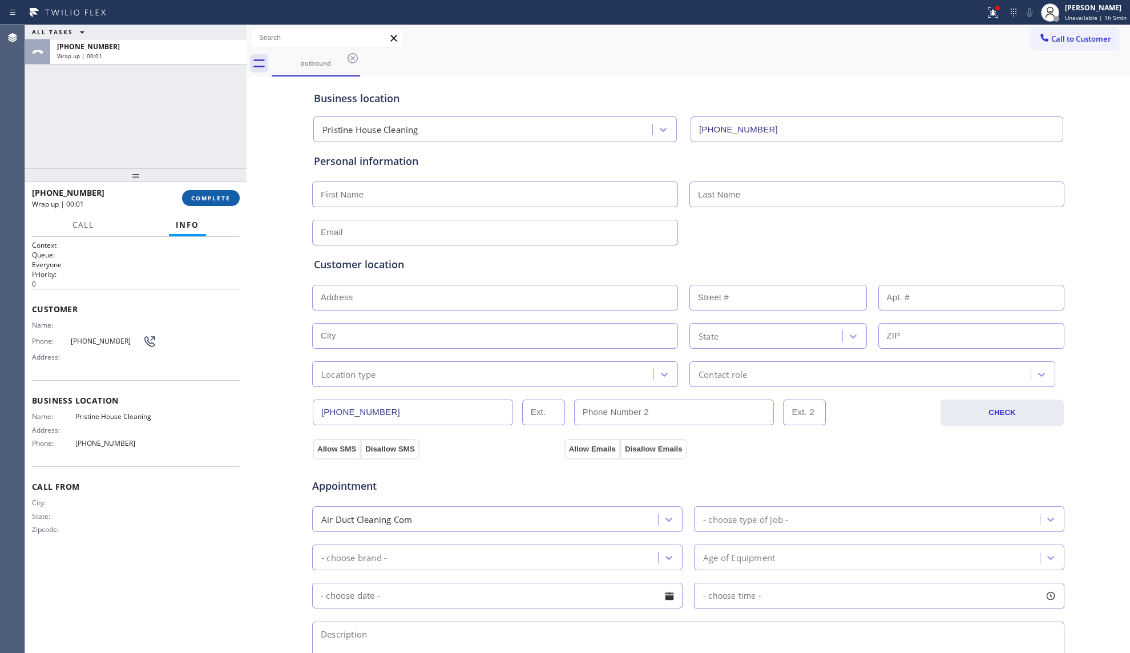
click at [202, 193] on button "COMPLETE" at bounding box center [211, 198] width 58 height 16
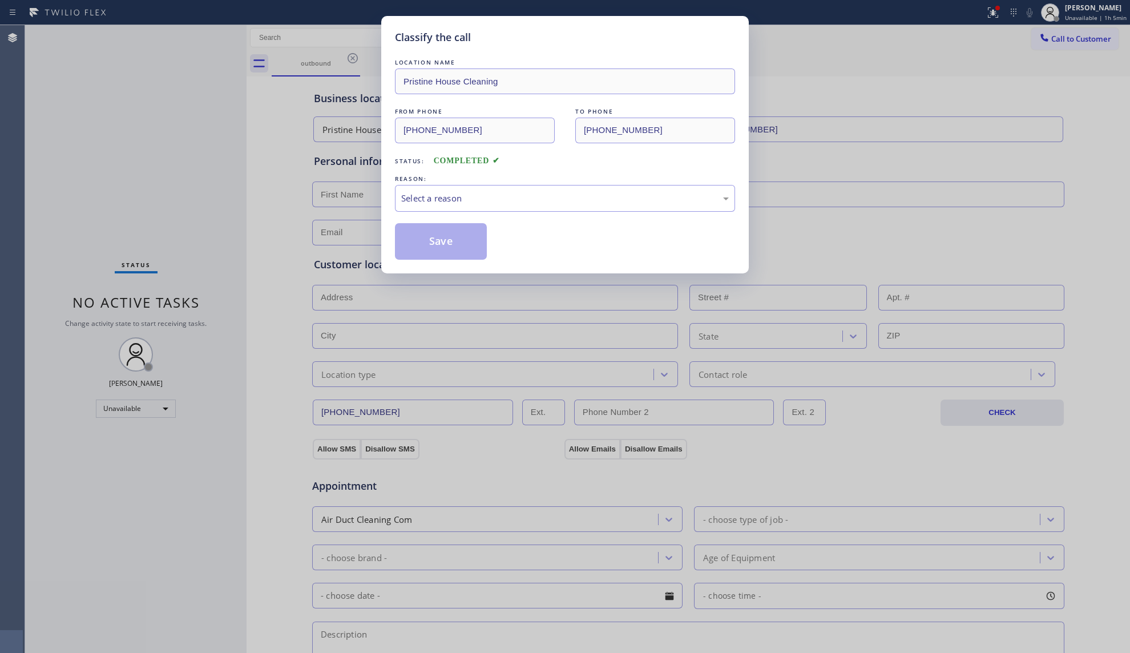
click at [534, 237] on div "Save" at bounding box center [565, 241] width 340 height 37
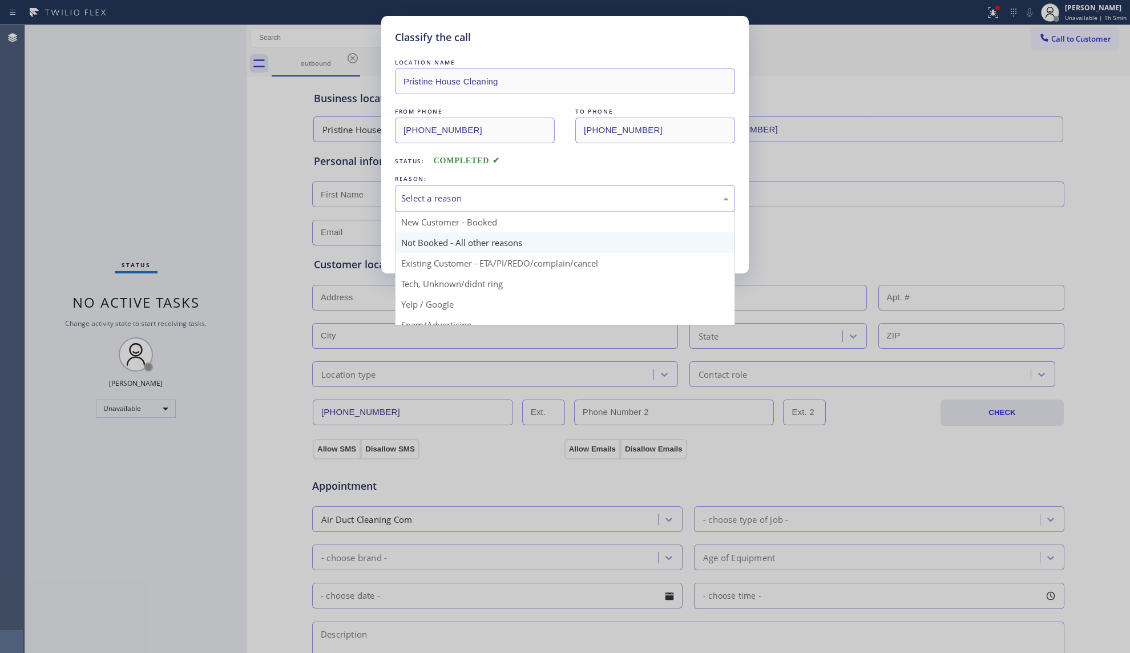
drag, startPoint x: 503, startPoint y: 204, endPoint x: 483, endPoint y: 236, distance: 38.0
click at [499, 212] on div "Select a reason New Customer - Booked Not Booked - All other reasons Existing C…" at bounding box center [565, 198] width 340 height 27
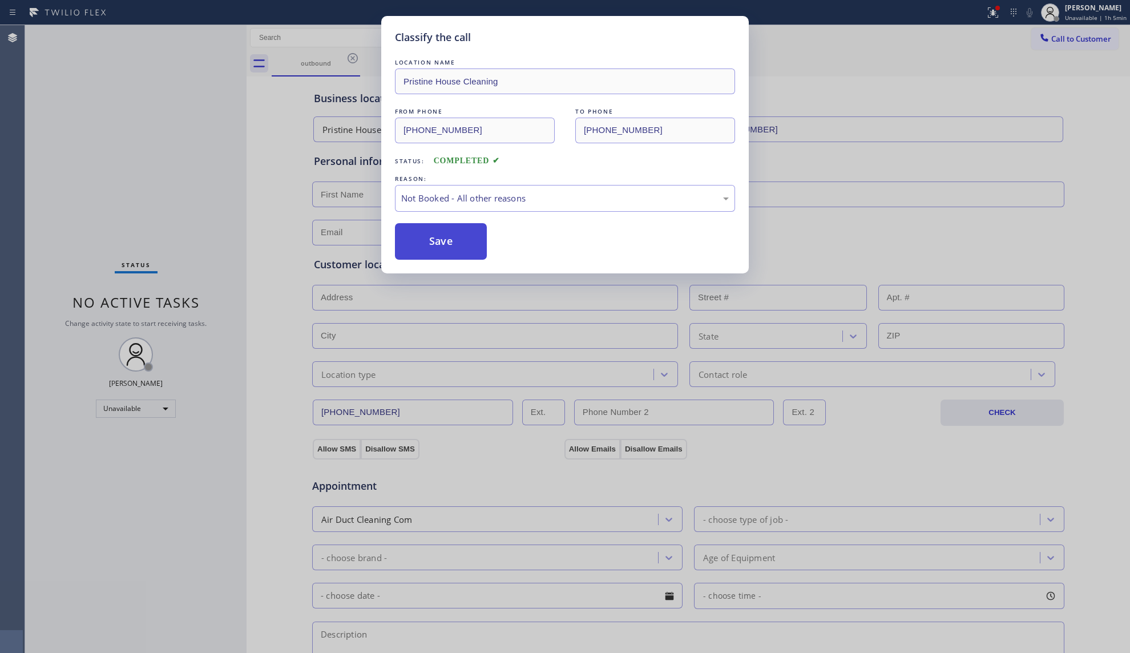
click at [444, 243] on button "Save" at bounding box center [441, 241] width 92 height 37
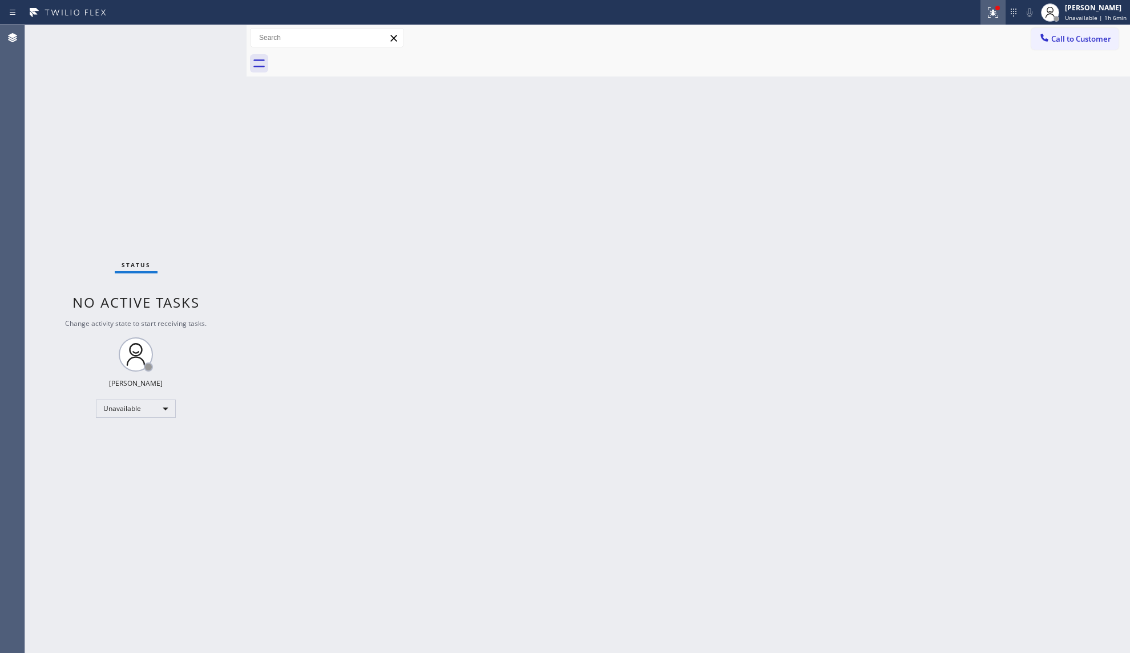
click at [985, 9] on div at bounding box center [993, 13] width 25 height 14
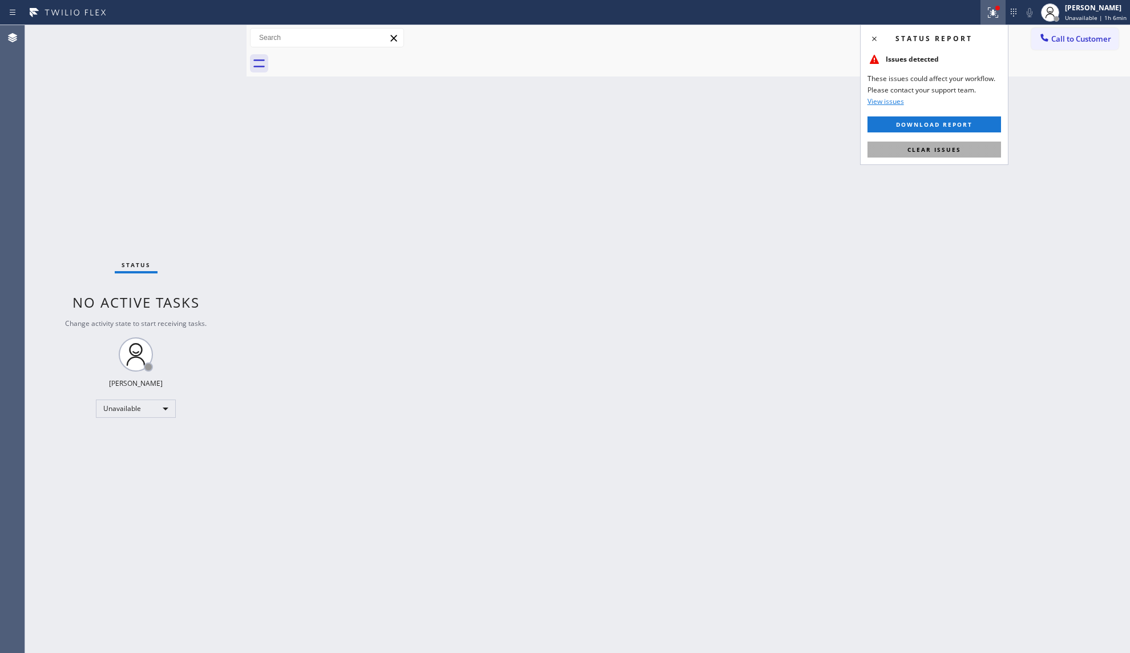
click at [950, 151] on span "Clear issues" at bounding box center [935, 150] width 54 height 8
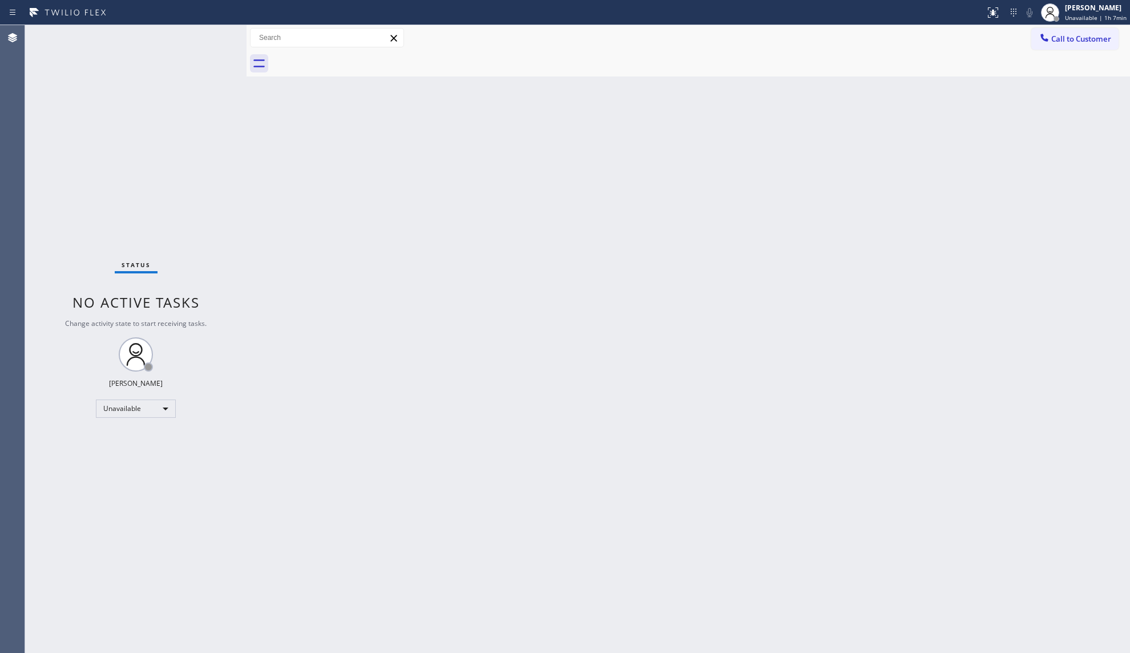
click at [891, 174] on div "Back to Dashboard Change Sender ID Customers Technicians Select a contact Outbo…" at bounding box center [689, 339] width 884 height 628
click at [1051, 42] on button "Call to Customer" at bounding box center [1074, 39] width 87 height 22
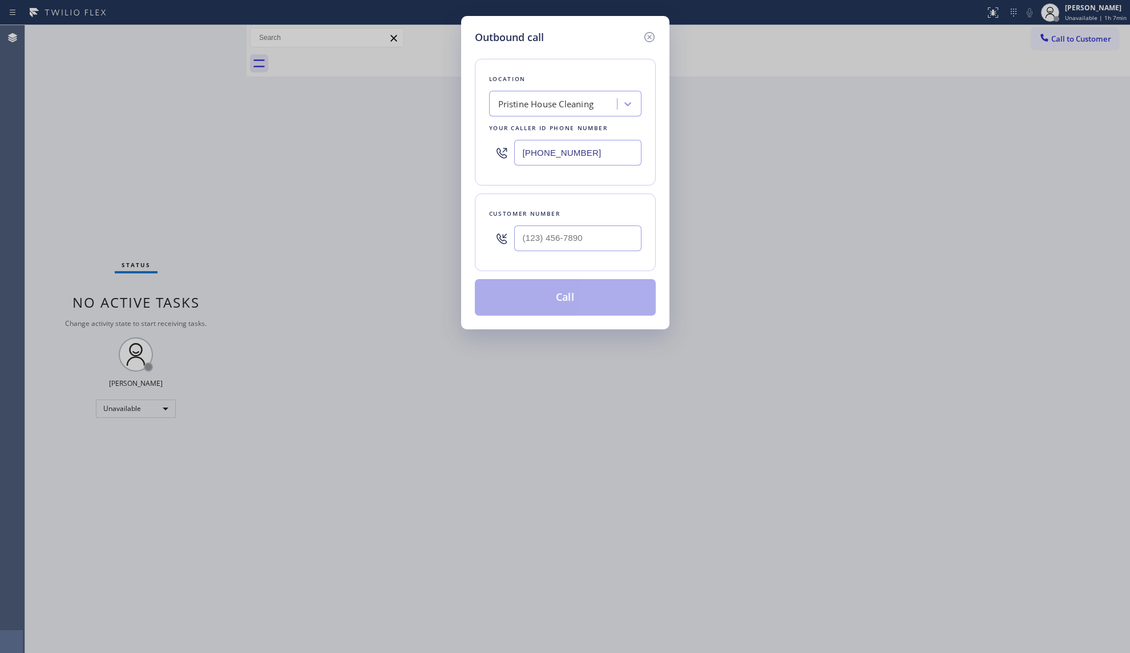
drag, startPoint x: 616, startPoint y: 151, endPoint x: 466, endPoint y: 179, distance: 153.3
click at [461, 177] on div "Outbound call Location Pristine House Cleaning Your caller id phone number [PHO…" at bounding box center [565, 172] width 208 height 313
paste input "310) 361-3811"
type input "[PHONE_NUMBER]"
click at [631, 243] on input "(___) ___-____" at bounding box center [577, 238] width 127 height 26
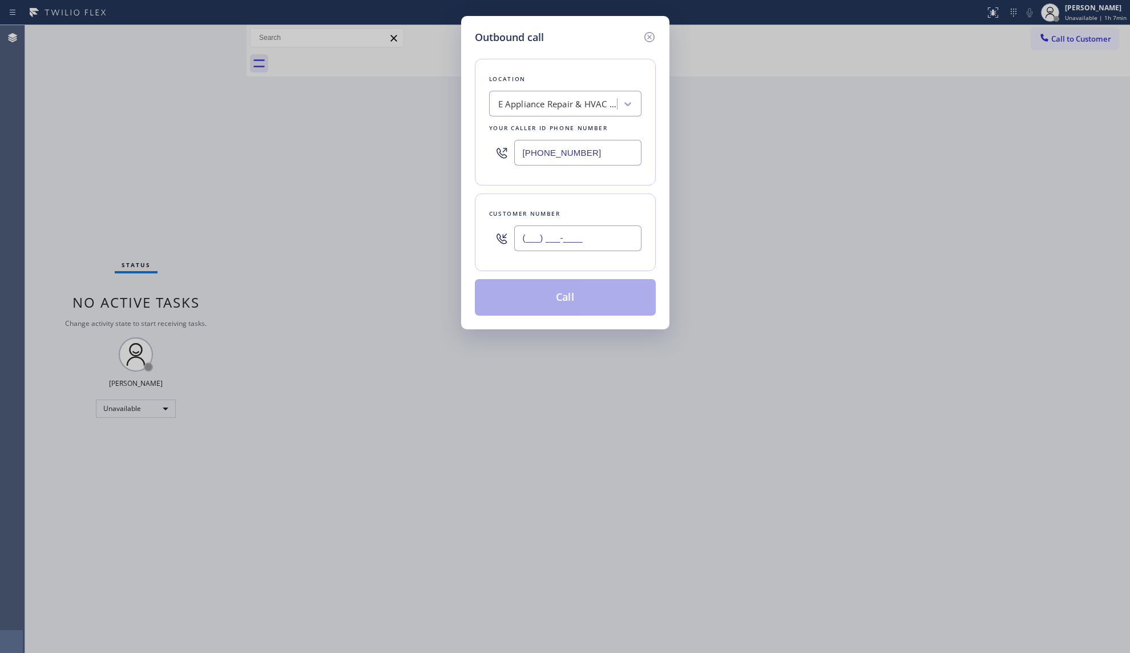
paste input "310) 715-4540"
type input "[PHONE_NUMBER]"
drag, startPoint x: 566, startPoint y: 288, endPoint x: 561, endPoint y: 279, distance: 10.8
click at [565, 288] on button "Call" at bounding box center [565, 297] width 181 height 37
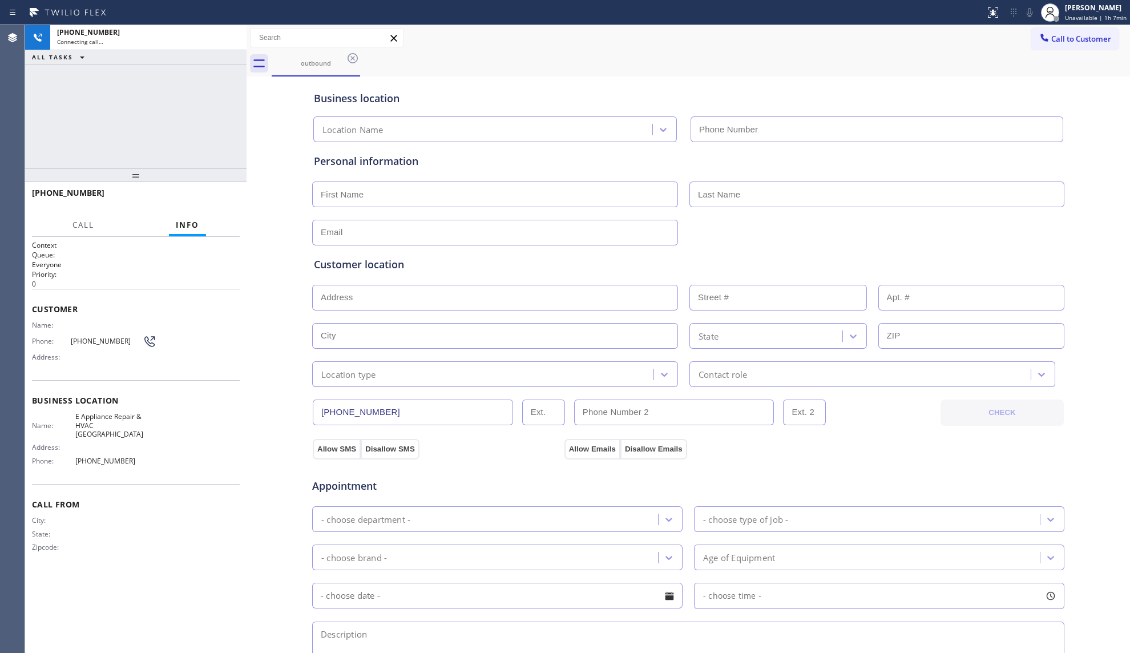
type input "[PHONE_NUMBER]"
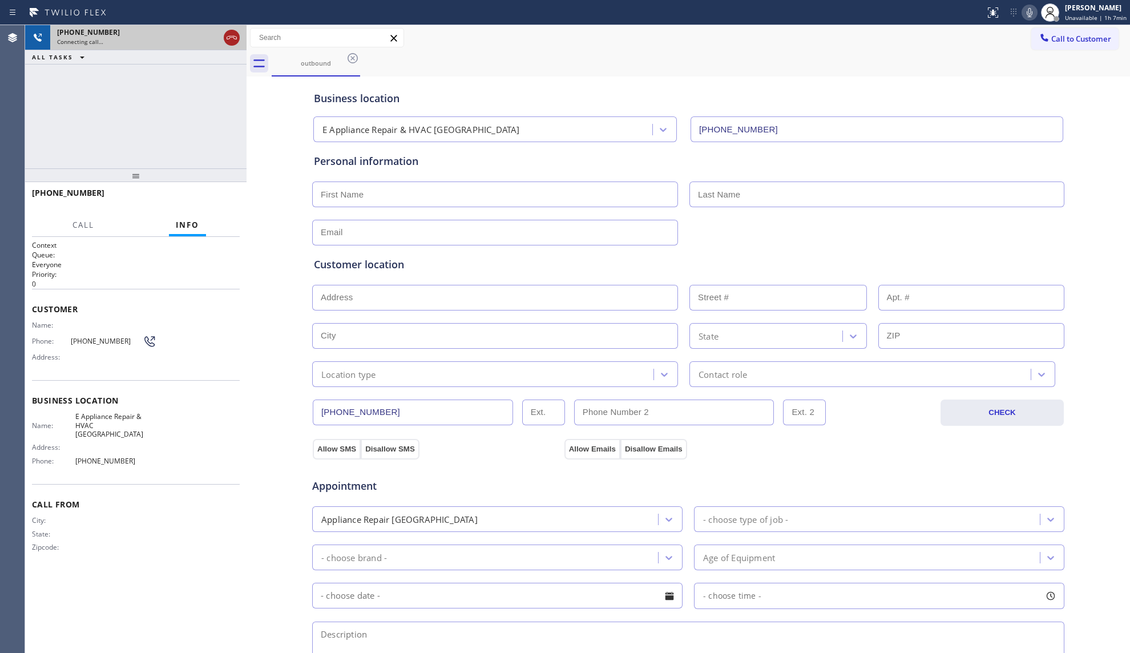
click at [229, 35] on icon at bounding box center [232, 38] width 14 height 14
drag, startPoint x: 327, startPoint y: 59, endPoint x: 346, endPoint y: 54, distance: 19.7
click at [329, 62] on div "outbound" at bounding box center [316, 63] width 86 height 9
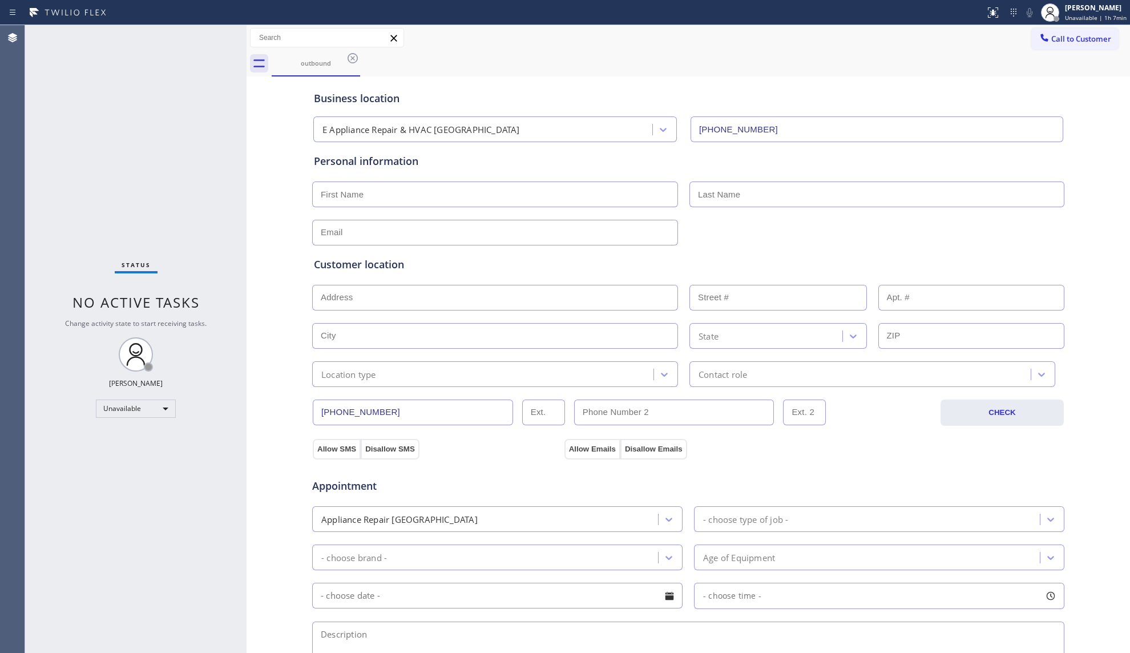
click at [350, 57] on icon at bounding box center [353, 58] width 14 height 14
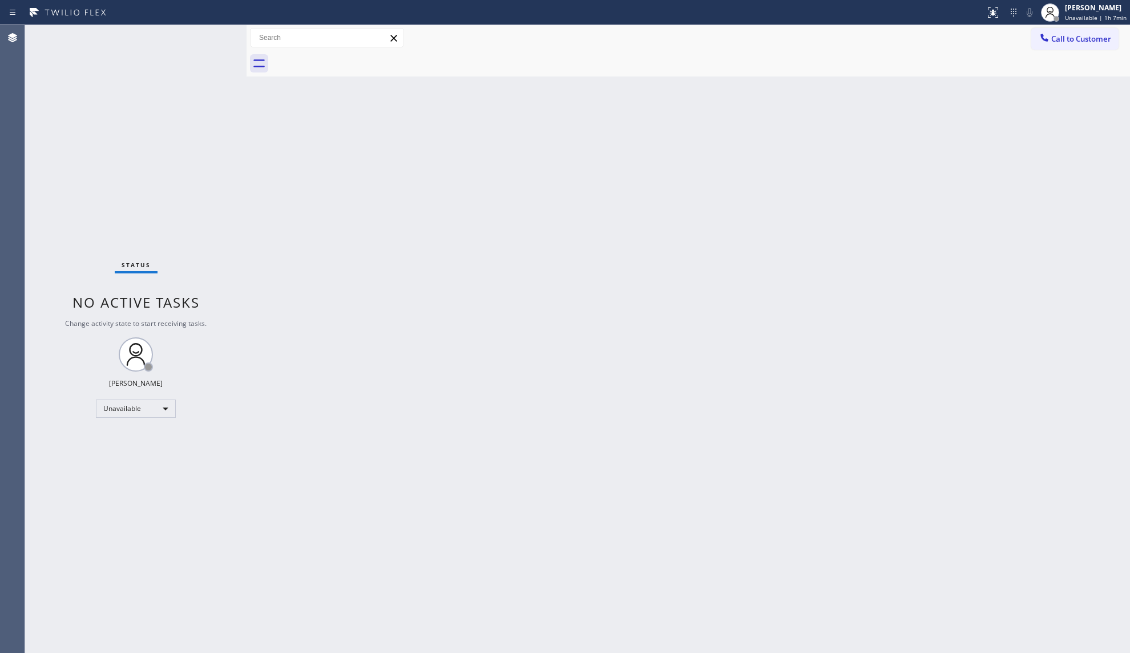
click at [1072, 35] on span "Call to Customer" at bounding box center [1081, 39] width 60 height 10
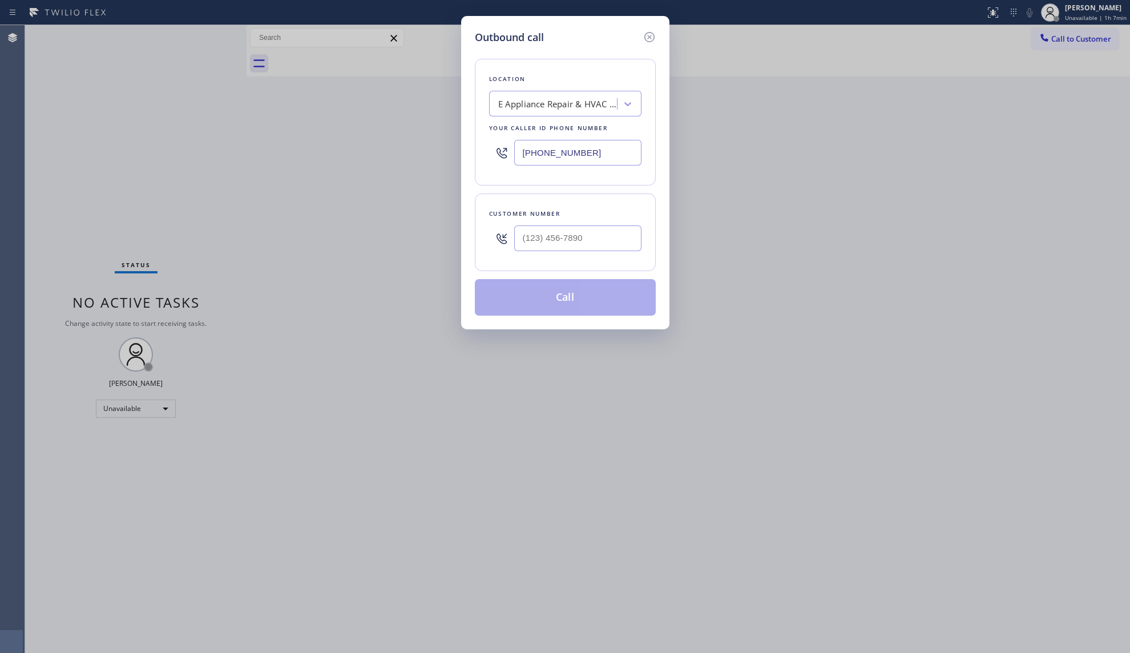
drag, startPoint x: 613, startPoint y: 155, endPoint x: 482, endPoint y: 152, distance: 131.3
click at [482, 152] on div "Location E Appliance Repair & HVAC [GEOGRAPHIC_DATA] Your caller id phone numbe…" at bounding box center [565, 122] width 181 height 127
paste input "47) 690-7214"
type input "[PHONE_NUMBER]"
click at [575, 240] on input "(___) ___-____" at bounding box center [577, 238] width 127 height 26
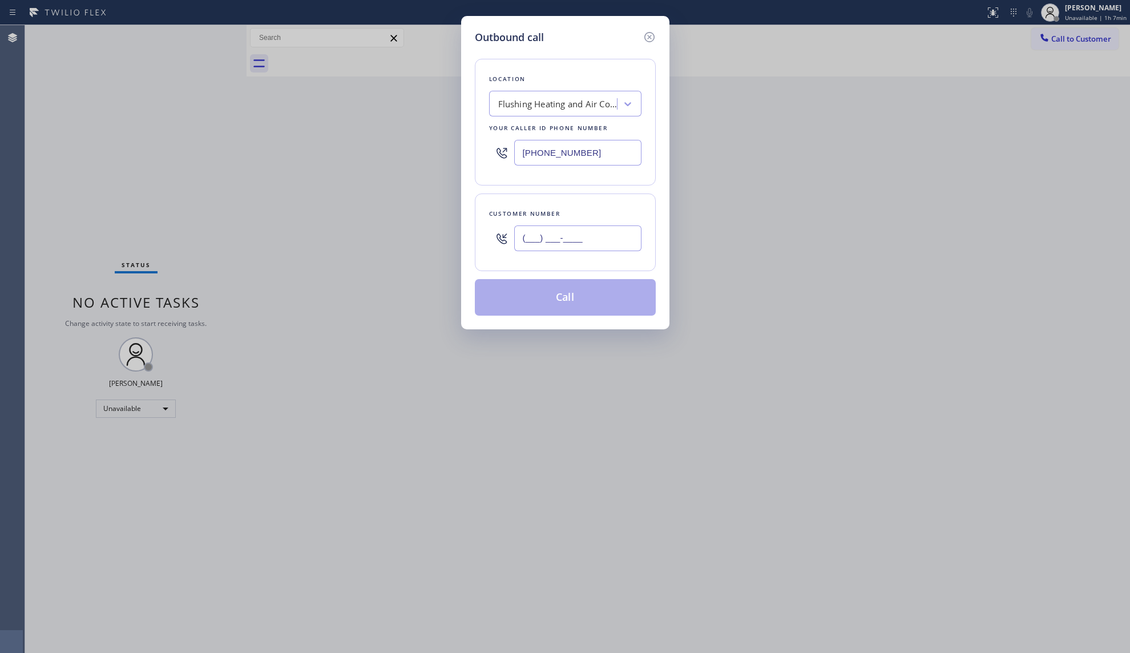
paste input "347) 901-0892"
type input "[PHONE_NUMBER]"
click at [569, 300] on button "Call" at bounding box center [565, 297] width 181 height 37
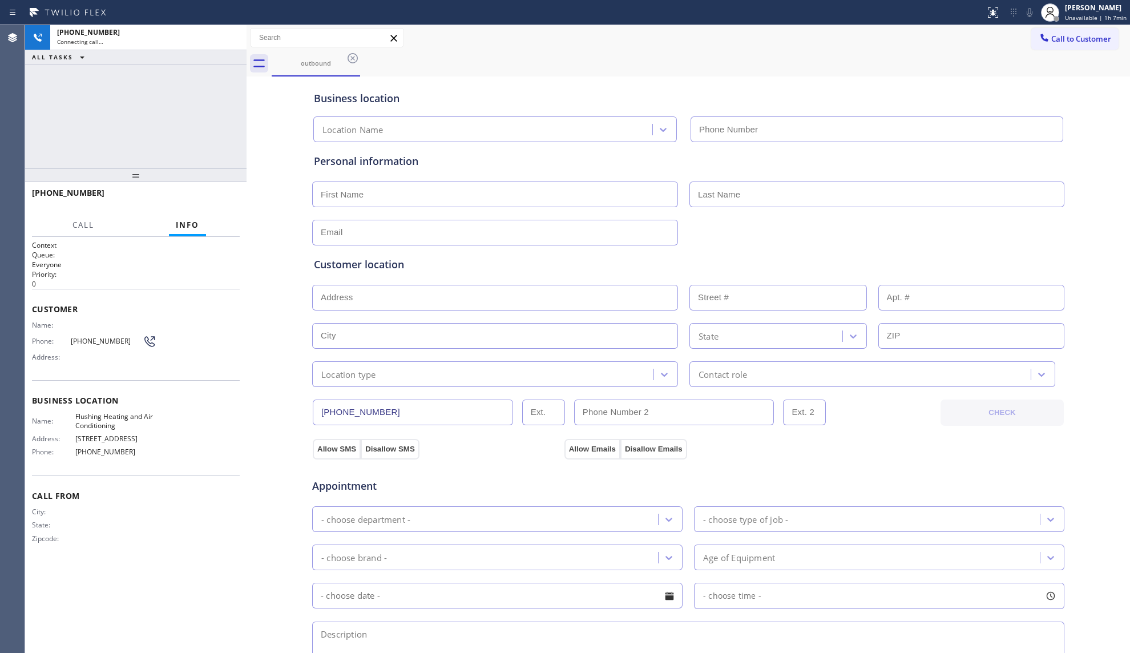
type input "[PHONE_NUMBER]"
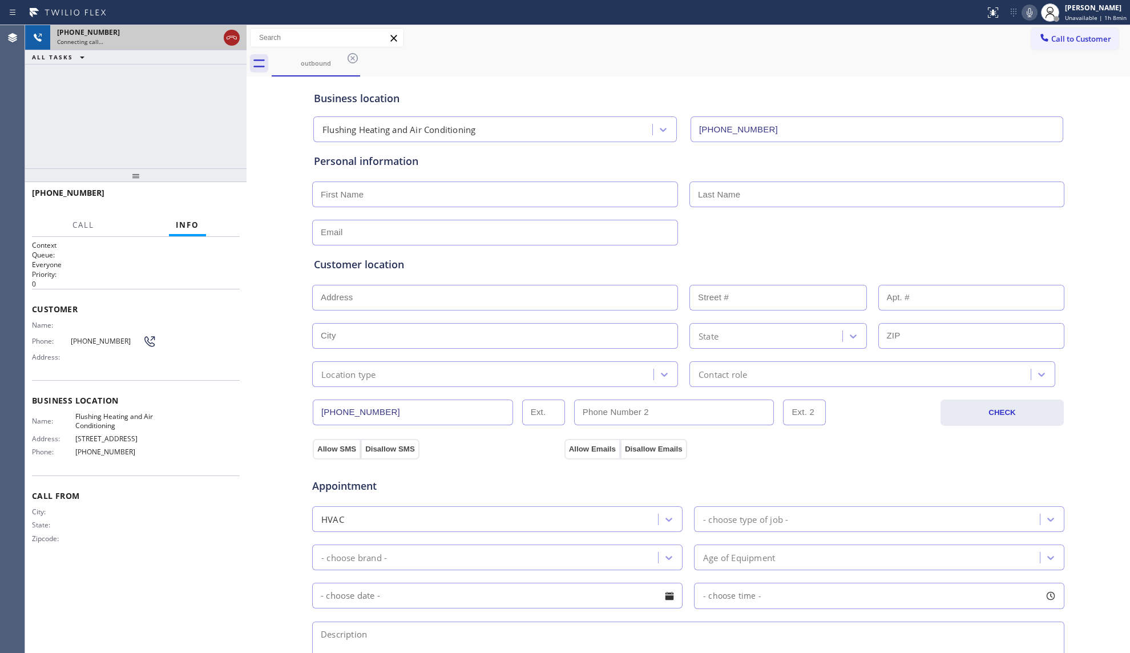
click at [236, 37] on icon at bounding box center [232, 37] width 10 height 3
click at [236, 37] on div "[PHONE_NUMBER]" at bounding box center [148, 32] width 183 height 10
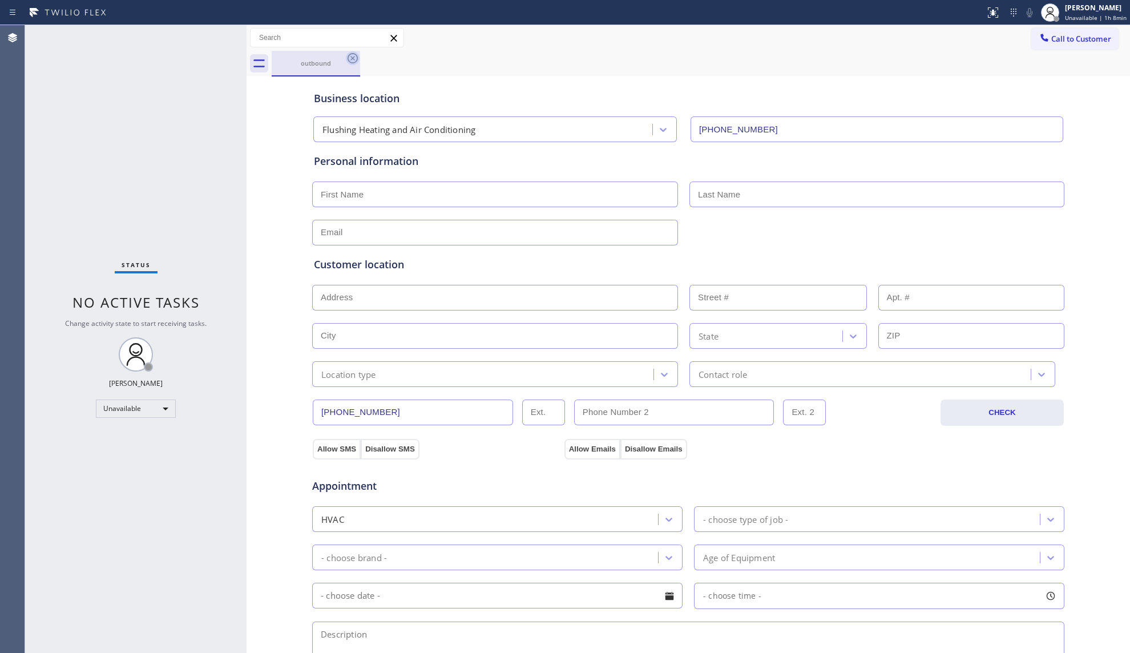
click at [354, 62] on icon at bounding box center [353, 58] width 10 height 10
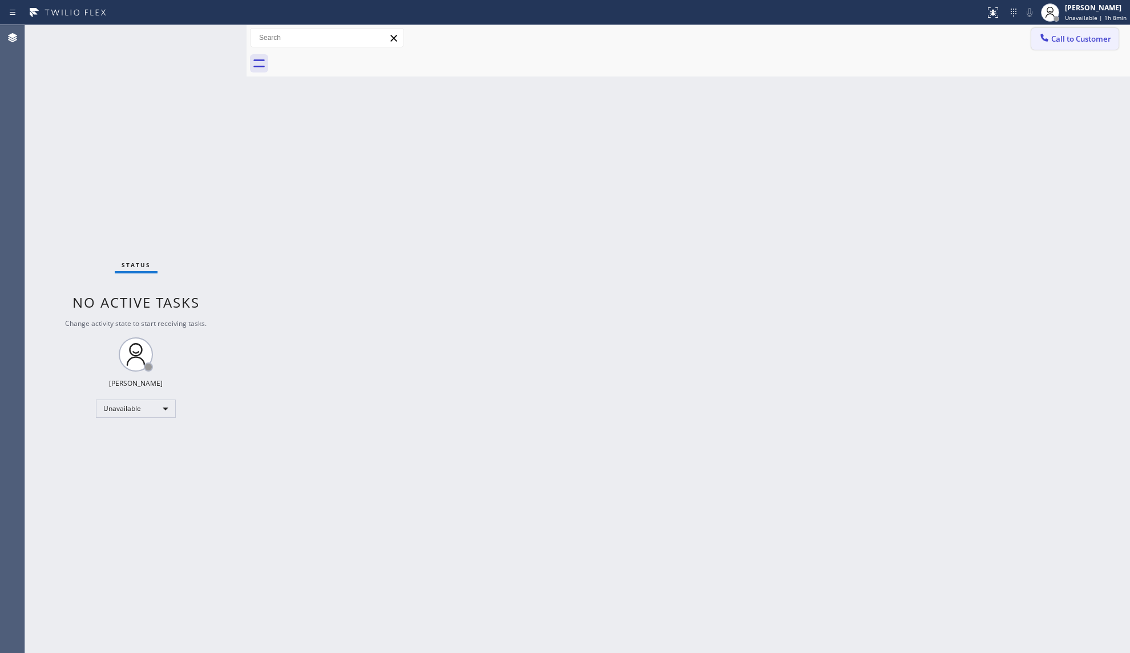
click at [1042, 39] on icon at bounding box center [1044, 37] width 11 height 11
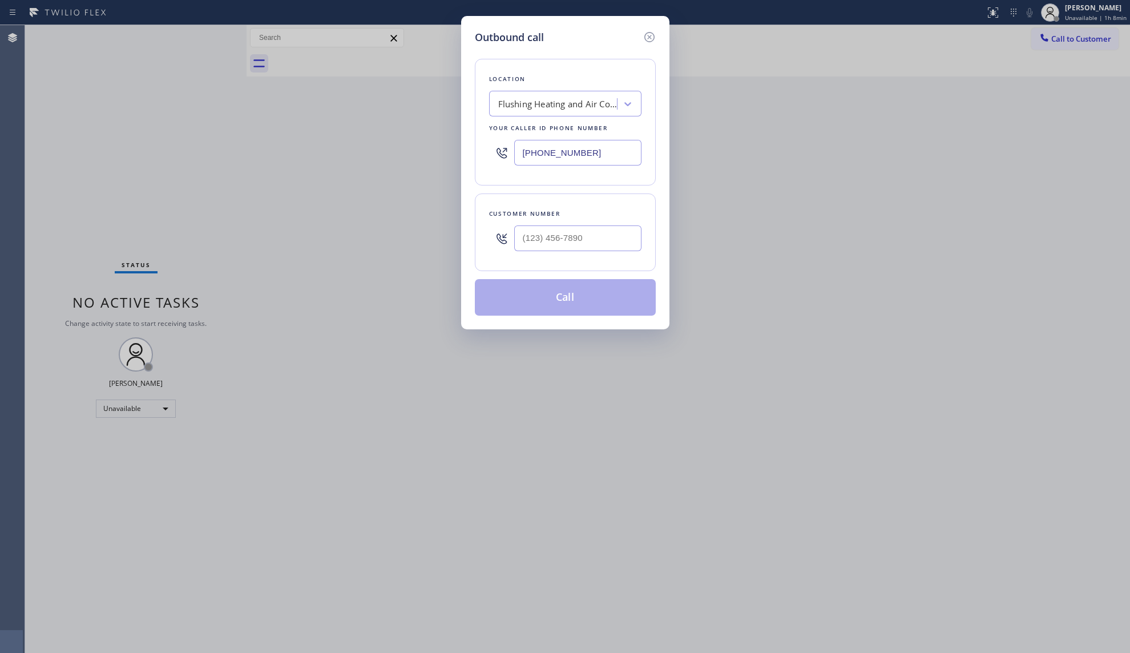
drag, startPoint x: 590, startPoint y: 156, endPoint x: 421, endPoint y: 156, distance: 169.0
click at [421, 156] on div "Outbound call Location Flushing Heating and Air Conditioning Your caller id pho…" at bounding box center [565, 326] width 1130 height 653
paste input "284-6179"
type input "[PHONE_NUMBER]"
paste input "917) 482-7475"
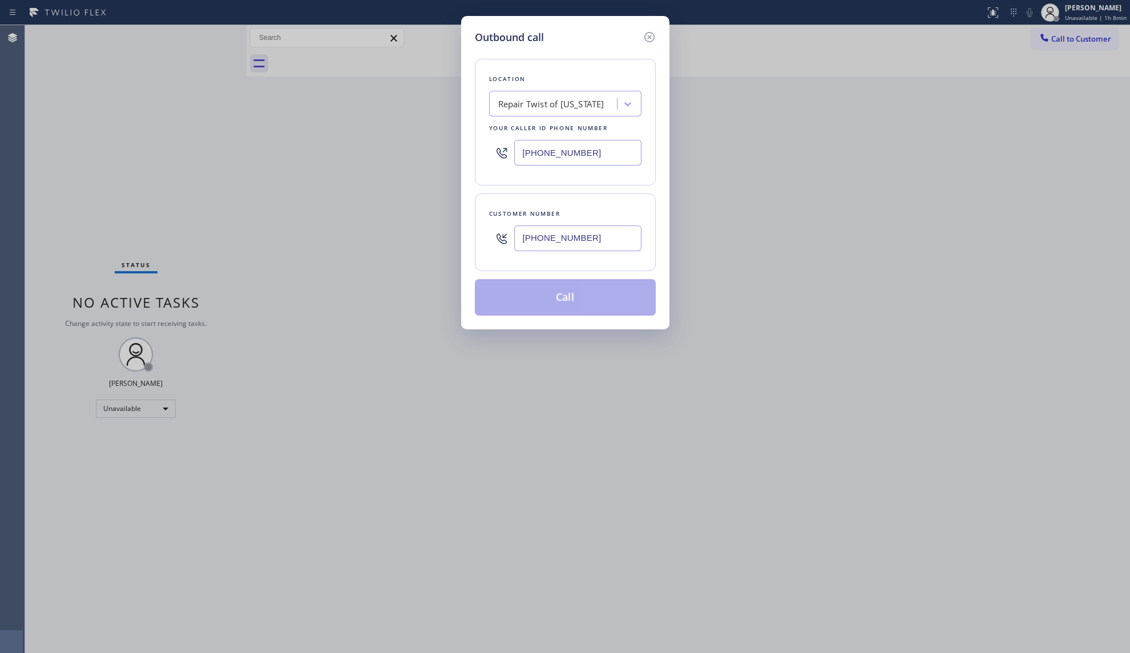
click at [581, 245] on input "[PHONE_NUMBER]" at bounding box center [577, 238] width 127 height 26
type input "[PHONE_NUMBER]"
drag, startPoint x: 559, startPoint y: 311, endPoint x: 576, endPoint y: 303, distance: 18.4
click at [564, 307] on button "Call" at bounding box center [565, 297] width 181 height 37
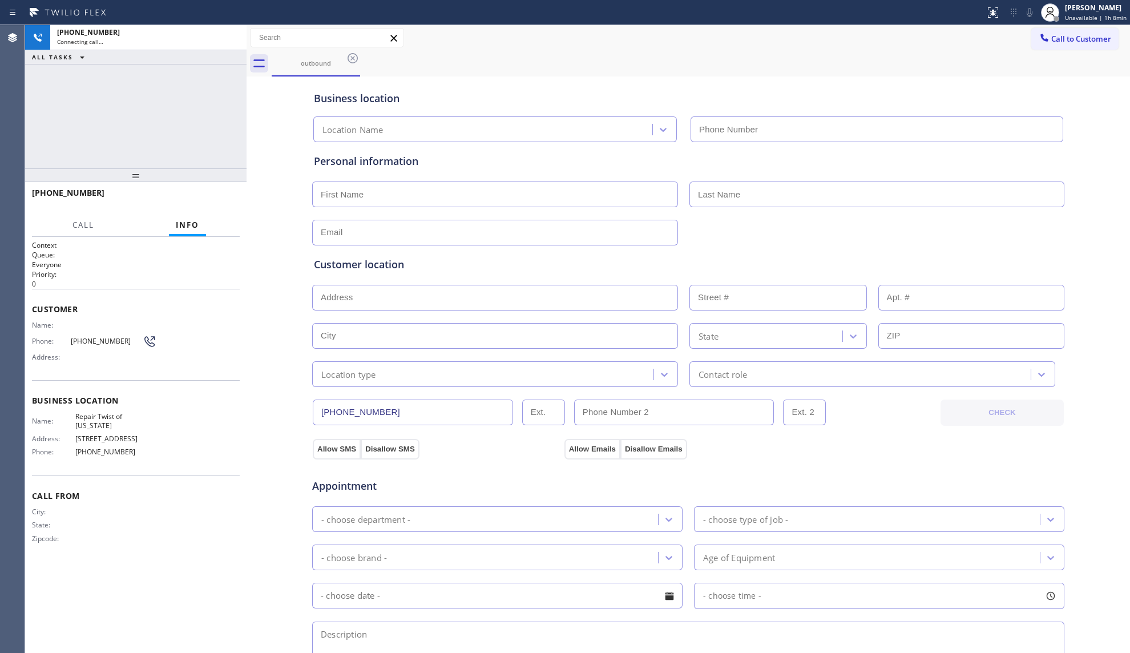
type input "[PHONE_NUMBER]"
drag, startPoint x: 715, startPoint y: 54, endPoint x: 613, endPoint y: 62, distance: 102.5
click at [713, 51] on div "outbound" at bounding box center [701, 64] width 859 height 26
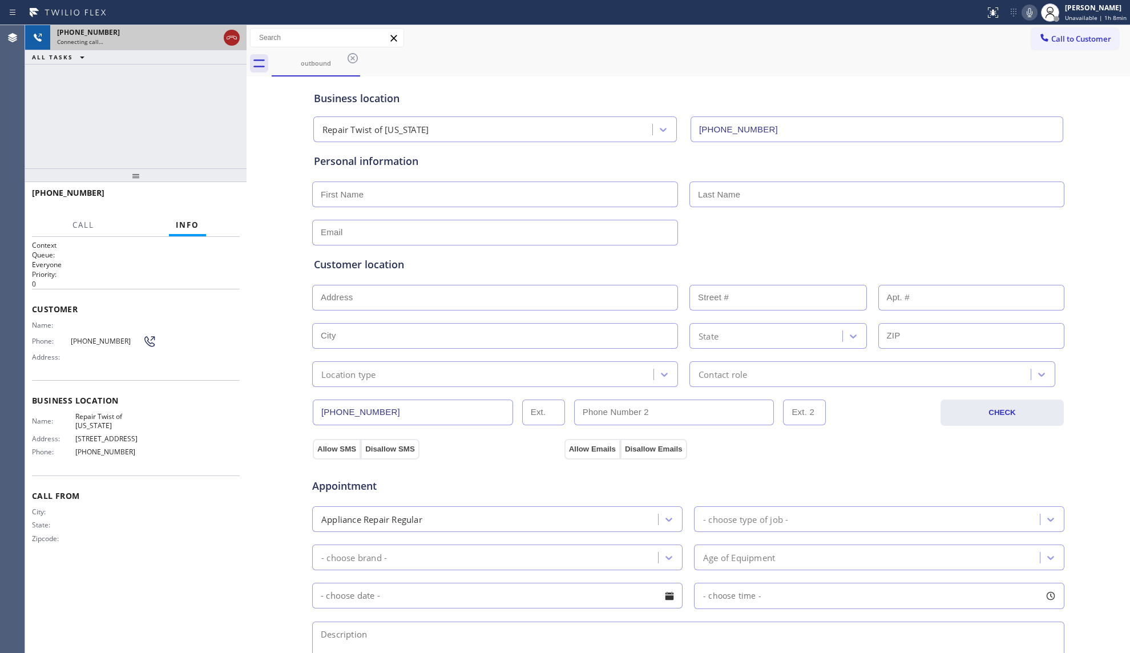
click at [225, 37] on icon at bounding box center [232, 38] width 14 height 14
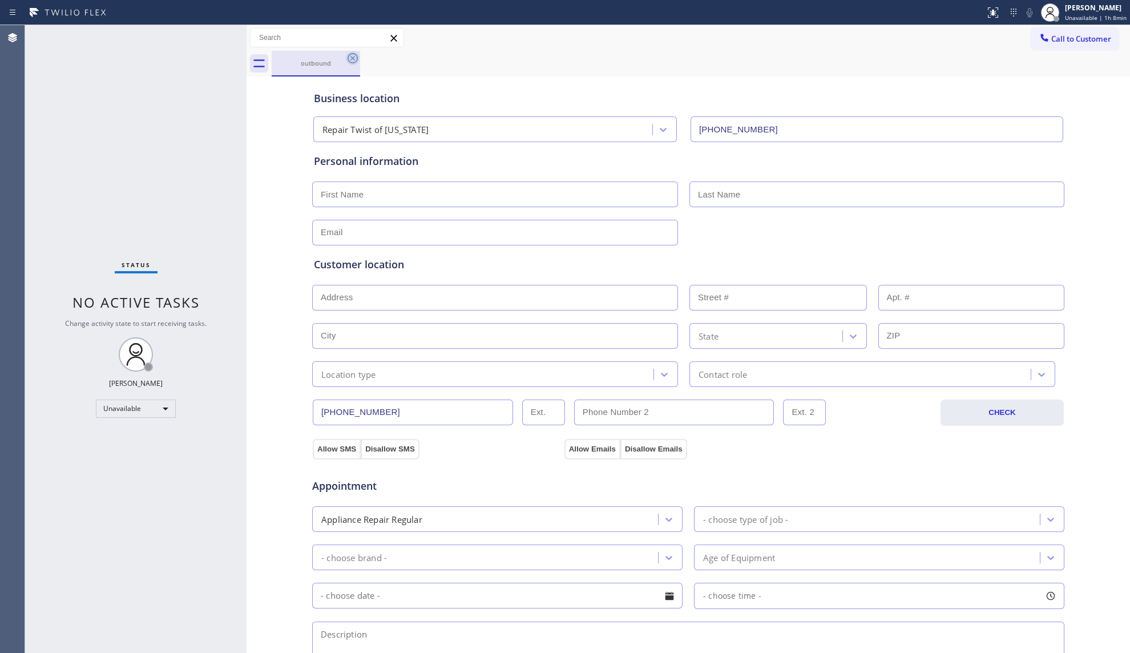
click at [354, 55] on icon at bounding box center [353, 58] width 14 height 14
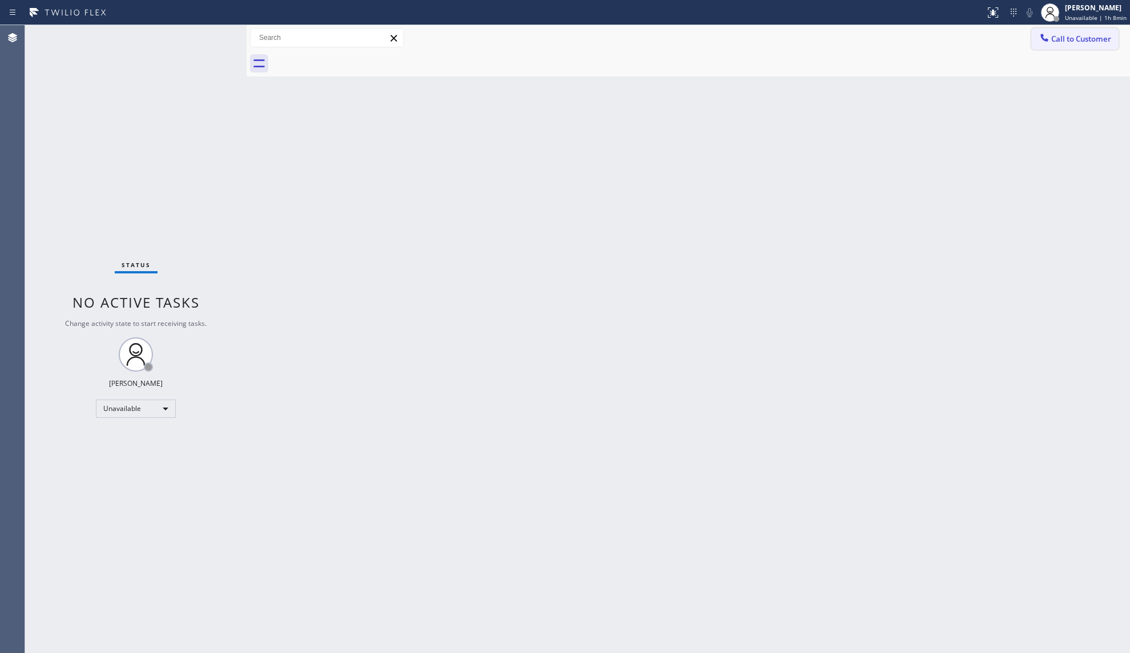
click at [1049, 37] on icon at bounding box center [1044, 37] width 11 height 11
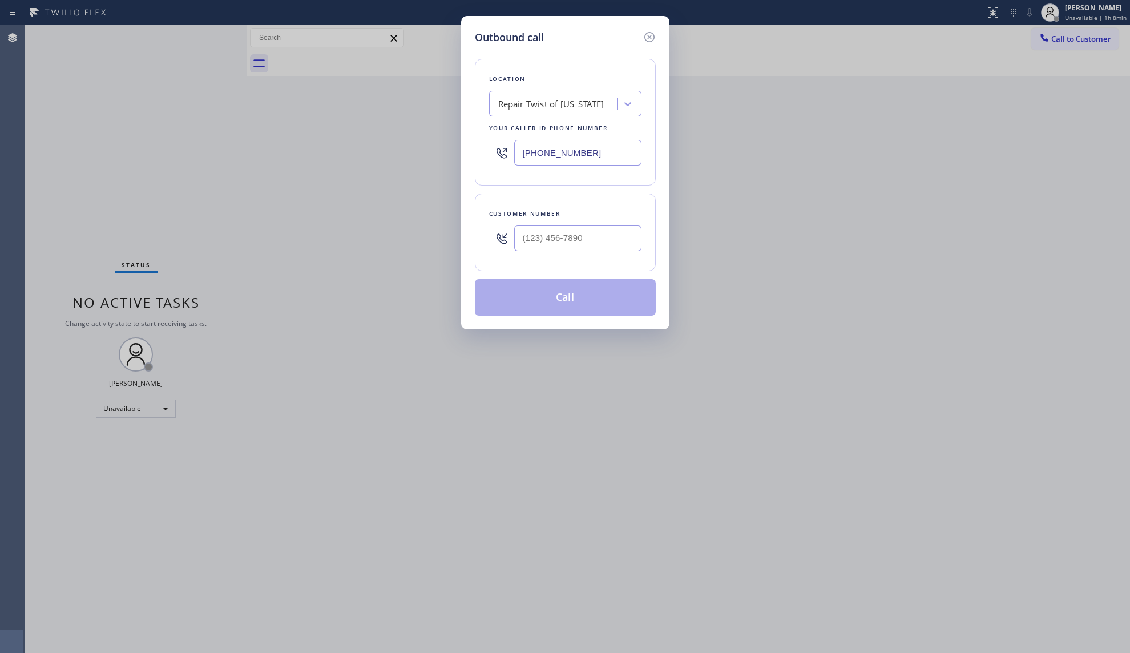
drag, startPoint x: 582, startPoint y: 154, endPoint x: 428, endPoint y: 153, distance: 154.1
click at [428, 153] on div "Outbound call Location Repair Twist of [US_STATE] Your caller id phone number […" at bounding box center [565, 326] width 1130 height 653
paste input "805) 600-2774"
type input "[PHONE_NUMBER]"
click at [597, 248] on input "(___) ___-____" at bounding box center [577, 238] width 127 height 26
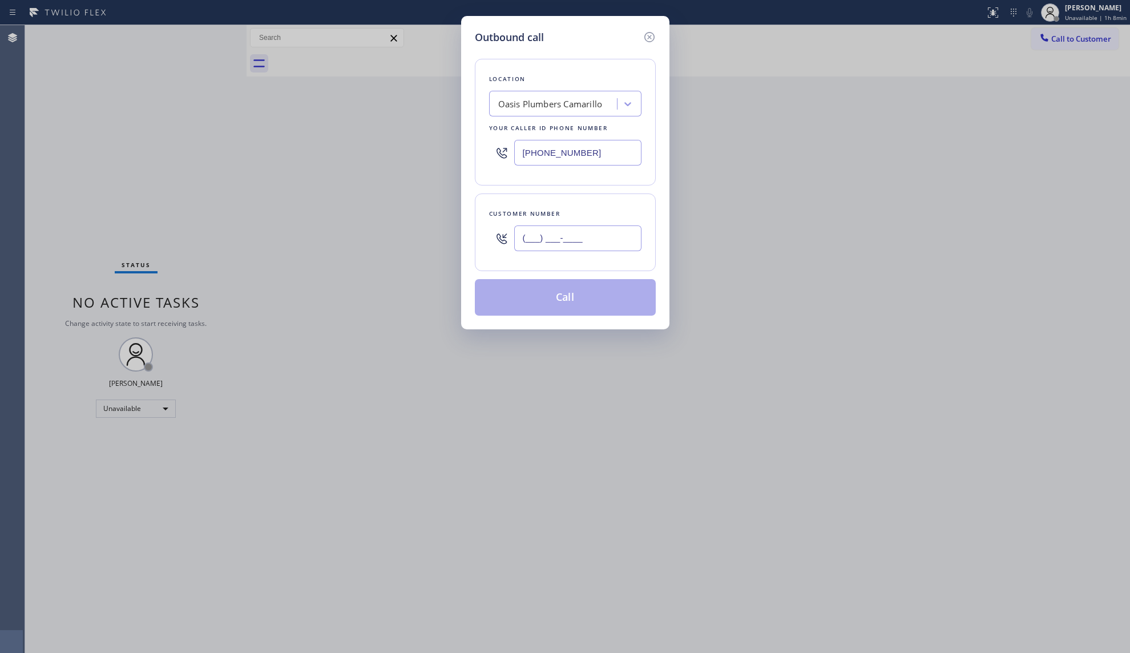
paste input "209) 216-4349"
type input "[PHONE_NUMBER]"
click at [554, 291] on button "Call" at bounding box center [565, 297] width 181 height 37
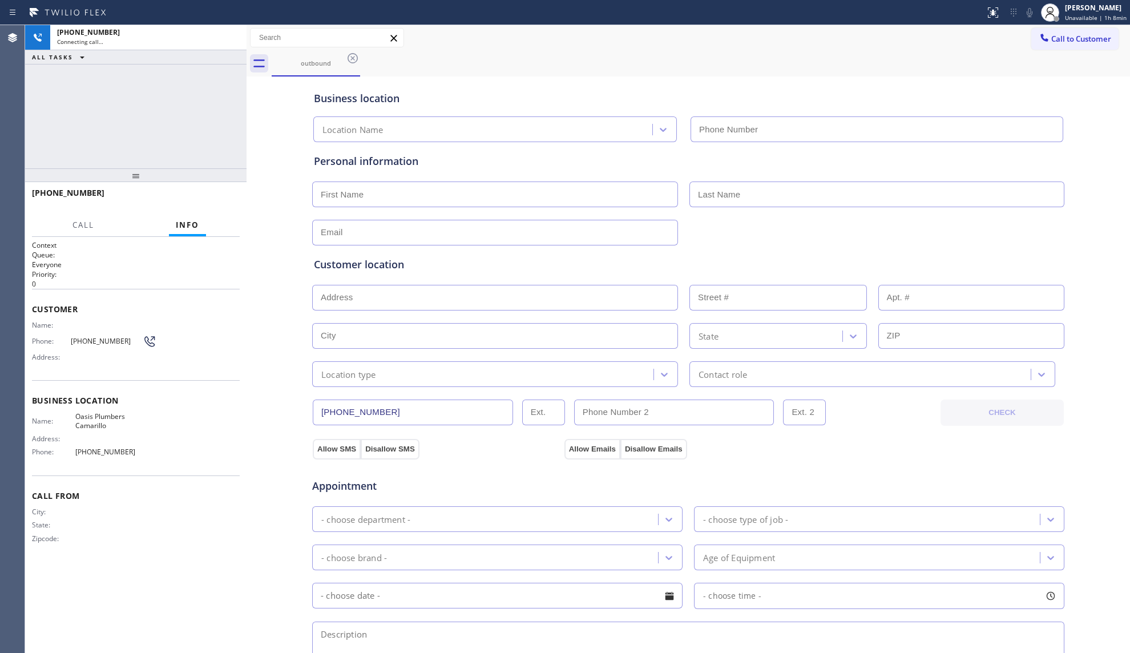
type input "[PHONE_NUMBER]"
click at [204, 197] on span "HANG UP" at bounding box center [213, 198] width 35 height 8
click at [205, 196] on span "HANG UP" at bounding box center [213, 198] width 35 height 8
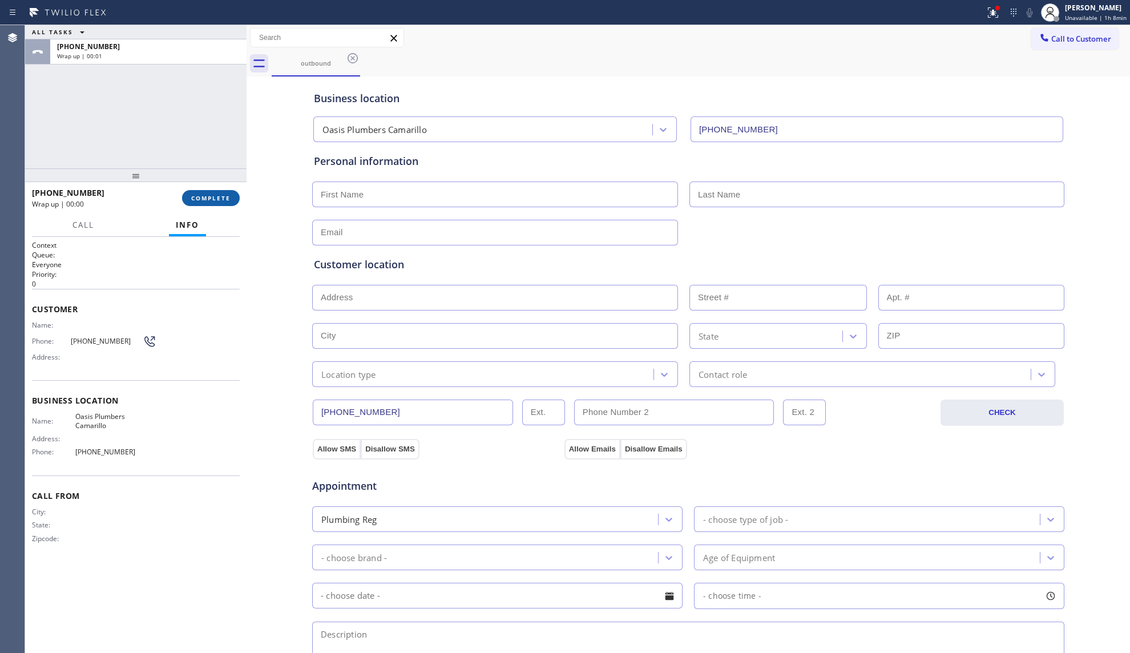
click at [205, 196] on span "COMPLETE" at bounding box center [210, 198] width 39 height 8
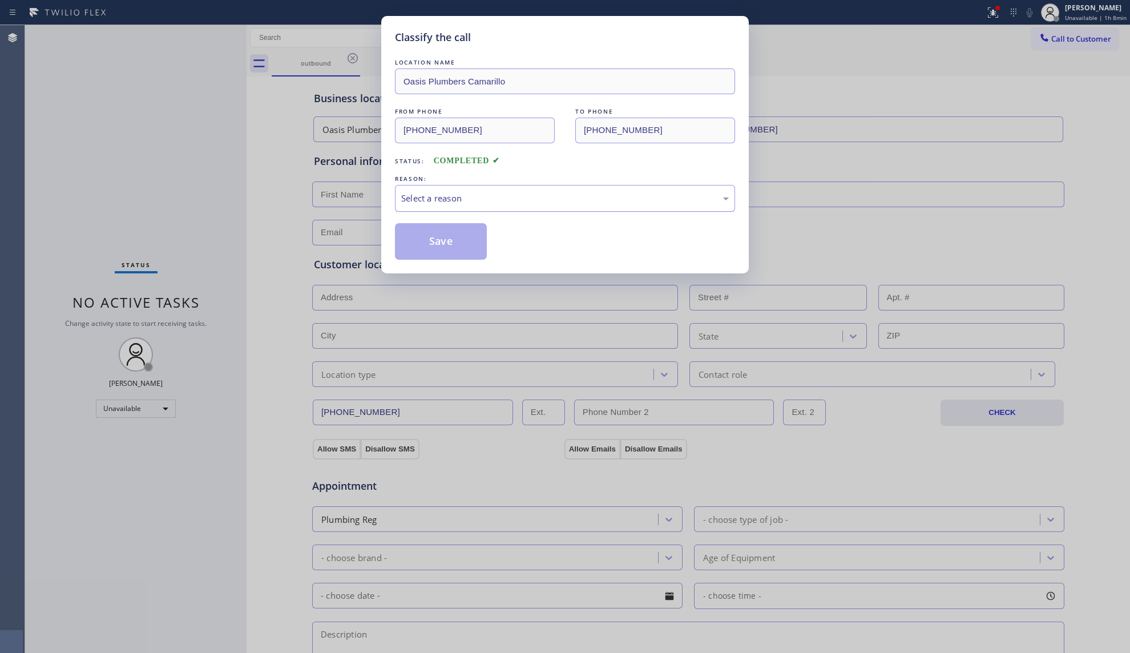
click at [549, 208] on div "Select a reason" at bounding box center [565, 198] width 340 height 27
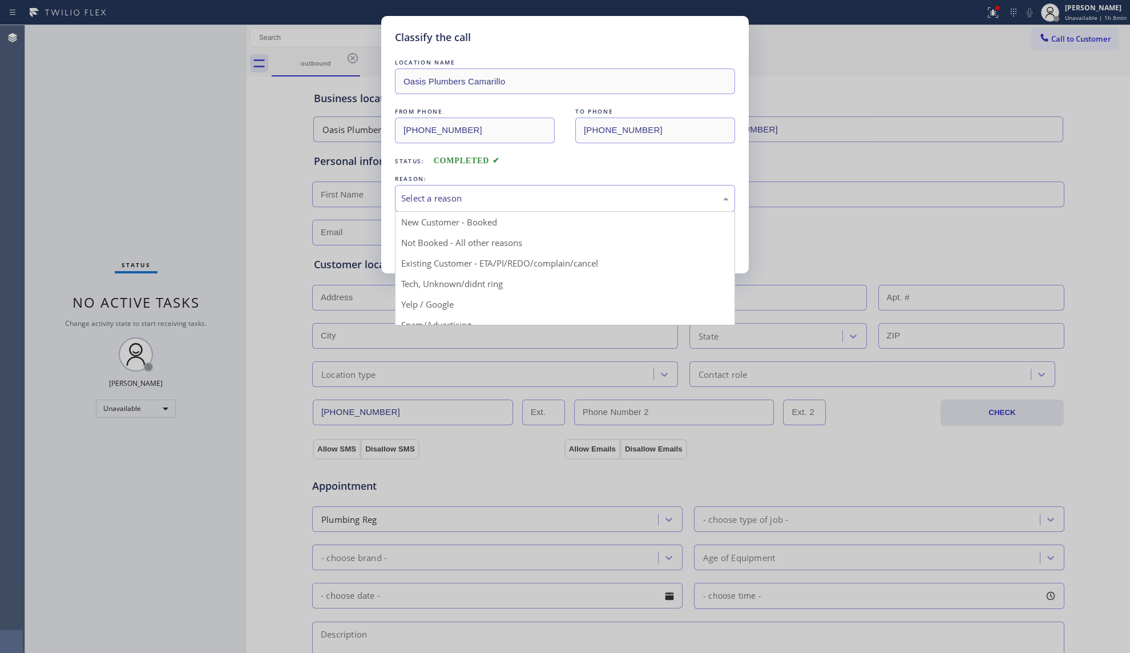
drag, startPoint x: 472, startPoint y: 243, endPoint x: 452, endPoint y: 240, distance: 19.6
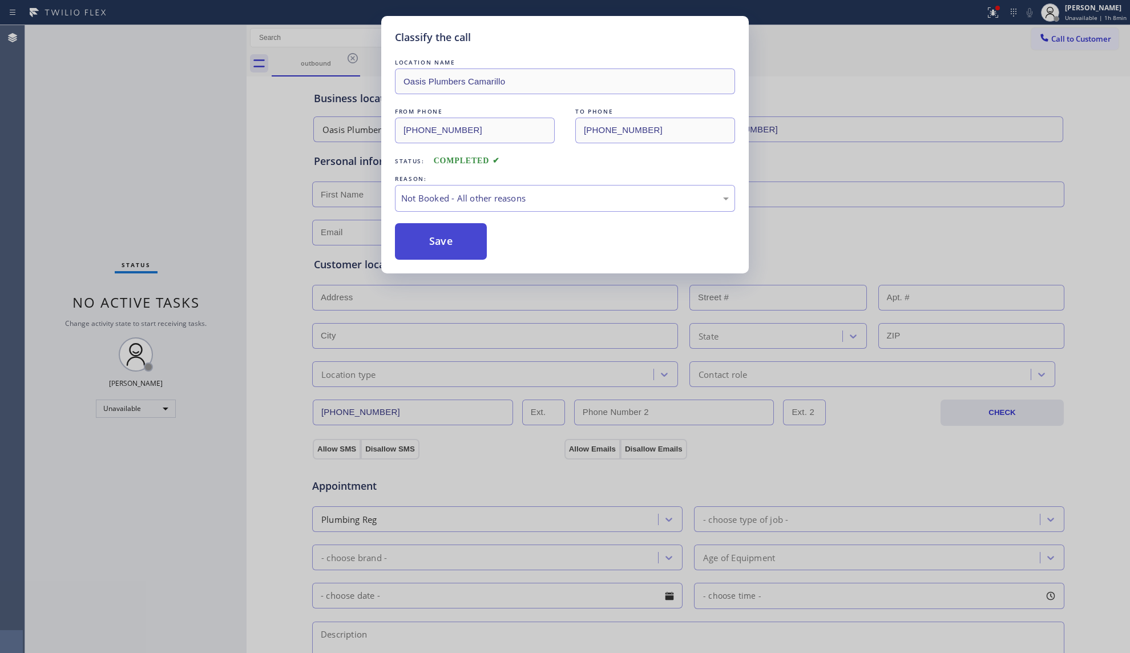
click at [452, 240] on button "Save" at bounding box center [441, 241] width 92 height 37
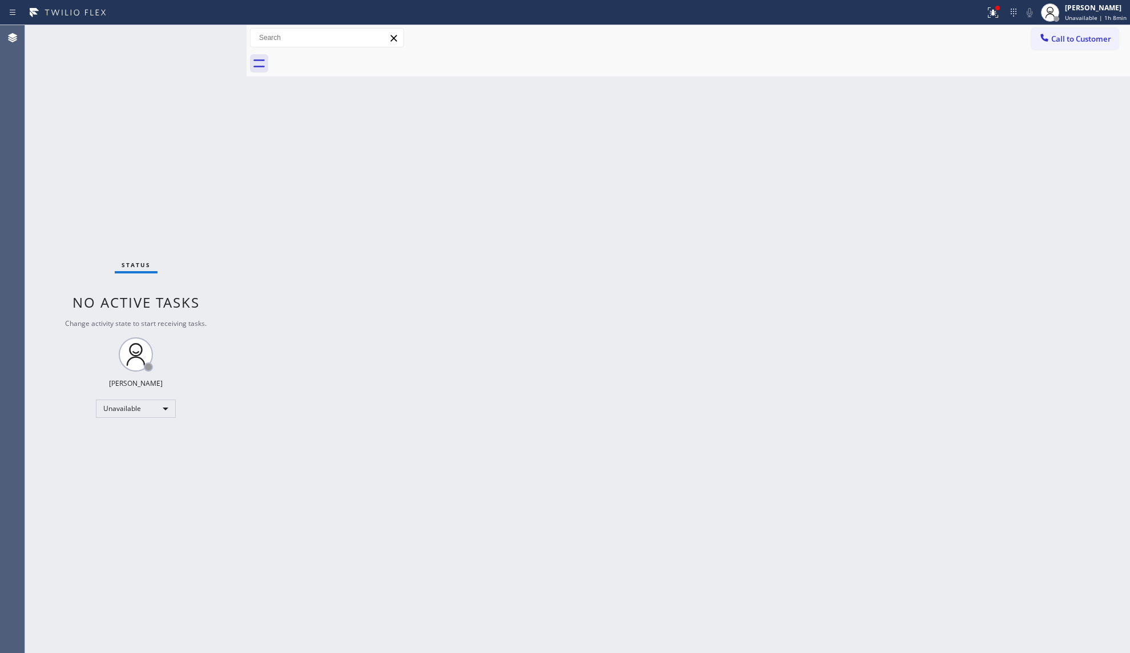
drag, startPoint x: 859, startPoint y: 134, endPoint x: 919, endPoint y: 68, distance: 88.9
click at [859, 131] on div "Back to Dashboard Change Sender ID Customers Technicians Select a contact Outbo…" at bounding box center [689, 339] width 884 height 628
click at [999, 16] on icon at bounding box center [993, 13] width 14 height 14
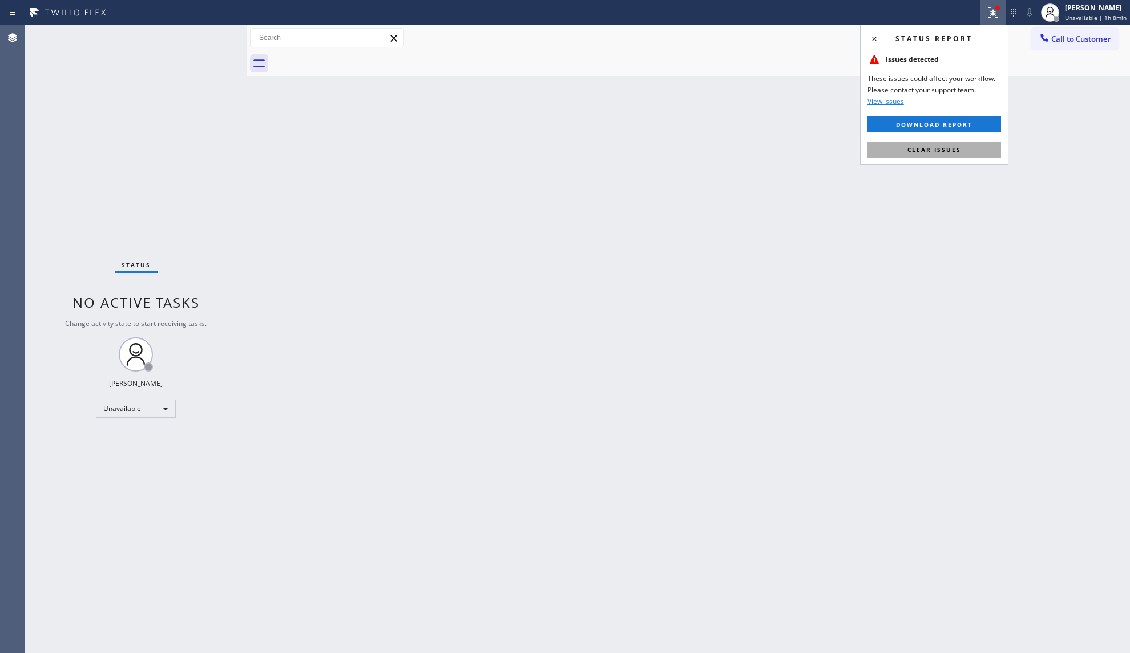
click at [932, 154] on button "Clear issues" at bounding box center [935, 150] width 134 height 16
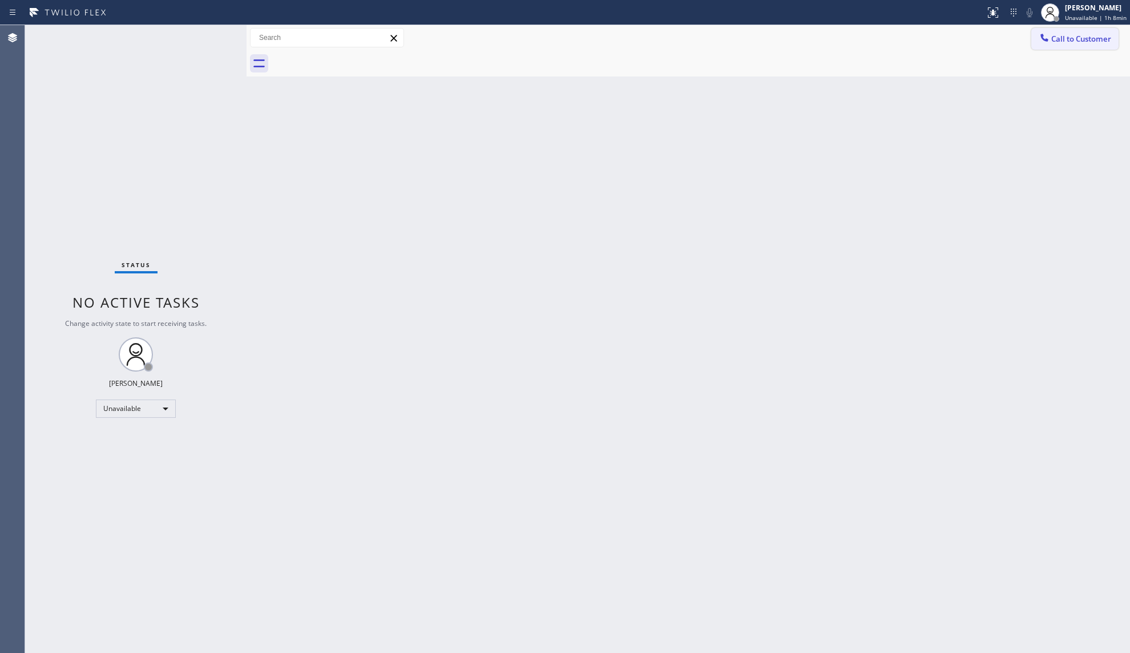
click at [1072, 37] on span "Call to Customer" at bounding box center [1081, 39] width 60 height 10
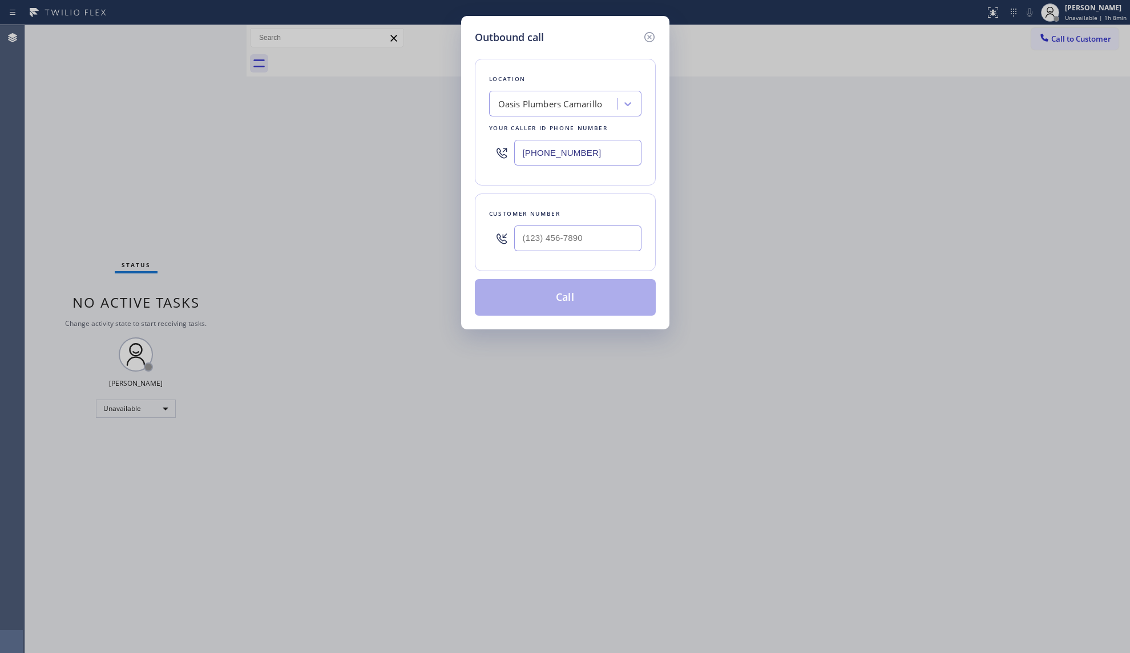
drag, startPoint x: 638, startPoint y: 158, endPoint x: 483, endPoint y: 154, distance: 155.3
click at [484, 154] on div "Location [GEOGRAPHIC_DATA] Your caller id phone number [PHONE_NUMBER]" at bounding box center [565, 122] width 181 height 127
paste input "602) 932-2666"
type input "[PHONE_NUMBER]"
click at [571, 235] on input "(___) ___-____" at bounding box center [577, 238] width 127 height 26
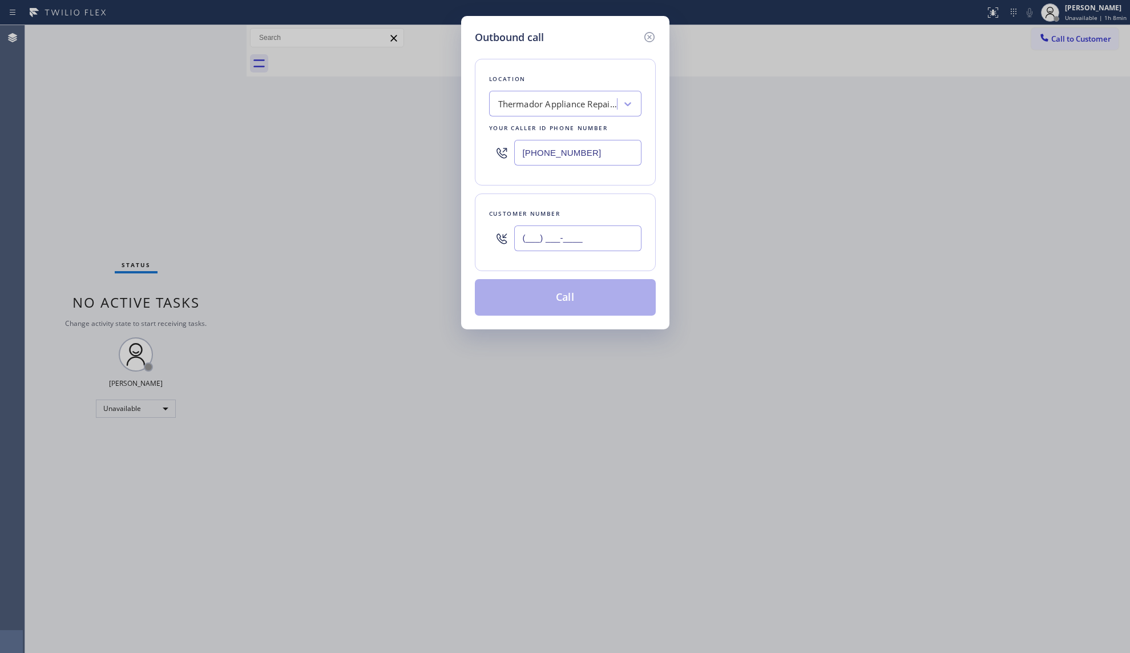
paste input "623) 200-0805"
type input "[PHONE_NUMBER]"
drag, startPoint x: 565, startPoint y: 298, endPoint x: 595, endPoint y: 295, distance: 29.8
click at [567, 299] on button "Call" at bounding box center [565, 297] width 181 height 37
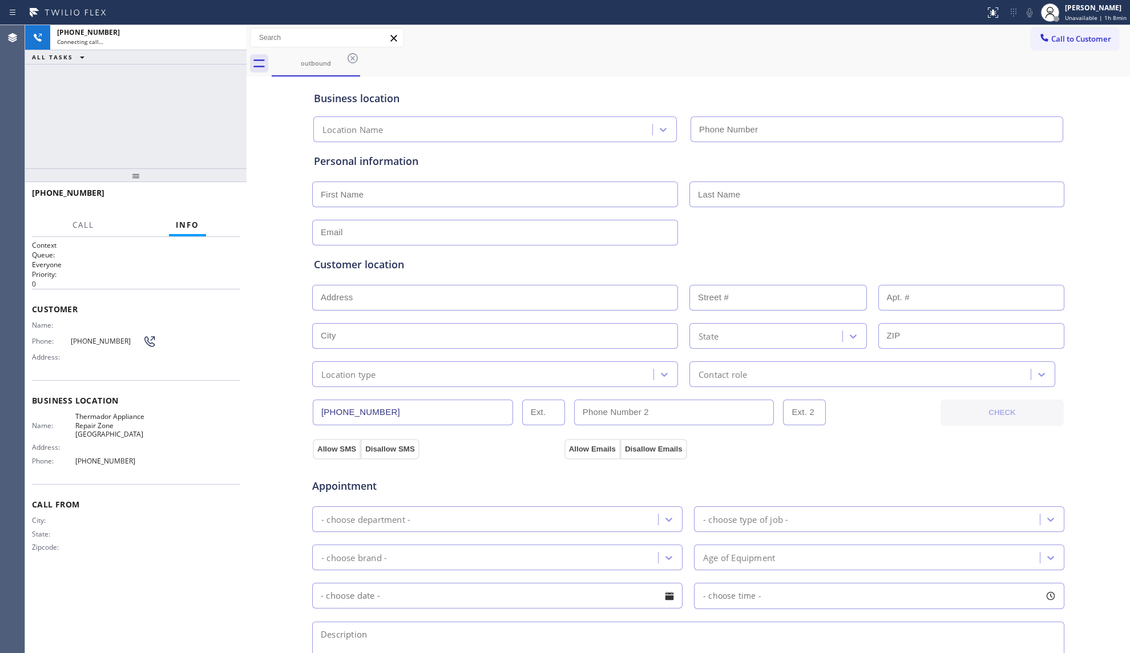
type input "[PHONE_NUMBER]"
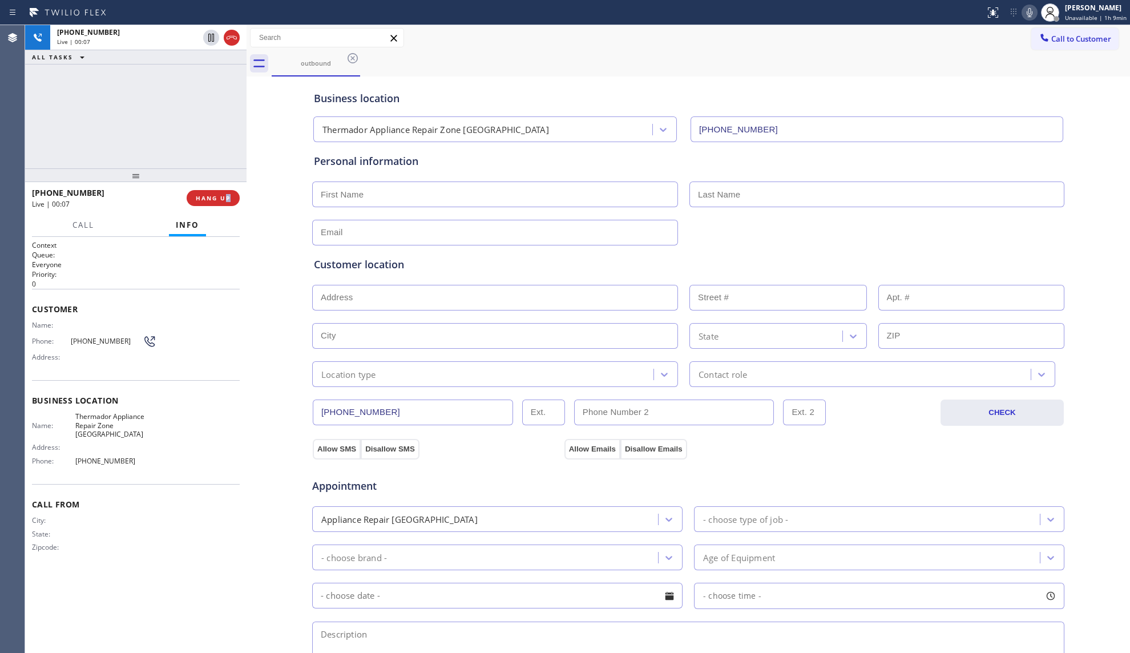
click at [224, 188] on div "[PHONE_NUMBER] Live | 00:07 HANG UP" at bounding box center [136, 198] width 208 height 30
click at [220, 191] on button "HANG UP" at bounding box center [213, 198] width 53 height 16
click at [219, 194] on span "HANG UP" at bounding box center [213, 198] width 35 height 8
click at [220, 195] on span "COMPLETE" at bounding box center [210, 198] width 39 height 8
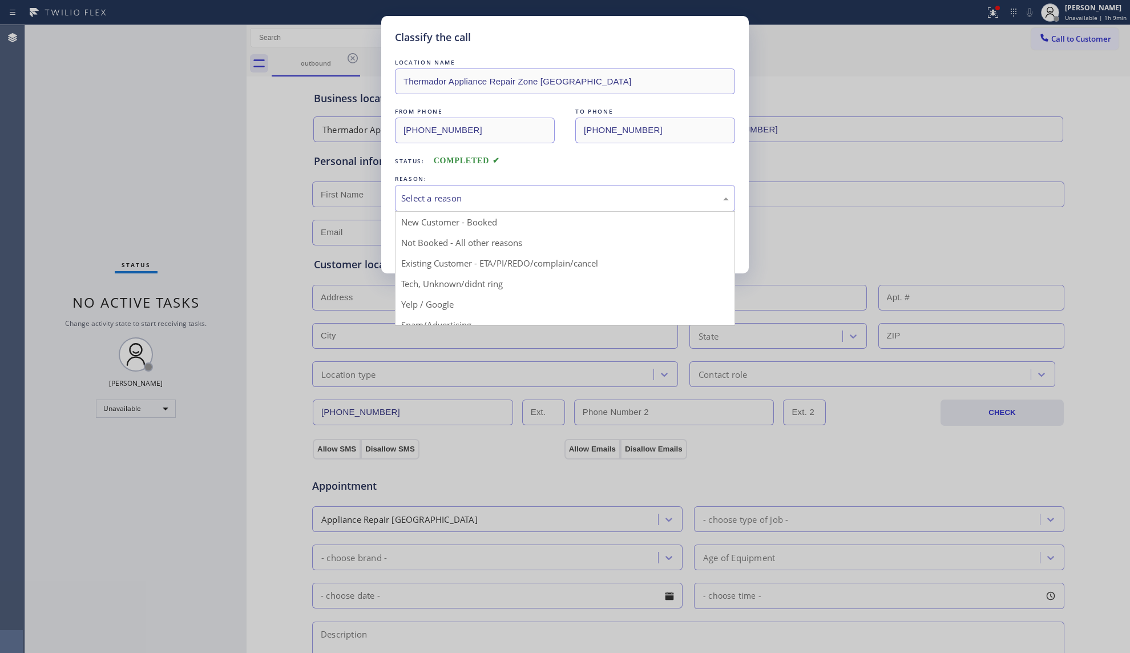
drag, startPoint x: 522, startPoint y: 203, endPoint x: 498, endPoint y: 208, distance: 23.8
click at [518, 203] on div "Select a reason" at bounding box center [565, 198] width 328 height 13
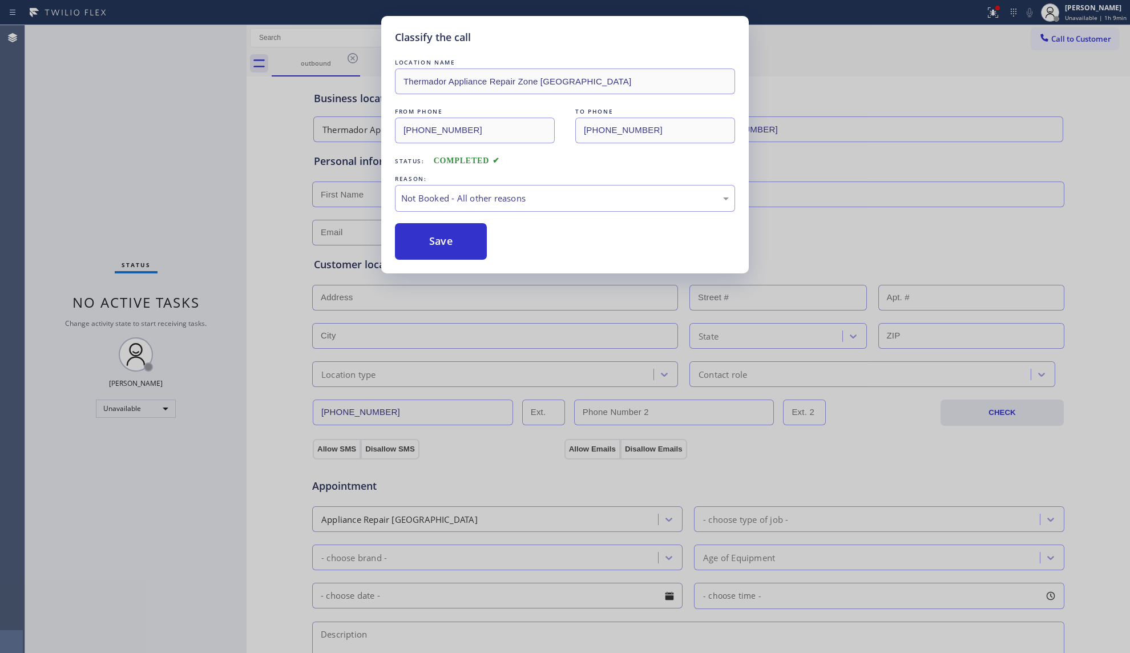
click at [448, 240] on button "Save" at bounding box center [441, 241] width 92 height 37
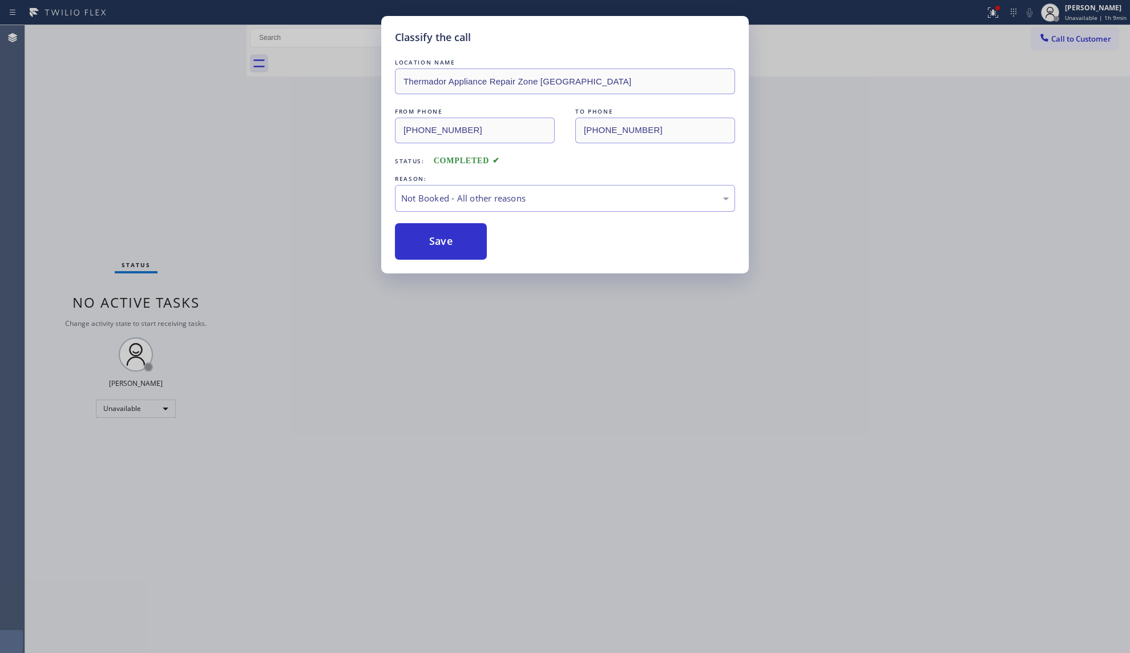
click at [448, 240] on button "Save" at bounding box center [441, 241] width 92 height 37
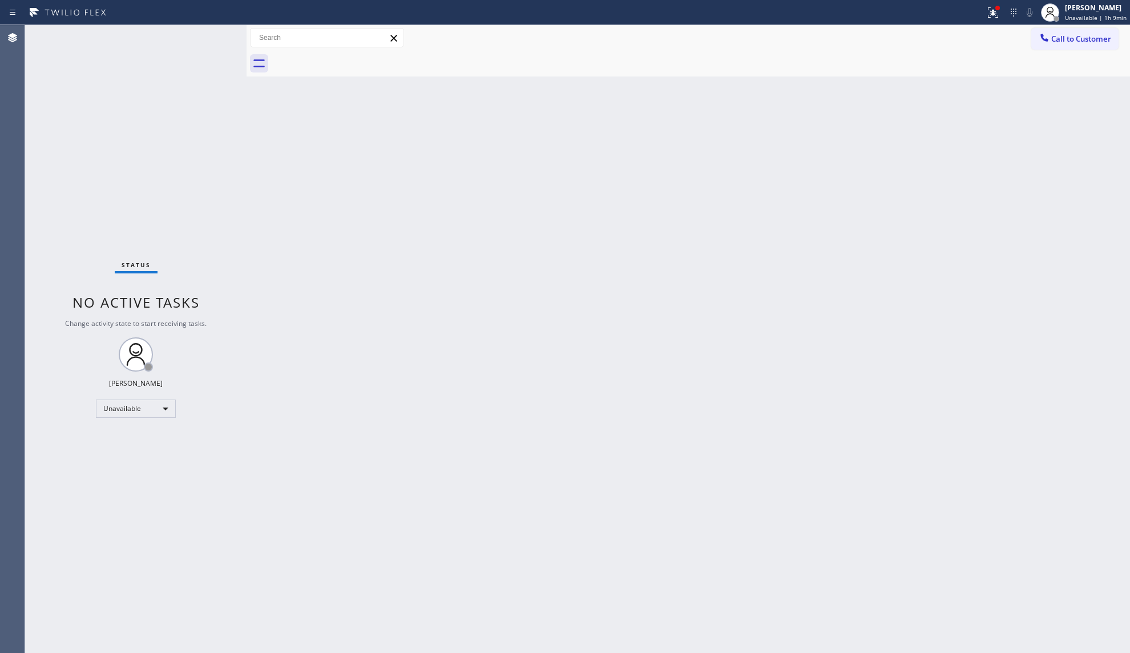
drag, startPoint x: 505, startPoint y: 222, endPoint x: 498, endPoint y: 159, distance: 63.7
click at [498, 159] on div "Back to Dashboard Change Sender ID Customers Technicians Select a contact Outbo…" at bounding box center [689, 339] width 884 height 628
click at [970, 103] on div "Back to Dashboard Change Sender ID Customers Technicians Select a contact Outbo…" at bounding box center [689, 339] width 884 height 628
click at [1071, 34] on span "Call to Customer" at bounding box center [1081, 39] width 60 height 10
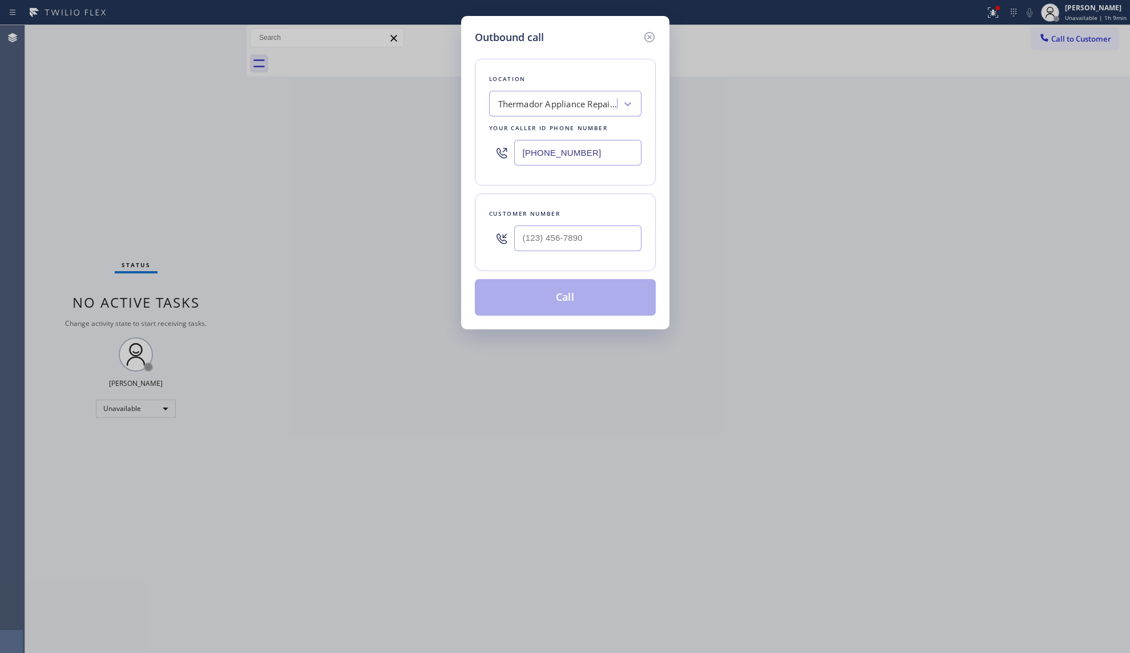
drag, startPoint x: 604, startPoint y: 150, endPoint x: 482, endPoint y: 169, distance: 123.7
click at [481, 169] on div "Location Thermador Appliance Repair Zone [GEOGRAPHIC_DATA] Your caller id phone…" at bounding box center [565, 122] width 181 height 127
paste input "909) 328-6731"
type input "[PHONE_NUMBER]"
drag, startPoint x: 583, startPoint y: 247, endPoint x: 601, endPoint y: 234, distance: 22.0
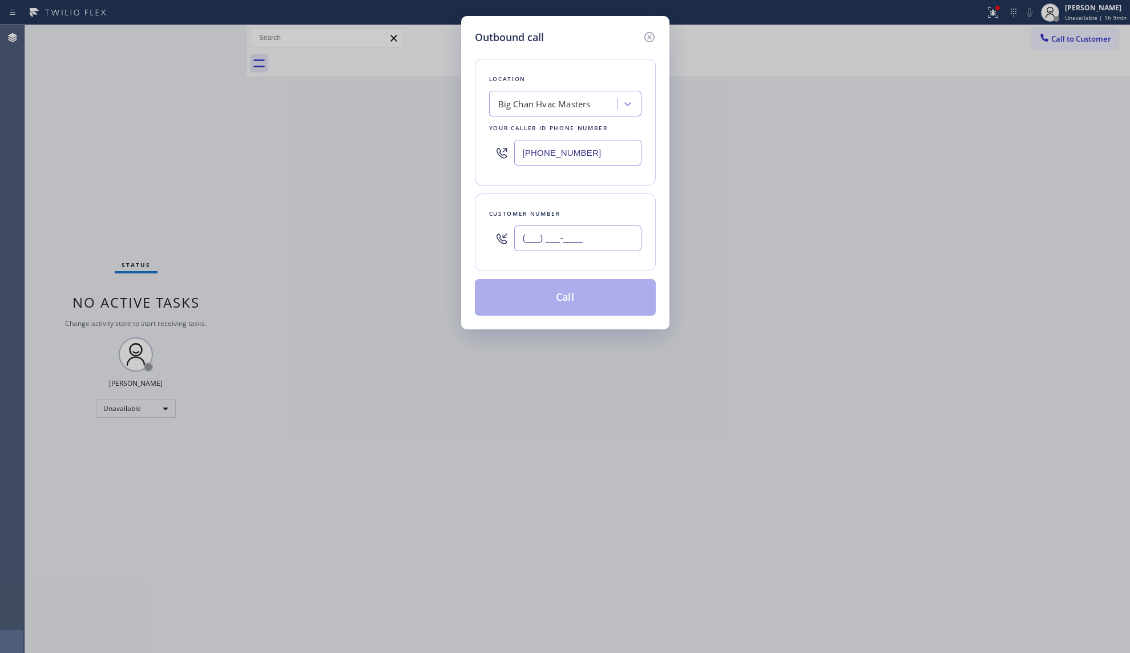
click at [583, 247] on input "(___) ___-____" at bounding box center [577, 238] width 127 height 26
paste input "949) 693-1796"
type input "[PHONE_NUMBER]"
click at [571, 297] on button "Call" at bounding box center [565, 297] width 181 height 37
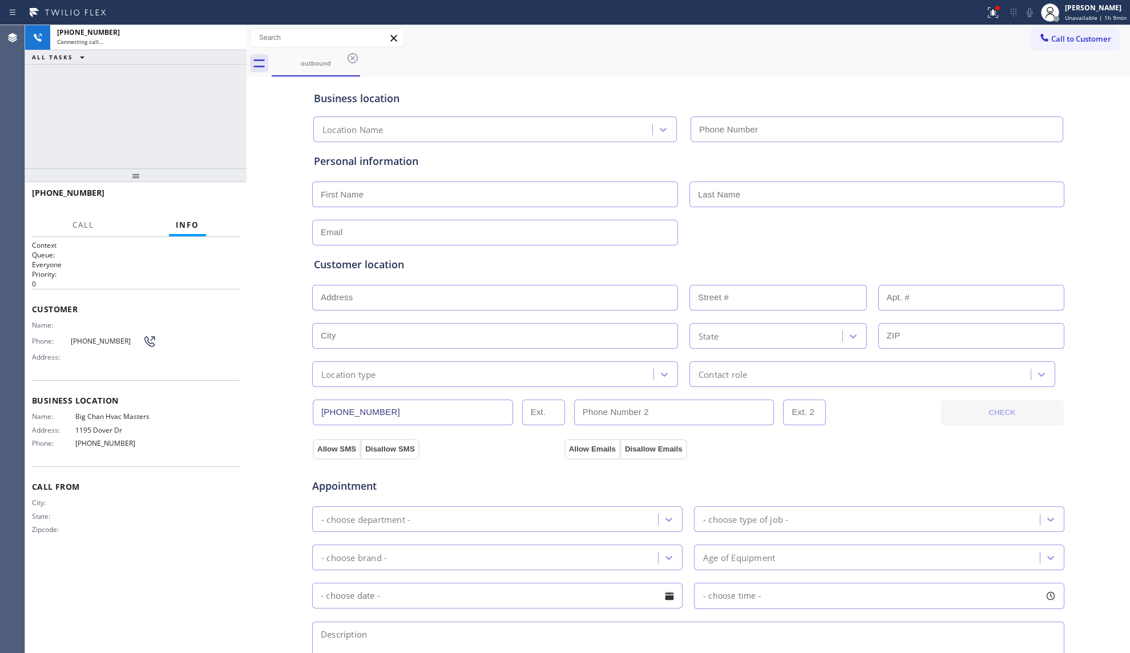
type input "[PHONE_NUMBER]"
click at [196, 193] on button "HANG UP" at bounding box center [213, 198] width 53 height 16
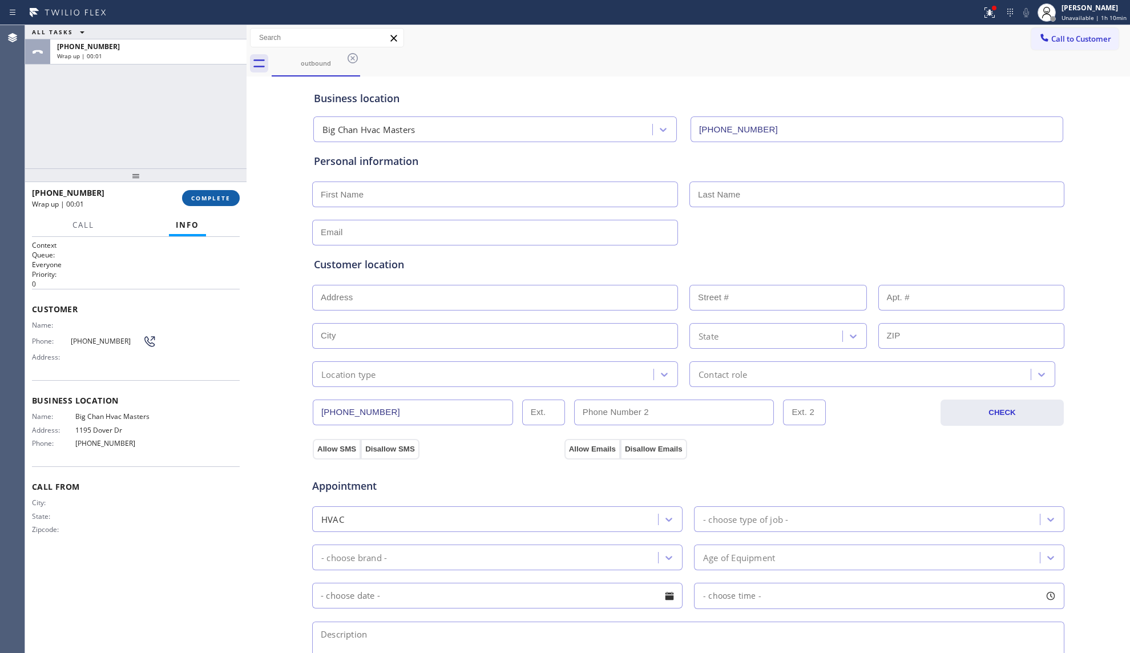
click at [198, 192] on button "COMPLETE" at bounding box center [211, 198] width 58 height 16
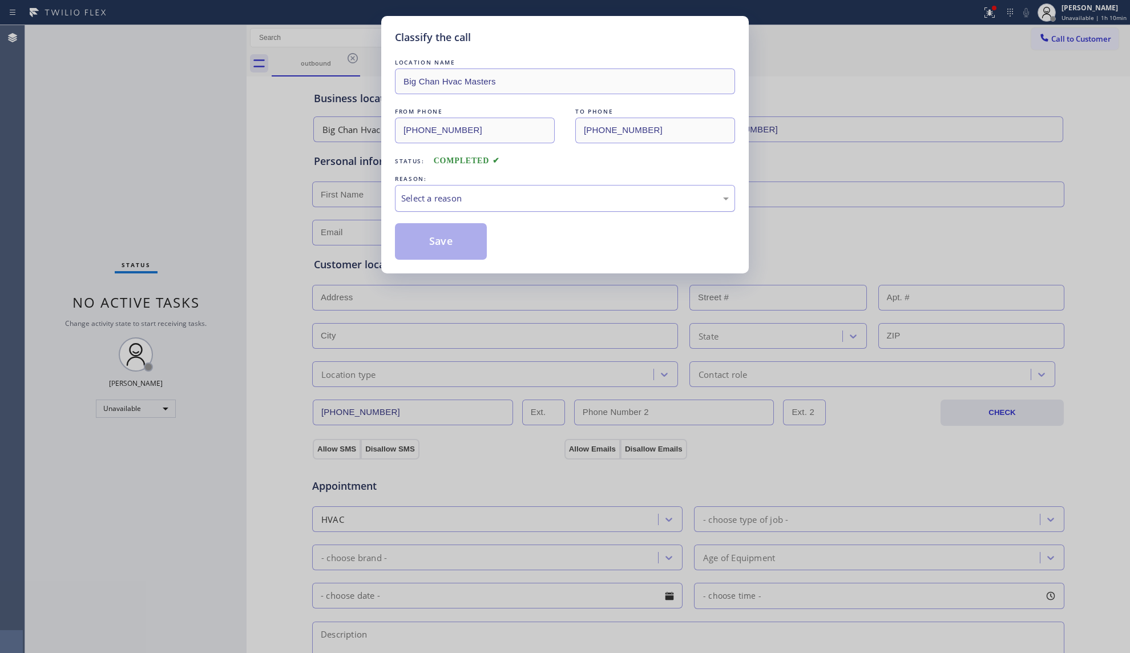
click at [472, 201] on div "Select a reason" at bounding box center [565, 198] width 328 height 13
click at [452, 249] on button "Save" at bounding box center [441, 241] width 92 height 37
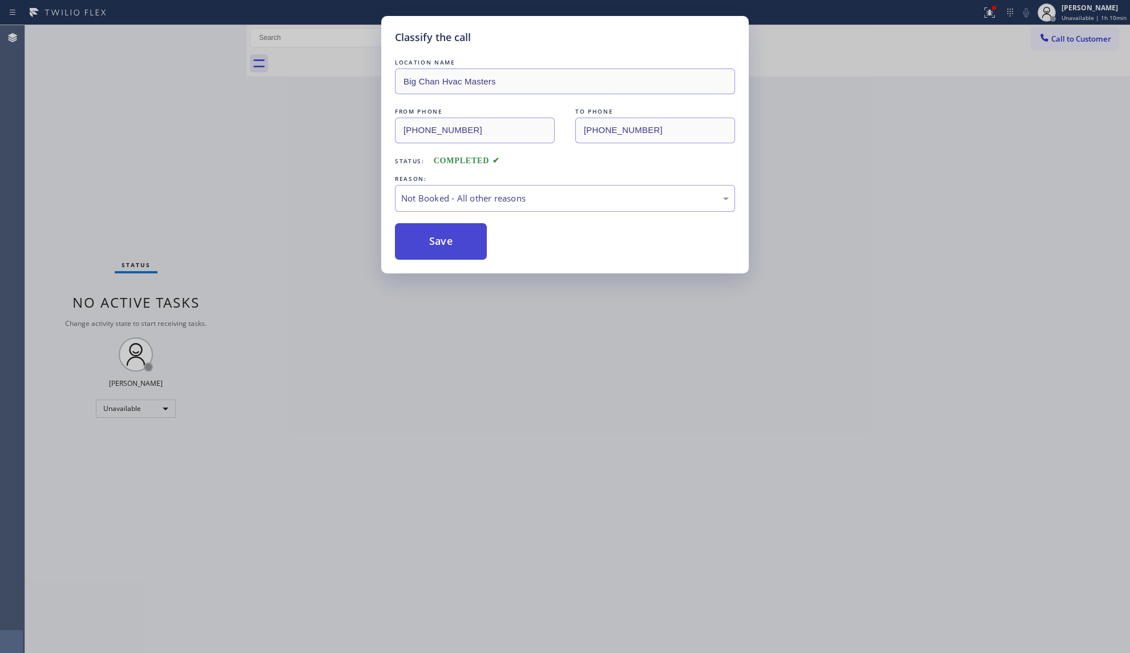
click at [455, 248] on button "Save" at bounding box center [441, 241] width 92 height 37
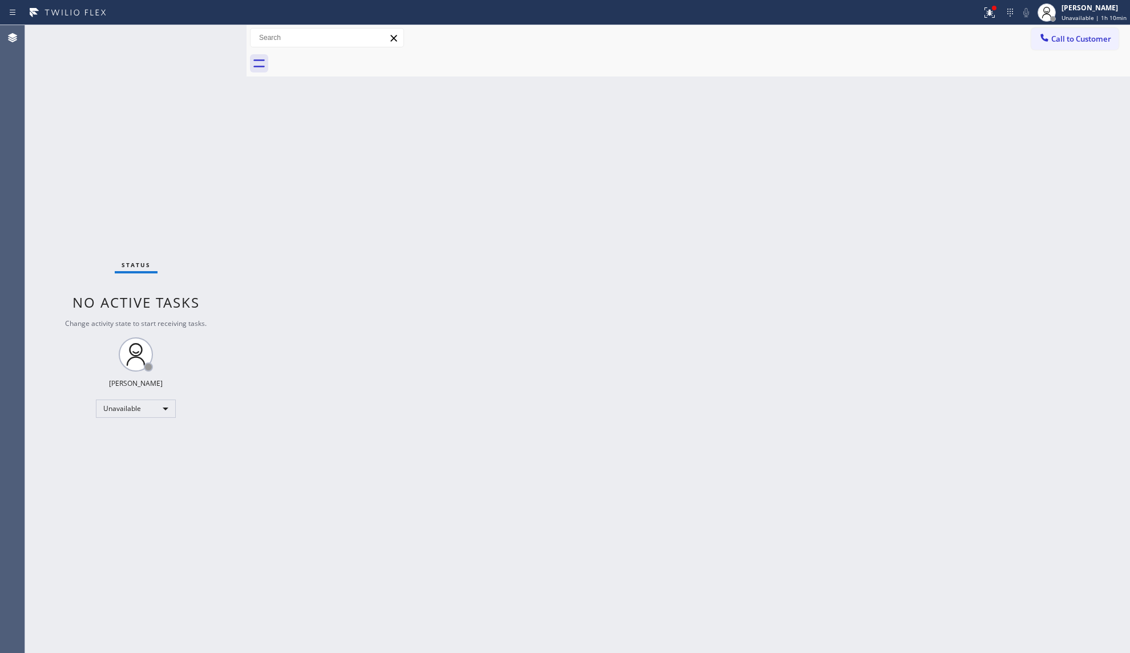
click at [960, 204] on div "Back to Dashboard Change Sender ID Customers Technicians Select a contact Outbo…" at bounding box center [689, 339] width 884 height 628
click at [989, 14] on icon at bounding box center [990, 13] width 14 height 14
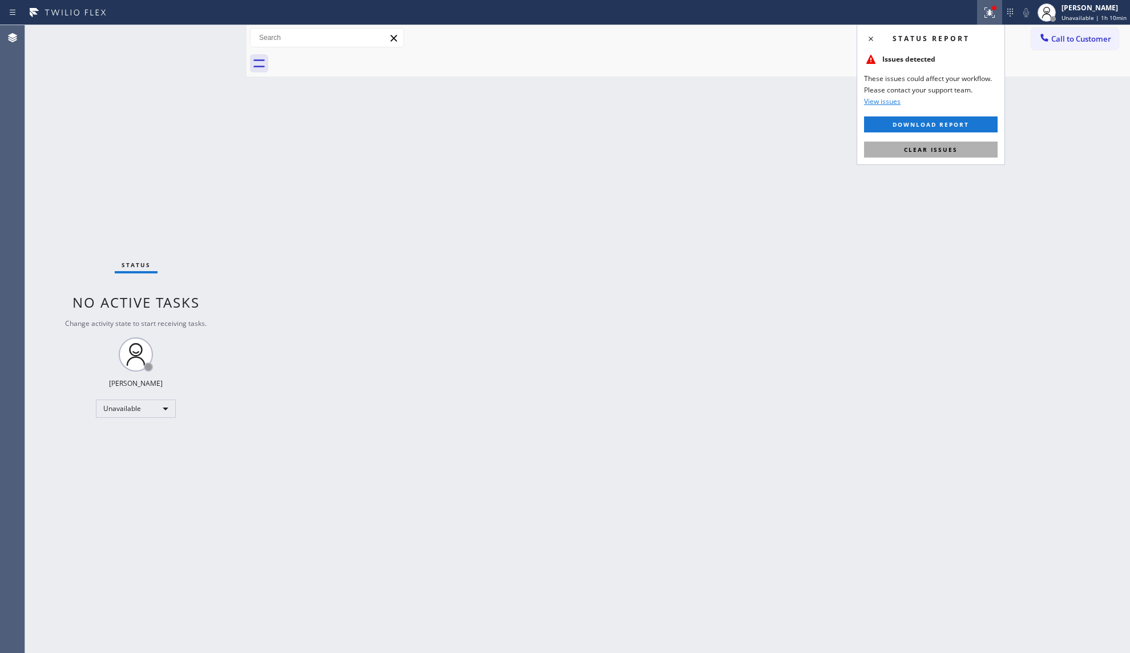
click at [966, 151] on button "Clear issues" at bounding box center [931, 150] width 134 height 16
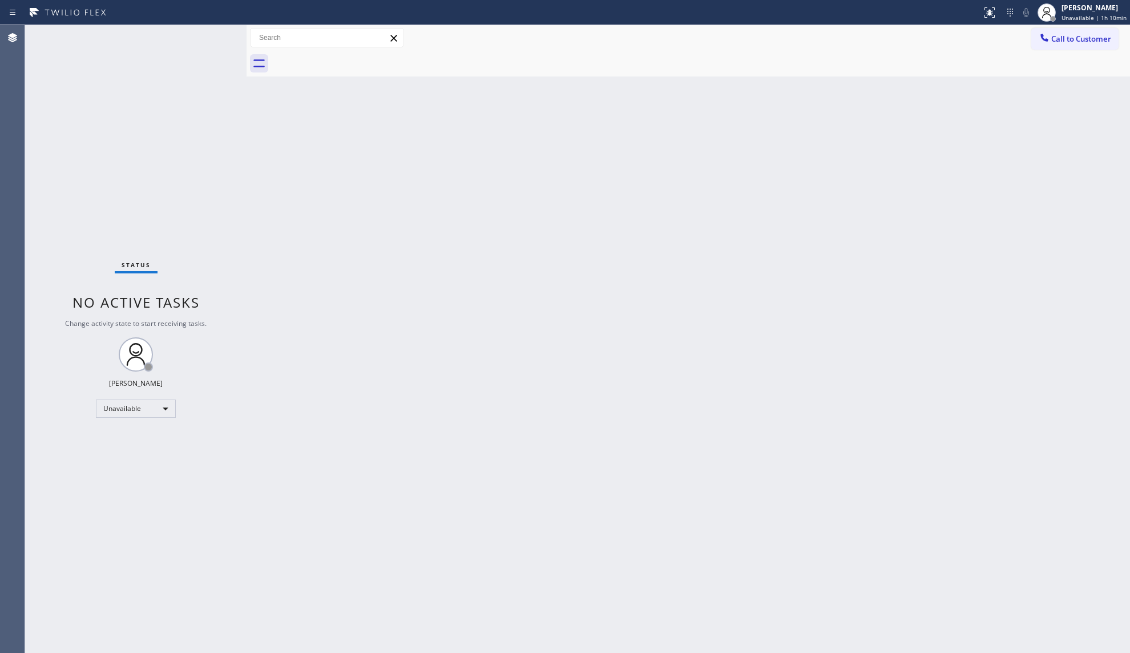
click at [1071, 51] on div at bounding box center [701, 64] width 859 height 26
click at [1066, 47] on button "Call to Customer" at bounding box center [1074, 39] width 87 height 22
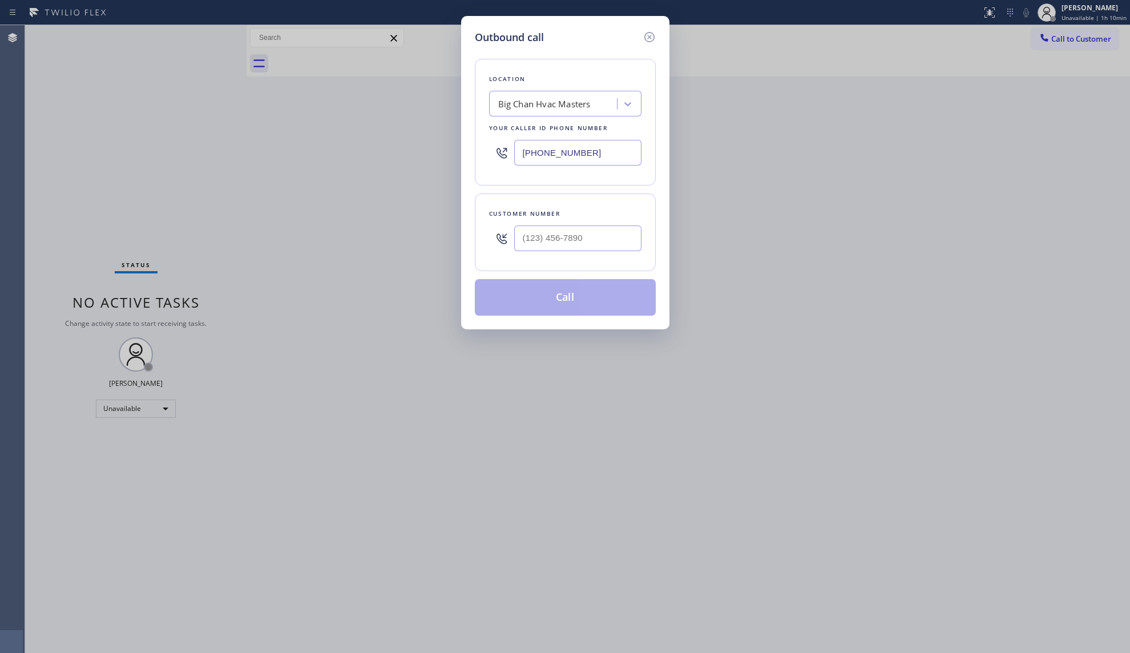
drag, startPoint x: 639, startPoint y: 154, endPoint x: 517, endPoint y: 156, distance: 122.2
click at [518, 158] on input "[PHONE_NUMBER]" at bounding box center [577, 153] width 127 height 26
paste
type input "[PHONE_NUMBER]"
click at [626, 229] on input "(___) ___-____" at bounding box center [577, 238] width 127 height 26
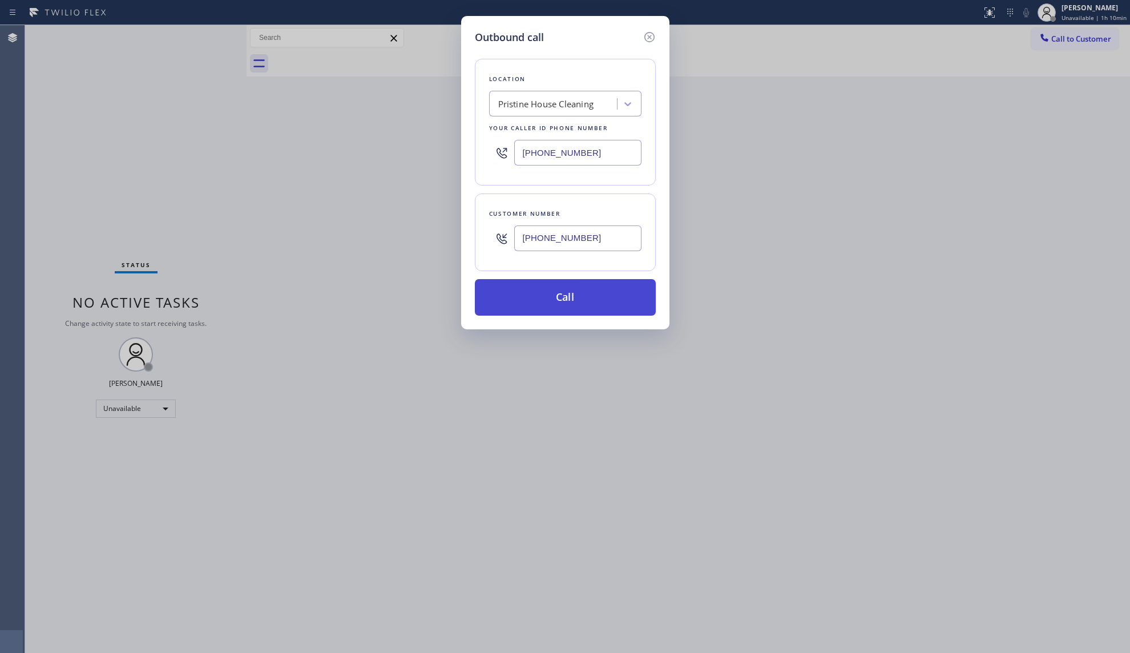
type input "[PHONE_NUMBER]"
drag, startPoint x: 547, startPoint y: 295, endPoint x: 583, endPoint y: 266, distance: 46.7
click at [551, 295] on button "Call" at bounding box center [565, 297] width 181 height 37
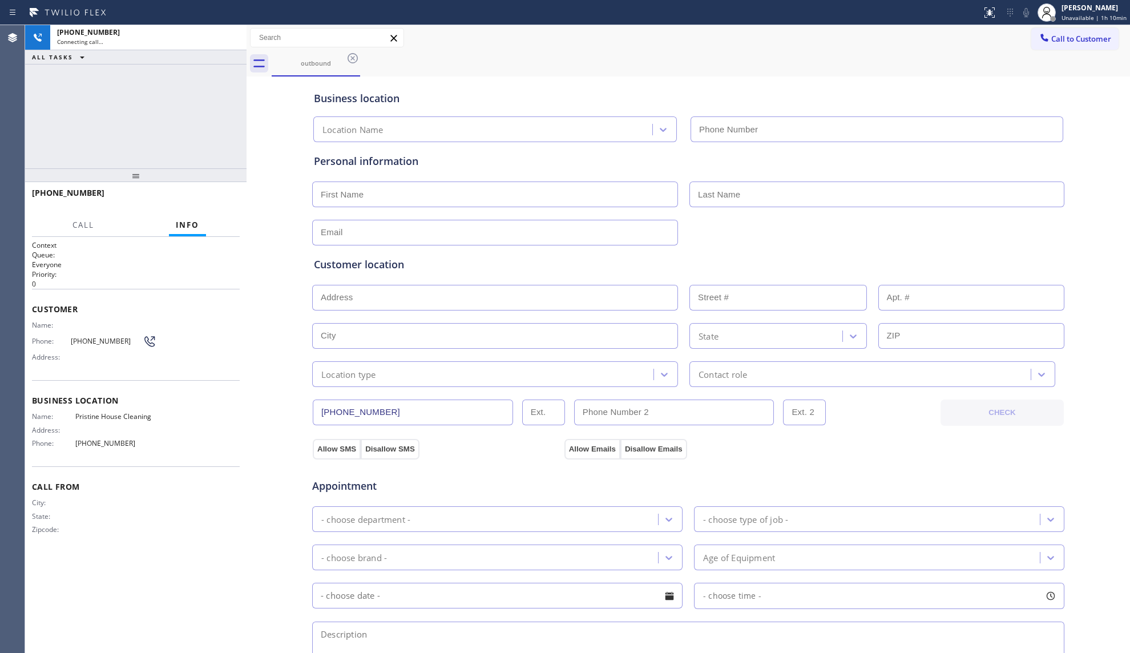
type input "[PHONE_NUMBER]"
drag, startPoint x: 994, startPoint y: 461, endPoint x: 727, endPoint y: 80, distance: 465.9
click at [768, 71] on div "outbound Call to Customer Outbound call Location Pristine House Cleaning Your c…" at bounding box center [689, 455] width 884 height 860
drag, startPoint x: 222, startPoint y: 142, endPoint x: 217, endPoint y: 126, distance: 17.3
click at [217, 132] on div "[PHONE_NUMBER] Connecting call… ALL TASKS ALL TASKS ACTIVE TASKS TASKS IN WRAP …" at bounding box center [135, 96] width 221 height 143
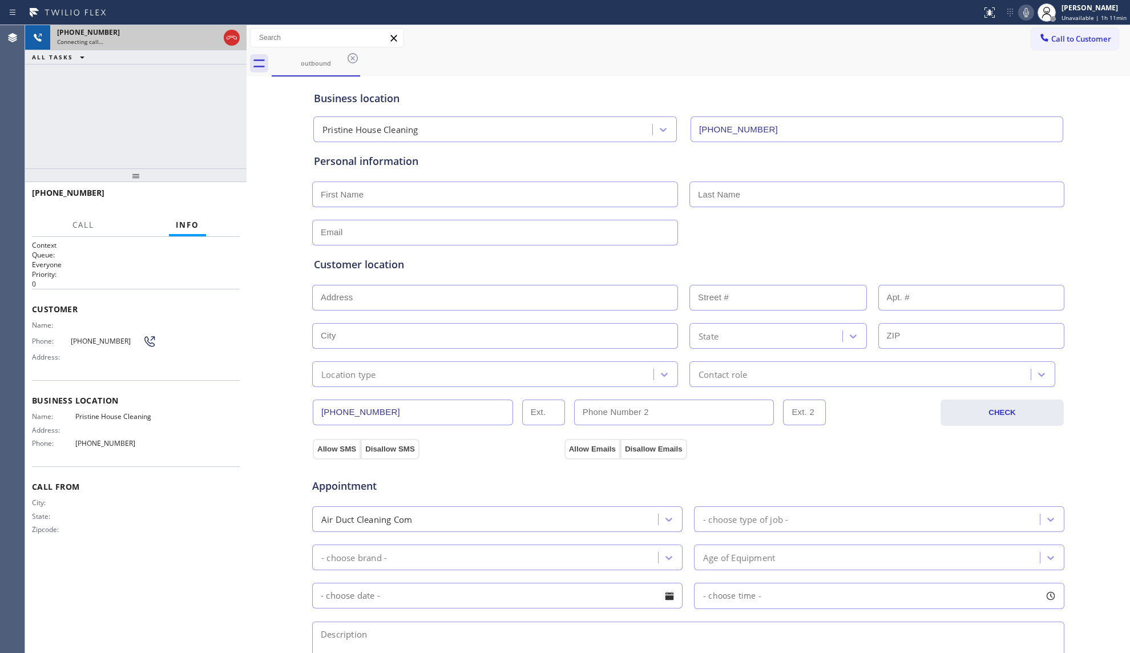
drag, startPoint x: 228, startPoint y: 26, endPoint x: 222, endPoint y: 37, distance: 12.5
click at [224, 35] on div at bounding box center [231, 37] width 21 height 25
click at [224, 37] on div at bounding box center [231, 37] width 21 height 25
click at [226, 39] on icon at bounding box center [232, 38] width 14 height 14
click at [219, 40] on div "Connecting call…" at bounding box center [138, 42] width 162 height 8
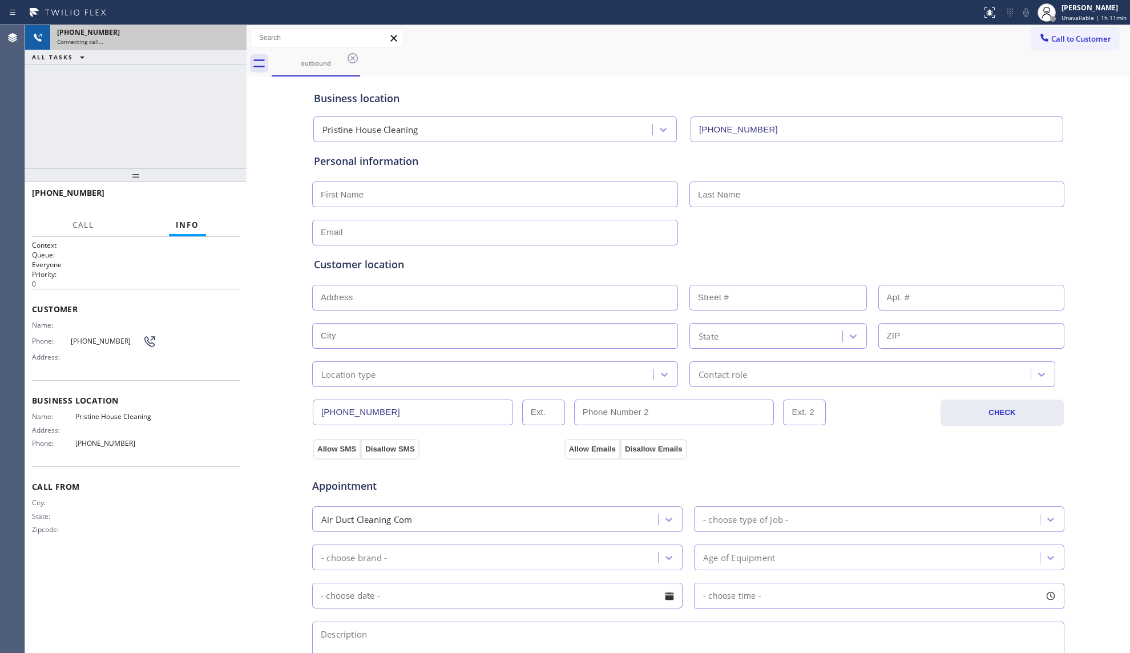
click at [229, 41] on div "Connecting call…" at bounding box center [148, 42] width 183 height 8
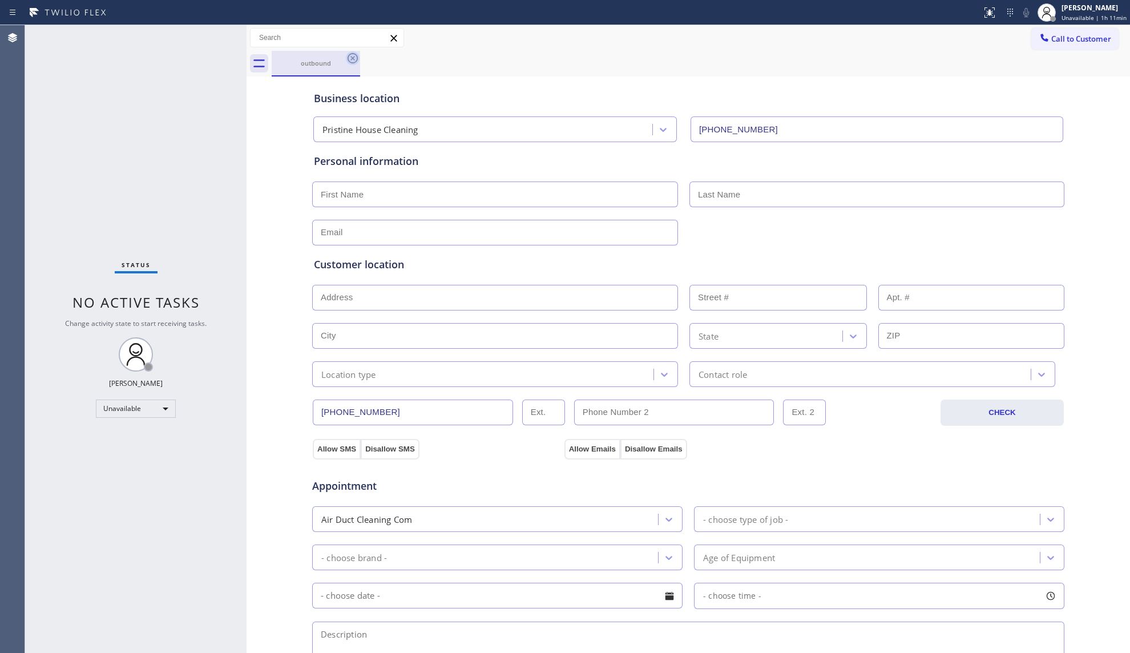
click at [352, 58] on icon at bounding box center [353, 58] width 10 height 10
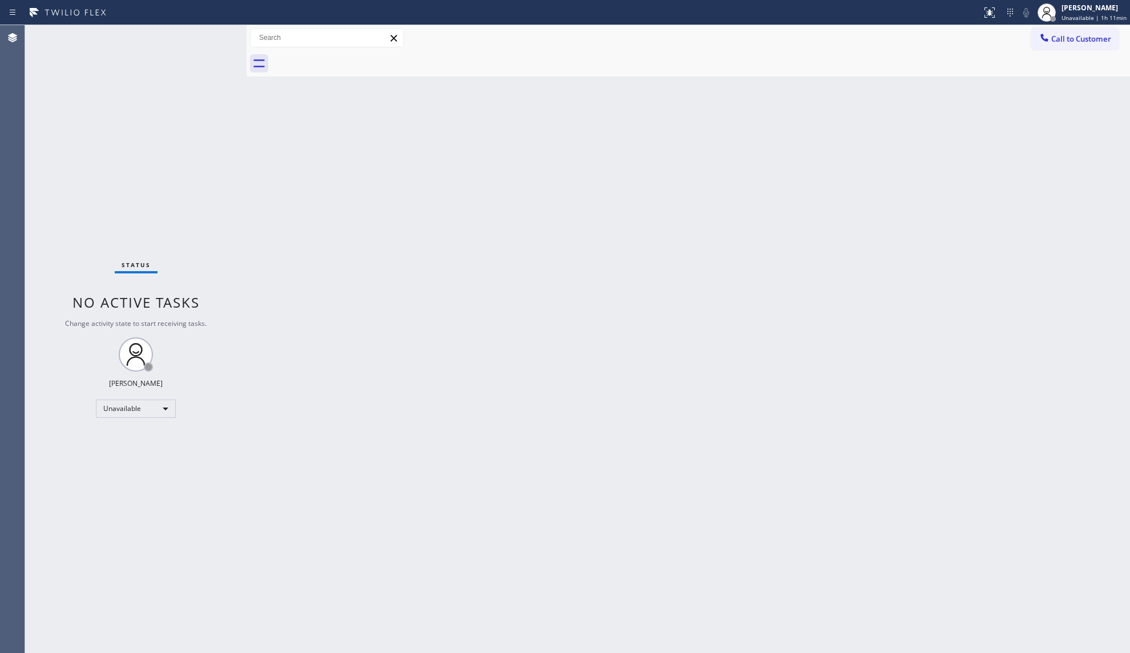
click at [955, 118] on div "Back to Dashboard Change Sender ID Customers Technicians Select a contact Outbo…" at bounding box center [689, 339] width 884 height 628
click at [1067, 35] on span "Call to Customer" at bounding box center [1081, 39] width 60 height 10
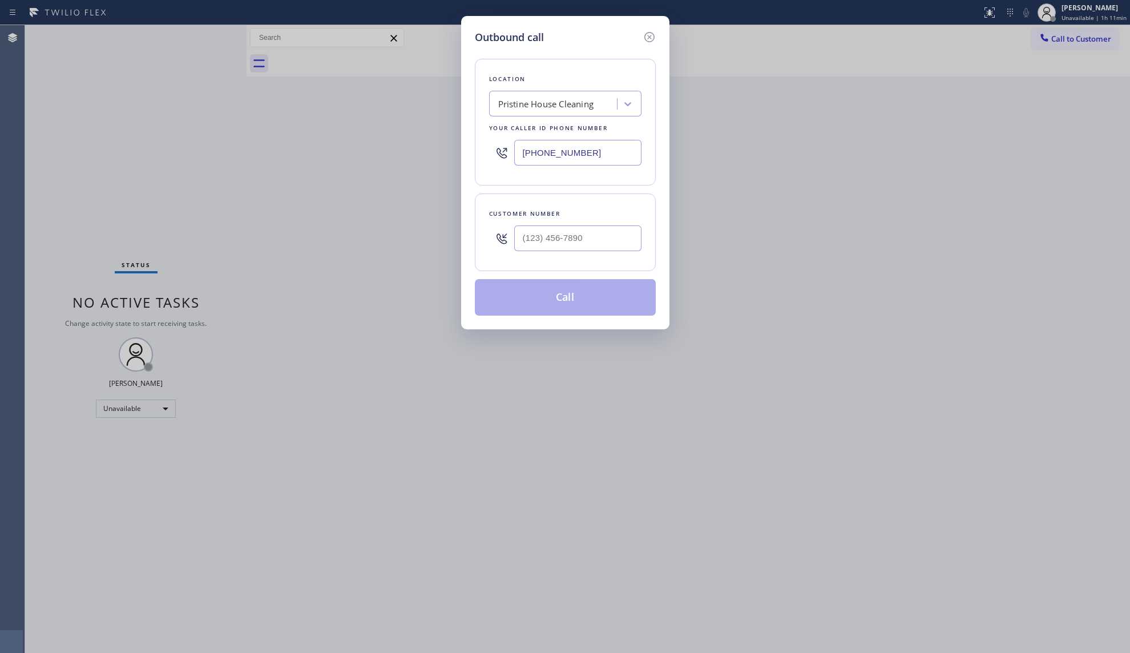
drag, startPoint x: 626, startPoint y: 151, endPoint x: 492, endPoint y: 154, distance: 133.6
click at [493, 154] on div "[PHONE_NUMBER]" at bounding box center [565, 152] width 152 height 37
type input "[PHONE_NUMBER]"
click at [605, 229] on input "(___) ___-____" at bounding box center [577, 238] width 127 height 26
type input "[PHONE_NUMBER]"
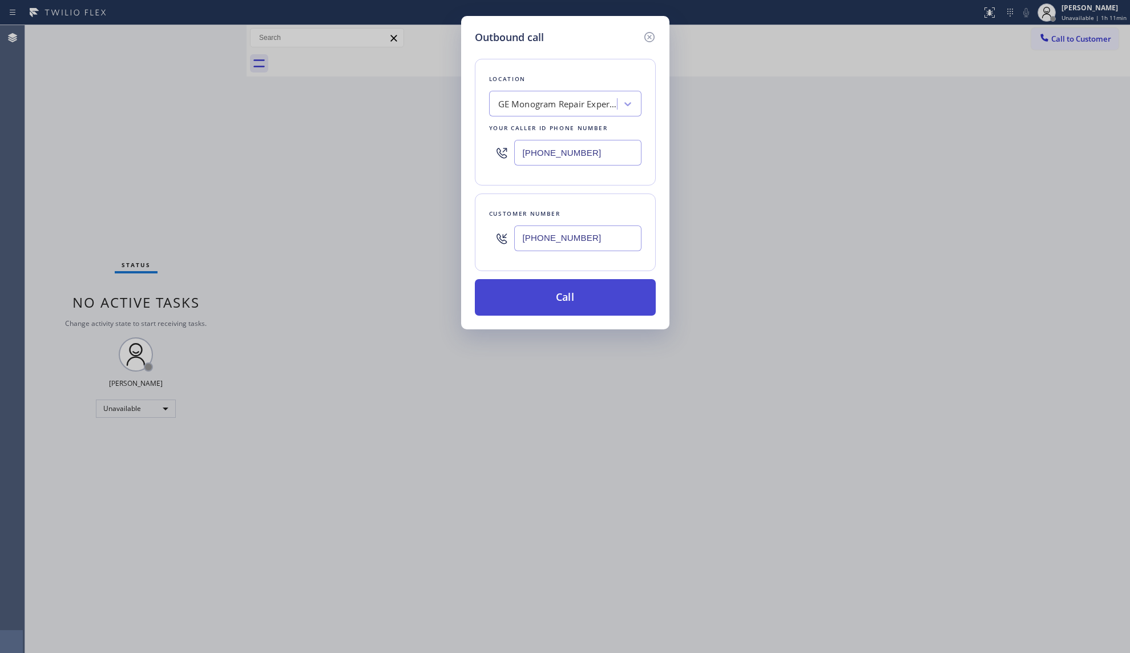
click at [571, 290] on button "Call" at bounding box center [565, 297] width 181 height 37
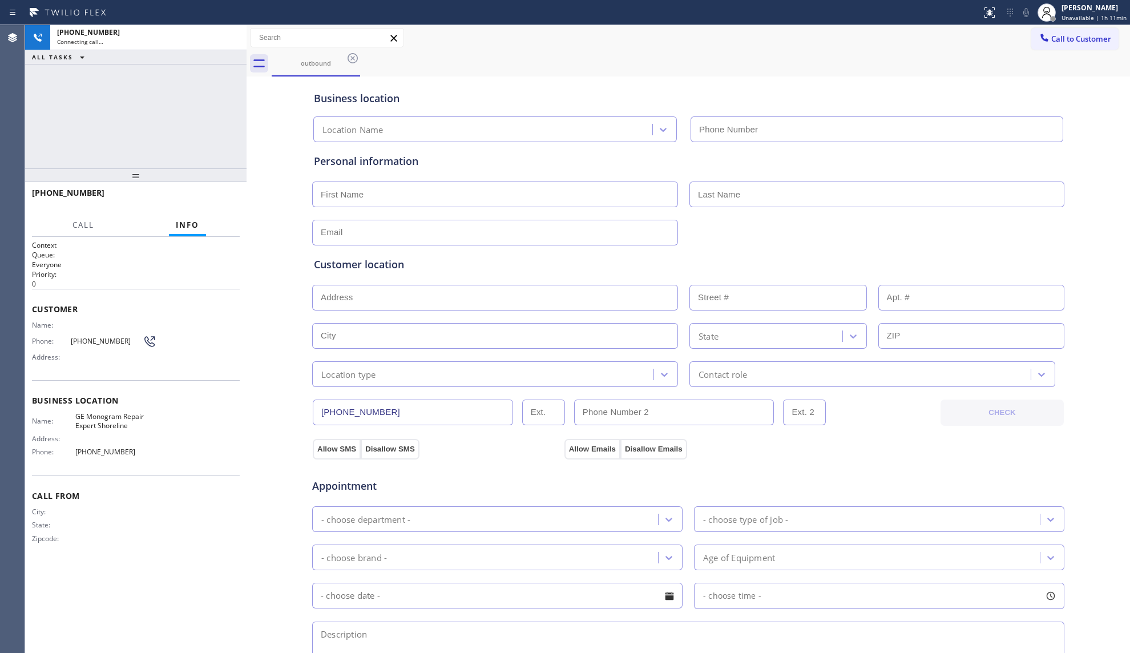
type input "[PHONE_NUMBER]"
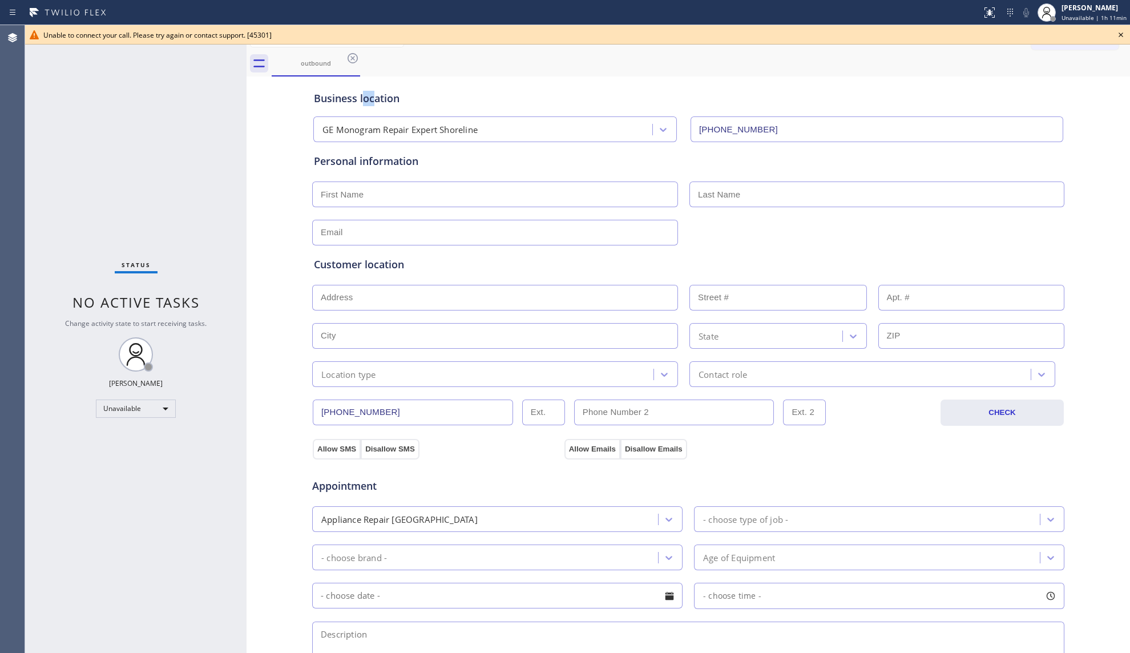
drag, startPoint x: 369, startPoint y: 82, endPoint x: 375, endPoint y: 89, distance: 9.3
click at [372, 85] on div "Business location GE Monogram Repair Expert Shoreline [PHONE_NUMBER]" at bounding box center [688, 108] width 753 height 67
drag, startPoint x: 869, startPoint y: 76, endPoint x: 1022, endPoint y: 70, distance: 153.1
click at [886, 75] on div "Business location GE Monogram Repair Expert Shoreline [PHONE_NUMBER]" at bounding box center [688, 108] width 753 height 67
click at [1120, 35] on icon at bounding box center [1121, 35] width 14 height 14
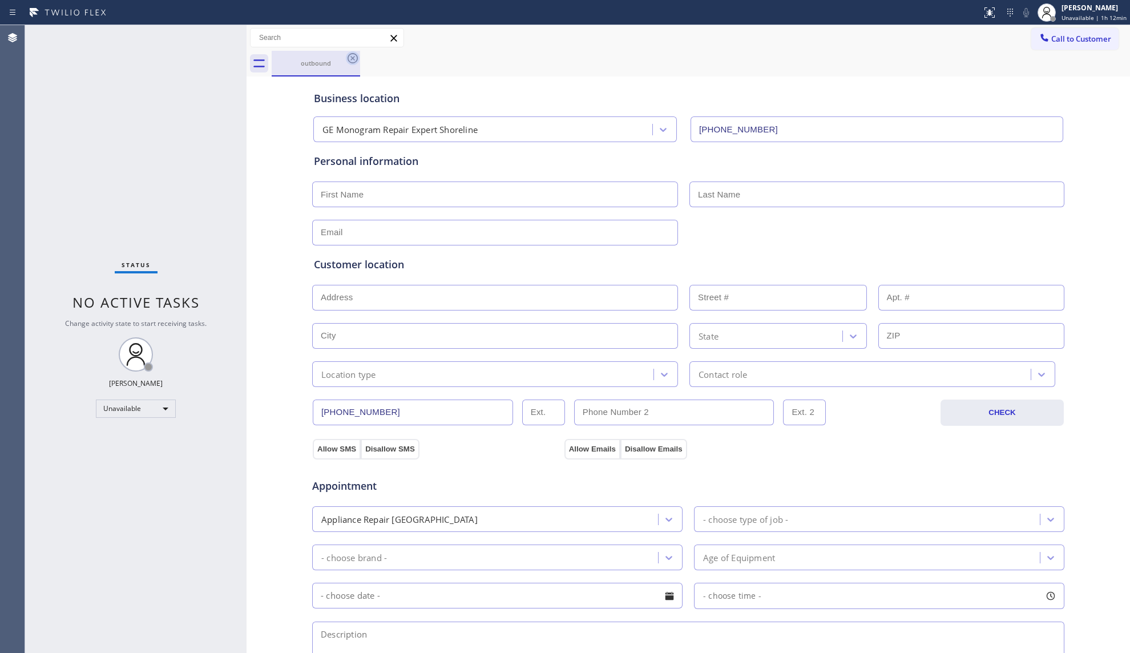
click at [352, 57] on icon at bounding box center [353, 58] width 14 height 14
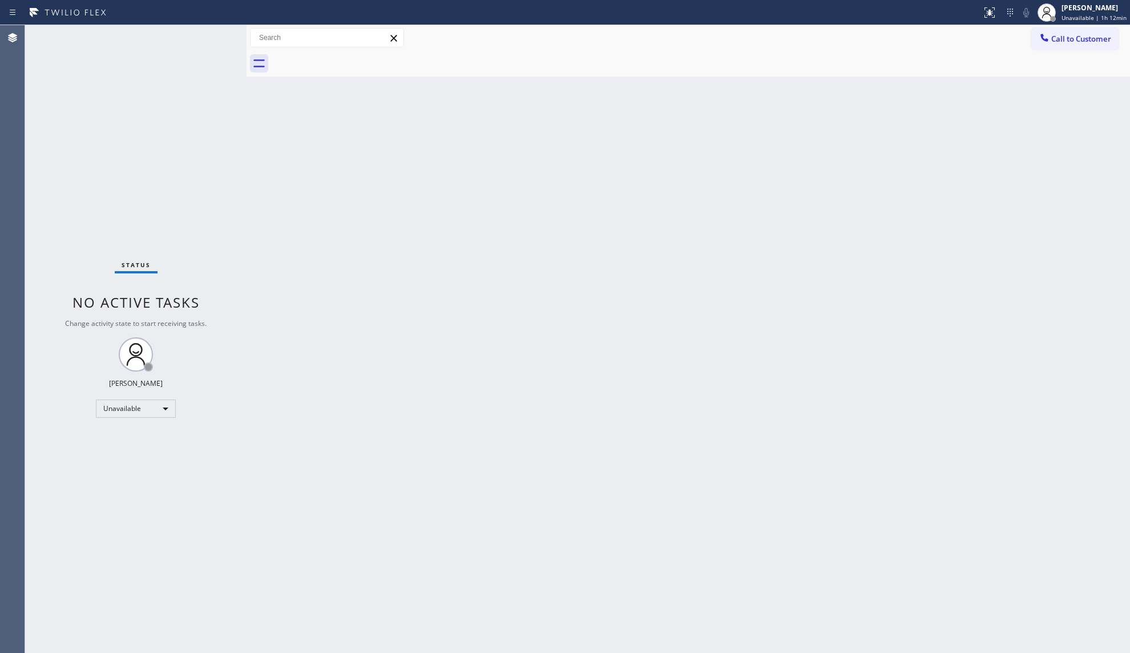
drag, startPoint x: 501, startPoint y: 82, endPoint x: 741, endPoint y: 154, distance: 250.3
click at [503, 84] on div "Back to Dashboard Change Sender ID Customers Technicians Select a contact Outbo…" at bounding box center [689, 339] width 884 height 628
drag, startPoint x: 900, startPoint y: 232, endPoint x: 973, endPoint y: 160, distance: 102.5
click at [900, 229] on div "Back to Dashboard Change Sender ID Customers Technicians Select a contact Outbo…" at bounding box center [689, 339] width 884 height 628
click at [1062, 48] on button "Call to Customer" at bounding box center [1074, 39] width 87 height 22
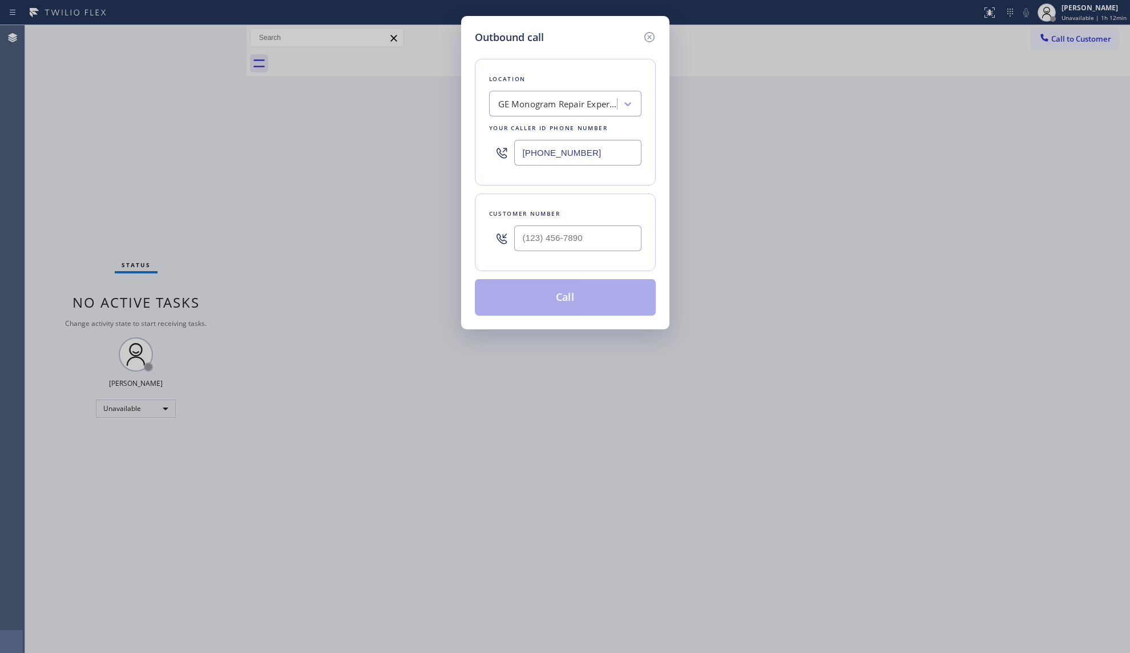
drag, startPoint x: 629, startPoint y: 370, endPoint x: 456, endPoint y: 401, distance: 176.2
drag, startPoint x: 456, startPoint y: 401, endPoint x: 364, endPoint y: 320, distance: 122.1
click at [364, 322] on div "Outbound call Location GE Monogram Repair Expert Shoreline Your caller id phone…" at bounding box center [565, 326] width 1130 height 653
click at [603, 247] on input "(___) ___-____" at bounding box center [577, 238] width 127 height 26
type input "[PHONE_NUMBER]"
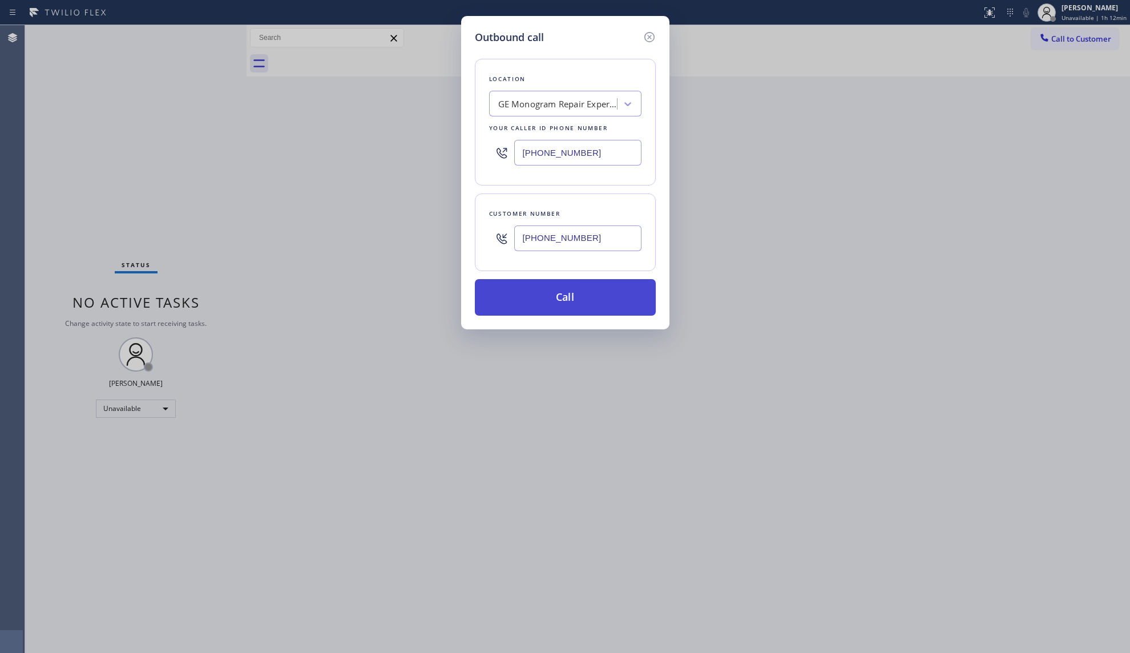
click at [587, 307] on button "Call" at bounding box center [565, 297] width 181 height 37
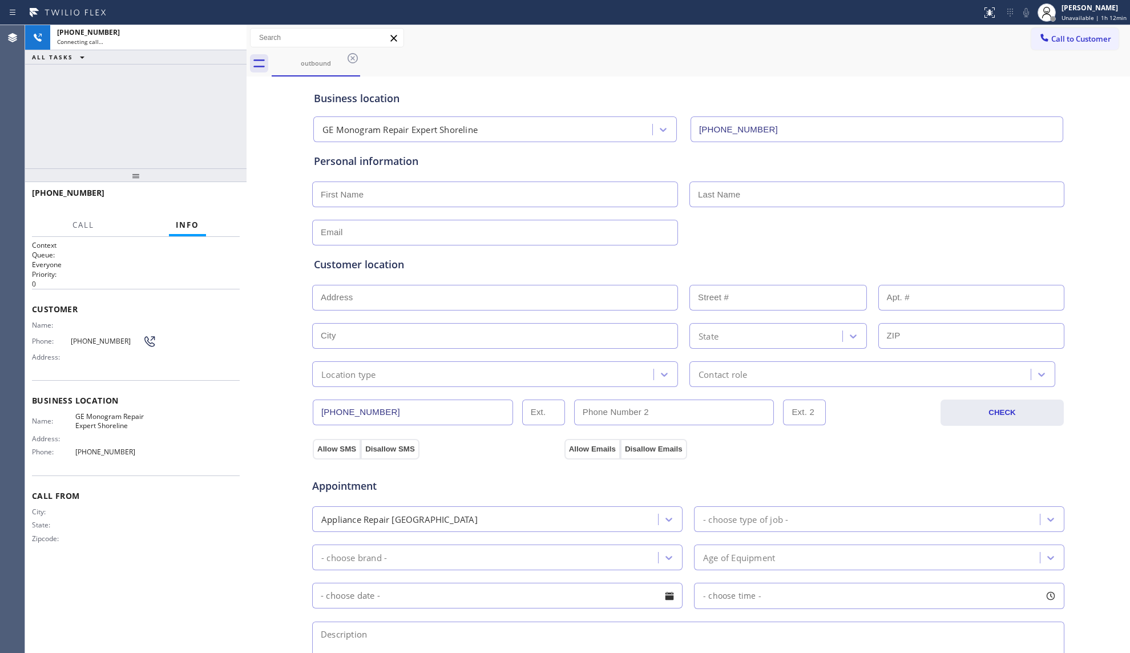
type input "[PHONE_NUMBER]"
click at [199, 195] on span "HANG UP" at bounding box center [213, 198] width 35 height 8
click at [200, 195] on span "HANG UP" at bounding box center [213, 198] width 35 height 8
click at [207, 194] on span "COMPLETE" at bounding box center [210, 198] width 39 height 8
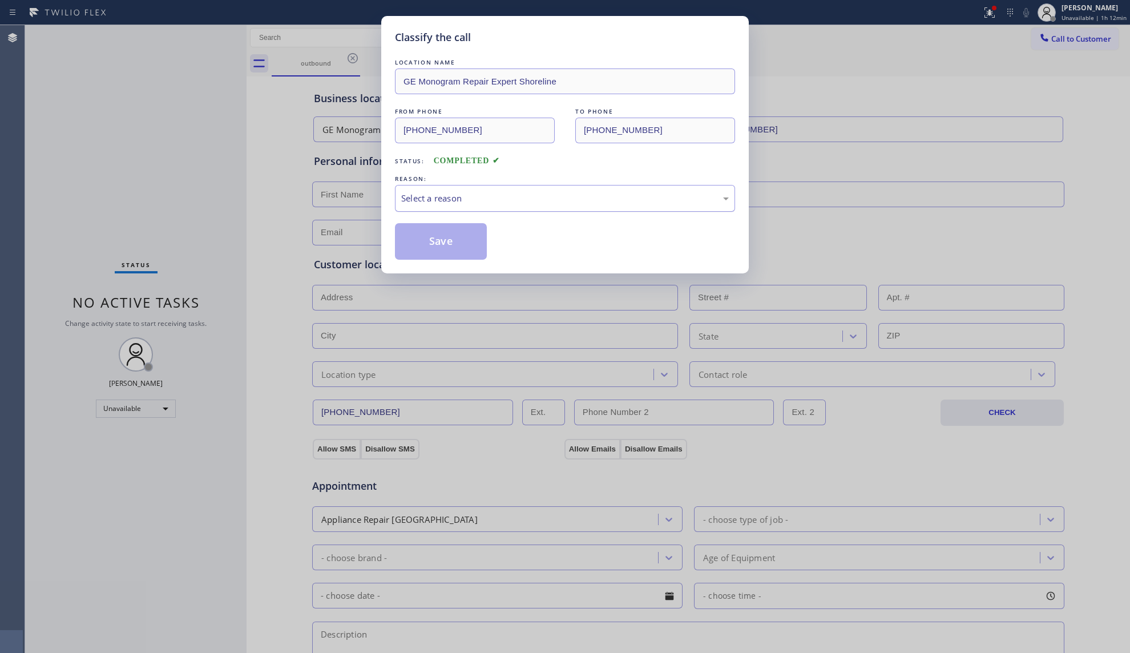
click at [466, 188] on div "Select a reason" at bounding box center [565, 198] width 340 height 27
click at [457, 212] on div "New Customer - Booked" at bounding box center [565, 198] width 340 height 27
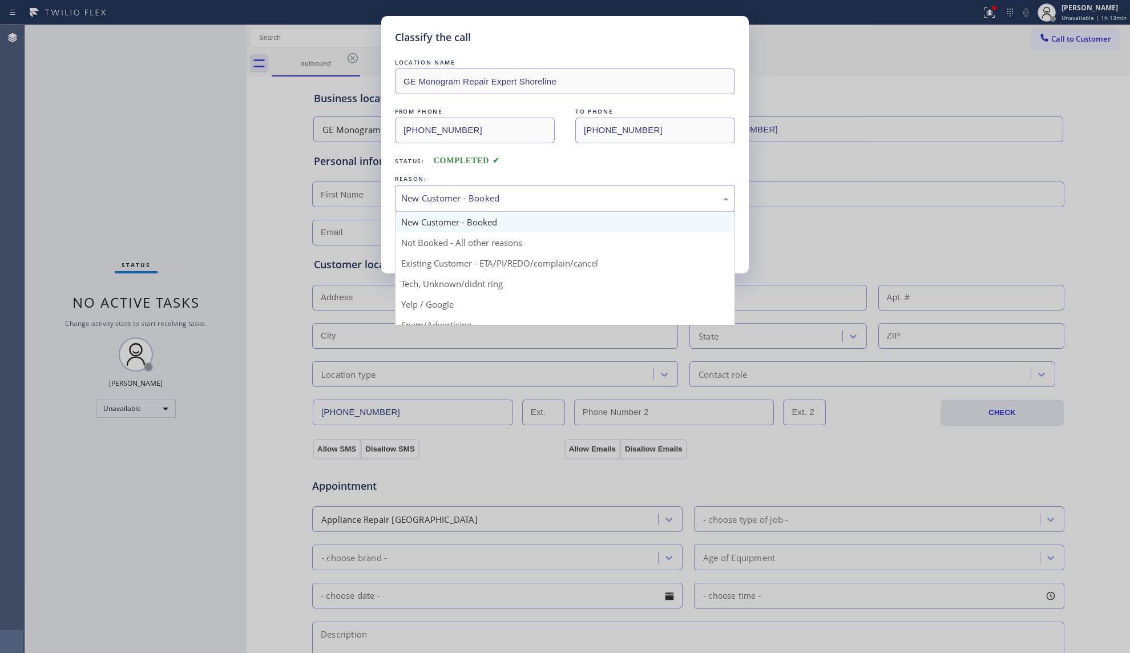
click at [341, 103] on div "Classify the call LOCATION NAME GE Monogram Repair Expert Shoreline FROM PHONE …" at bounding box center [565, 326] width 1130 height 653
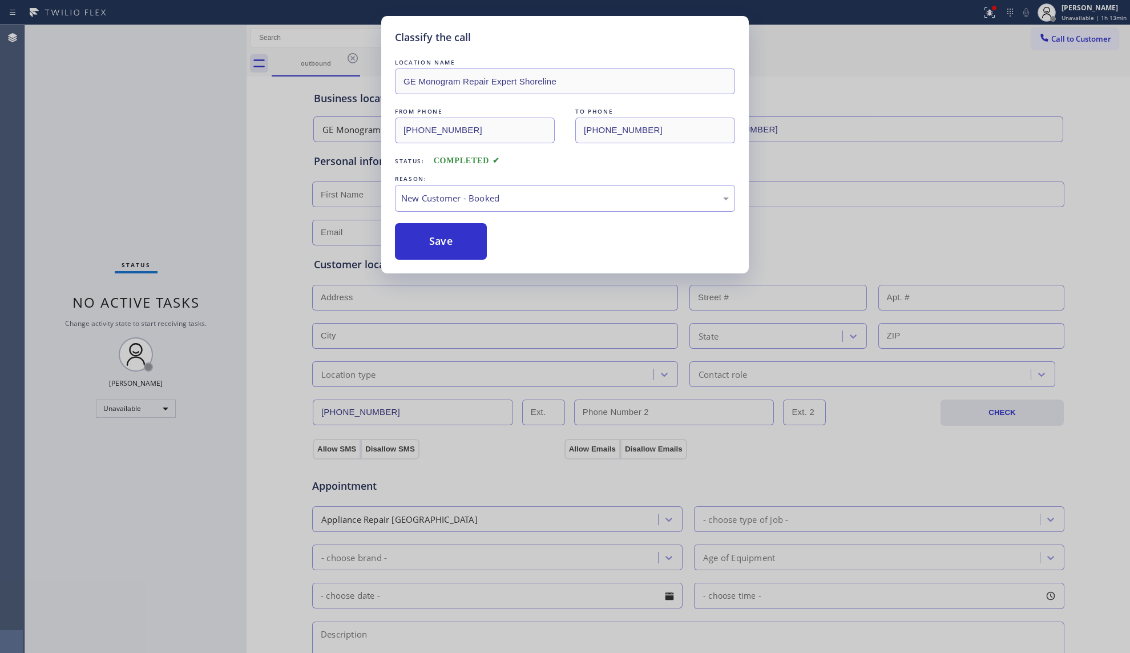
click at [473, 179] on div "REASON:" at bounding box center [565, 179] width 340 height 12
click at [450, 204] on div "New Customer - Booked" at bounding box center [565, 198] width 328 height 13
click at [444, 242] on button "Save" at bounding box center [441, 241] width 92 height 37
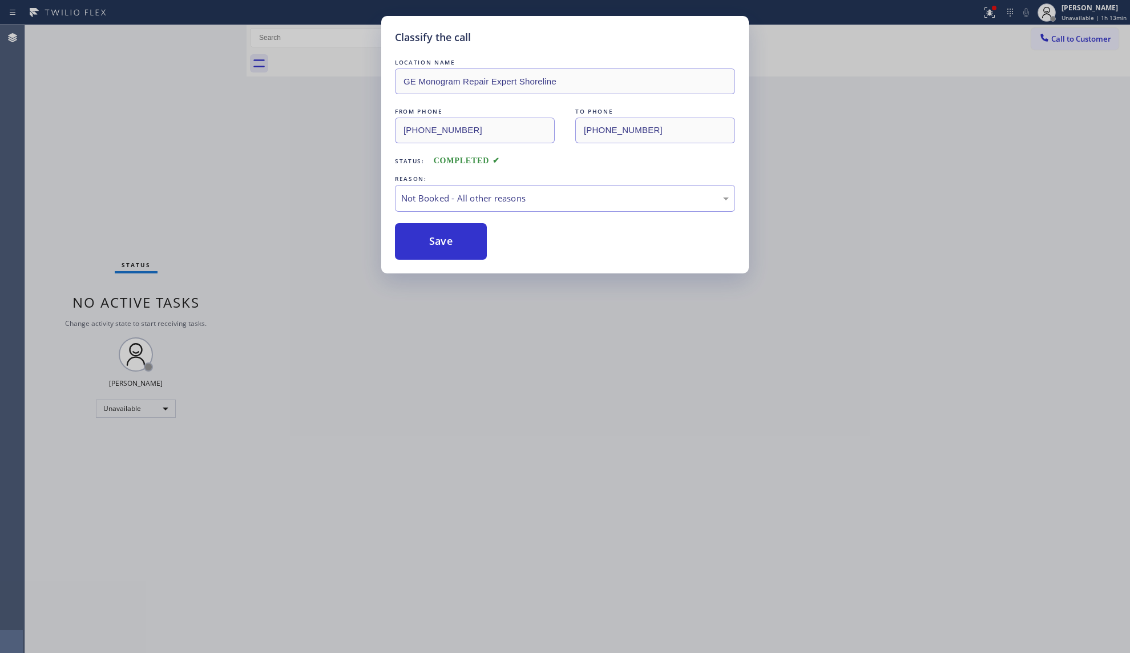
click at [785, 323] on div "Classify the call LOCATION NAME GE Monogram Repair Expert Shoreline FROM PHONE …" at bounding box center [565, 326] width 1130 height 653
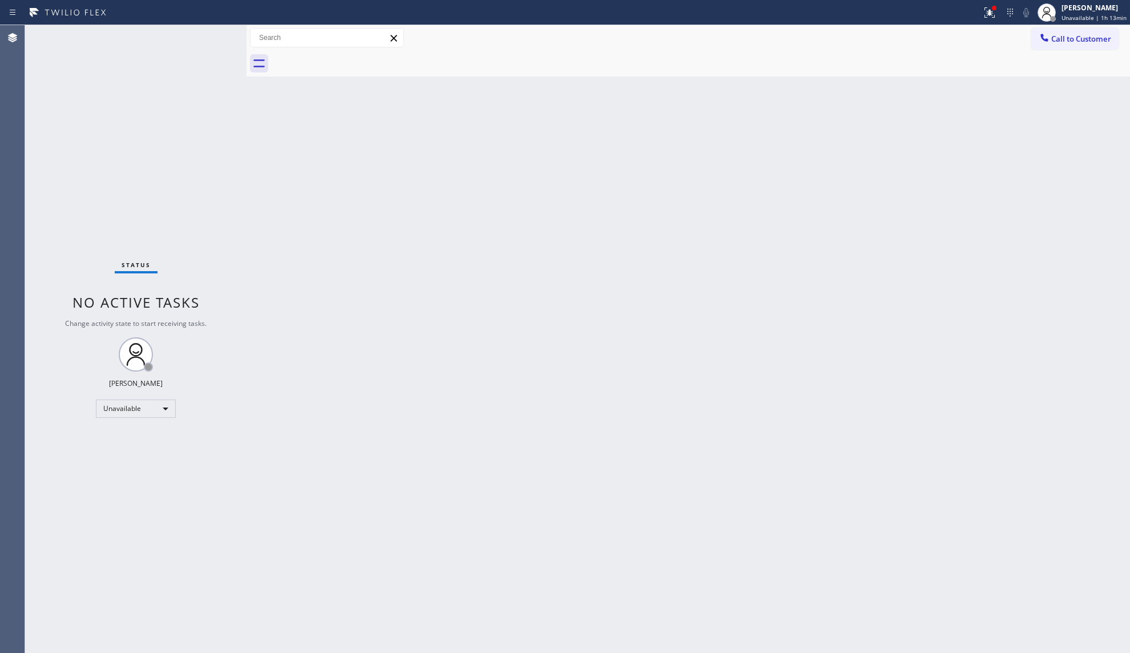
click at [901, 158] on div "Back to Dashboard Change Sender ID Customers Technicians Select a contact Outbo…" at bounding box center [689, 339] width 884 height 628
click at [985, 24] on div "Status report Issues detected These issues could affect your workflow. Please c…" at bounding box center [565, 12] width 1130 height 25
click at [996, 21] on button at bounding box center [989, 12] width 25 height 25
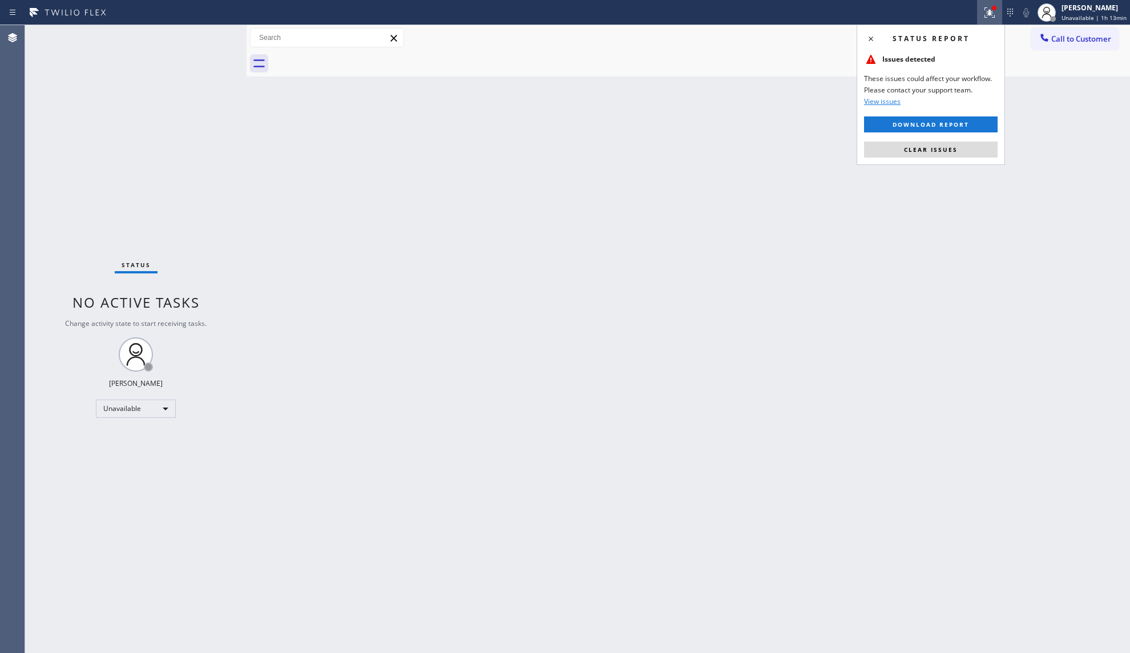
drag, startPoint x: 917, startPoint y: 151, endPoint x: 929, endPoint y: 147, distance: 13.2
click at [920, 149] on span "Clear issues" at bounding box center [931, 150] width 54 height 8
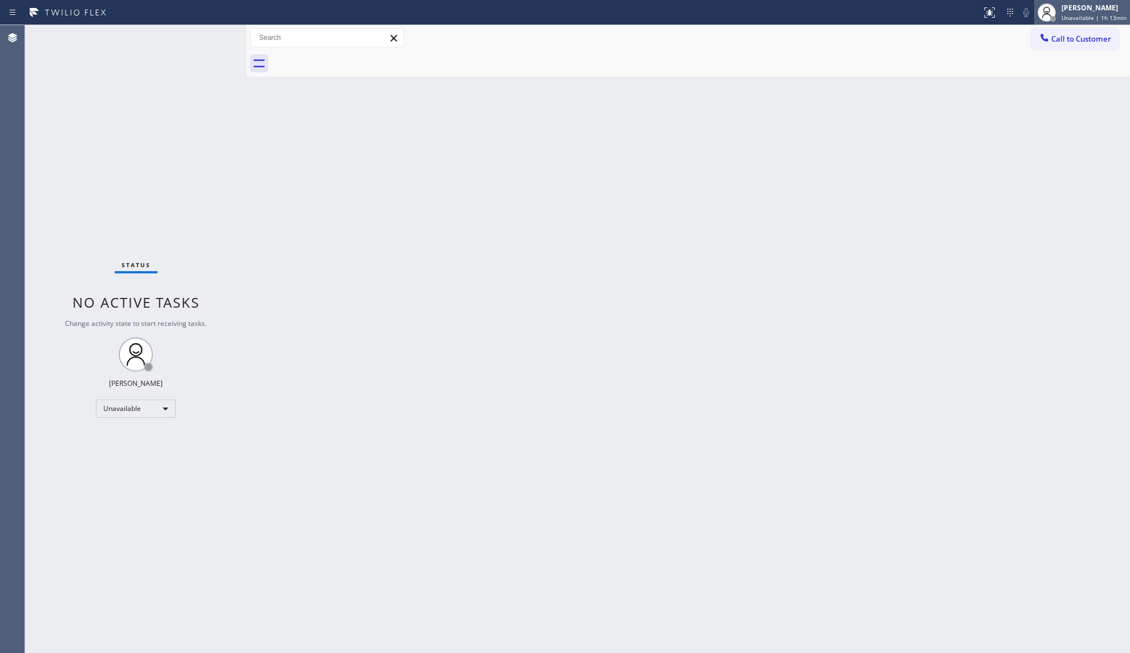
click at [1081, 13] on div "[PERSON_NAME] Unavailable | 1h 13min" at bounding box center [1094, 12] width 71 height 20
drag, startPoint x: 937, startPoint y: 90, endPoint x: 1039, endPoint y: 66, distance: 104.3
click at [972, 82] on div "Back to Dashboard Change Sender ID Customers Technicians Select a contact Outbo…" at bounding box center [689, 339] width 884 height 628
drag, startPoint x: 1090, startPoint y: 37, endPoint x: 790, endPoint y: 150, distance: 320.3
click at [1082, 40] on span "Call to Customer" at bounding box center [1081, 39] width 60 height 10
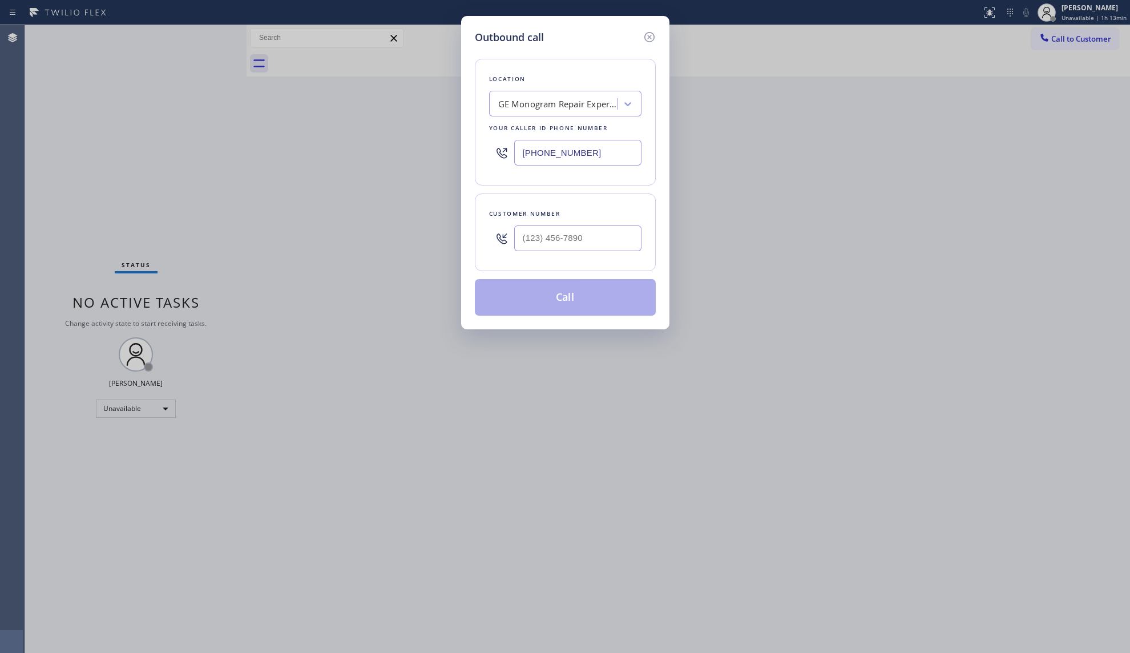
drag, startPoint x: 604, startPoint y: 155, endPoint x: 553, endPoint y: 168, distance: 52.3
click at [459, 162] on div "Outbound call Location GE Monogram Repair Expert Shoreline Your caller id phone…" at bounding box center [565, 326] width 1130 height 653
type input "[PHONE_NUMBER]"
drag, startPoint x: 581, startPoint y: 224, endPoint x: 638, endPoint y: 248, distance: 61.7
click at [581, 225] on div at bounding box center [577, 238] width 127 height 37
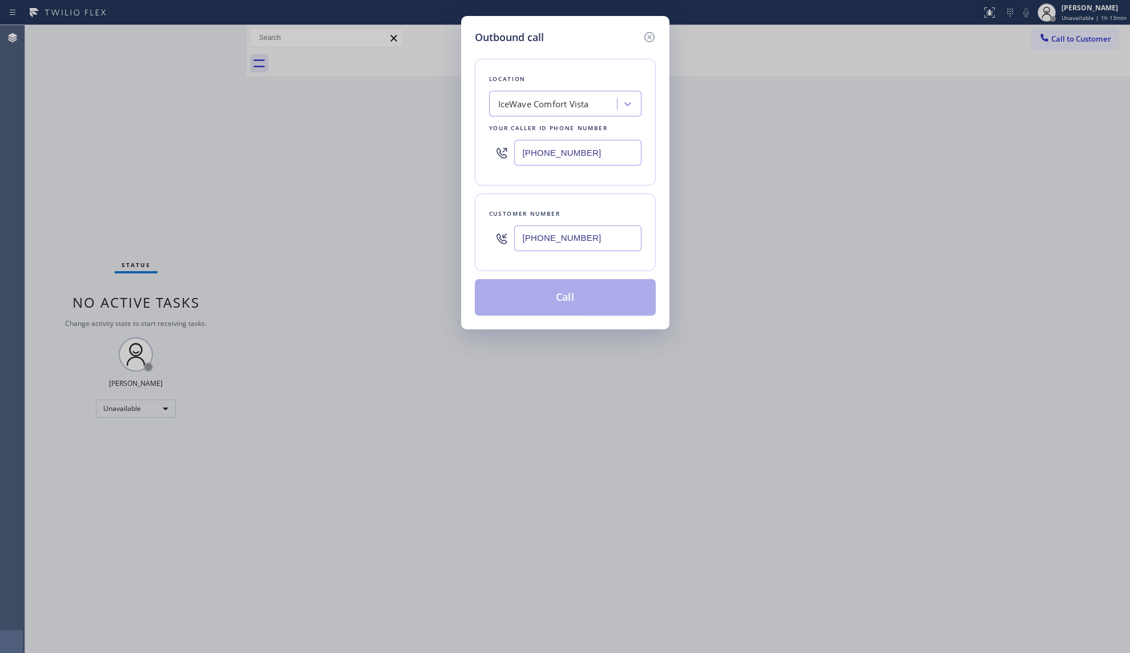
click at [597, 237] on input "[PHONE_NUMBER]" at bounding box center [577, 238] width 127 height 26
type input "[PHONE_NUMBER]"
click at [569, 295] on button "Call" at bounding box center [565, 297] width 181 height 37
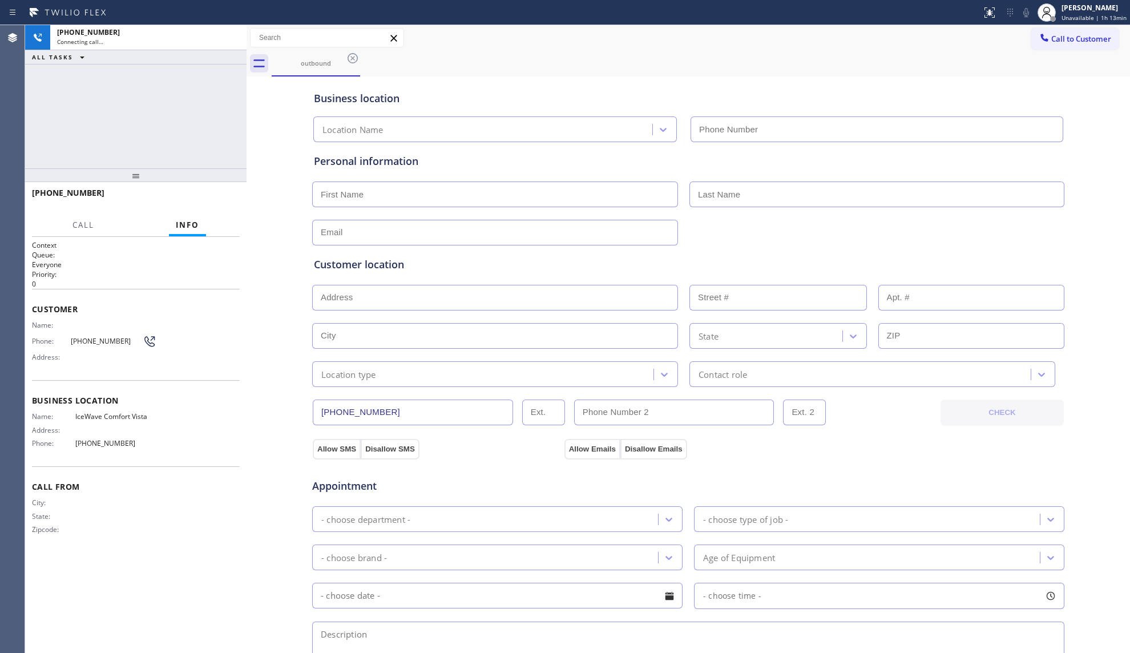
type input "[PHONE_NUMBER]"
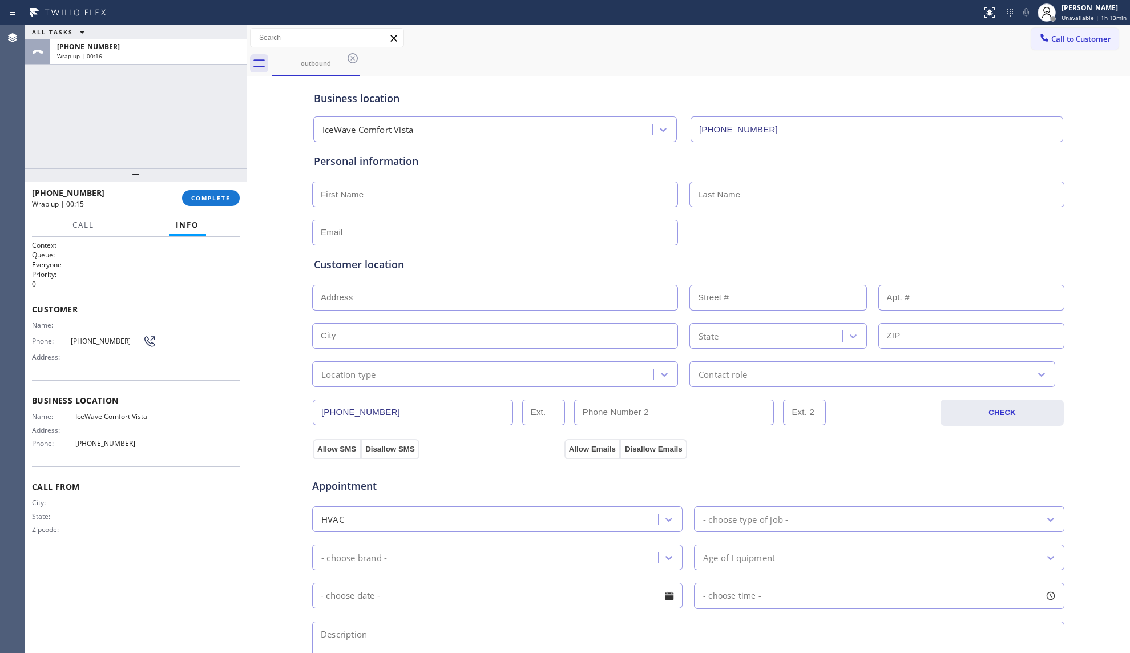
drag, startPoint x: 184, startPoint y: 236, endPoint x: 195, endPoint y: 210, distance: 27.9
drag, startPoint x: 195, startPoint y: 210, endPoint x: 201, endPoint y: 199, distance: 12.5
click at [201, 199] on span "COMPLETE" at bounding box center [210, 198] width 39 height 8
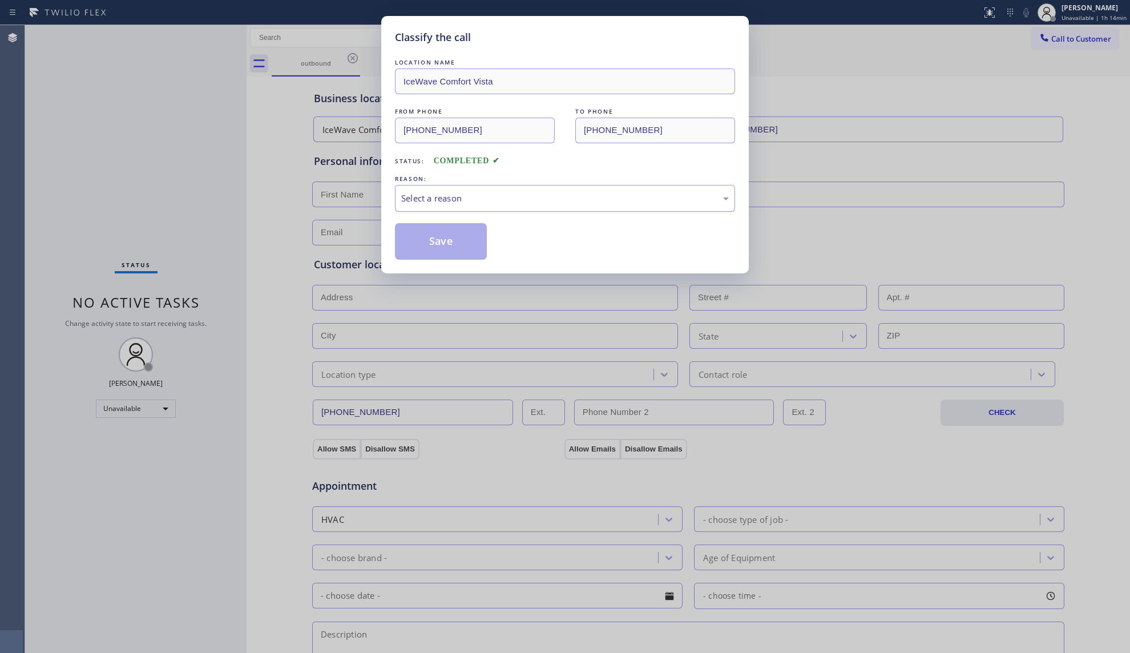
drag, startPoint x: 442, startPoint y: 202, endPoint x: 442, endPoint y: 211, distance: 8.6
click at [442, 211] on div "Select a reason" at bounding box center [565, 198] width 340 height 27
drag, startPoint x: 443, startPoint y: 243, endPoint x: 455, endPoint y: 239, distance: 12.6
click at [448, 242] on button "Save" at bounding box center [441, 241] width 92 height 37
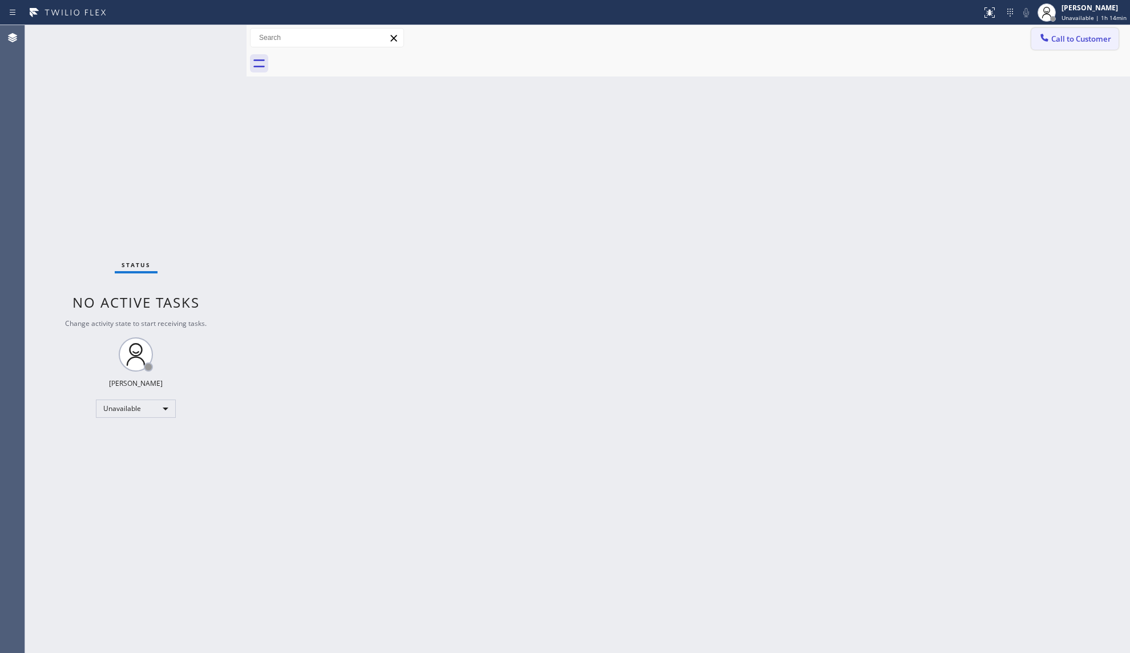
click at [1079, 40] on span "Call to Customer" at bounding box center [1081, 39] width 60 height 10
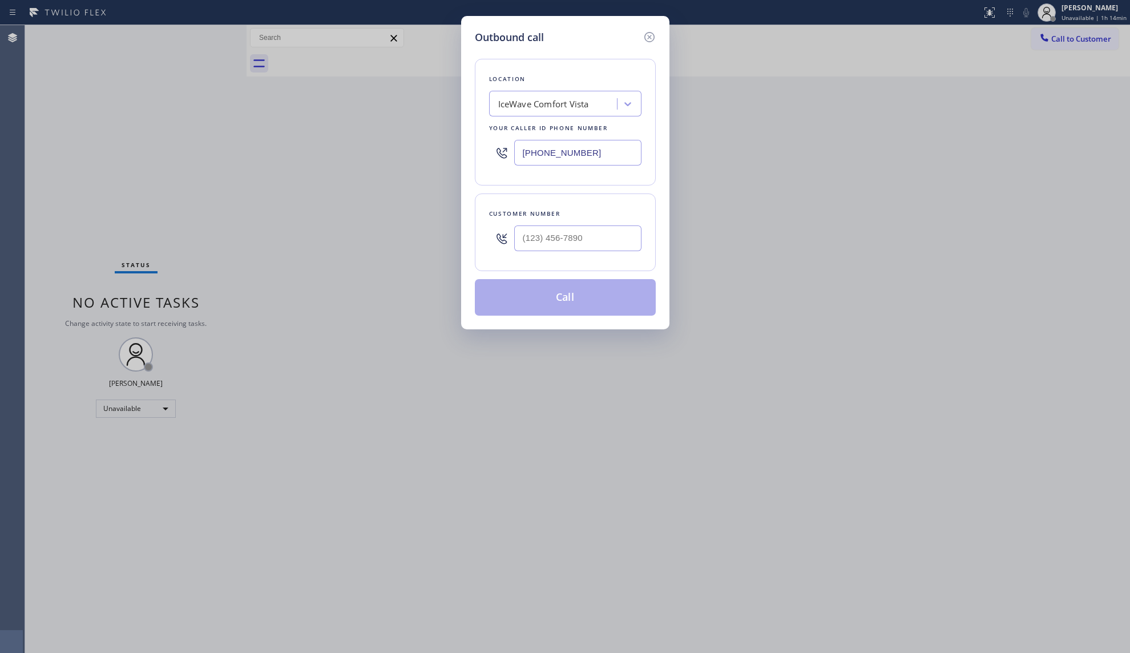
drag, startPoint x: 574, startPoint y: 160, endPoint x: 493, endPoint y: 140, distance: 83.5
click at [493, 140] on div "[PHONE_NUMBER]" at bounding box center [565, 152] width 152 height 37
click at [529, 156] on input "[PHONE_NUMBER]" at bounding box center [577, 153] width 127 height 26
drag, startPoint x: 601, startPoint y: 154, endPoint x: 452, endPoint y: 147, distance: 149.1
click at [464, 147] on div "Outbound call Location IceWave Comfort Vista Your caller id phone number [PHONE…" at bounding box center [565, 172] width 208 height 313
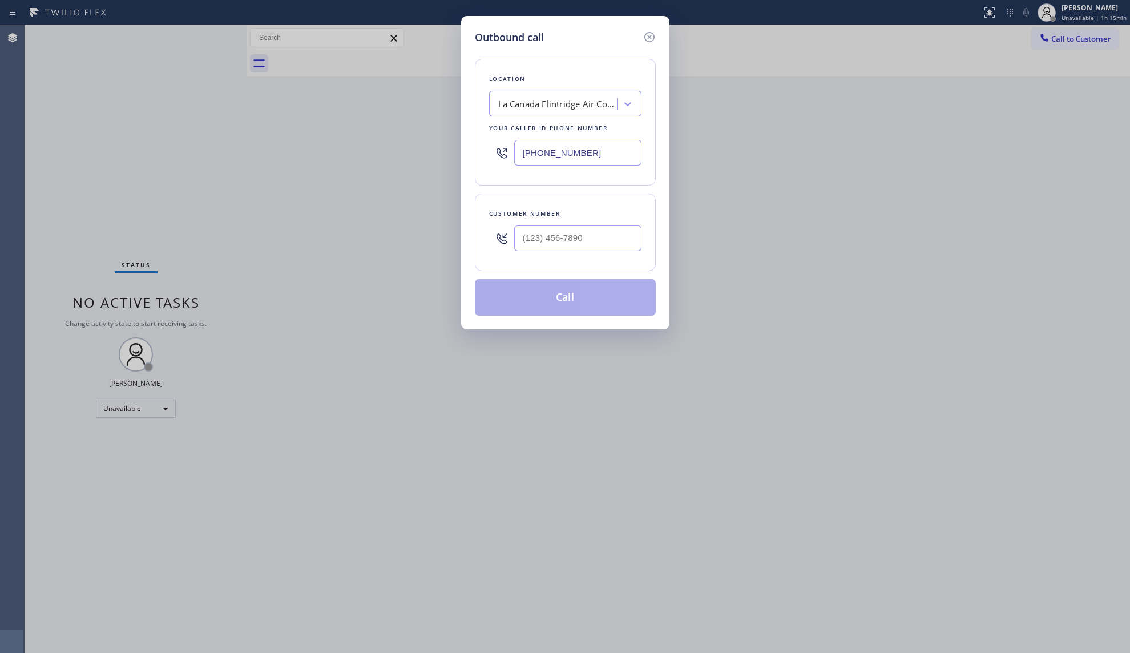
type input "[PHONE_NUMBER]"
click at [529, 232] on input "(___) ___-____" at bounding box center [577, 238] width 127 height 26
type input "[PHONE_NUMBER]"
click at [583, 295] on button "Call" at bounding box center [565, 297] width 181 height 37
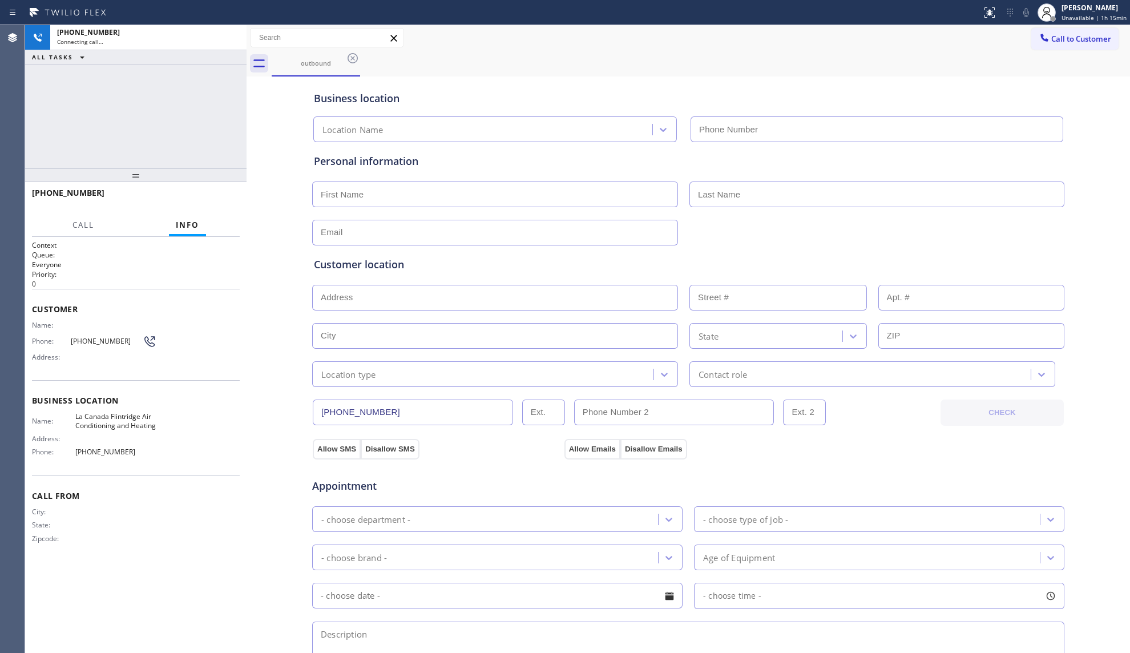
type input "[PHONE_NUMBER]"
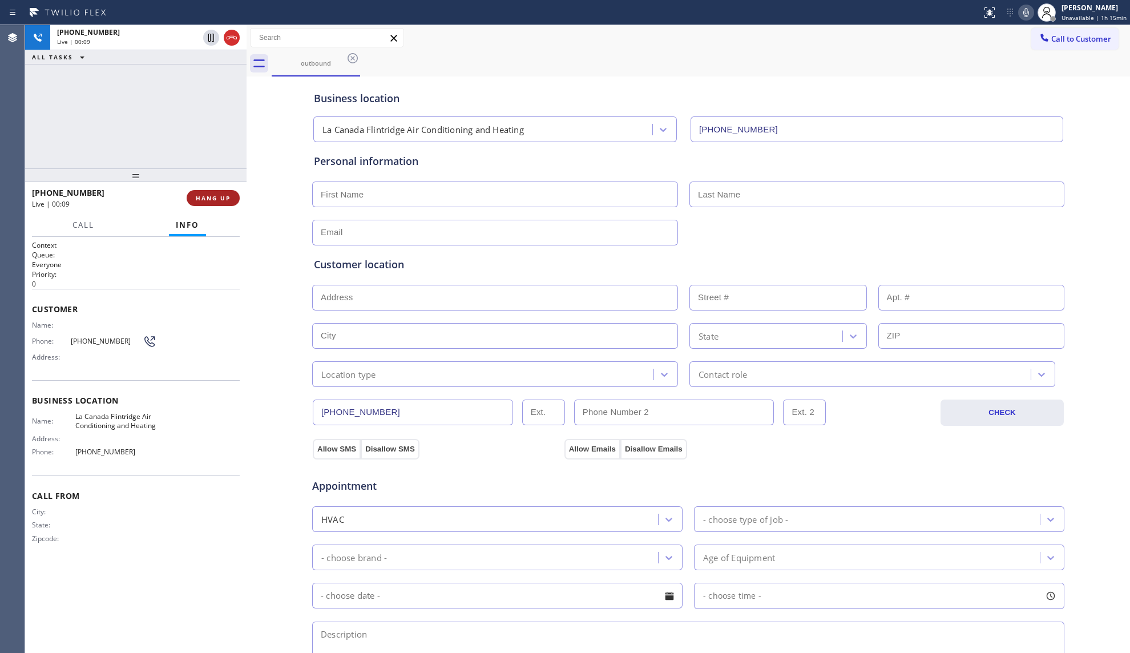
click at [213, 196] on span "HANG UP" at bounding box center [213, 198] width 35 height 8
click at [215, 196] on span "HANG UP" at bounding box center [213, 198] width 35 height 8
click at [220, 199] on span "COMPLETE" at bounding box center [210, 198] width 39 height 8
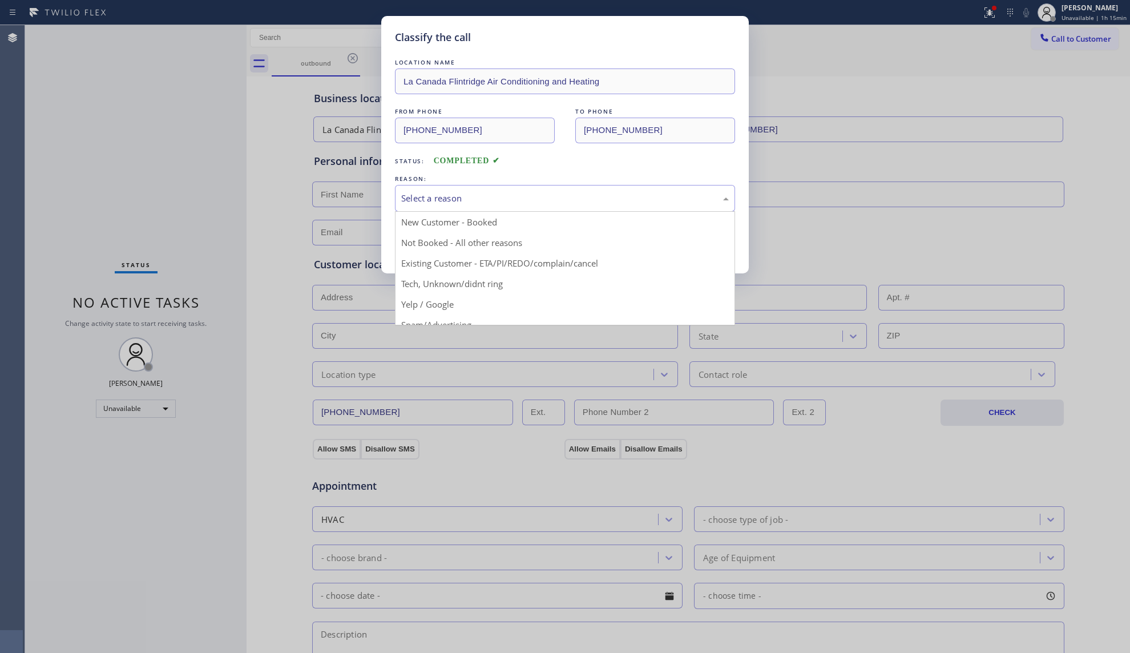
click at [514, 202] on div "Select a reason" at bounding box center [565, 198] width 328 height 13
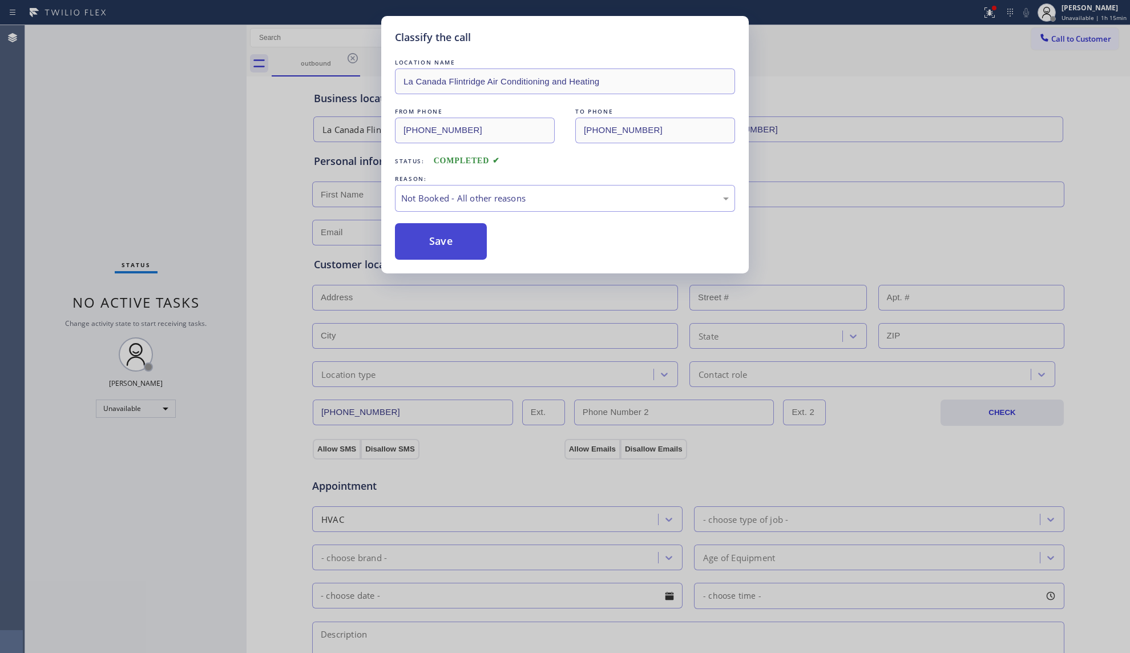
click at [448, 236] on button "Save" at bounding box center [441, 241] width 92 height 37
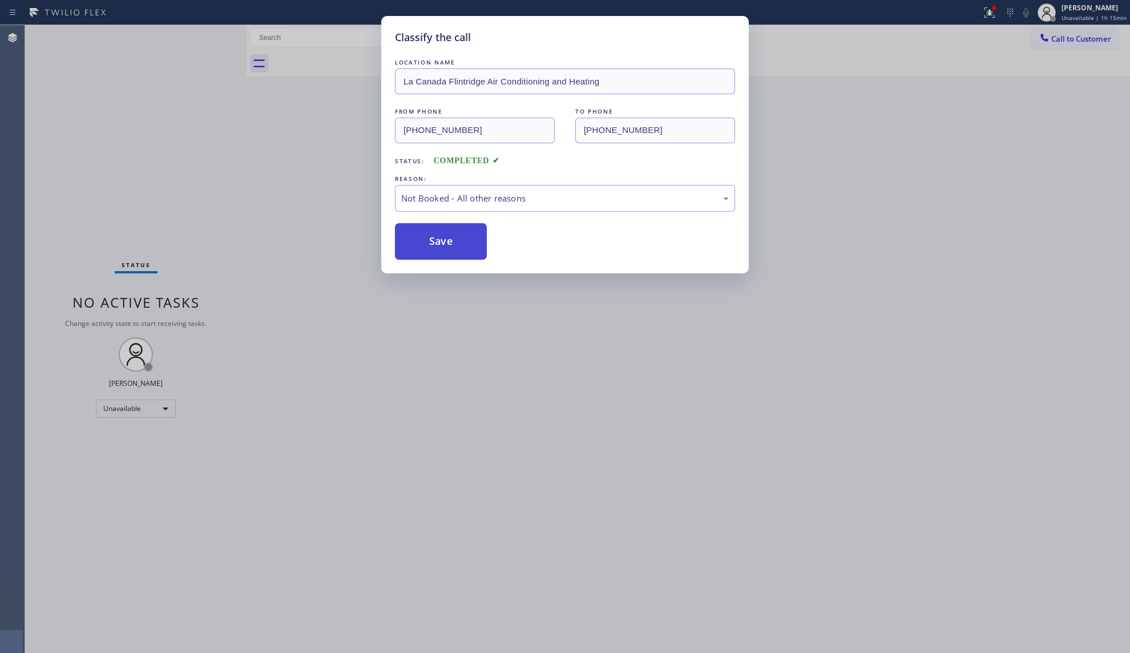
click at [449, 236] on button "Save" at bounding box center [441, 241] width 92 height 37
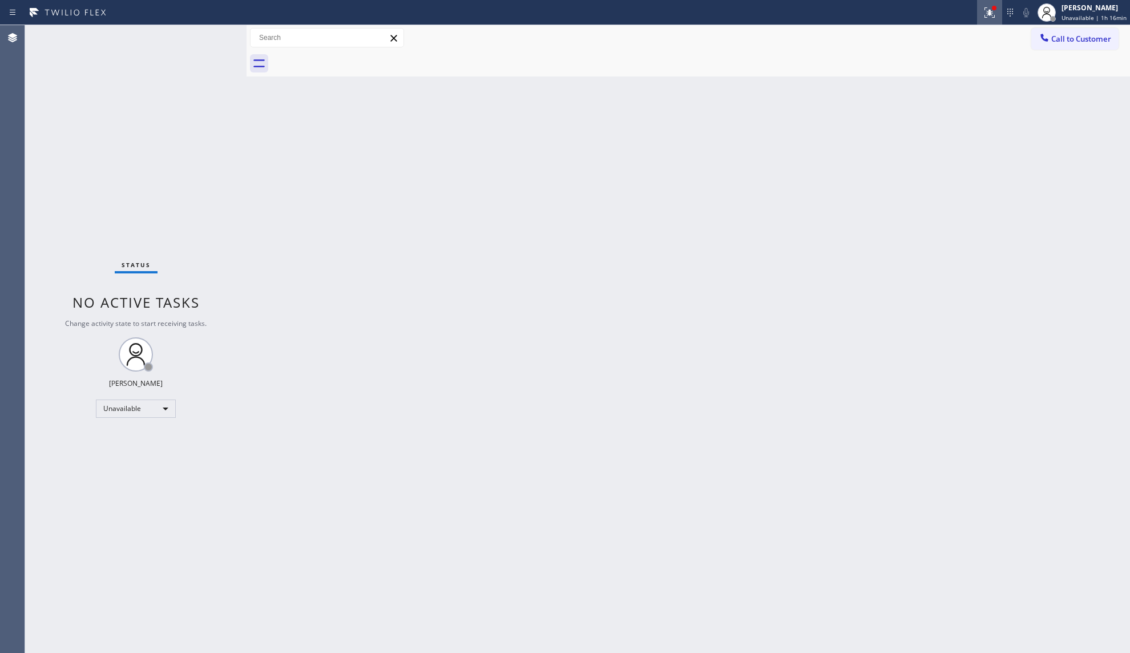
click at [1002, 5] on button at bounding box center [989, 12] width 25 height 25
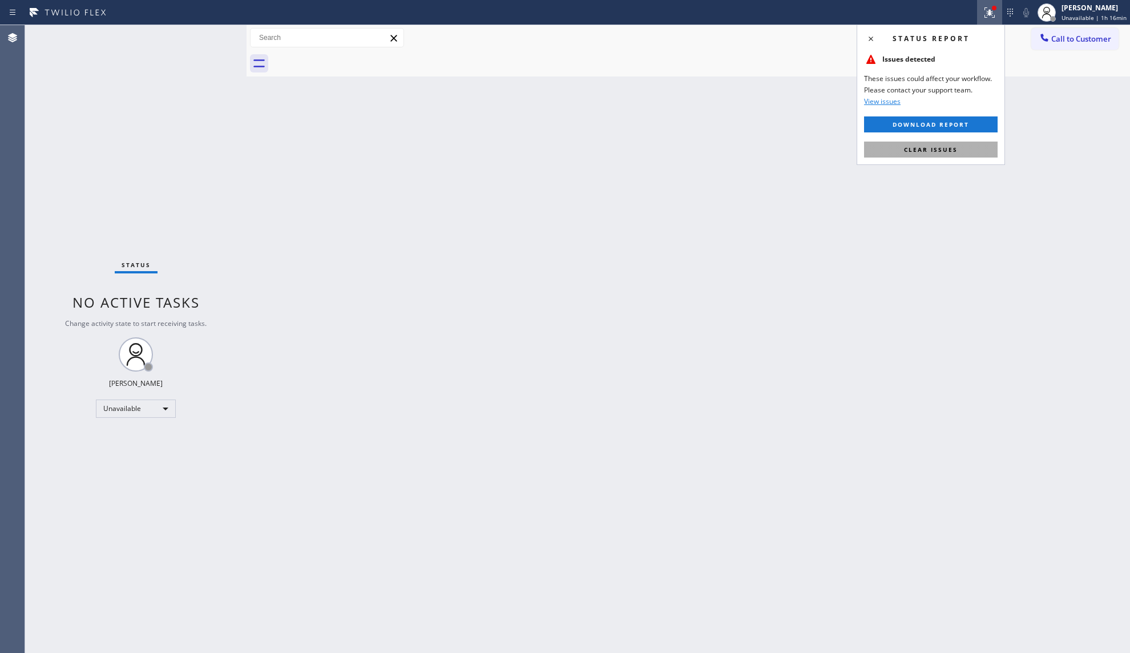
click at [980, 150] on button "Clear issues" at bounding box center [931, 150] width 134 height 16
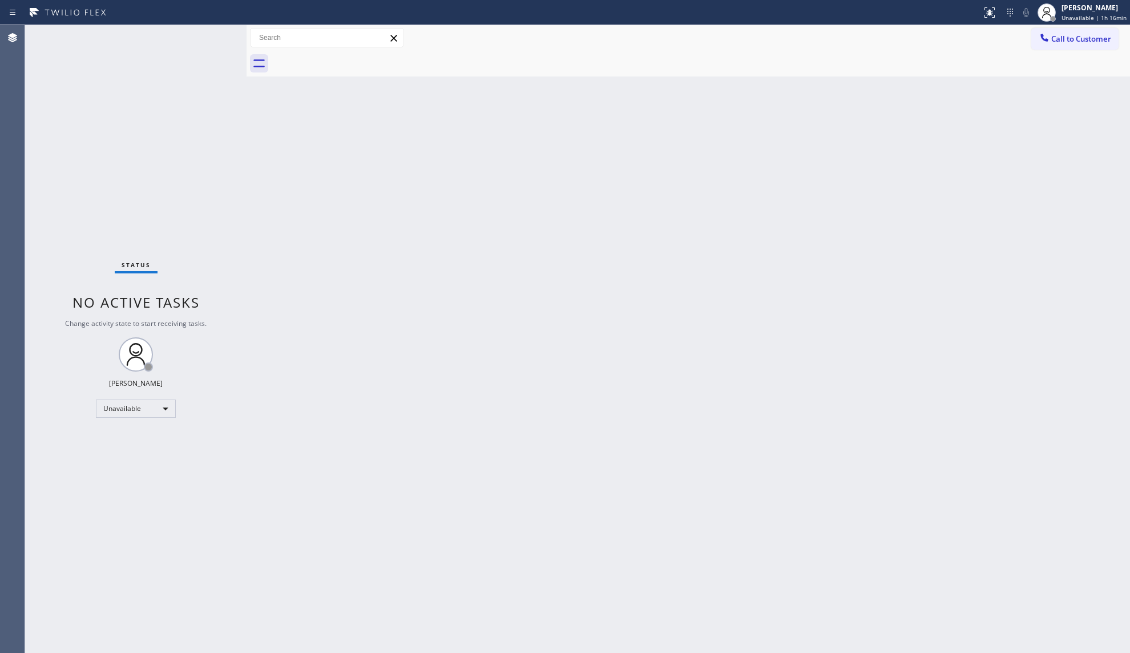
drag, startPoint x: 838, startPoint y: 167, endPoint x: 871, endPoint y: 139, distance: 42.9
click at [845, 159] on div "Back to Dashboard Change Sender ID Customers Technicians Select a contact Outbo…" at bounding box center [689, 339] width 884 height 628
click at [1057, 32] on button "Call to Customer" at bounding box center [1074, 39] width 87 height 22
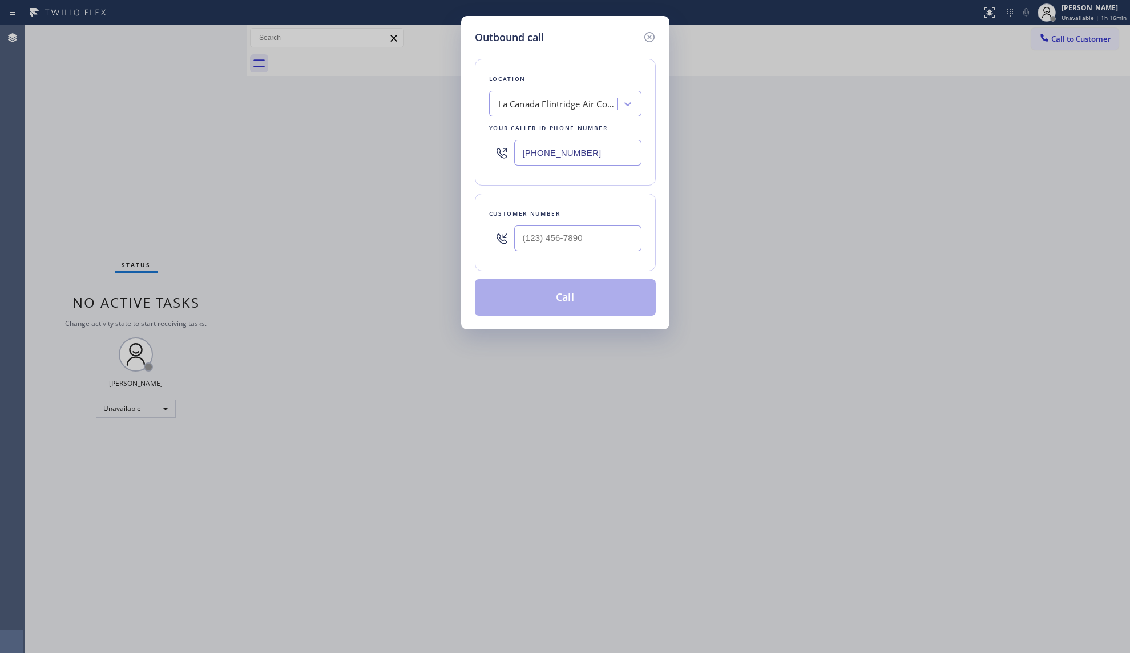
drag, startPoint x: 592, startPoint y: 162, endPoint x: 502, endPoint y: 142, distance: 91.8
click at [486, 140] on div "Location [GEOGRAPHIC_DATA] [GEOGRAPHIC_DATA] Air Conditioning and Heating Your …" at bounding box center [565, 122] width 181 height 127
type input "[PHONE_NUMBER]"
click at [611, 232] on input "[PHONE_NUMBER]" at bounding box center [577, 238] width 127 height 26
type input "[PHONE_NUMBER]"
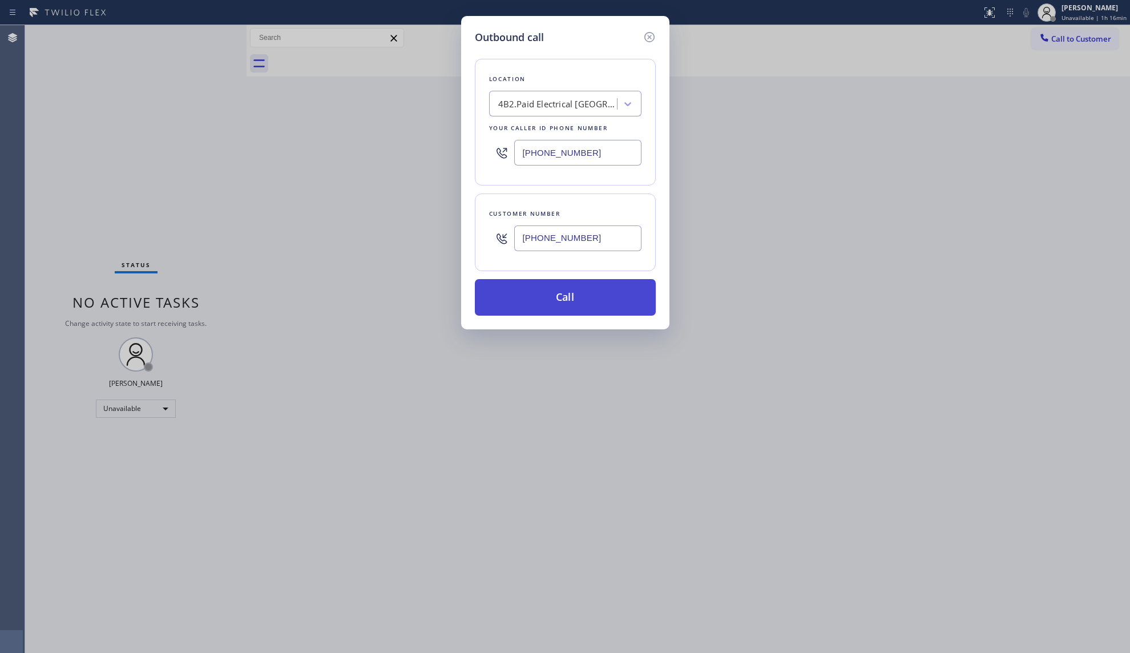
click at [575, 290] on button "Call" at bounding box center [565, 297] width 181 height 37
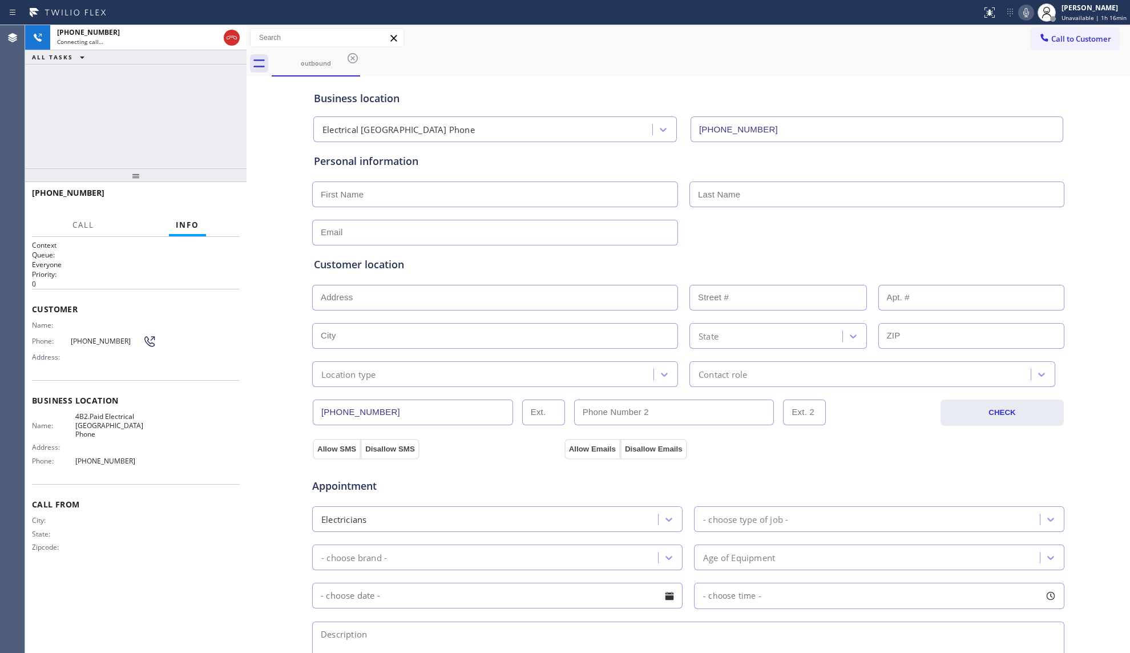
type input "[PHONE_NUMBER]"
click at [763, 48] on div "Call to Customer Outbound call Location Electrical [GEOGRAPHIC_DATA] Phone Your…" at bounding box center [689, 50] width 884 height 51
drag, startPoint x: 240, startPoint y: 33, endPoint x: 300, endPoint y: 41, distance: 61.1
click at [240, 33] on div at bounding box center [231, 37] width 21 height 25
click at [218, 39] on div "Connecting call…" at bounding box center [138, 42] width 162 height 8
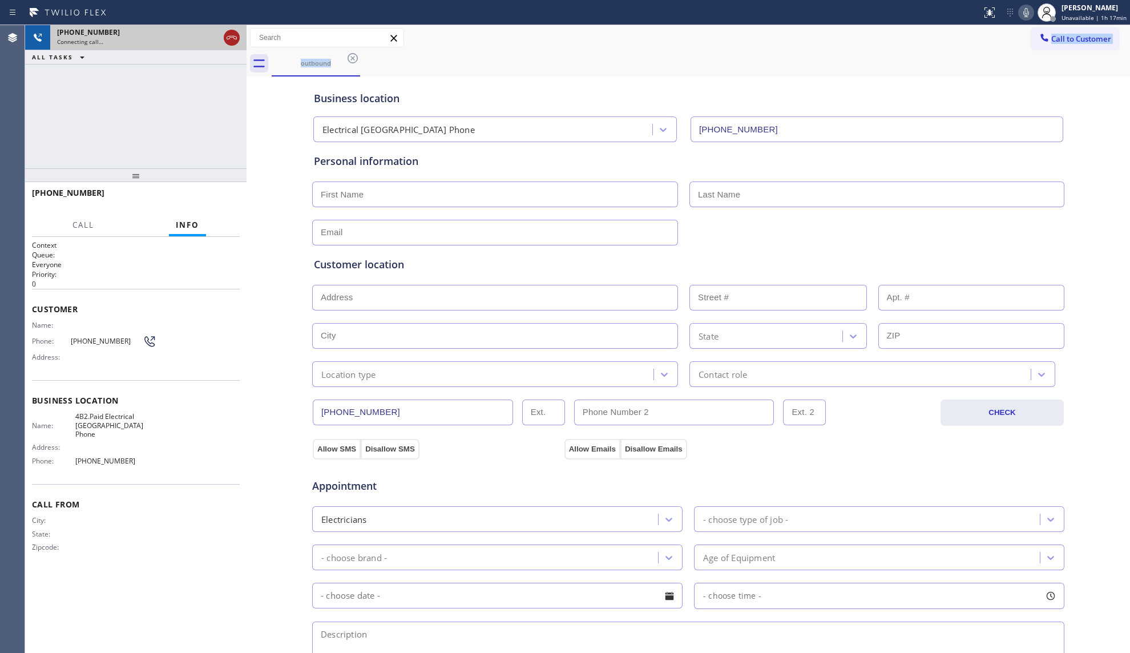
click at [231, 39] on icon at bounding box center [232, 38] width 14 height 14
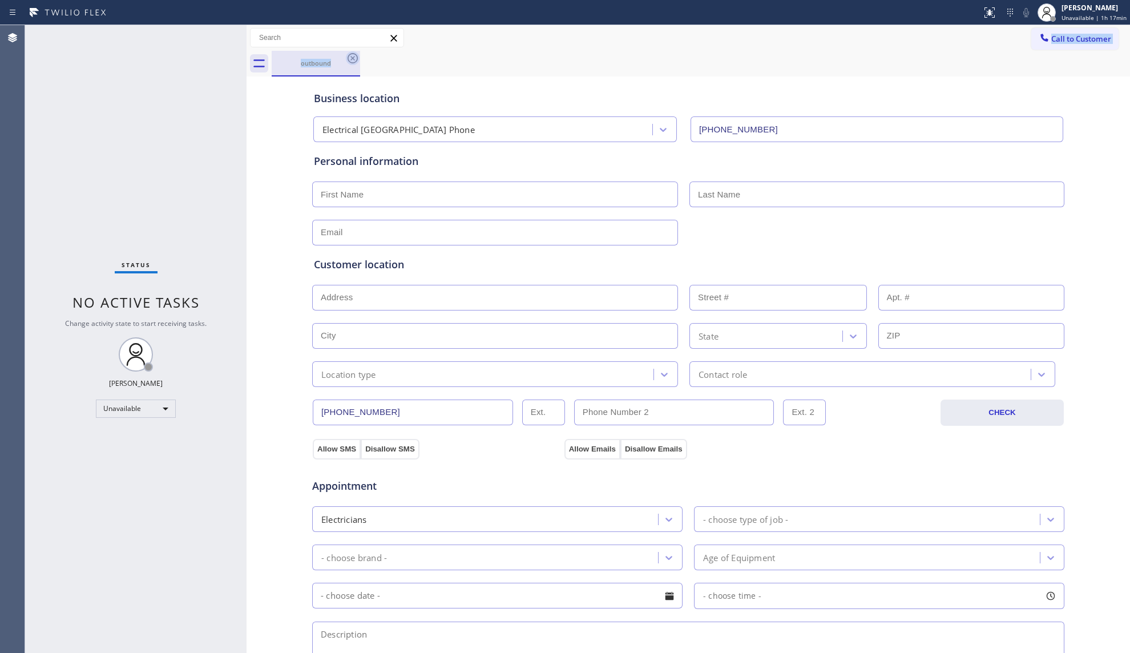
drag, startPoint x: 336, startPoint y: 57, endPoint x: 359, endPoint y: 59, distance: 23.5
click at [338, 58] on div "outbound" at bounding box center [316, 63] width 86 height 25
click at [433, 88] on div "Business location Electrical [GEOGRAPHIC_DATA] Phone [PHONE_NUMBER]" at bounding box center [688, 110] width 753 height 63
drag, startPoint x: 1033, startPoint y: 45, endPoint x: 987, endPoint y: 76, distance: 55.4
click at [1038, 45] on div at bounding box center [1045, 39] width 14 height 14
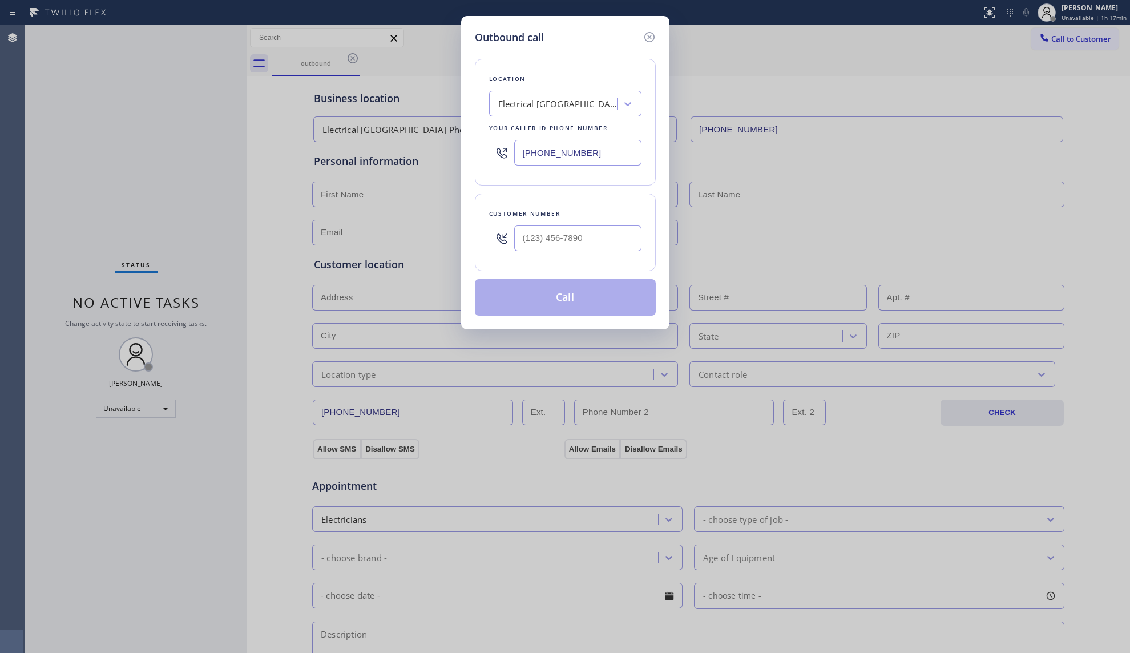
drag, startPoint x: 590, startPoint y: 151, endPoint x: 481, endPoint y: 156, distance: 109.7
click at [480, 154] on div "Location Electrical [GEOGRAPHIC_DATA] Phone Your caller id phone number [PHONE_…" at bounding box center [565, 122] width 181 height 127
drag, startPoint x: 614, startPoint y: 153, endPoint x: 540, endPoint y: 149, distance: 74.3
click at [540, 149] on input "[PHONE_NUMBER]" at bounding box center [577, 153] width 127 height 26
click at [519, 154] on input "[PHONE_NUMBER]" at bounding box center [577, 153] width 127 height 26
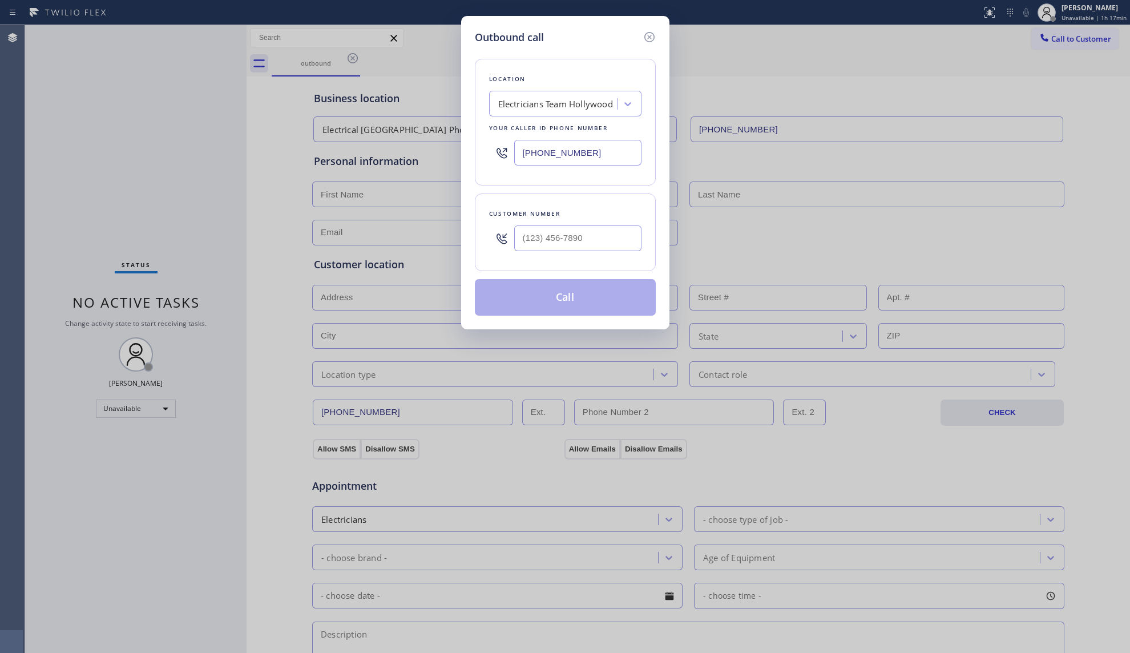
type input "[PHONE_NUMBER]"
click at [656, 242] on div "Outbound call Location Electricians Team Hollywood Your caller id phone number …" at bounding box center [565, 172] width 208 height 313
click at [635, 235] on input "(___) ___-____" at bounding box center [577, 238] width 127 height 26
type input "[PHONE_NUMBER]"
drag, startPoint x: 558, startPoint y: 281, endPoint x: 564, endPoint y: 282, distance: 5.8
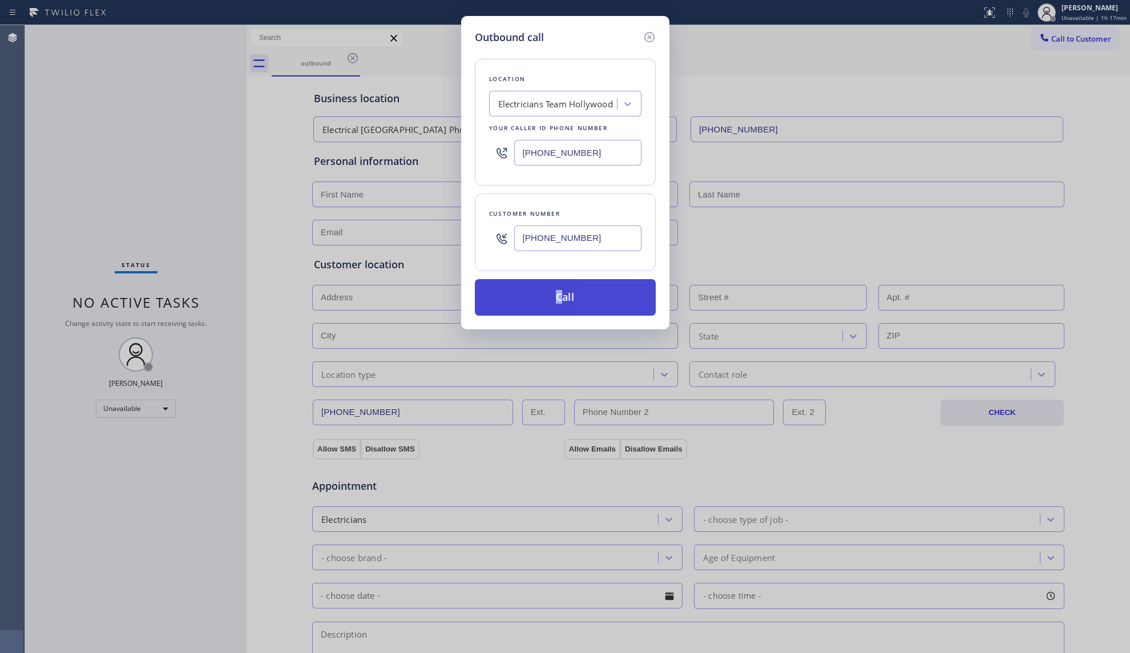
click at [561, 282] on div "Location Electricians Team Hollywood Your caller id phone number [PHONE_NUMBER]…" at bounding box center [565, 180] width 181 height 271
drag, startPoint x: 537, startPoint y: 266, endPoint x: 537, endPoint y: 272, distance: 5.7
click at [537, 266] on div "Customer number [PHONE_NUMBER]" at bounding box center [565, 233] width 181 height 78
click at [561, 295] on button "Call" at bounding box center [565, 297] width 181 height 37
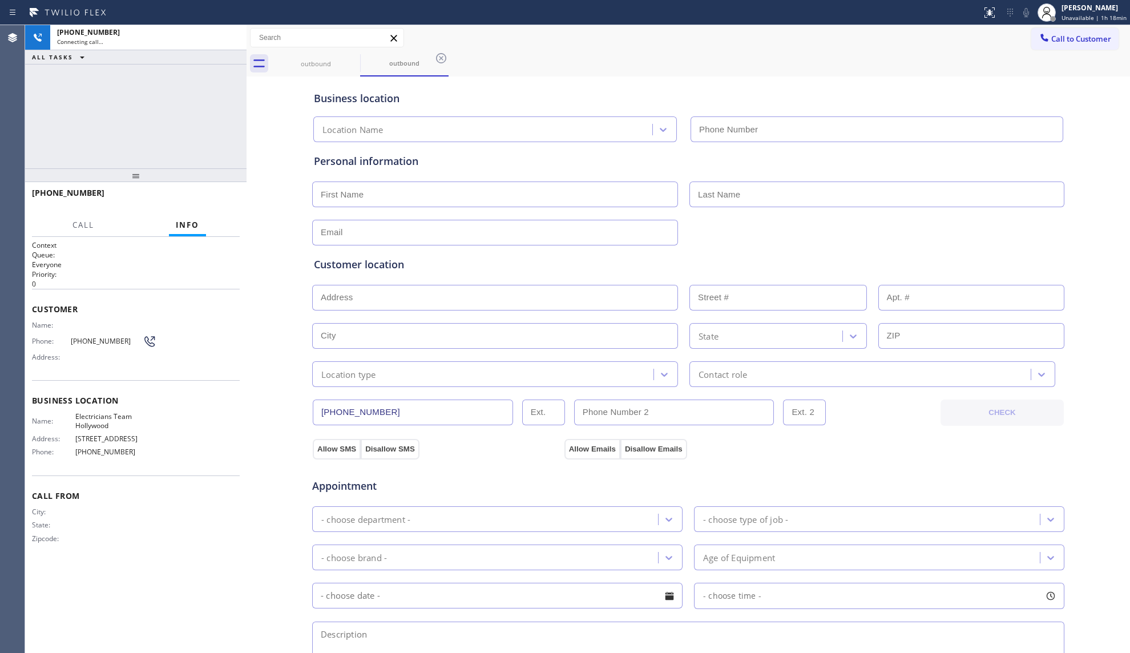
type input "[PHONE_NUMBER]"
click at [218, 213] on div "[PHONE_NUMBER] Live | 00:03 HANG UP" at bounding box center [136, 198] width 208 height 30
click at [204, 190] on button "HANG UP" at bounding box center [213, 198] width 53 height 16
click at [205, 190] on button "HANG UP" at bounding box center [213, 198] width 53 height 16
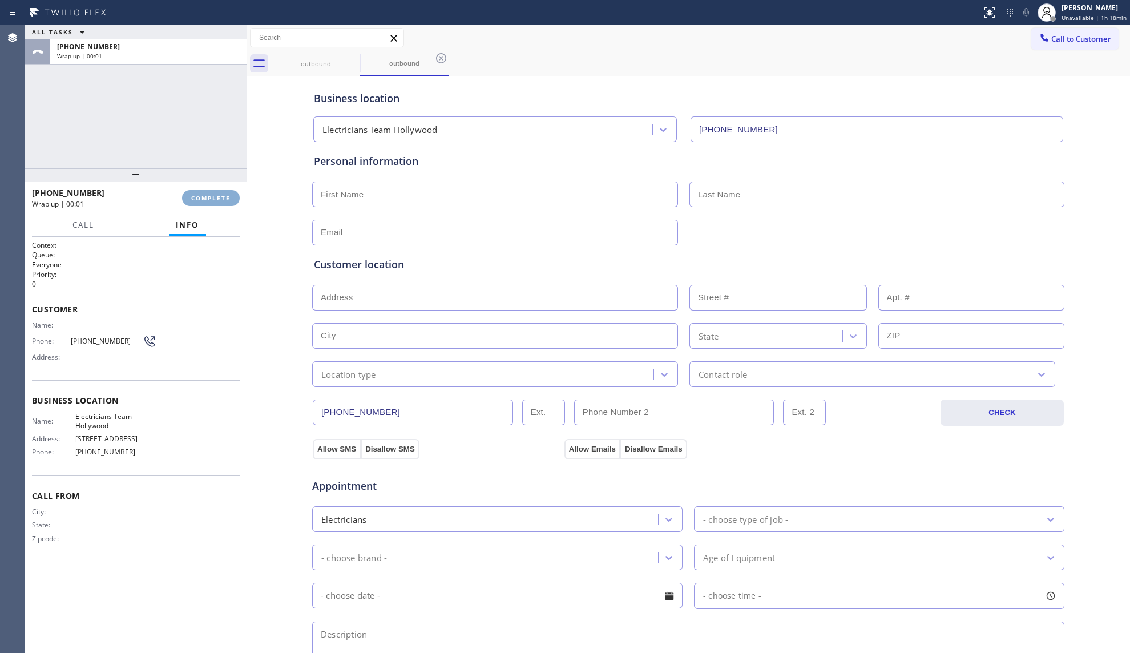
click at [210, 191] on button "COMPLETE" at bounding box center [211, 198] width 58 height 16
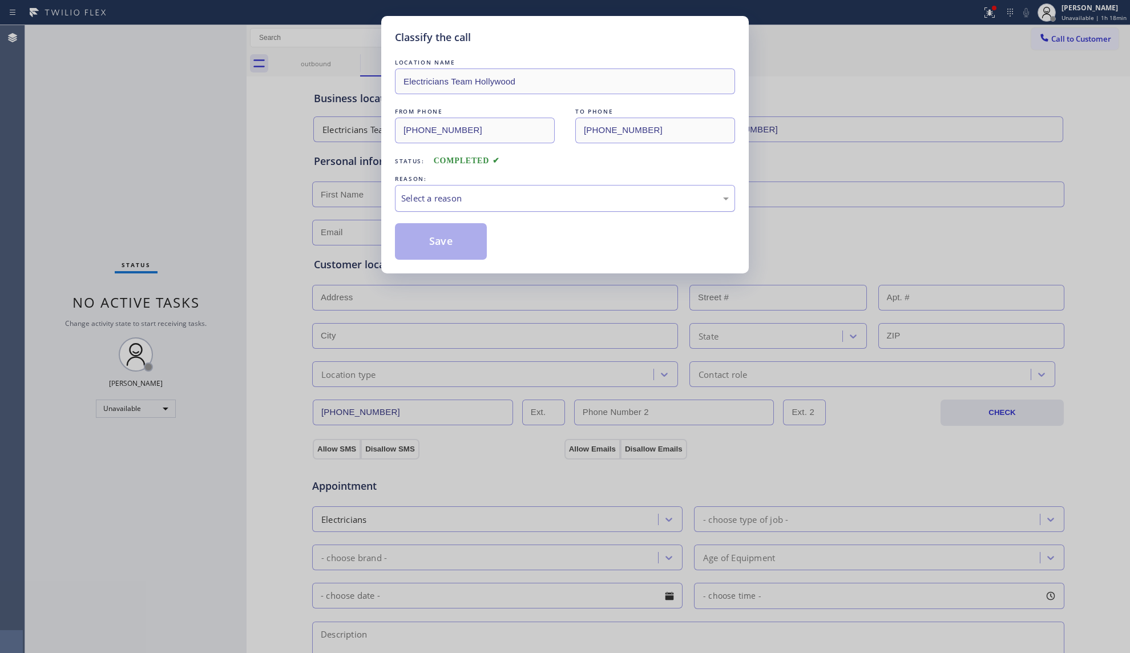
click at [587, 187] on div "Select a reason" at bounding box center [565, 198] width 340 height 27
click at [421, 241] on button "Save" at bounding box center [441, 241] width 92 height 37
drag, startPoint x: 425, startPoint y: 240, endPoint x: 460, endPoint y: 217, distance: 42.1
click at [432, 238] on button "Save" at bounding box center [441, 241] width 92 height 37
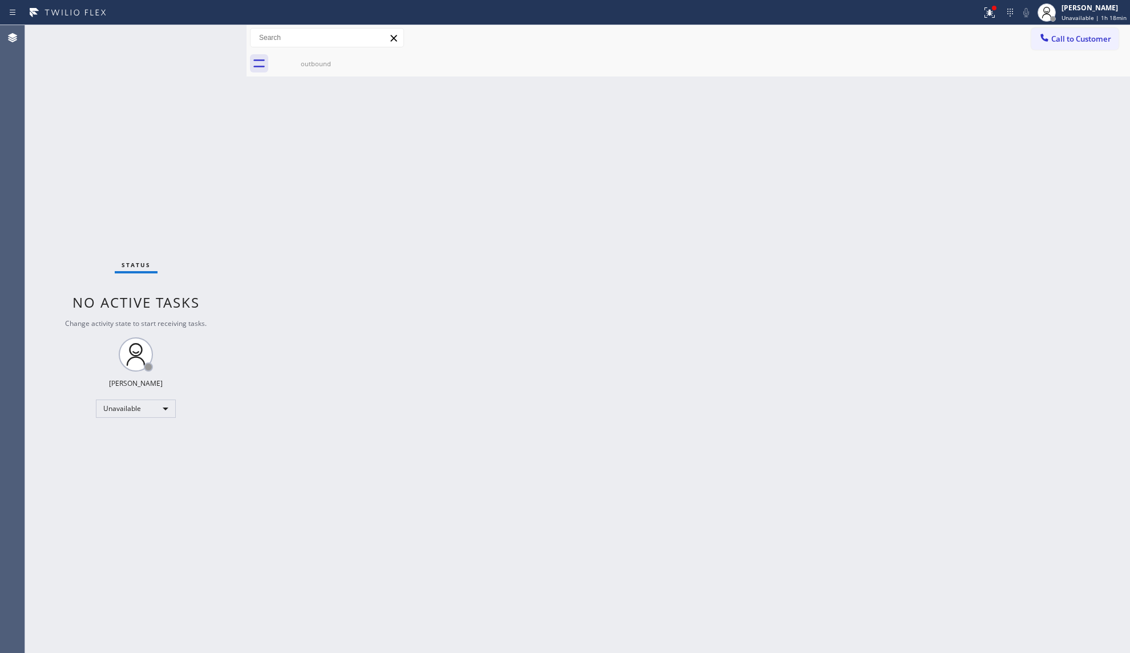
drag, startPoint x: 945, startPoint y: 90, endPoint x: 998, endPoint y: 47, distance: 68.2
click at [948, 87] on div "Back to Dashboard Change Sender ID Customers Technicians Select a contact Outbo…" at bounding box center [689, 339] width 884 height 628
click at [1073, 46] on button "Call to Customer" at bounding box center [1074, 39] width 87 height 22
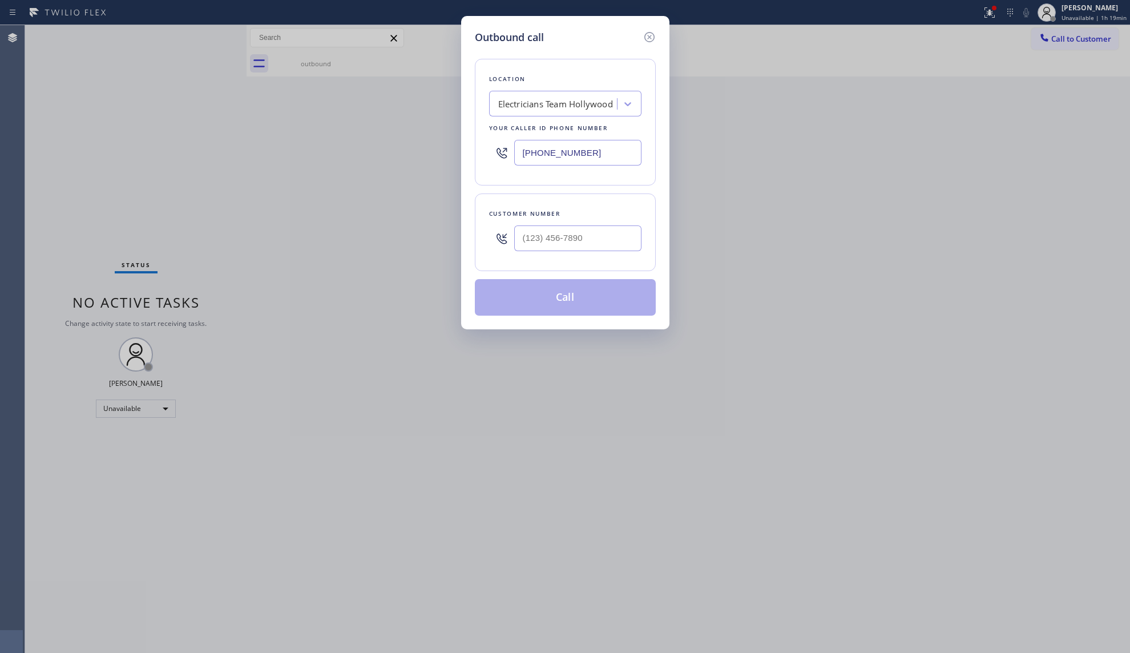
drag, startPoint x: 631, startPoint y: 143, endPoint x: 501, endPoint y: 150, distance: 130.3
click at [478, 149] on div "Location Electricians Team Hollywood Your caller id phone number [PHONE_NUMBER]" at bounding box center [565, 122] width 181 height 127
drag, startPoint x: 623, startPoint y: 156, endPoint x: 501, endPoint y: 156, distance: 122.2
click at [457, 156] on div "Outbound call Location Kitchen remodeling [PERSON_NAME][GEOGRAPHIC_DATA] Expert…" at bounding box center [565, 326] width 1130 height 653
type input "[PHONE_NUMBER]"
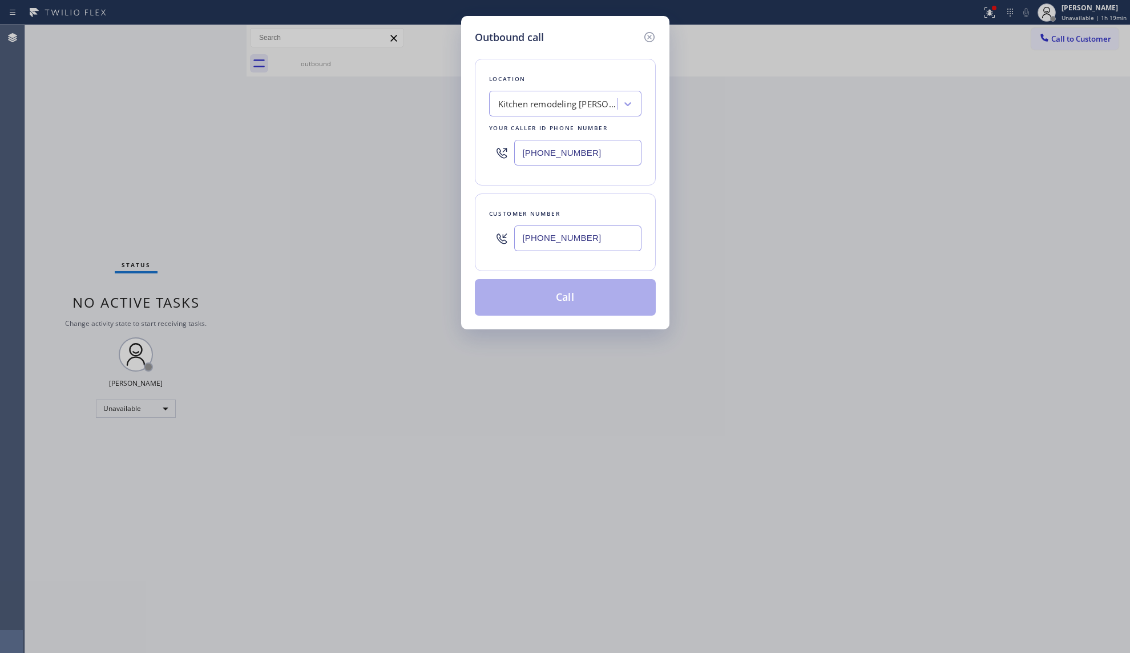
click at [566, 232] on input "[PHONE_NUMBER]" at bounding box center [577, 238] width 127 height 26
type input "[PHONE_NUMBER]"
click at [597, 302] on button "Call" at bounding box center [565, 297] width 181 height 37
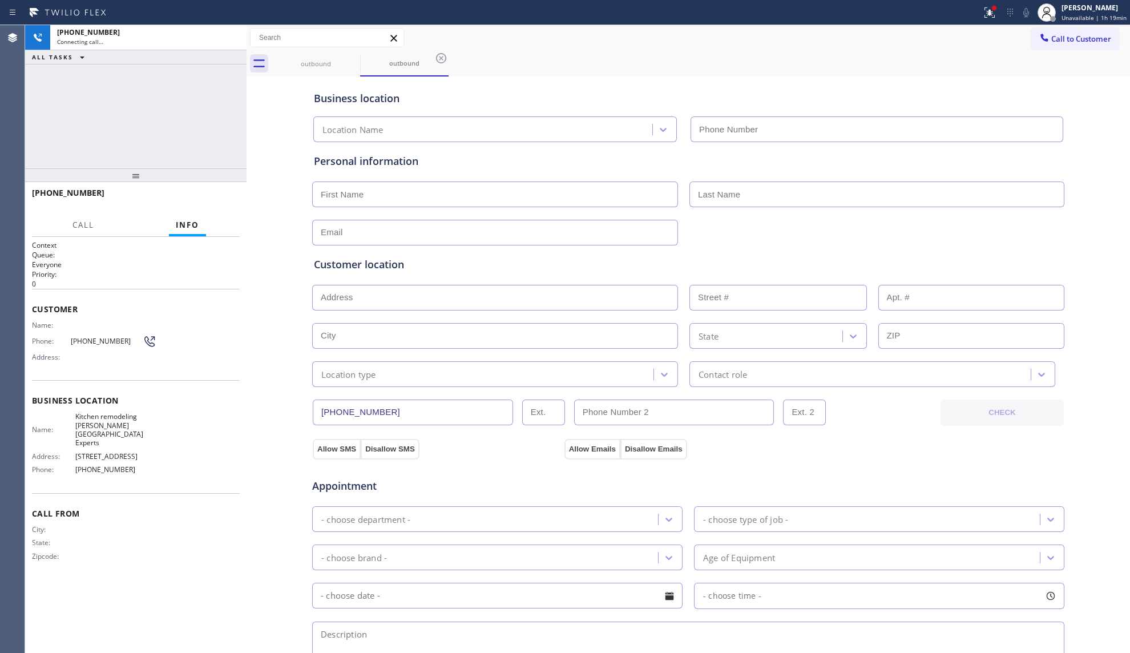
type input "[PHONE_NUMBER]"
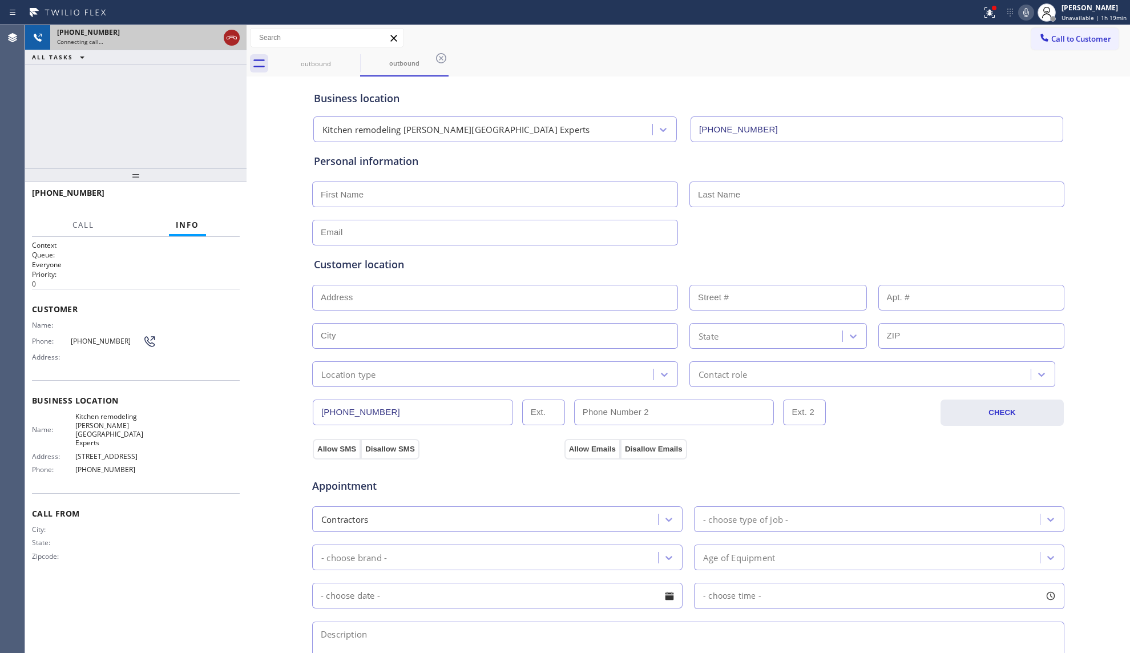
click at [227, 35] on icon at bounding box center [232, 38] width 14 height 14
click at [227, 35] on div "[PHONE_NUMBER]" at bounding box center [148, 32] width 183 height 10
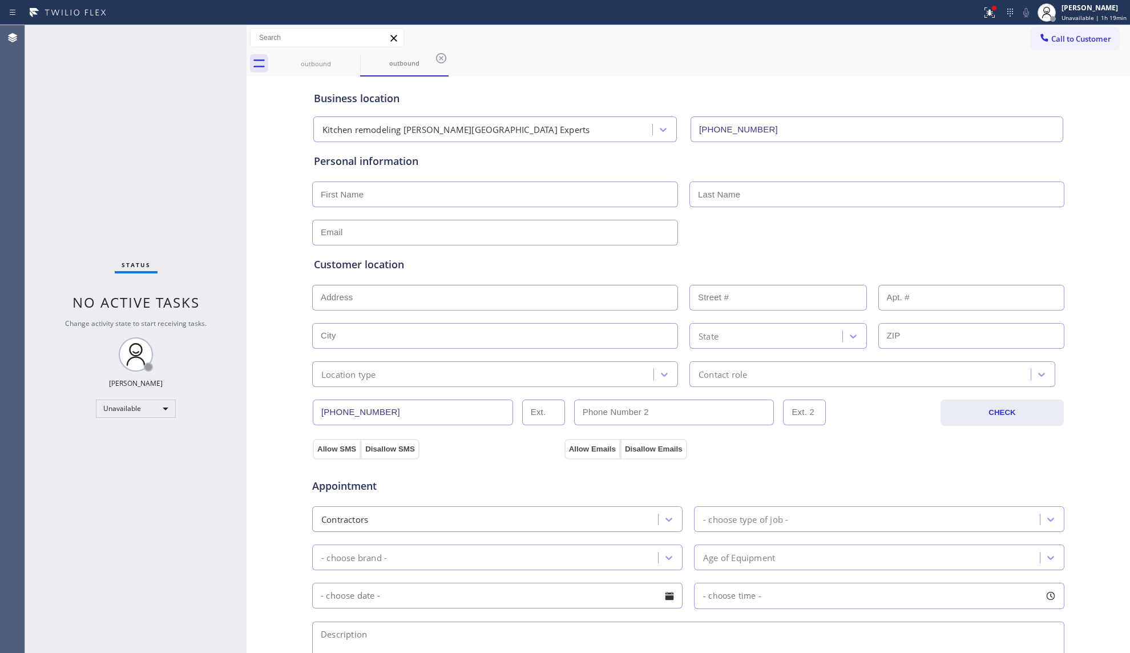
drag, startPoint x: 948, startPoint y: 42, endPoint x: 884, endPoint y: 42, distance: 63.9
drag, startPoint x: 884, startPoint y: 42, endPoint x: 800, endPoint y: 61, distance: 85.4
click at [800, 60] on div "outbound outbound" at bounding box center [701, 64] width 859 height 26
drag, startPoint x: 907, startPoint y: 37, endPoint x: 925, endPoint y: 41, distance: 18.3
click at [912, 39] on div "Call to Customer Outbound call Location Kitchen remodeling [PERSON_NAME][GEOGRA…" at bounding box center [689, 38] width 884 height 20
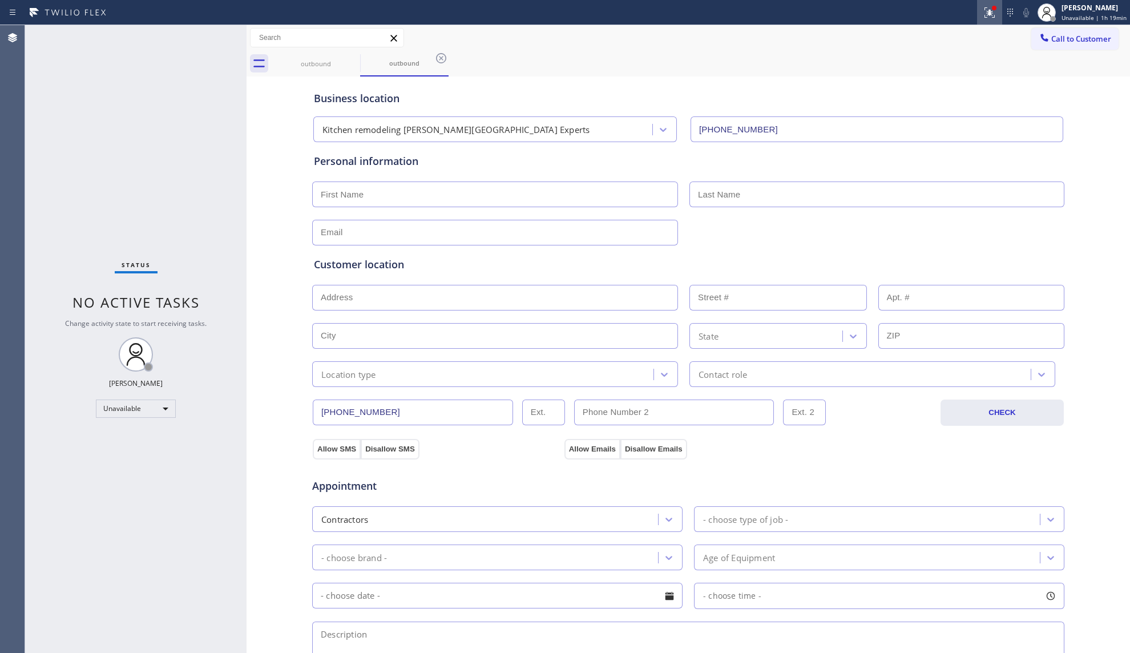
click at [995, 13] on g at bounding box center [990, 12] width 10 height 10
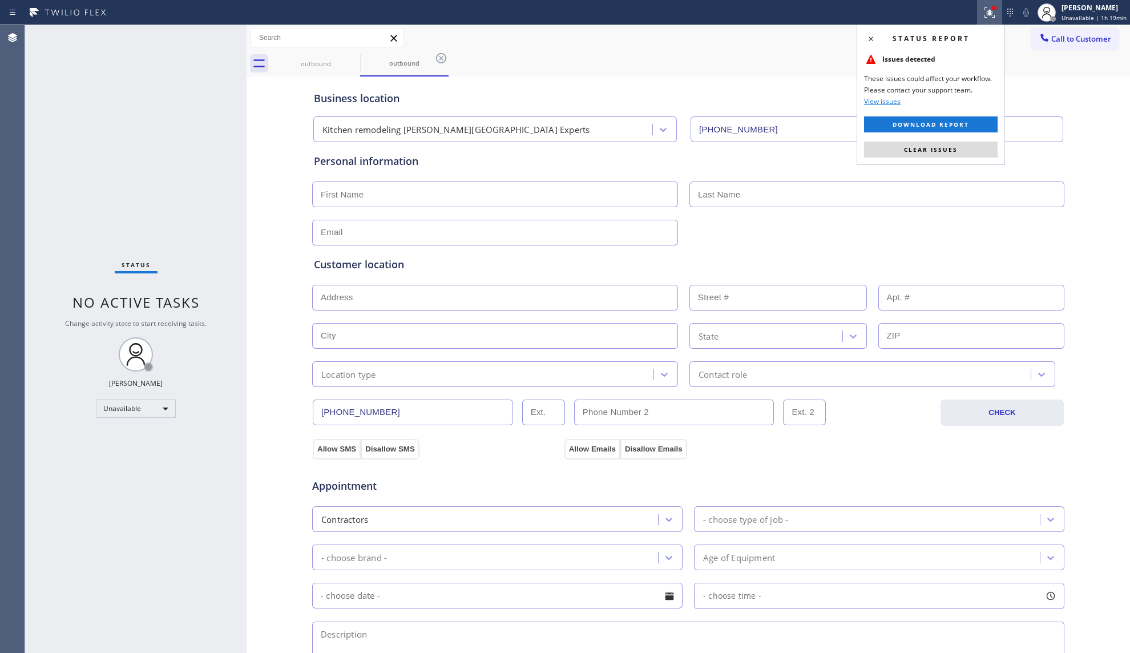
drag, startPoint x: 940, startPoint y: 147, endPoint x: 949, endPoint y: 135, distance: 15.5
click at [940, 147] on span "Clear issues" at bounding box center [931, 150] width 54 height 8
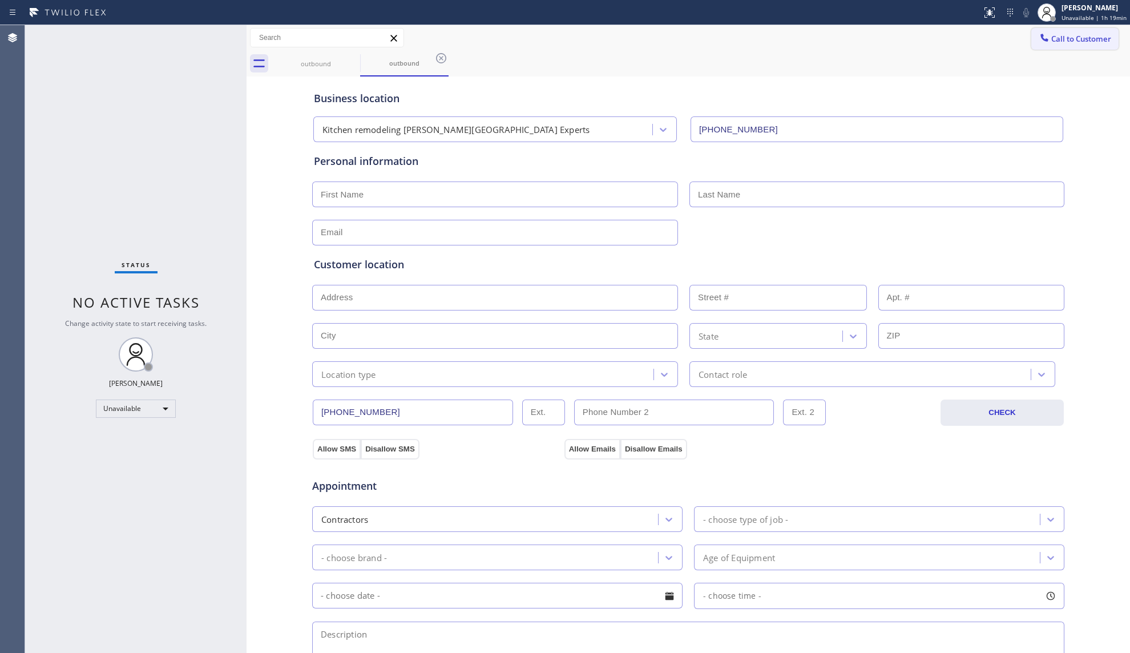
click at [1069, 46] on button "Call to Customer" at bounding box center [1074, 39] width 87 height 22
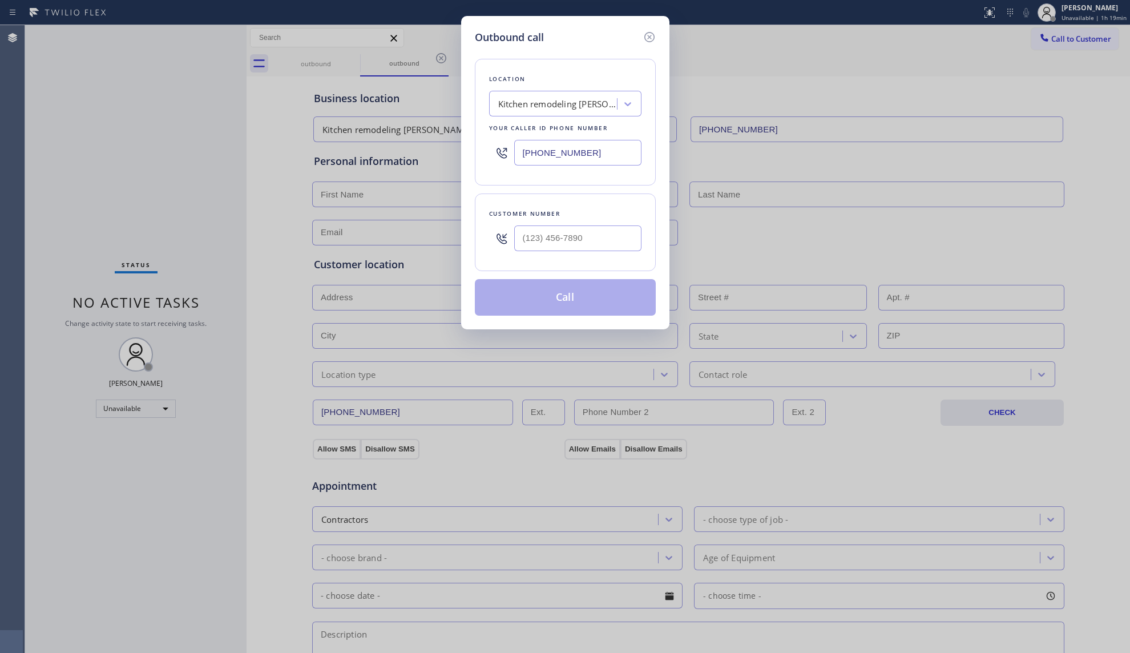
drag, startPoint x: 617, startPoint y: 153, endPoint x: 510, endPoint y: 144, distance: 107.7
click at [510, 144] on div "[PHONE_NUMBER]" at bounding box center [565, 152] width 152 height 37
drag, startPoint x: 473, startPoint y: 341, endPoint x: 238, endPoint y: 324, distance: 235.8
drag, startPoint x: 238, startPoint y: 324, endPoint x: 119, endPoint y: 112, distance: 243.6
click at [143, 112] on div "Outbound call Location Home Air Conditioning repairs Your caller id phone numbe…" at bounding box center [565, 326] width 1130 height 653
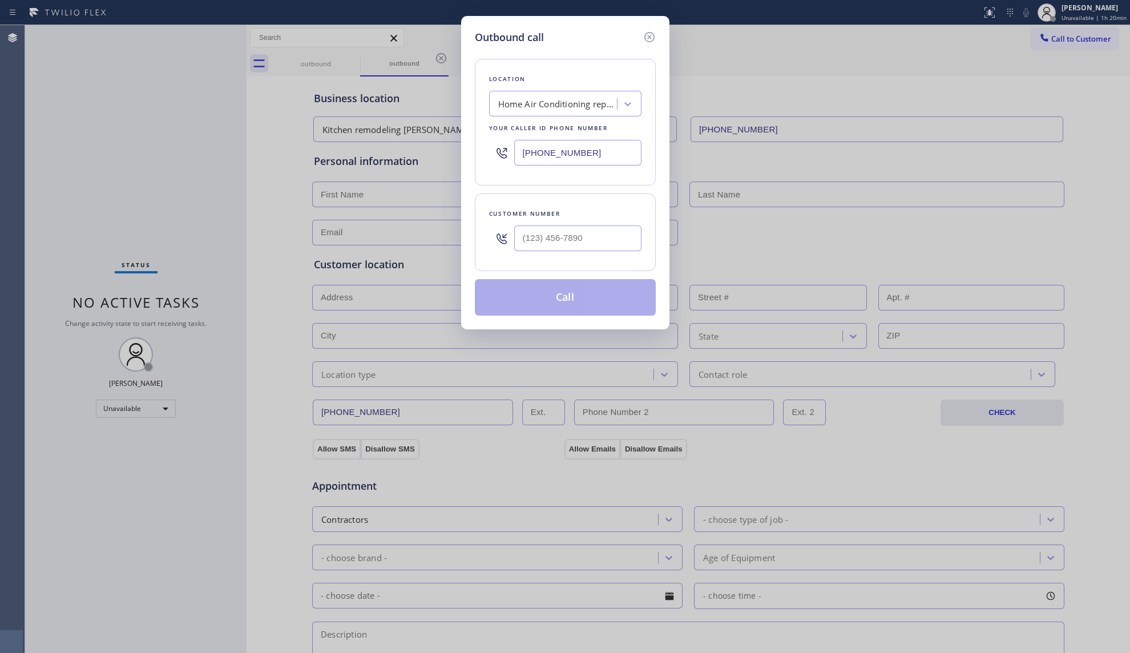
drag, startPoint x: 573, startPoint y: 147, endPoint x: 405, endPoint y: 153, distance: 167.9
click at [405, 153] on div "Outbound call Location Home Air Conditioning repairs Your caller id phone numbe…" at bounding box center [565, 326] width 1130 height 653
type input "[PHONE_NUMBER]"
click at [609, 238] on input "[PHONE_NUMBER]" at bounding box center [577, 238] width 127 height 26
type input "[PHONE_NUMBER]"
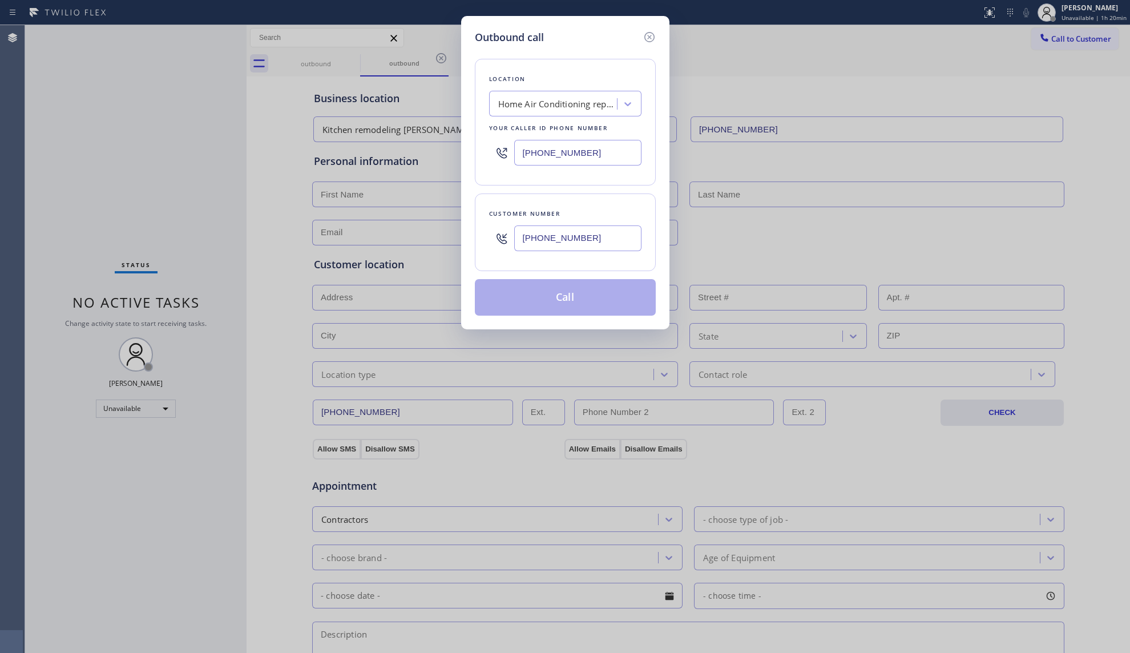
drag, startPoint x: 593, startPoint y: 318, endPoint x: 645, endPoint y: 311, distance: 53.0
click at [620, 315] on div "Outbound call Location Home Air Conditioning repairs Your caller id phone numbe…" at bounding box center [565, 172] width 208 height 313
click at [604, 277] on div "Location Home Air Conditioning repairs Your caller id phone number [PHONE_NUMBE…" at bounding box center [565, 180] width 181 height 271
click at [653, 40] on icon at bounding box center [650, 37] width 14 height 14
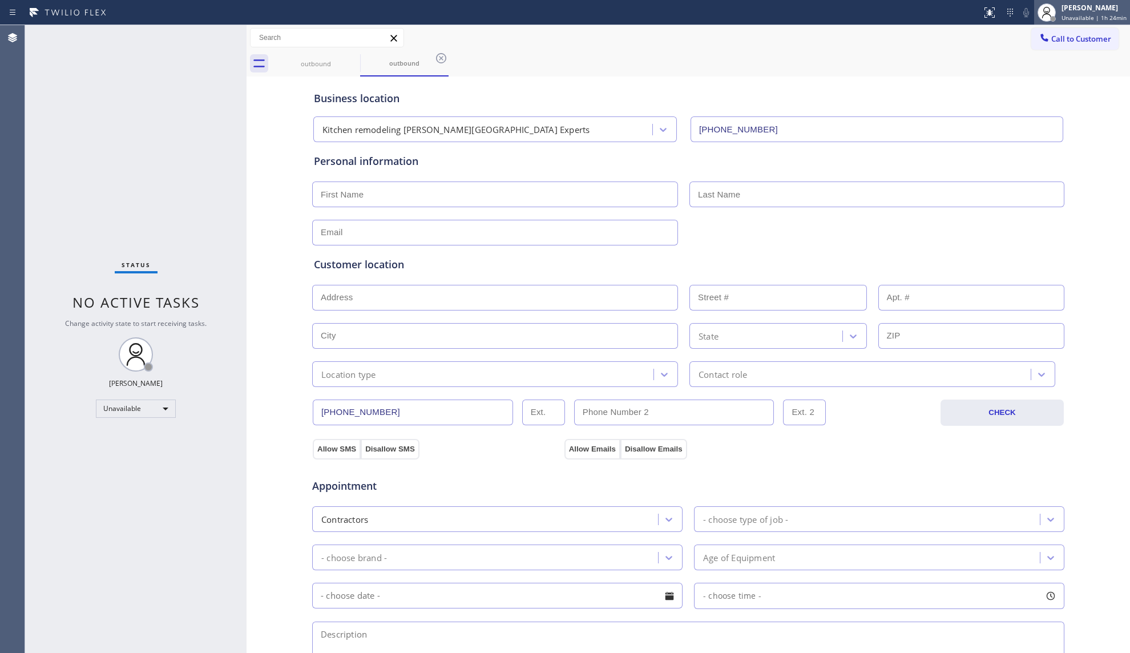
drag, startPoint x: 1089, startPoint y: 11, endPoint x: 1104, endPoint y: 21, distance: 17.4
click at [1090, 11] on div "[PERSON_NAME]" at bounding box center [1094, 8] width 65 height 10
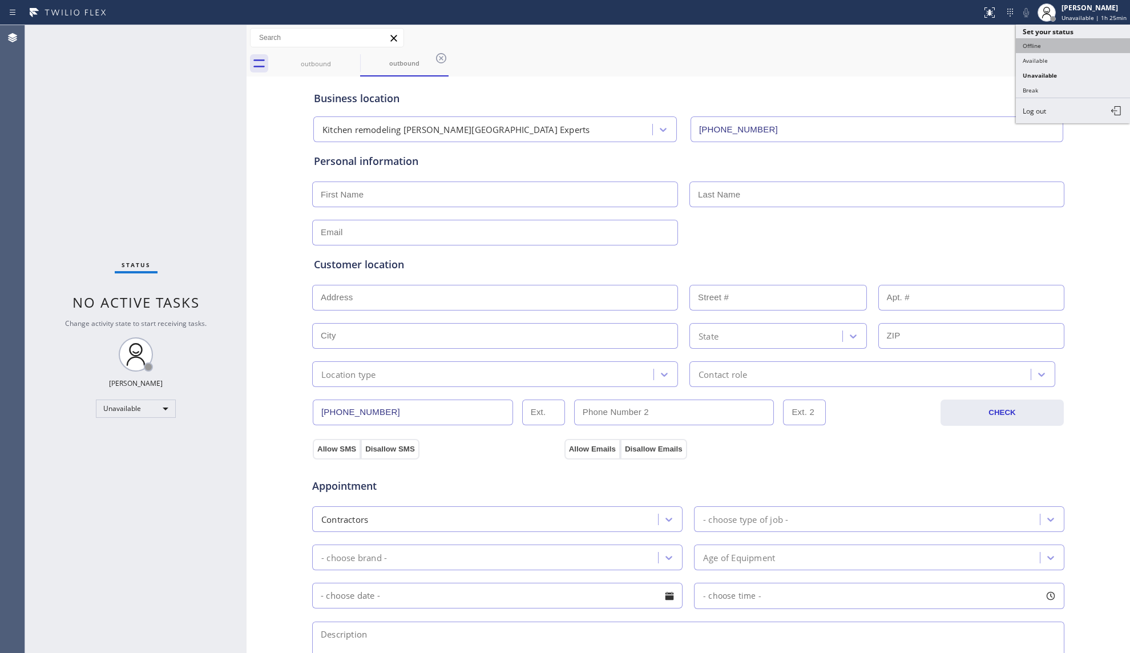
click at [1046, 46] on button "Offline" at bounding box center [1073, 45] width 114 height 15
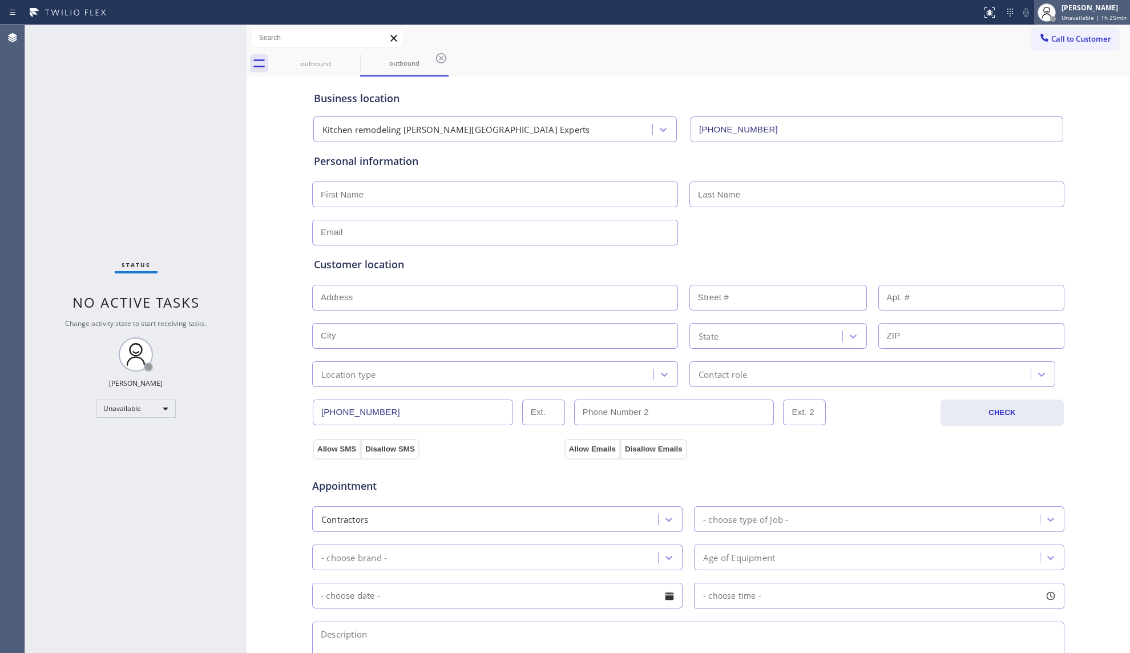
click at [1085, 21] on div "[PERSON_NAME] Unavailable | 1h 25min" at bounding box center [1082, 12] width 96 height 25
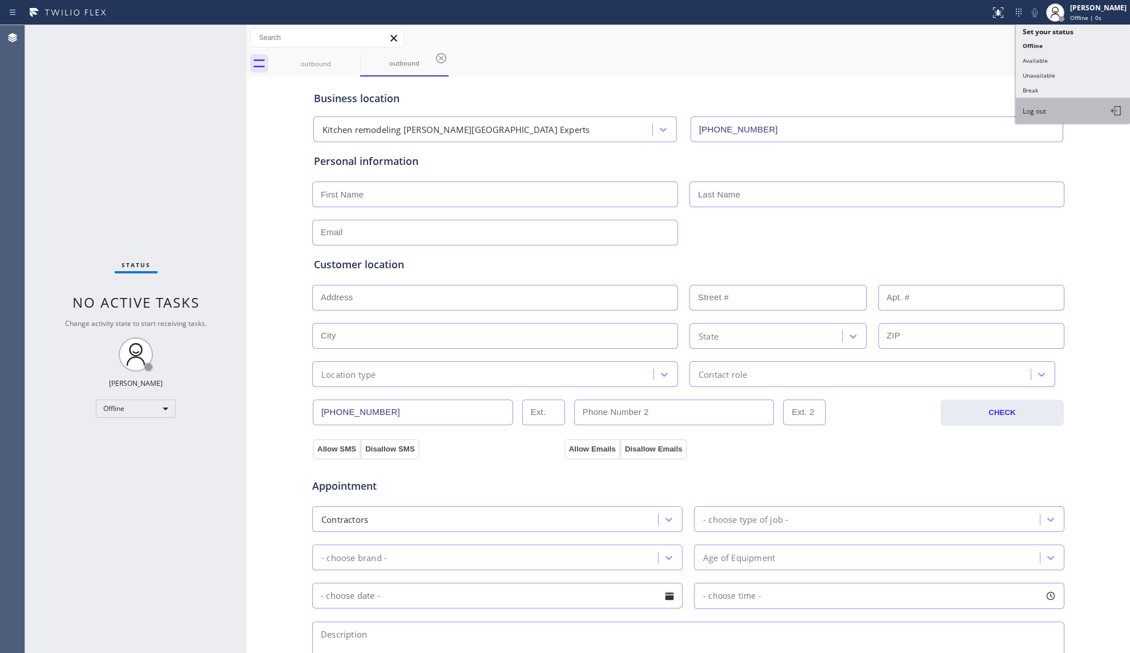
click at [1057, 108] on button "Log out" at bounding box center [1073, 110] width 114 height 25
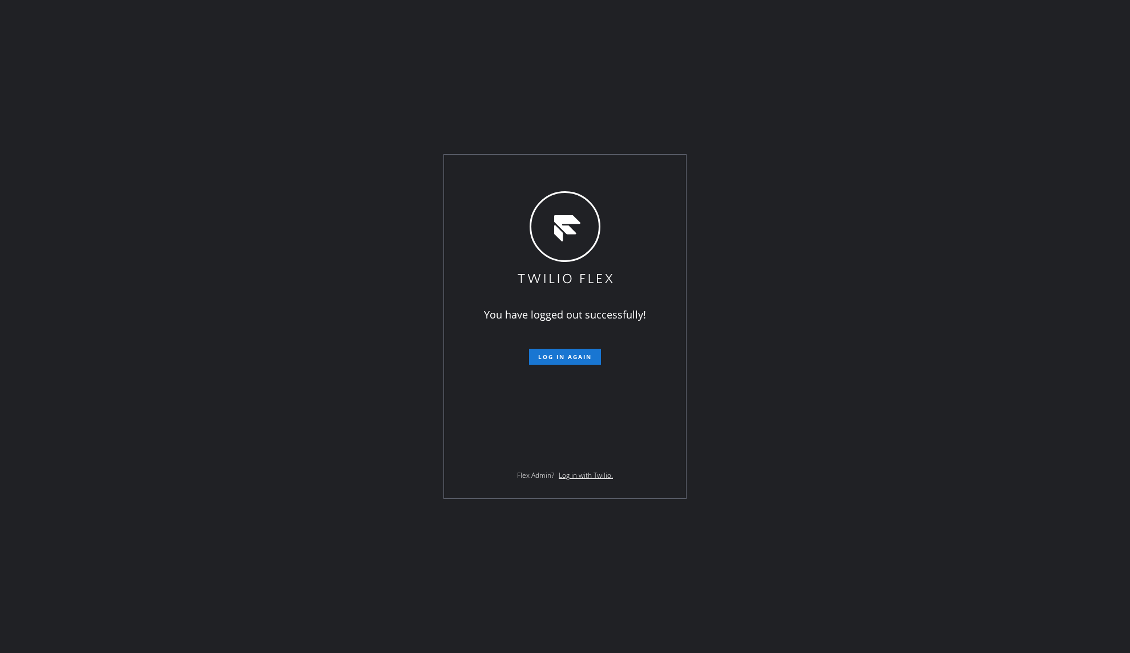
click at [833, 162] on div "You have logged out successfully! Log in again Flex Admin? Log in with Twilio." at bounding box center [565, 326] width 1130 height 653
